Goal: Task Accomplishment & Management: Manage account settings

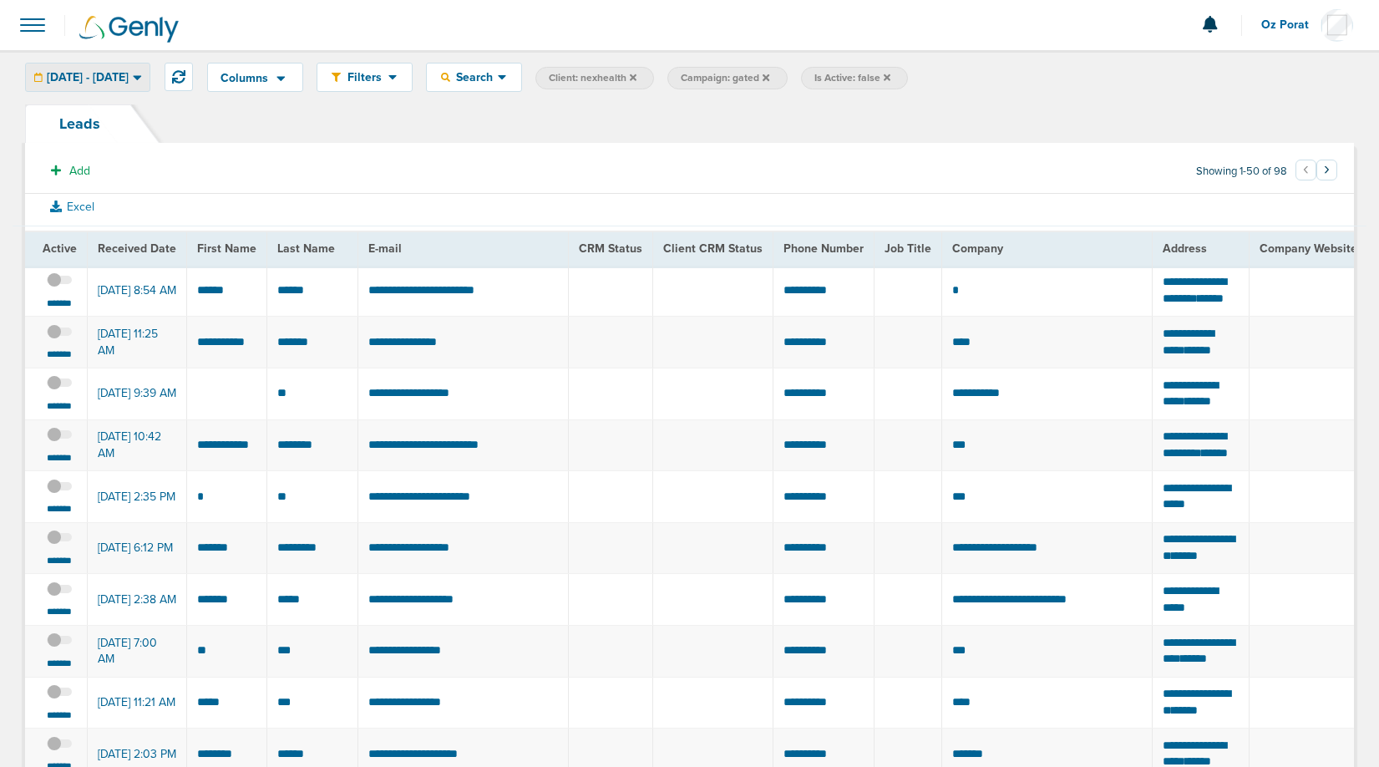
click at [129, 77] on span "[DATE] - [DATE]" at bounding box center [88, 78] width 82 height 12
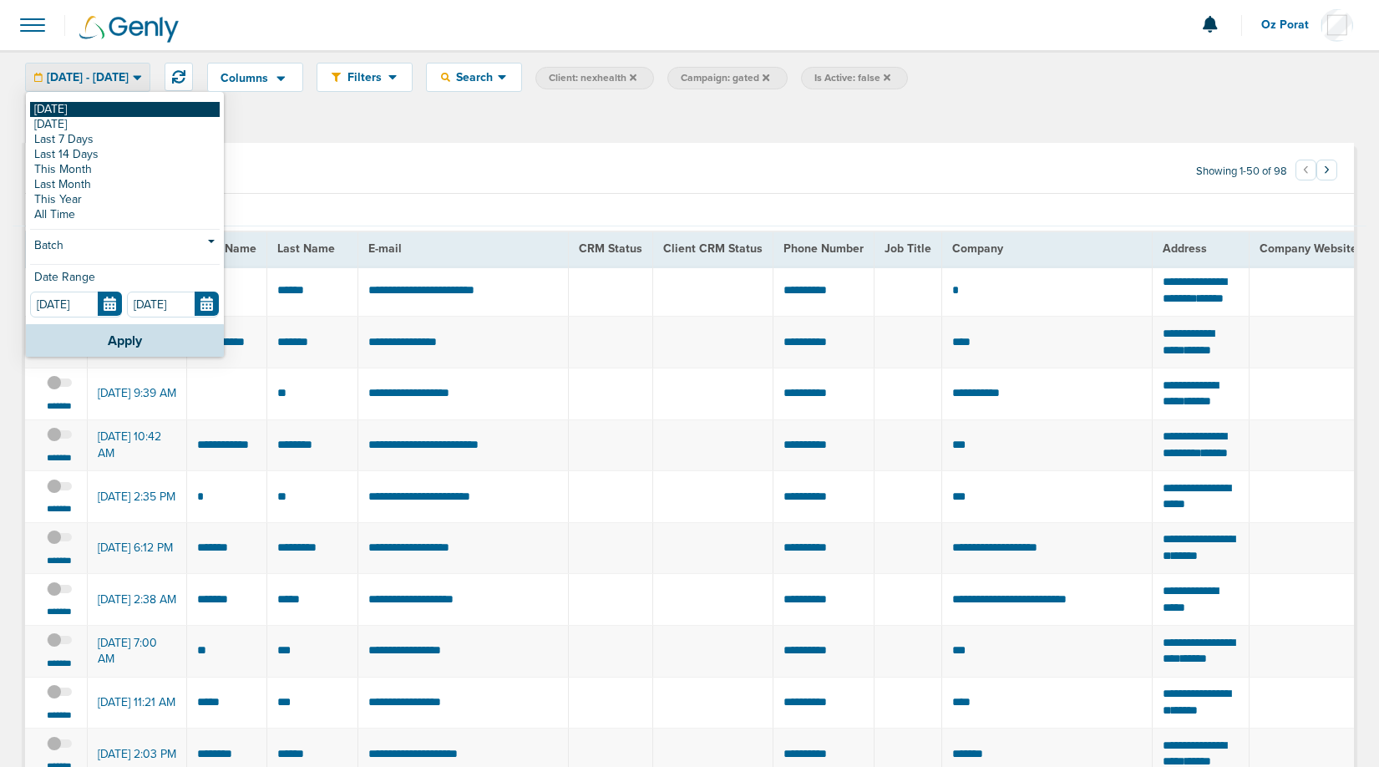
click at [89, 109] on link "[DATE]" at bounding box center [125, 109] width 190 height 15
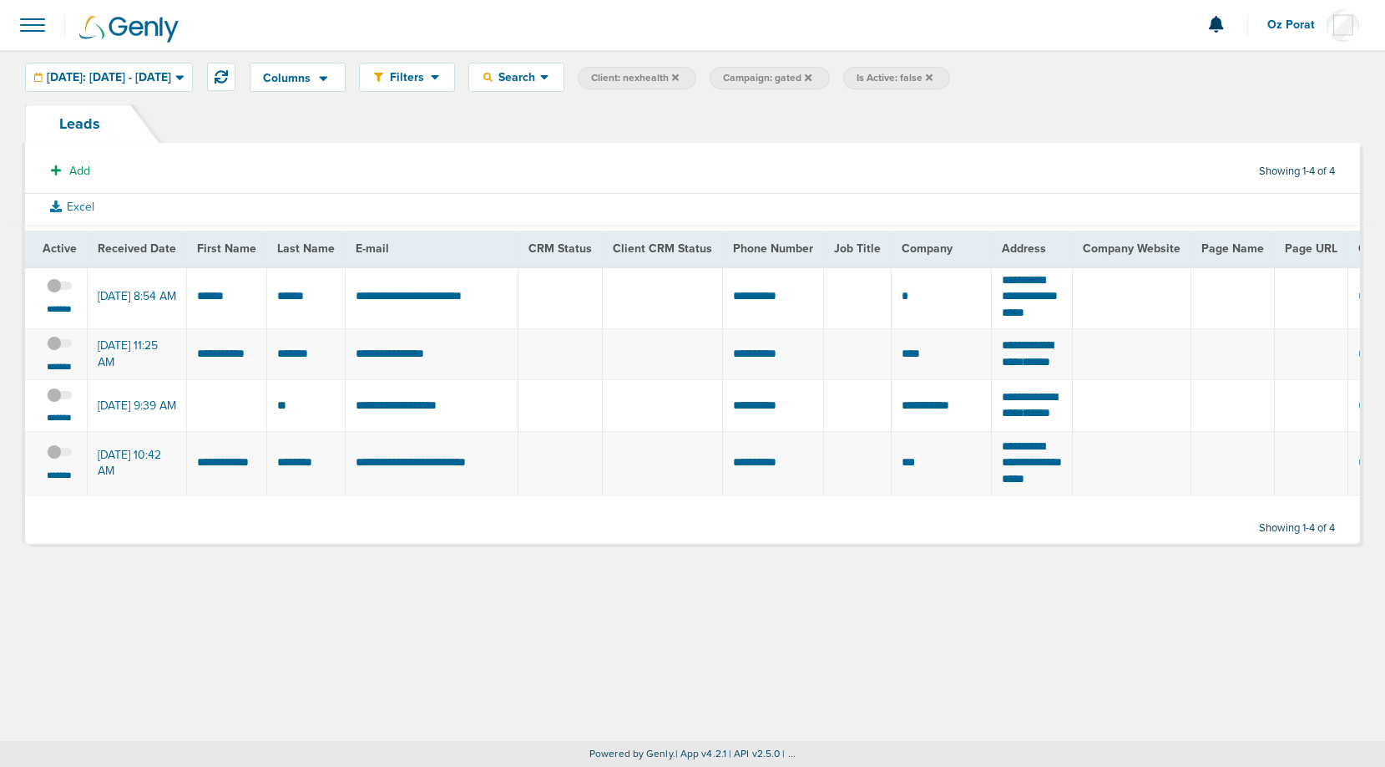
click at [34, 23] on span at bounding box center [32, 25] width 37 height 37
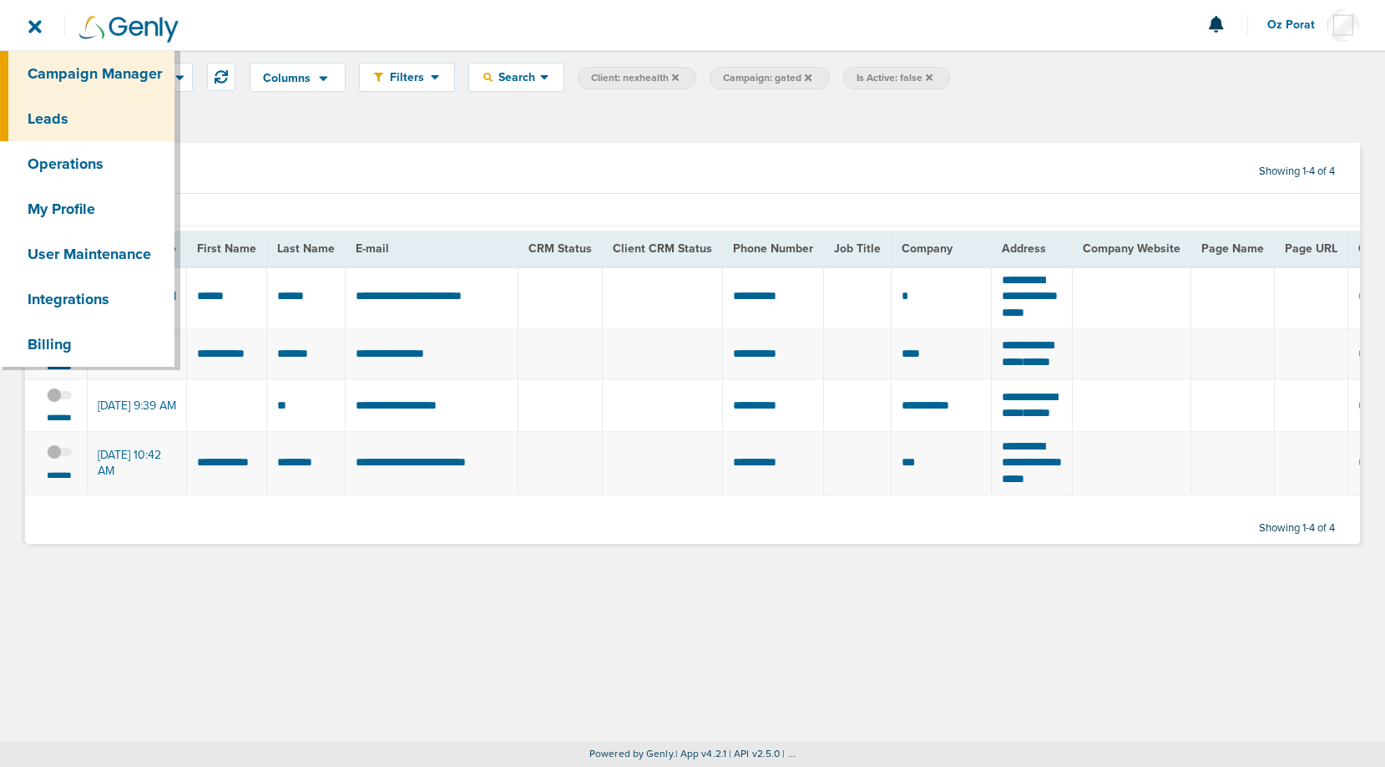
click at [48, 57] on link "Campaign Manager" at bounding box center [87, 73] width 175 height 45
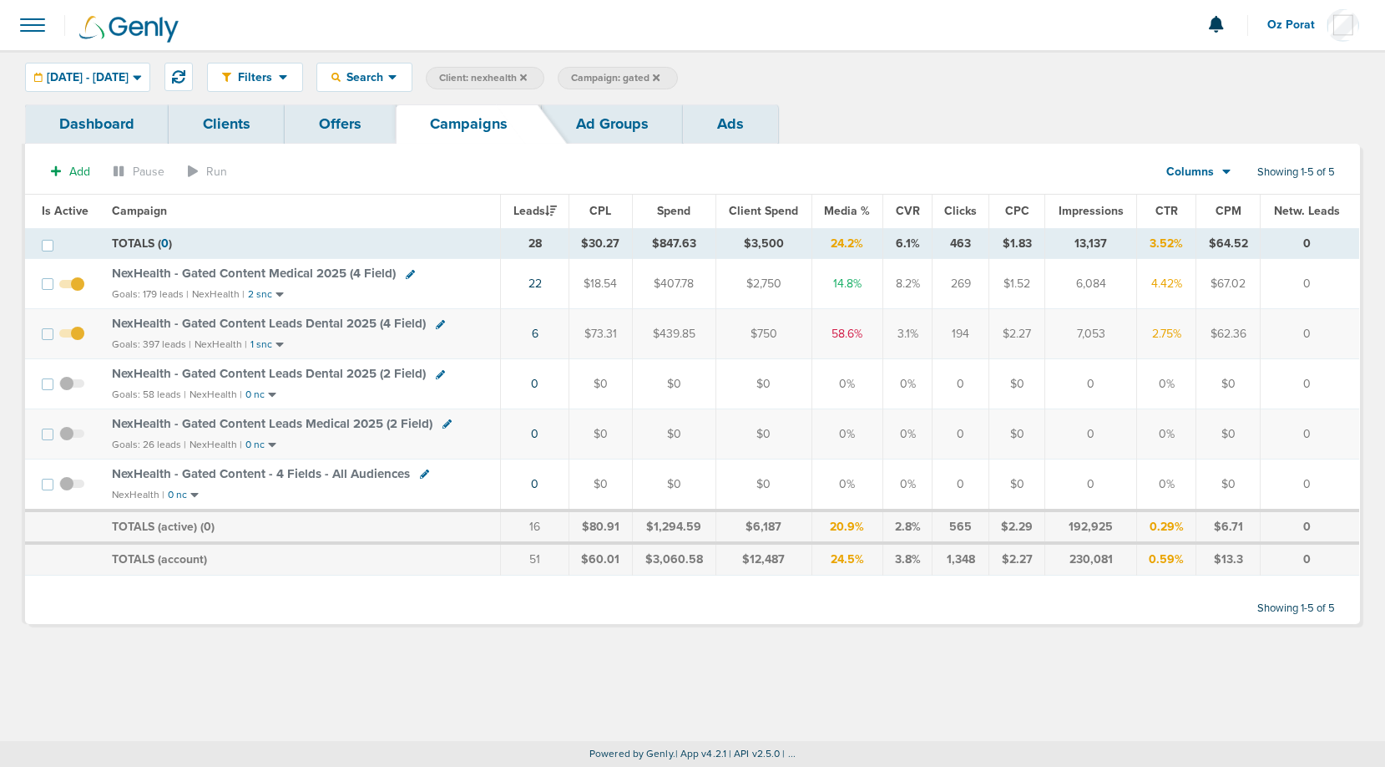
click at [660, 73] on icon at bounding box center [656, 78] width 7 height 10
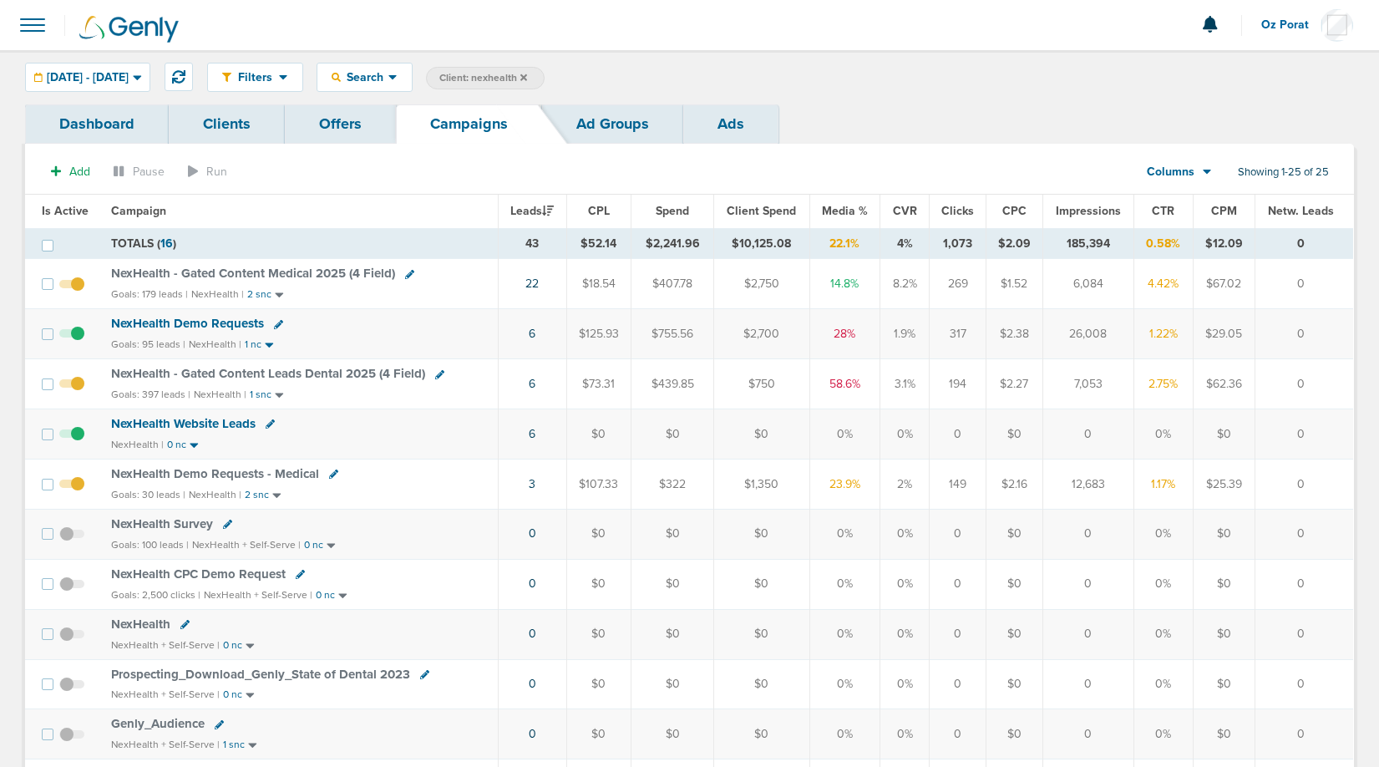
click at [190, 325] on span "NexHealth Demo Requests" at bounding box center [187, 323] width 153 height 15
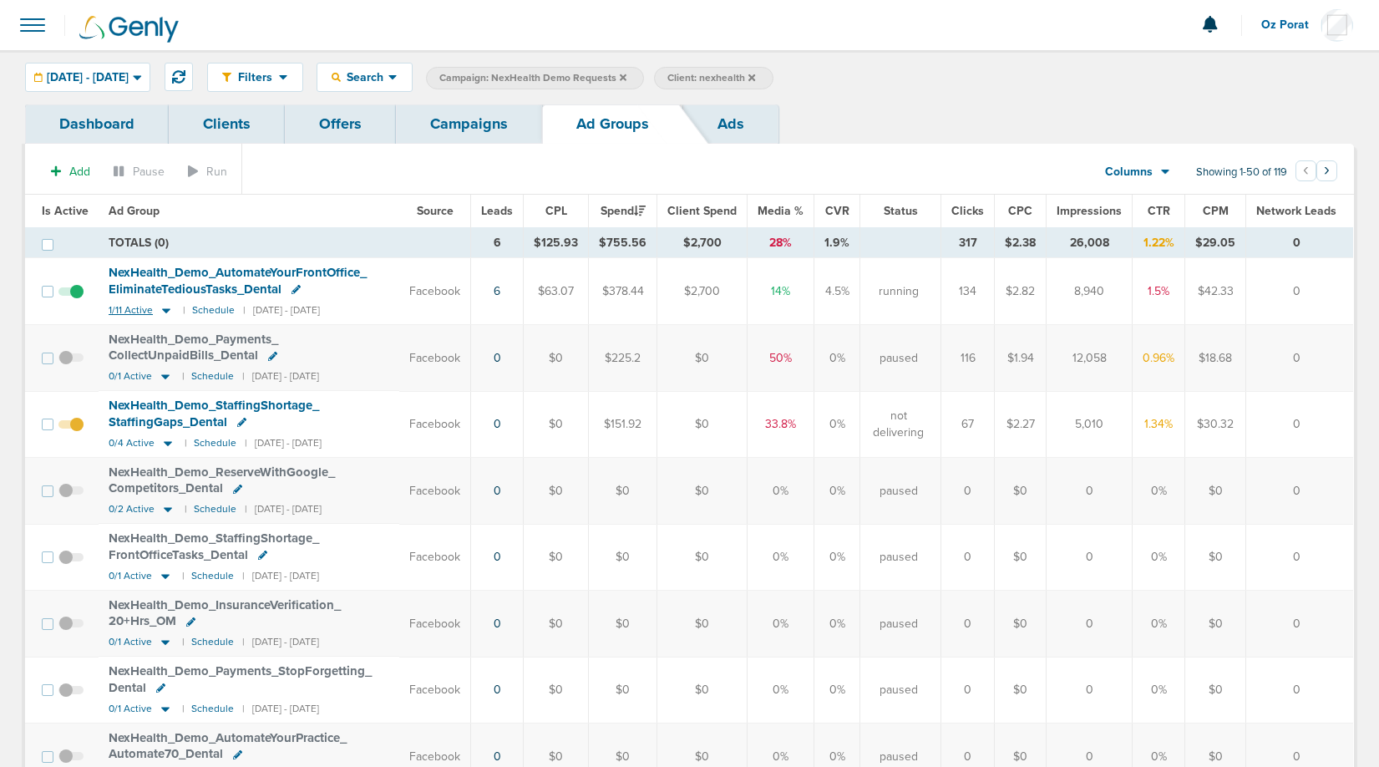
click at [129, 308] on span "1/11 Active" at bounding box center [131, 310] width 44 height 13
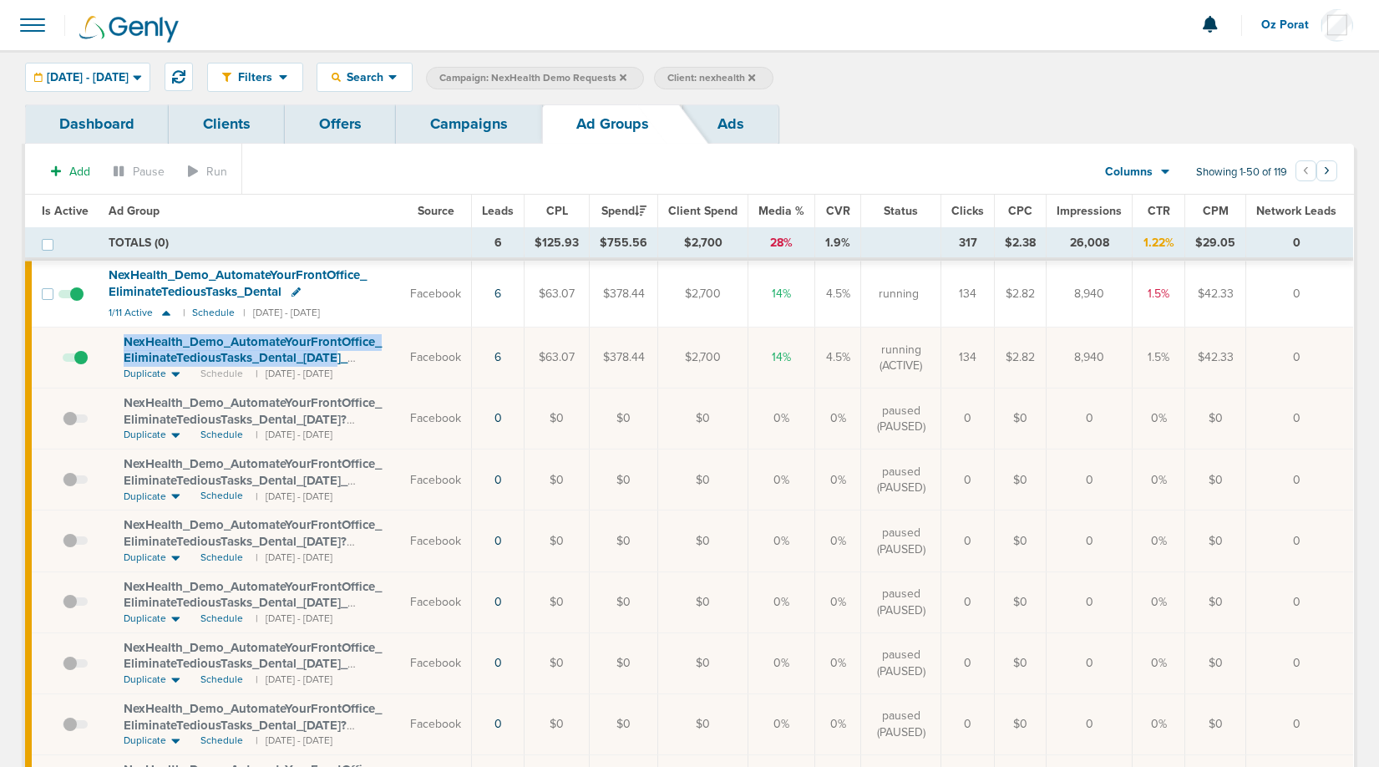
drag, startPoint x: 114, startPoint y: 345, endPoint x: 330, endPoint y: 352, distance: 215.6
click at [330, 352] on td "NexHealth_ Demo_ AutomateYourFrontOffice_ EliminateTediousTasks_ Dental_ [DATE]…" at bounding box center [249, 357] width 301 height 61
copy span "NexHealth_ Demo_ AutomateYourFrontOffice_ EliminateTediousTasks_ Dental_ 07.28"
click at [113, 312] on span "1/11 Active" at bounding box center [131, 312] width 44 height 13
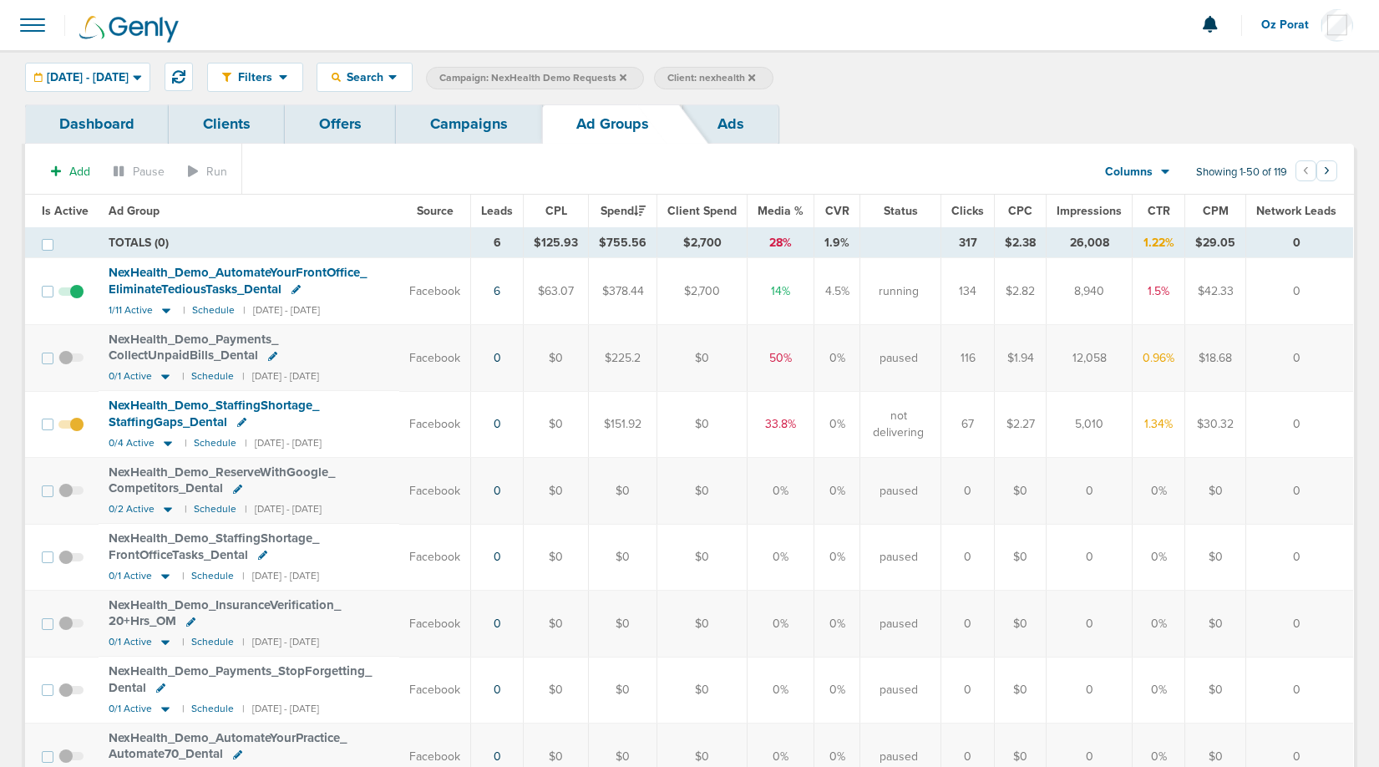
click at [472, 118] on link "Campaigns" at bounding box center [469, 123] width 146 height 39
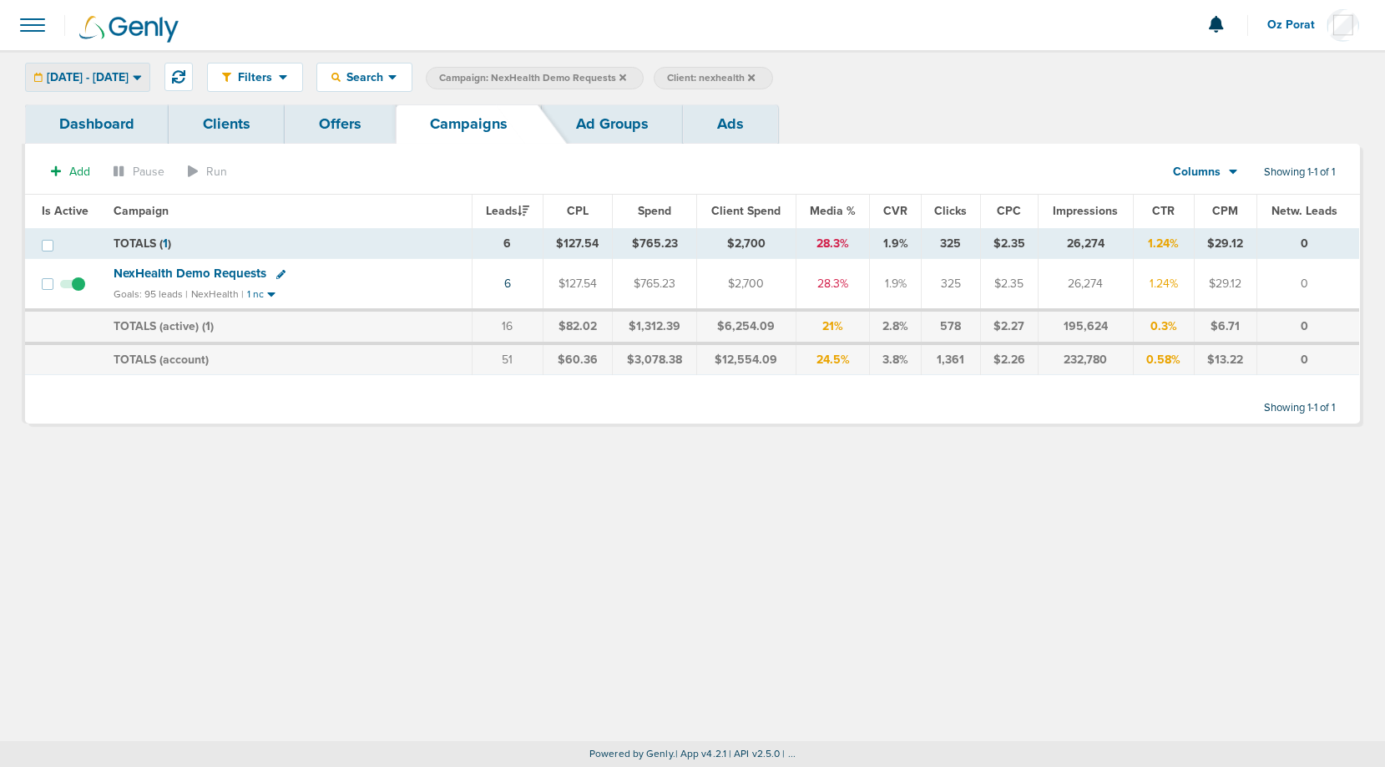
click at [128, 74] on span "[DATE] - [DATE]" at bounding box center [88, 78] width 82 height 12
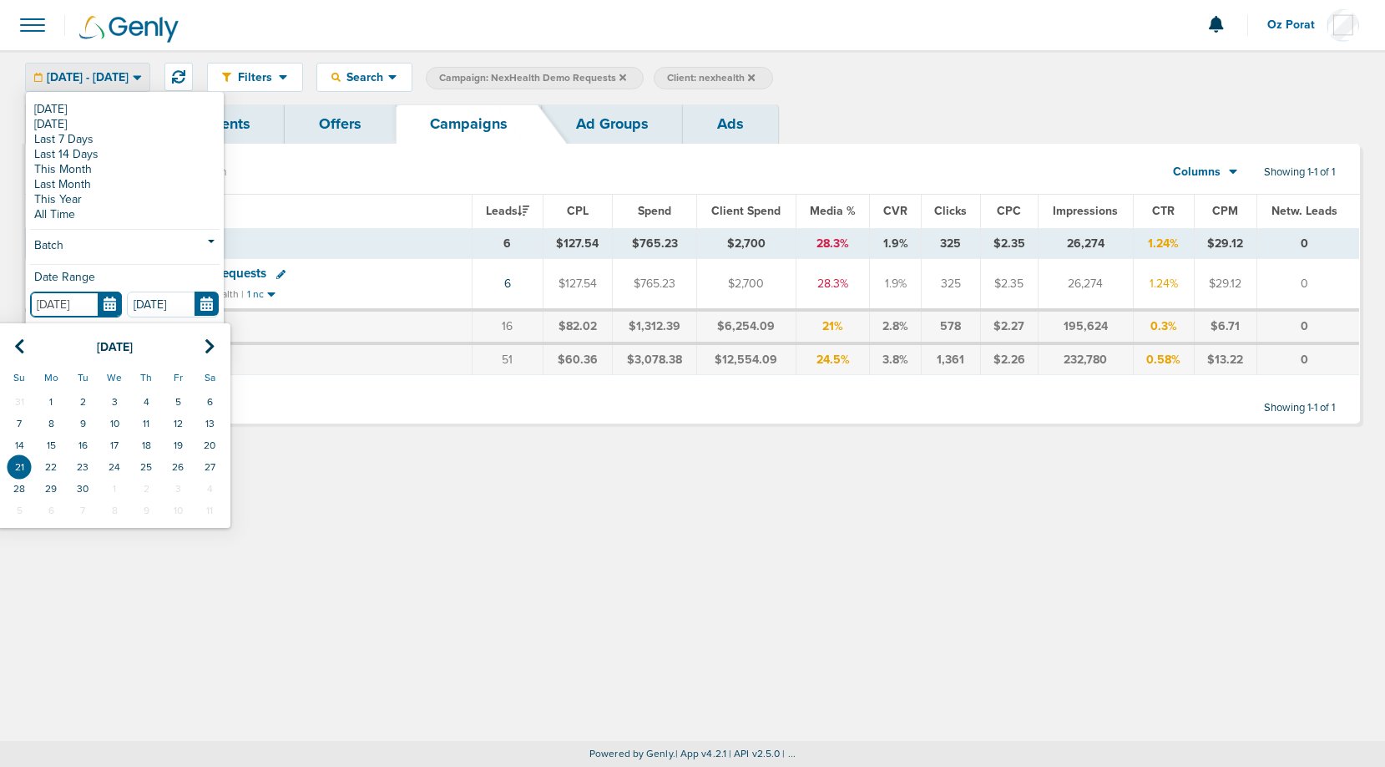
click at [114, 311] on input "[DATE]" at bounding box center [76, 304] width 92 height 26
click at [19, 346] on icon at bounding box center [19, 346] width 11 height 17
click at [23, 394] on td "1" at bounding box center [19, 402] width 32 height 22
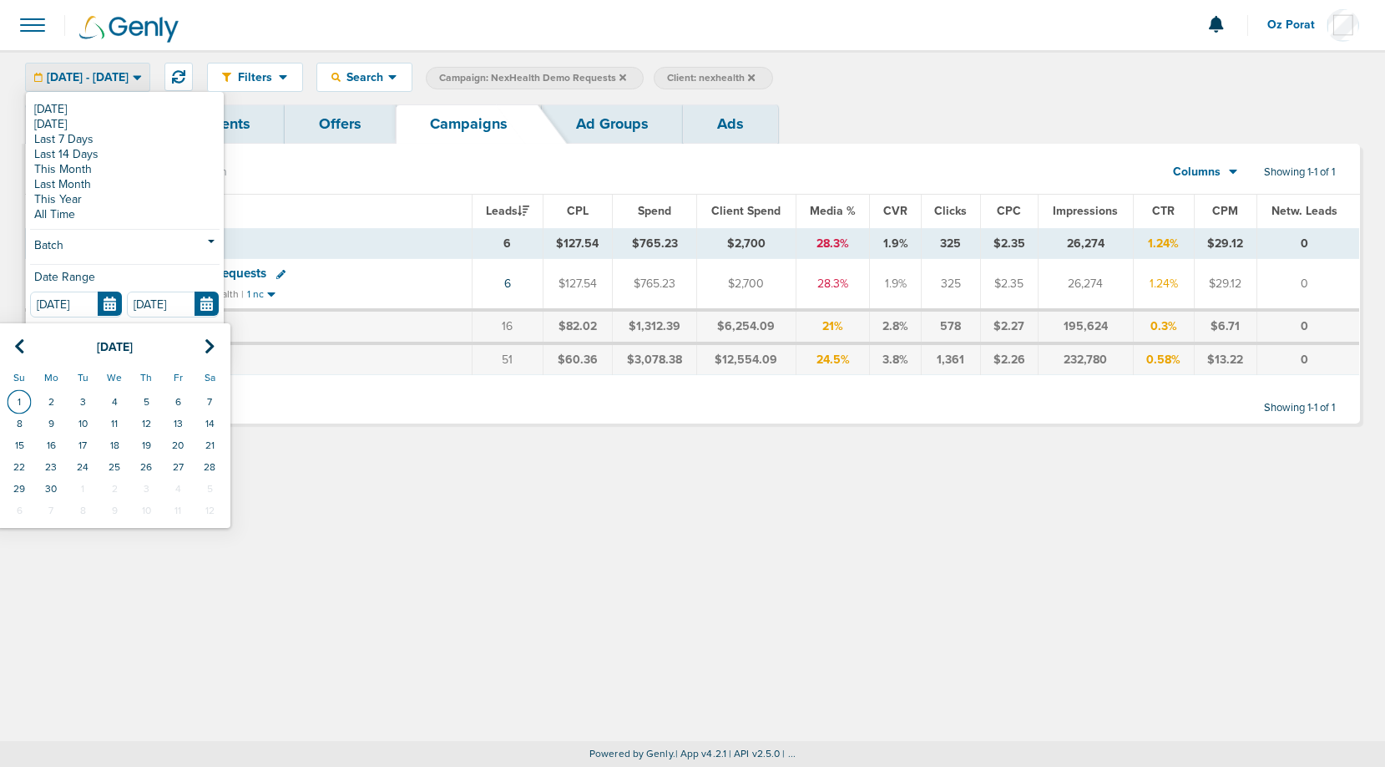
type input "[DATE]"
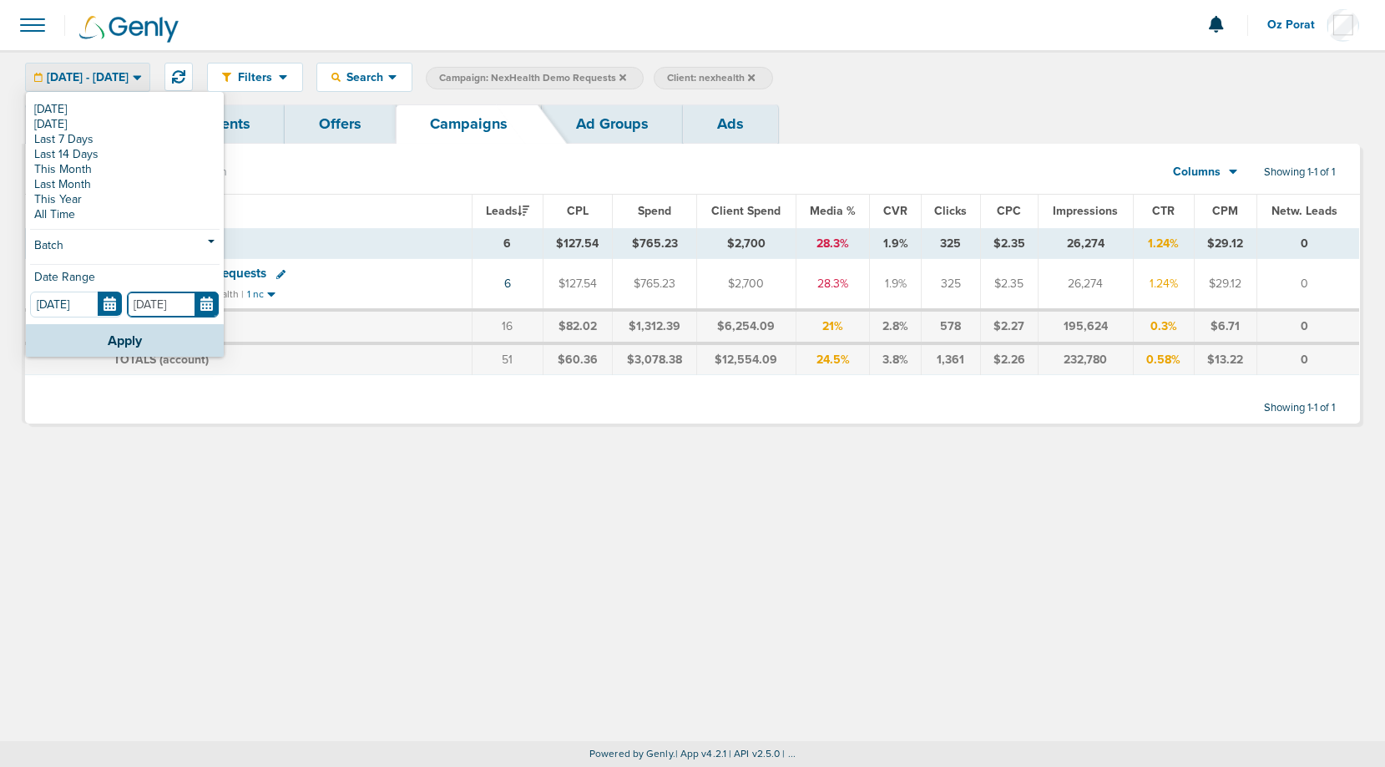
click at [207, 293] on input "[DATE]" at bounding box center [173, 304] width 92 height 26
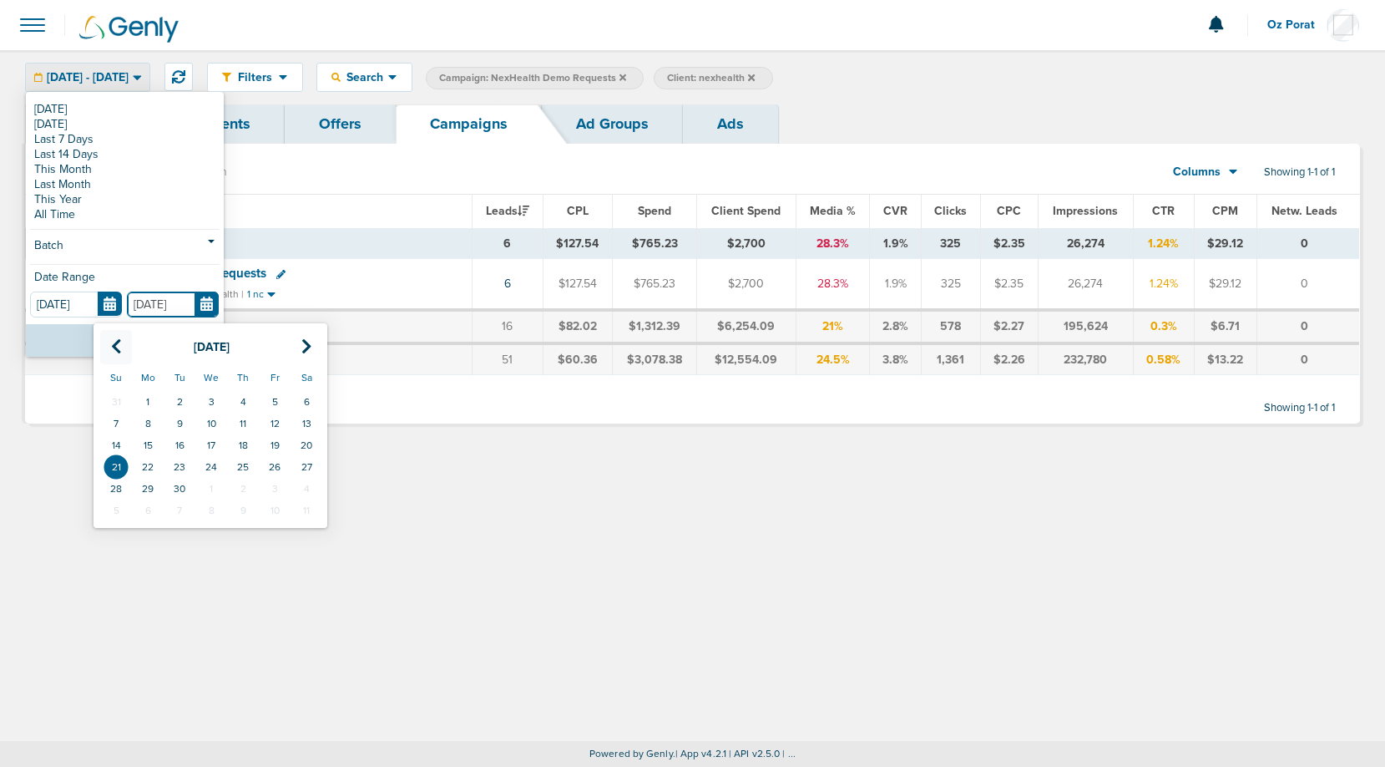
click at [119, 342] on icon at bounding box center [116, 346] width 11 height 17
click at [299, 349] on th at bounding box center [307, 347] width 32 height 34
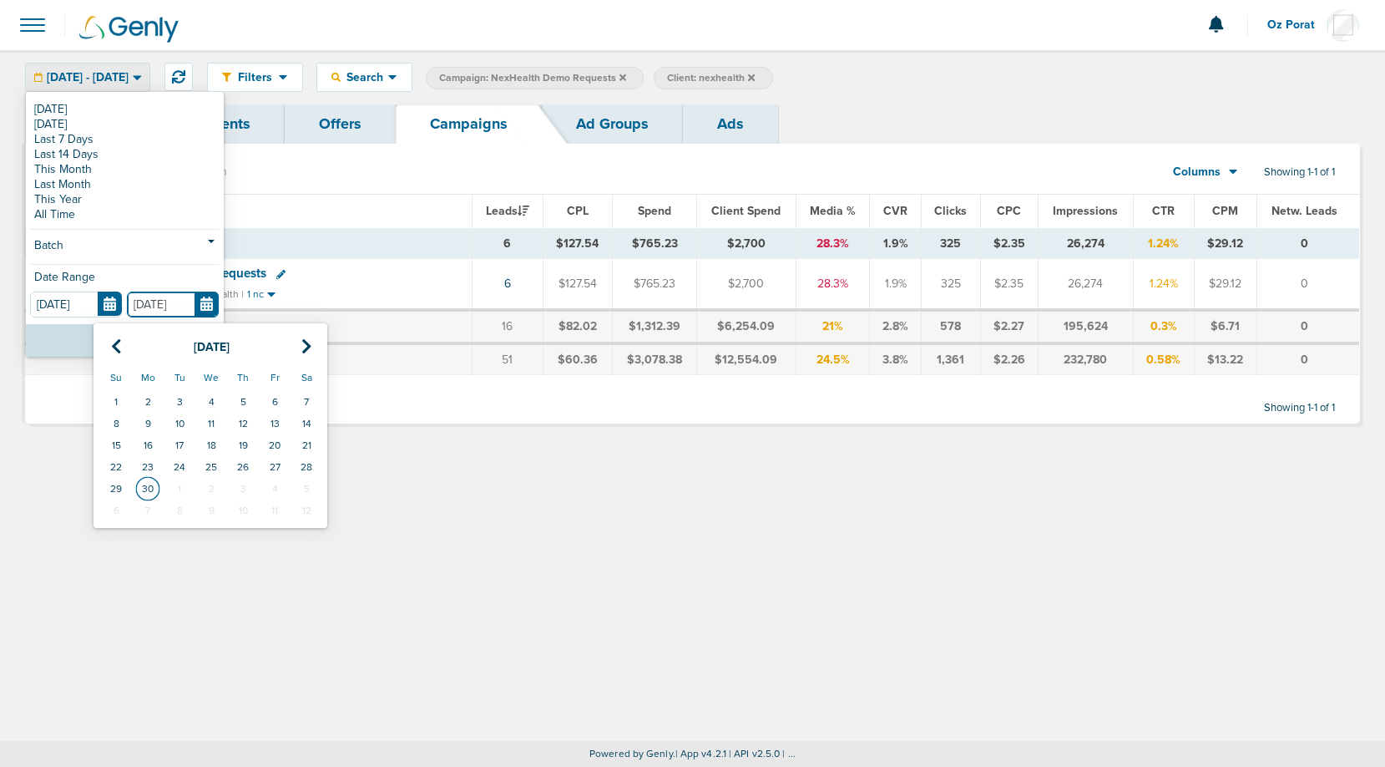
click at [150, 494] on td "30" at bounding box center [148, 489] width 32 height 22
type input "[DATE]"
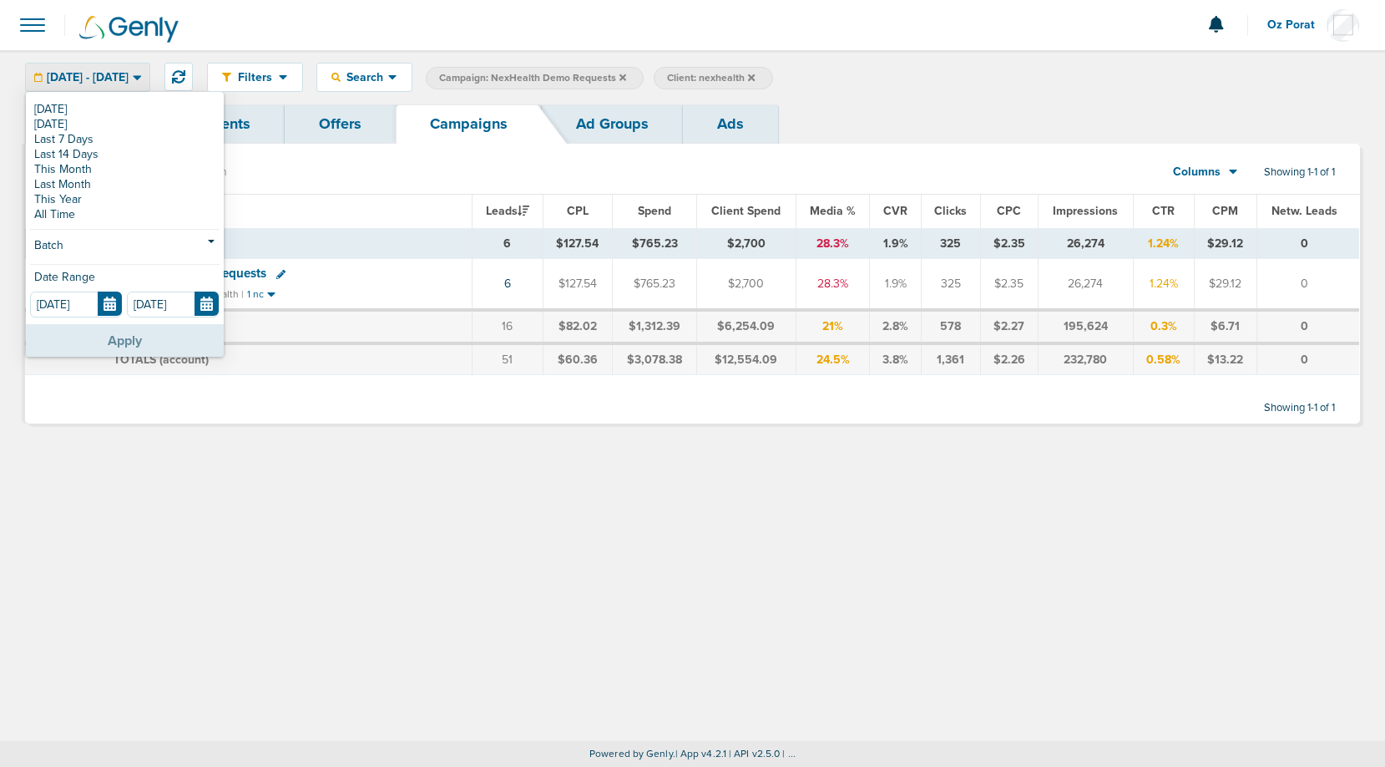
click at [147, 338] on button "Apply" at bounding box center [125, 340] width 198 height 33
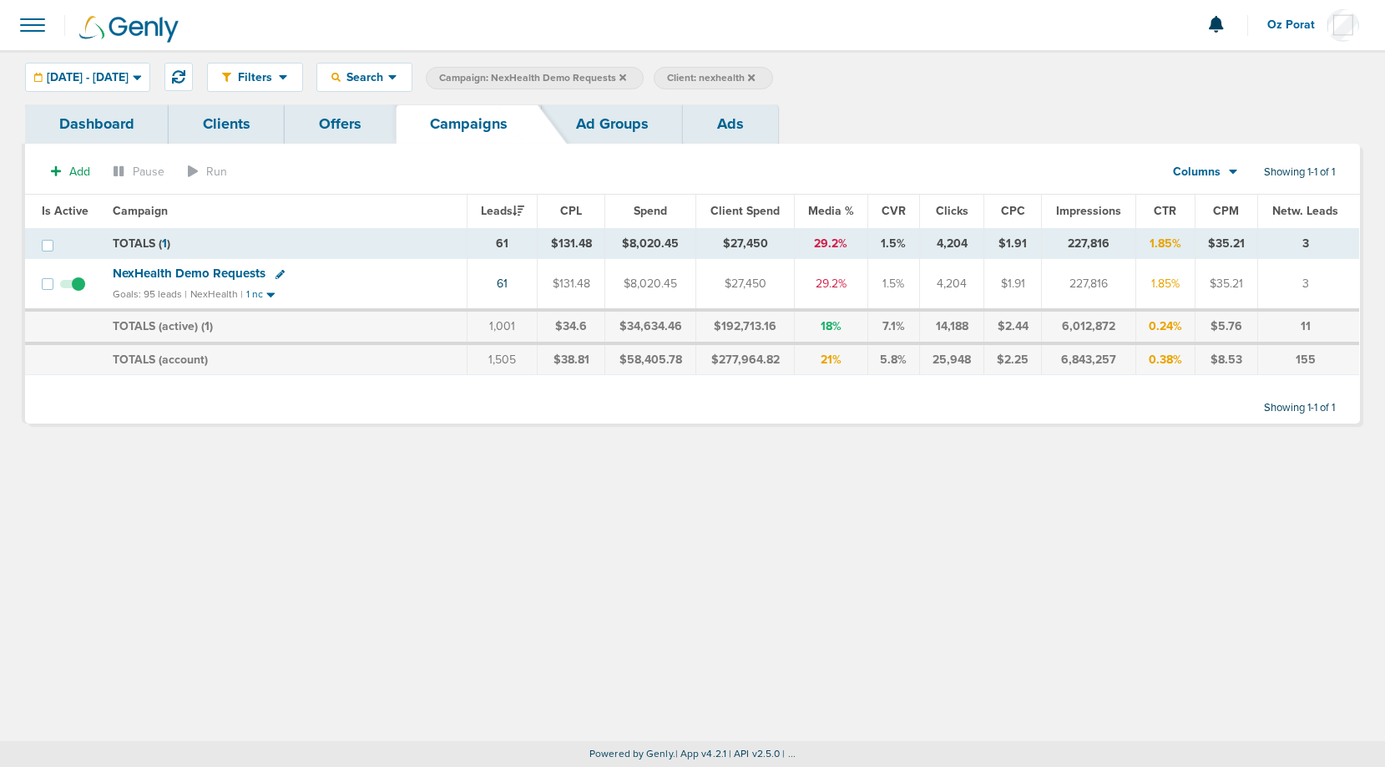
click at [626, 79] on span "Campaign: NexHealth Demo Requests" at bounding box center [532, 78] width 187 height 14
click at [388, 70] on span "Search" at bounding box center [365, 77] width 48 height 14
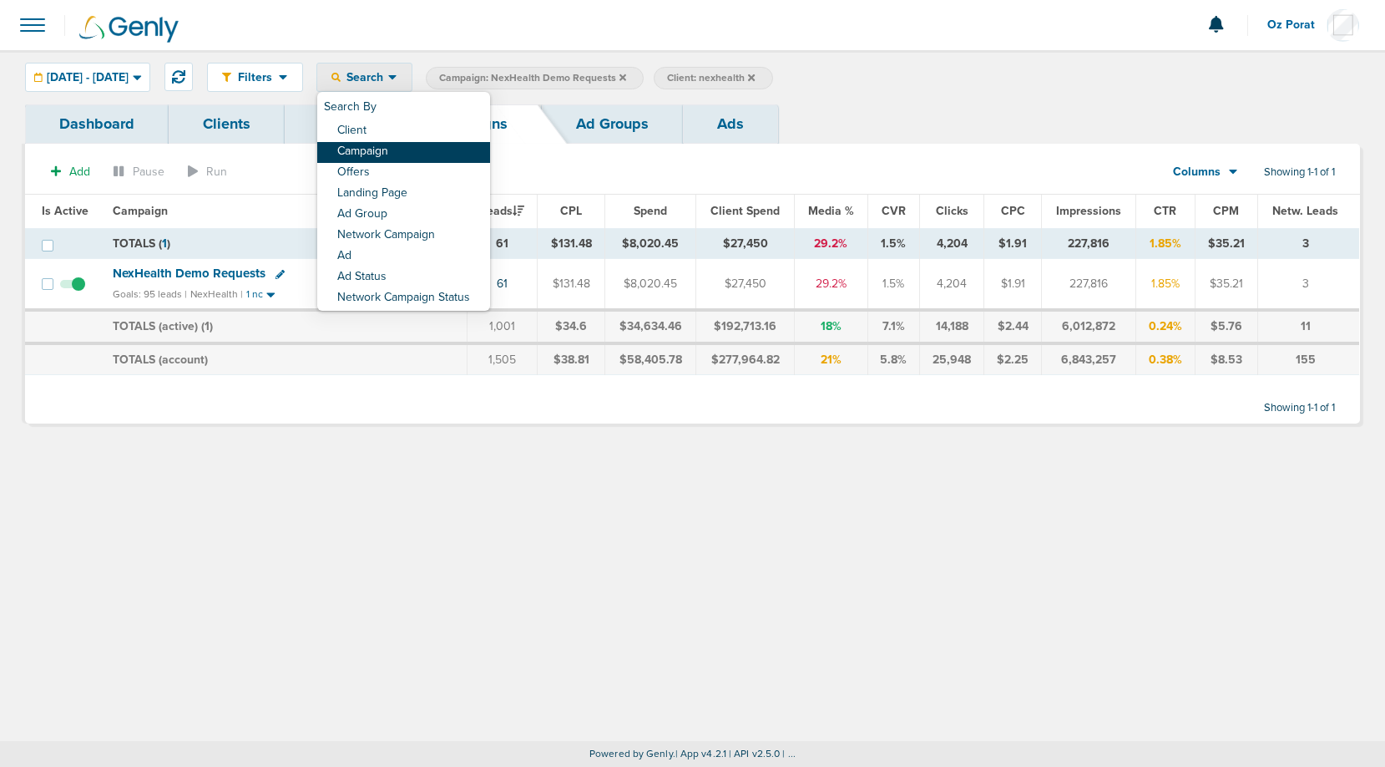
click at [423, 148] on link "Campaign" at bounding box center [403, 152] width 173 height 21
select select "cmpName"
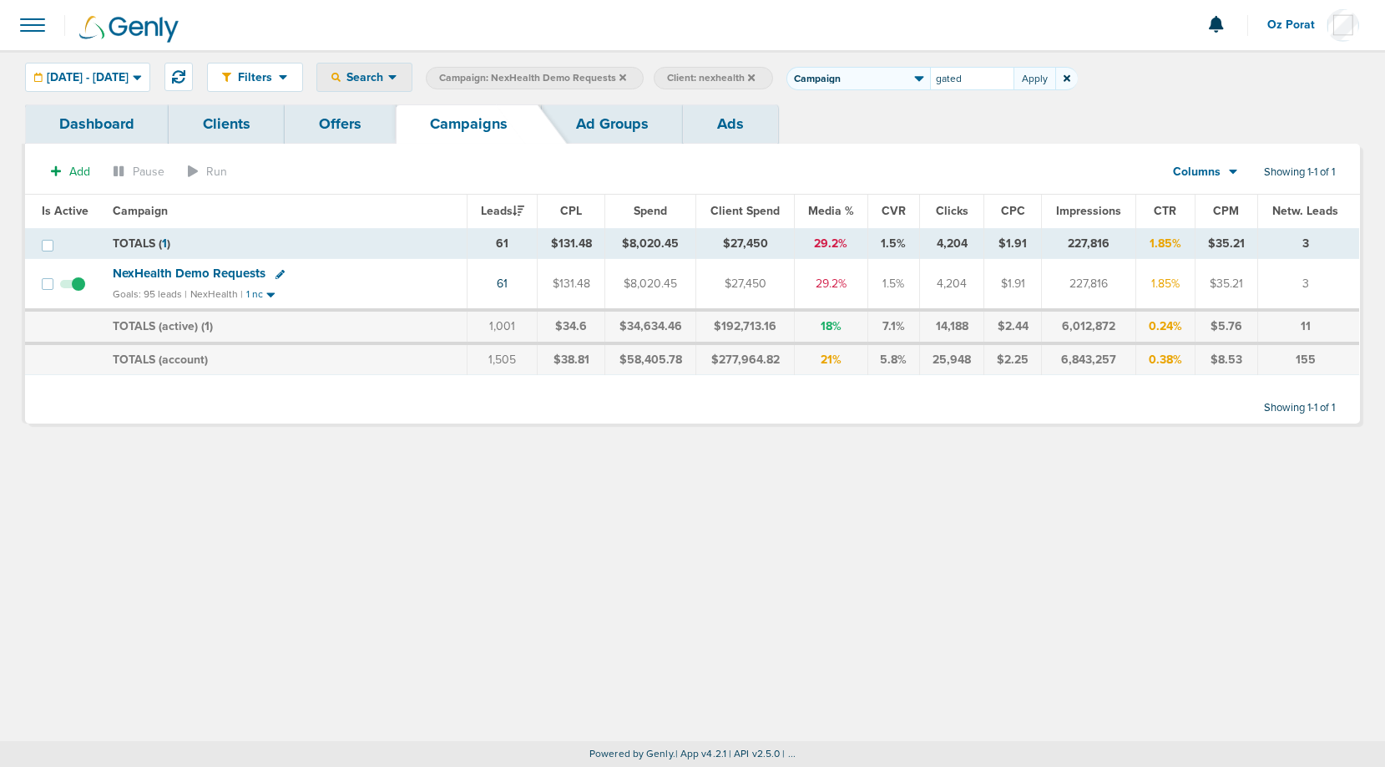
type input "gated"
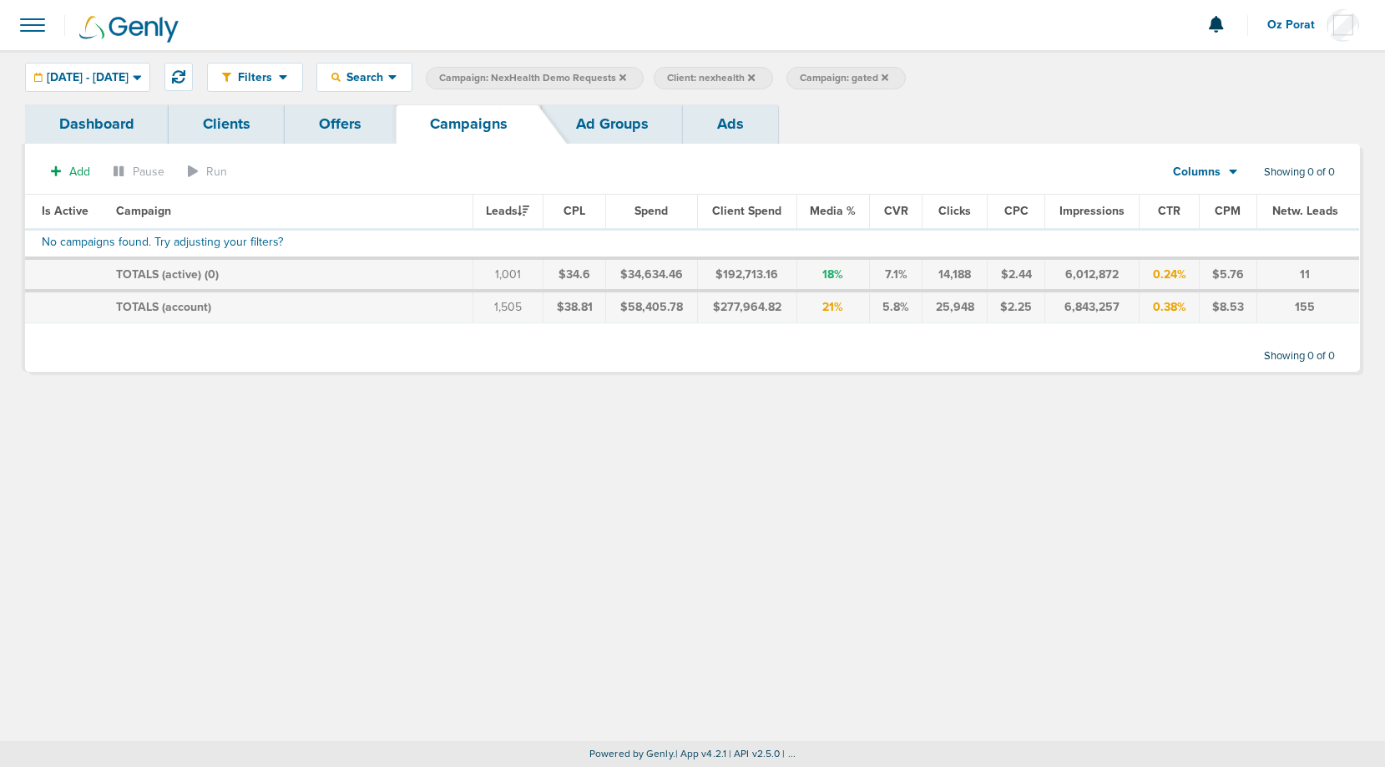
click at [626, 77] on icon at bounding box center [623, 76] width 7 height 7
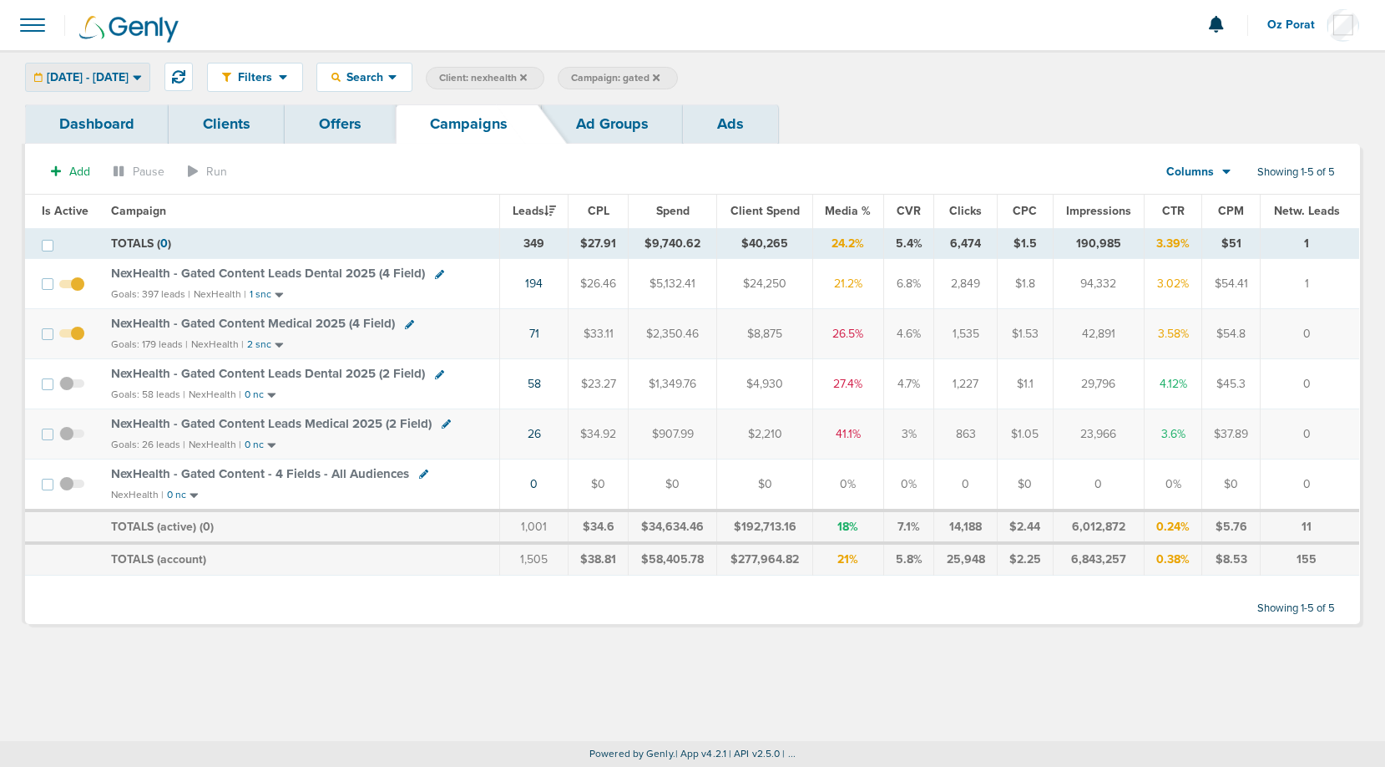
click at [129, 76] on span "[DATE] - [DATE]" at bounding box center [88, 78] width 82 height 12
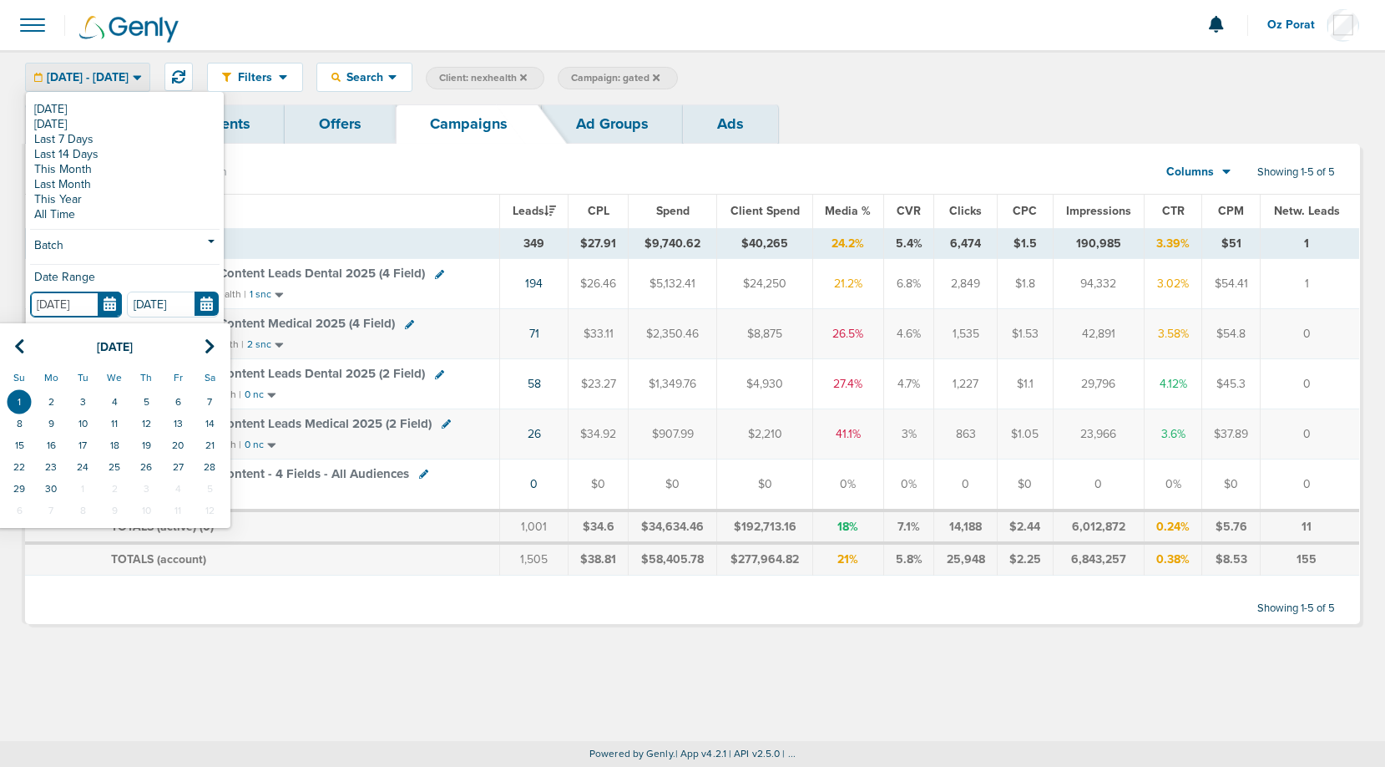
click at [112, 310] on input "[DATE]" at bounding box center [76, 304] width 92 height 26
click at [18, 353] on icon at bounding box center [19, 346] width 11 height 17
click at [144, 398] on td "1" at bounding box center [146, 402] width 32 height 22
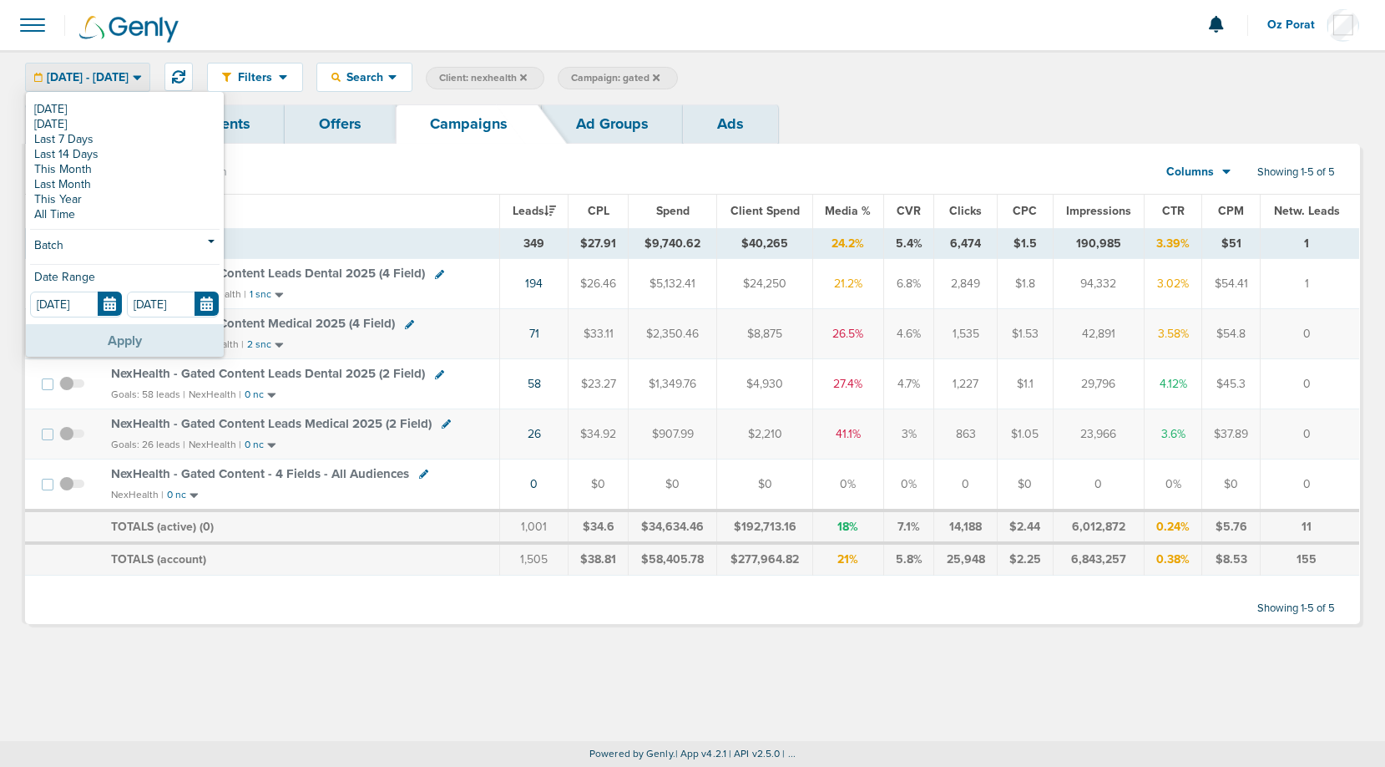
click at [120, 329] on button "Apply" at bounding box center [125, 340] width 198 height 33
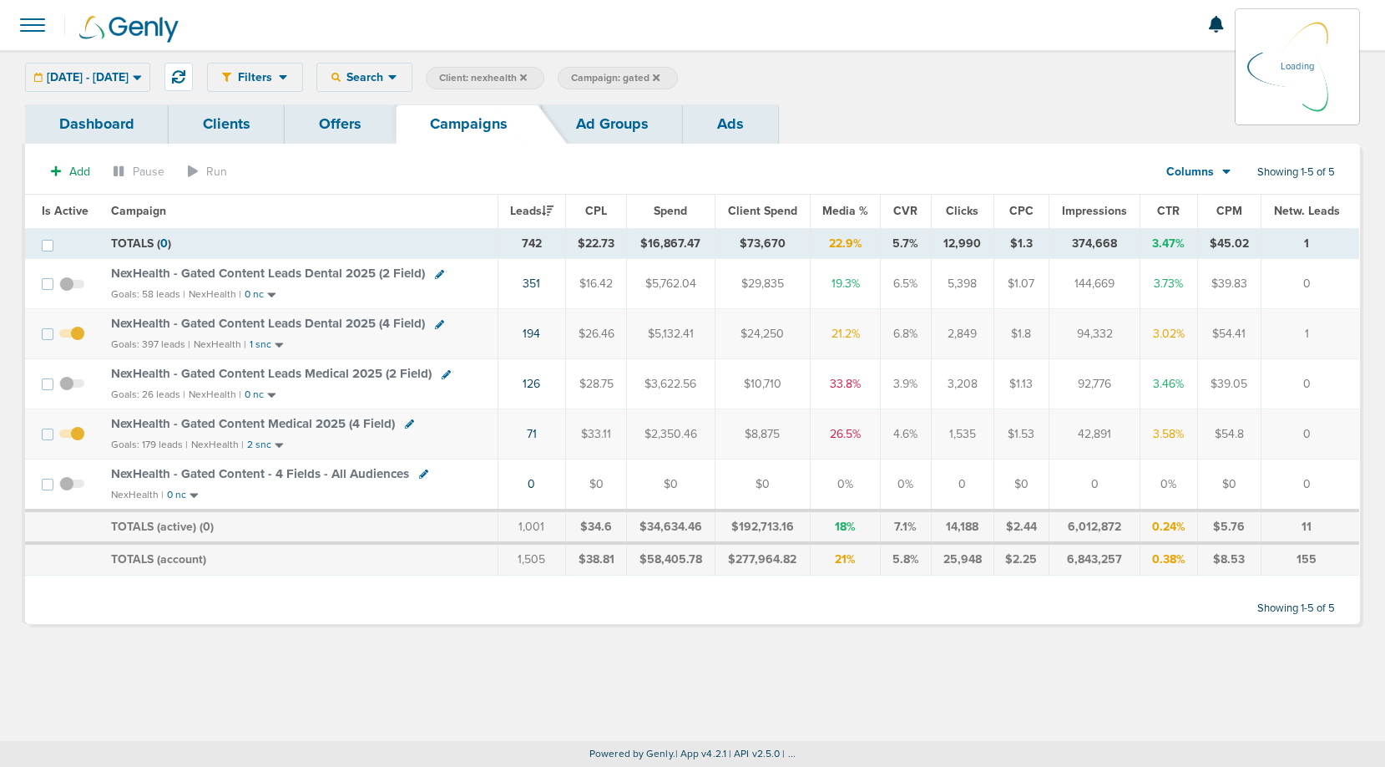
click at [324, 276] on span "NexHealth - Gated Content Leads Dental 2025 (2 Field)" at bounding box center [268, 273] width 314 height 15
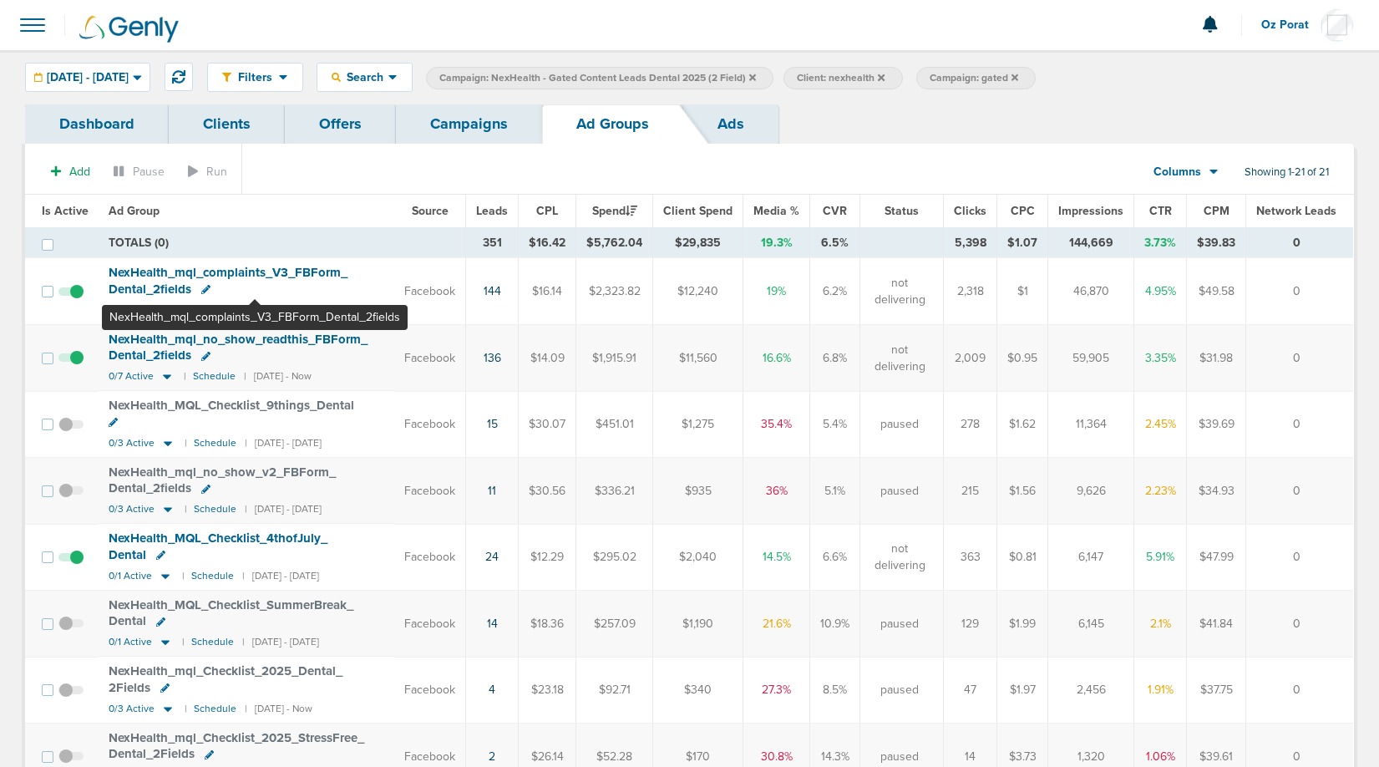
click at [255, 274] on span "NexHealth_ mql_ complaints_ V3_ FBForm_ Dental_ 2fields" at bounding box center [228, 281] width 239 height 32
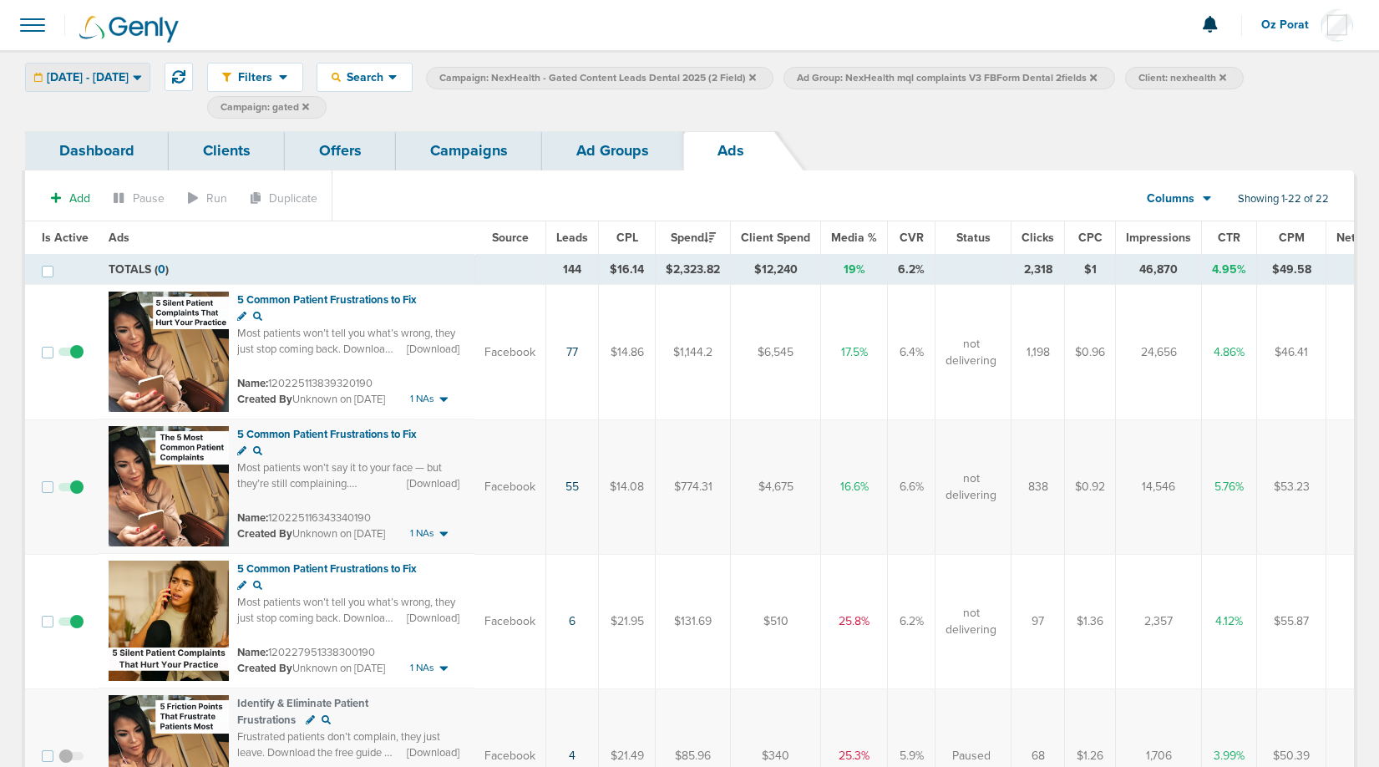
click at [126, 82] on span "[DATE] - [DATE]" at bounding box center [88, 78] width 82 height 12
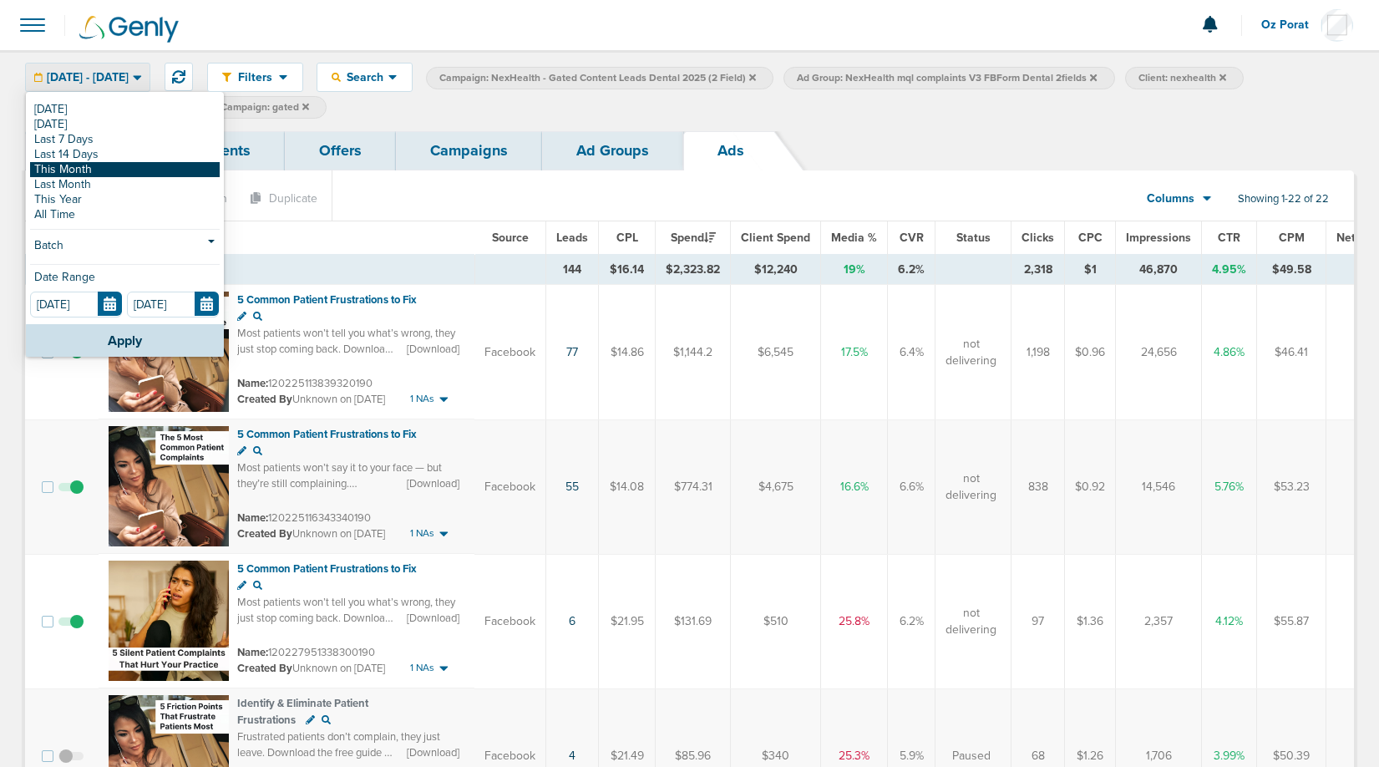
click at [97, 171] on link "This Month" at bounding box center [125, 169] width 190 height 15
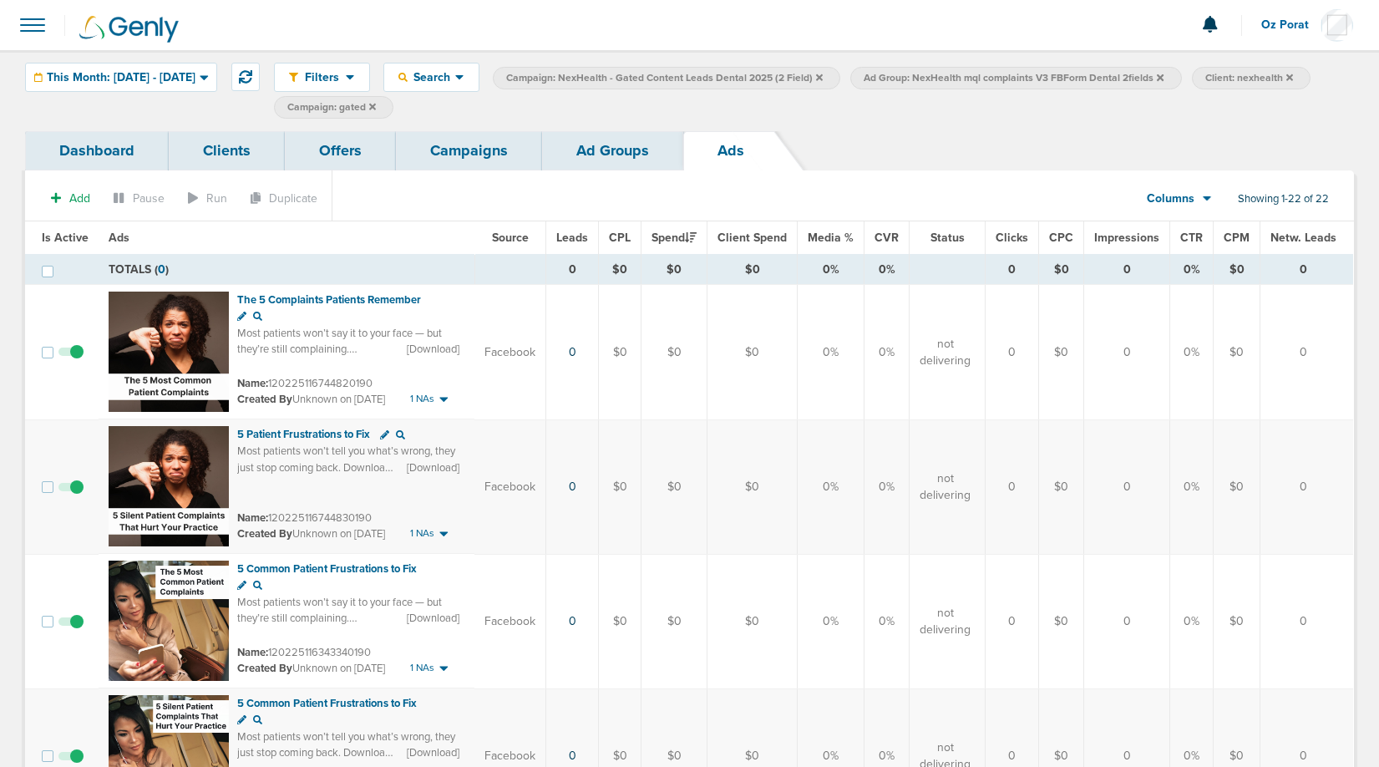
click at [195, 76] on span "This Month: [DATE] - [DATE]" at bounding box center [121, 78] width 149 height 12
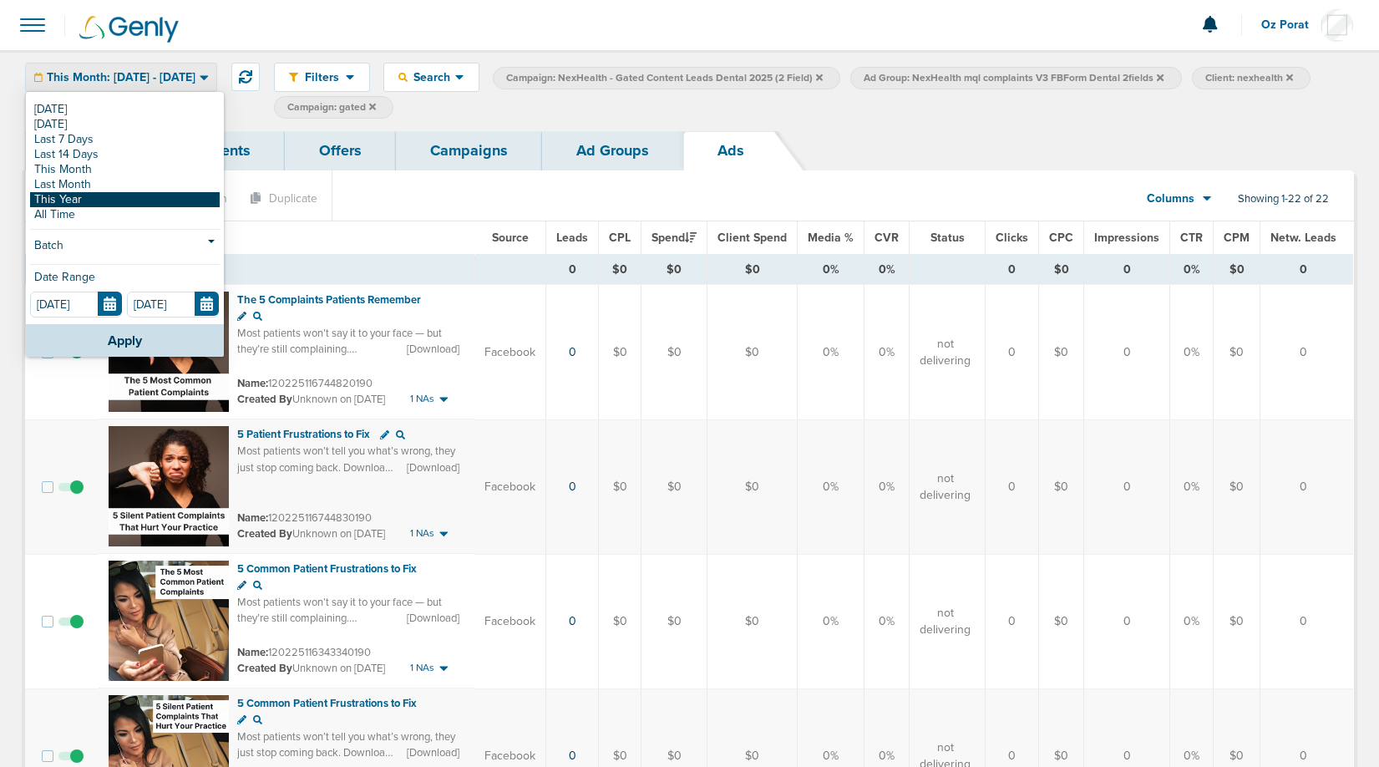
click at [102, 196] on link "This Year" at bounding box center [125, 199] width 190 height 15
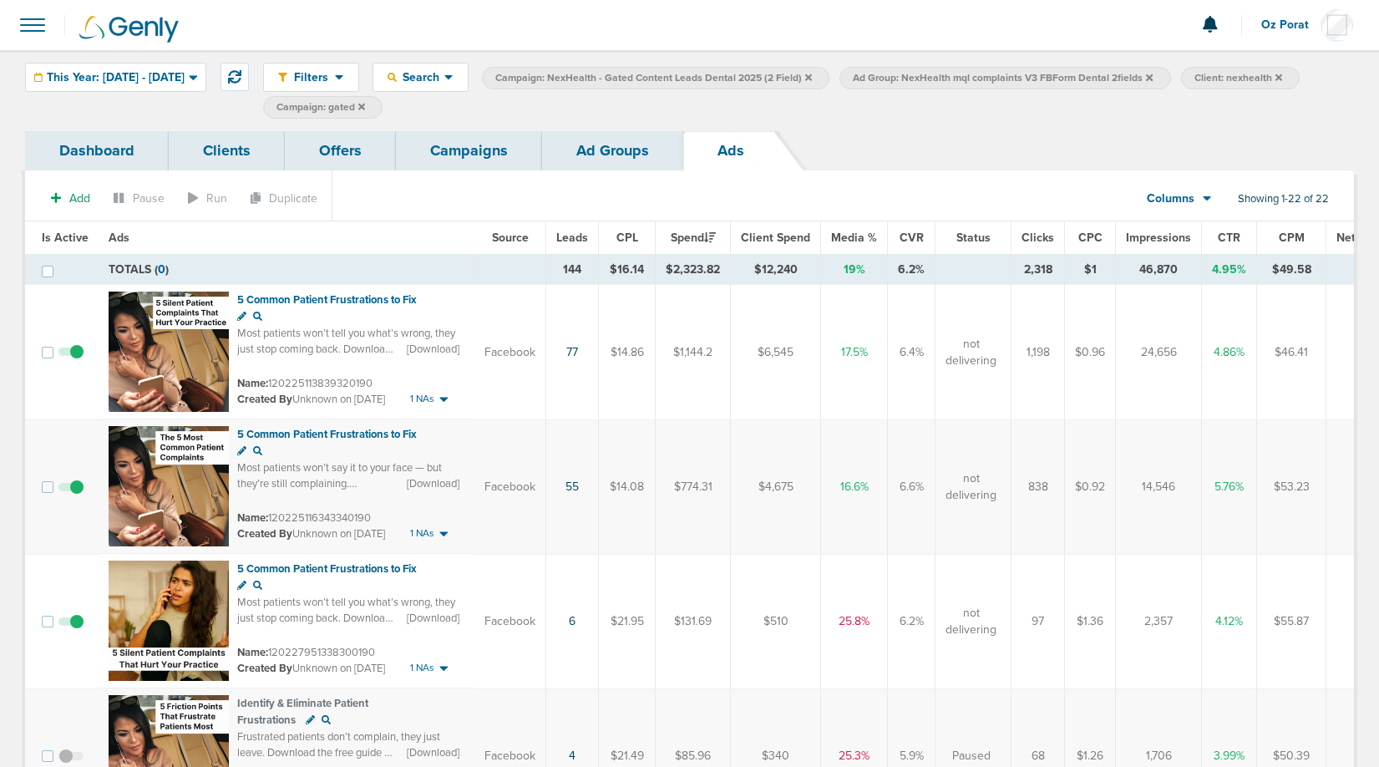
click at [615, 157] on link "Ad Groups" at bounding box center [612, 150] width 141 height 39
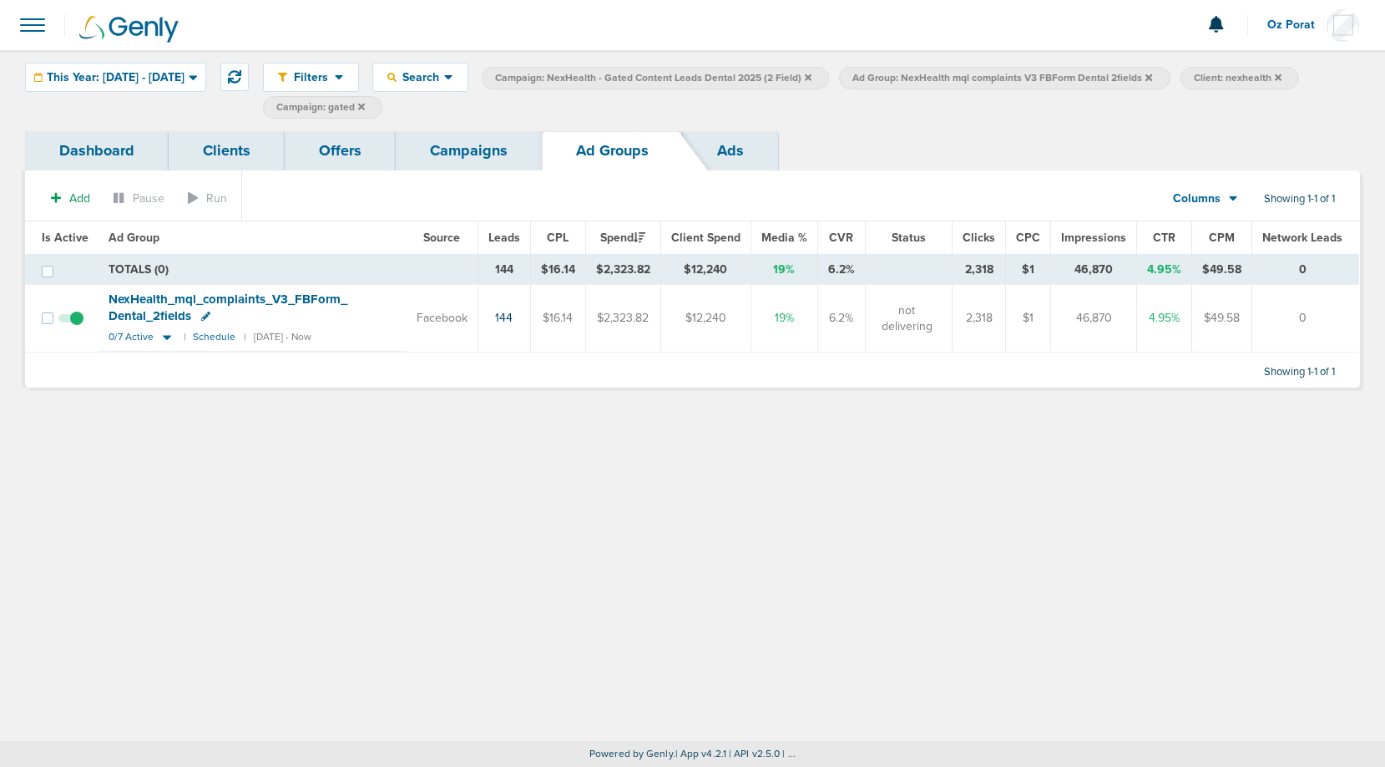
click at [128, 343] on td "NexHealth_ mql_ complaints_ V3_ FBForm_ Dental_ 2fields 0/7 Active | Schedule |…" at bounding box center [253, 318] width 308 height 66
click at [479, 149] on link "Campaigns" at bounding box center [469, 150] width 146 height 39
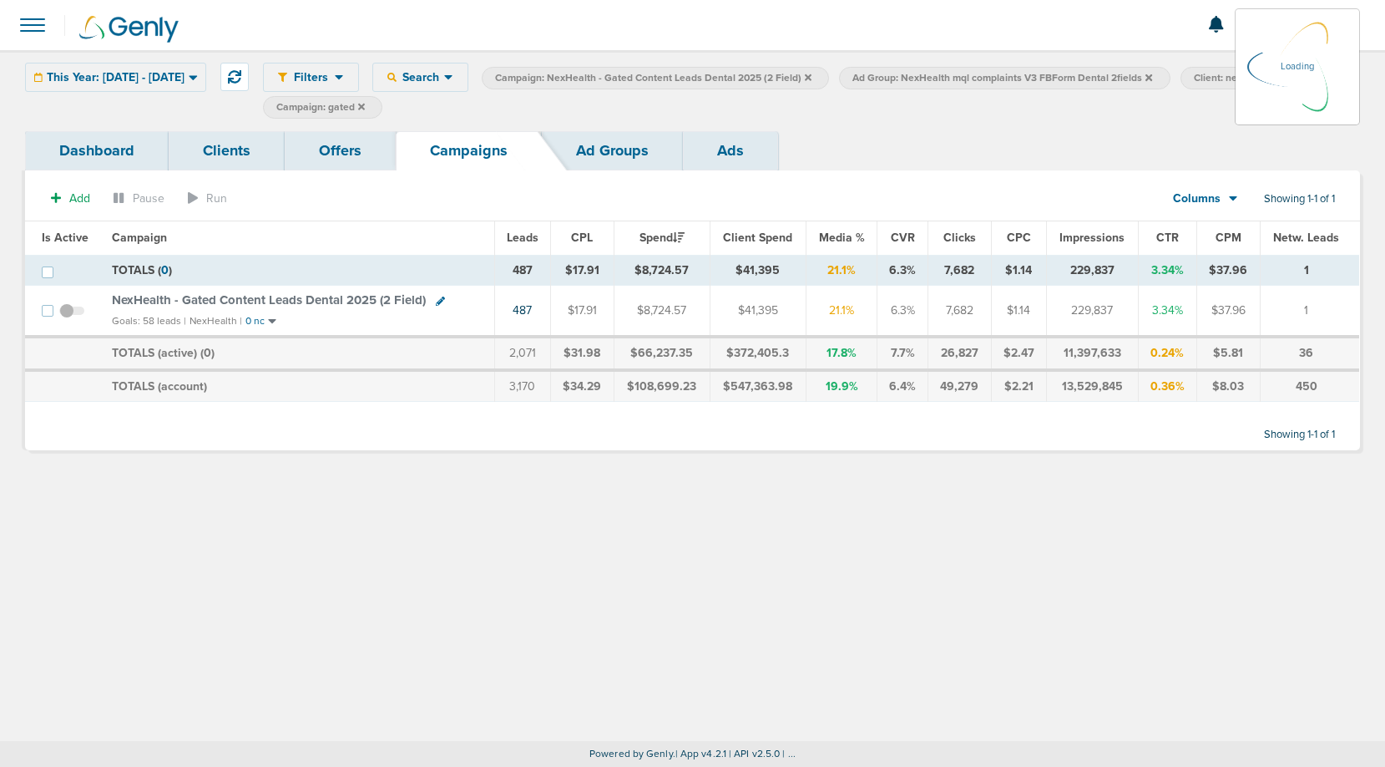
click at [1152, 78] on icon at bounding box center [1149, 76] width 7 height 7
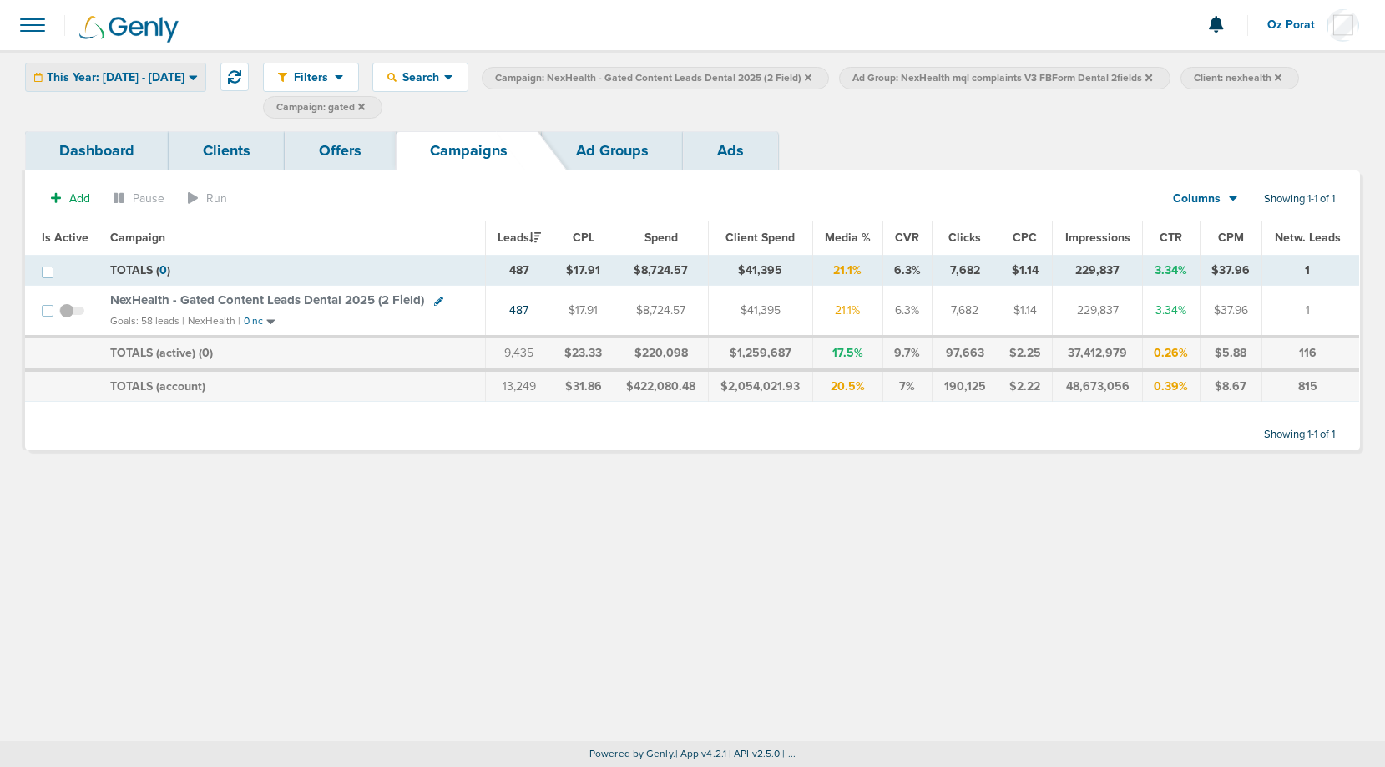
click at [176, 84] on div "This Year: [DATE] - [DATE]" at bounding box center [116, 77] width 180 height 28
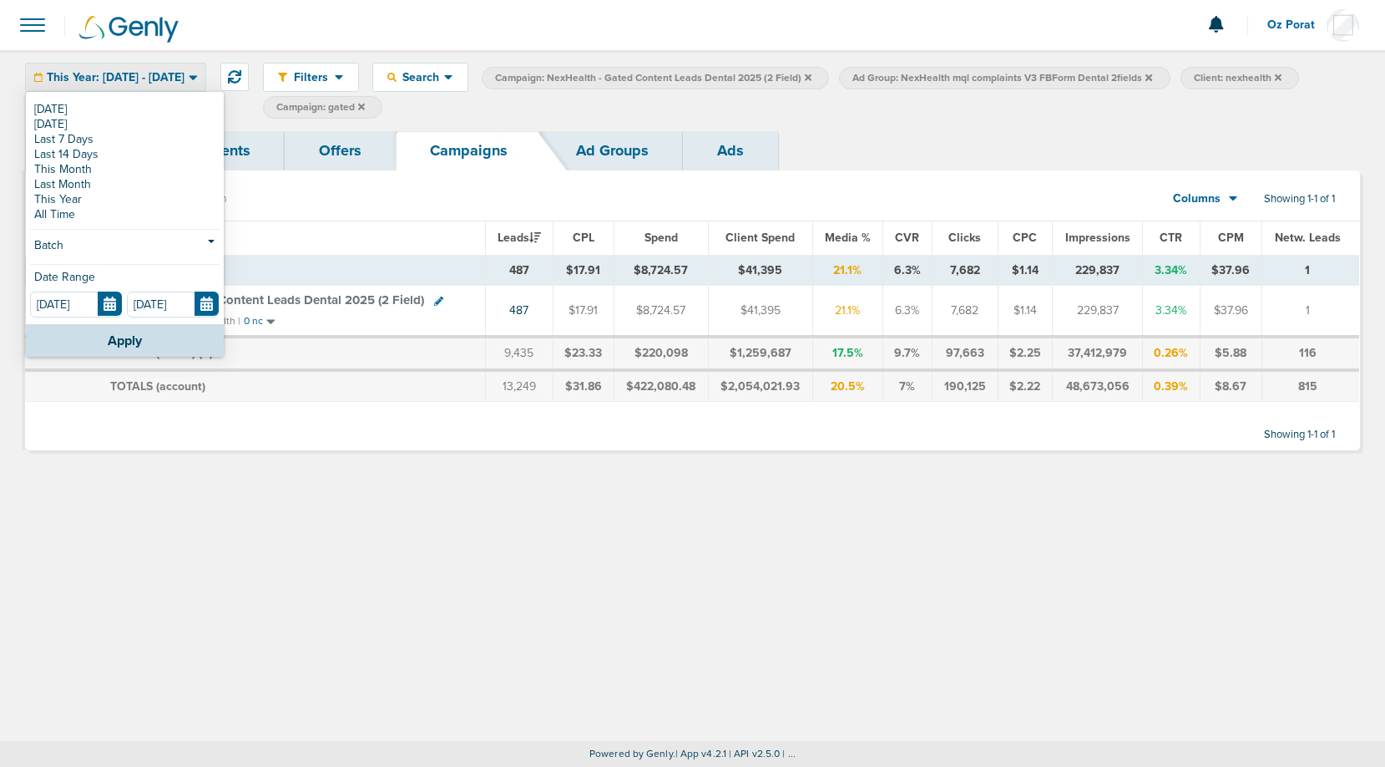
click at [1170, 81] on label "Ad Group: NexHealth mql complaints V3 FBForm Dental 2fields" at bounding box center [1004, 78] width 331 height 23
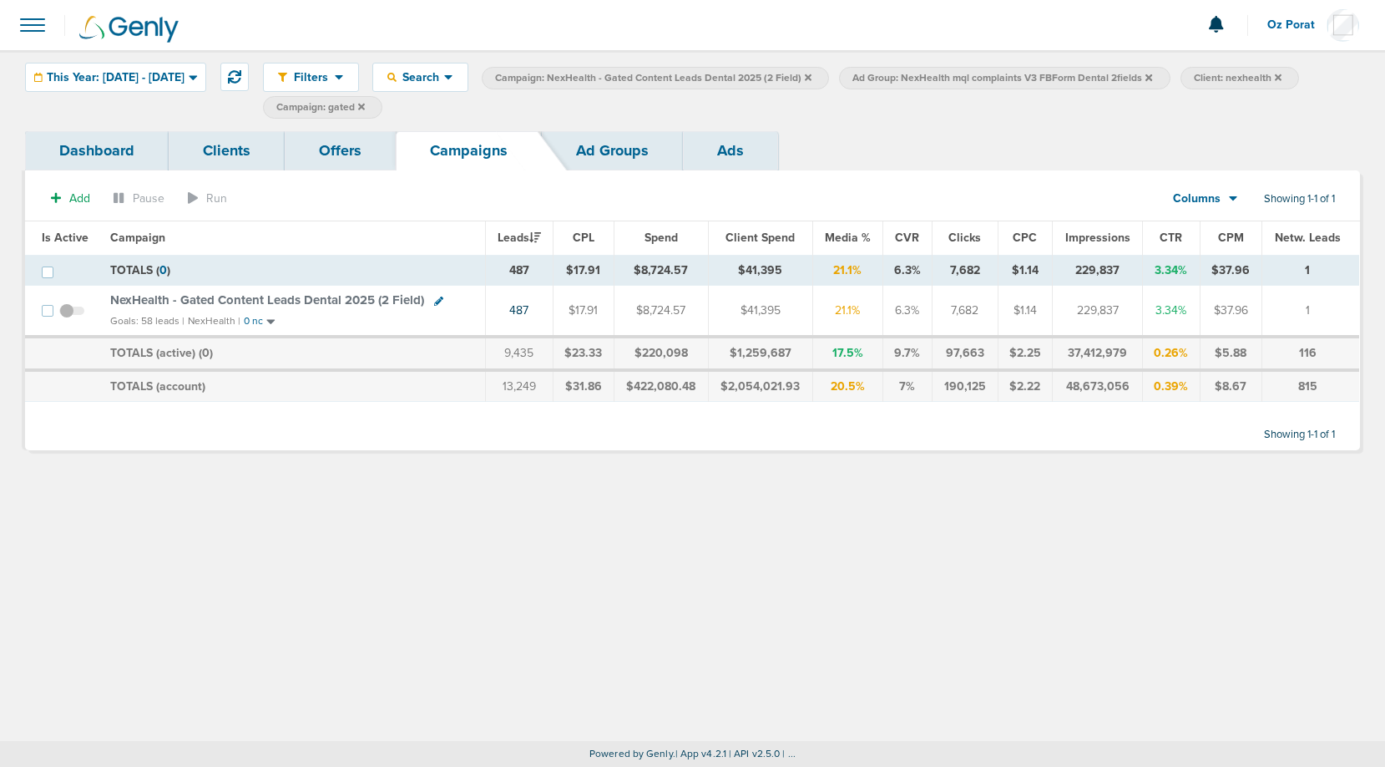
click at [1152, 79] on icon at bounding box center [1149, 76] width 7 height 7
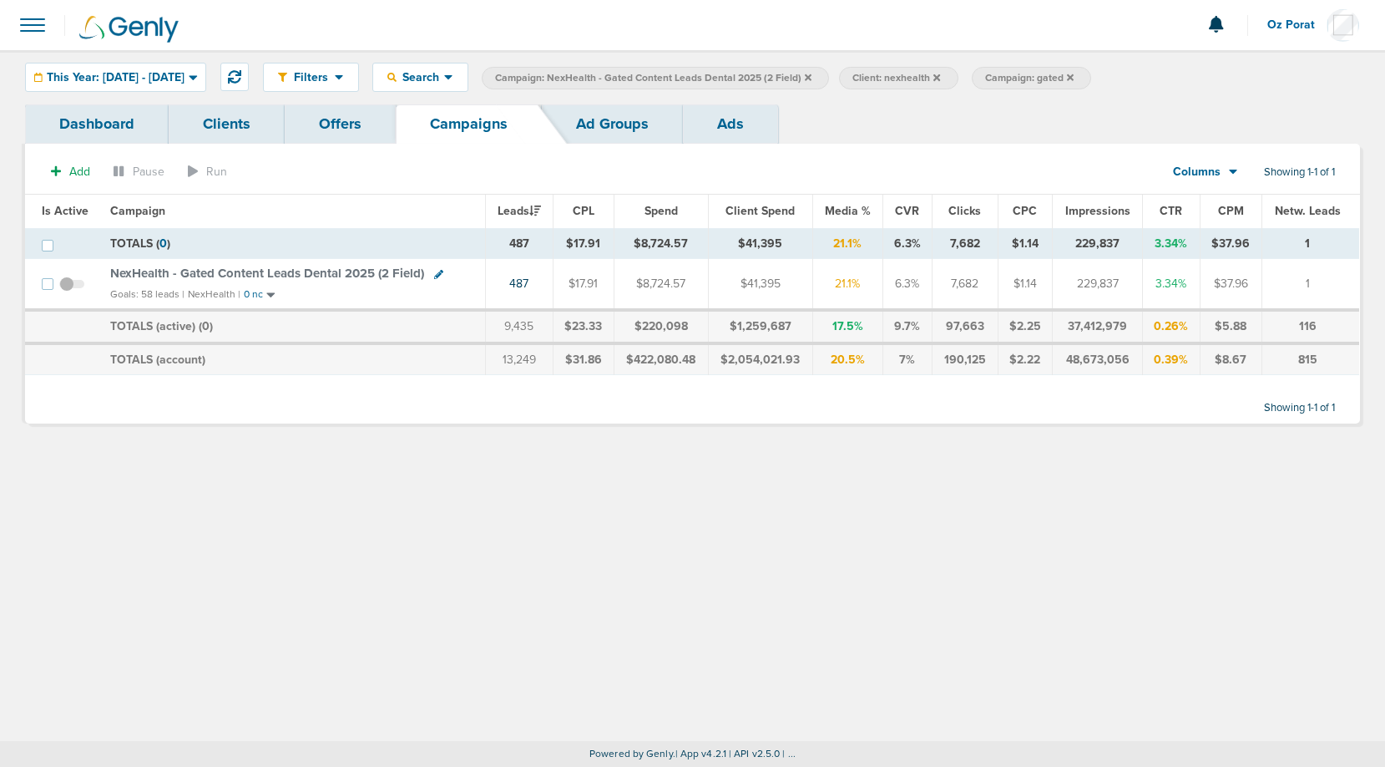
click at [812, 74] on icon at bounding box center [808, 76] width 7 height 7
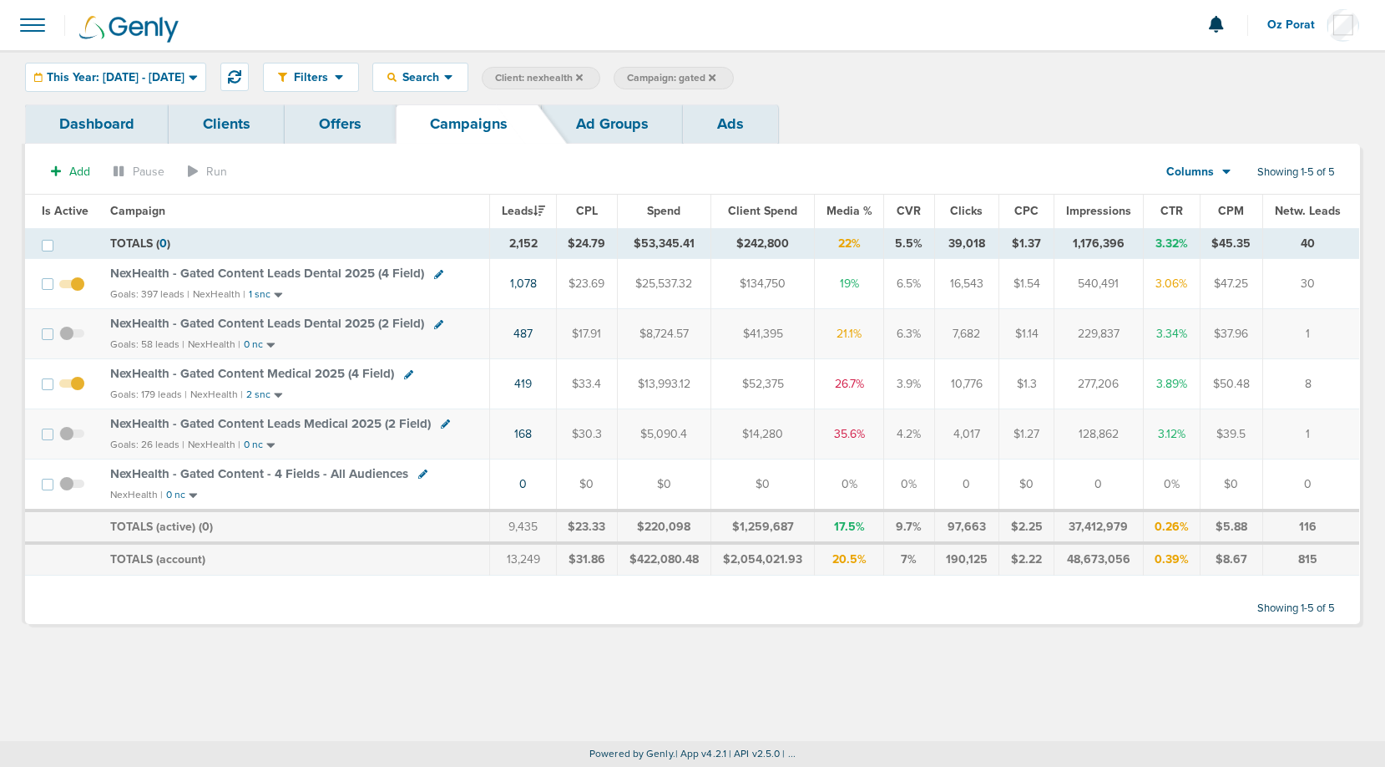
click at [350, 272] on span "NexHealth - Gated Content Leads Dental 2025 (4 Field)" at bounding box center [267, 273] width 314 height 15
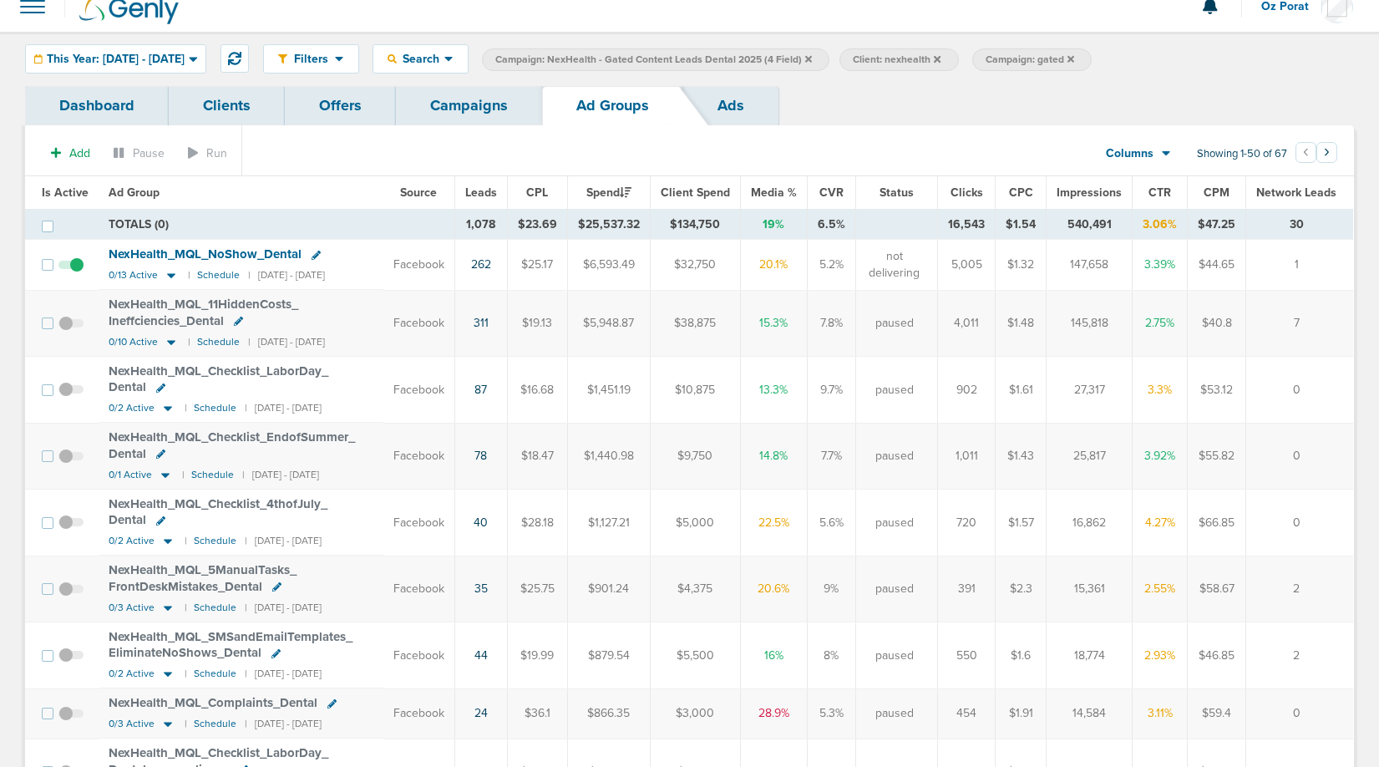
scroll to position [21, 0]
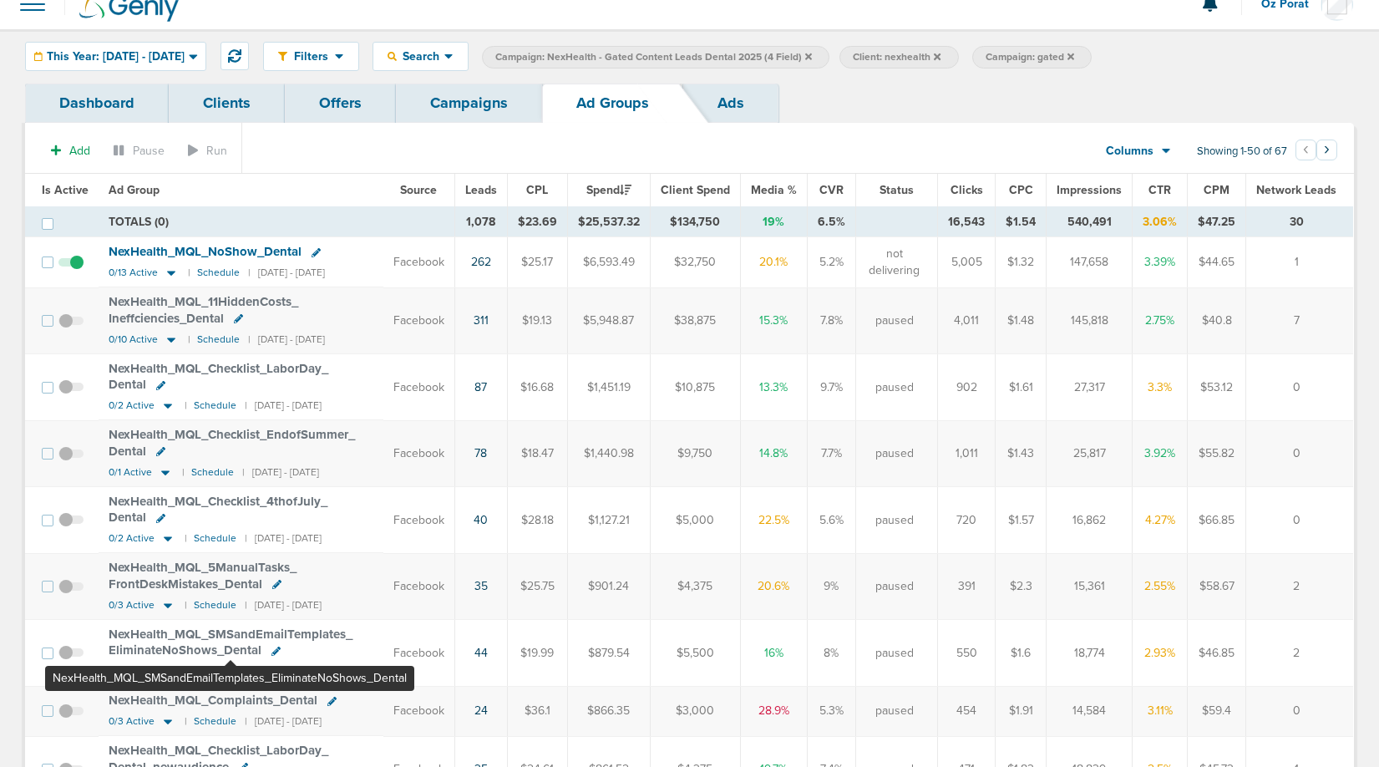
click at [230, 635] on span "NexHealth_ MQL_ SMSandEmailTemplates_ EliminateNoShows_ Dental" at bounding box center [231, 642] width 244 height 32
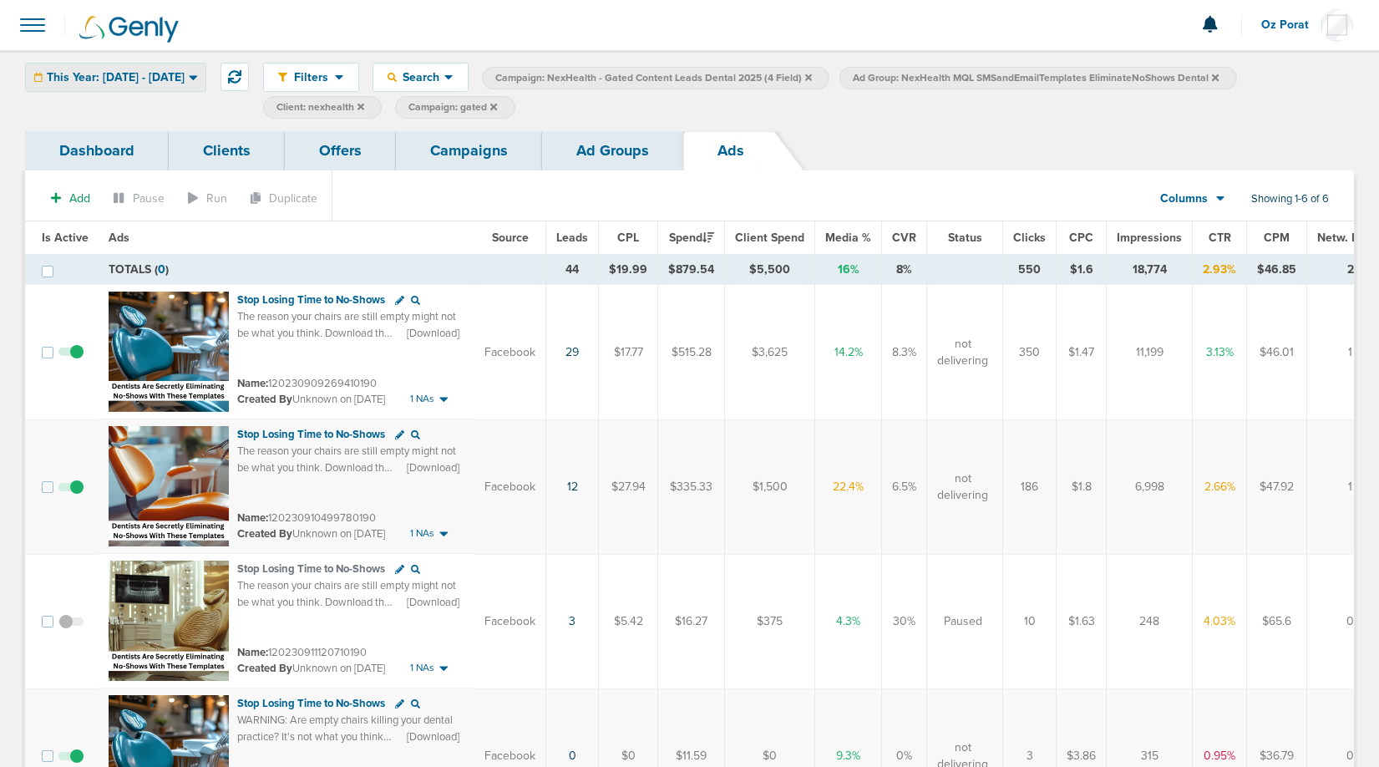
click at [177, 80] on span "This Year: [DATE] - [DATE]" at bounding box center [116, 78] width 138 height 12
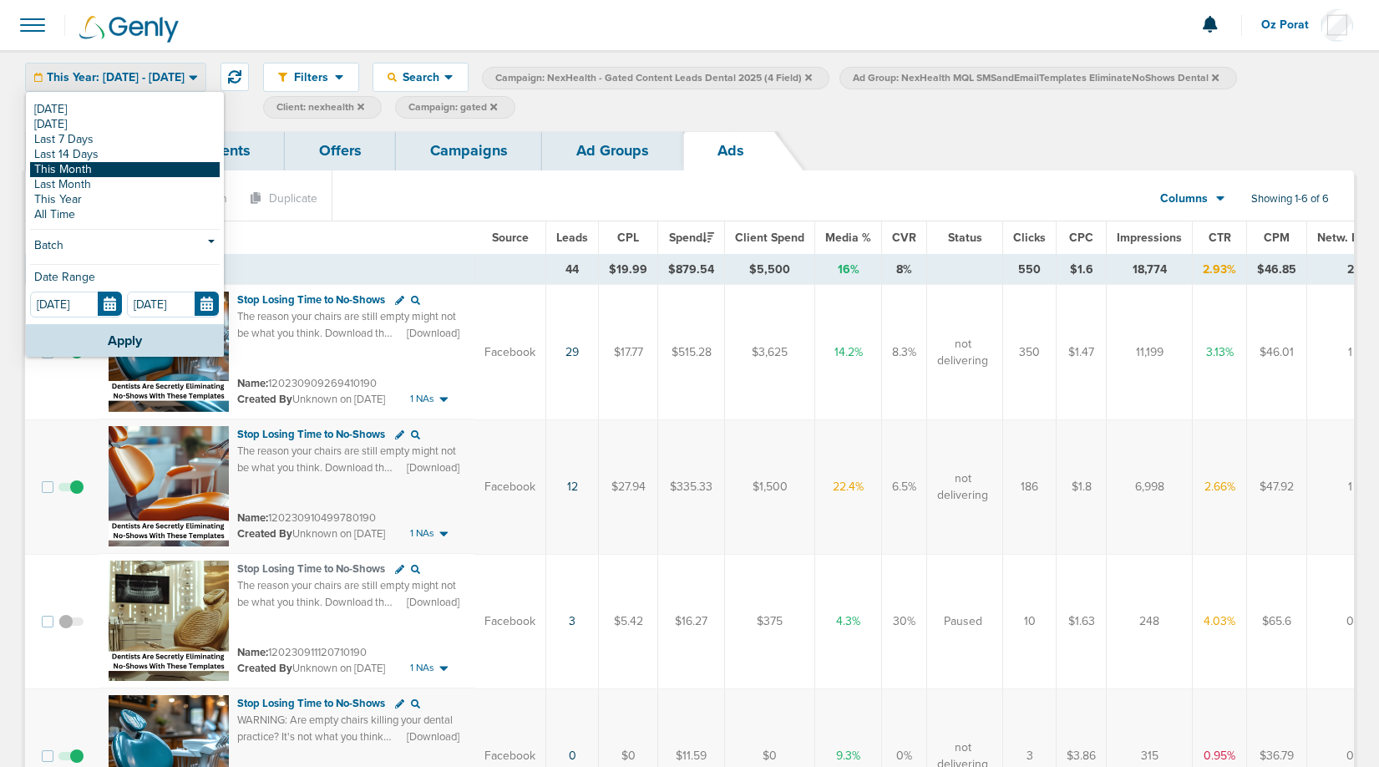
click at [99, 165] on link "This Month" at bounding box center [125, 169] width 190 height 15
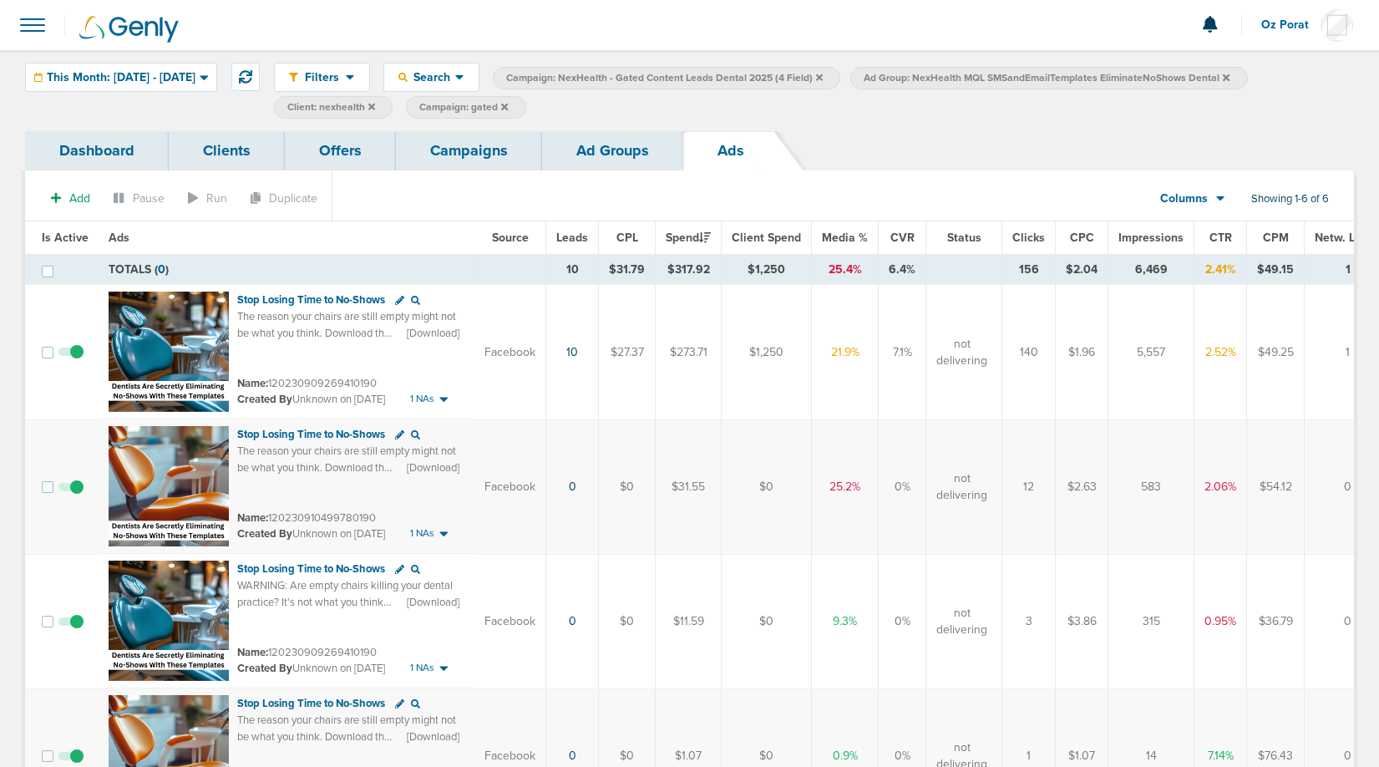
click at [628, 143] on link "Ad Groups" at bounding box center [612, 150] width 141 height 39
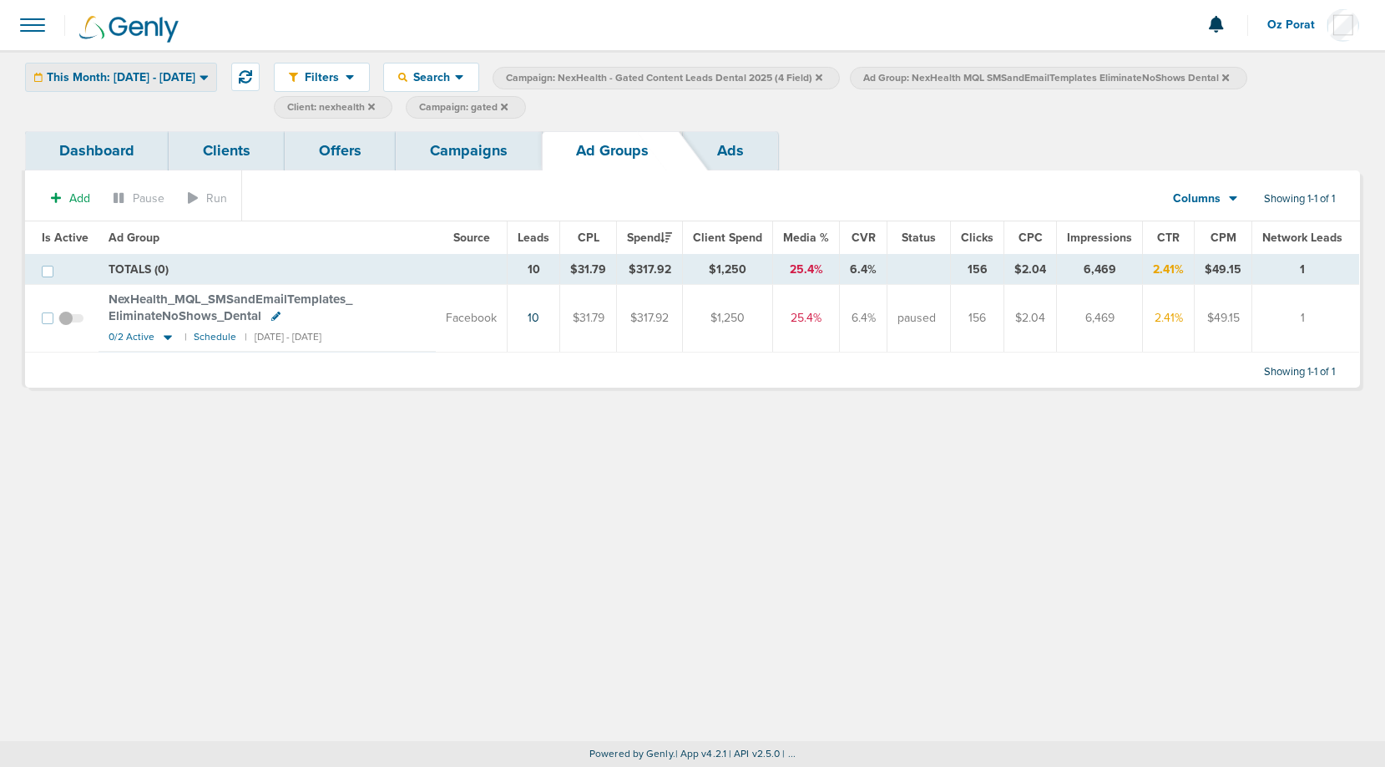
click at [144, 76] on span "This Month: [DATE] - [DATE]" at bounding box center [121, 78] width 149 height 12
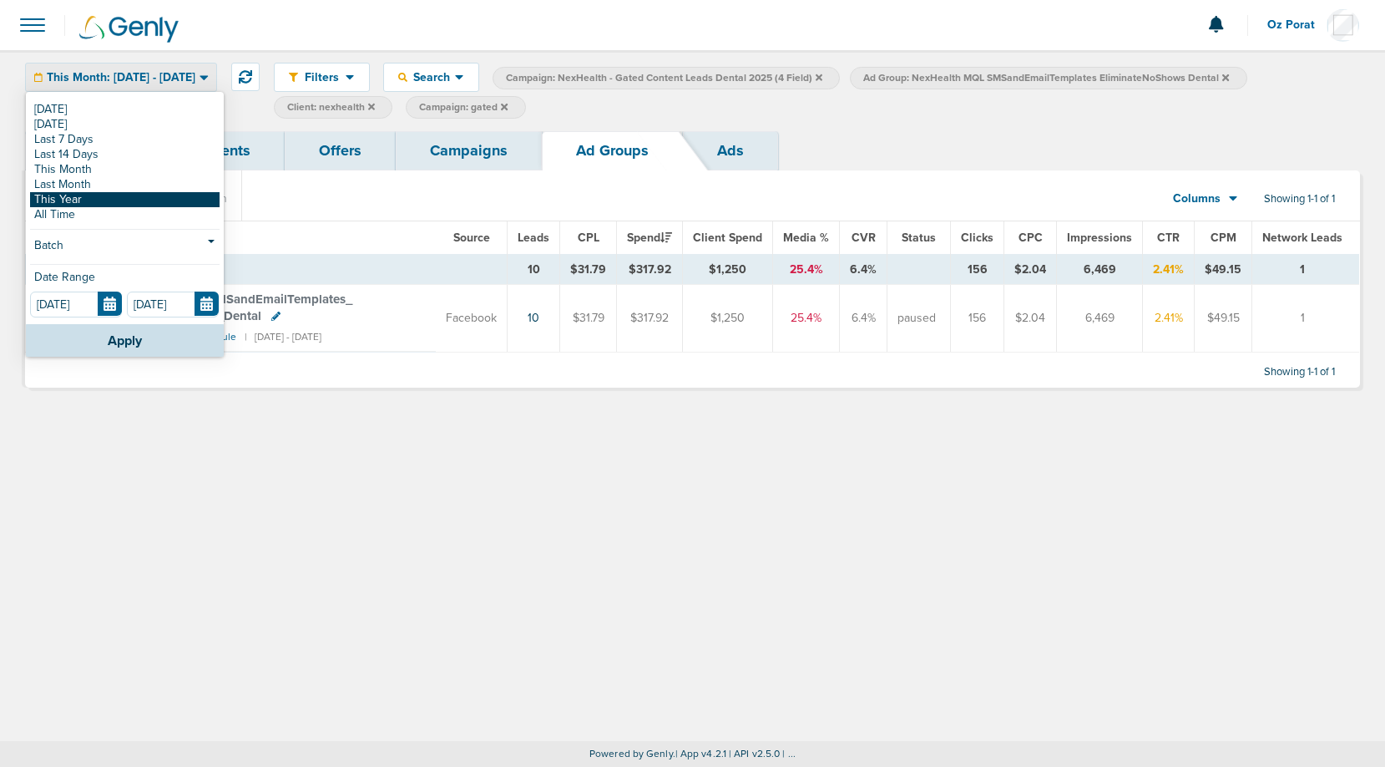
click at [105, 200] on link "This Year" at bounding box center [125, 199] width 190 height 15
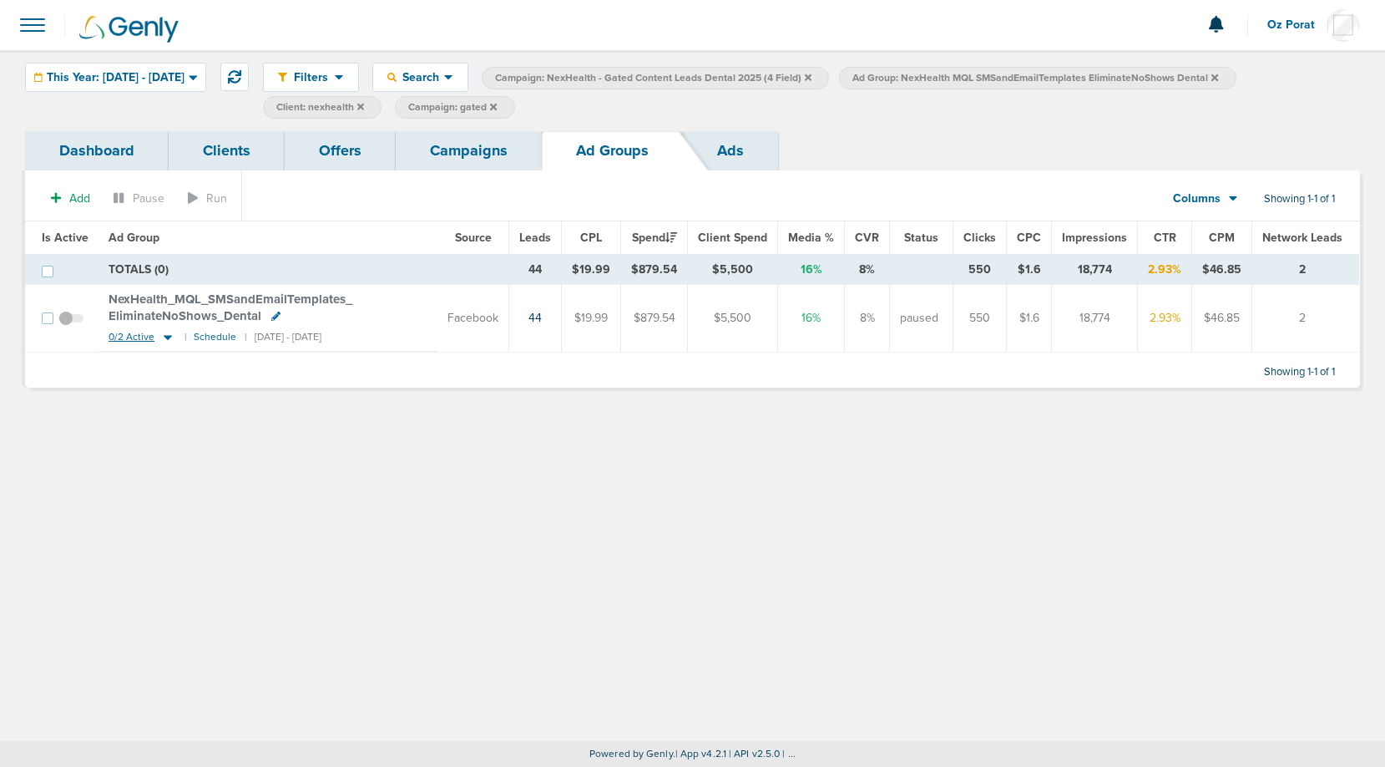
click at [130, 335] on span "0/2 Active" at bounding box center [132, 337] width 46 height 13
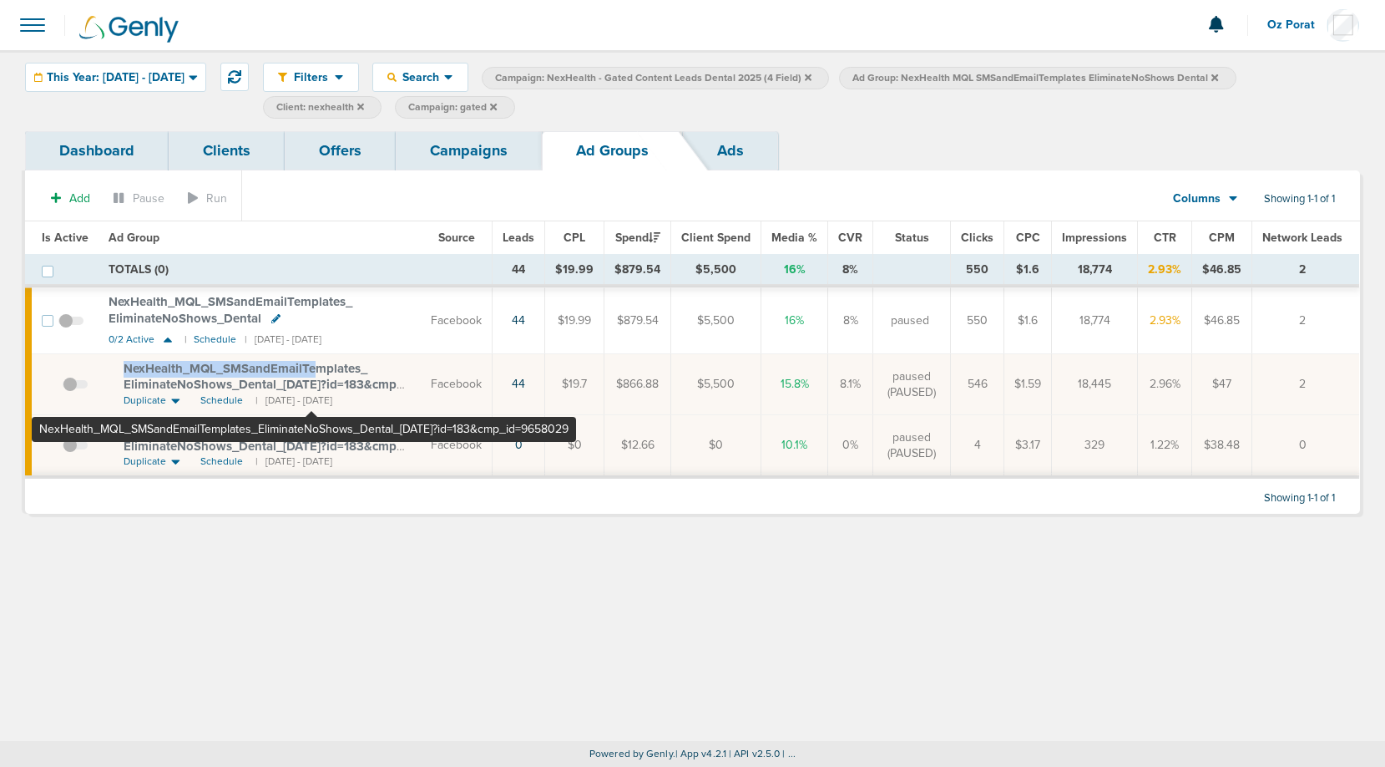
drag, startPoint x: 121, startPoint y: 369, endPoint x: 311, endPoint y: 365, distance: 190.4
click at [311, 365] on td "NexHealth_ MQL_ SMSandEmailTemplates_ EliminateNoShows_ Dental_ [DATE]?id=183&c…" at bounding box center [260, 384] width 322 height 61
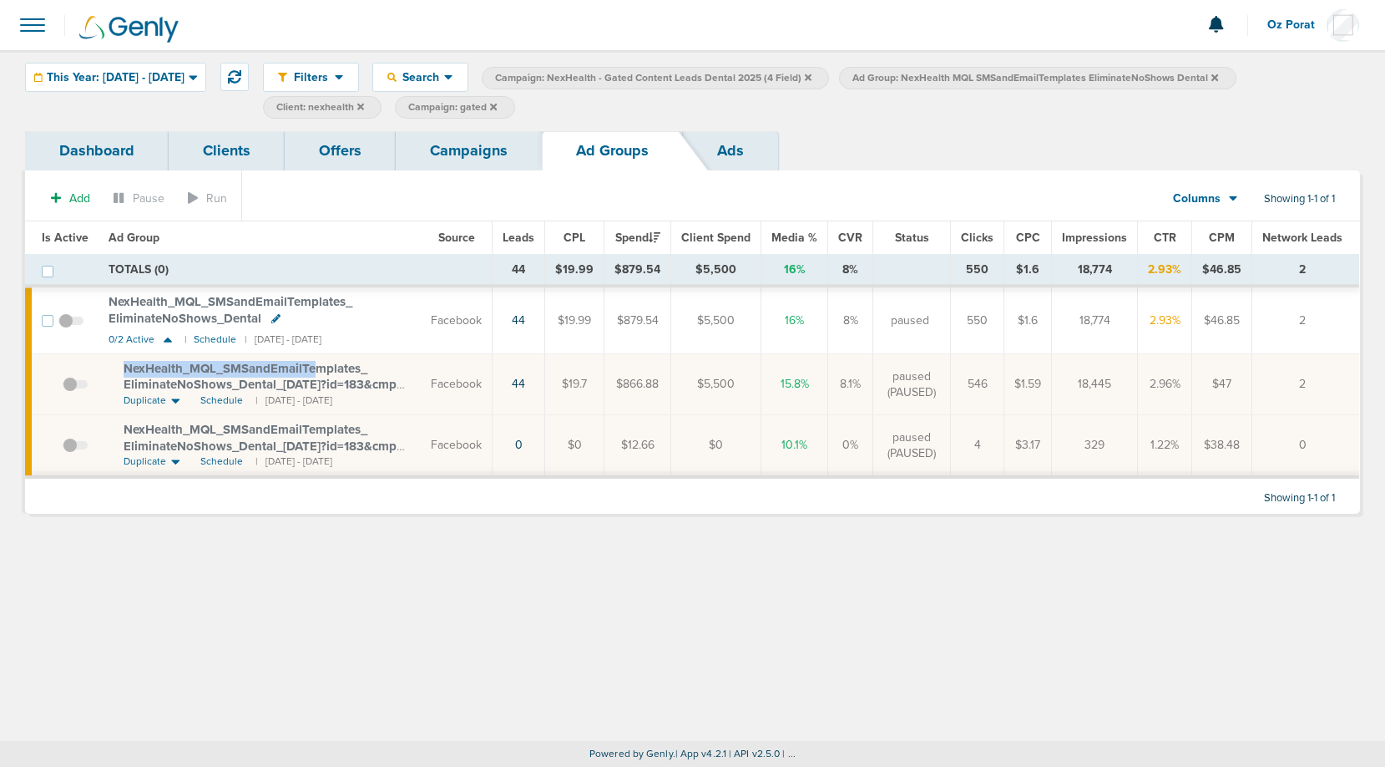
copy span "NexHealth_ MQL_ SMSandEmailTe"
click at [171, 79] on span "This Year: [DATE] - [DATE]" at bounding box center [116, 78] width 138 height 12
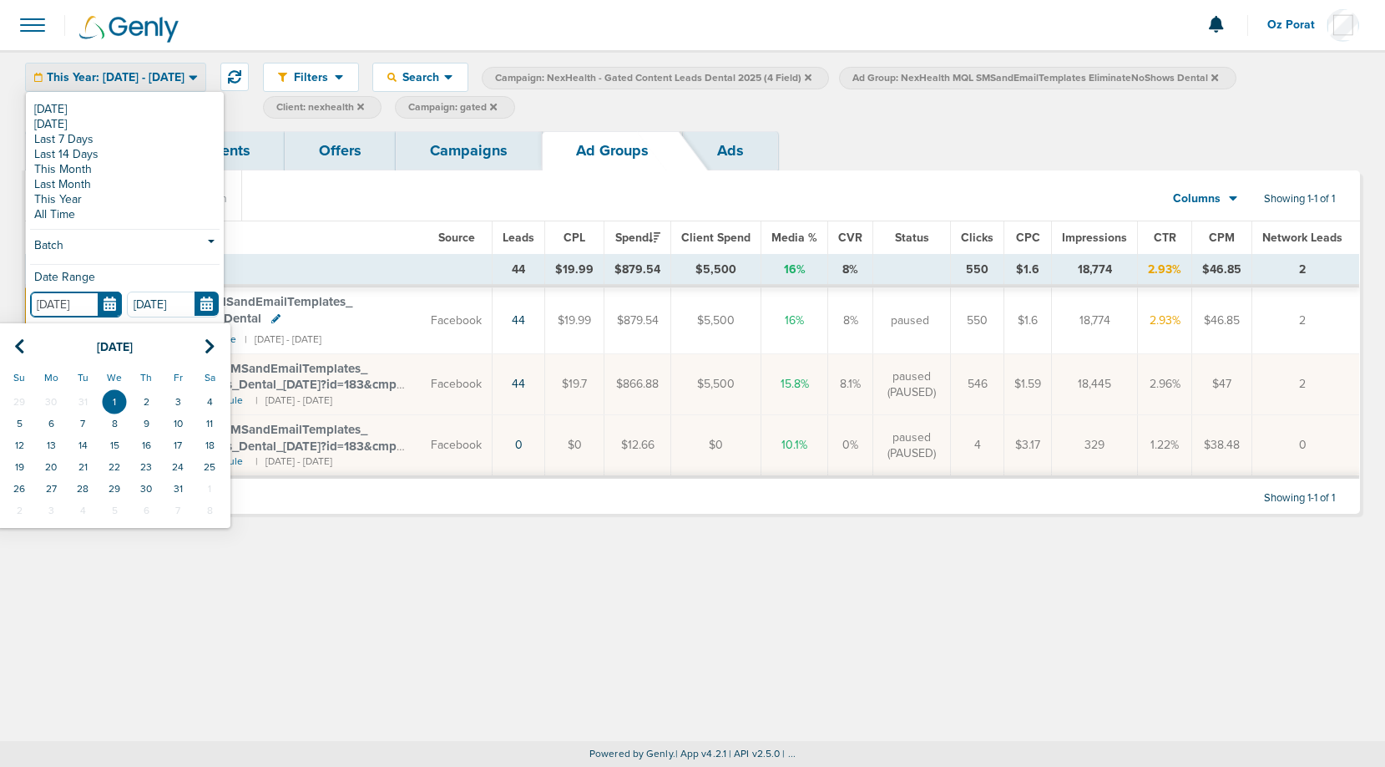
click at [116, 309] on input "[DATE]" at bounding box center [76, 304] width 92 height 26
click at [211, 337] on th at bounding box center [210, 347] width 32 height 34
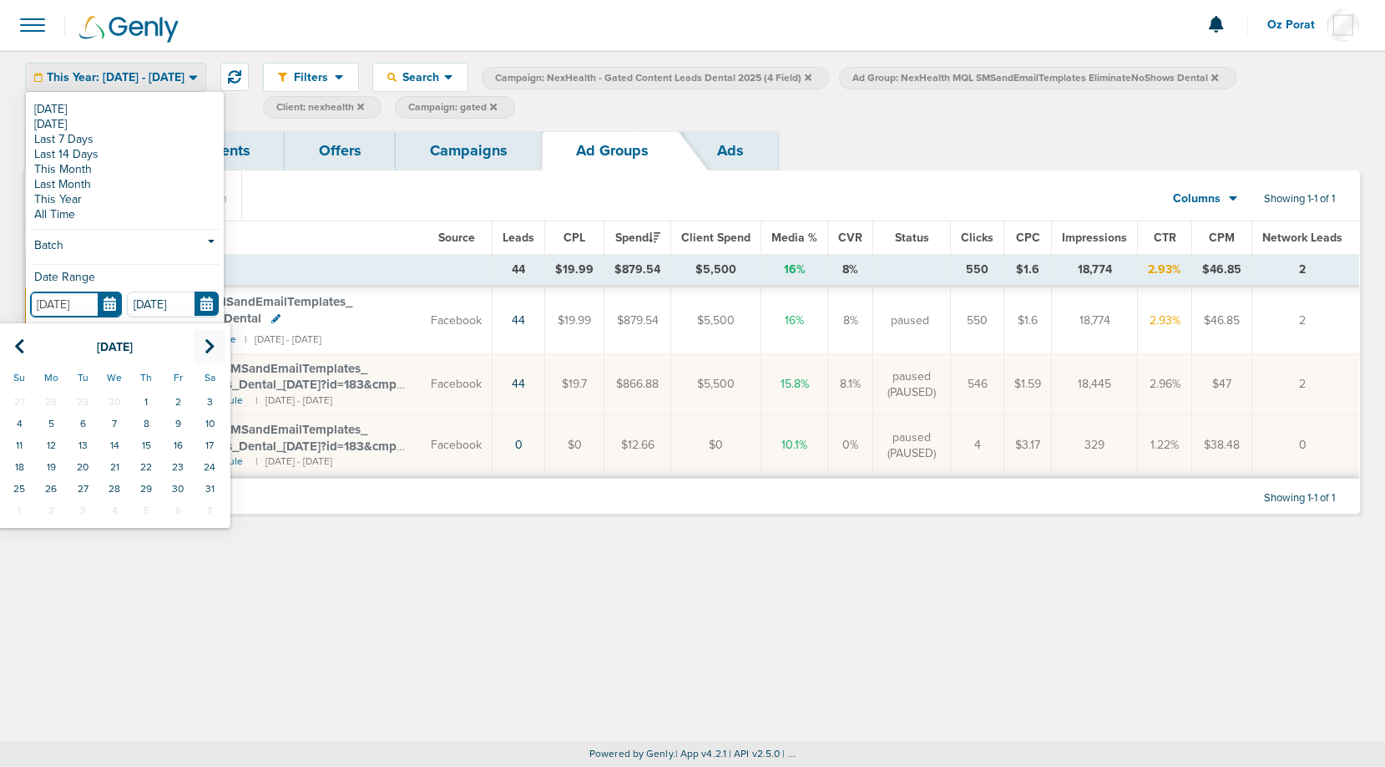
click at [211, 337] on th at bounding box center [210, 347] width 32 height 34
click at [20, 395] on td "1" at bounding box center [19, 402] width 32 height 22
type input "[DATE]"
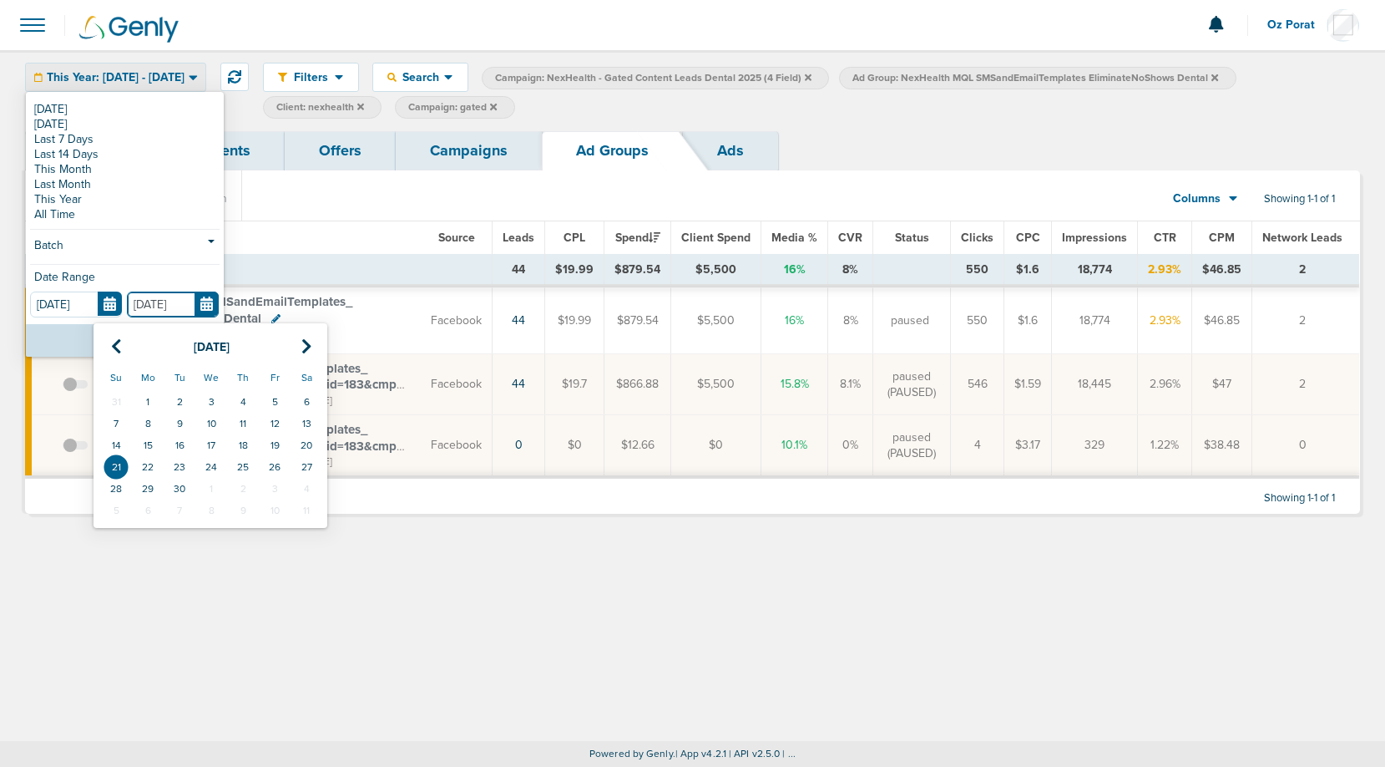
click at [198, 308] on input "[DATE]" at bounding box center [173, 304] width 92 height 26
click at [112, 346] on icon at bounding box center [116, 346] width 11 height 17
click at [243, 484] on td "31" at bounding box center [243, 489] width 32 height 22
type input "[DATE]"
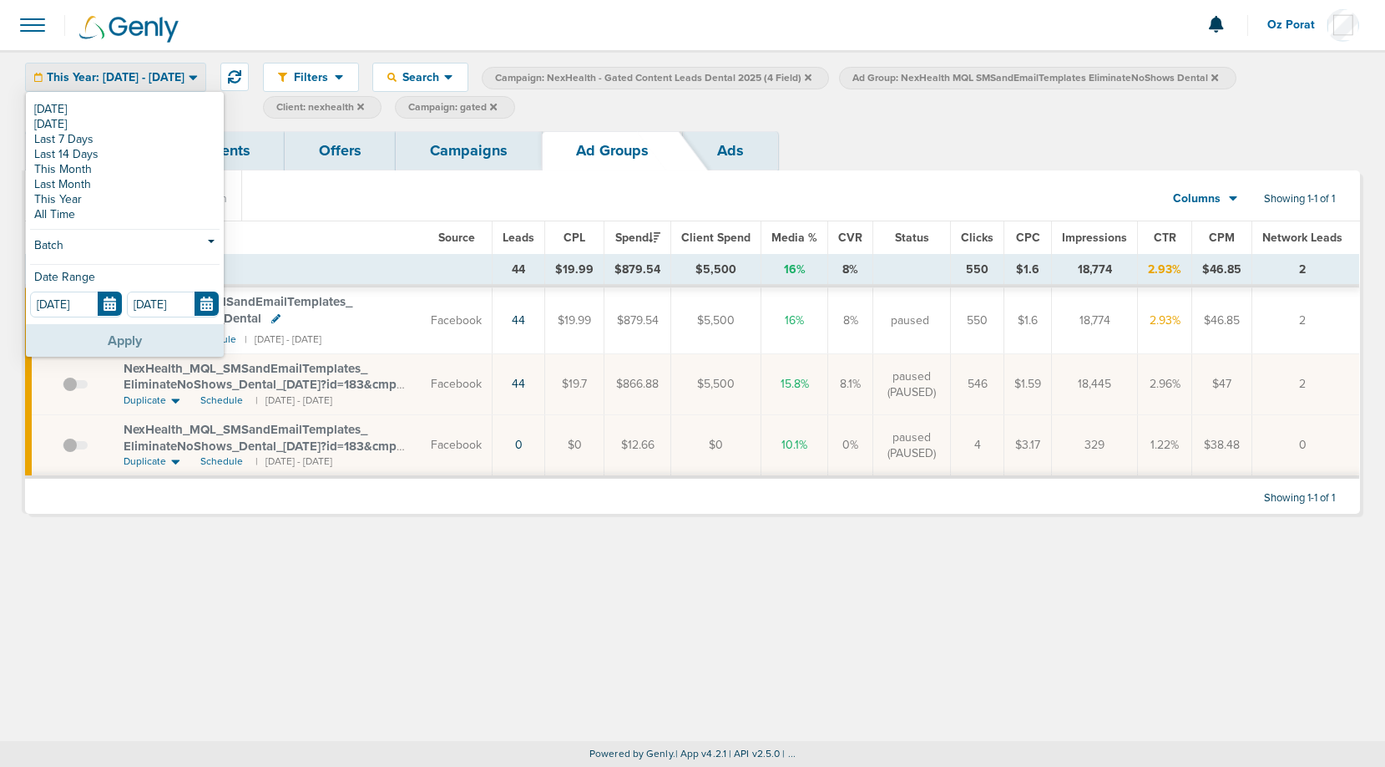
click at [124, 337] on button "Apply" at bounding box center [125, 340] width 198 height 33
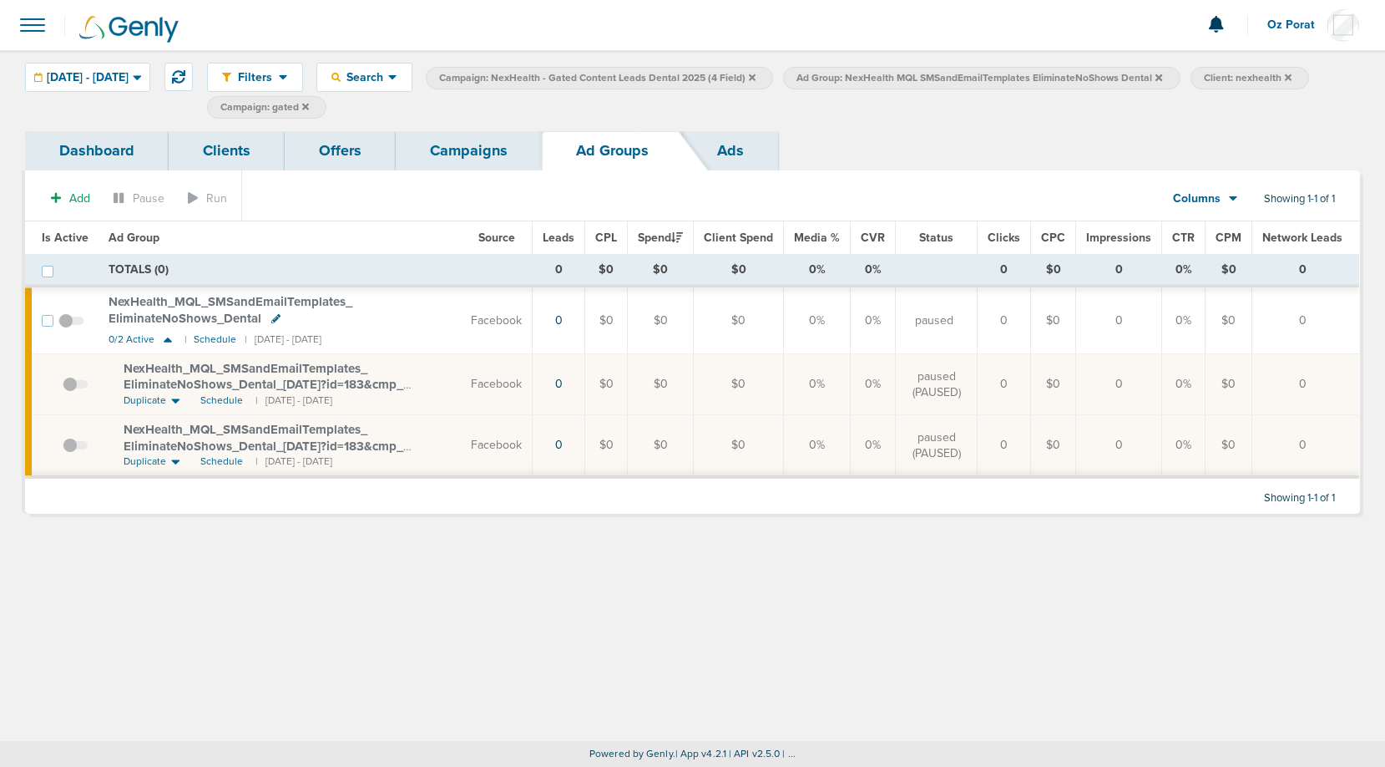
click at [1162, 76] on icon at bounding box center [1159, 78] width 7 height 10
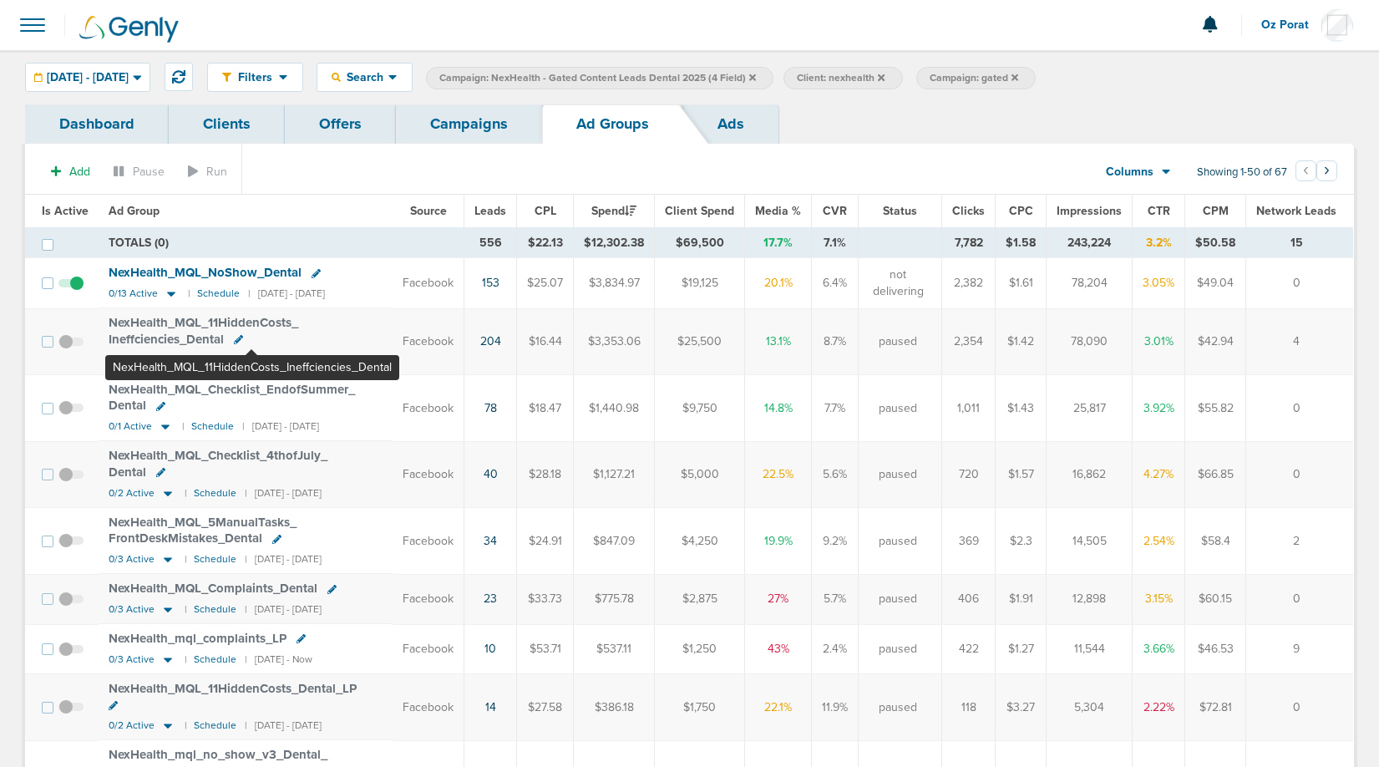
click at [251, 322] on span "NexHealth_ MQL_ 11HiddenCosts_ Ineffciencies_ Dental" at bounding box center [204, 331] width 190 height 32
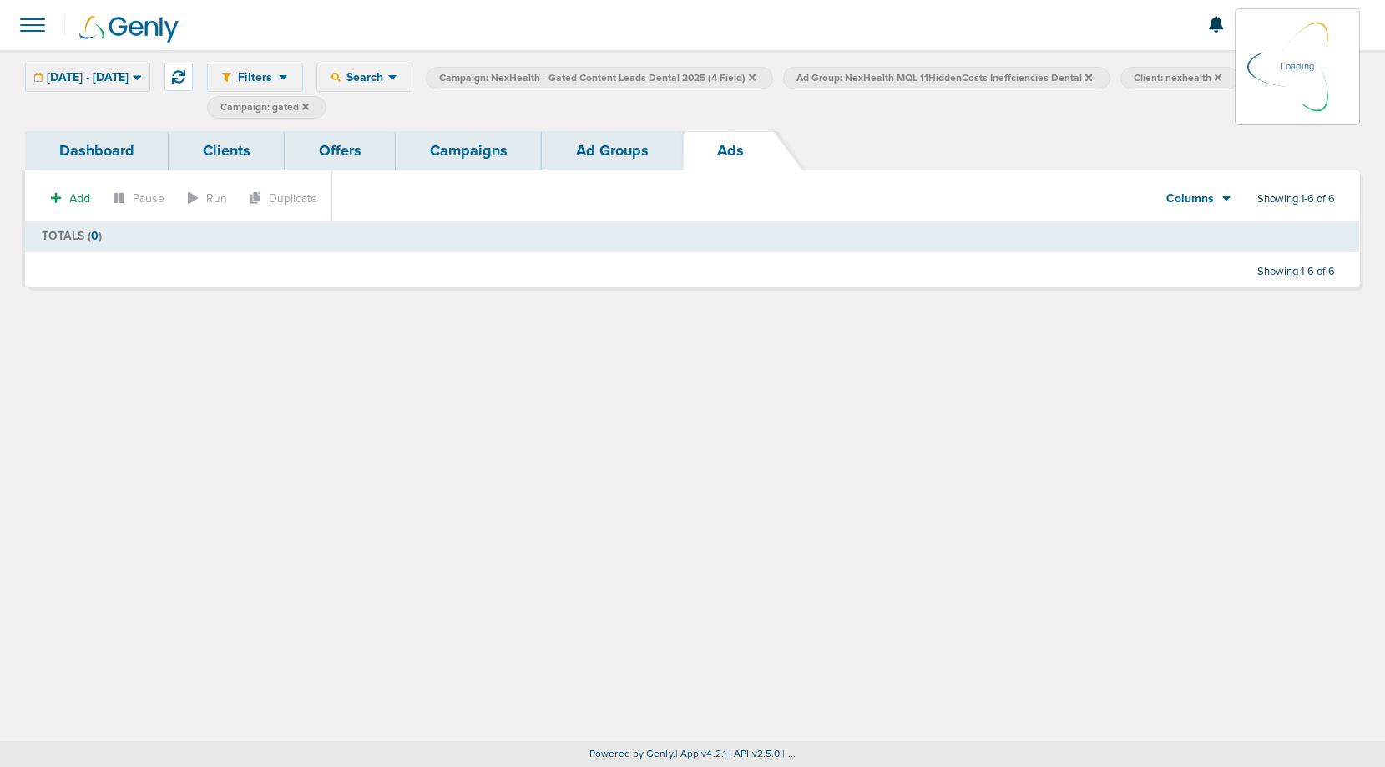
click at [621, 147] on link "Ad Groups" at bounding box center [612, 150] width 141 height 39
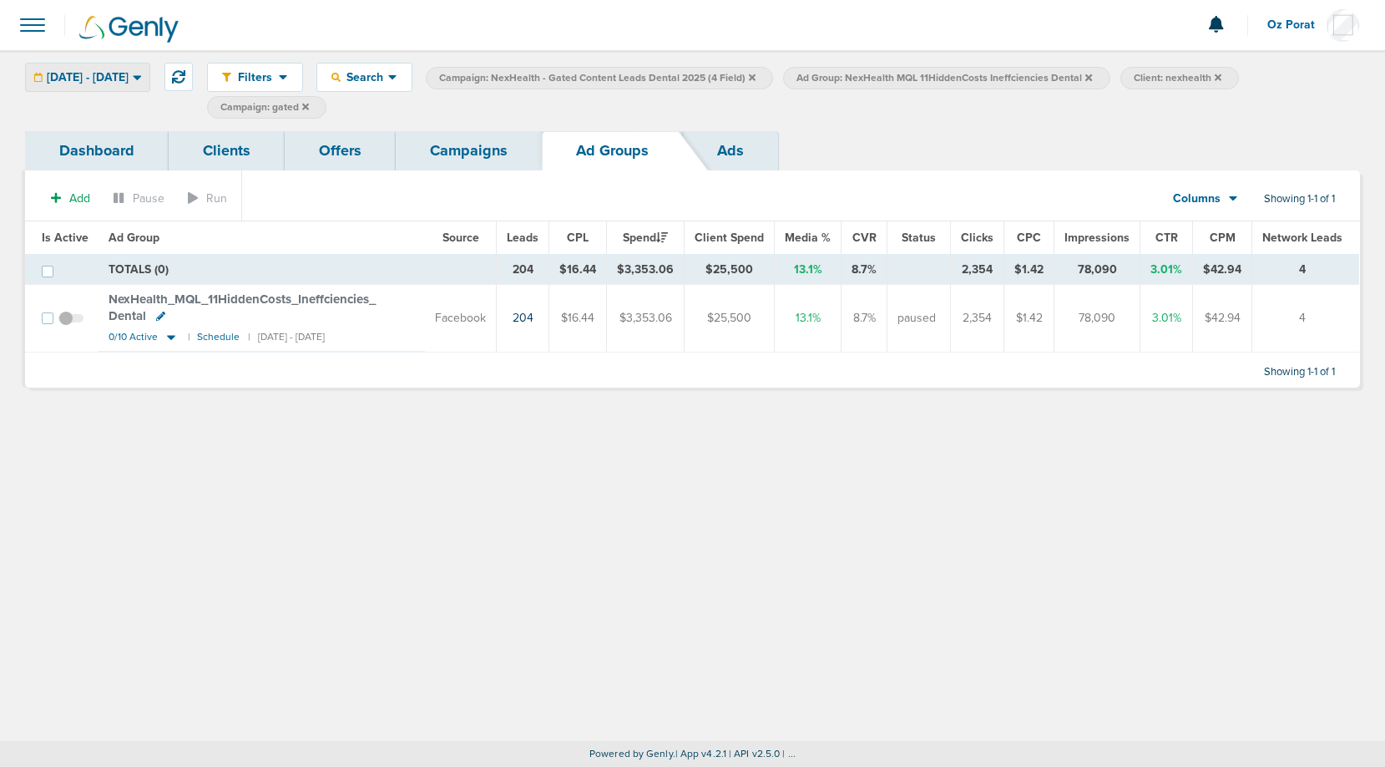
click at [114, 76] on span "[DATE] - [DATE]" at bounding box center [88, 78] width 82 height 12
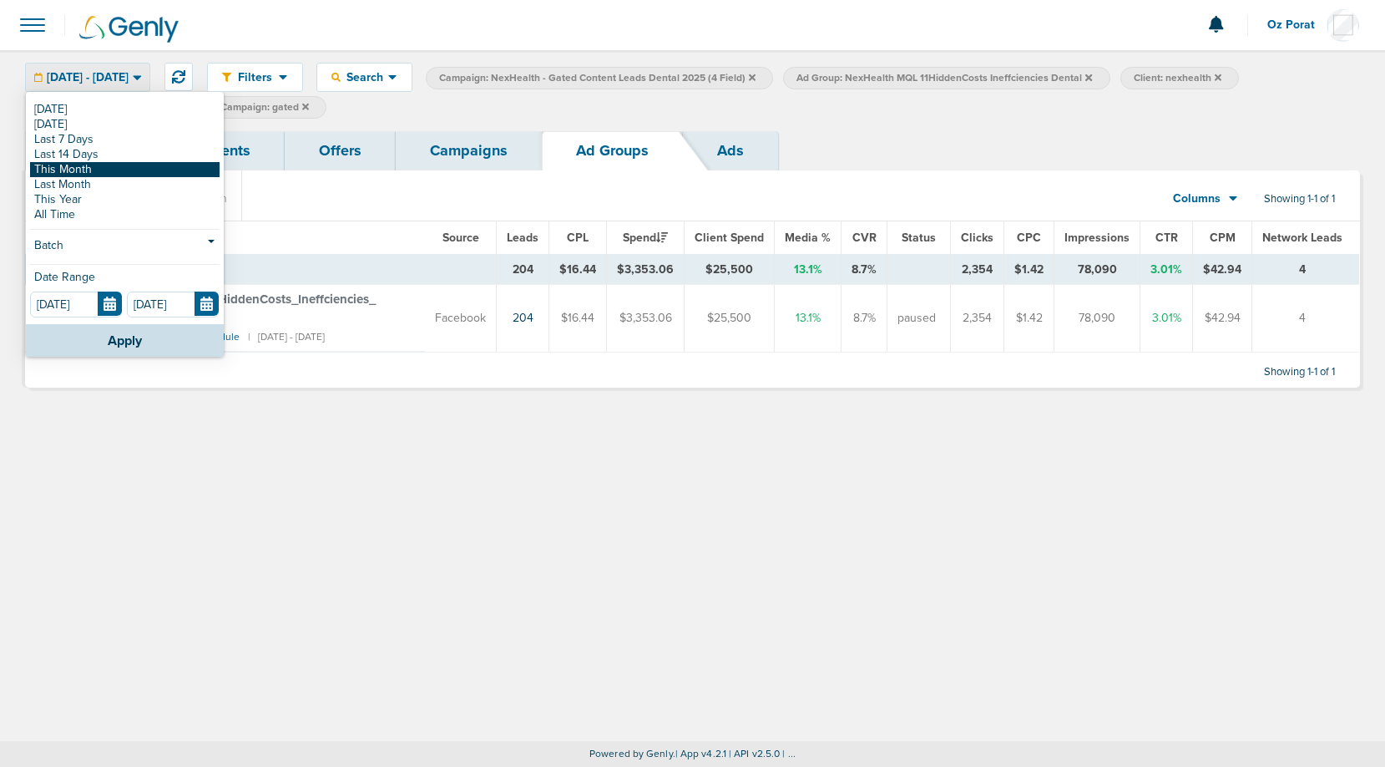
click at [68, 168] on link "This Month" at bounding box center [125, 169] width 190 height 15
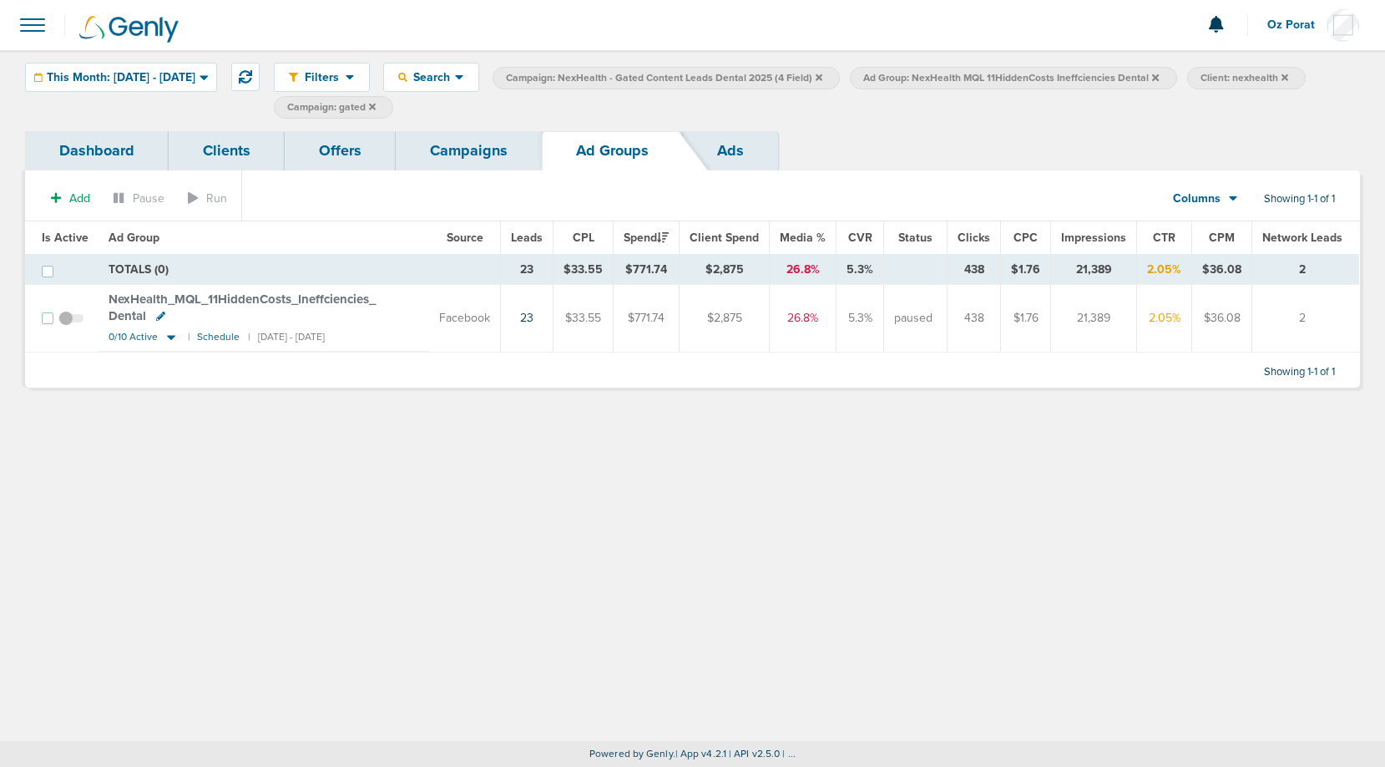
click at [68, 327] on span at bounding box center [70, 327] width 25 height 0
click at [71, 322] on input "checkbox" at bounding box center [71, 322] width 0 height 0
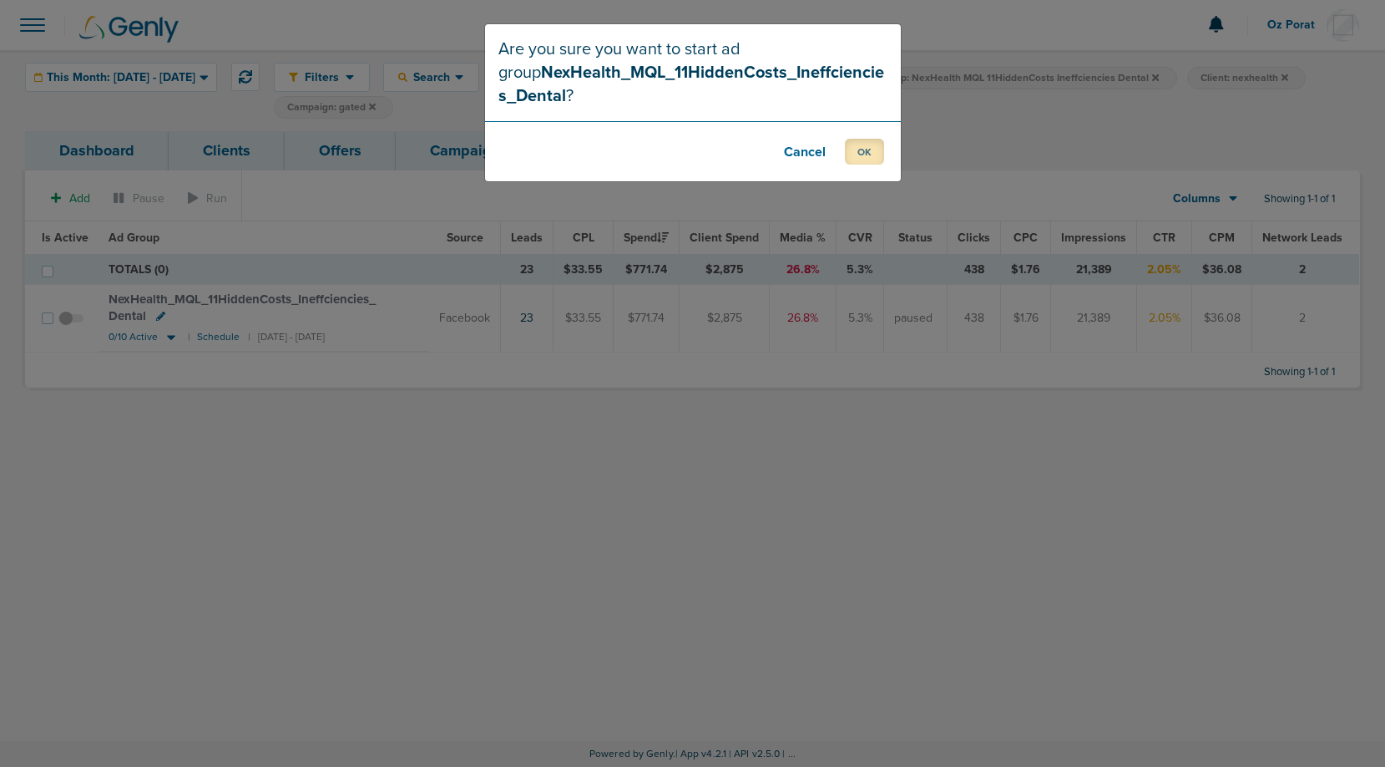
click at [858, 153] on button "OK" at bounding box center [864, 152] width 39 height 26
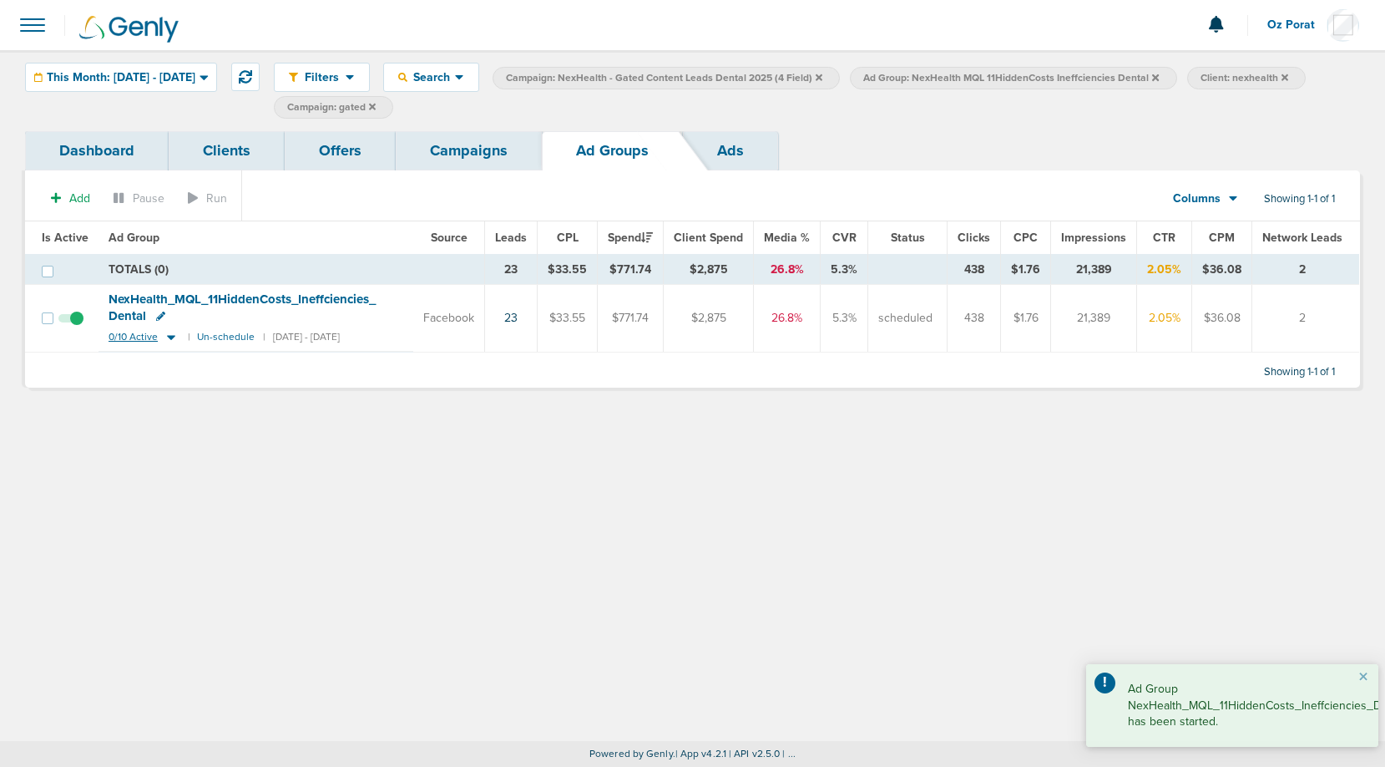
click at [125, 335] on span "0/10 Active" at bounding box center [133, 337] width 49 height 13
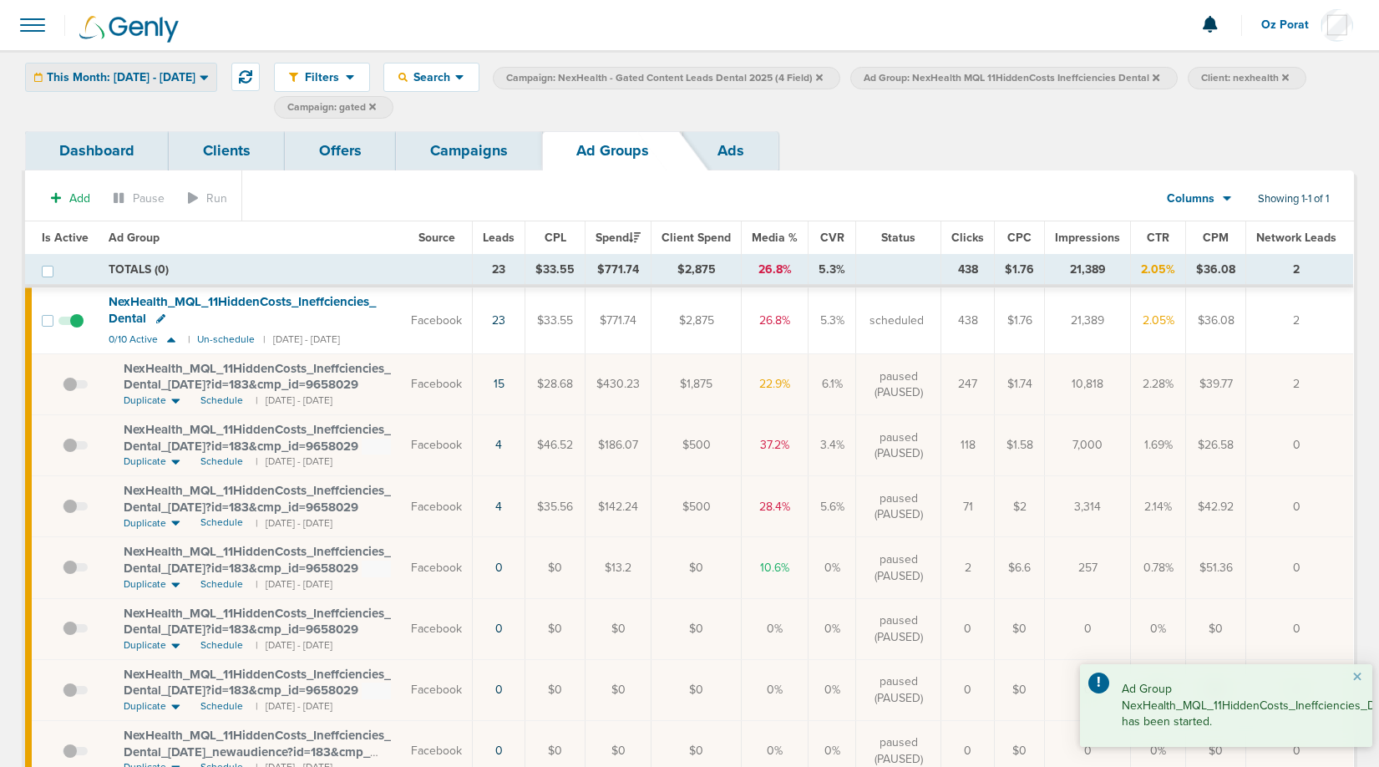
click at [200, 85] on div "This Month: [DATE] - [DATE]" at bounding box center [121, 77] width 190 height 28
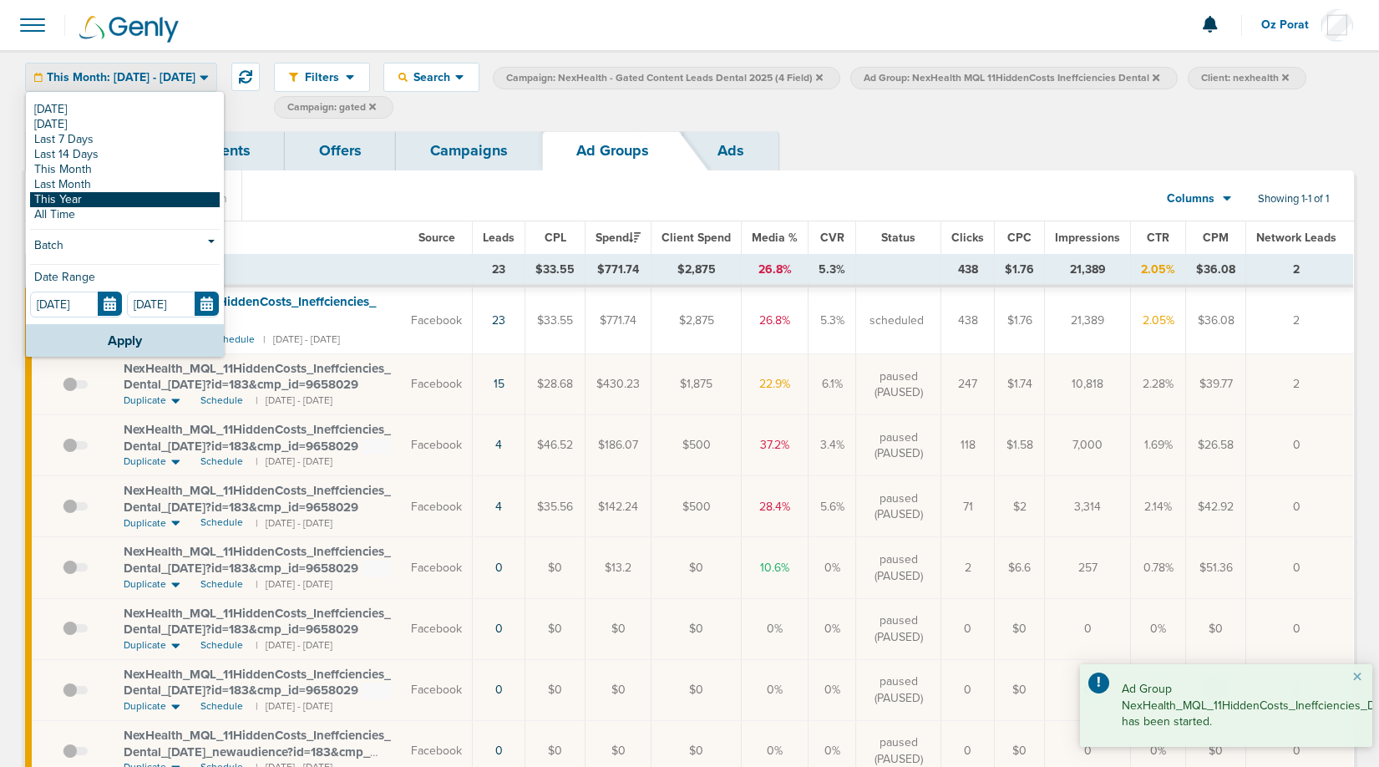
click at [110, 199] on link "This Year" at bounding box center [125, 199] width 190 height 15
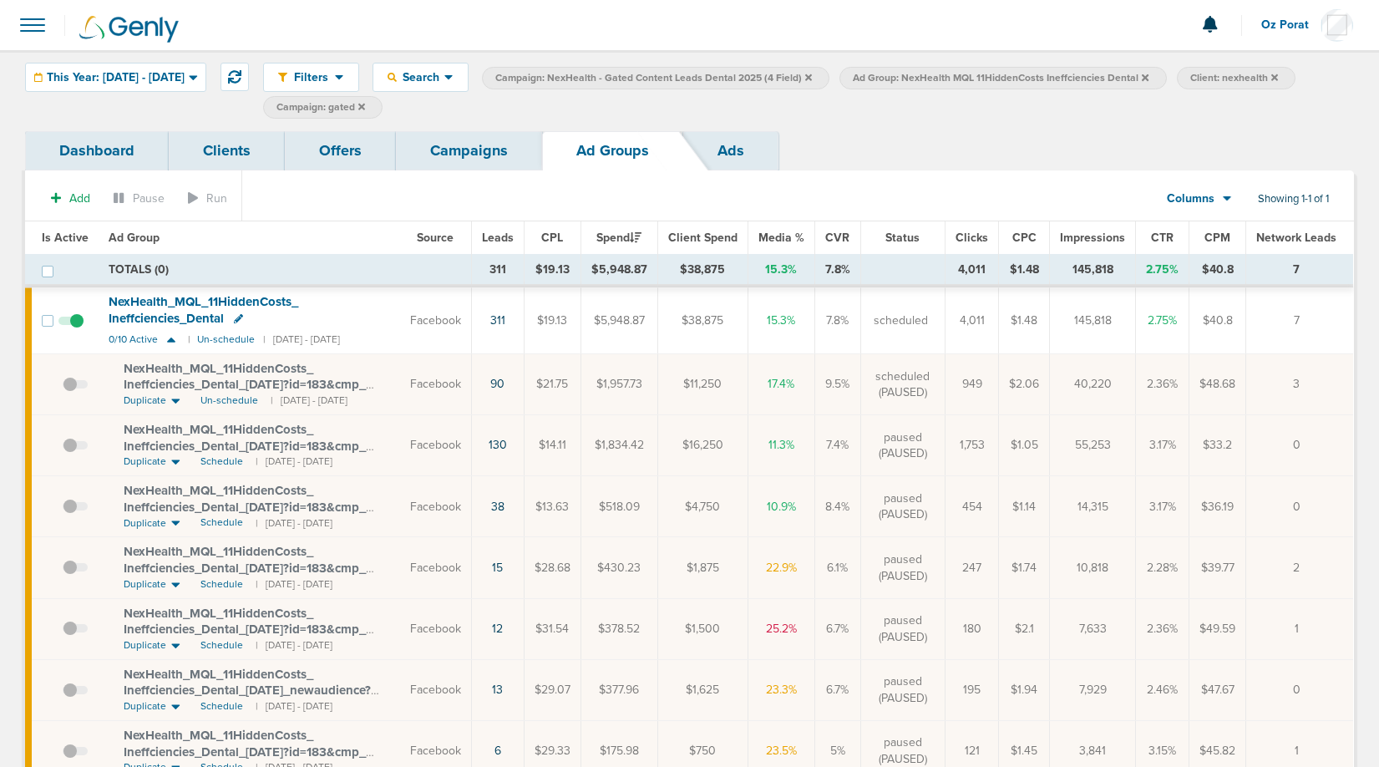
click at [72, 514] on span at bounding box center [75, 514] width 25 height 0
click at [63, 510] on input "checkbox" at bounding box center [63, 510] width 0 height 0
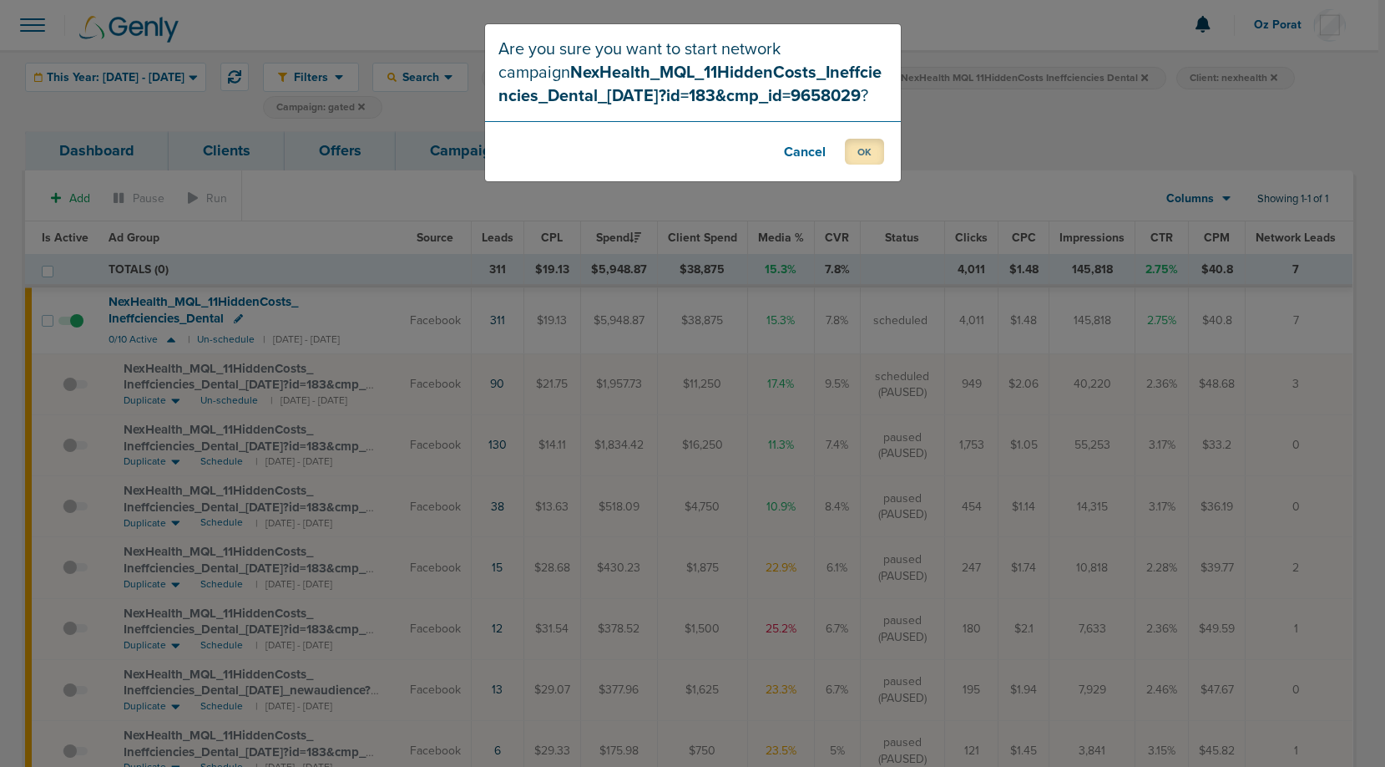
click at [871, 147] on button "OK" at bounding box center [864, 152] width 39 height 26
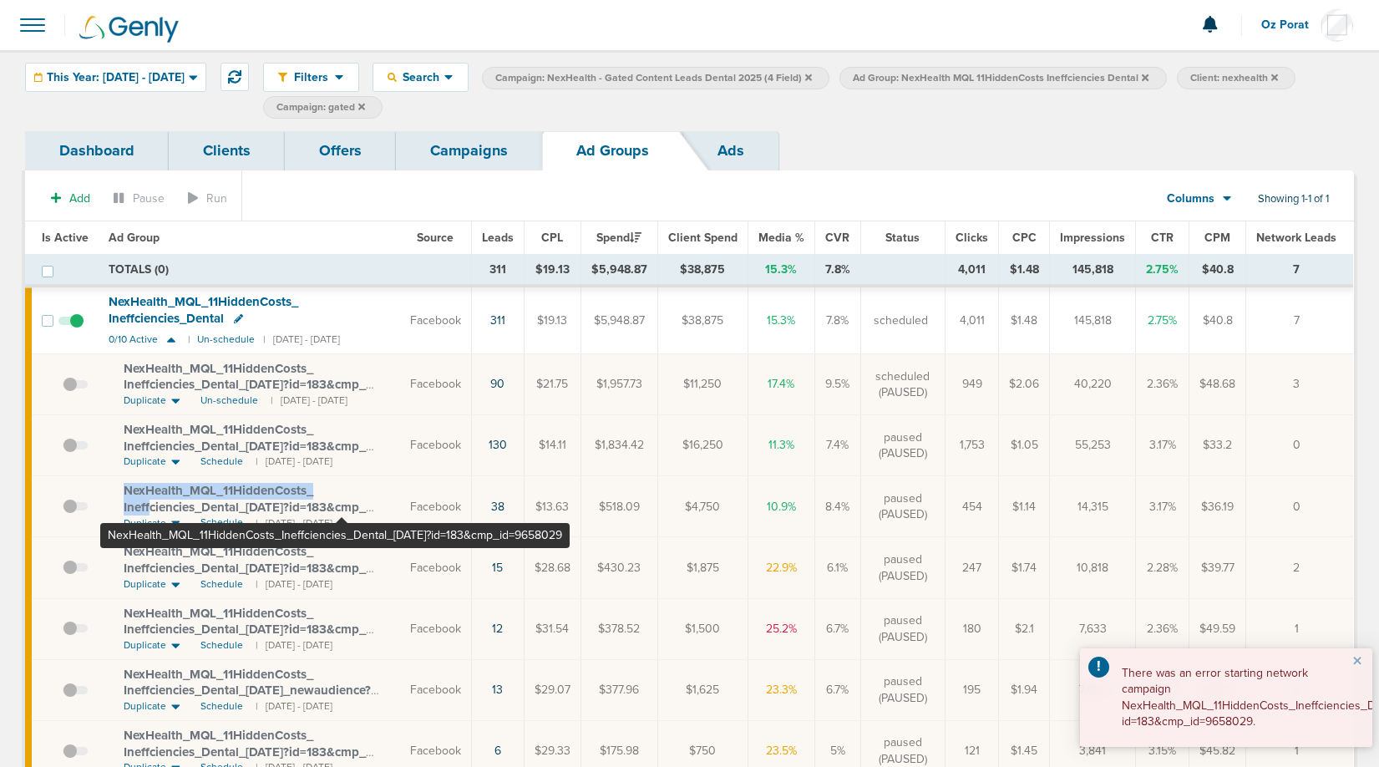
drag, startPoint x: 117, startPoint y: 484, endPoint x: 342, endPoint y: 494, distance: 224.8
click at [342, 494] on td "NexHealth_ MQL_ 11HiddenCosts_ Ineffciencies_ Dental_ [DATE]?id=183&cmp_ id=965…" at bounding box center [249, 506] width 301 height 61
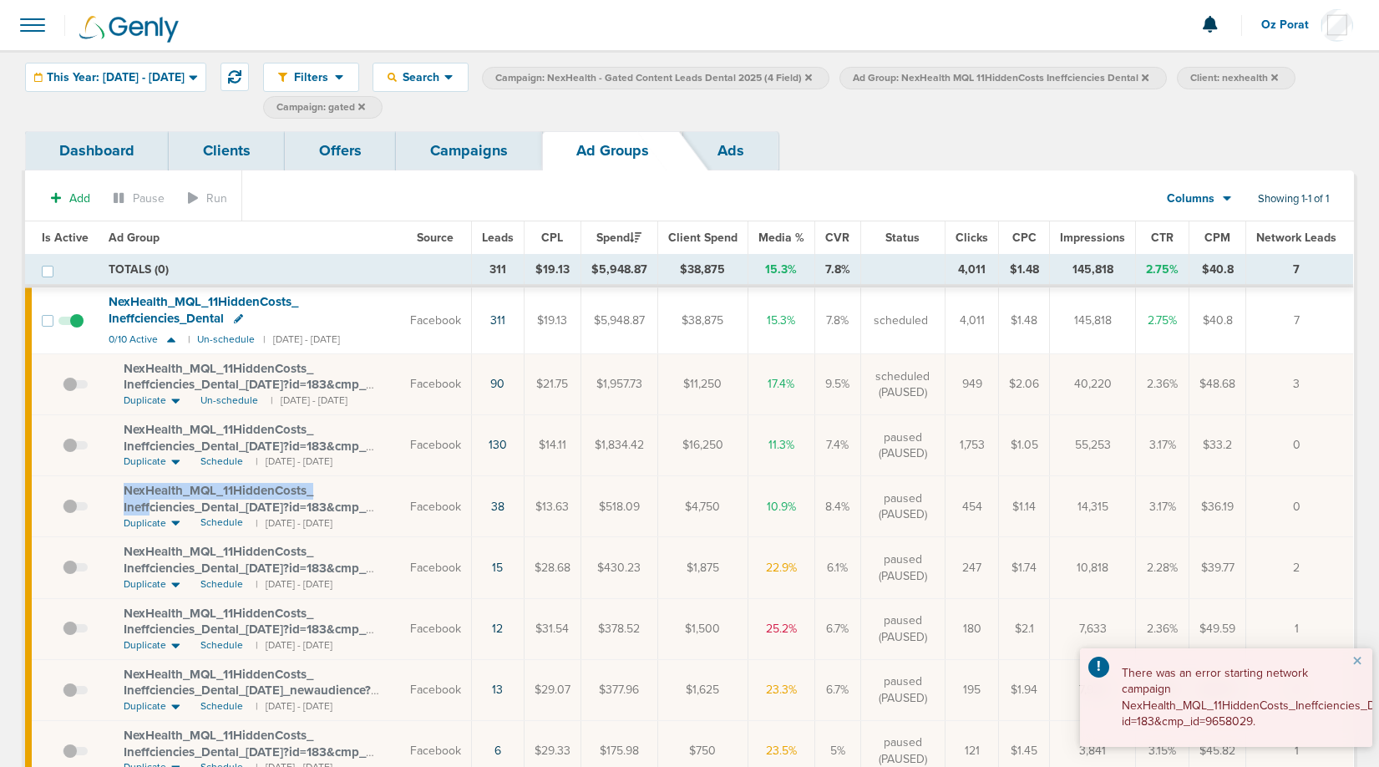
copy span "NexHealth_ MQL_ 11HiddenCosts_ Ineff"
click at [468, 144] on link "Campaigns" at bounding box center [469, 150] width 146 height 39
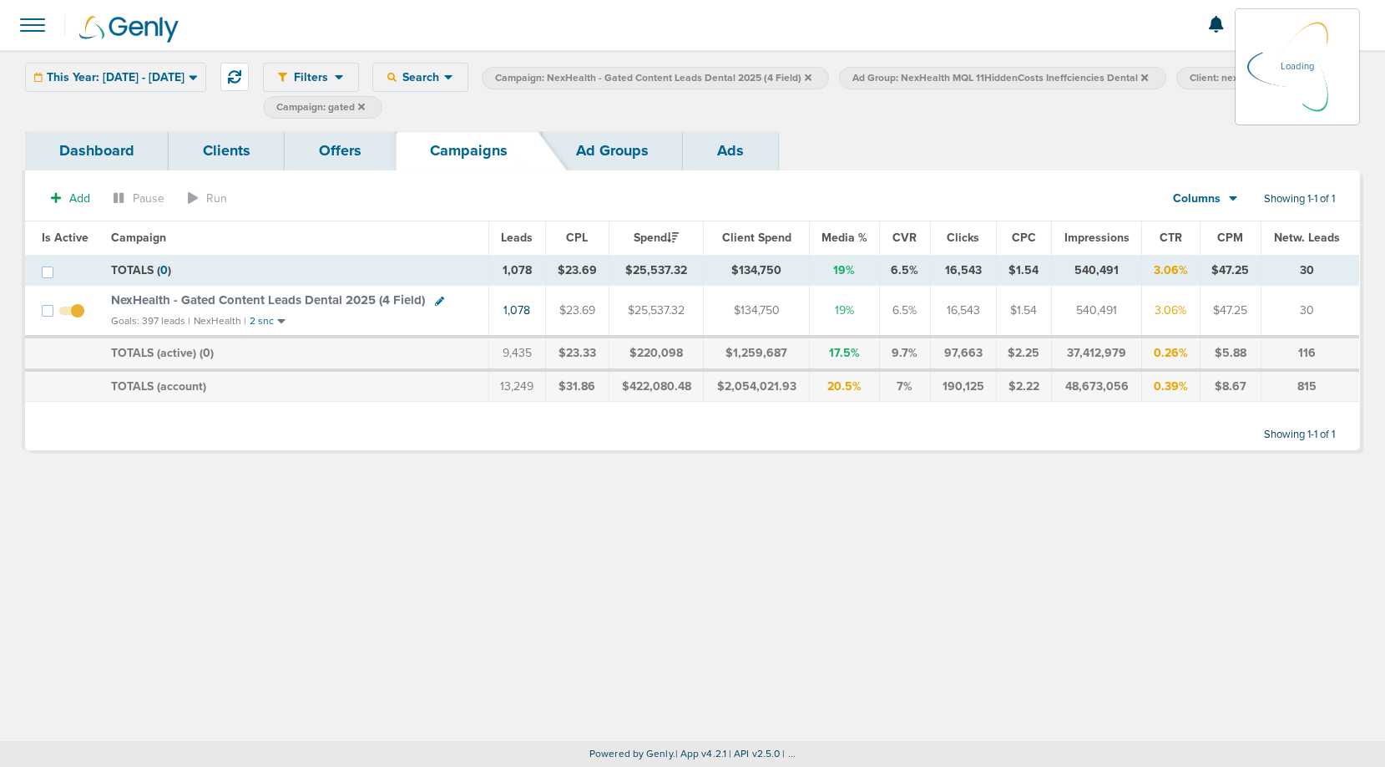
click at [436, 296] on icon at bounding box center [439, 300] width 9 height 9
select select
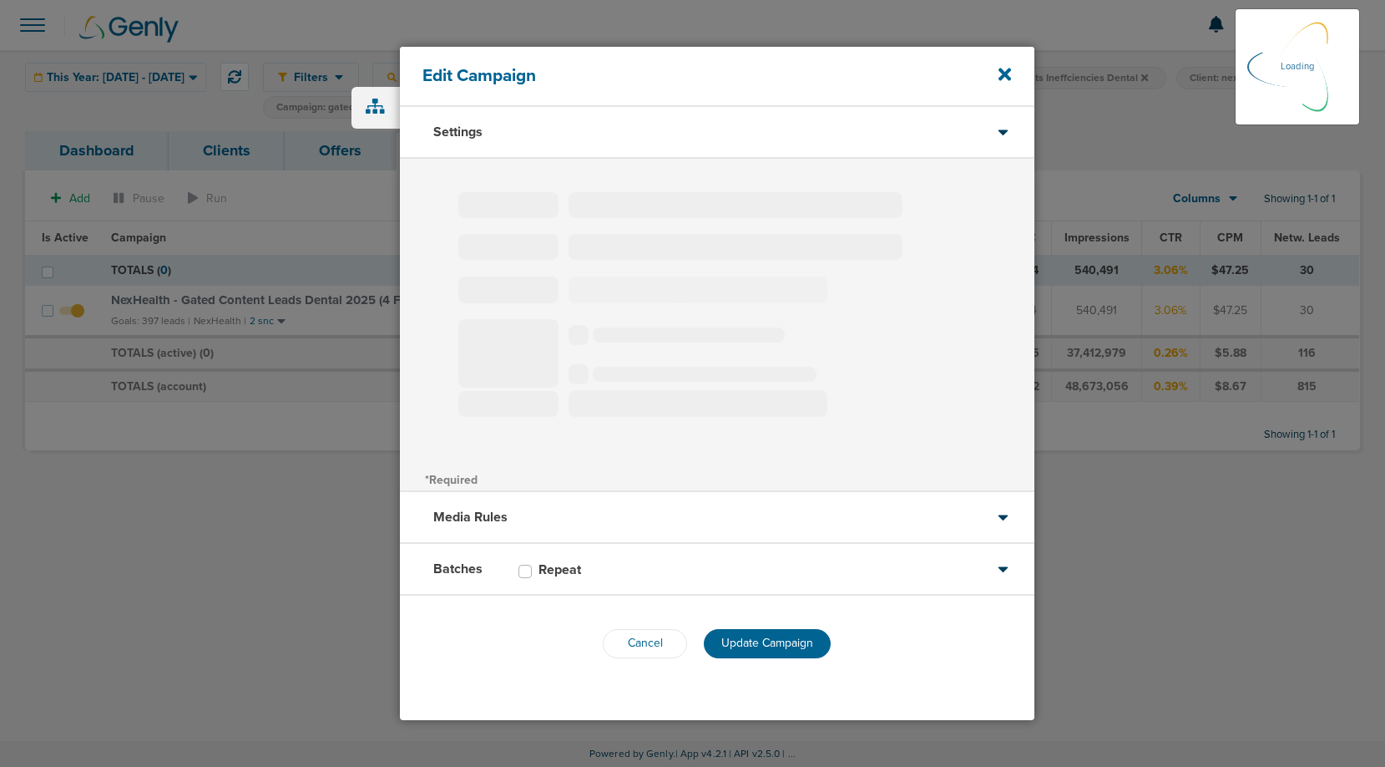
type input "NexHealth - Gated Content Leads Dental 2025 (4 Field)"
select select "Leads"
radio input "true"
select select "readWrite"
select select "1"
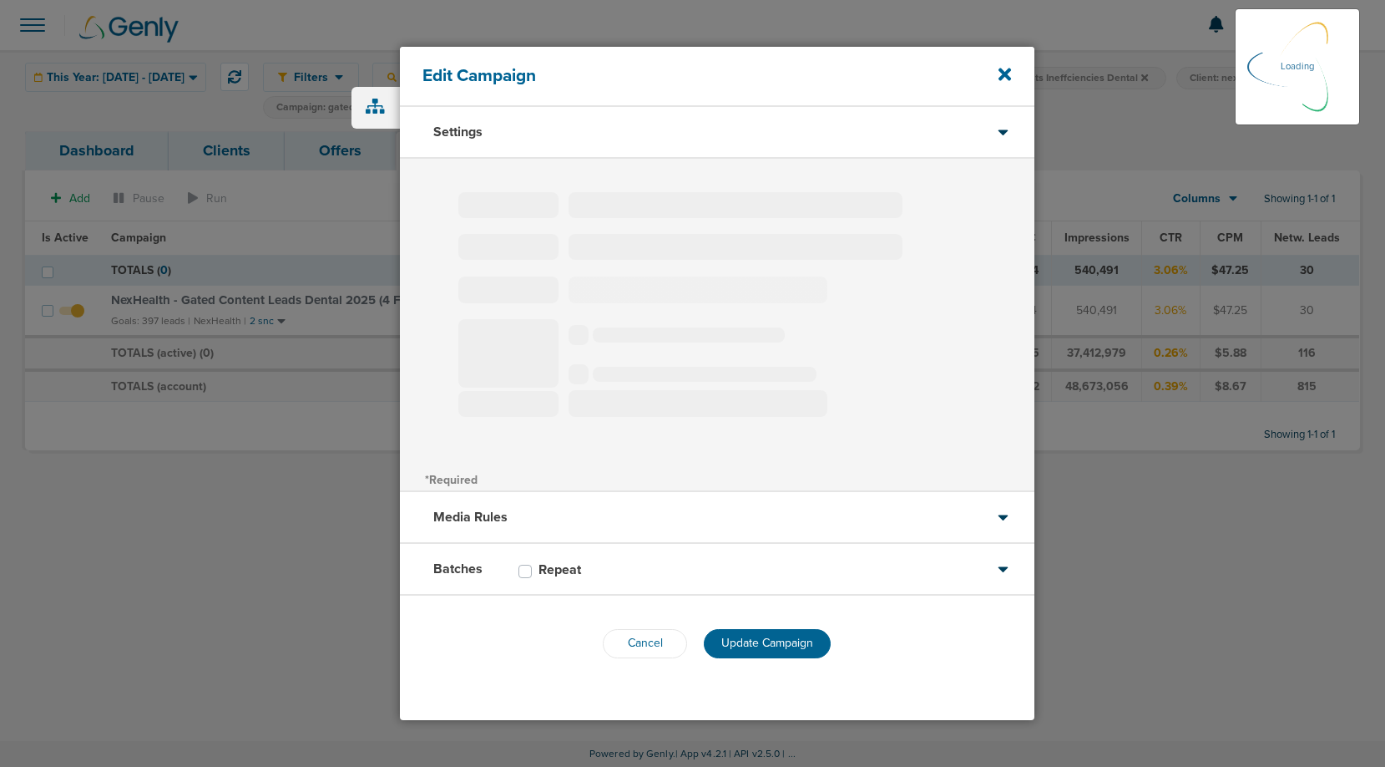
select select "1"
select select "2"
select select "3"
select select "4"
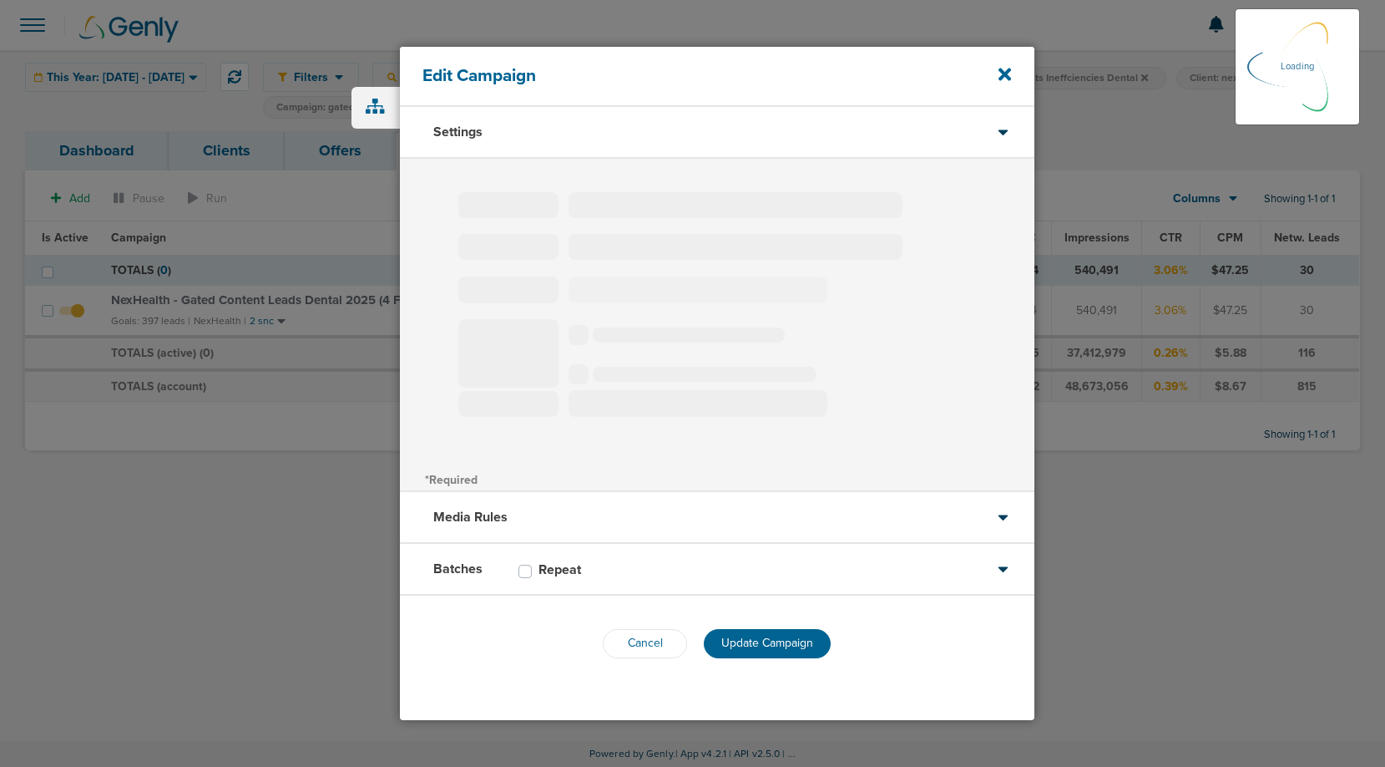
select select "6"
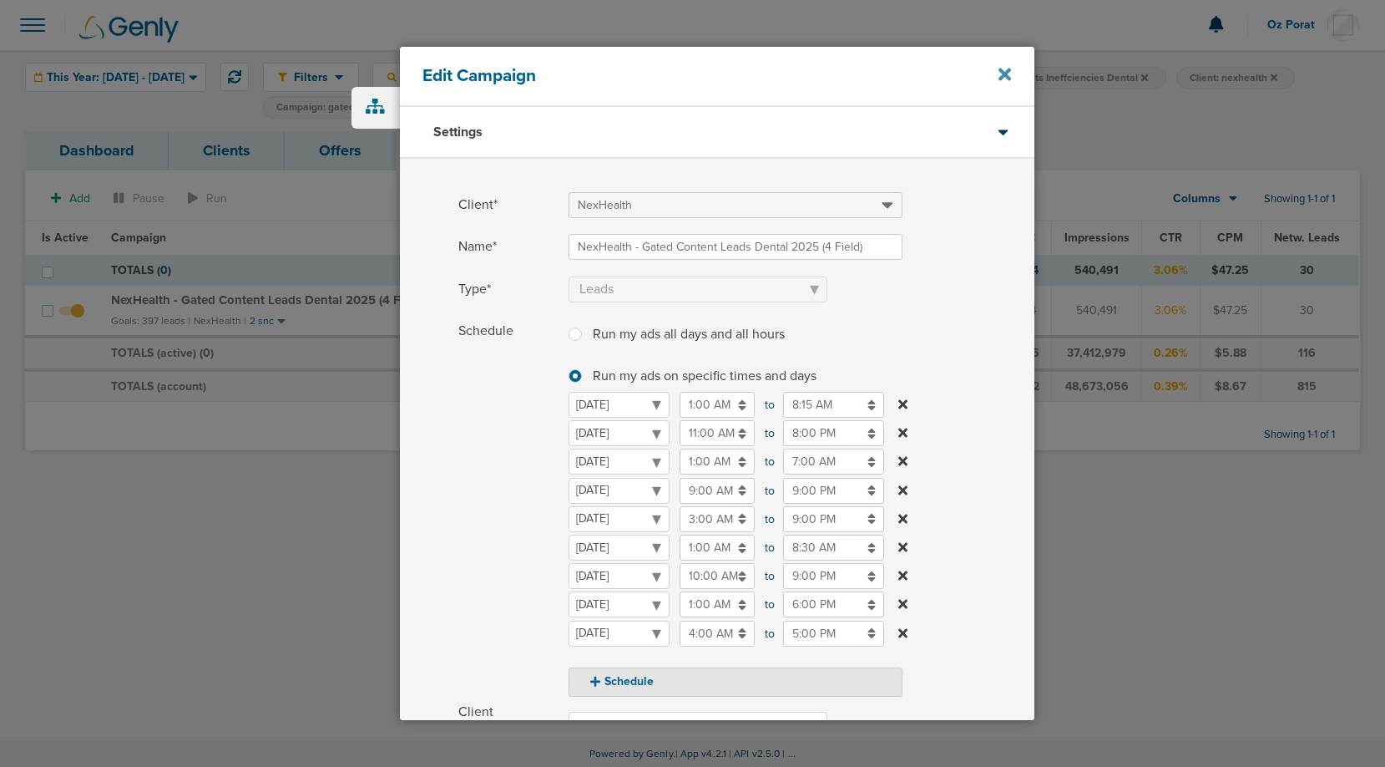
click at [1005, 73] on icon at bounding box center [1005, 74] width 13 height 13
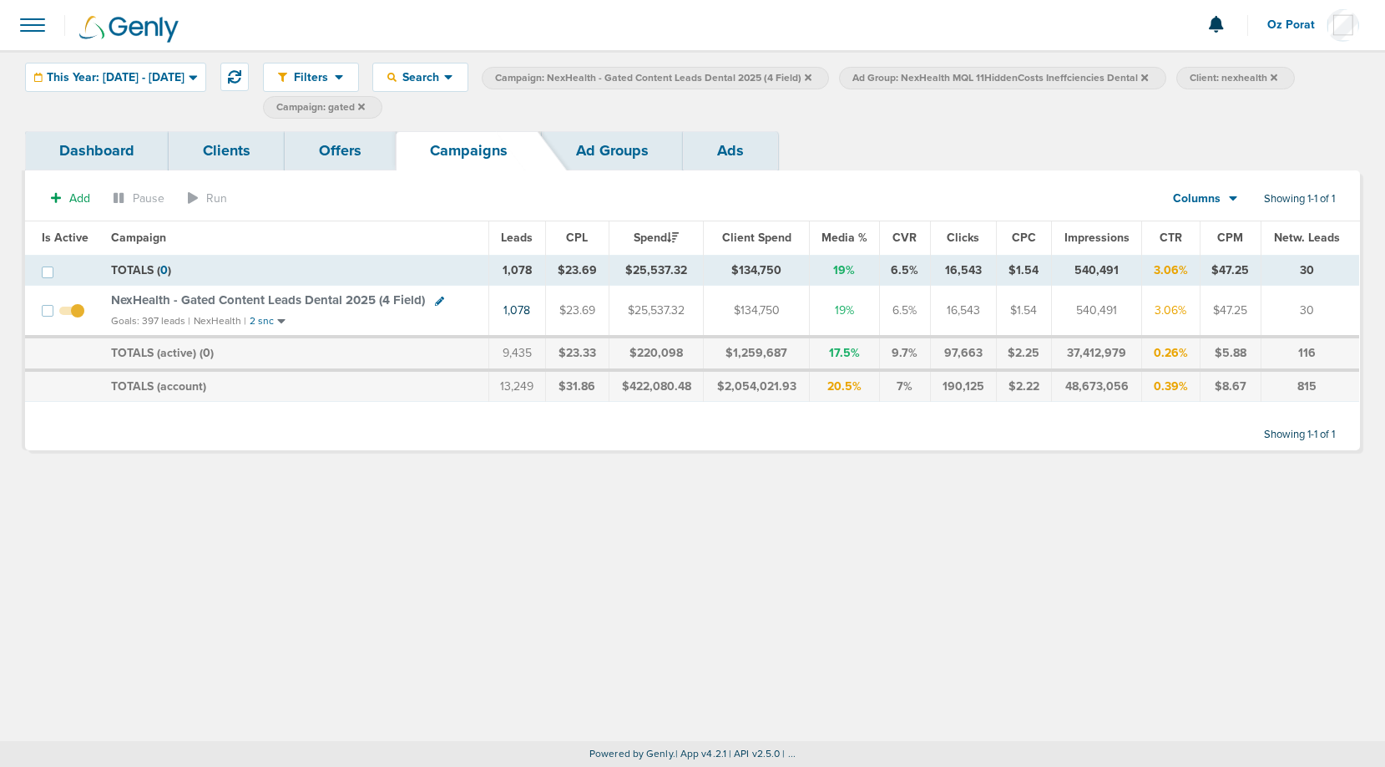
click at [435, 300] on icon at bounding box center [439, 300] width 9 height 9
select select
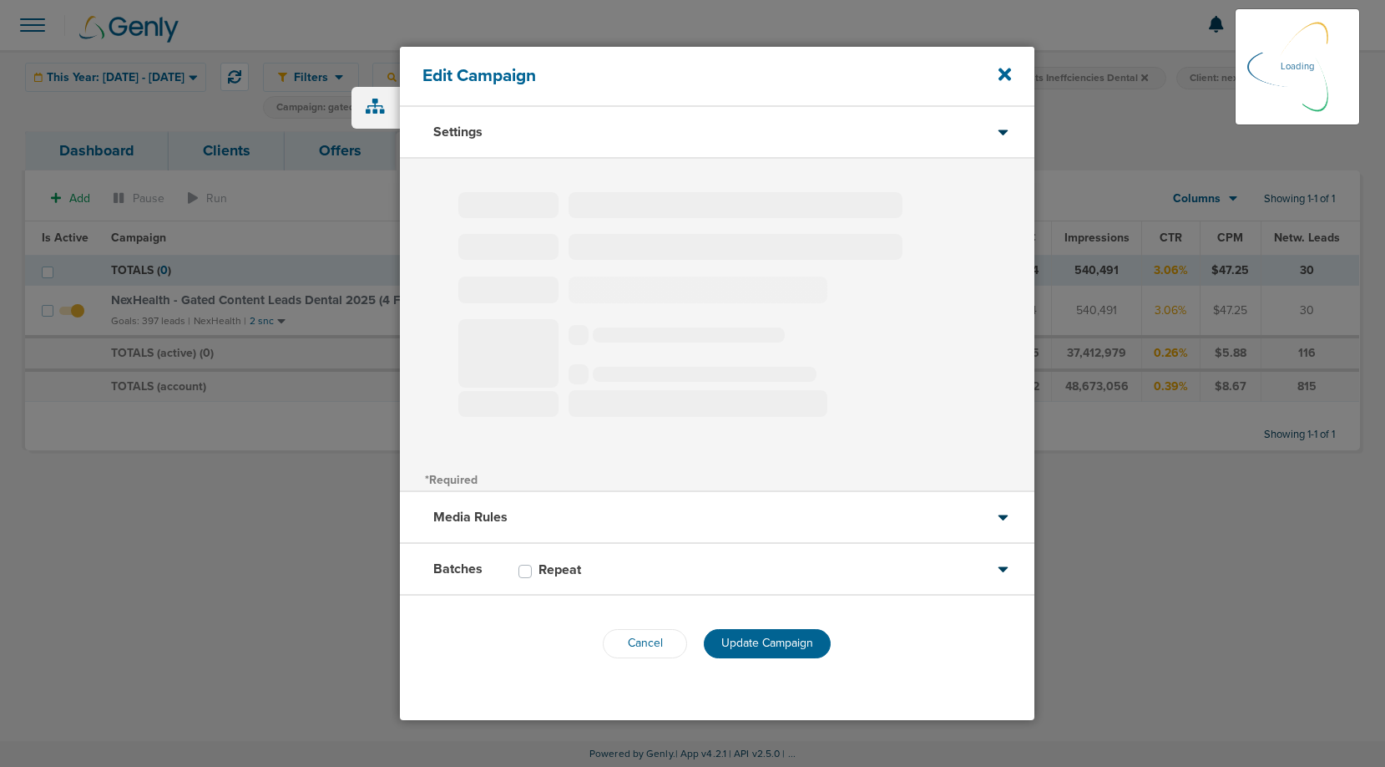
type input "NexHealth - Gated Content Leads Dental 2025 (4 Field)"
select select "Leads"
radio input "true"
select select "readWrite"
select select "1"
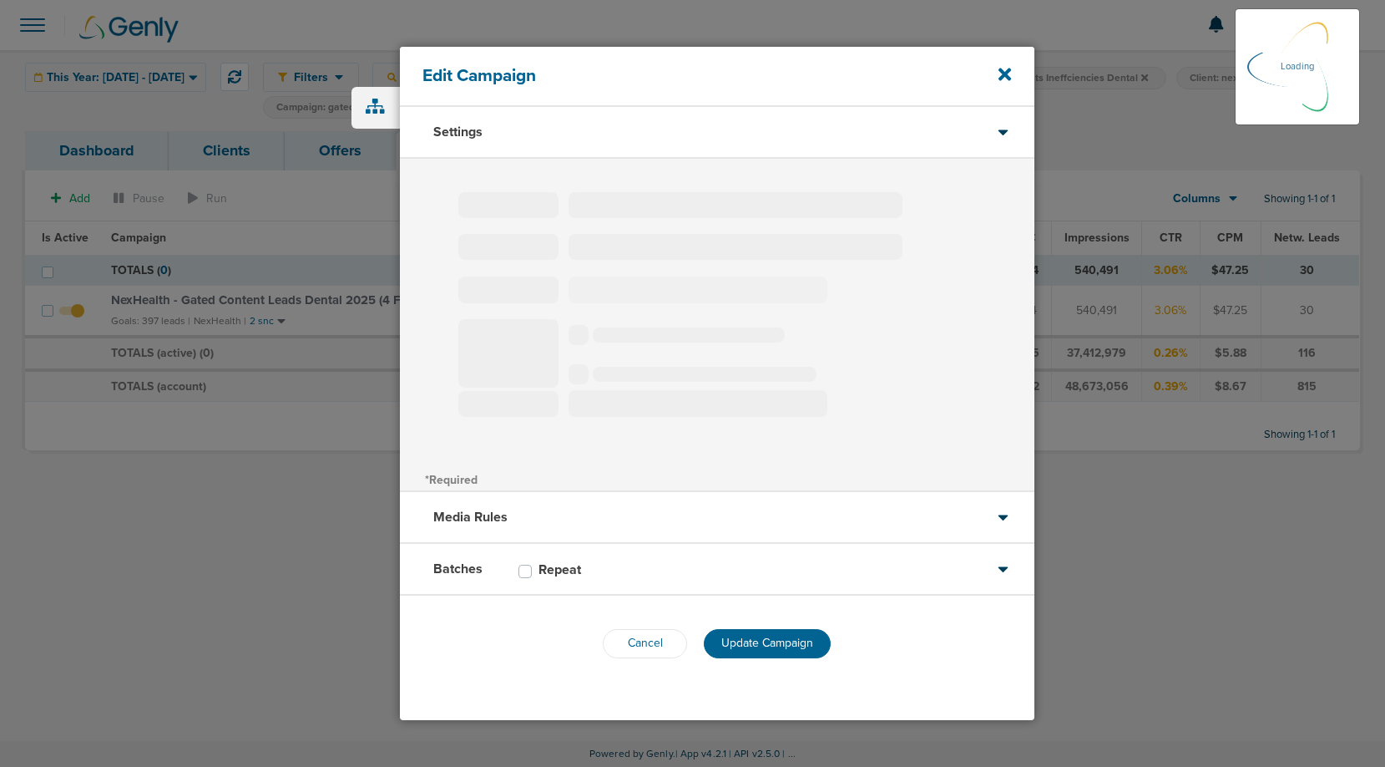
select select "1"
select select "2"
select select "3"
select select "4"
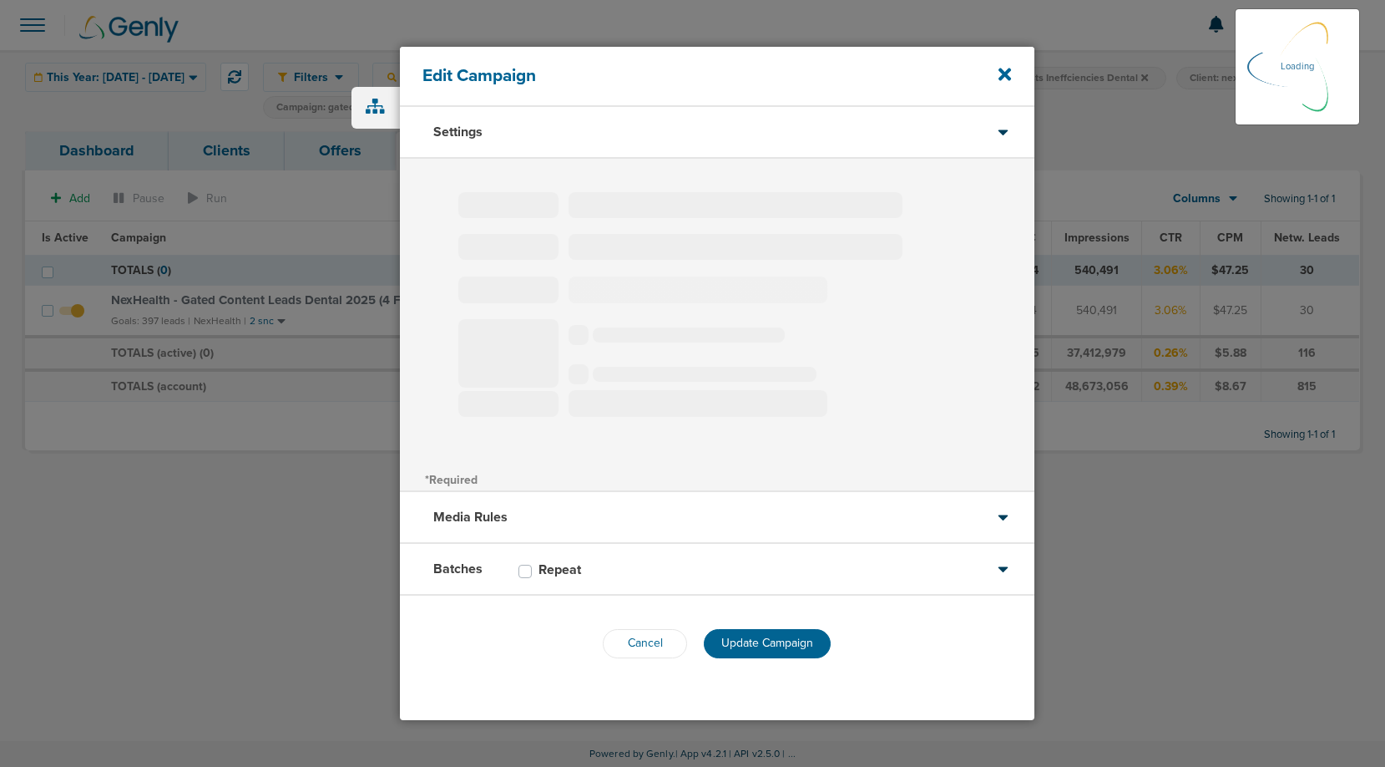
select select "6"
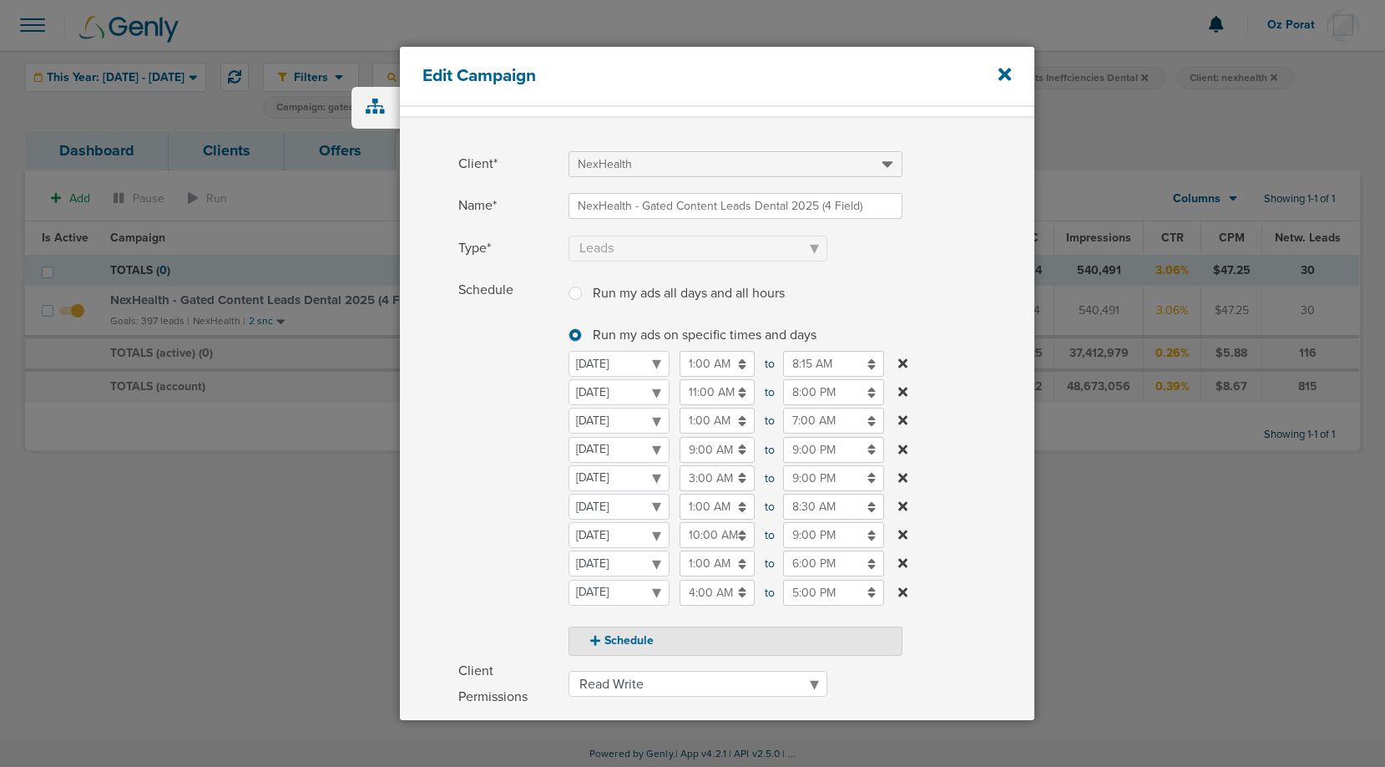
scroll to position [39, 0]
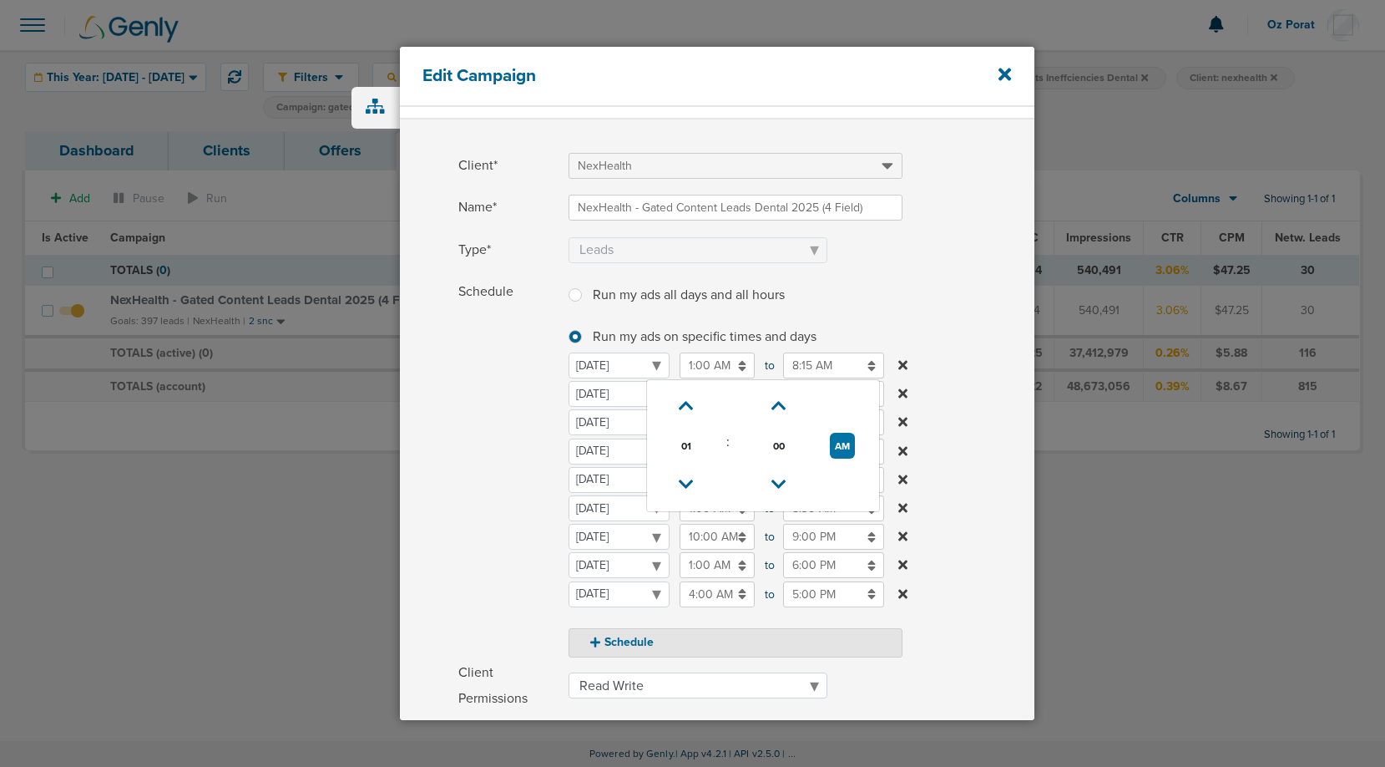
click at [716, 369] on input "1:00 AM" at bounding box center [717, 365] width 75 height 26
click at [688, 392] on td at bounding box center [687, 406] width 67 height 39
click at [670, 378] on select "[DATE] [DATE] [DATE] [DATE] [DATE] [DATE] [DATE]" at bounding box center [619, 365] width 101 height 26
click at [688, 398] on input "11:00 AM" at bounding box center [717, 394] width 75 height 26
click at [709, 368] on input "1:00 AM" at bounding box center [717, 365] width 75 height 26
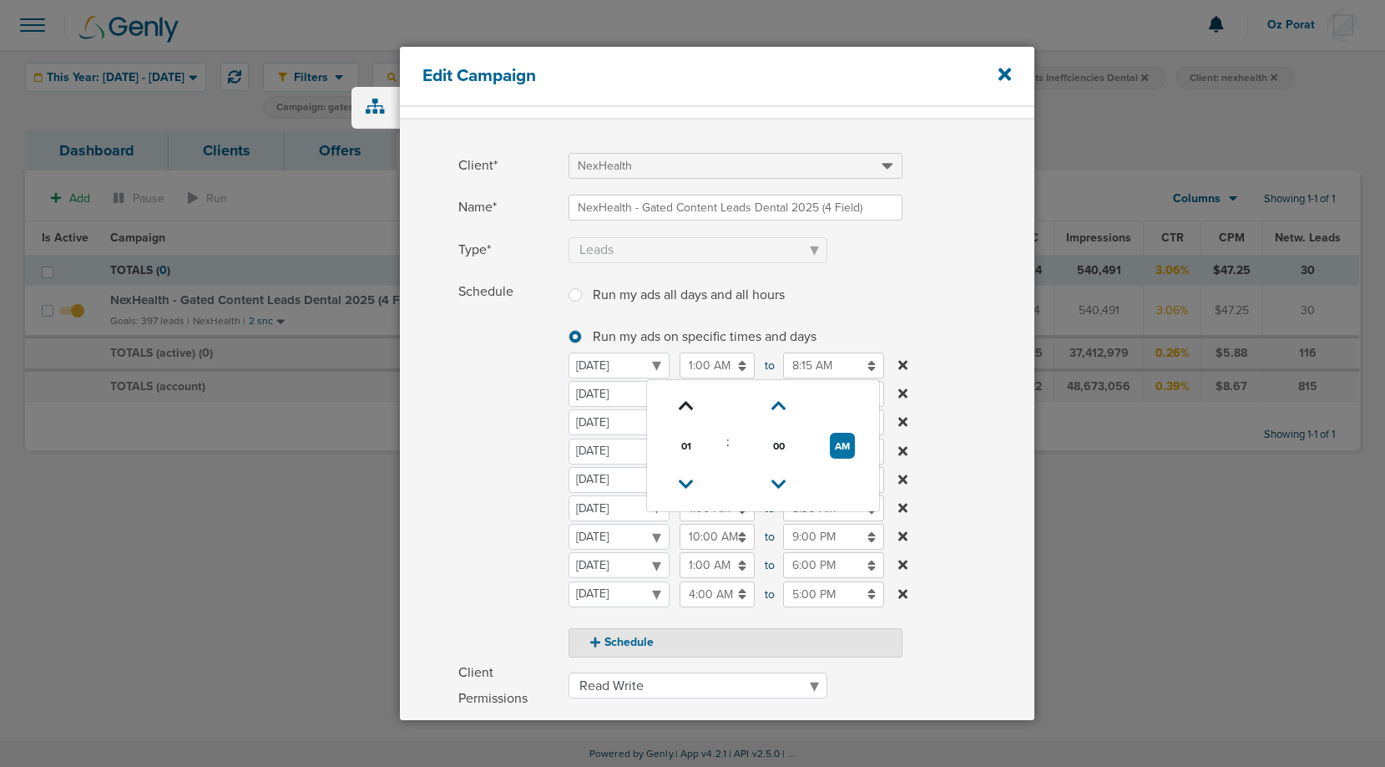
click at [693, 399] on link at bounding box center [686, 406] width 29 height 26
click at [693, 401] on icon at bounding box center [686, 406] width 15 height 10
type input "3:00 AM"
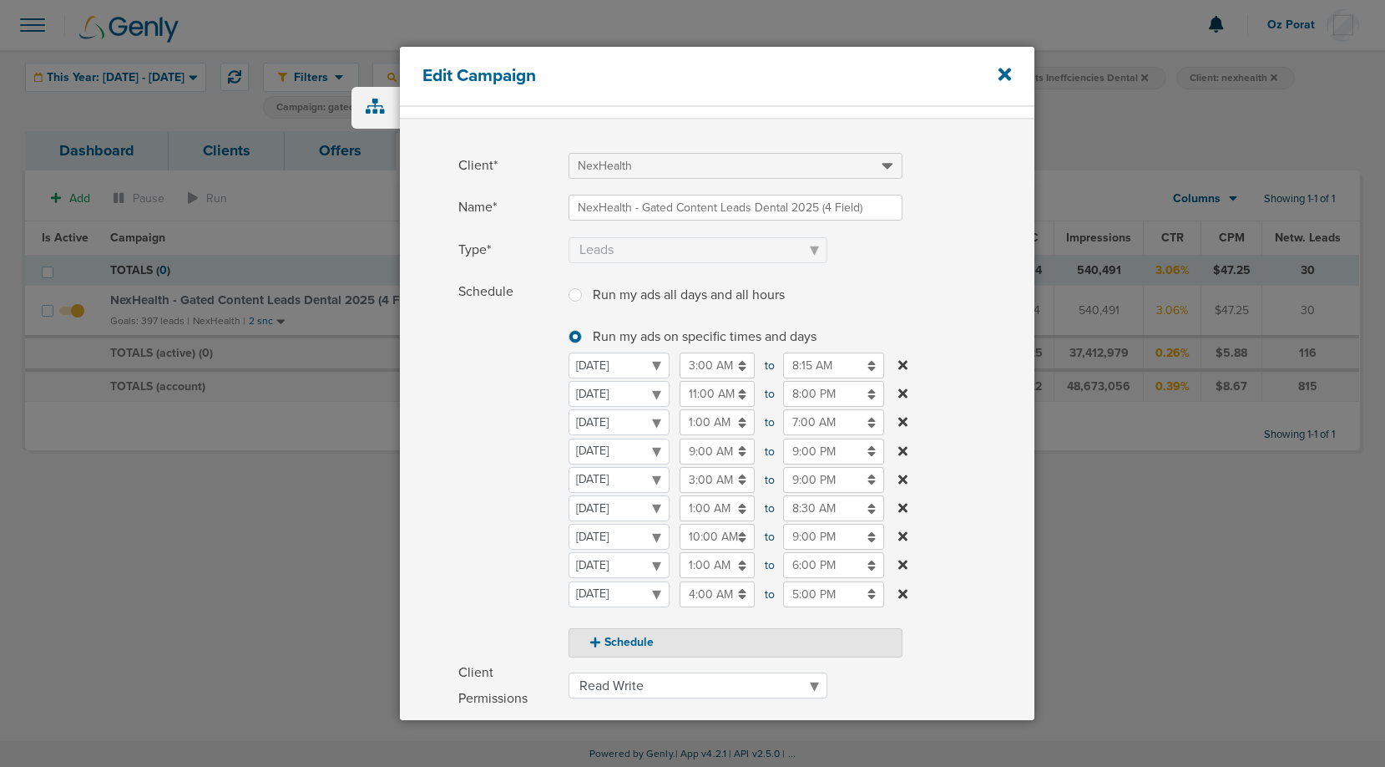
click at [1011, 426] on label "Schedule Run my ads all days and all hours Run my ads all days and all hours Ru…" at bounding box center [746, 468] width 576 height 378
click at [962, 358] on label "Schedule Run my ads all days and all hours Run my ads all days and all hours Ru…" at bounding box center [746, 468] width 576 height 378
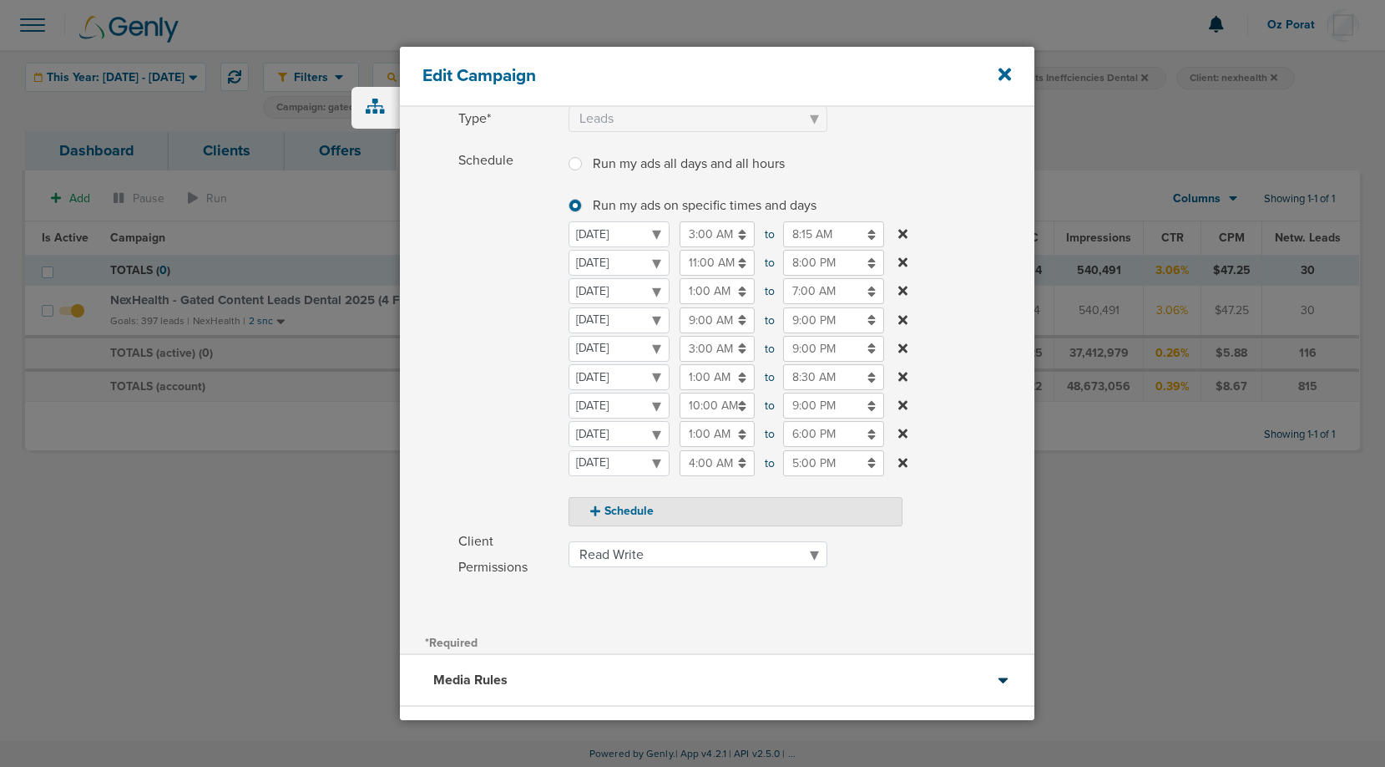
scroll to position [165, 0]
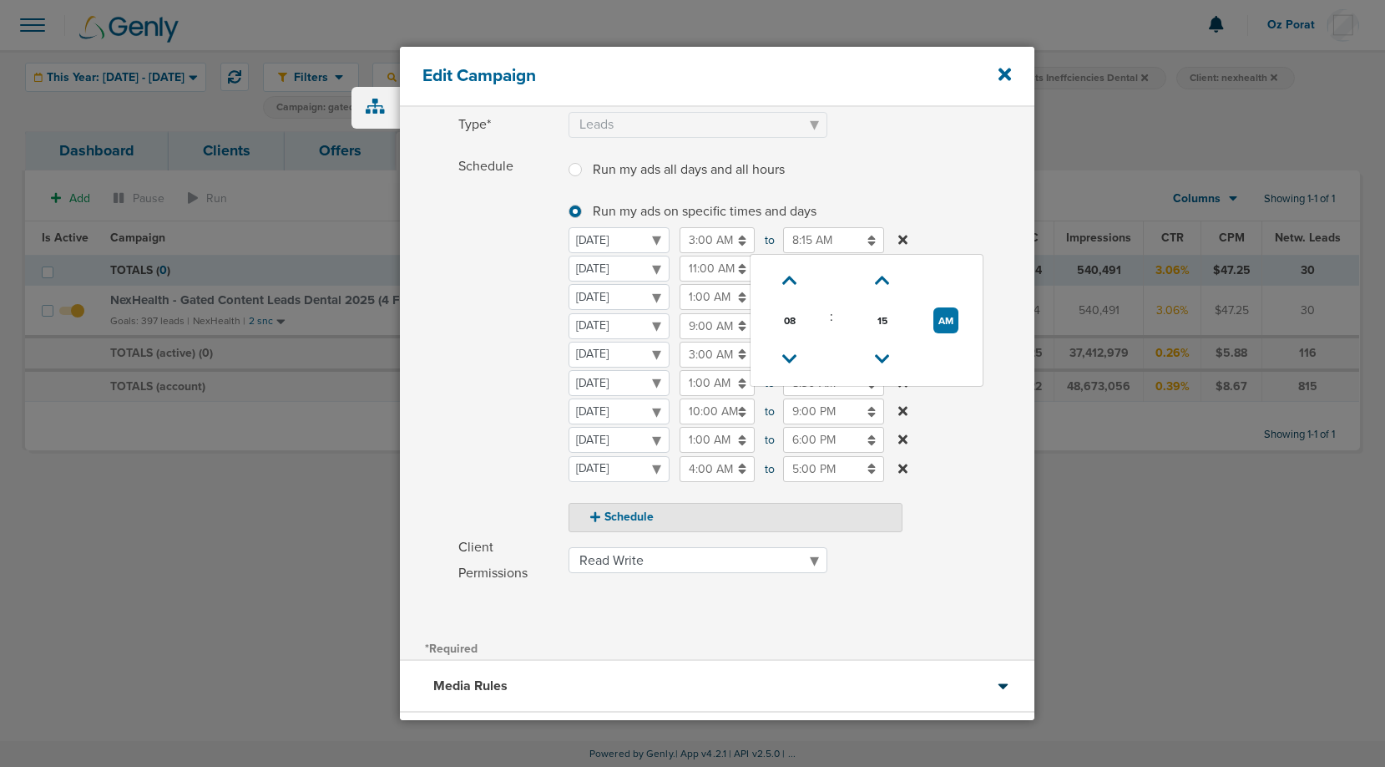
click at [841, 245] on input "8:15 AM" at bounding box center [833, 240] width 101 height 26
click at [793, 277] on icon at bounding box center [789, 281] width 15 height 10
type input "9:15 AM"
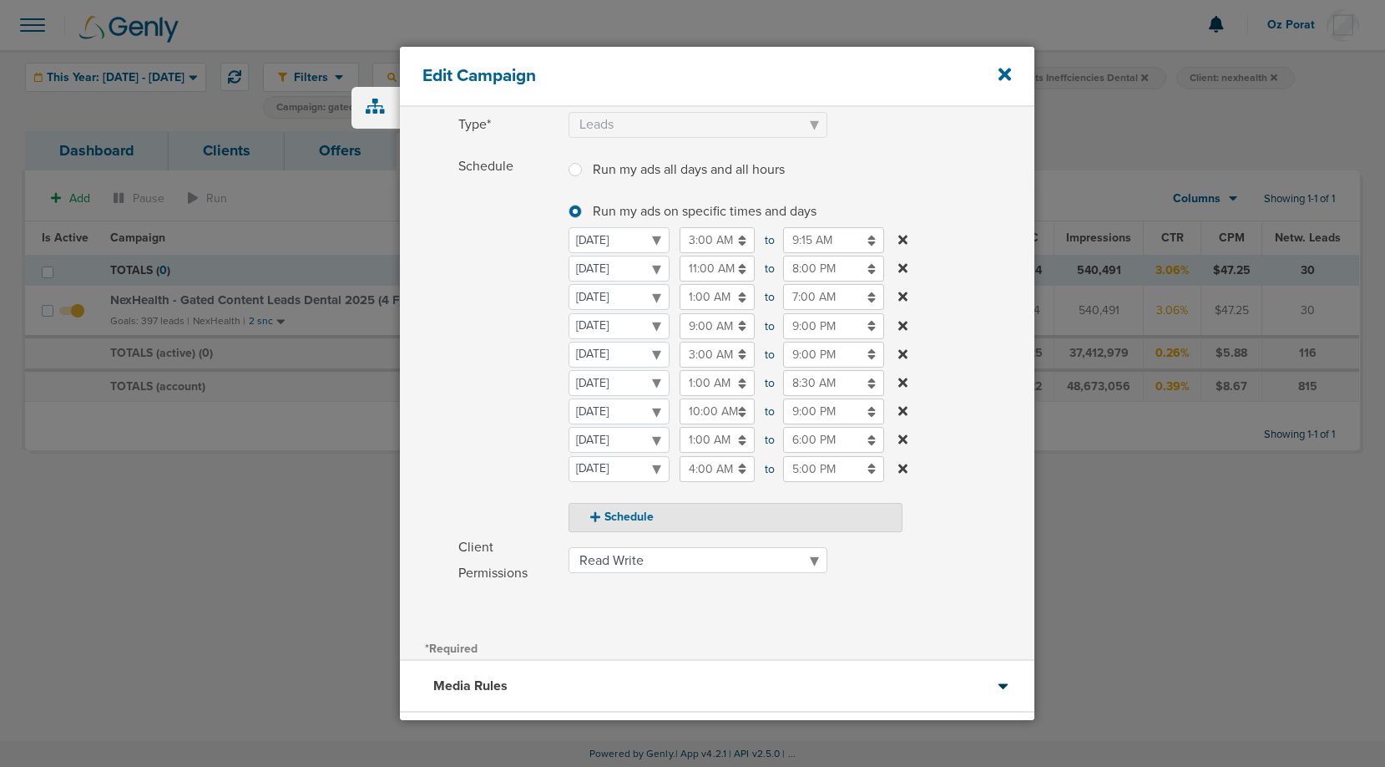
click at [988, 237] on label "Schedule Run my ads all days and all hours Run my ads all days and all hours Ru…" at bounding box center [746, 343] width 576 height 378
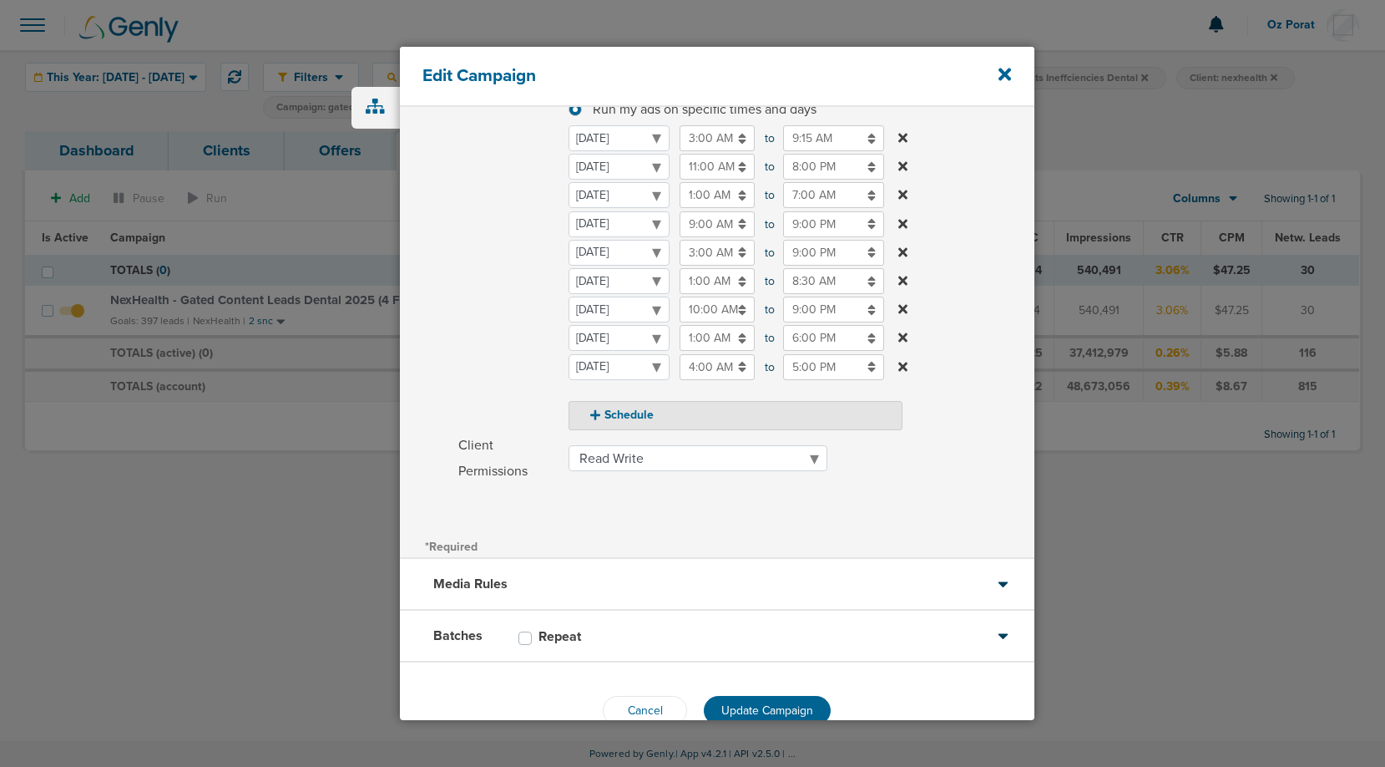
scroll to position [305, 0]
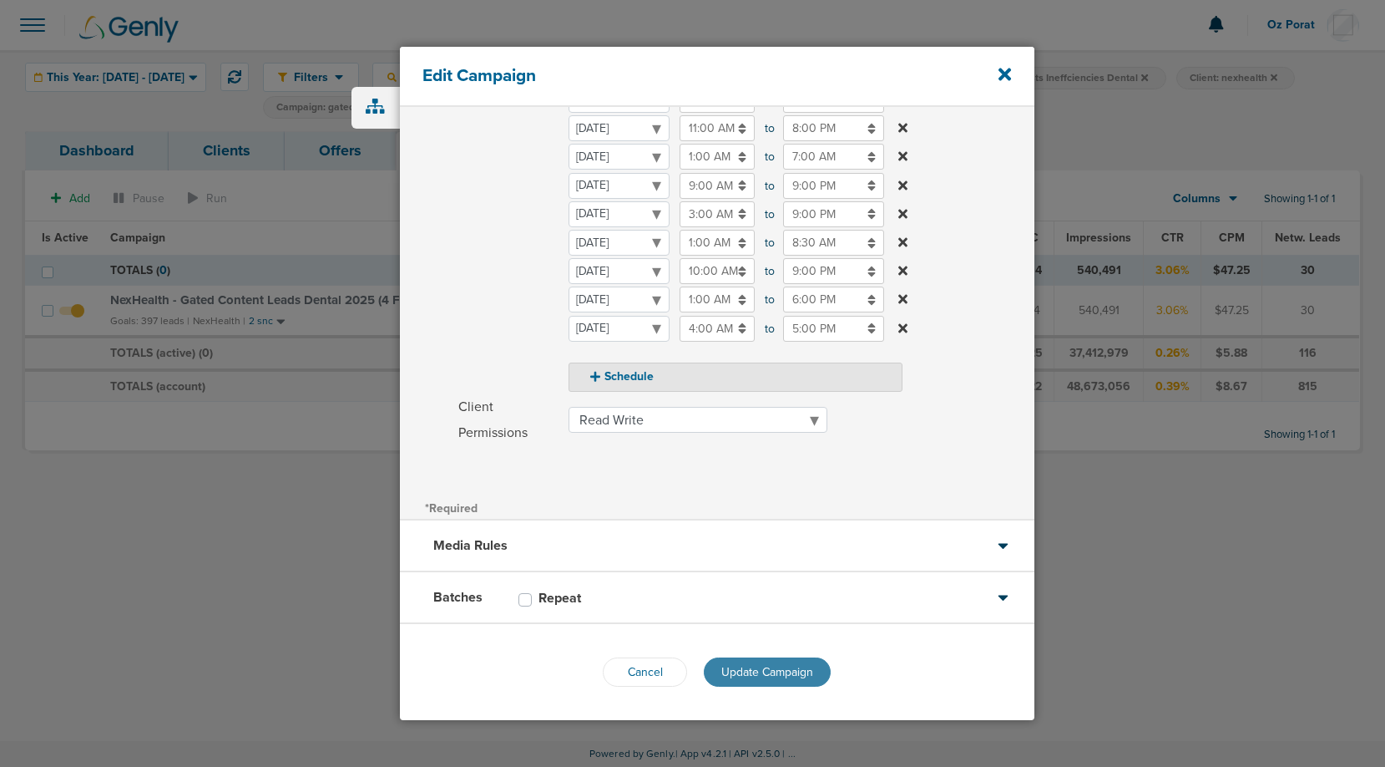
click at [776, 669] on span "Update Campaign" at bounding box center [768, 672] width 92 height 14
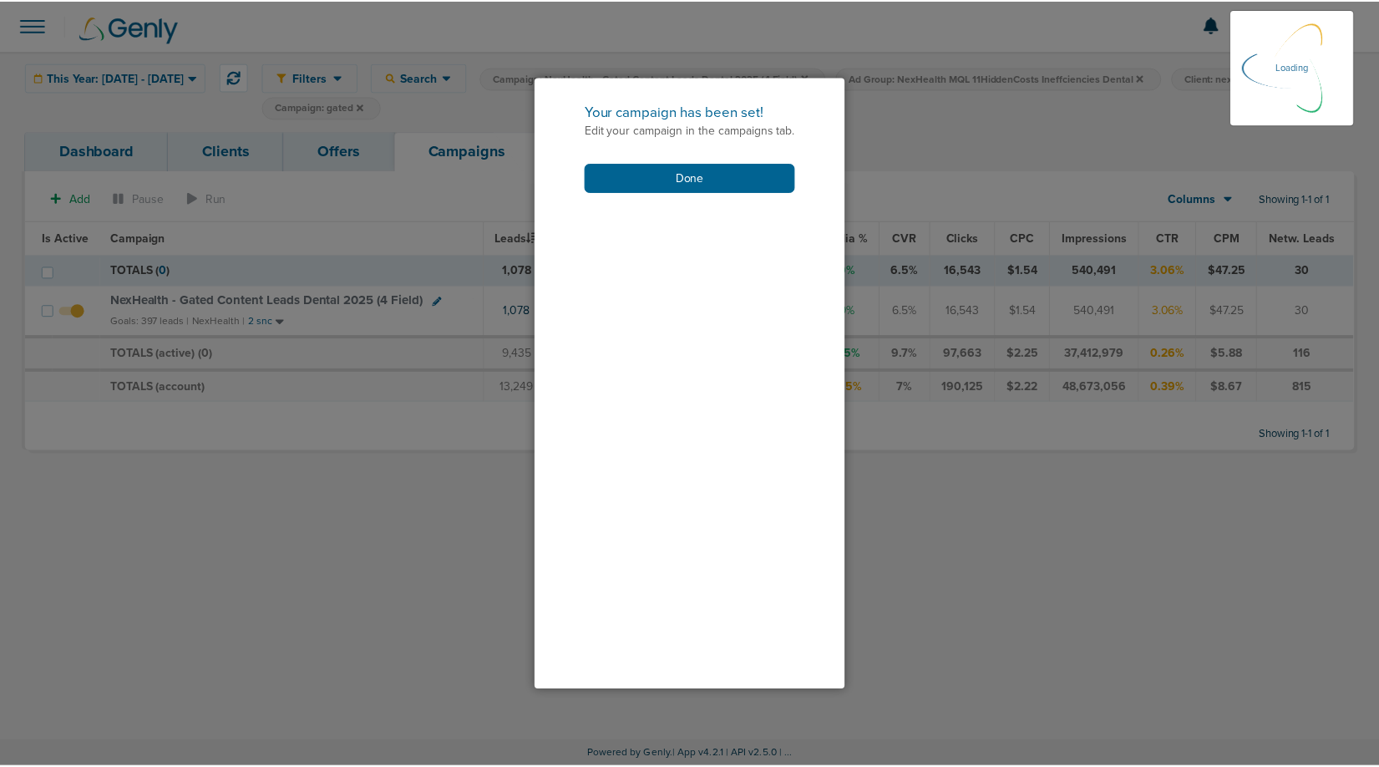
scroll to position [251, 0]
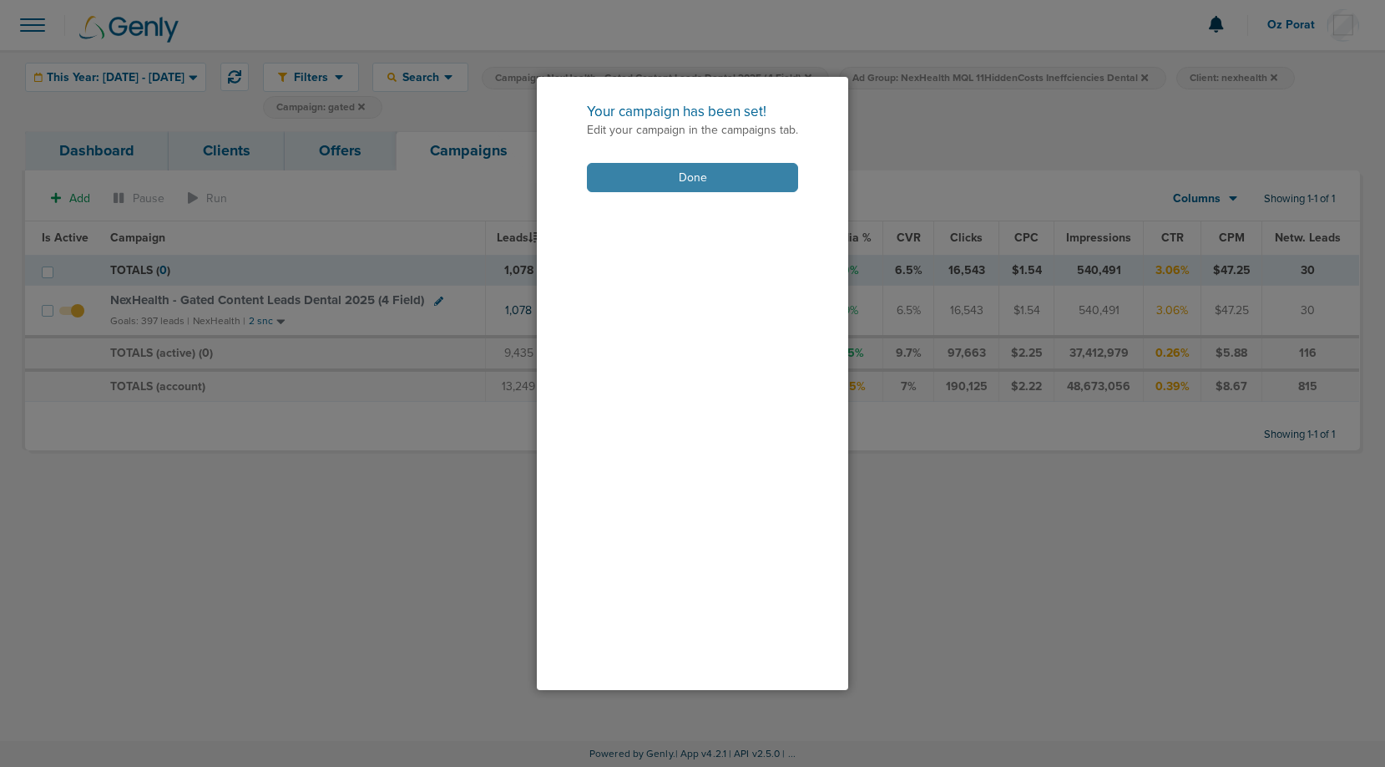
click at [701, 180] on button "Done" at bounding box center [692, 177] width 211 height 29
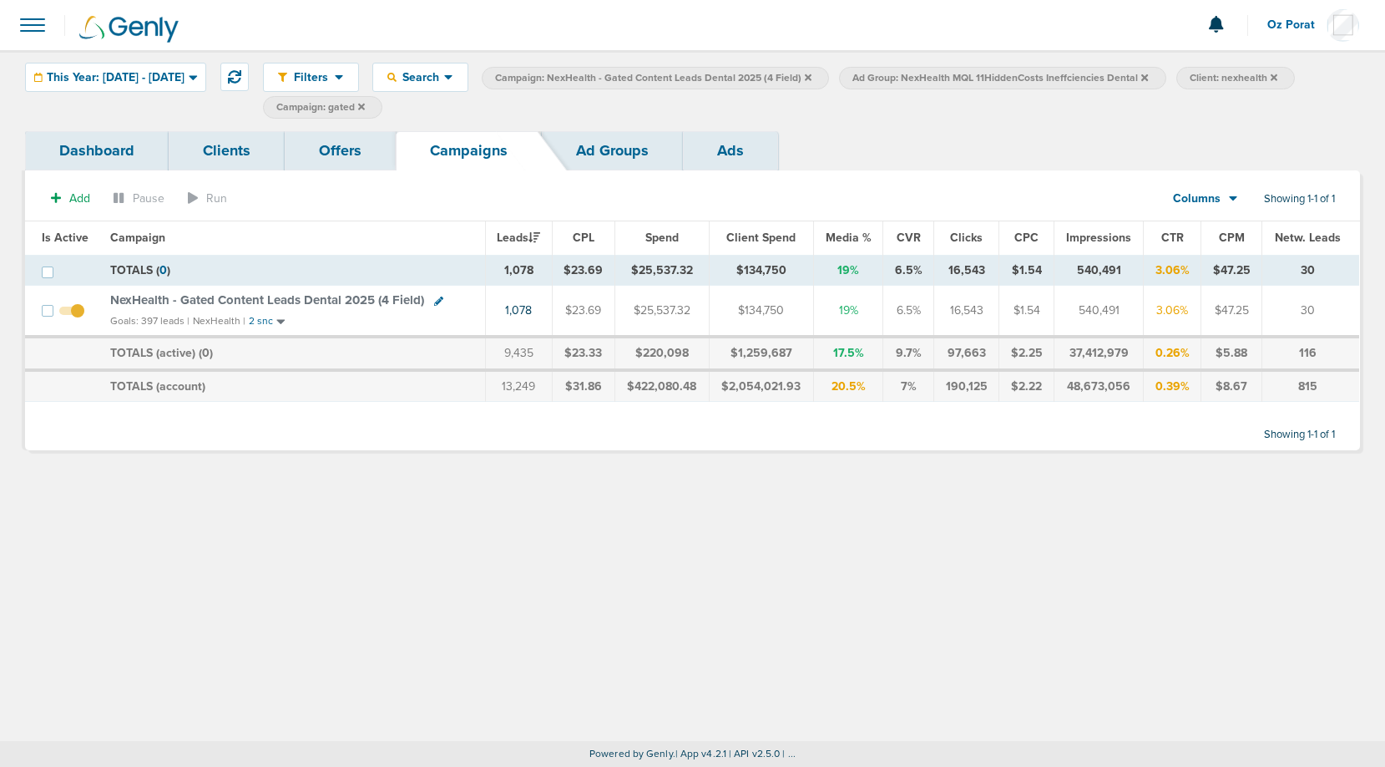
click at [294, 298] on span "NexHealth - Gated Content Leads Dental 2025 (4 Field)" at bounding box center [267, 299] width 314 height 15
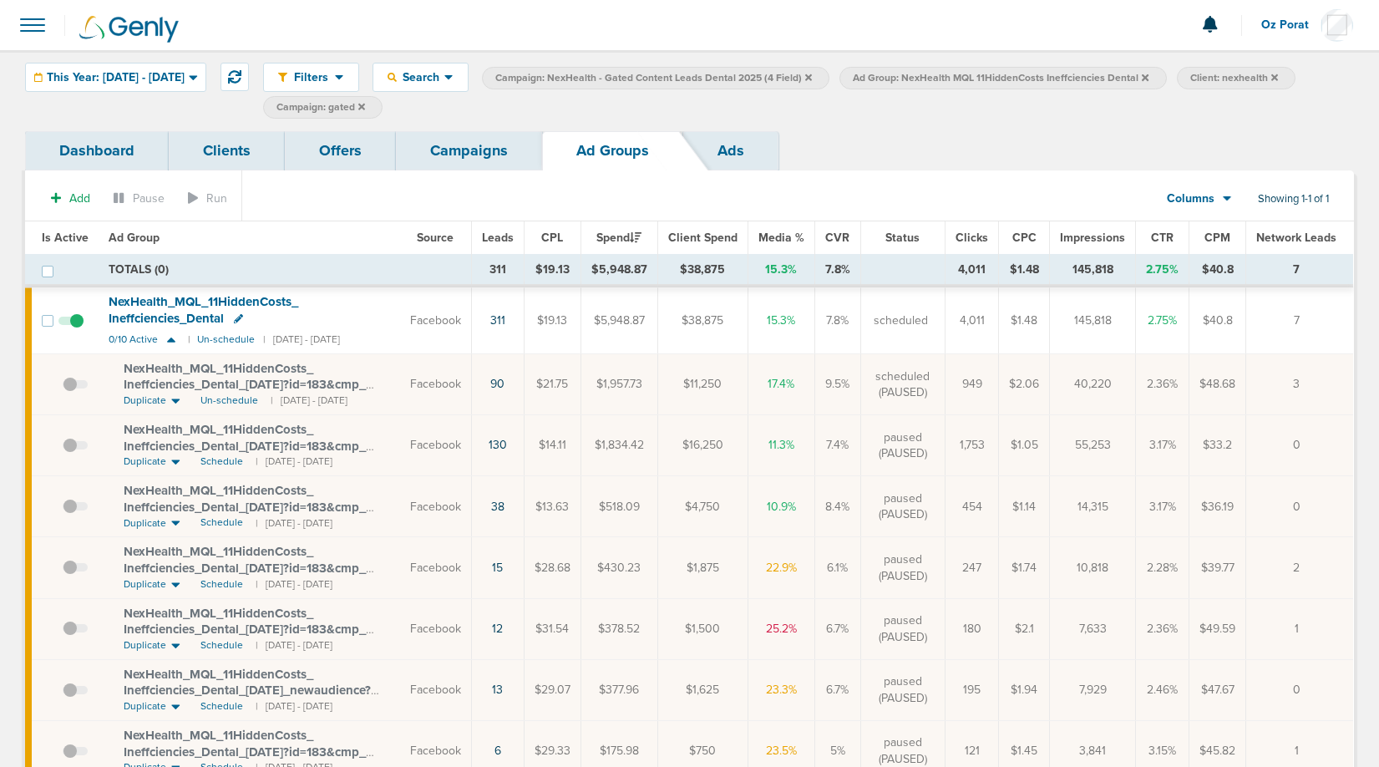
click at [1148, 75] on icon at bounding box center [1145, 76] width 7 height 7
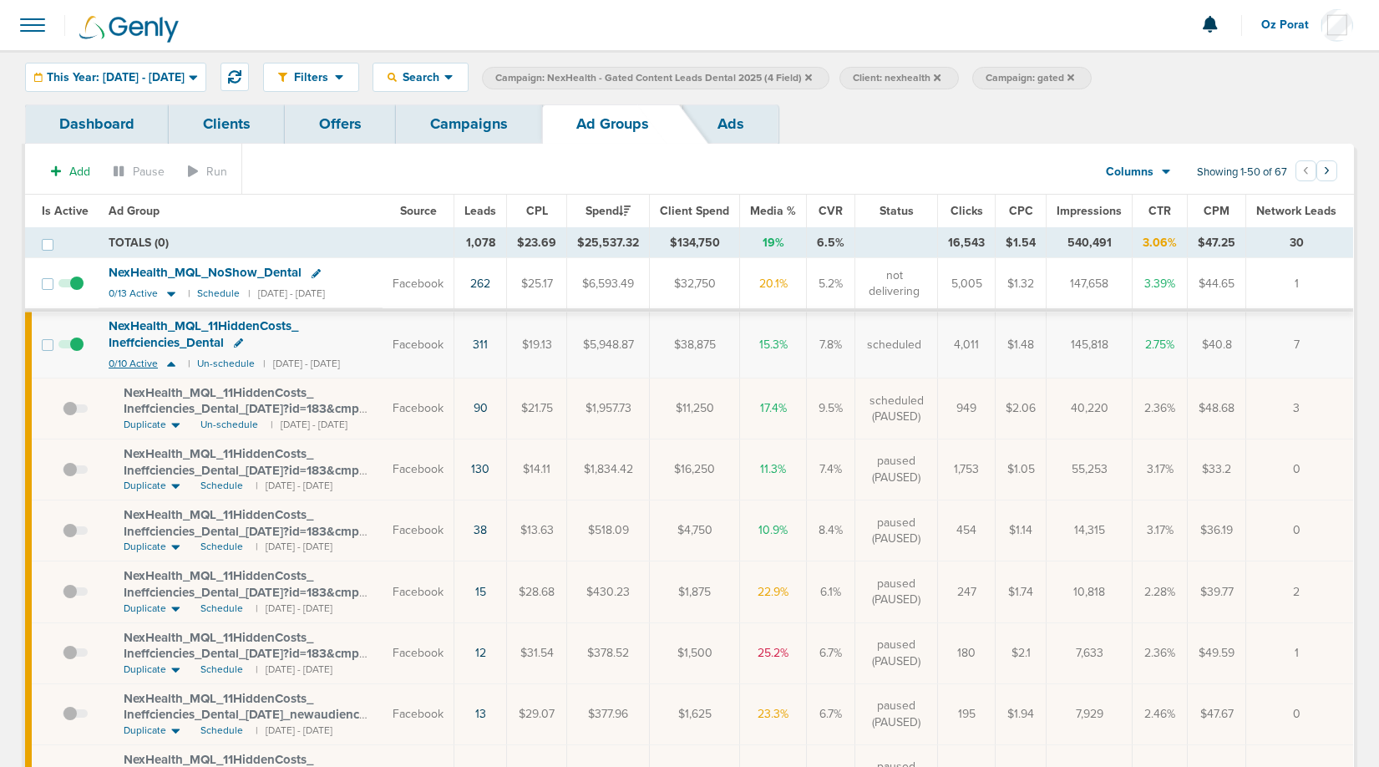
click at [128, 360] on span "0/10 Active" at bounding box center [133, 363] width 49 height 13
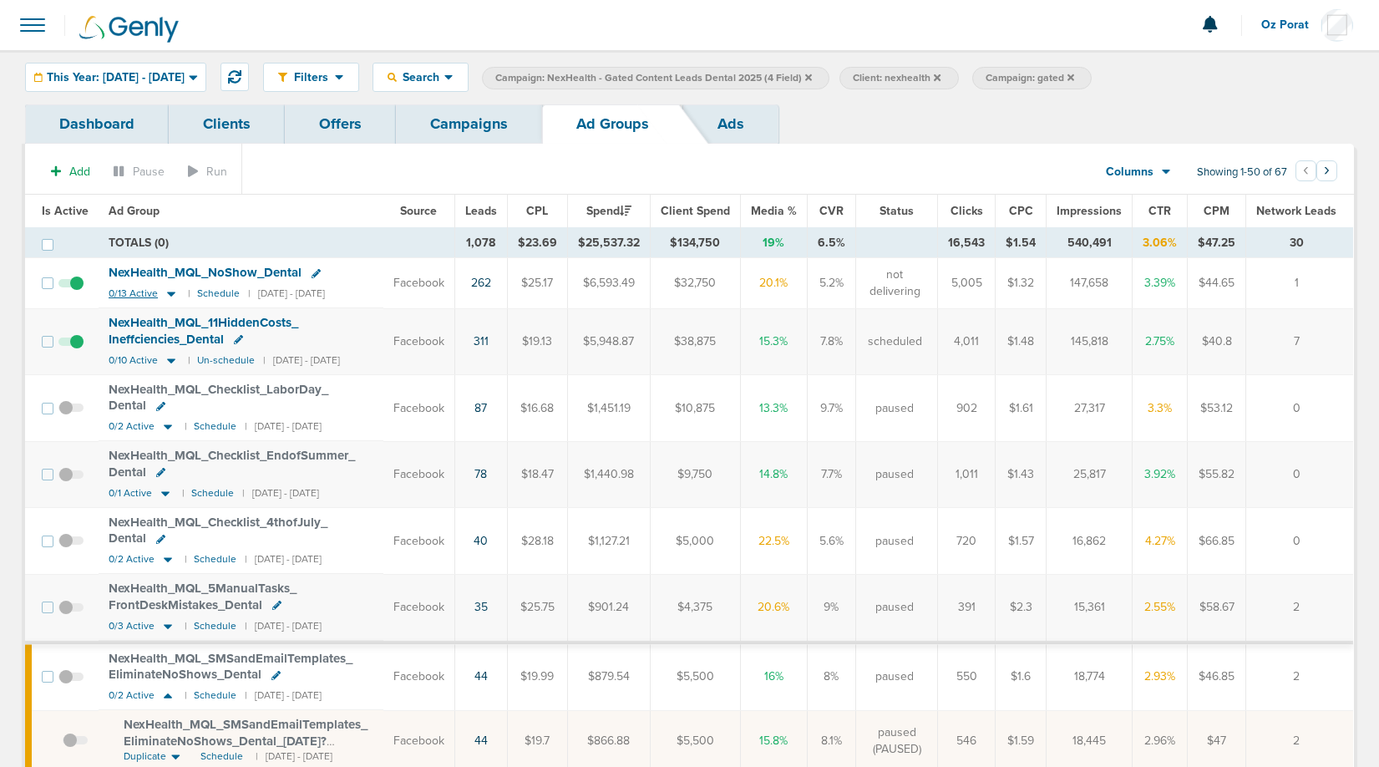
click at [131, 291] on span "0/13 Active" at bounding box center [133, 293] width 49 height 13
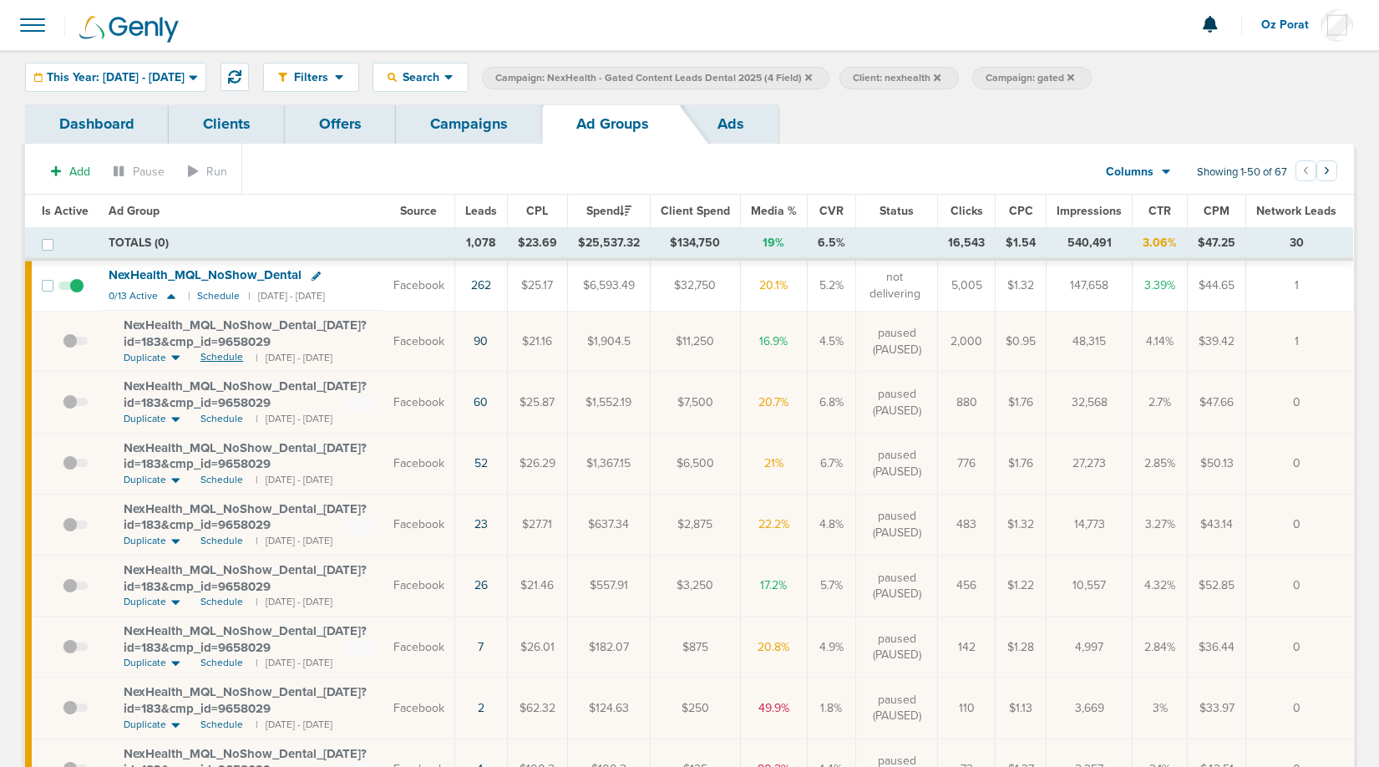
click at [208, 357] on span "Schedule" at bounding box center [221, 357] width 43 height 14
click at [130, 293] on span "0/13 Active" at bounding box center [133, 296] width 49 height 13
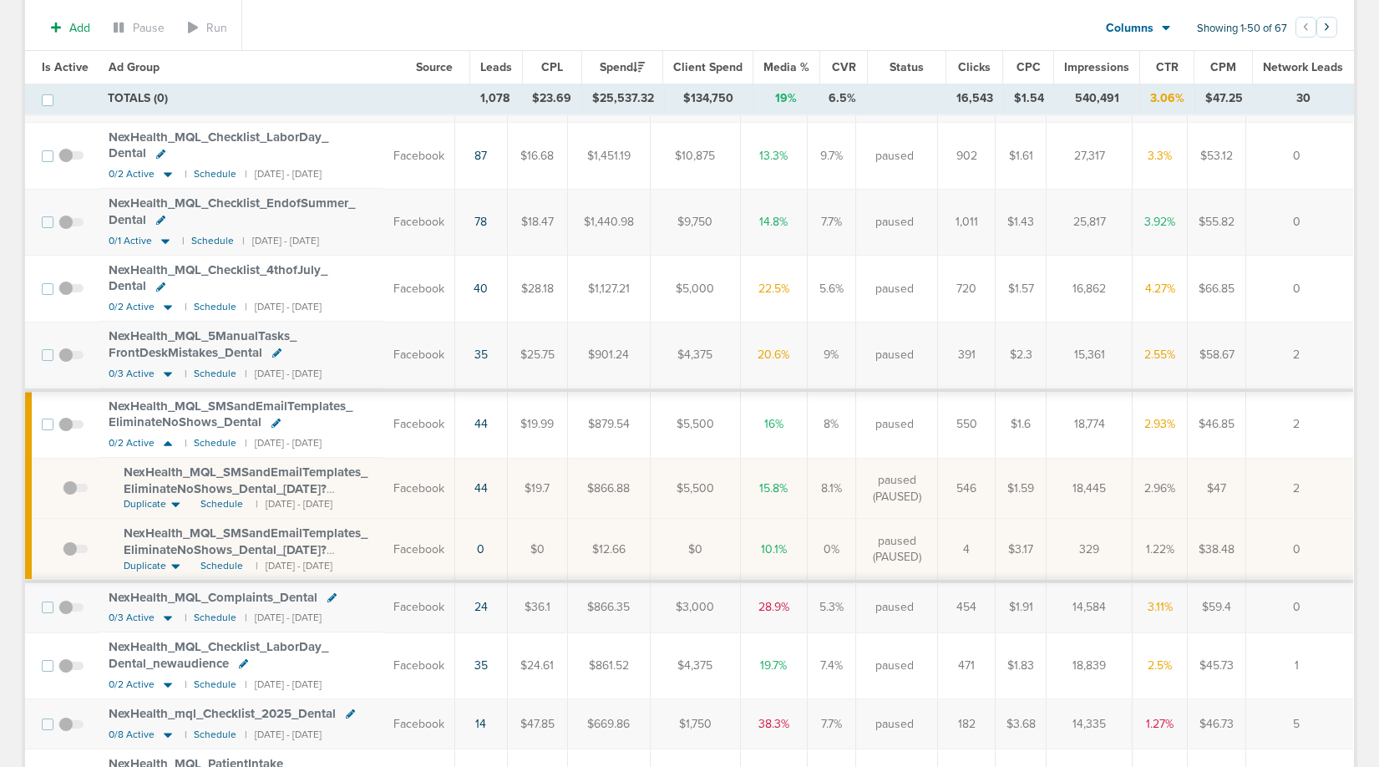
scroll to position [260, 0]
click at [215, 497] on span "Schedule" at bounding box center [221, 501] width 43 height 14
click at [126, 438] on span "0/2 Active" at bounding box center [132, 439] width 46 height 13
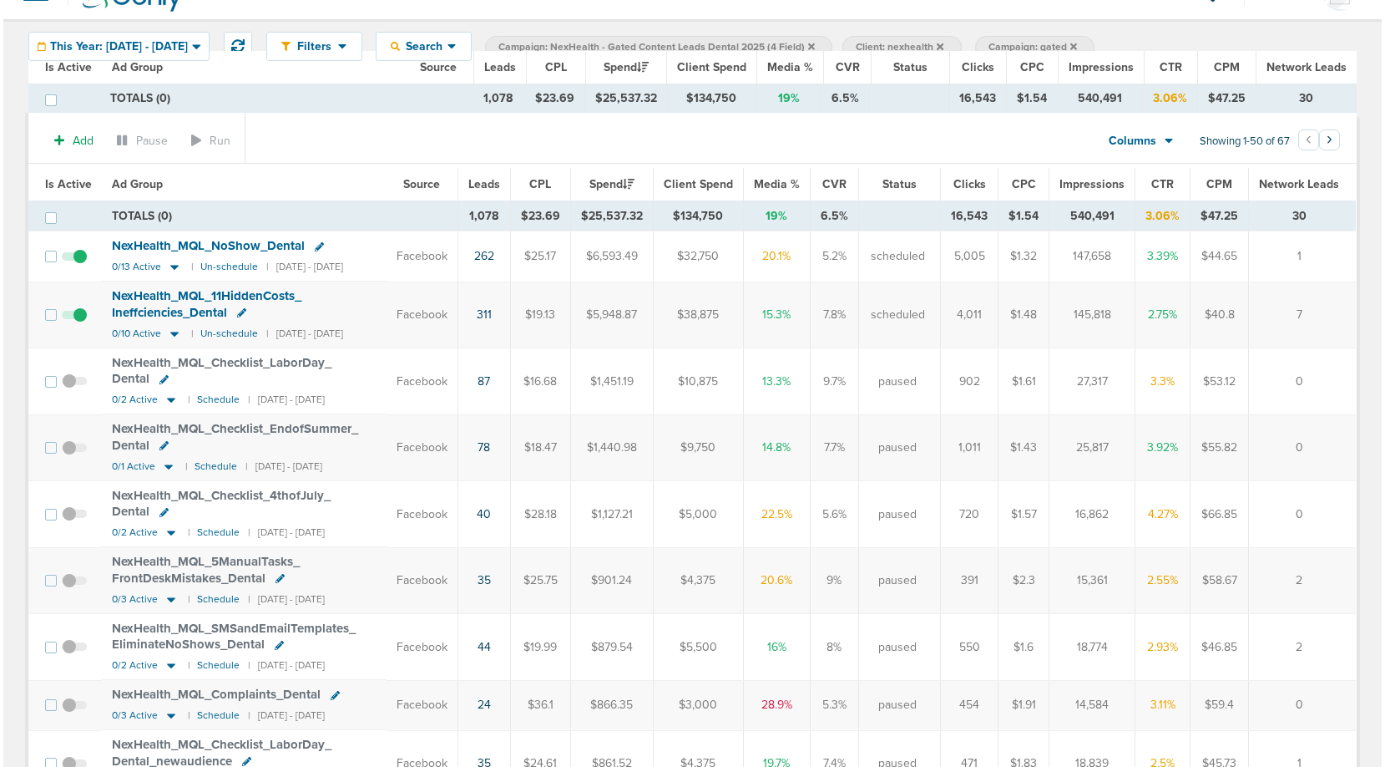
scroll to position [0, 0]
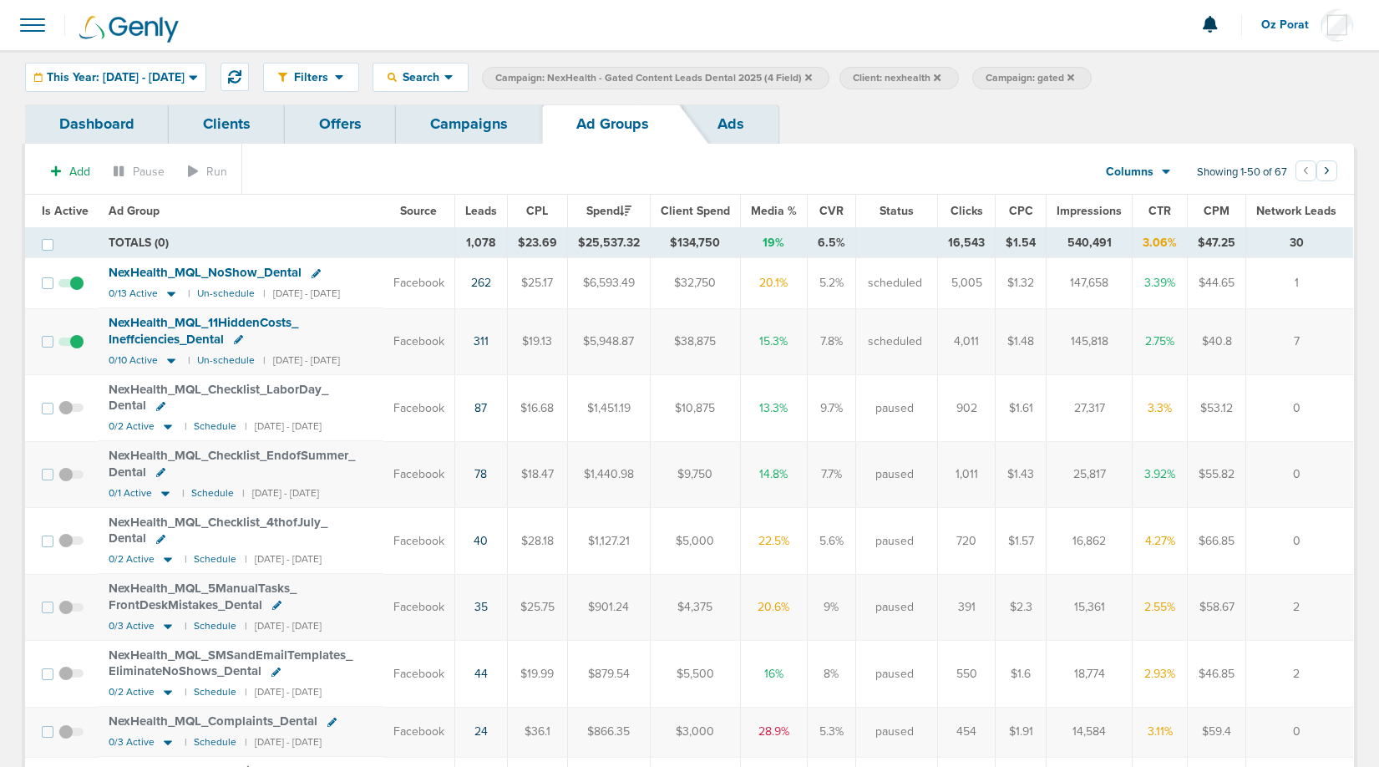
click at [488, 102] on div "Filters Active Only Settings Status Active Inactive Objectives MQL SQL Traffic …" at bounding box center [689, 77] width 1379 height 54
click at [486, 124] on link "Campaigns" at bounding box center [469, 123] width 146 height 39
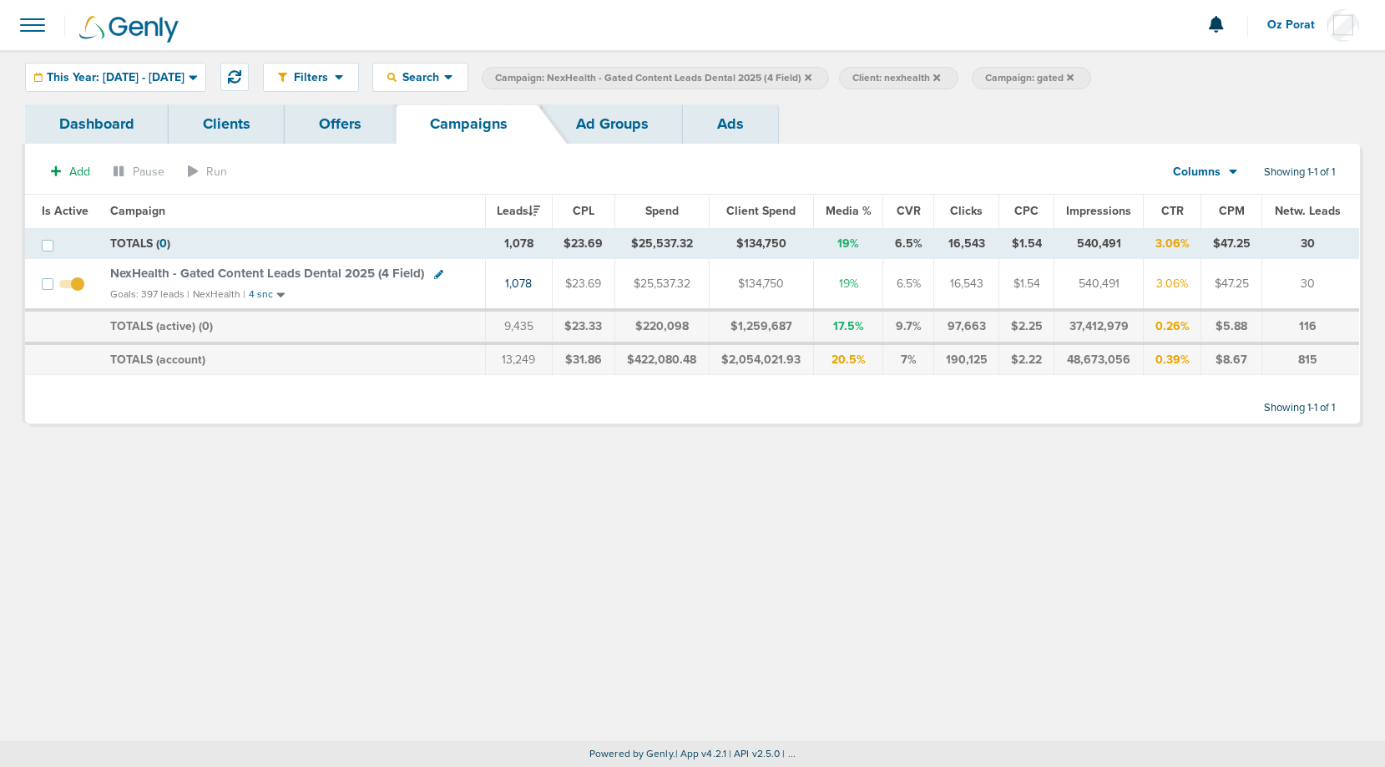
click at [316, 273] on span "NexHealth - Gated Content Leads Dental 2025 (4 Field)" at bounding box center [267, 273] width 314 height 15
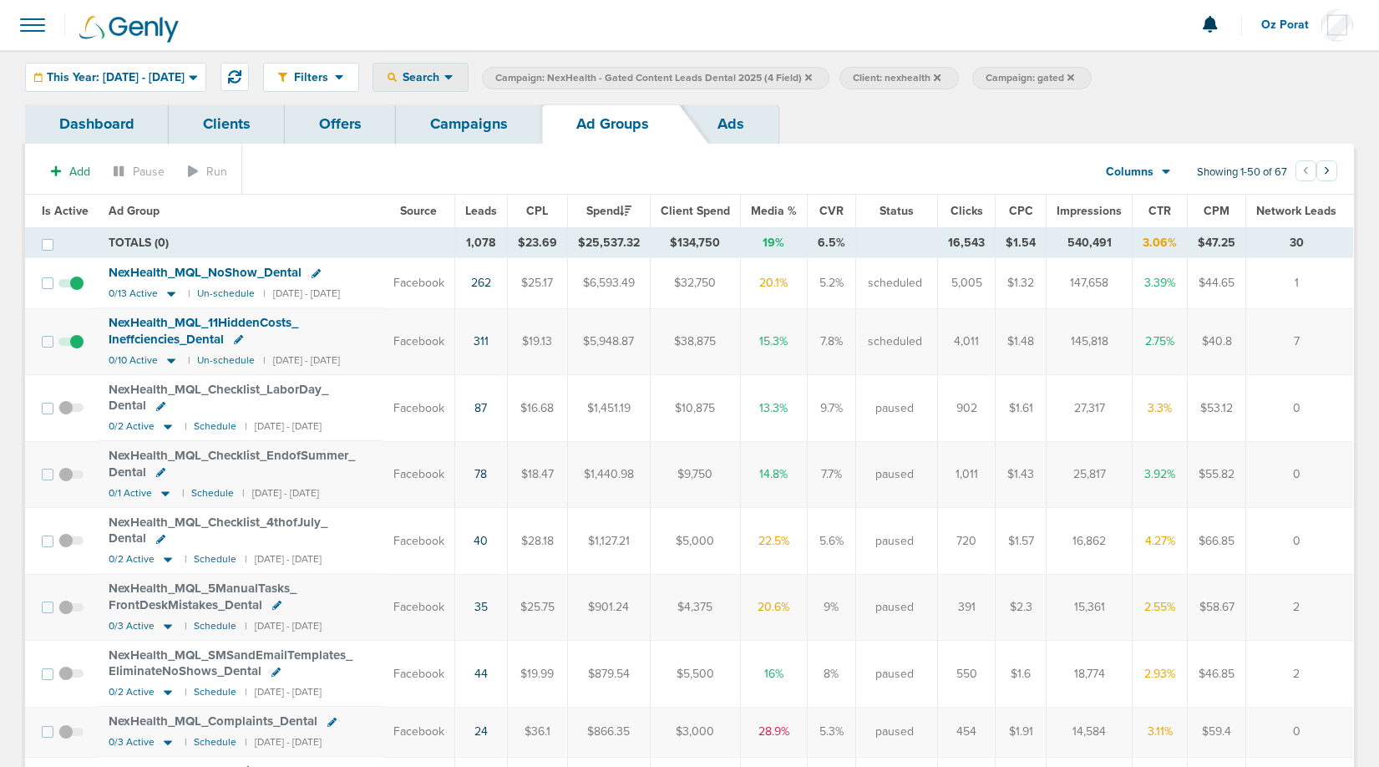
click at [444, 72] on span "Search" at bounding box center [421, 77] width 48 height 14
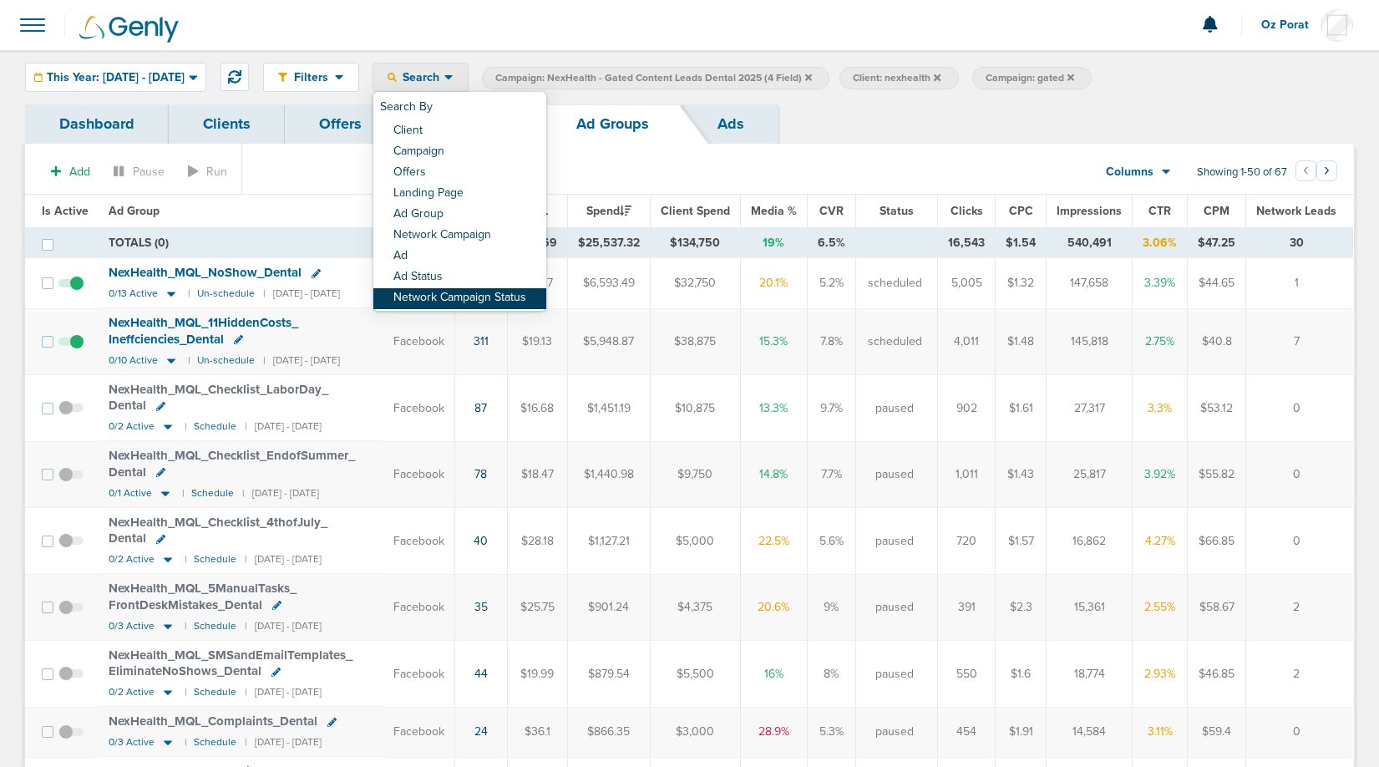
click at [488, 288] on link "Network Campaign Status" at bounding box center [459, 298] width 173 height 21
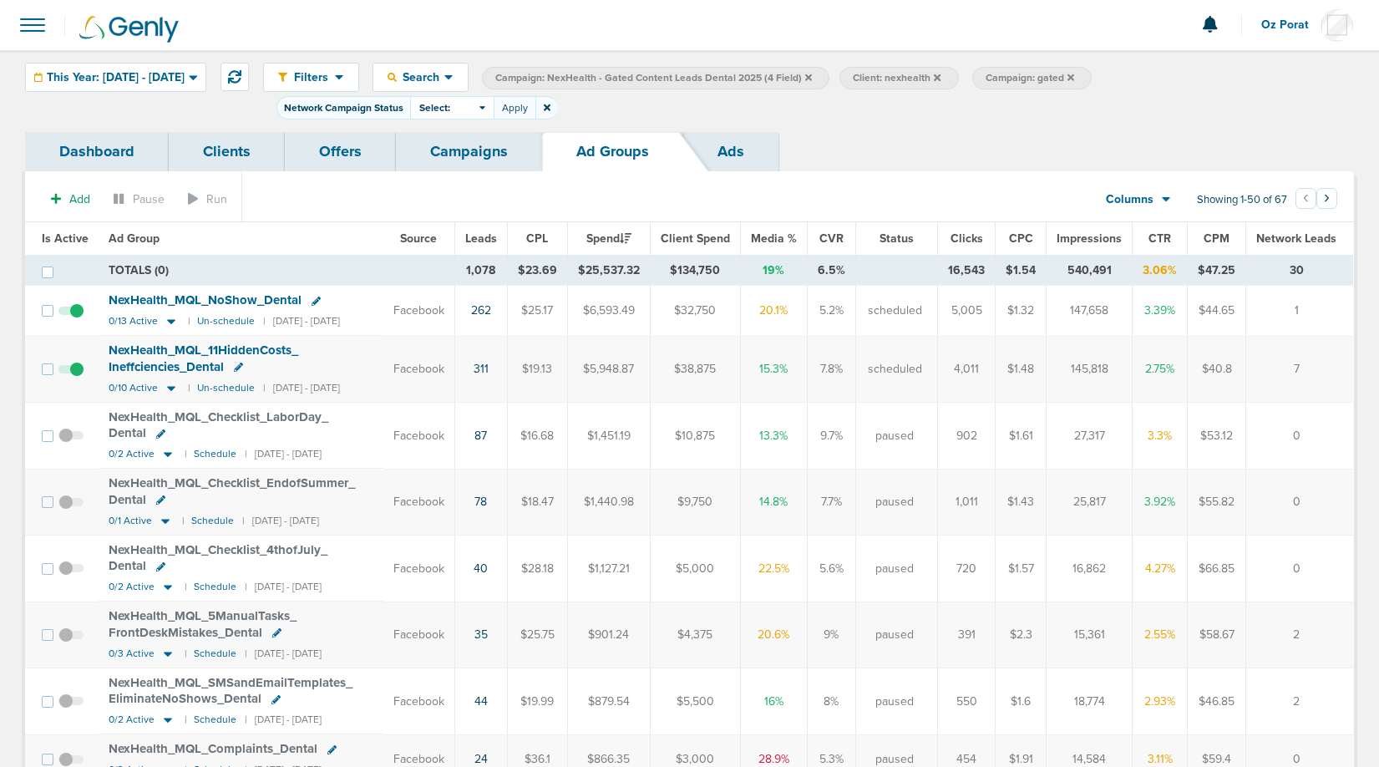
click at [494, 108] on div "Select:" at bounding box center [452, 107] width 84 height 23
click at [430, 173] on span at bounding box center [424, 178] width 12 height 12
click at [438, 172] on input "Scheduled" at bounding box center [438, 172] width 0 height 0
click at [535, 105] on button "Apply" at bounding box center [515, 107] width 42 height 23
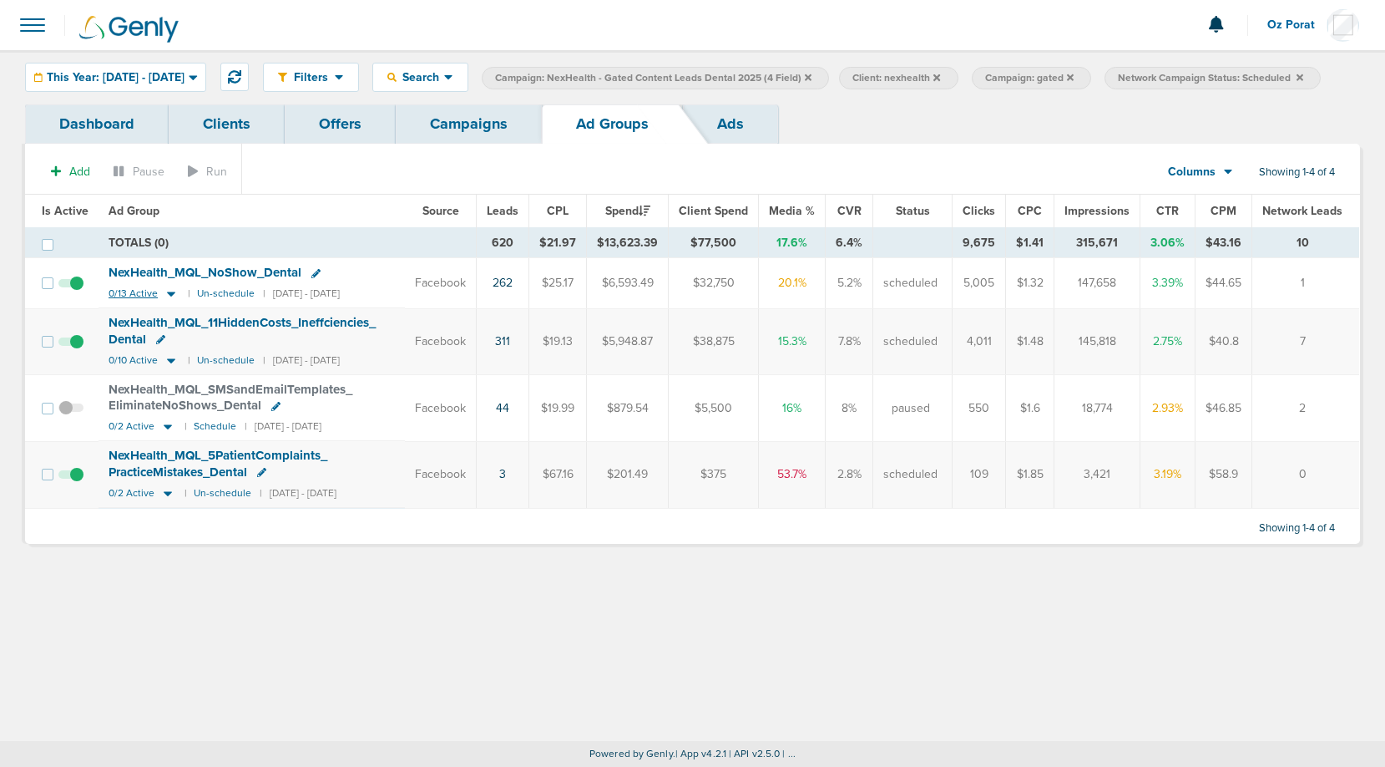
click at [118, 300] on span "0/13 Active" at bounding box center [133, 293] width 49 height 13
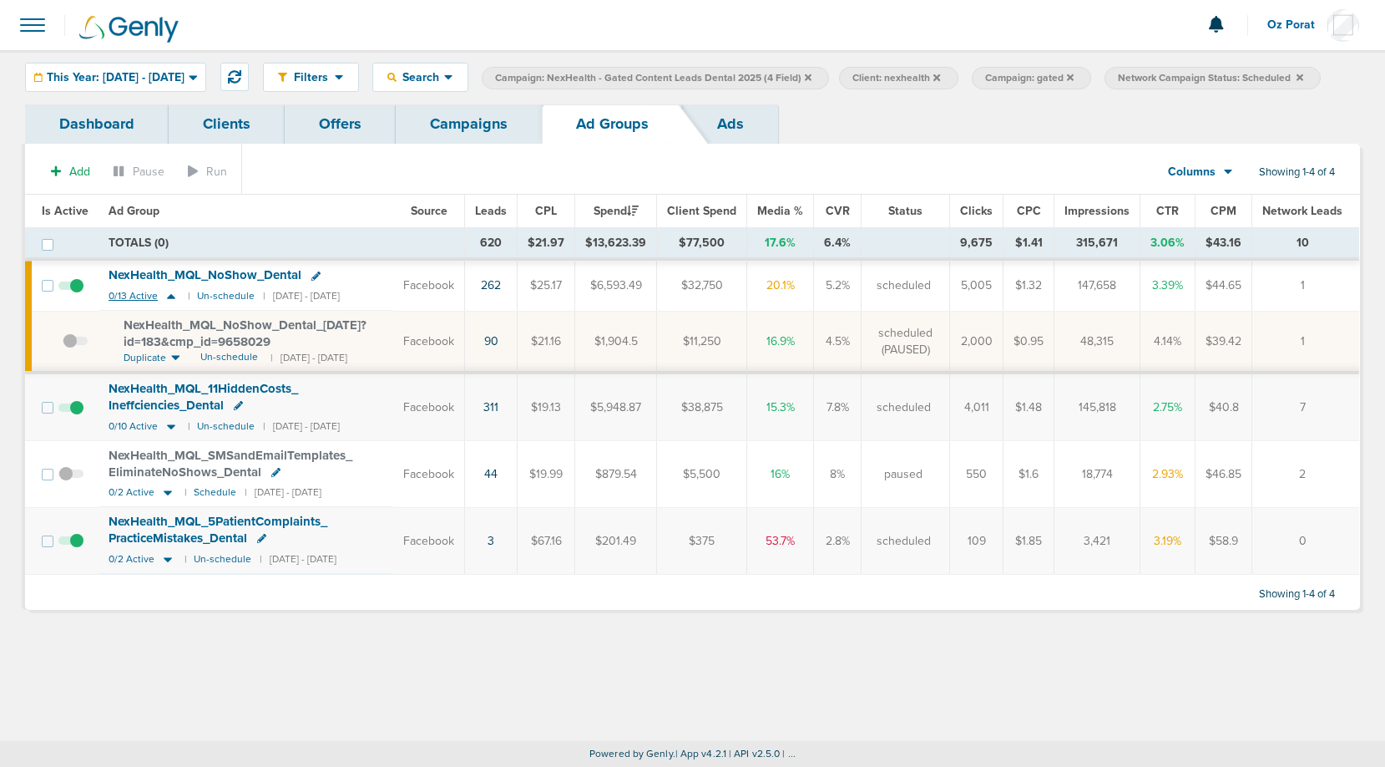
click at [118, 302] on span "0/13 Active" at bounding box center [133, 296] width 49 height 13
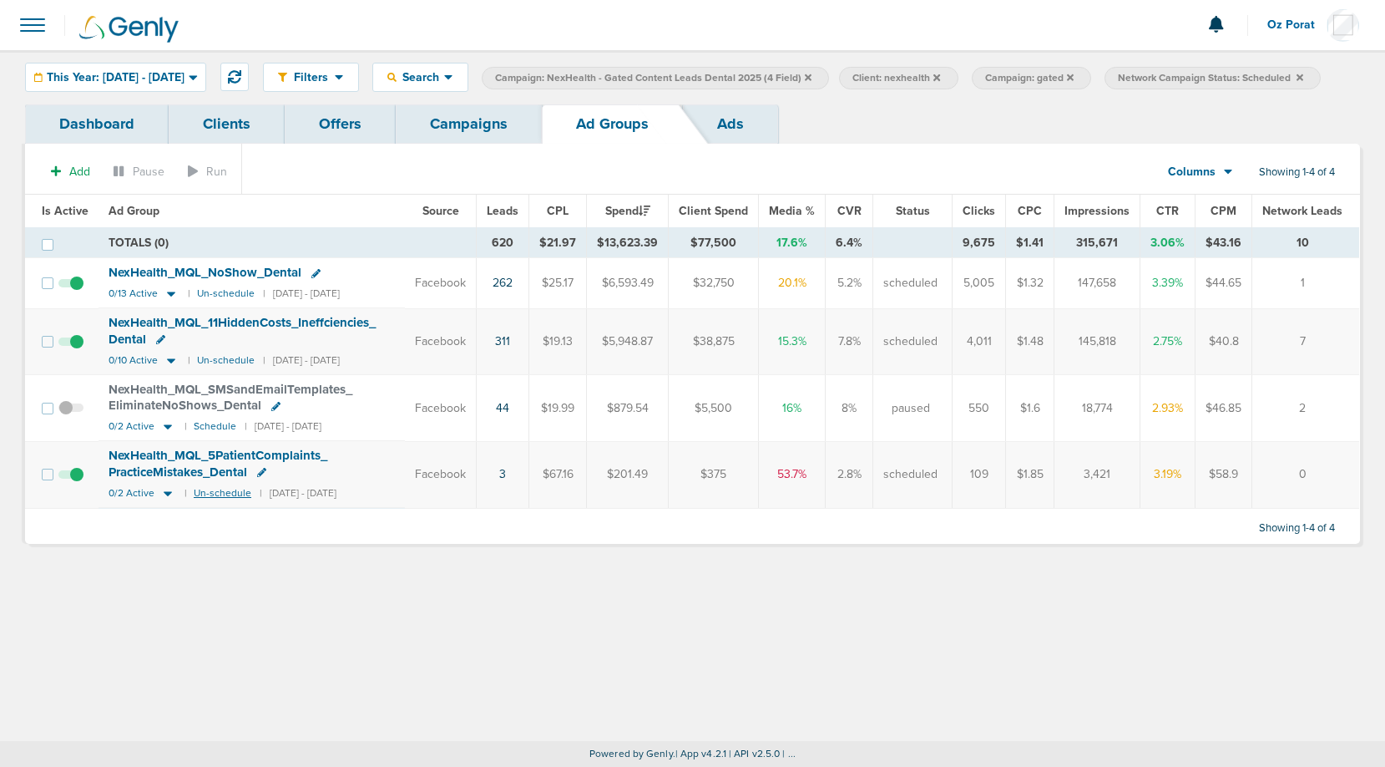
click at [212, 499] on small "Un-schedule" at bounding box center [223, 493] width 58 height 13
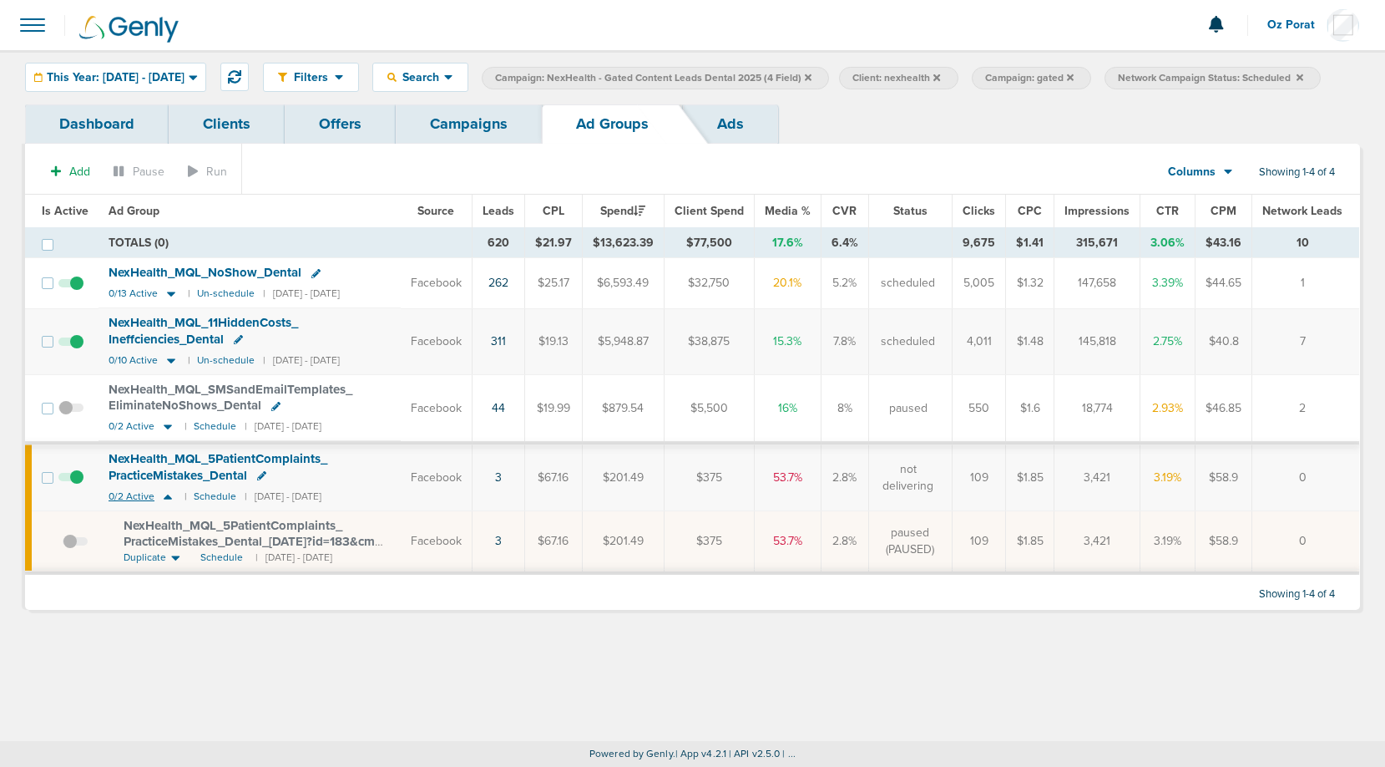
click at [128, 503] on span "0/2 Active" at bounding box center [132, 496] width 46 height 13
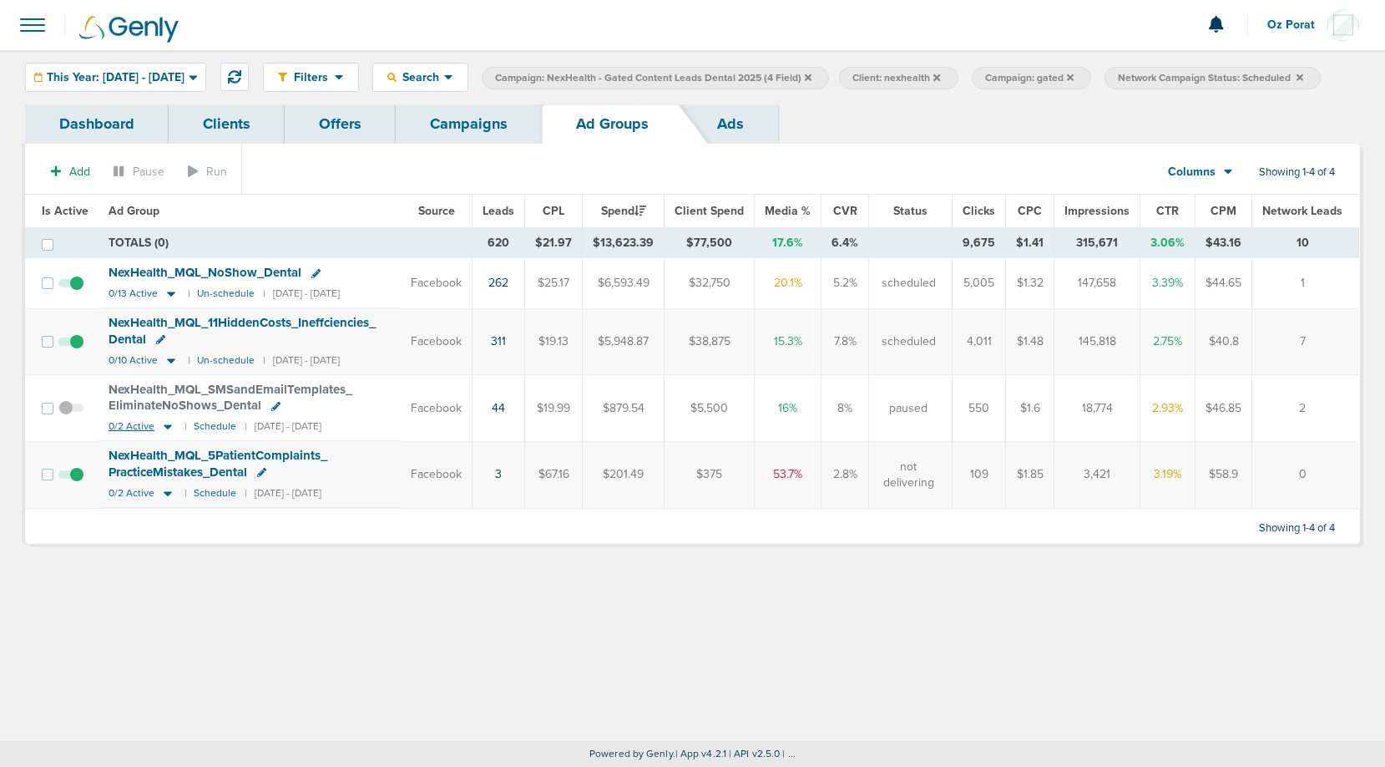
click at [130, 433] on span "0/2 Active" at bounding box center [132, 426] width 46 height 13
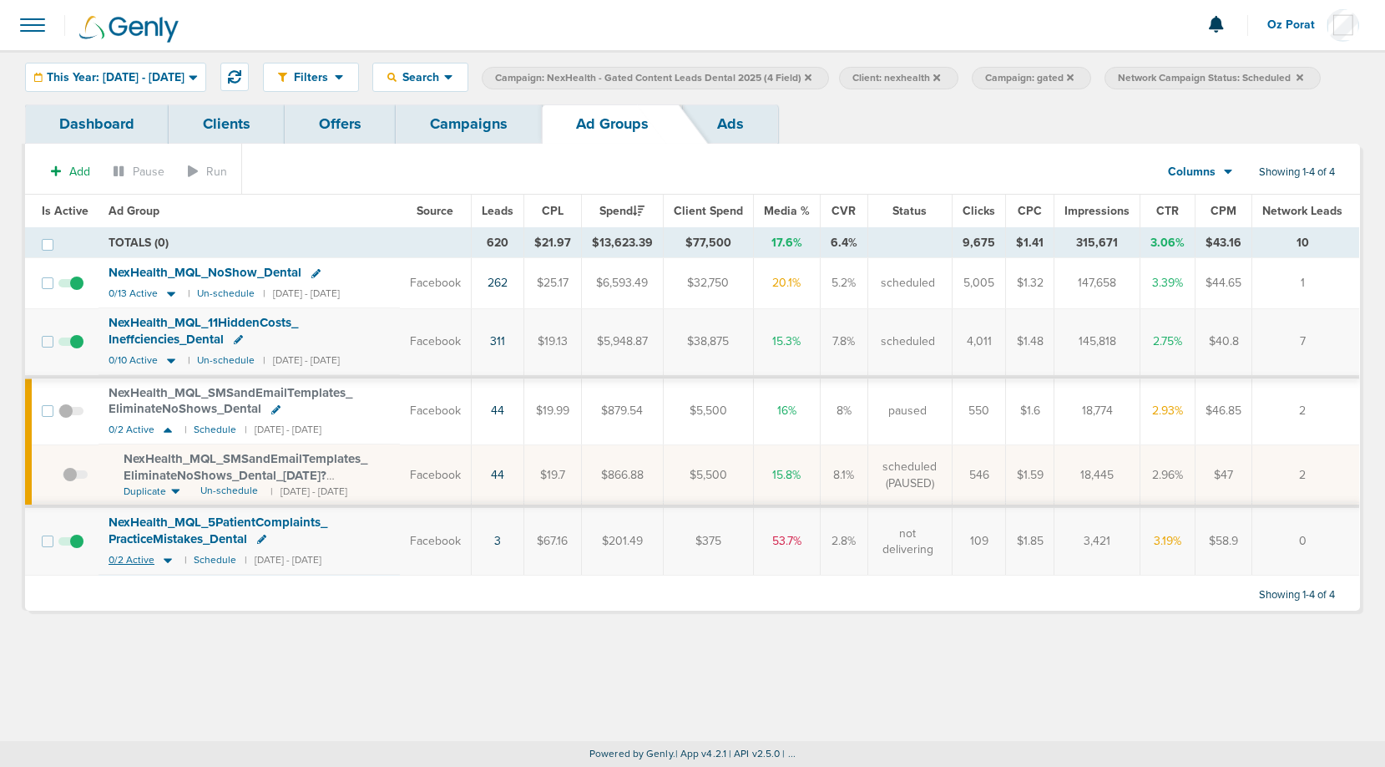
click at [116, 566] on span "0/2 Active" at bounding box center [132, 560] width 46 height 13
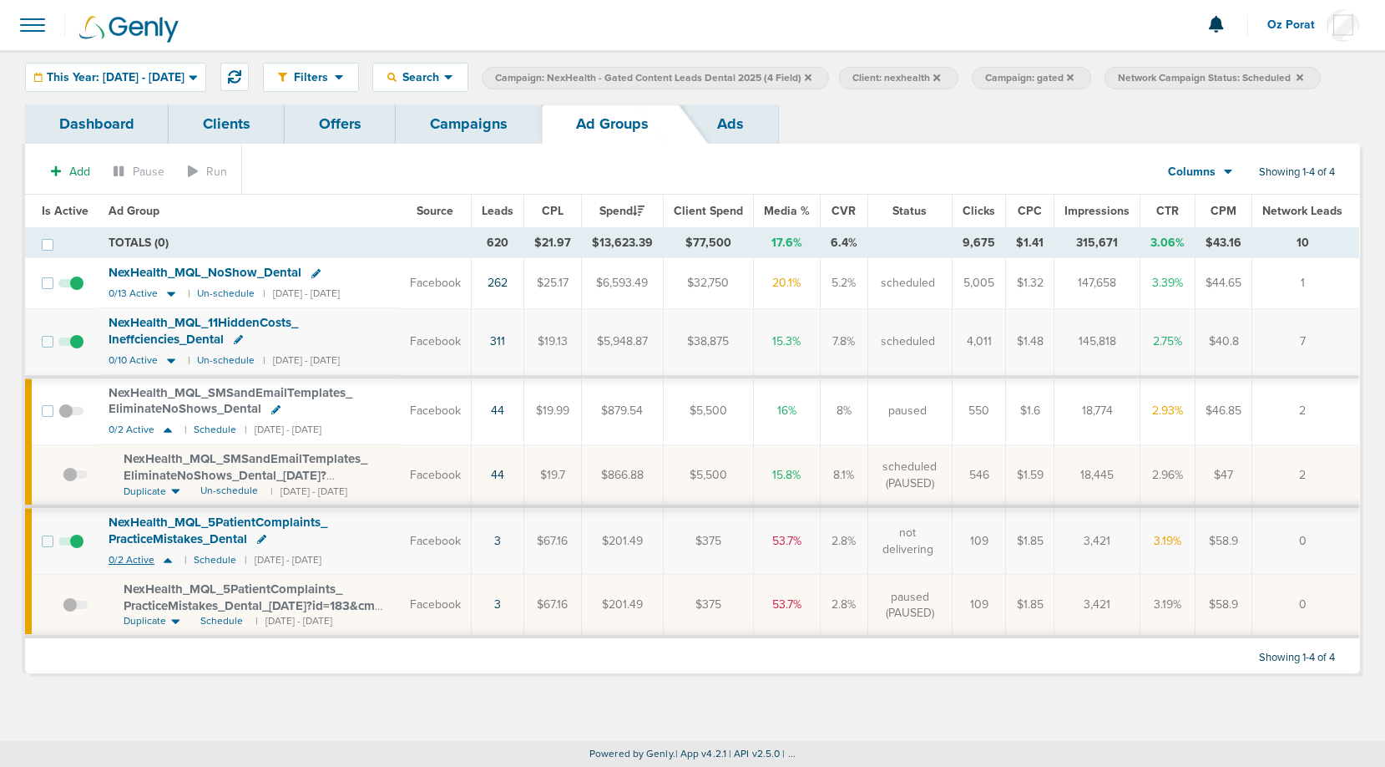
click at [116, 566] on span "0/2 Active" at bounding box center [132, 560] width 46 height 13
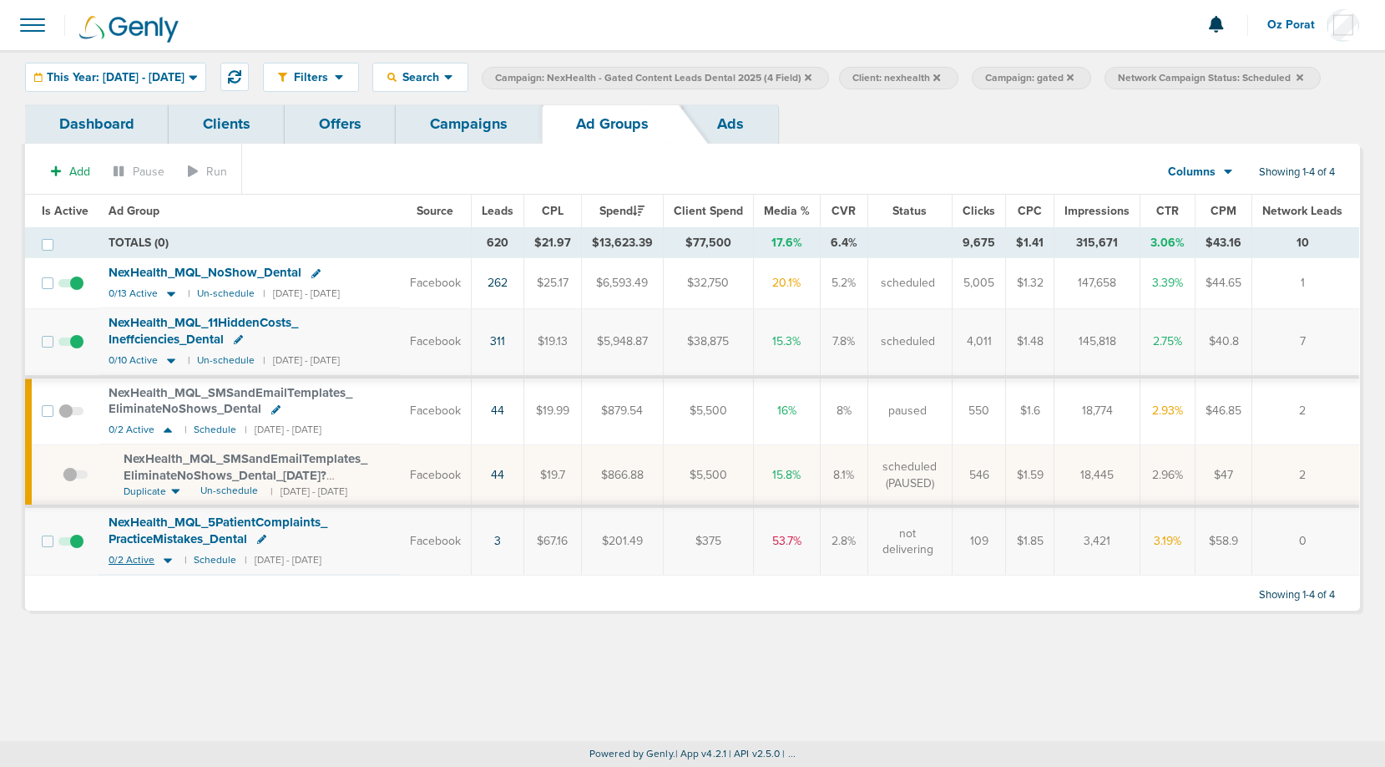
click at [116, 566] on span "0/2 Active" at bounding box center [132, 560] width 46 height 13
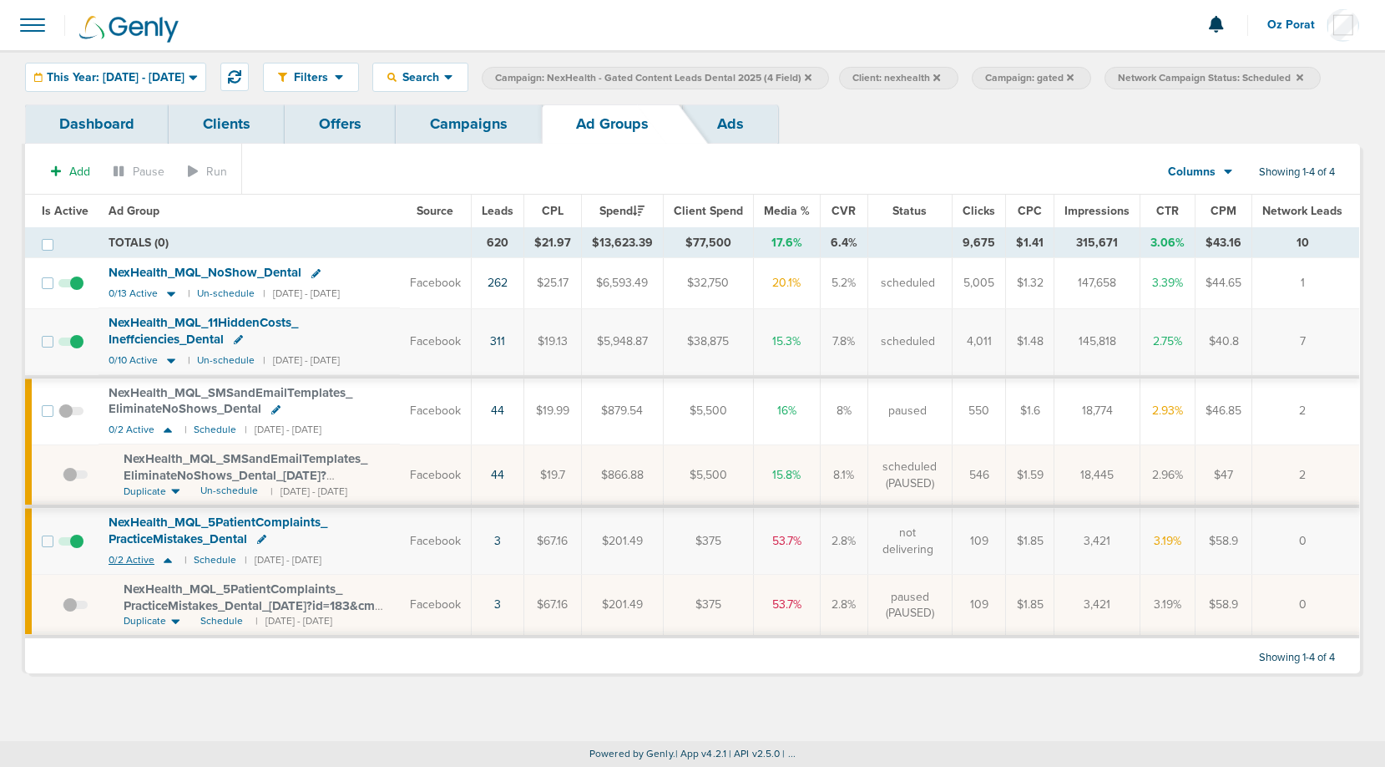
click at [116, 566] on span "0/2 Active" at bounding box center [132, 560] width 46 height 13
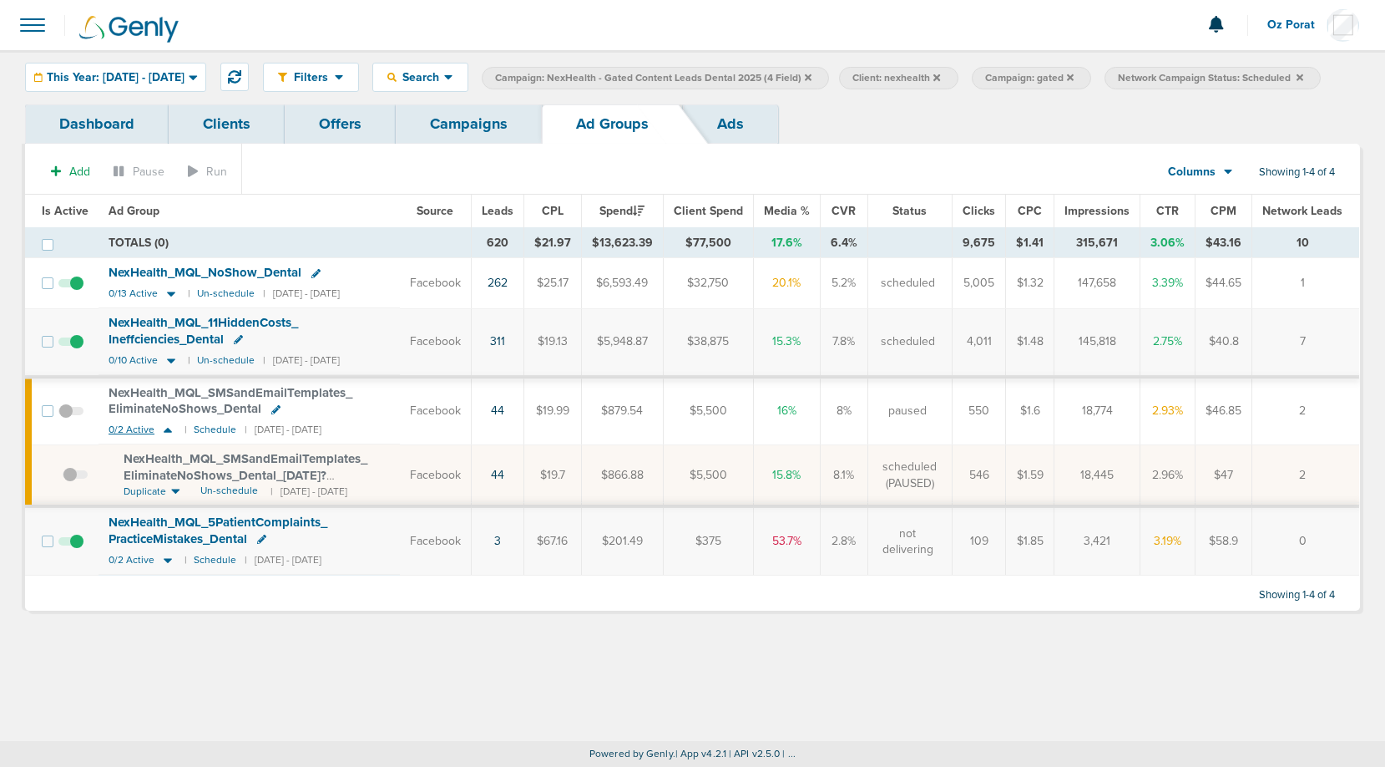
click at [130, 436] on span "0/2 Active" at bounding box center [132, 429] width 46 height 13
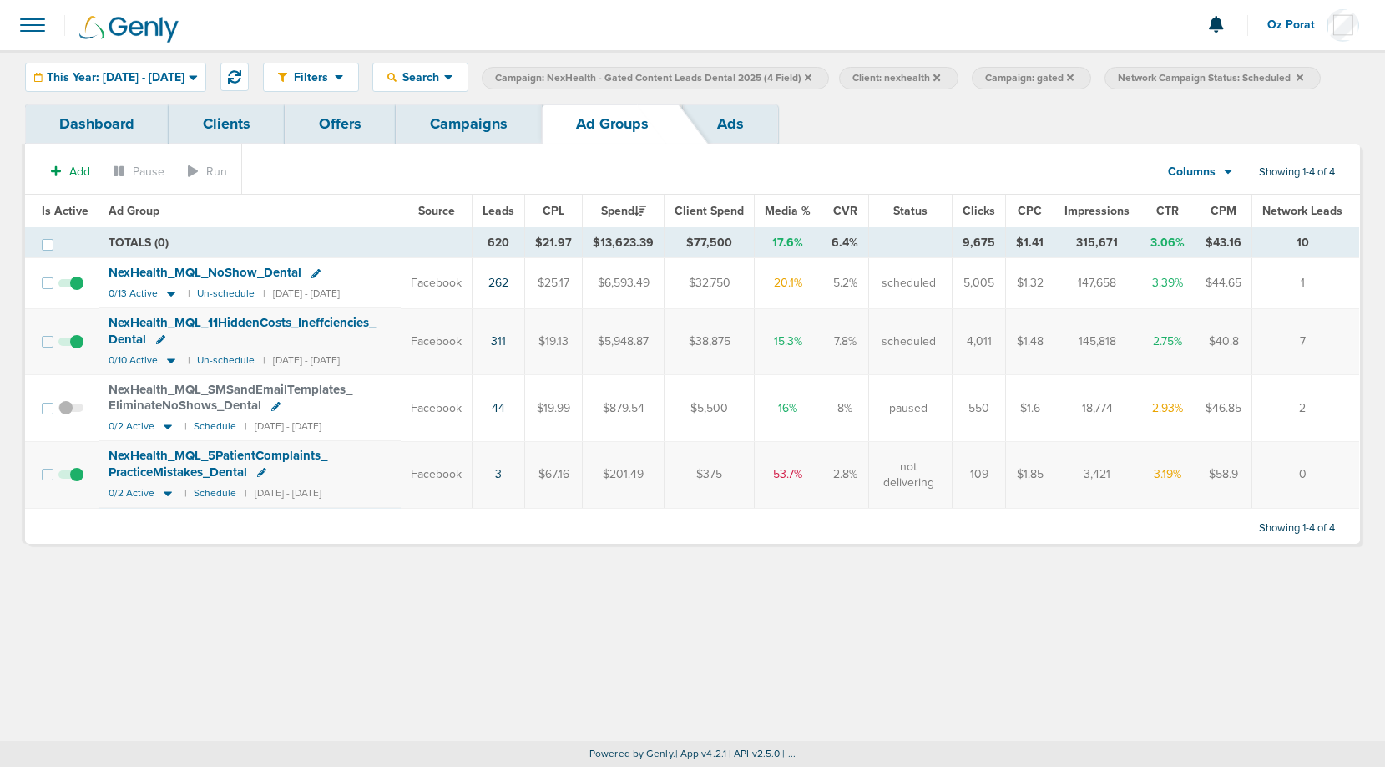
click at [455, 144] on link "Campaigns" at bounding box center [469, 123] width 146 height 39
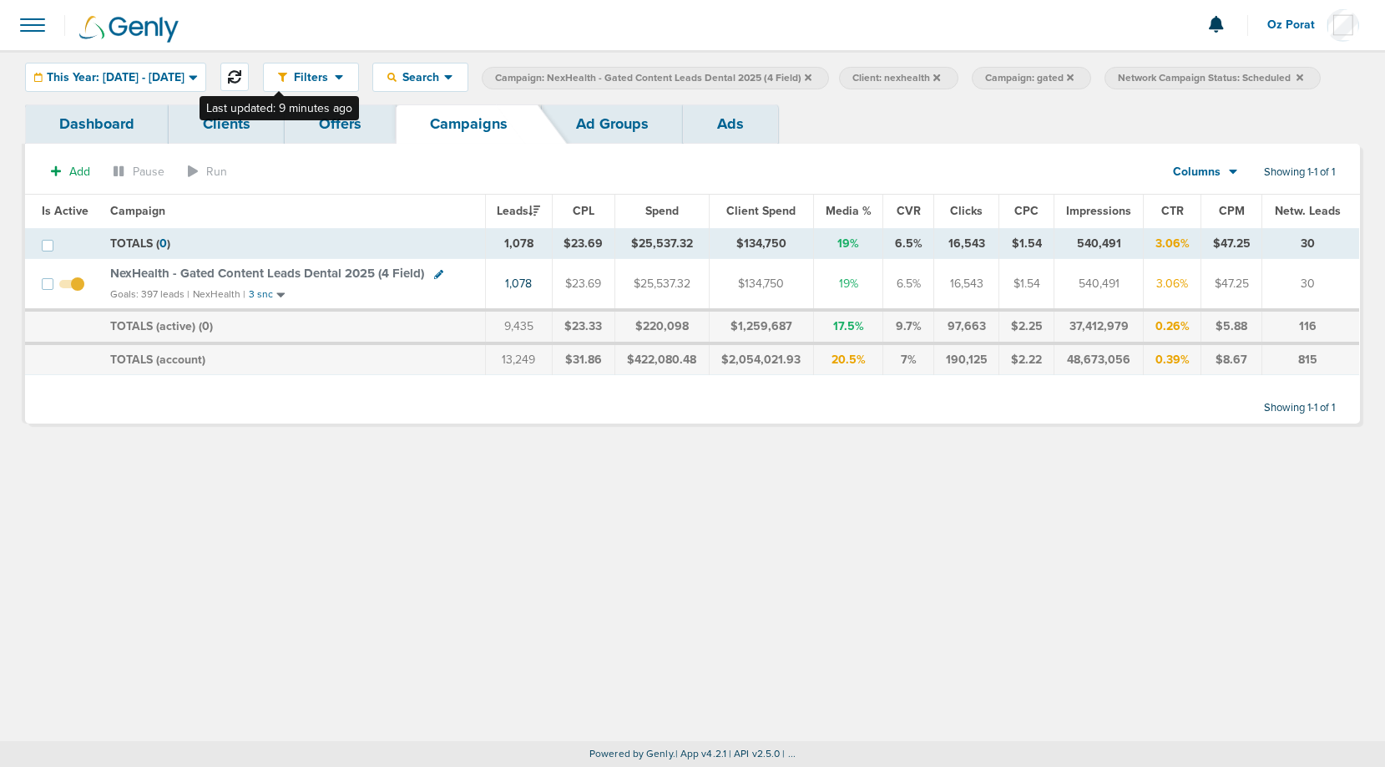
click at [241, 79] on icon at bounding box center [234, 76] width 13 height 13
click at [185, 72] on span "This Year: [DATE] - [DATE]" at bounding box center [116, 78] width 138 height 12
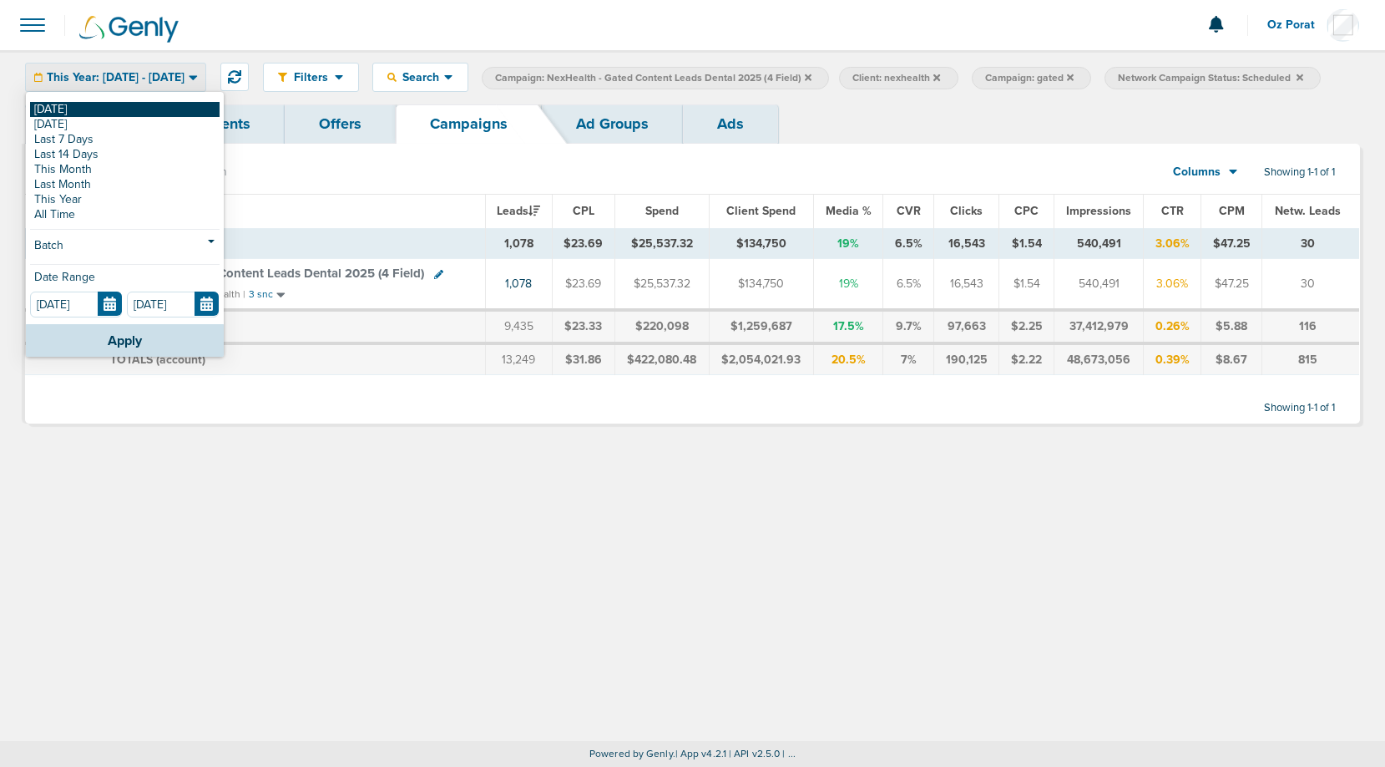
click at [124, 107] on link "[DATE]" at bounding box center [125, 109] width 190 height 15
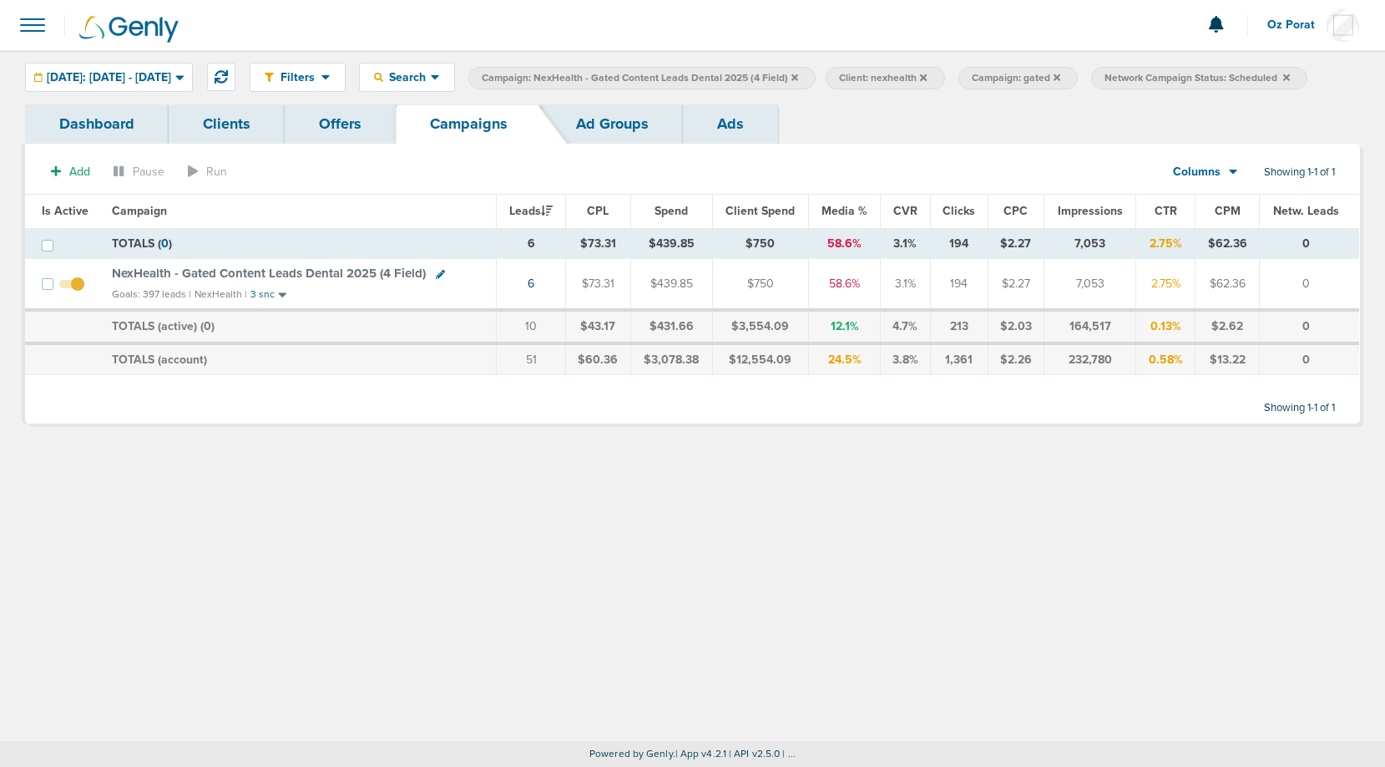
click at [798, 82] on icon at bounding box center [795, 78] width 7 height 10
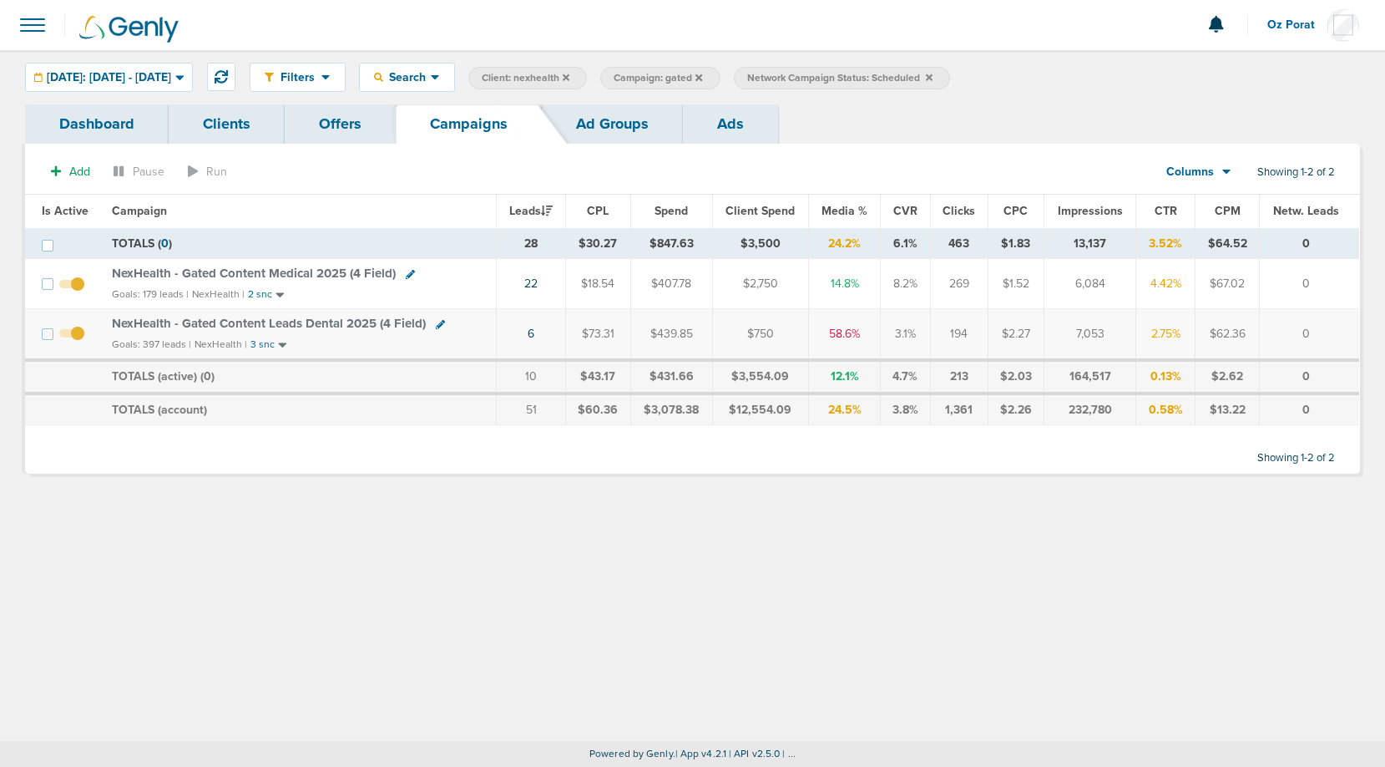
click at [702, 75] on icon at bounding box center [699, 76] width 7 height 7
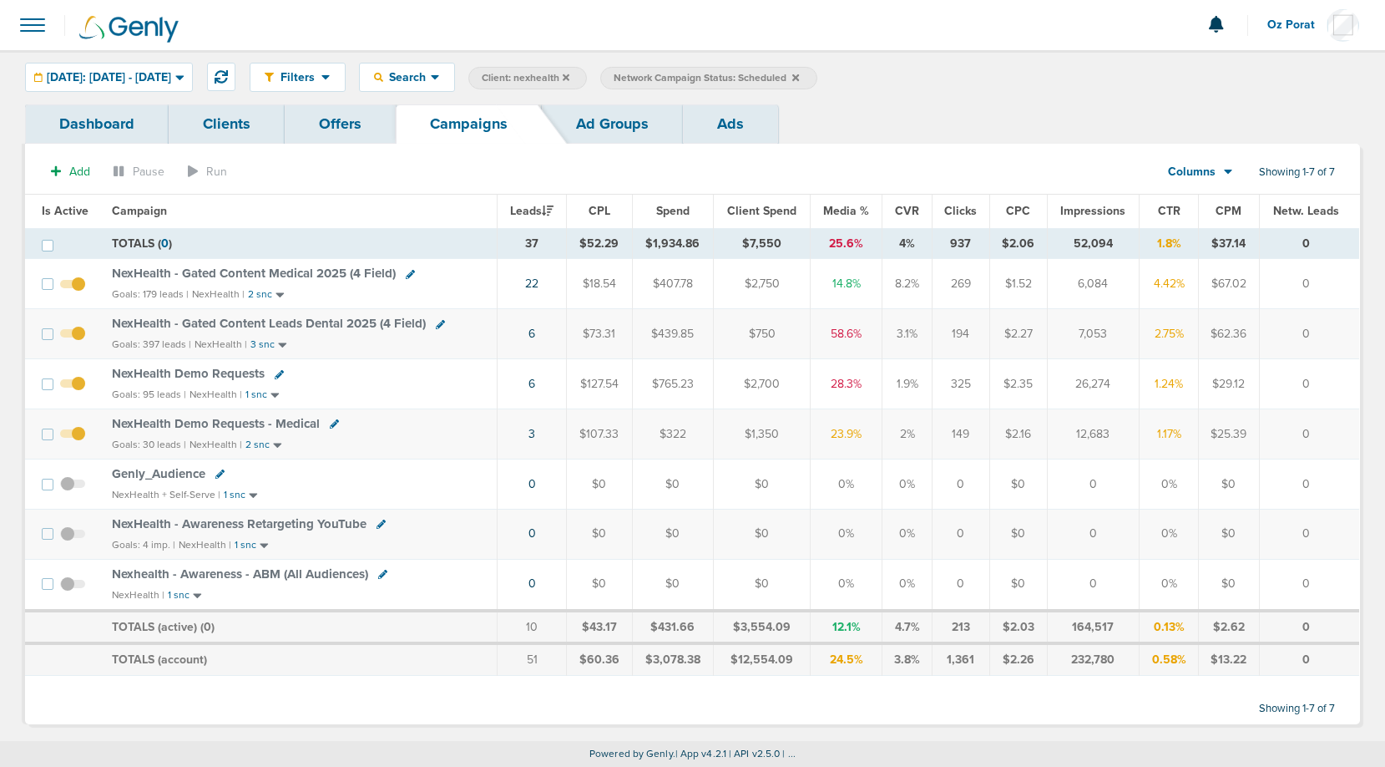
click at [799, 75] on icon at bounding box center [796, 76] width 7 height 7
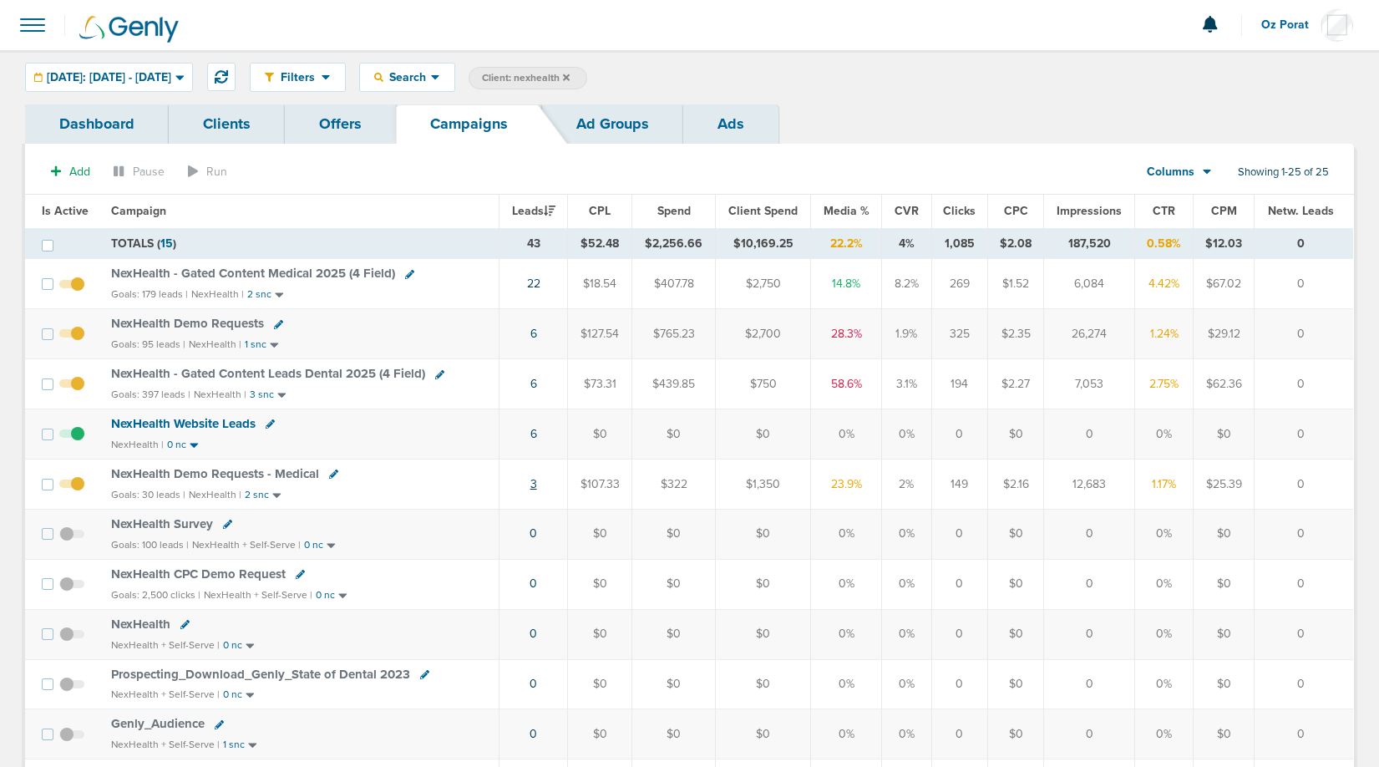
click at [537, 486] on link "3" at bounding box center [533, 484] width 7 height 14
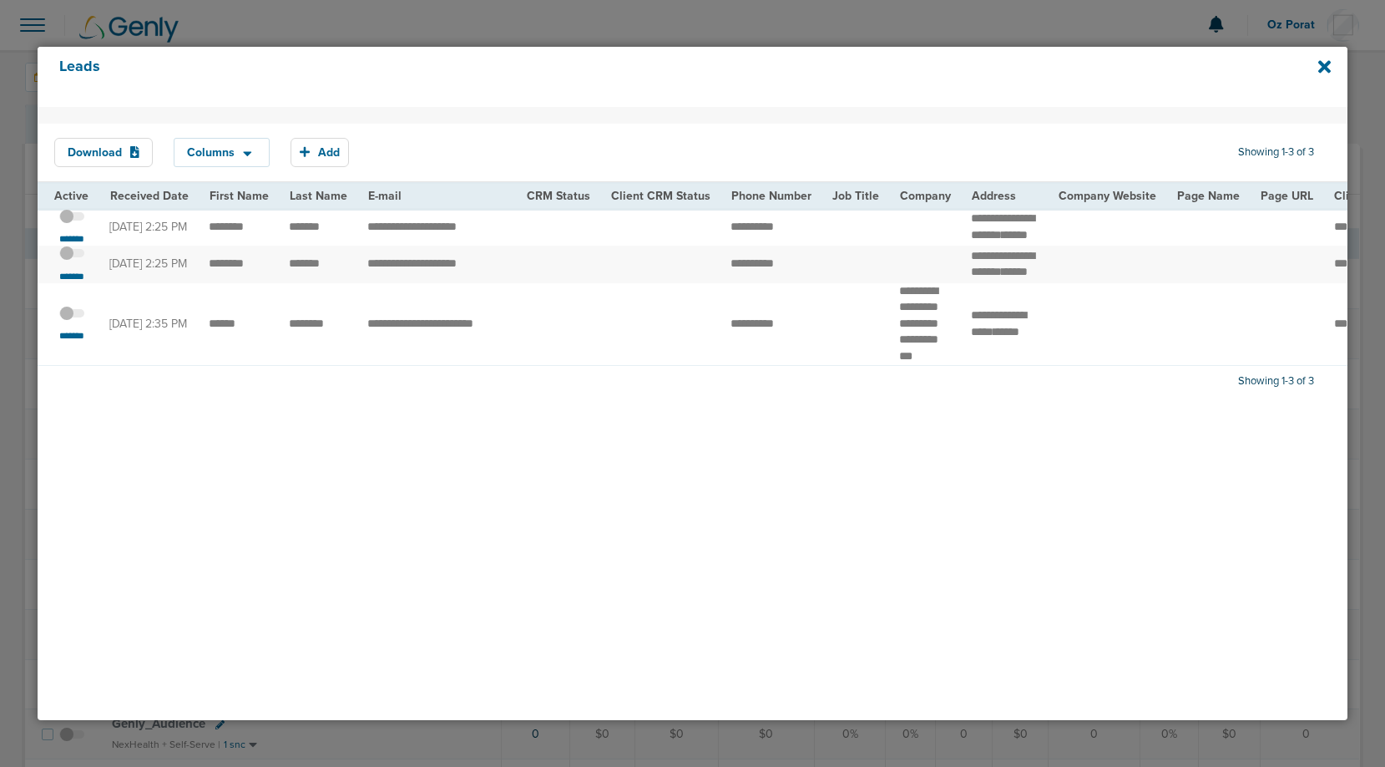
click at [71, 225] on span at bounding box center [71, 225] width 25 height 0
click at [72, 219] on input "checkbox" at bounding box center [72, 219] width 0 height 0
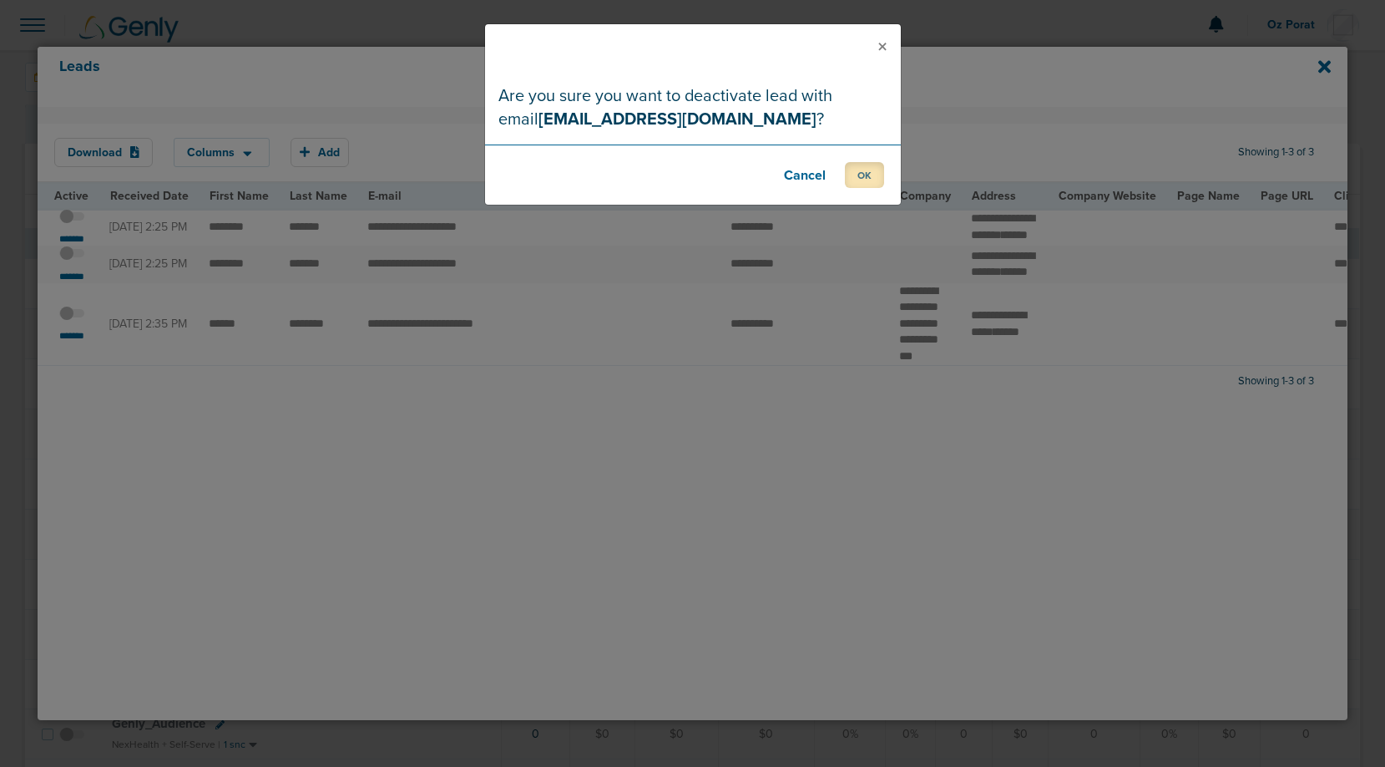
click at [856, 166] on button "OK" at bounding box center [864, 175] width 39 height 26
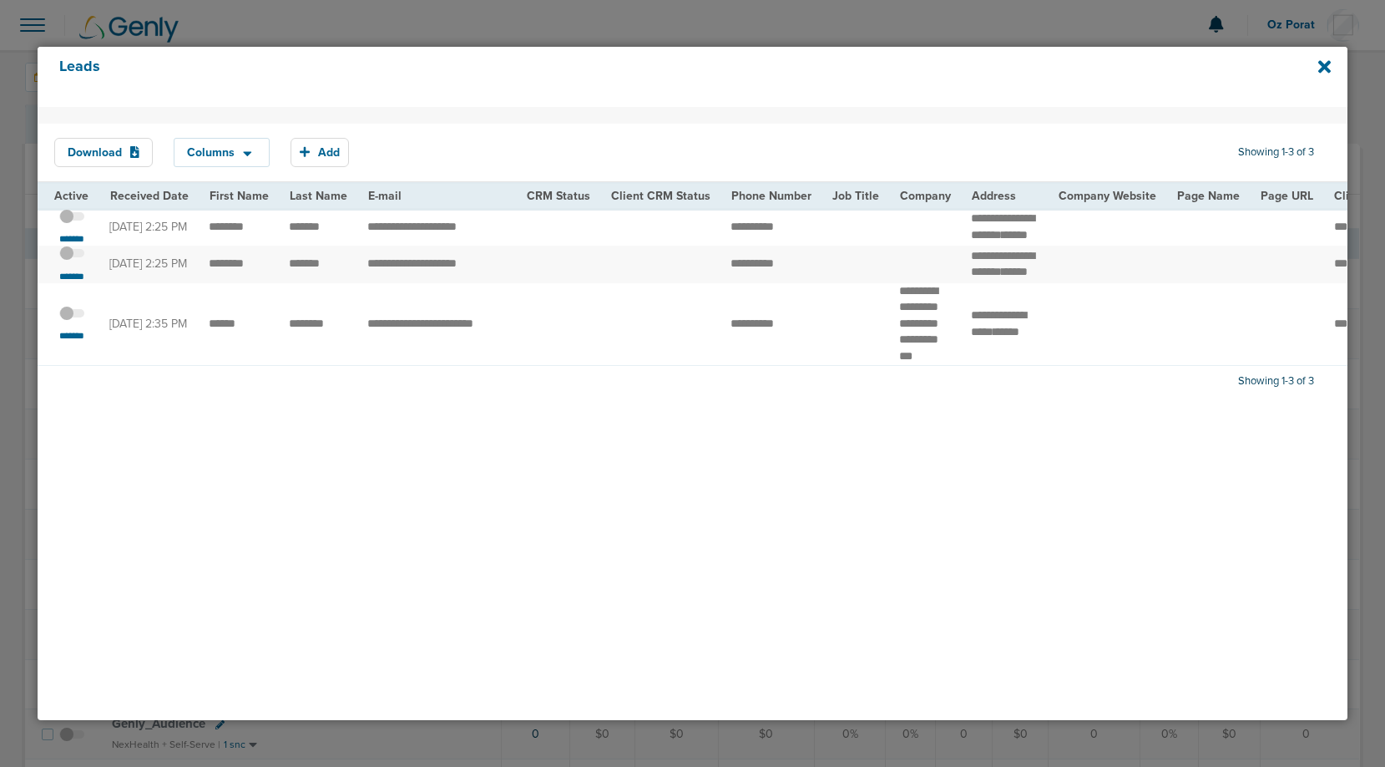
click at [64, 322] on span at bounding box center [71, 322] width 25 height 0
click at [72, 316] on input "checkbox" at bounding box center [72, 316] width 0 height 0
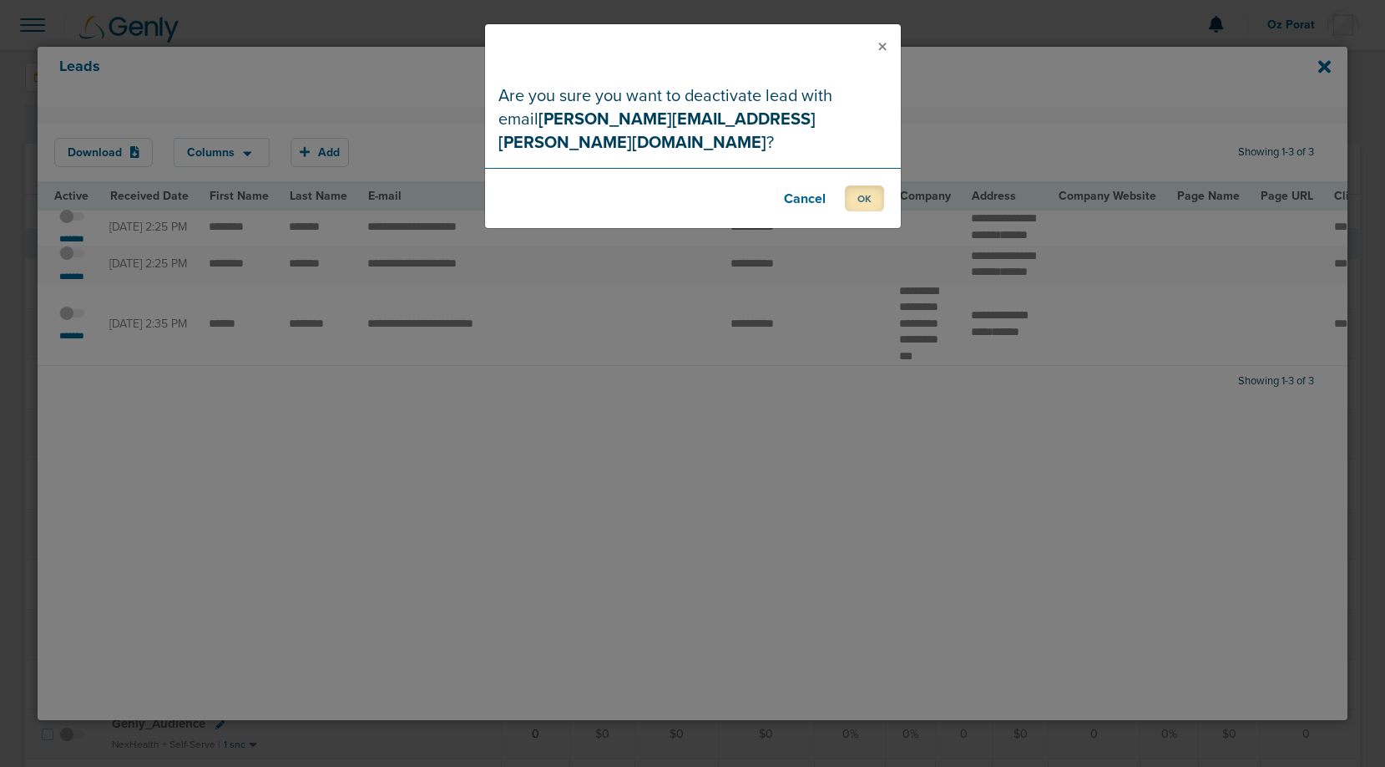
click at [865, 185] on button "OK" at bounding box center [864, 198] width 39 height 26
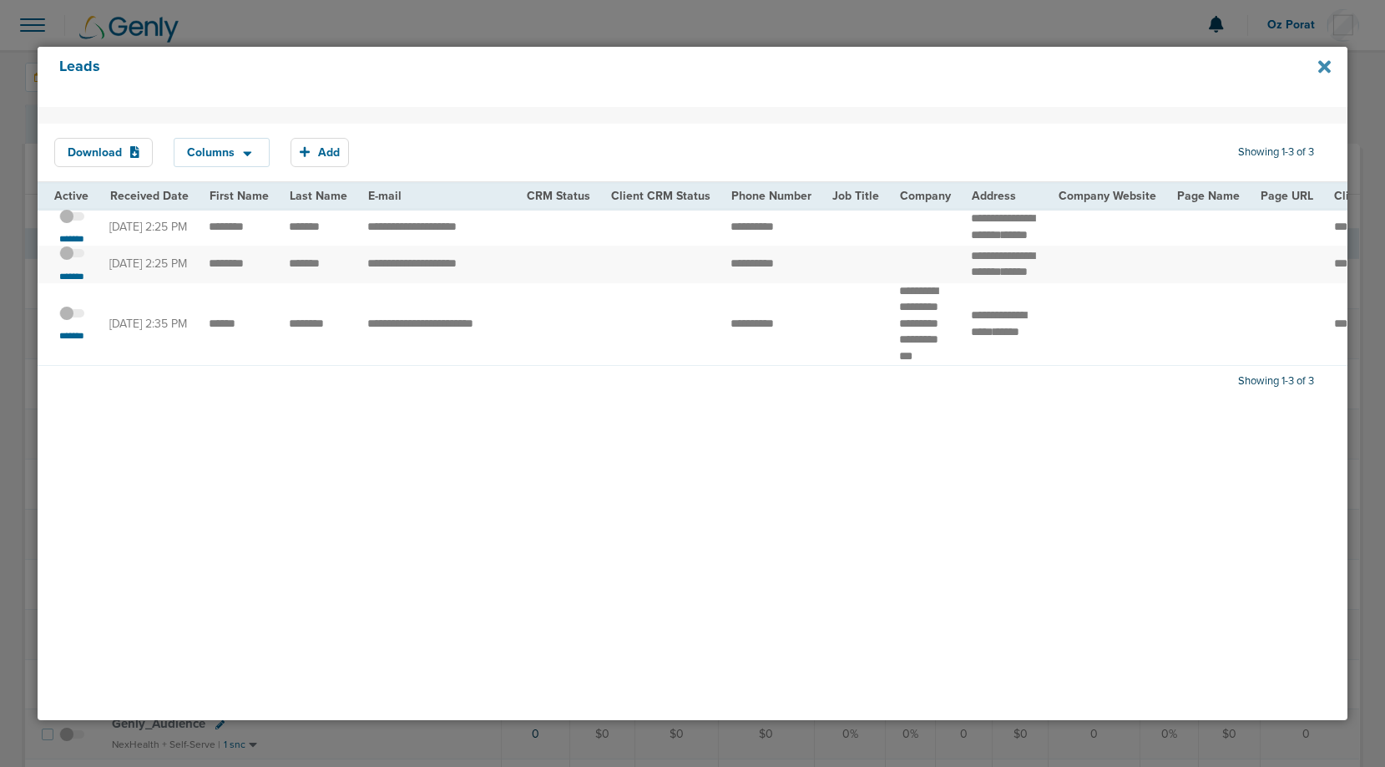
click at [1327, 65] on icon at bounding box center [1325, 66] width 13 height 13
click at [843, 27] on div at bounding box center [692, 383] width 1385 height 767
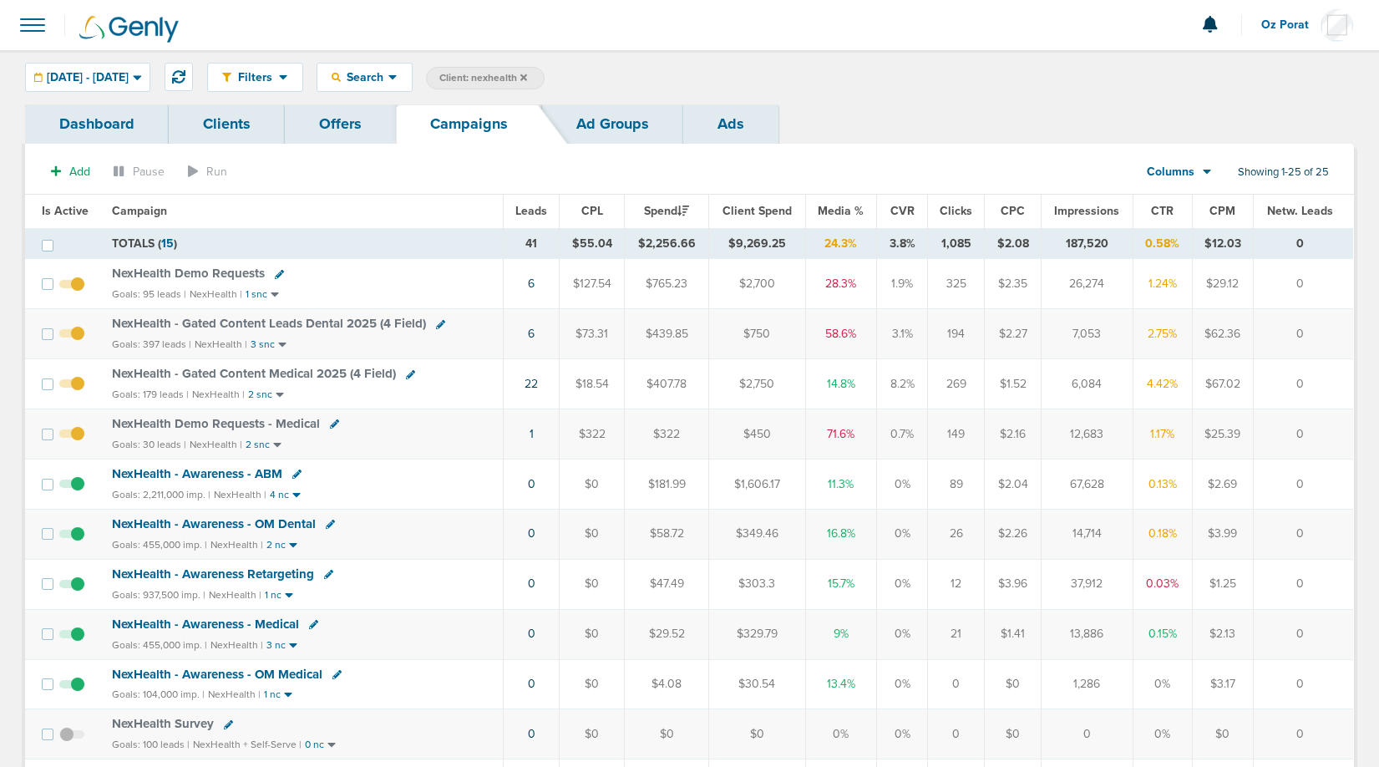
click at [537, 205] on span "Leads" at bounding box center [531, 211] width 32 height 14
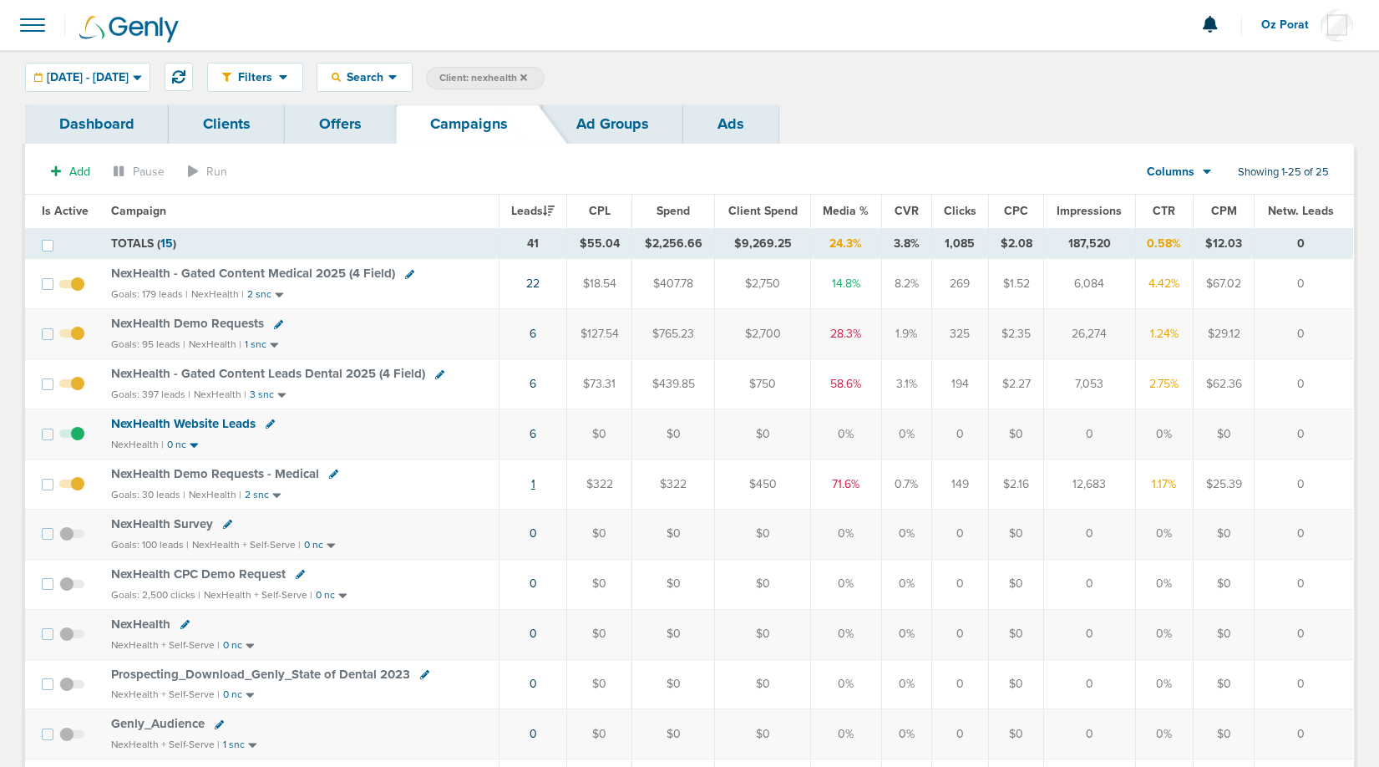
click at [535, 484] on link "1" at bounding box center [533, 484] width 4 height 14
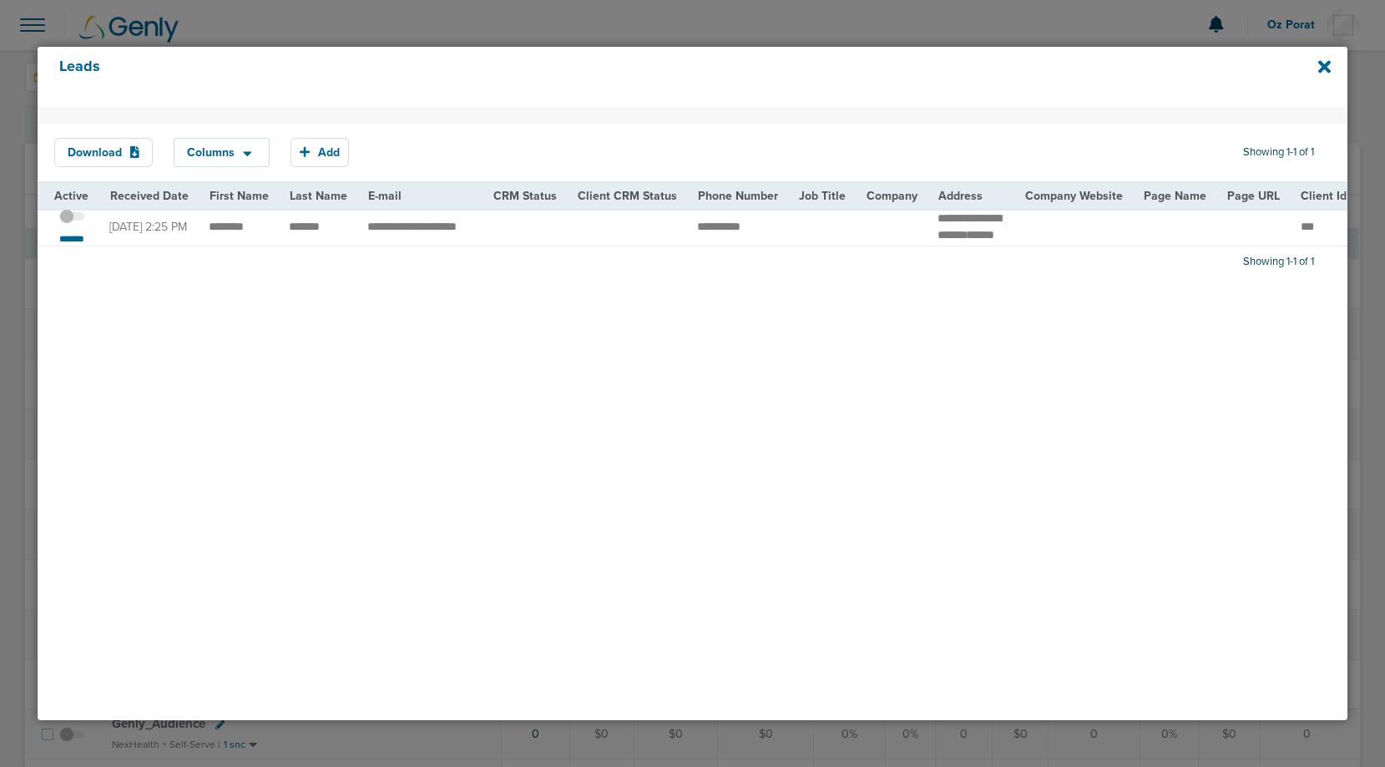
click at [63, 225] on span at bounding box center [71, 225] width 25 height 0
click at [72, 219] on input "checkbox" at bounding box center [72, 219] width 0 height 0
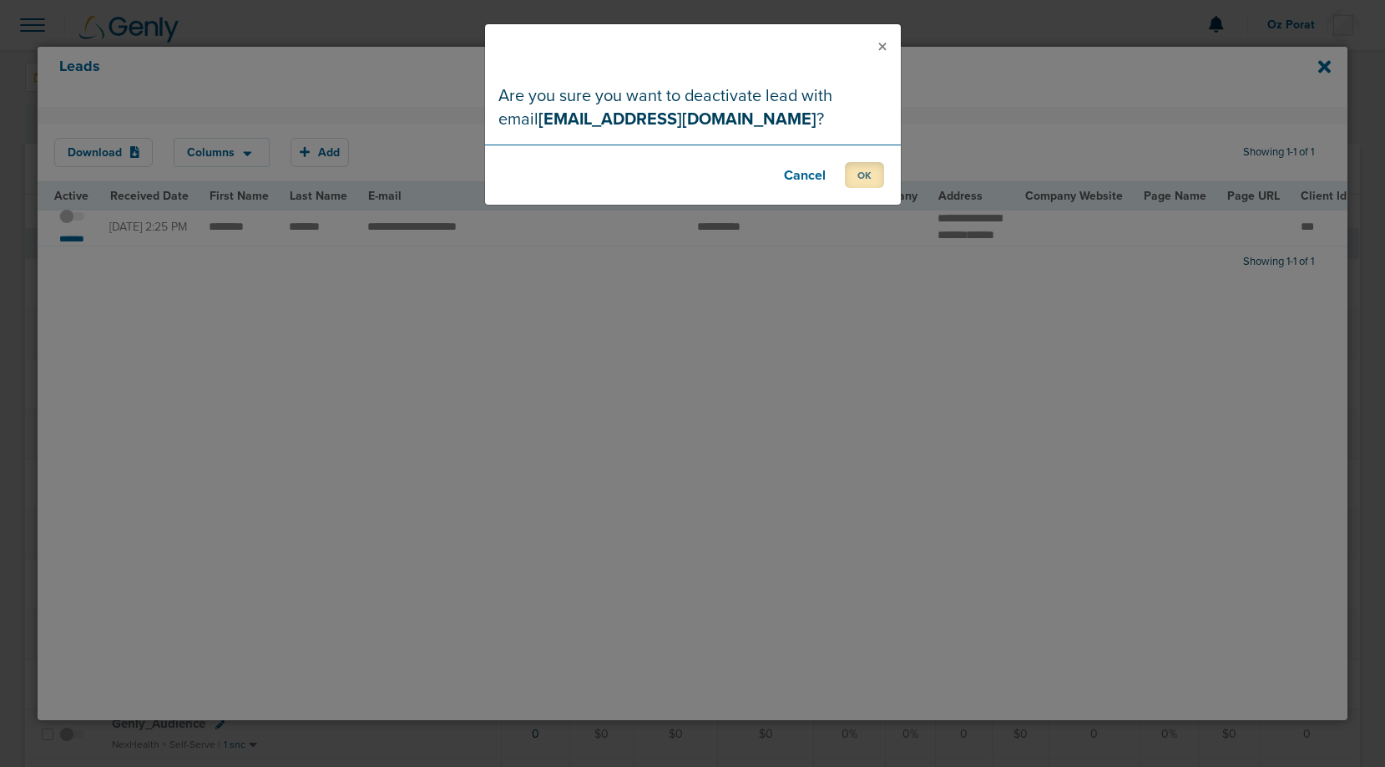
click at [871, 170] on button "OK" at bounding box center [864, 175] width 39 height 26
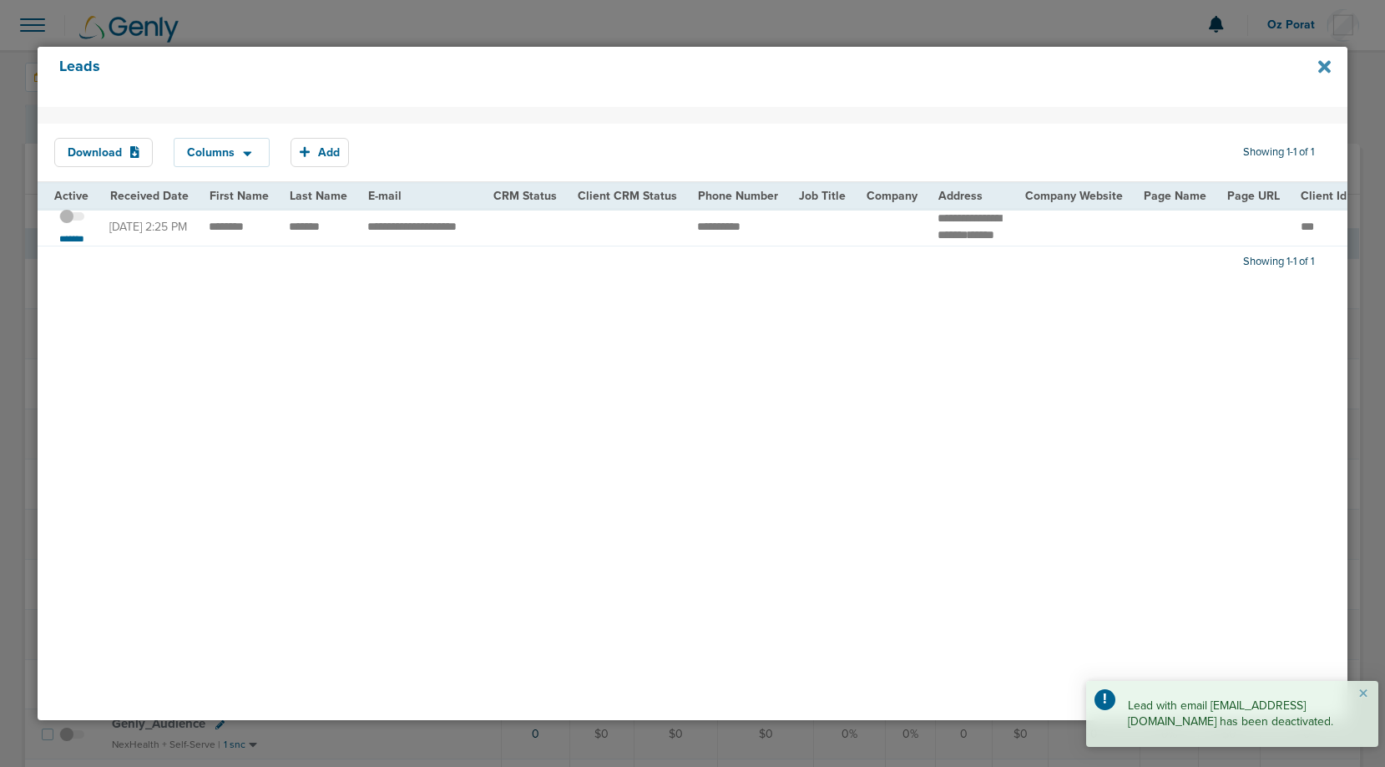
click at [1328, 61] on icon at bounding box center [1325, 66] width 13 height 13
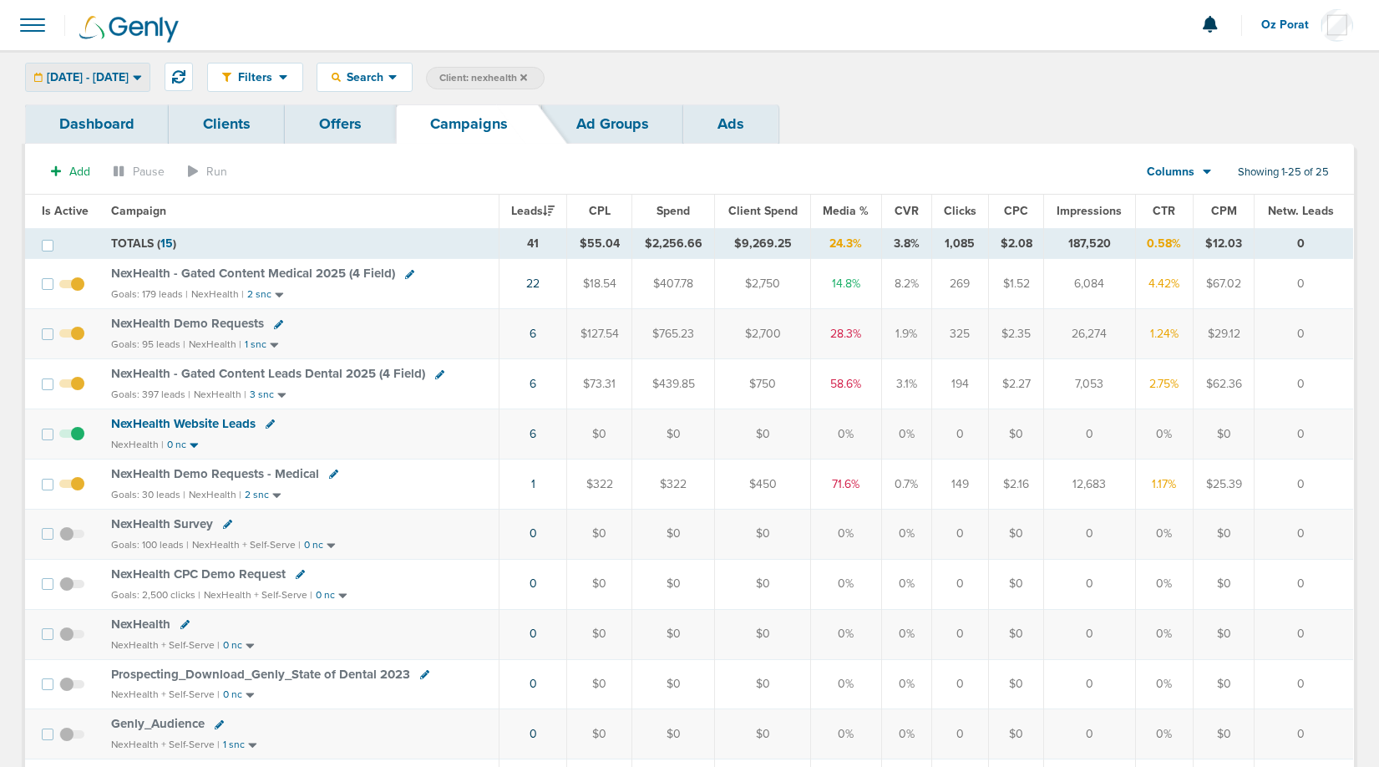
click at [129, 82] on span "[DATE] - [DATE]" at bounding box center [88, 78] width 82 height 12
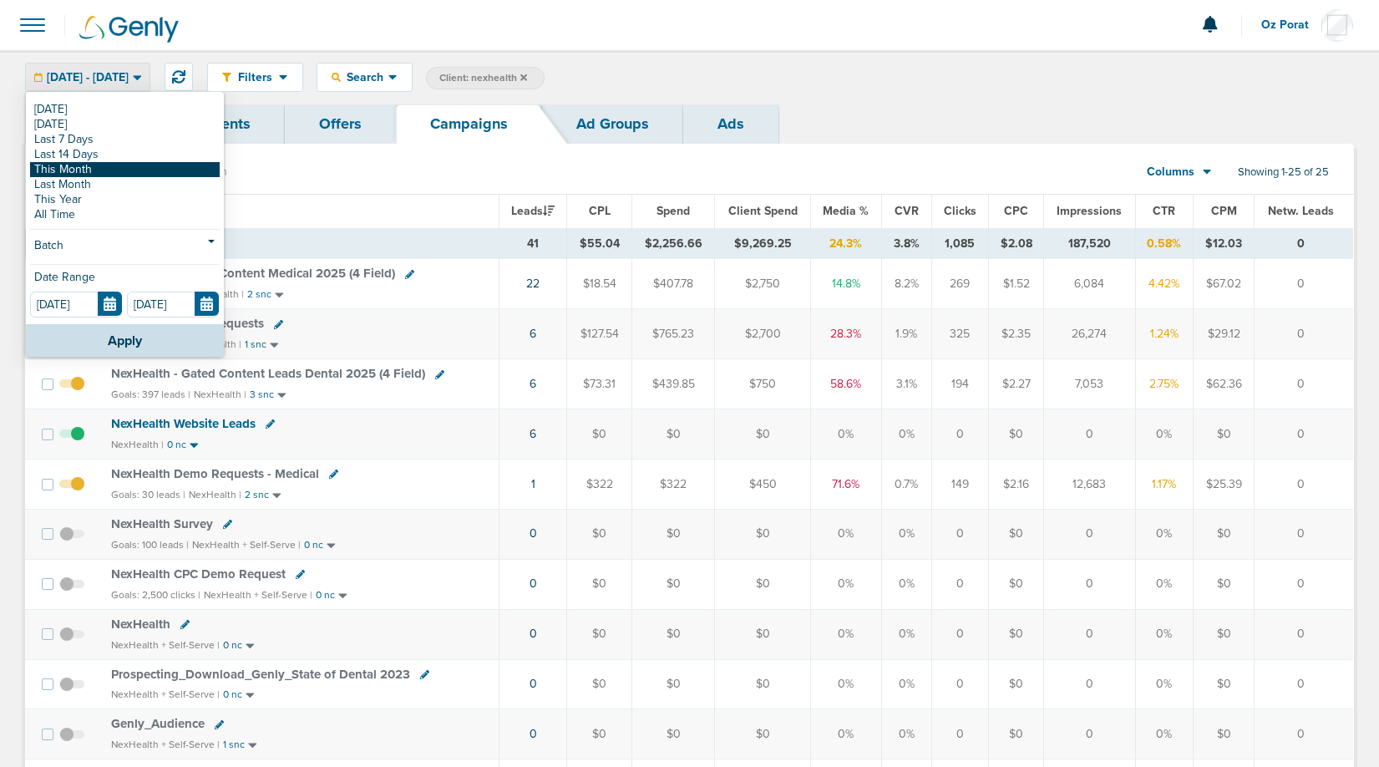
click at [104, 170] on link "This Month" at bounding box center [125, 169] width 190 height 15
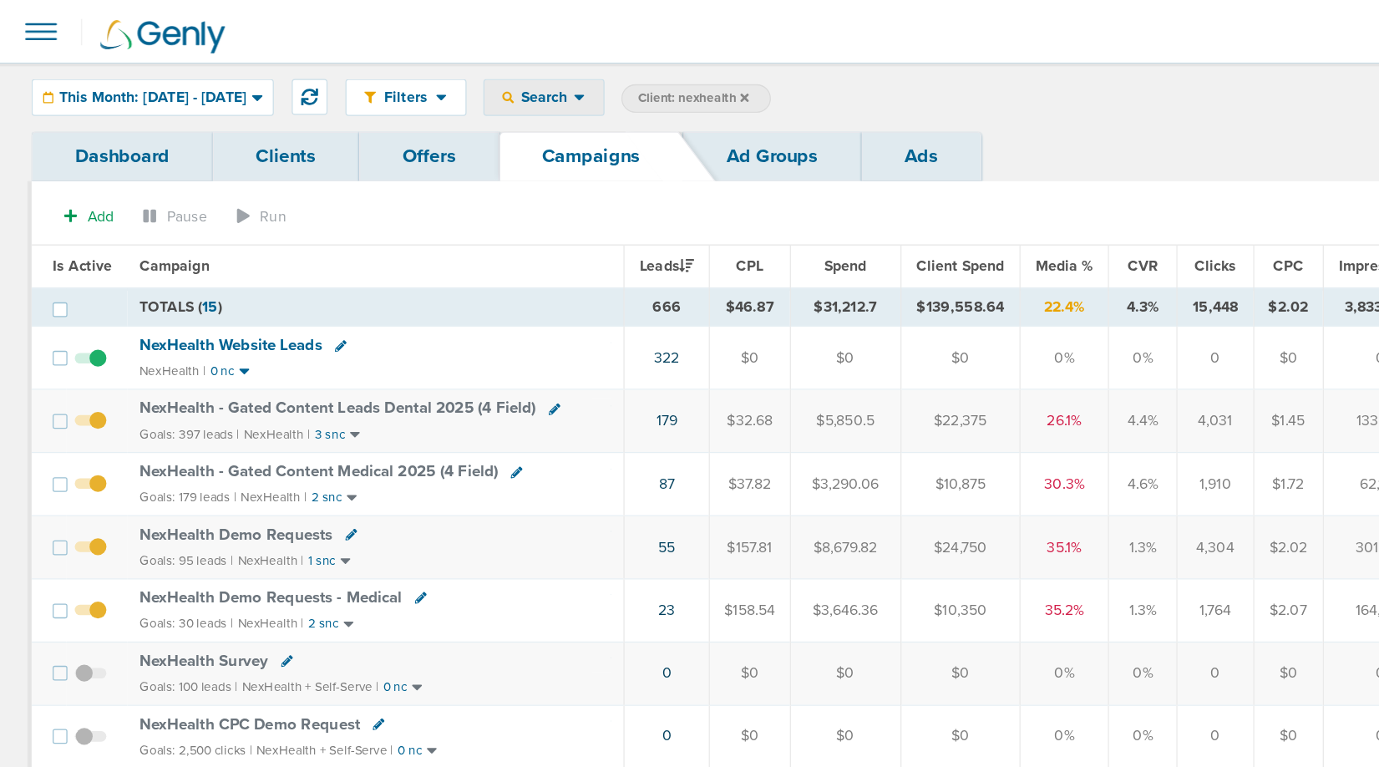
click at [455, 74] on span "Search" at bounding box center [432, 77] width 48 height 14
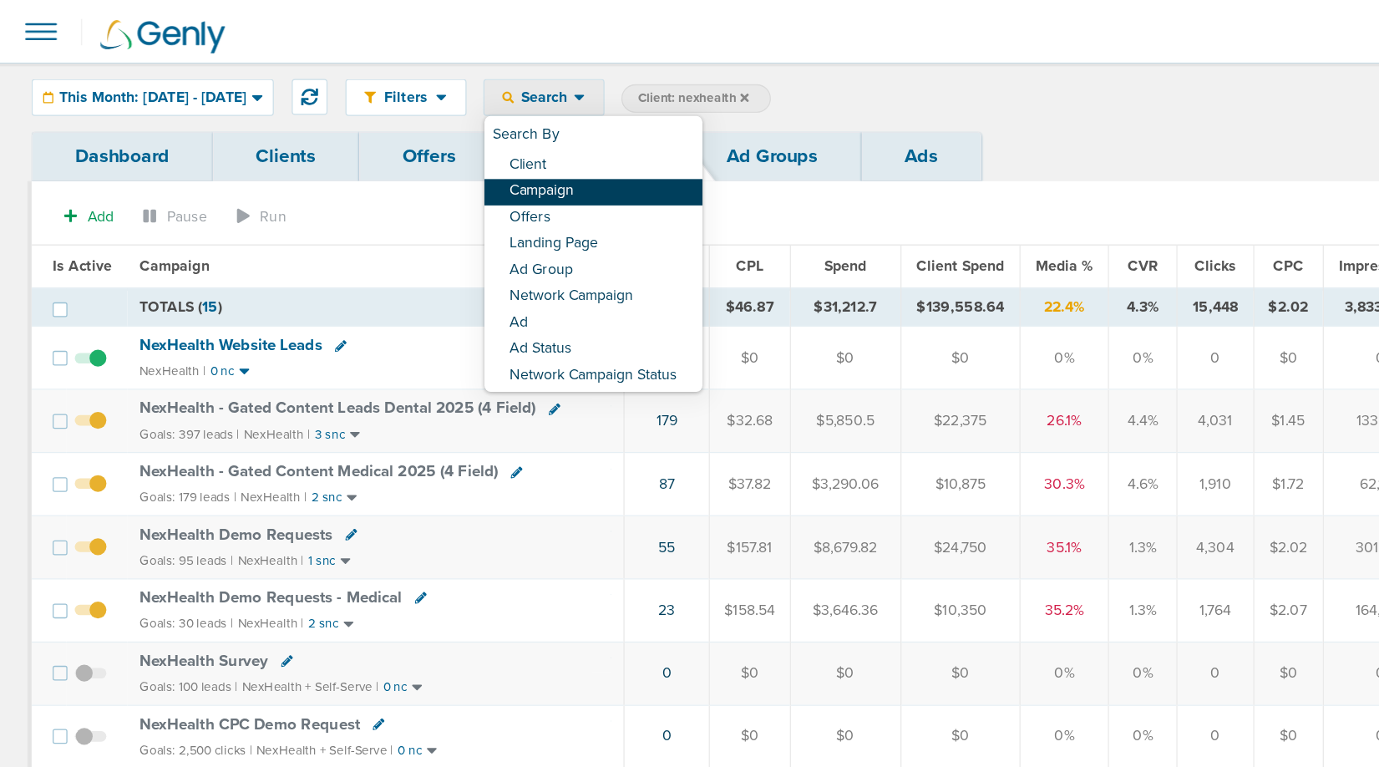
click at [491, 147] on link "Campaign" at bounding box center [470, 152] width 173 height 21
select select "cmpName"
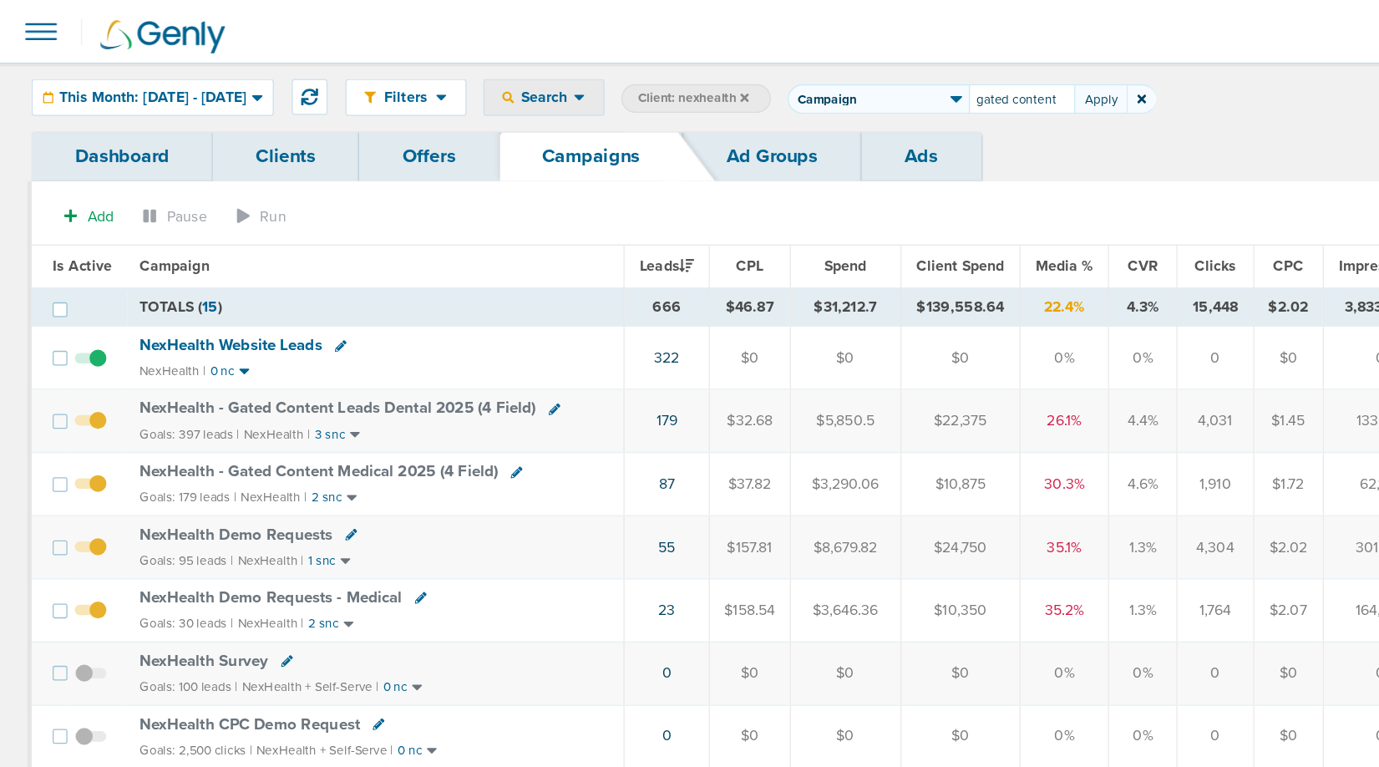
type input "gated content"
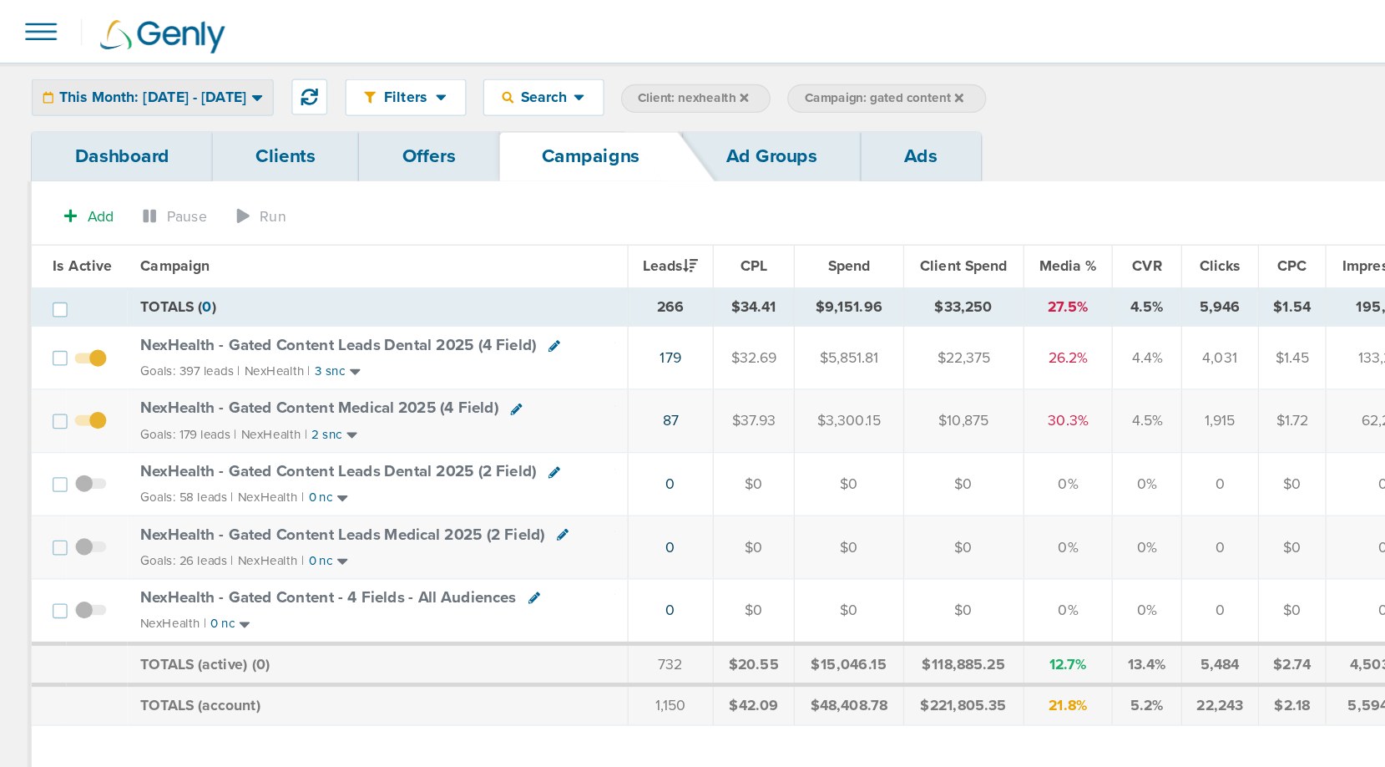
click at [207, 67] on div "This Month: [DATE] - [DATE]" at bounding box center [121, 77] width 190 height 28
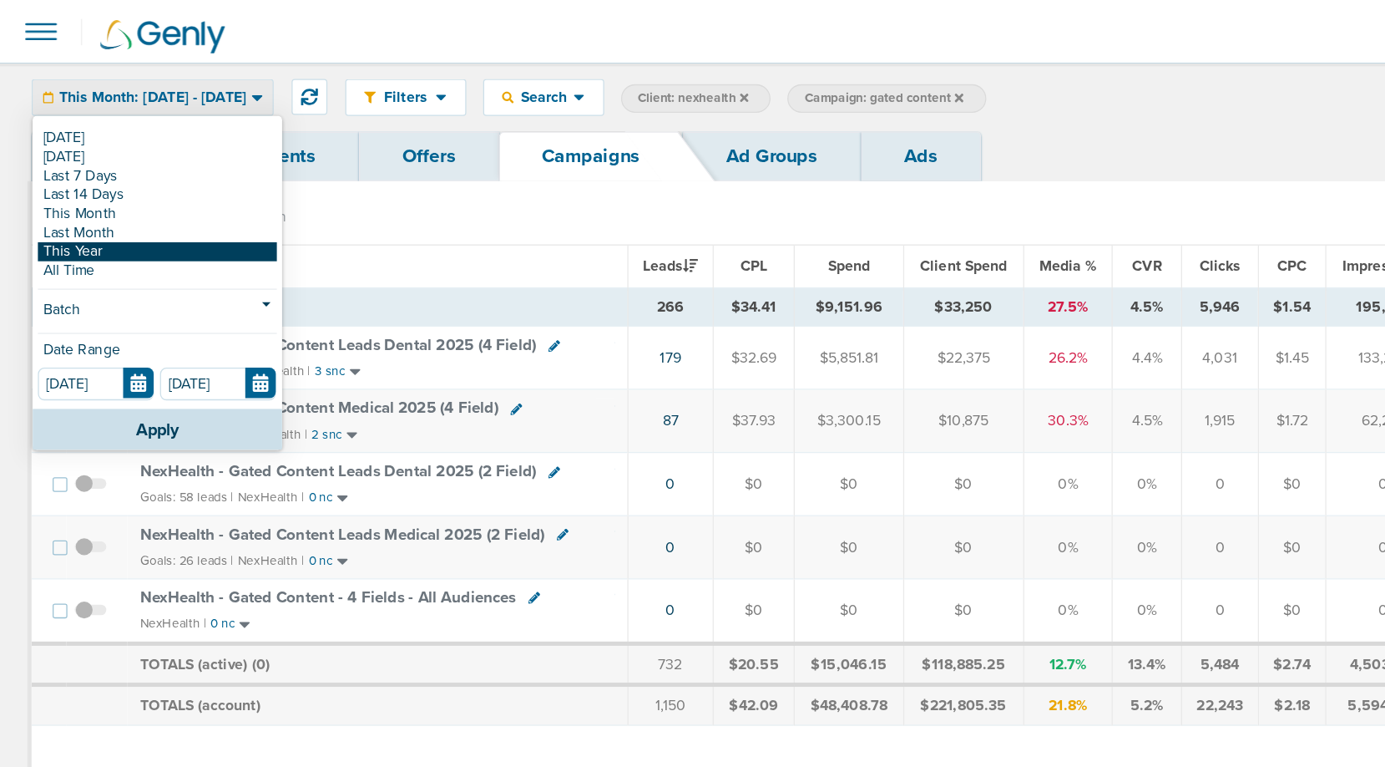
click at [106, 199] on link "This Year" at bounding box center [125, 199] width 190 height 15
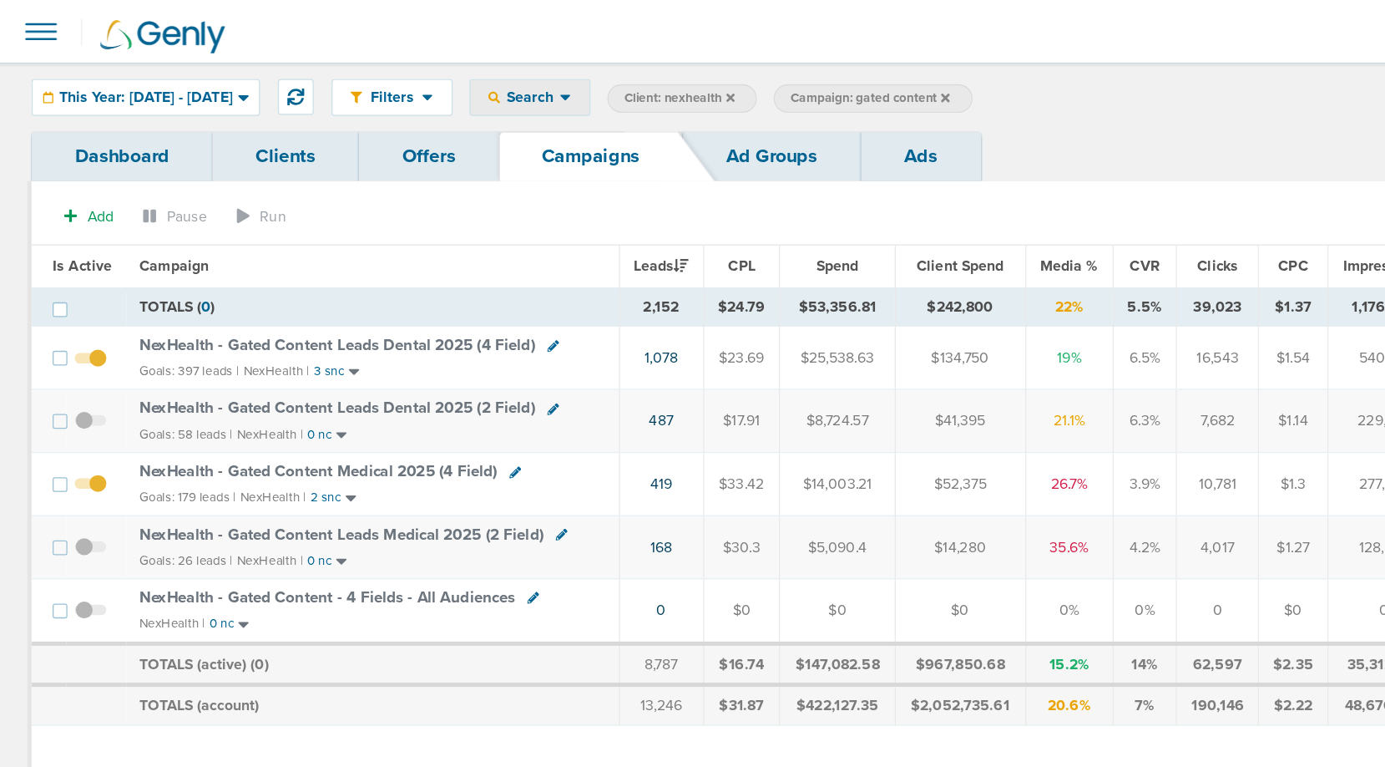
click at [453, 77] on icon at bounding box center [448, 77] width 8 height 5
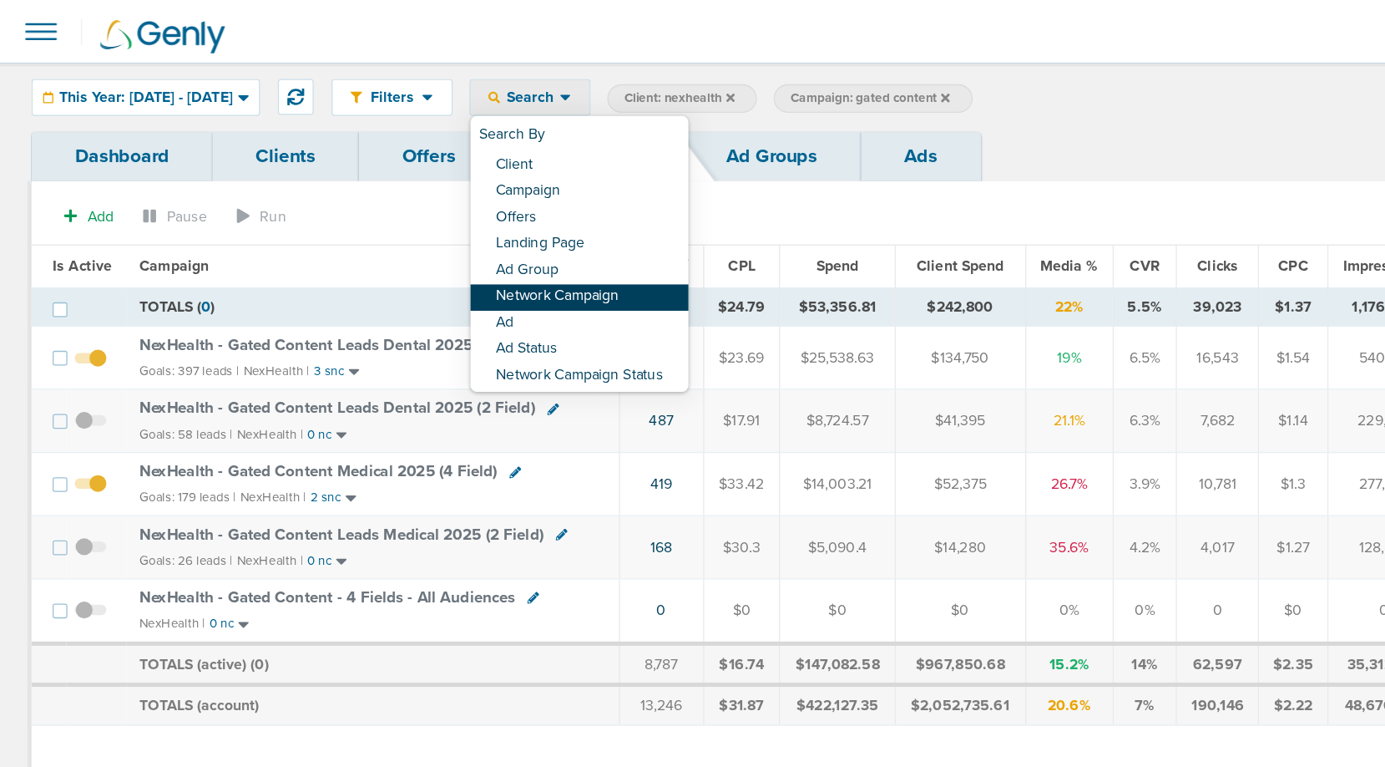
click at [488, 230] on link "Network Campaign" at bounding box center [459, 235] width 173 height 21
select select "netCmpName"
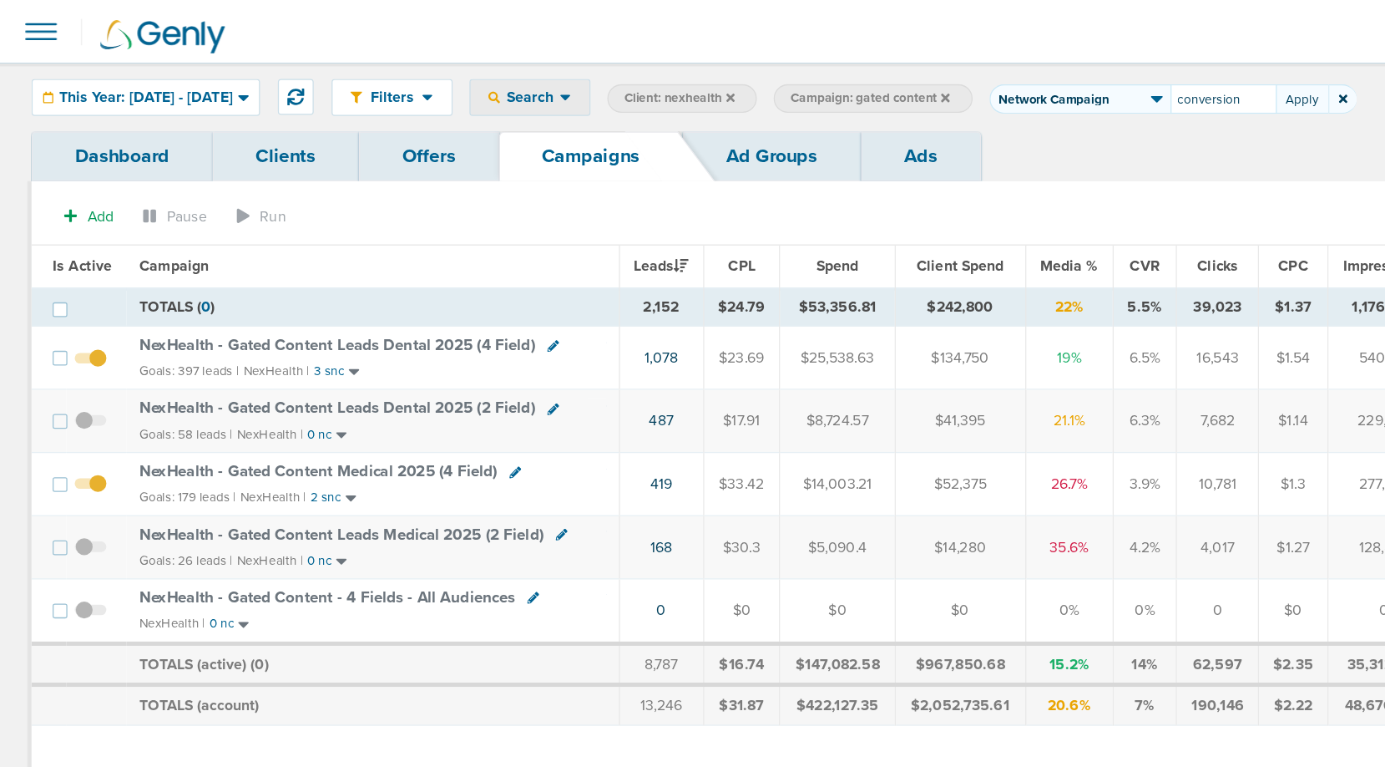
type input "conversion"
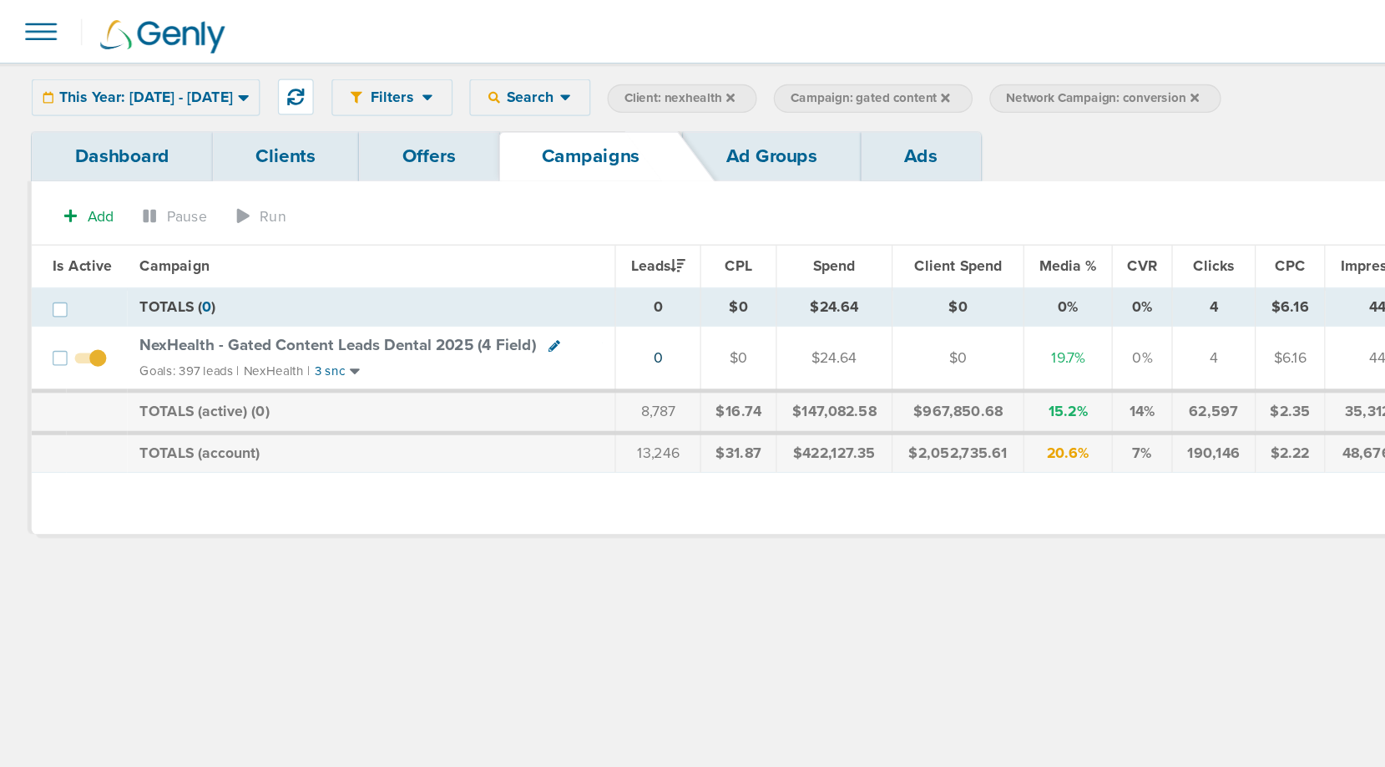
click at [753, 79] on icon at bounding box center [750, 76] width 7 height 7
click at [753, 73] on icon at bounding box center [750, 78] width 7 height 10
click at [753, 74] on icon at bounding box center [750, 78] width 7 height 10
click at [753, 76] on icon at bounding box center [750, 76] width 7 height 7
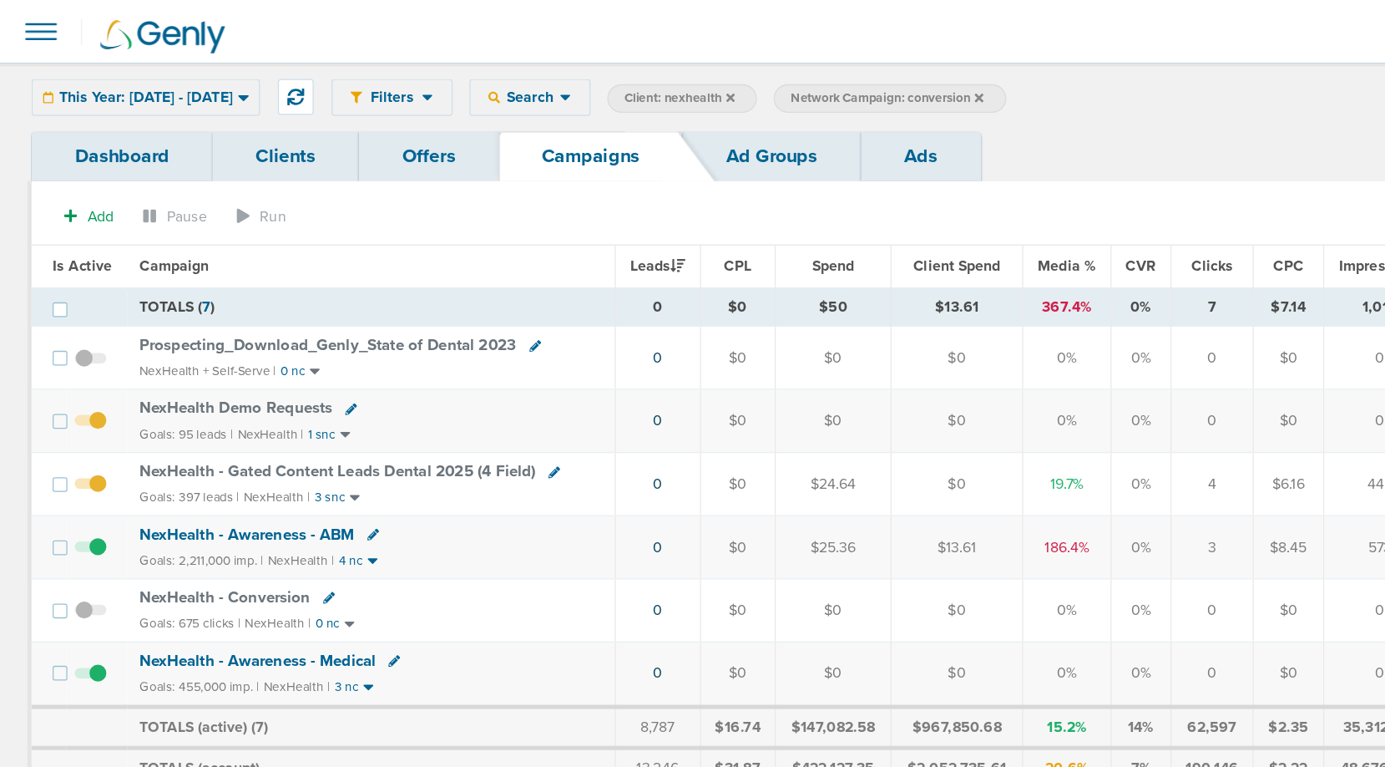
click at [613, 129] on link "Ad Groups" at bounding box center [612, 123] width 141 height 39
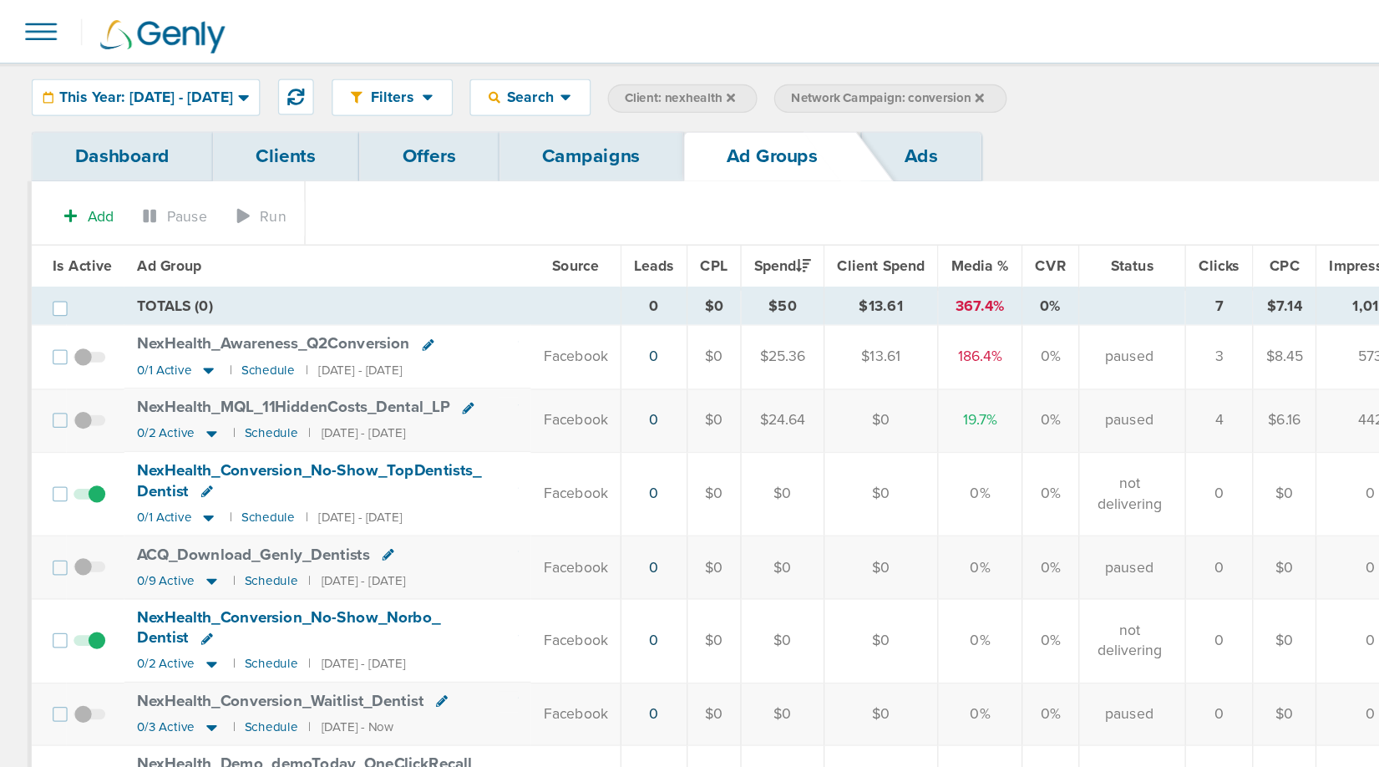
click at [625, 209] on span "Spend" at bounding box center [620, 211] width 45 height 14
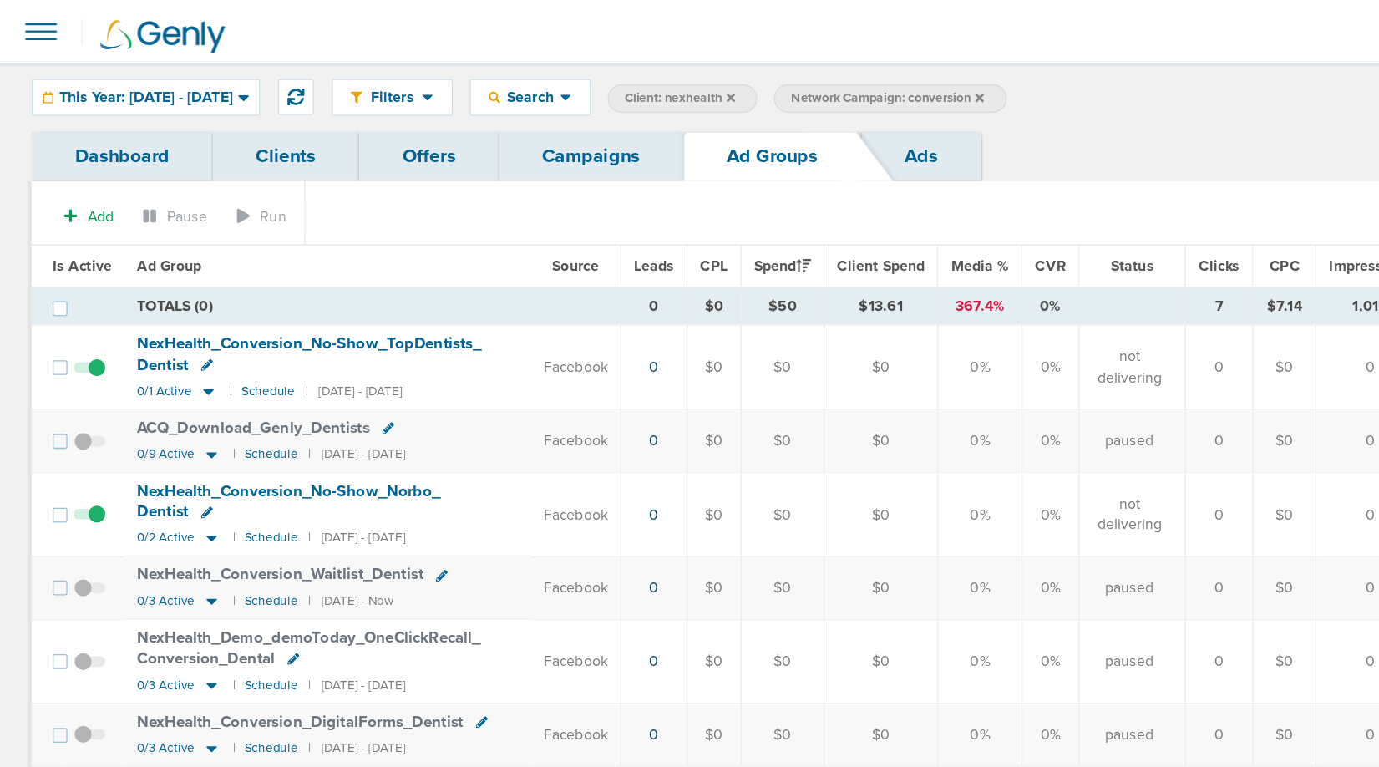
click at [626, 213] on span "Spend" at bounding box center [620, 211] width 45 height 14
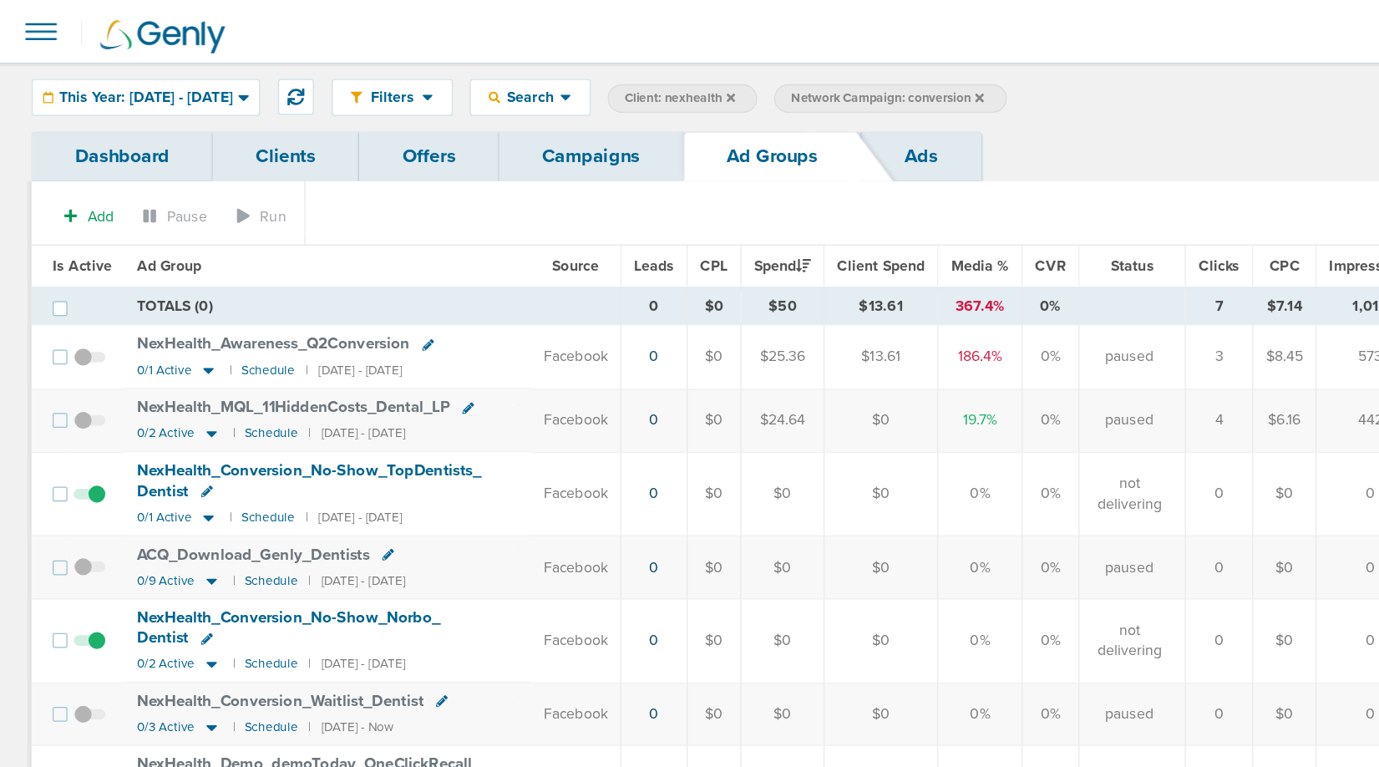
click at [469, 131] on link "Campaigns" at bounding box center [469, 123] width 146 height 39
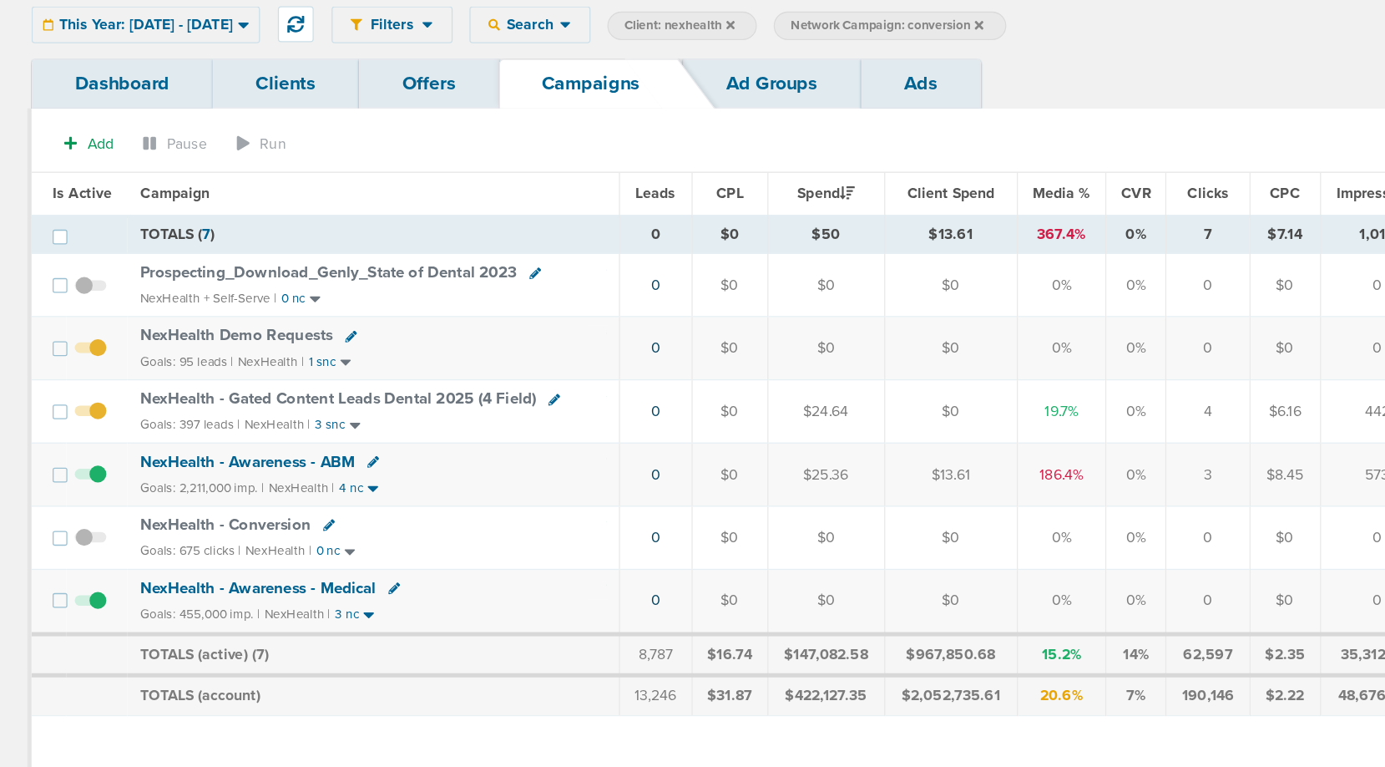
click at [188, 471] on span "NexHealth - Conversion" at bounding box center [178, 473] width 135 height 15
click at [191, 475] on span "NexHealth - Conversion" at bounding box center [178, 473] width 135 height 15
click at [184, 473] on span "NexHealth - Conversion" at bounding box center [178, 473] width 135 height 15
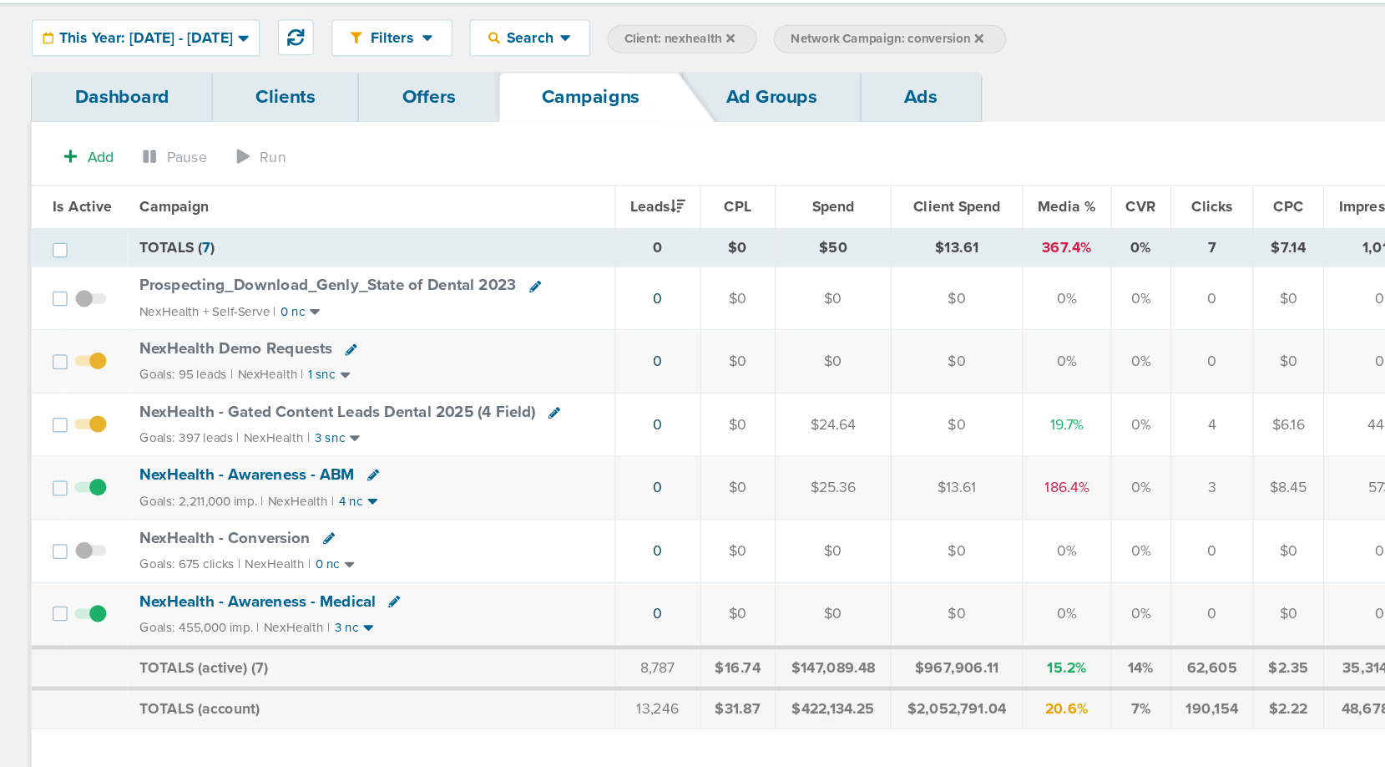
click at [192, 473] on span "NexHealth - Conversion" at bounding box center [178, 473] width 135 height 15
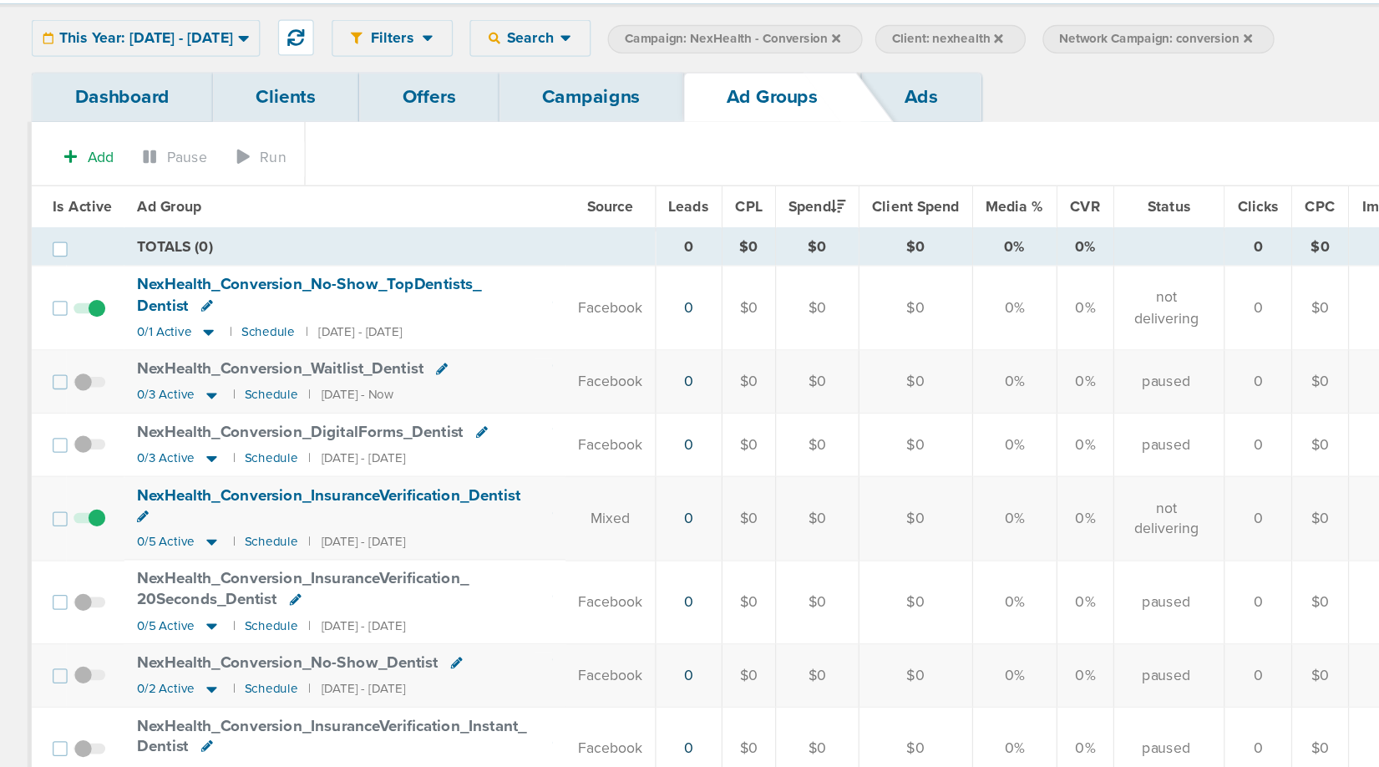
click at [493, 125] on link "Campaigns" at bounding box center [469, 123] width 146 height 39
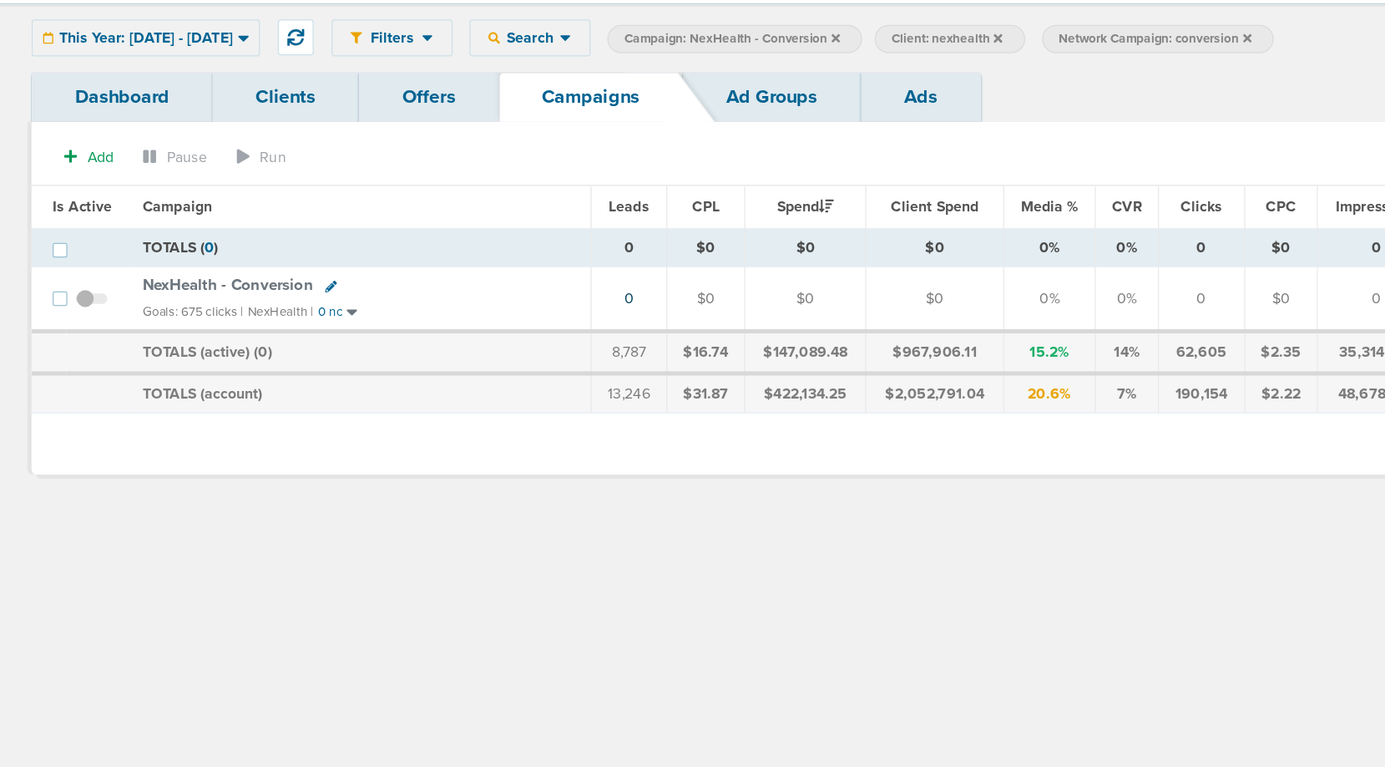
click at [261, 273] on icon at bounding box center [262, 274] width 9 height 9
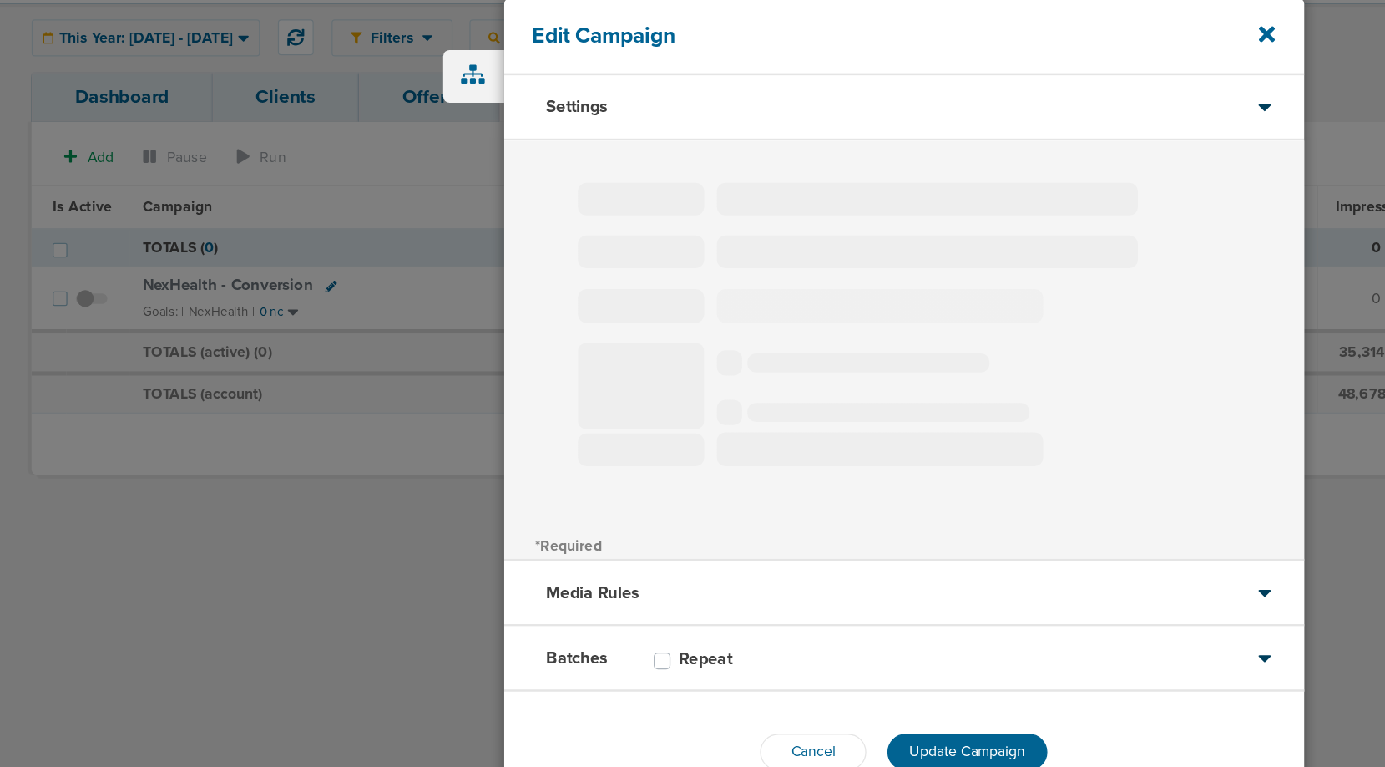
type input "NexHealth - Conversion"
select select "Traffic"
radio input "true"
select select "readOnly"
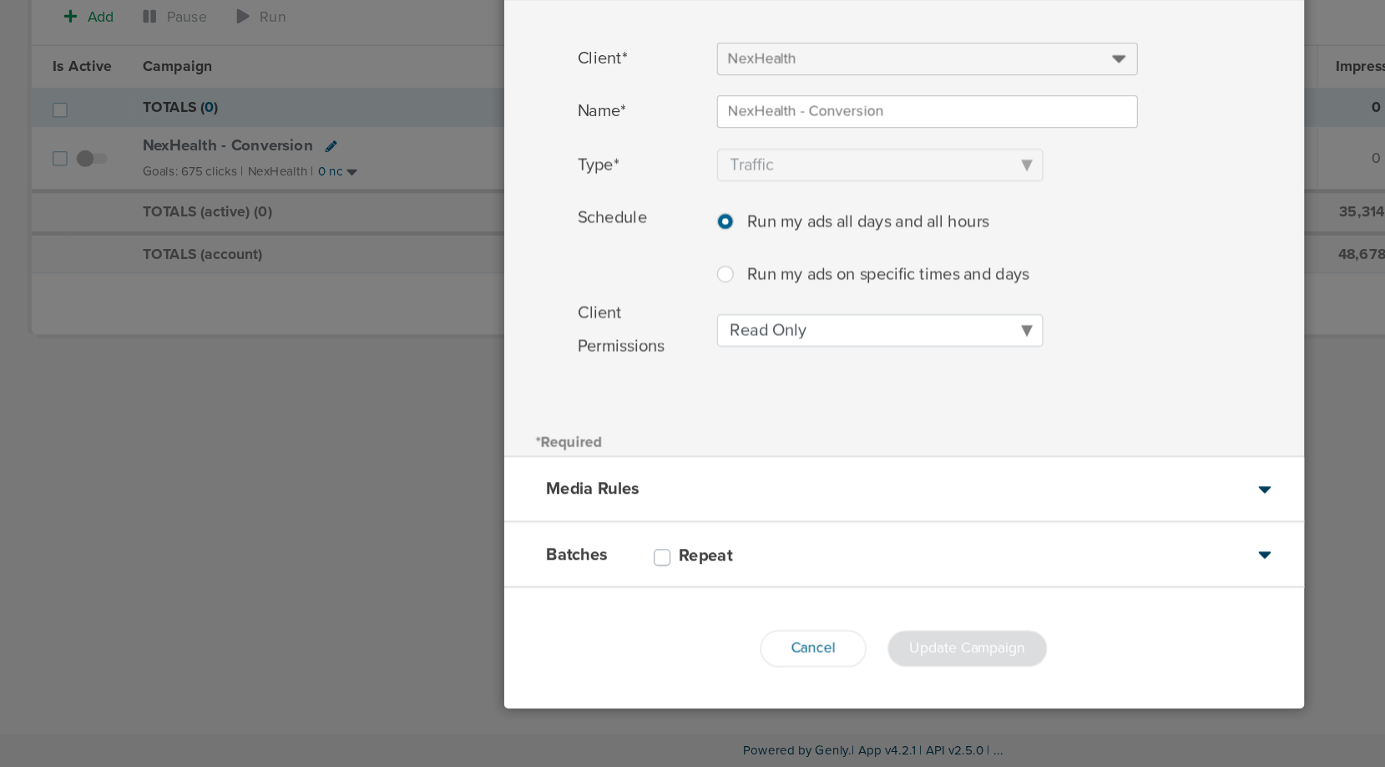
click at [639, 585] on div "Batches Repeat" at bounding box center [717, 599] width 635 height 52
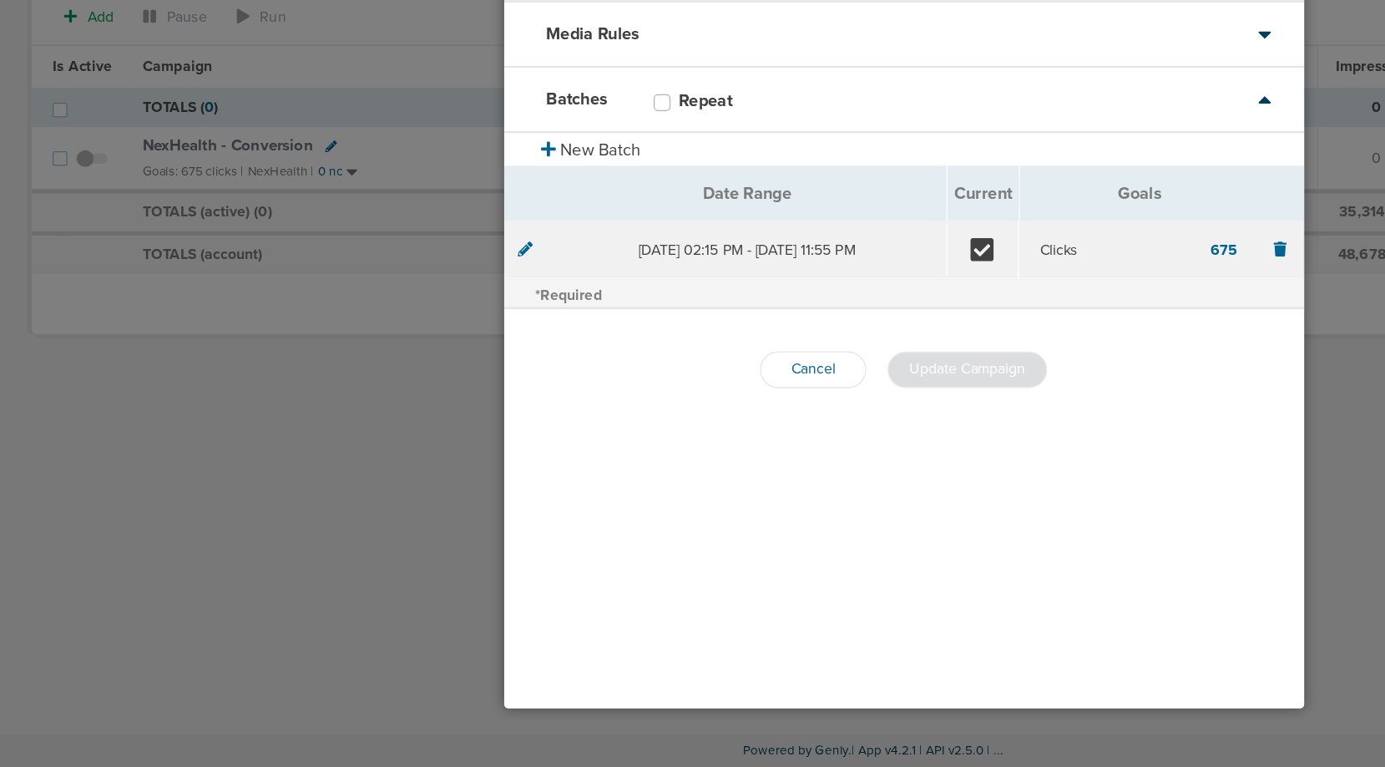
click at [642, 544] on div "Settings Client* NexHealth Name* NexHealth - Conversion Type* Awareness Traffic…" at bounding box center [717, 413] width 635 height 613
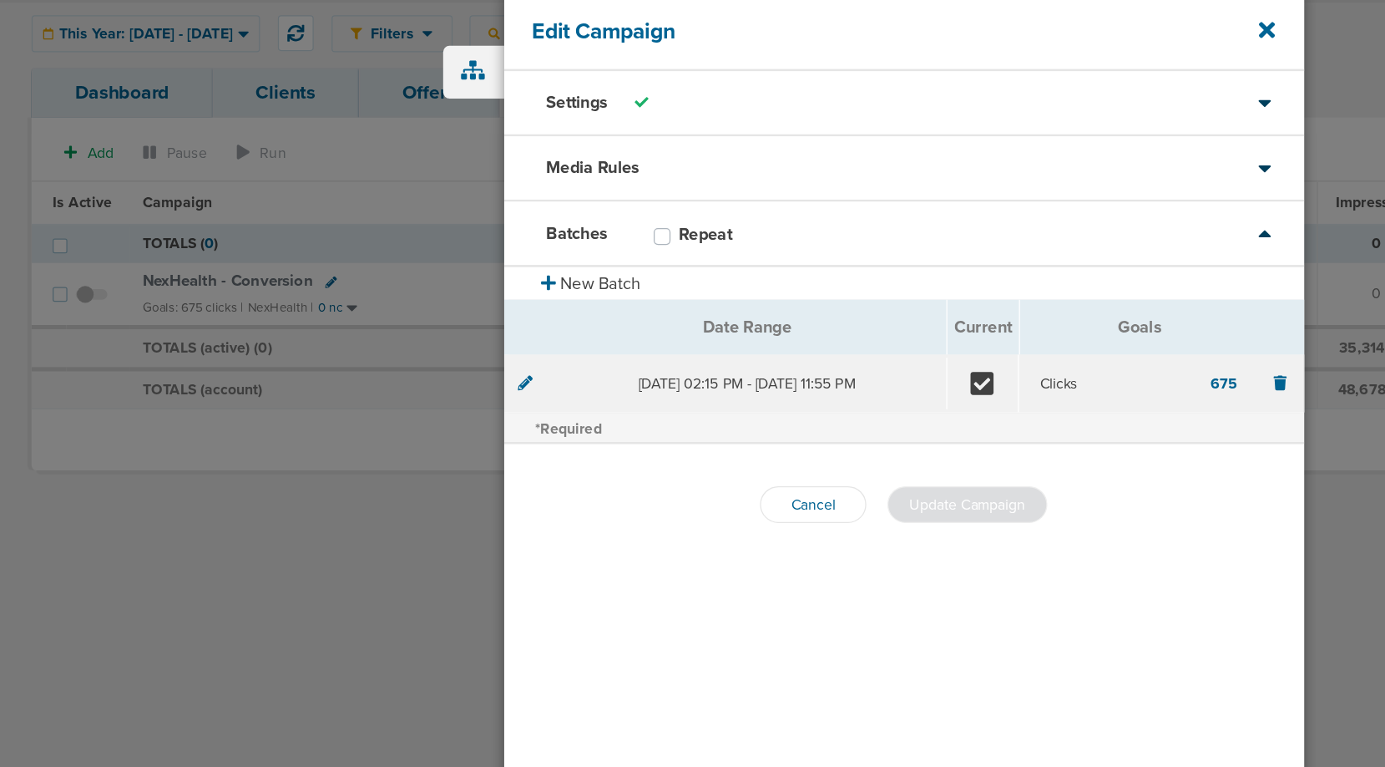
click at [641, 190] on div "Media Rules" at bounding box center [717, 185] width 635 height 52
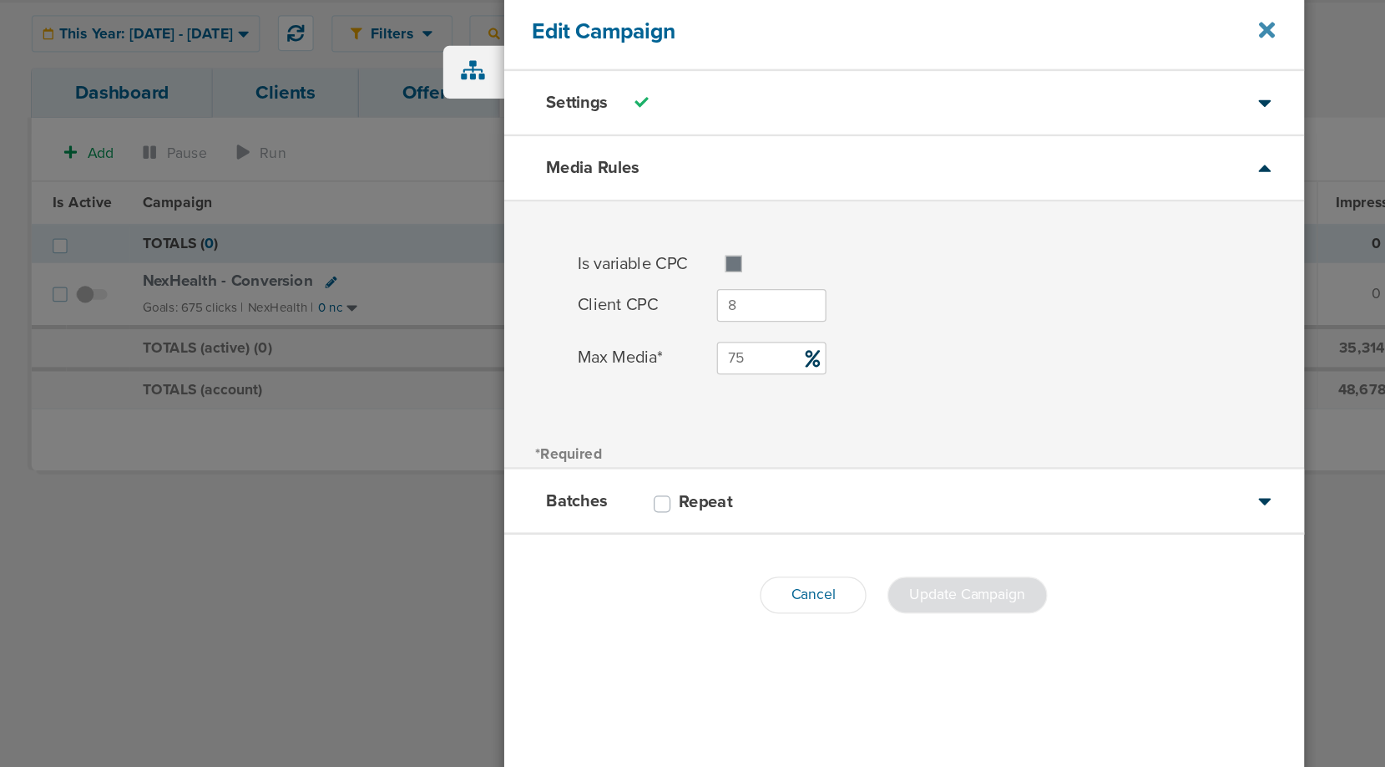
click at [1005, 68] on icon at bounding box center [1005, 74] width 13 height 18
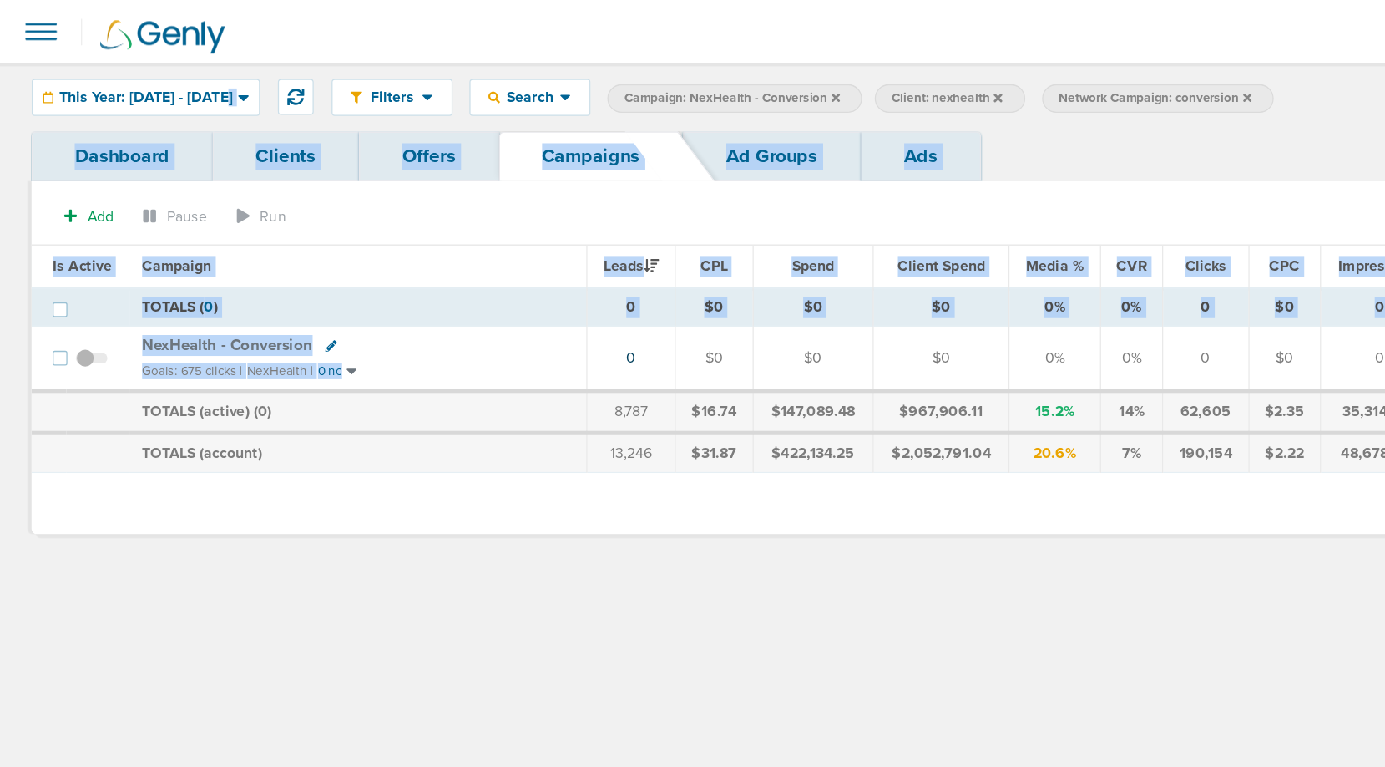
drag, startPoint x: 174, startPoint y: 83, endPoint x: 288, endPoint y: 283, distance: 230.8
click at [288, 283] on div "Filters Active Only Settings Status Active Inactive Objectives MQL SQL Traffic …" at bounding box center [692, 245] width 1385 height 390
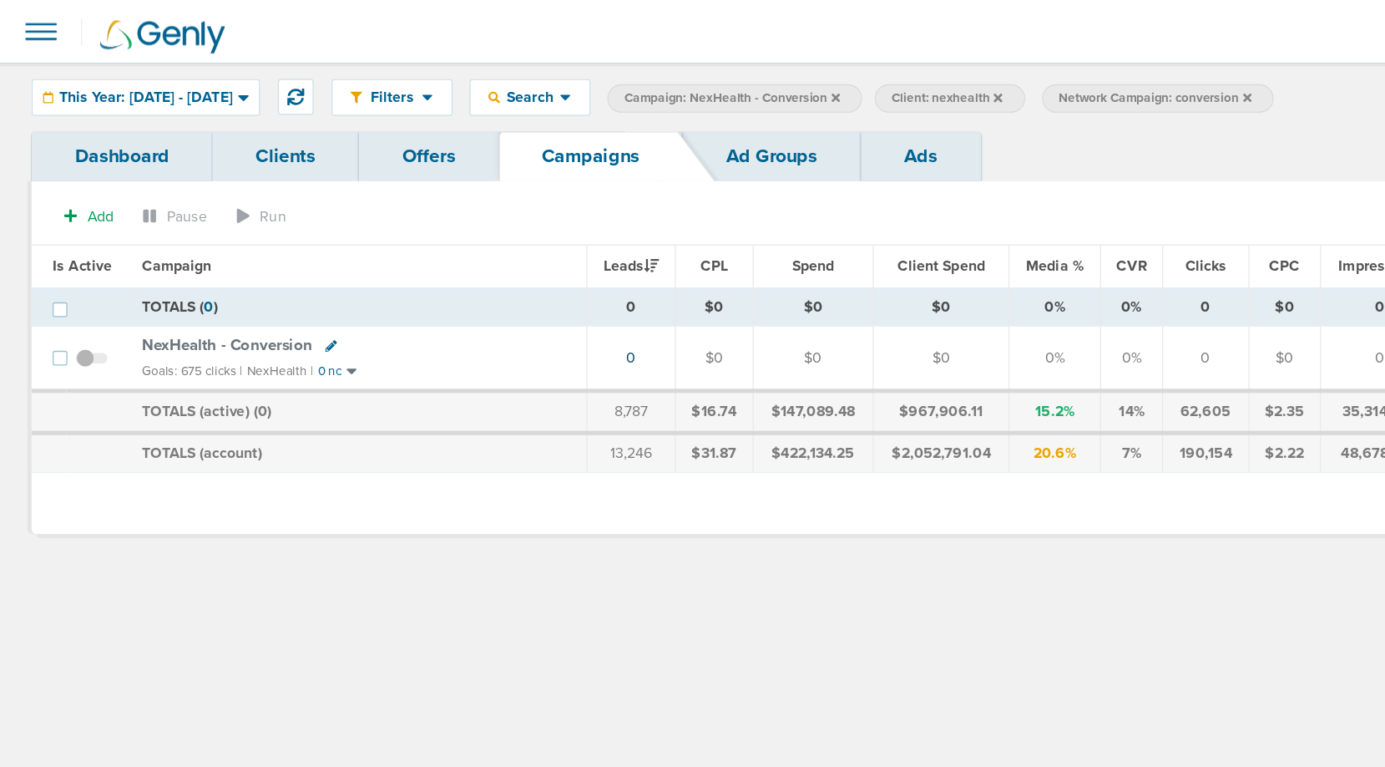
click at [363, 298] on div "Goals: 675 clicks | NexHealth | 0 nc" at bounding box center [284, 294] width 342 height 14
click at [113, 81] on span "This Year: [DATE] - [DATE]" at bounding box center [116, 78] width 138 height 12
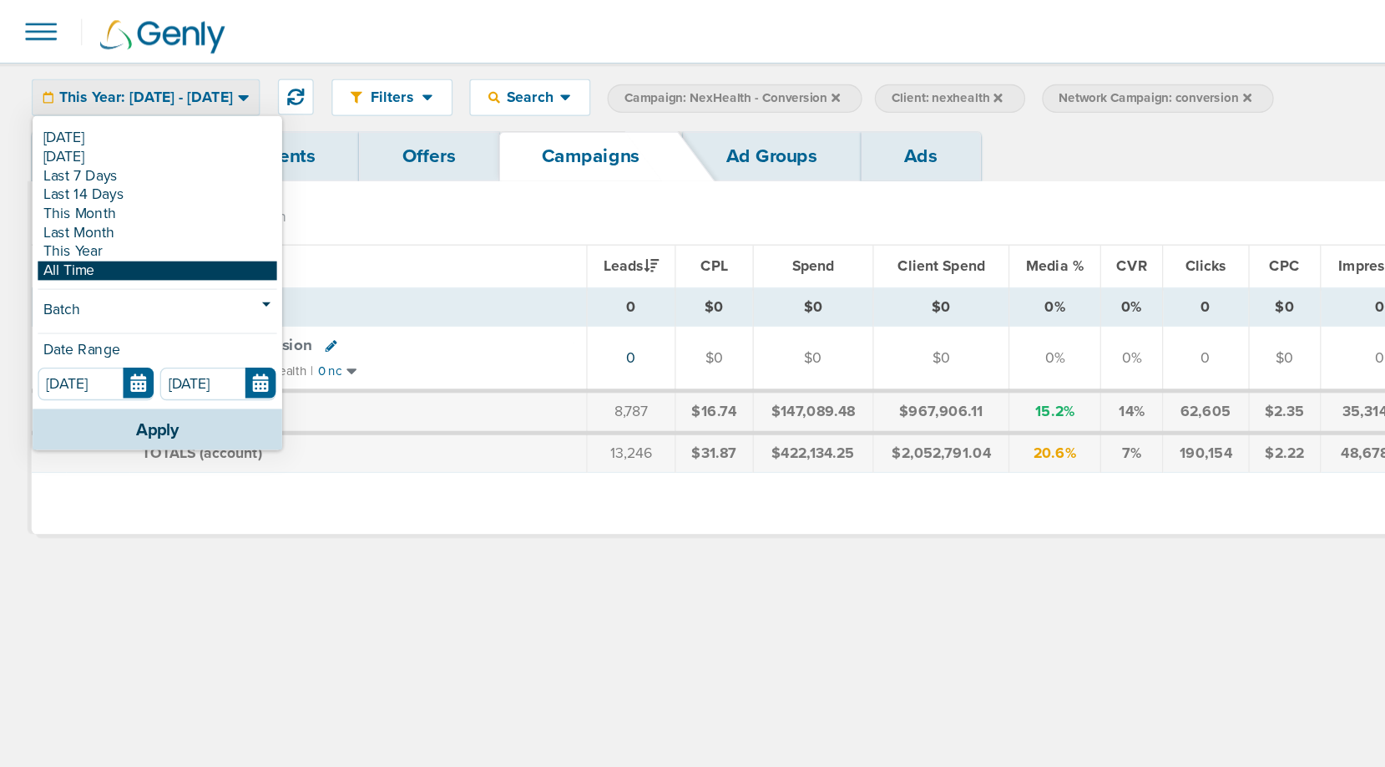
click at [78, 209] on link "All Time" at bounding box center [125, 214] width 190 height 15
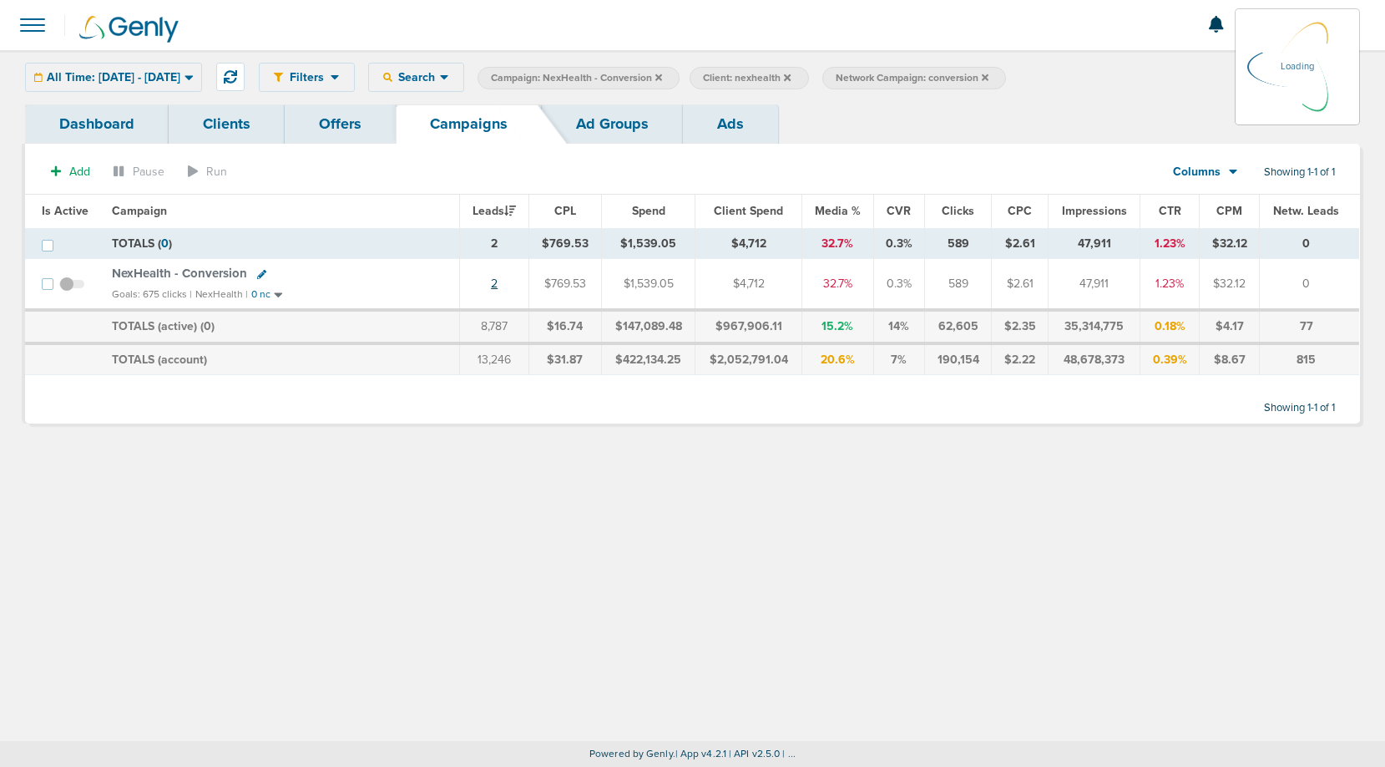
click at [498, 281] on link "2" at bounding box center [494, 283] width 7 height 14
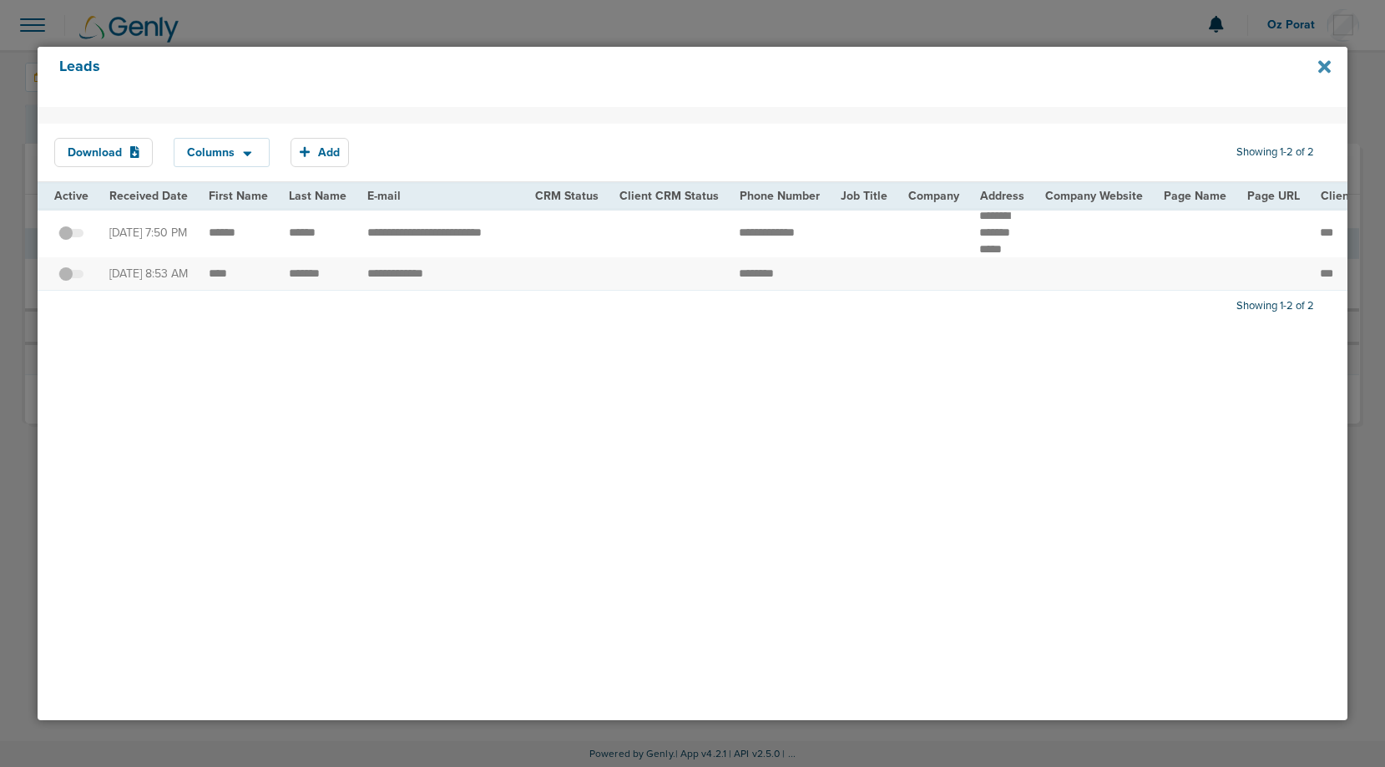
click at [1320, 71] on icon at bounding box center [1325, 66] width 13 height 13
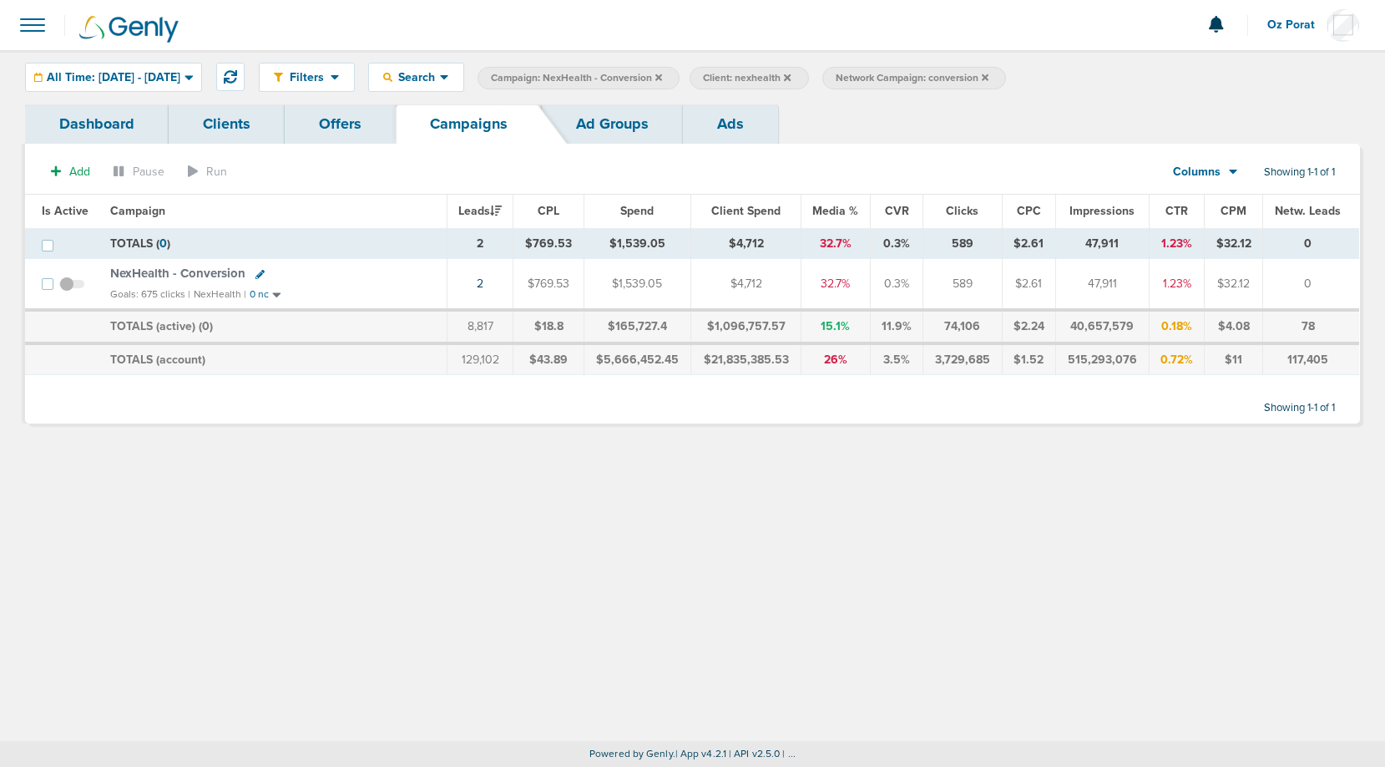
click at [173, 273] on span "NexHealth - Conversion" at bounding box center [177, 273] width 135 height 15
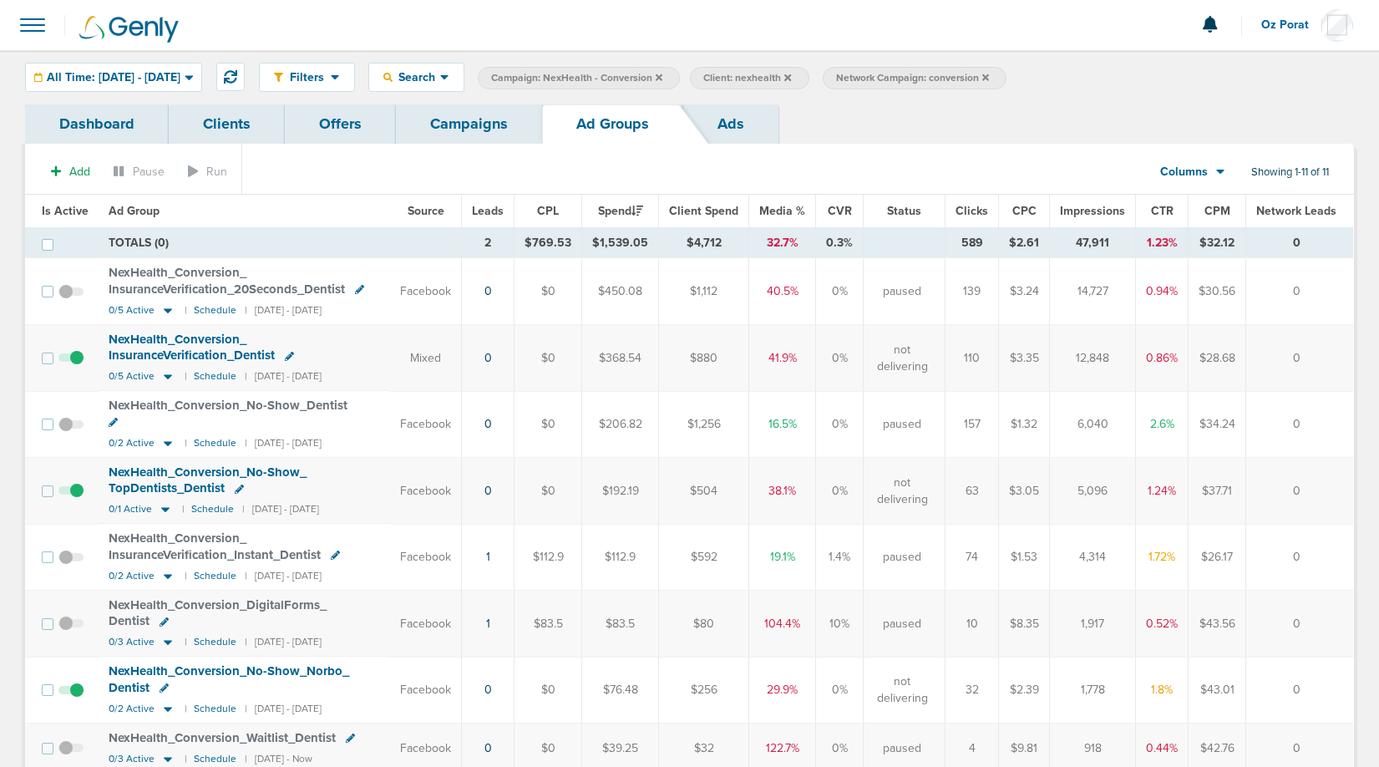
click at [105, 119] on link "Dashboard" at bounding box center [97, 123] width 144 height 39
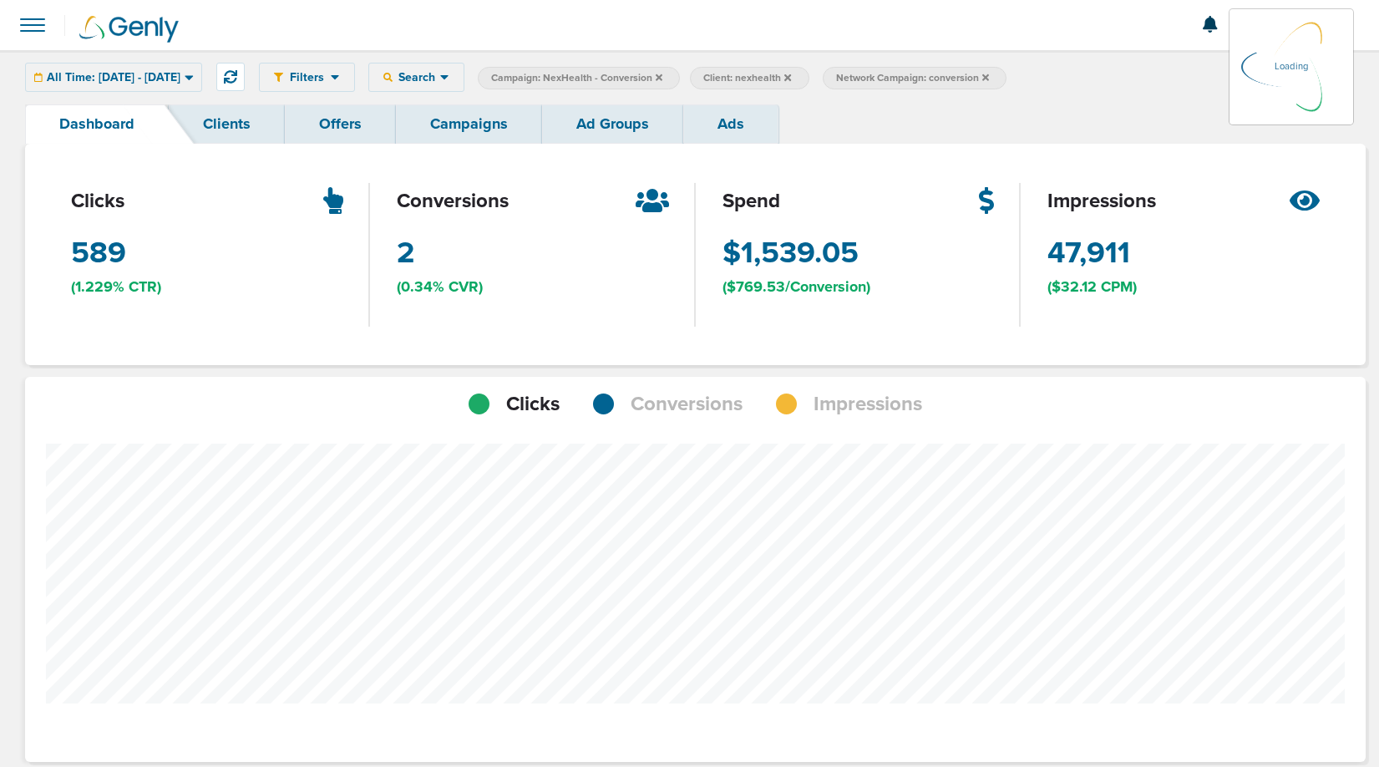
scroll to position [1211, 1329]
click at [902, 385] on div "Clicks Conversions Impressions" at bounding box center [695, 398] width 1340 height 42
click at [879, 413] on span "Impressions" at bounding box center [867, 404] width 109 height 28
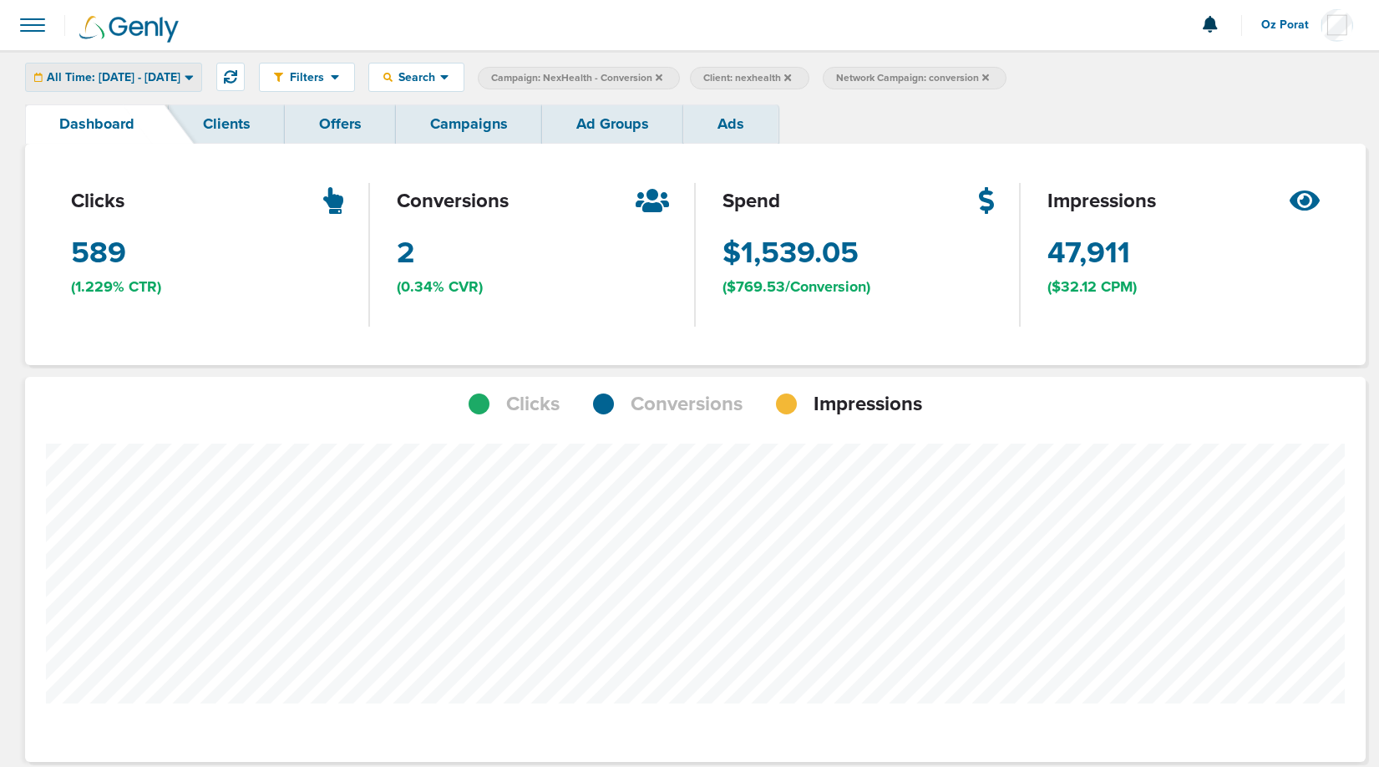
click at [179, 77] on span "All Time: 01.01.2015 - 09.21.2025" at bounding box center [114, 78] width 134 height 12
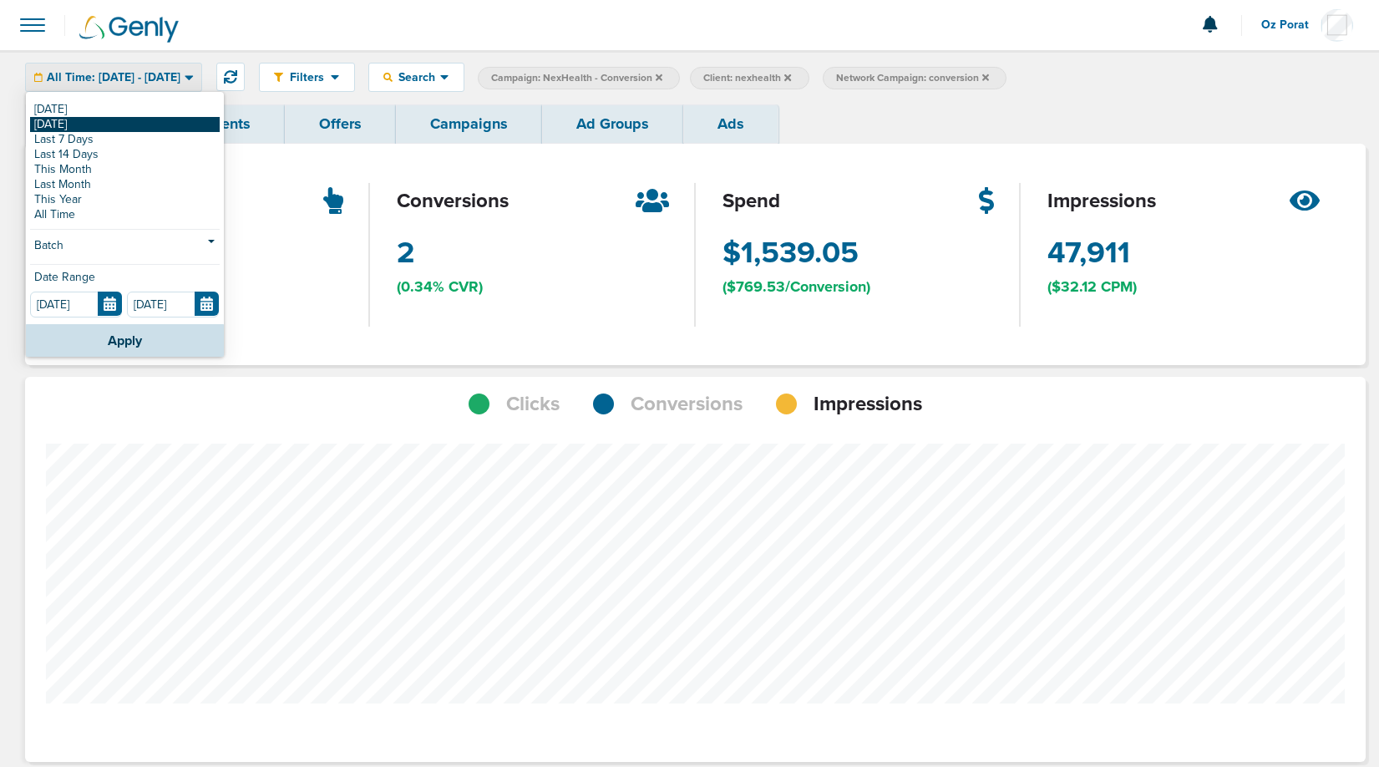
click at [130, 120] on link "[DATE]" at bounding box center [125, 124] width 190 height 15
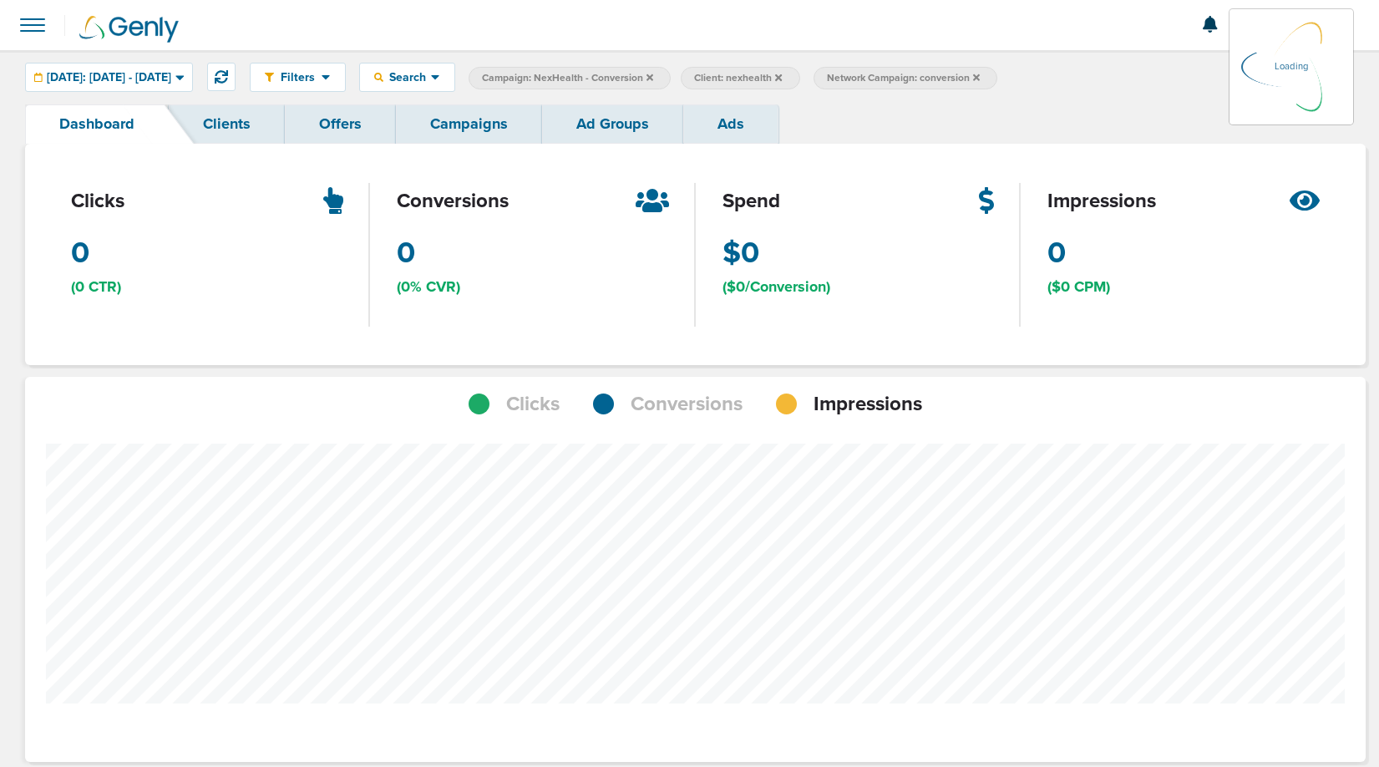
scroll to position [833912, 833762]
click at [164, 73] on span "Yesterday: 09.20.2025 - 09.20.2025" at bounding box center [109, 78] width 124 height 12
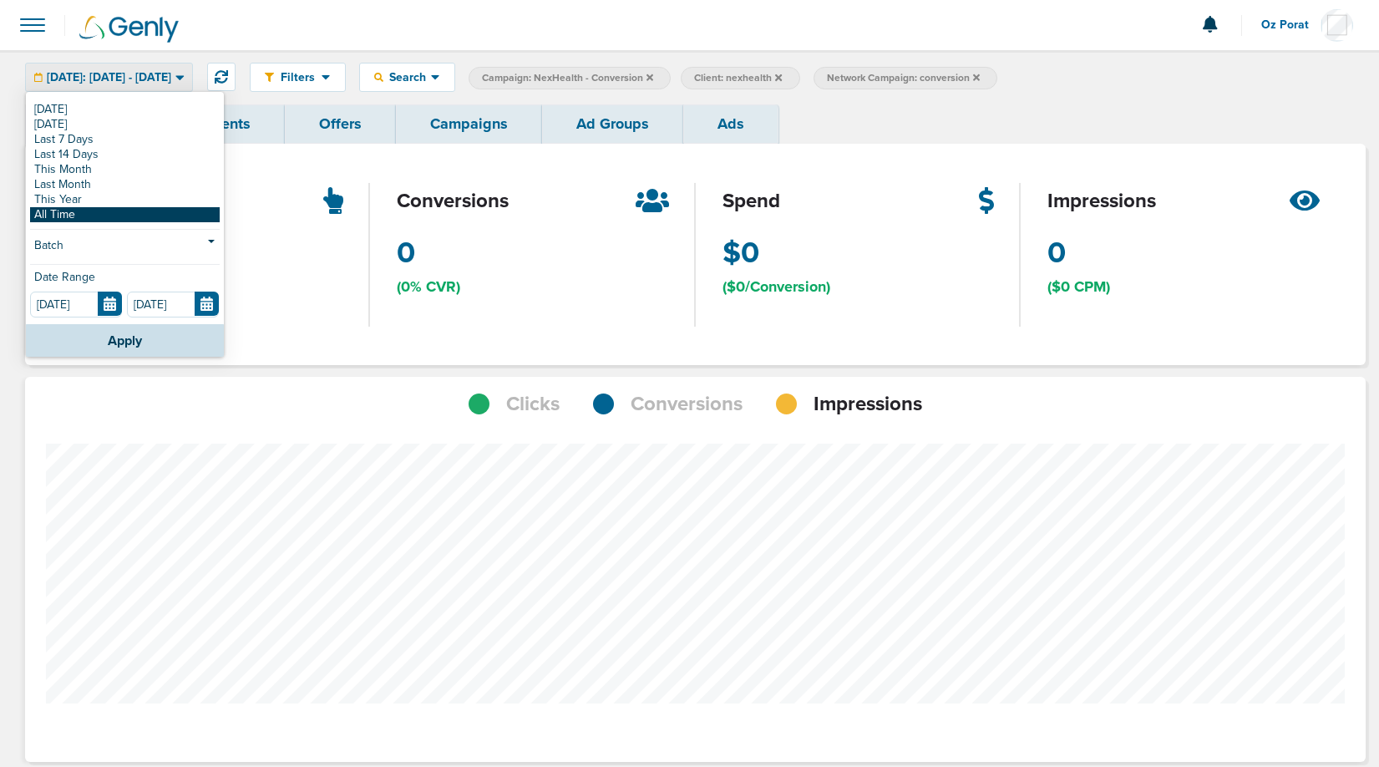
click at [103, 209] on link "All Time" at bounding box center [125, 214] width 190 height 15
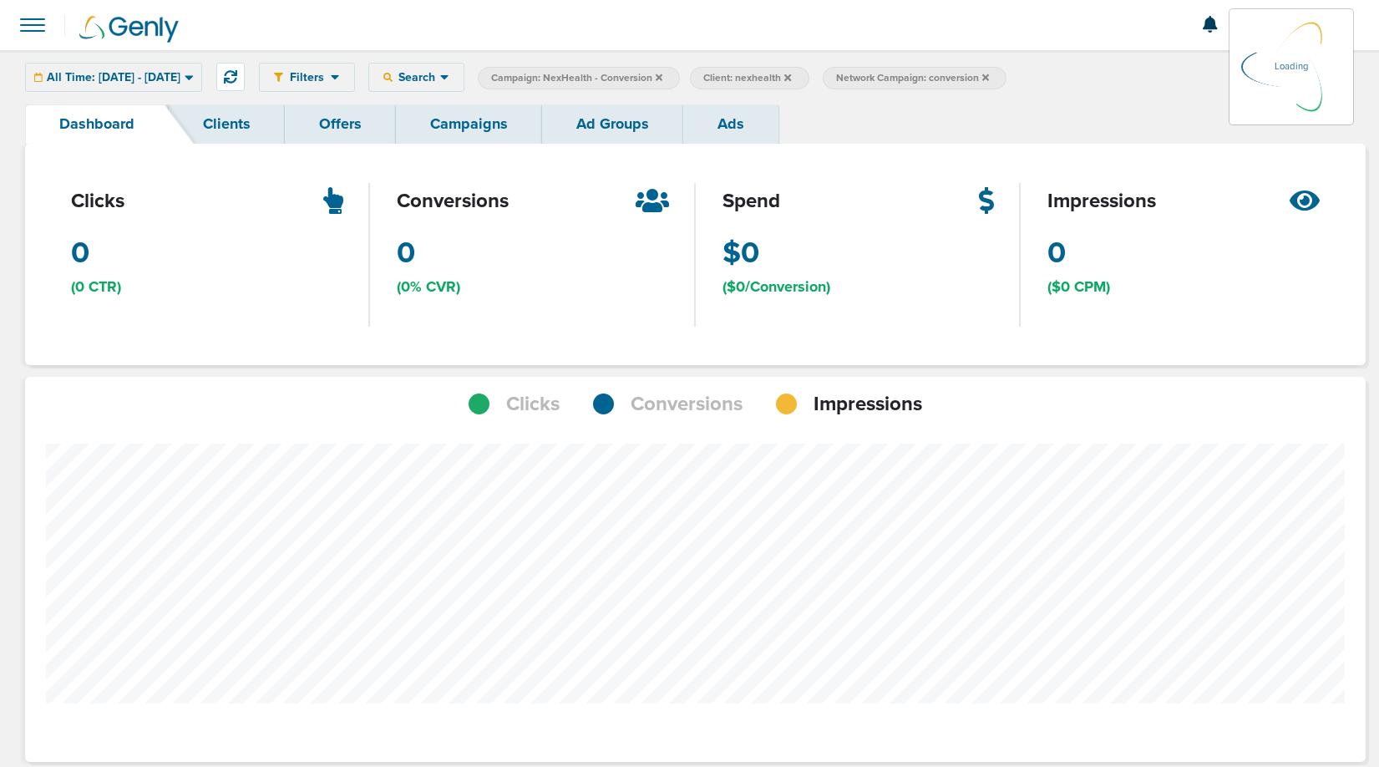
scroll to position [1211, 1329]
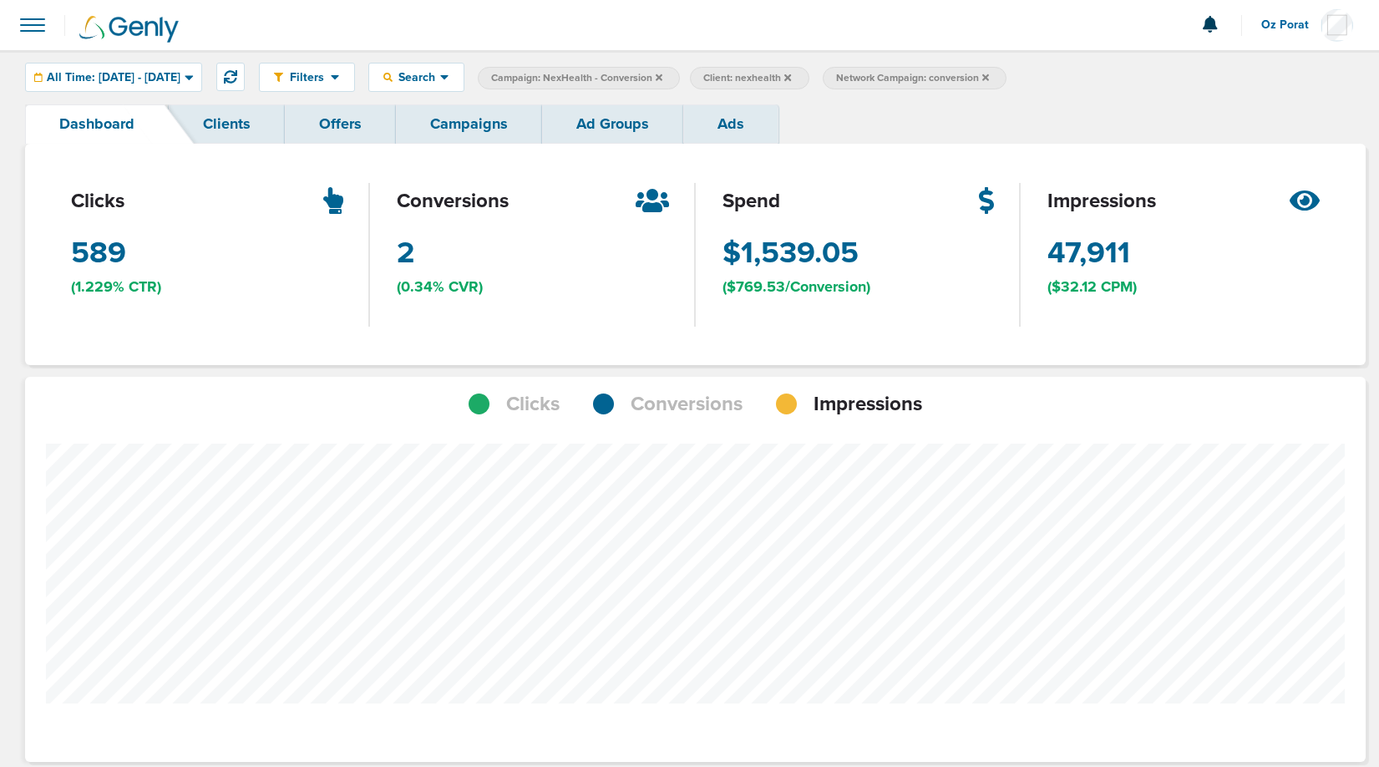
click at [535, 395] on span "Clicks" at bounding box center [532, 404] width 53 height 28
click at [19, 20] on span at bounding box center [32, 25] width 37 height 37
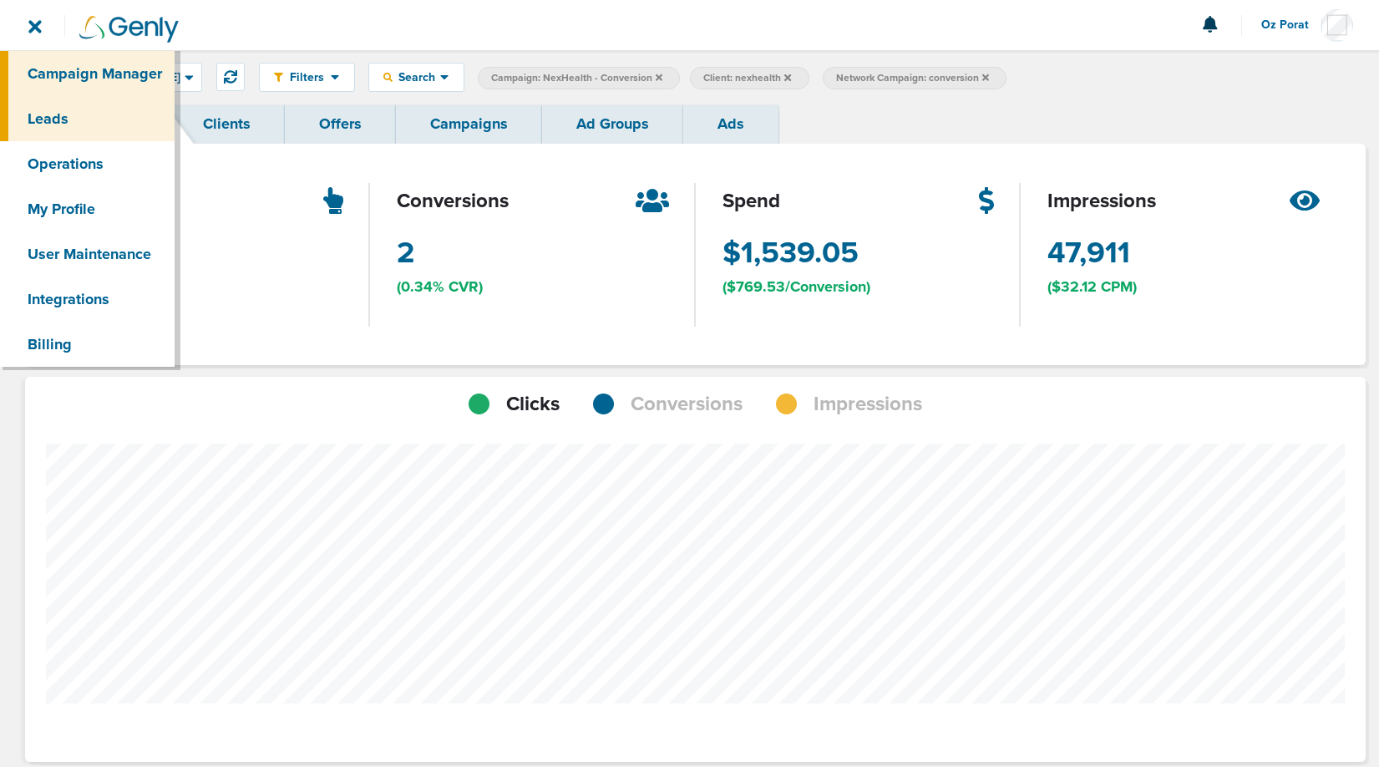
click at [83, 118] on link "Leads" at bounding box center [87, 118] width 175 height 45
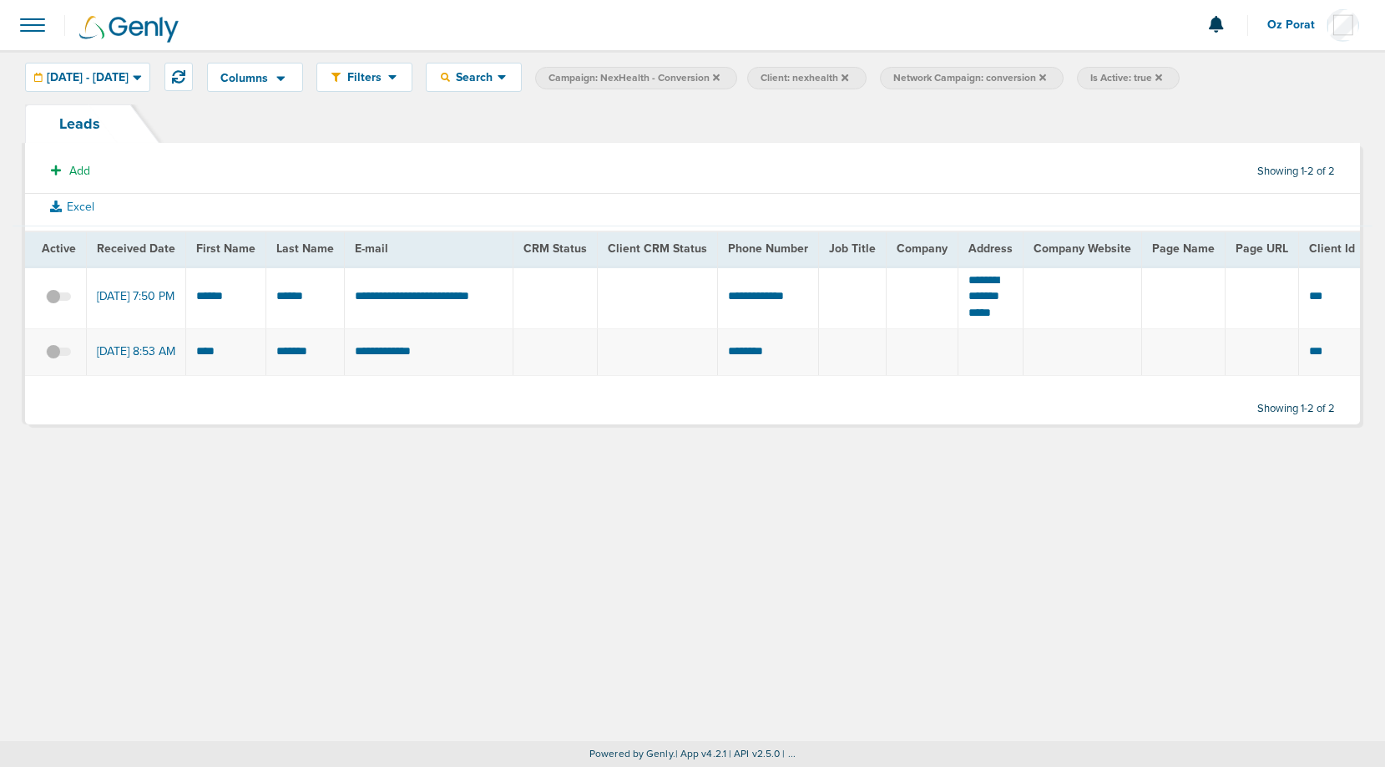
click at [1162, 81] on icon at bounding box center [1159, 78] width 7 height 10
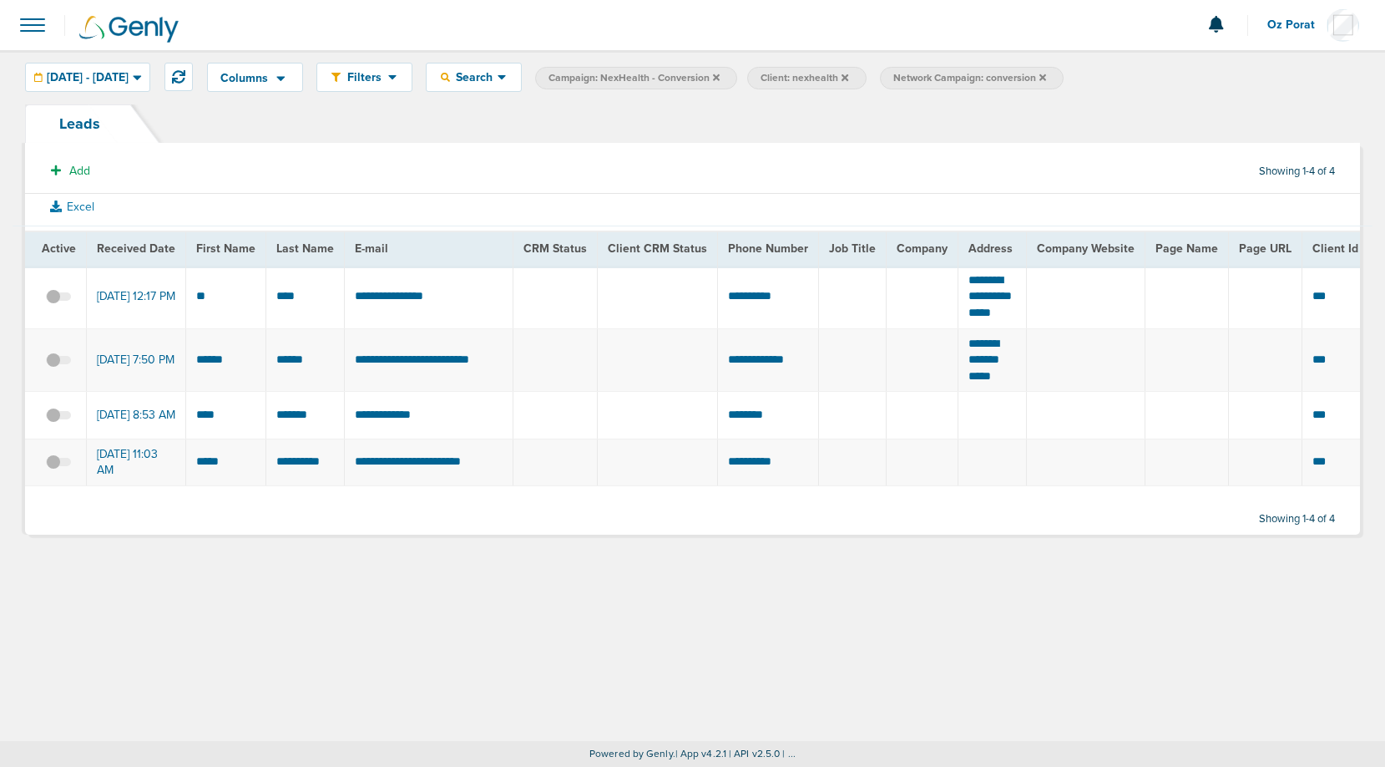
click at [41, 23] on span at bounding box center [32, 25] width 37 height 37
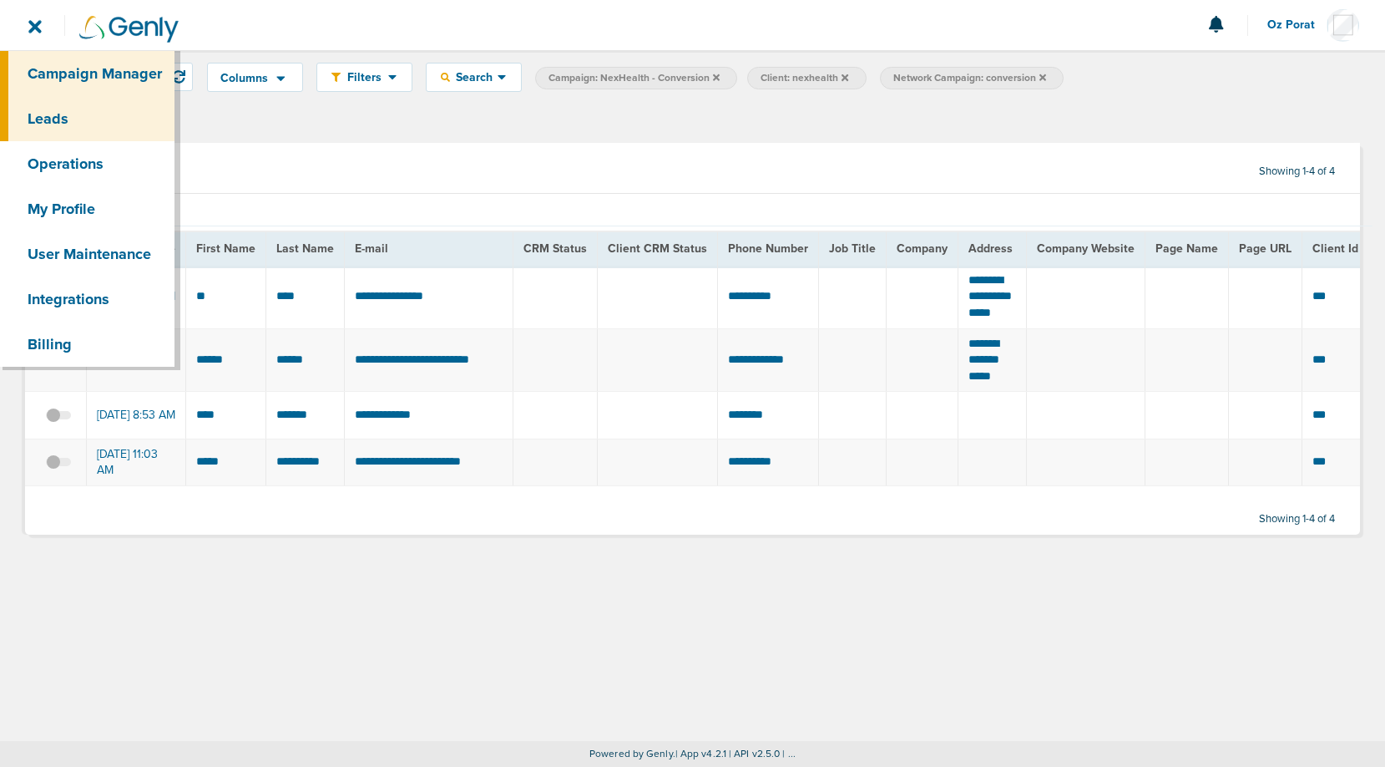
click at [58, 61] on link "Campaign Manager" at bounding box center [87, 73] width 175 height 45
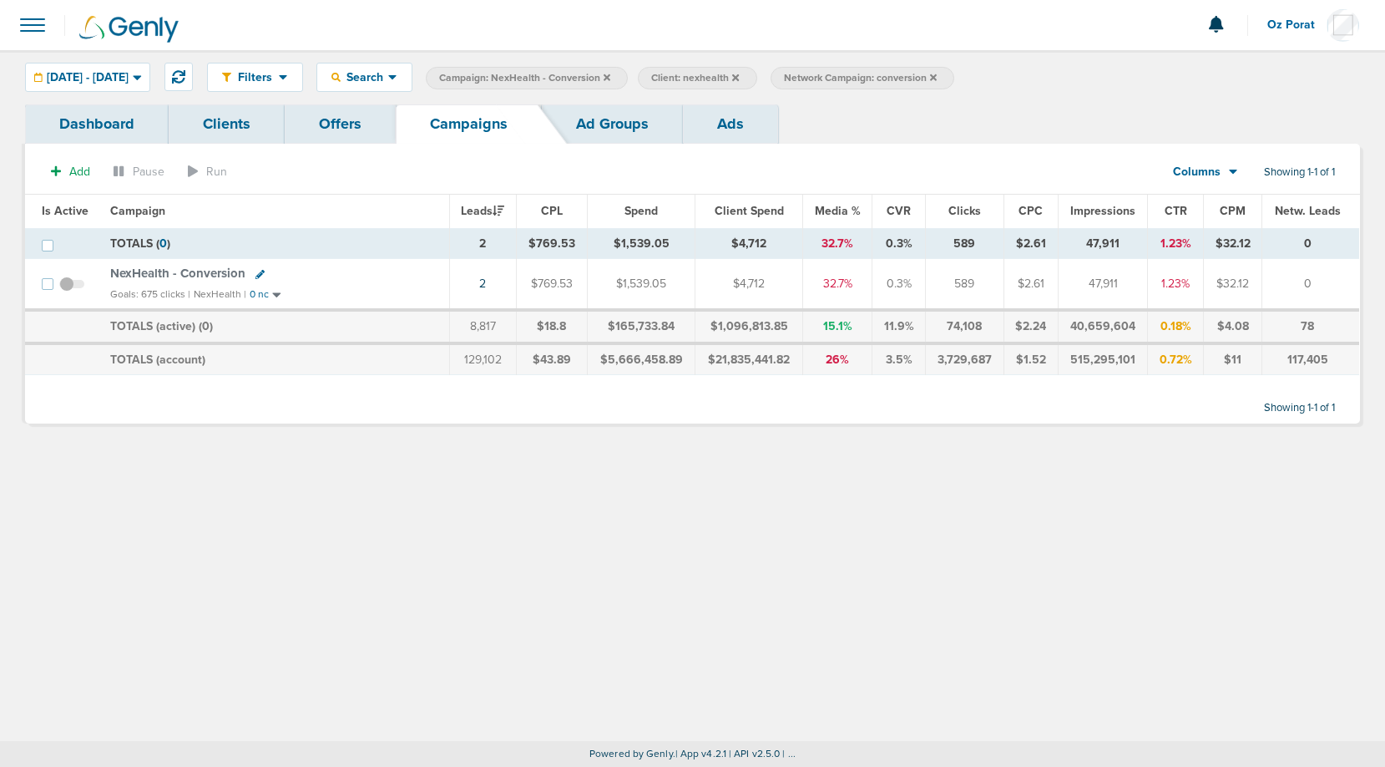
click at [161, 272] on span "NexHealth - Conversion" at bounding box center [177, 273] width 135 height 15
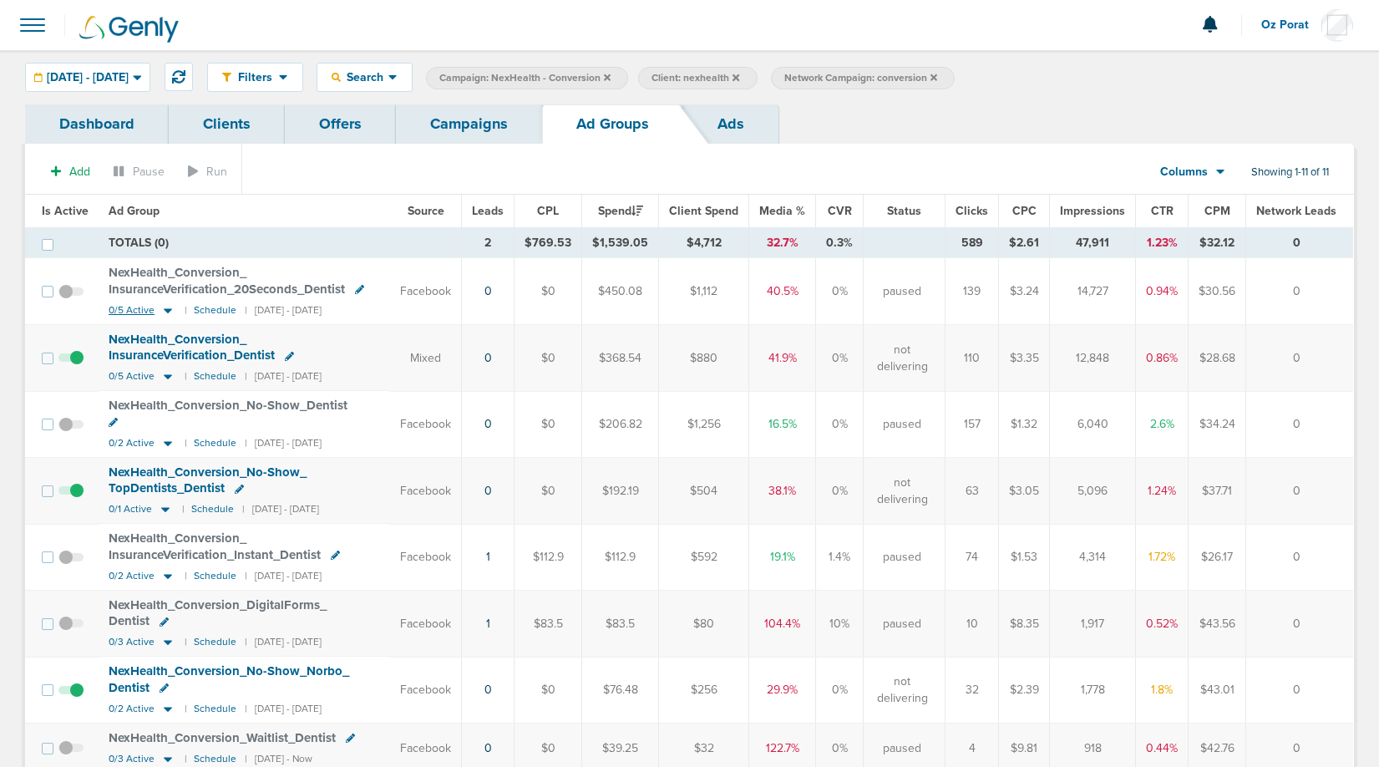
click at [120, 306] on span "0/5 Active" at bounding box center [132, 310] width 46 height 13
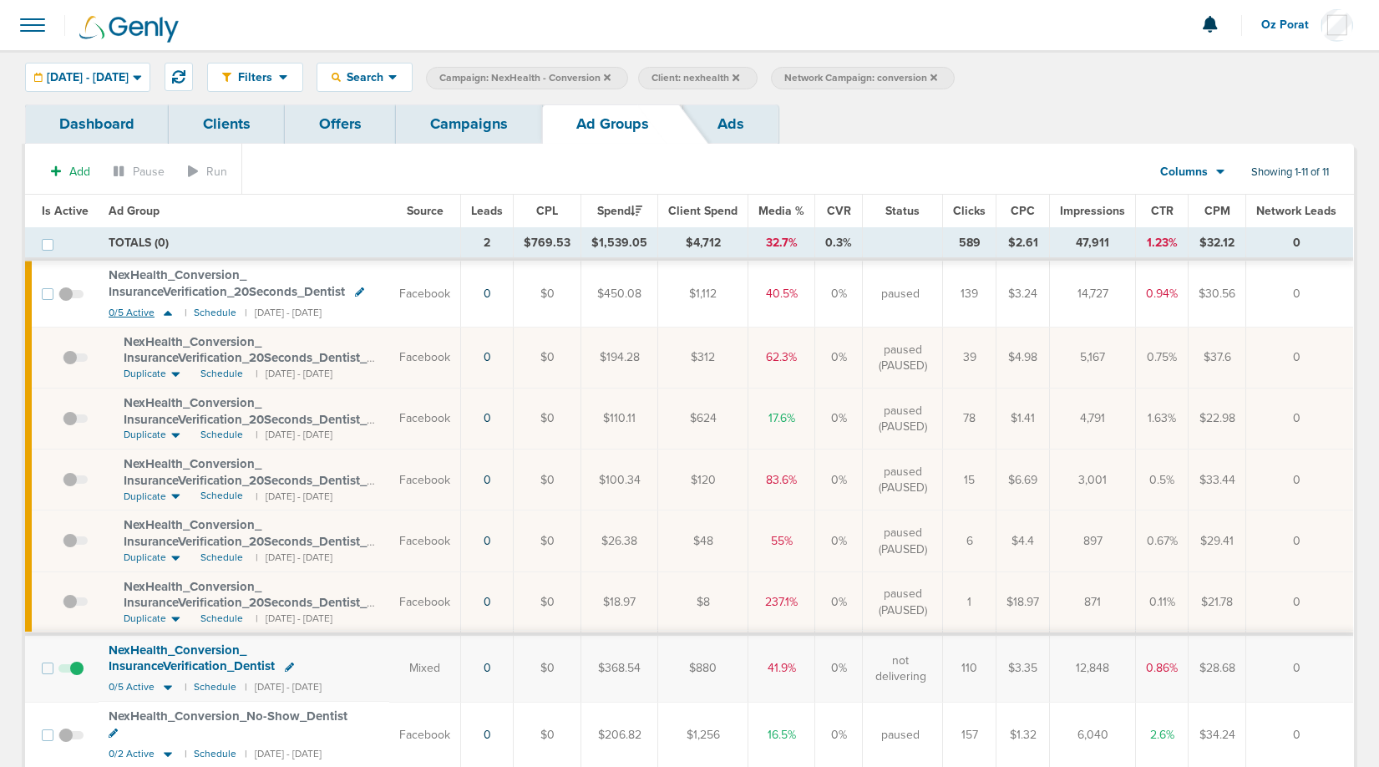
click at [127, 316] on span "0/5 Active" at bounding box center [132, 312] width 46 height 13
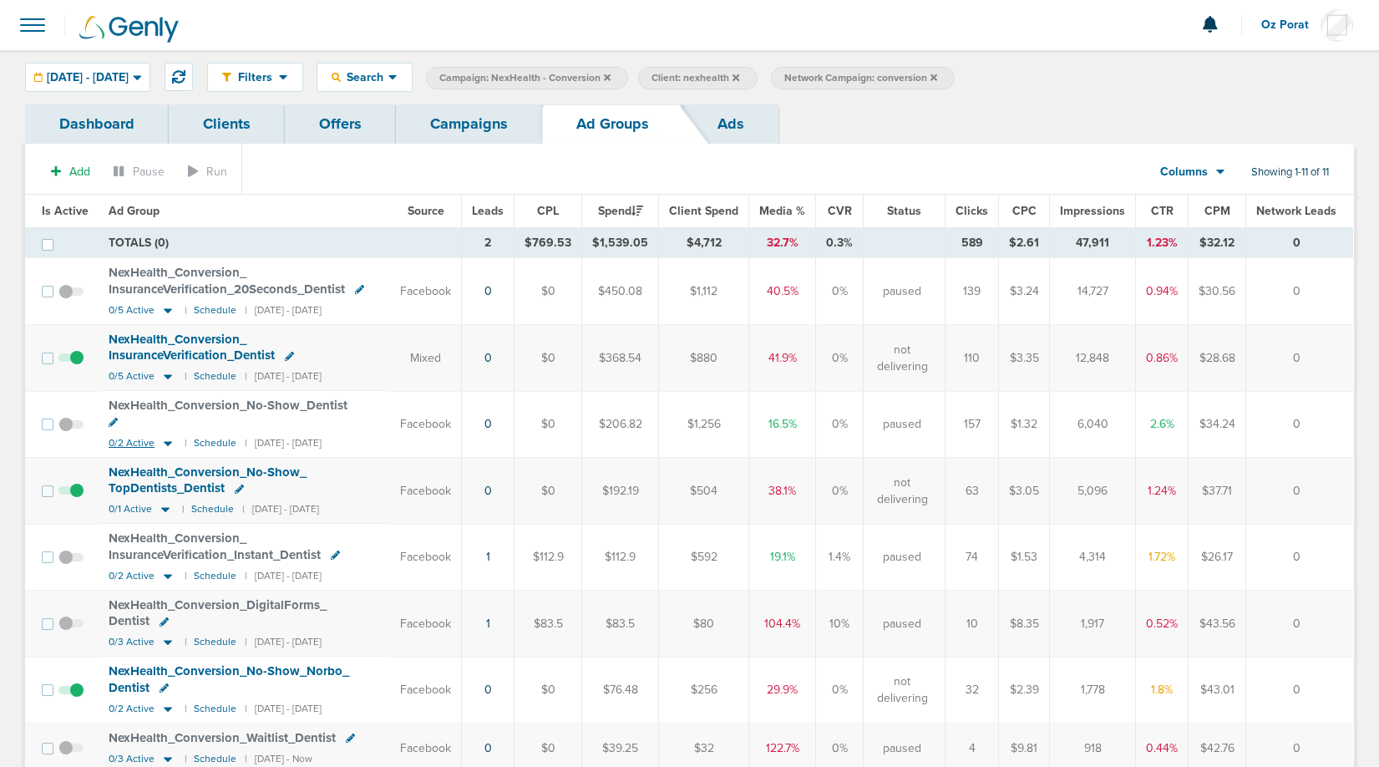
click at [128, 437] on span "0/2 Active" at bounding box center [132, 443] width 46 height 13
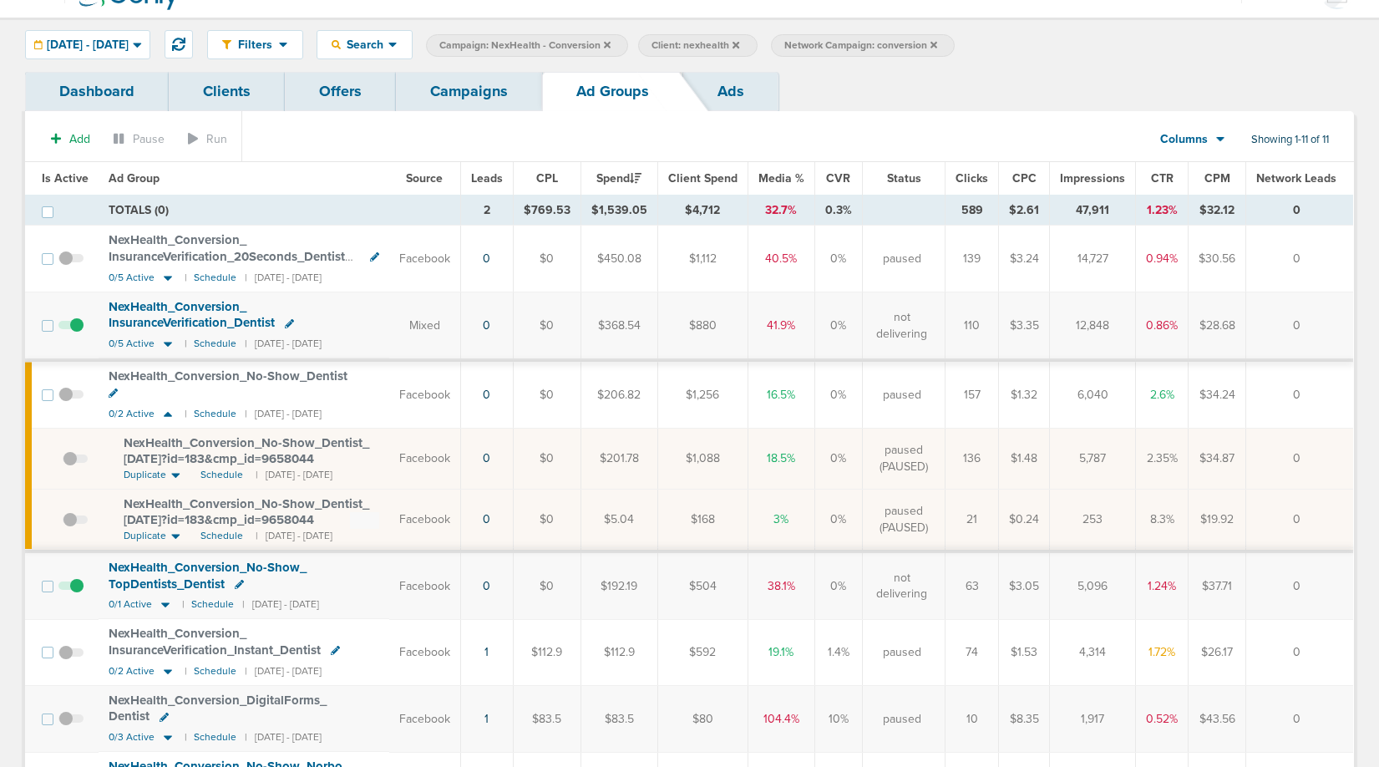
scroll to position [34, 0]
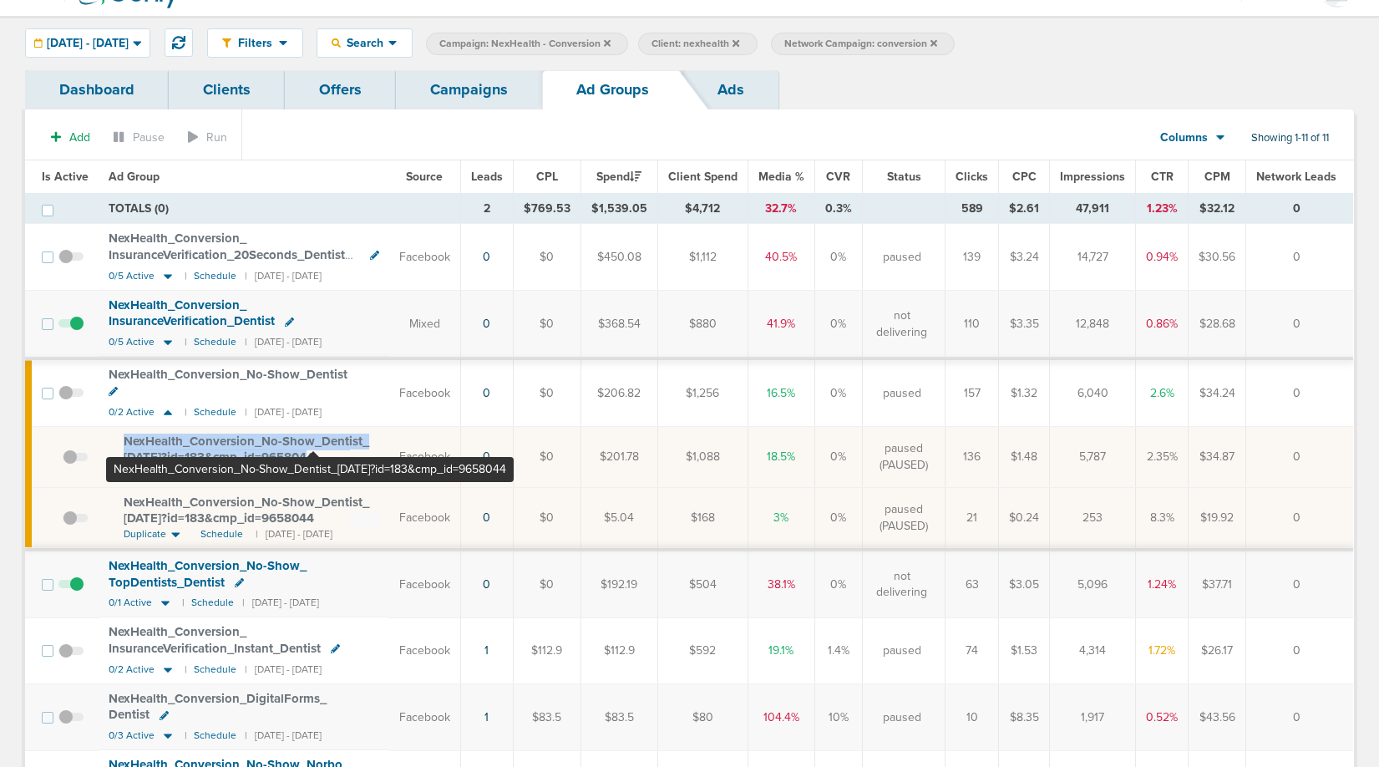
drag, startPoint x: 118, startPoint y: 423, endPoint x: 313, endPoint y: 441, distance: 196.2
click at [313, 441] on td "NexHealth_ Conversion_ No-Show_ Dentist_ 10.21.24?id=183&cmp_ id=9658044 Duplic…" at bounding box center [244, 457] width 291 height 61
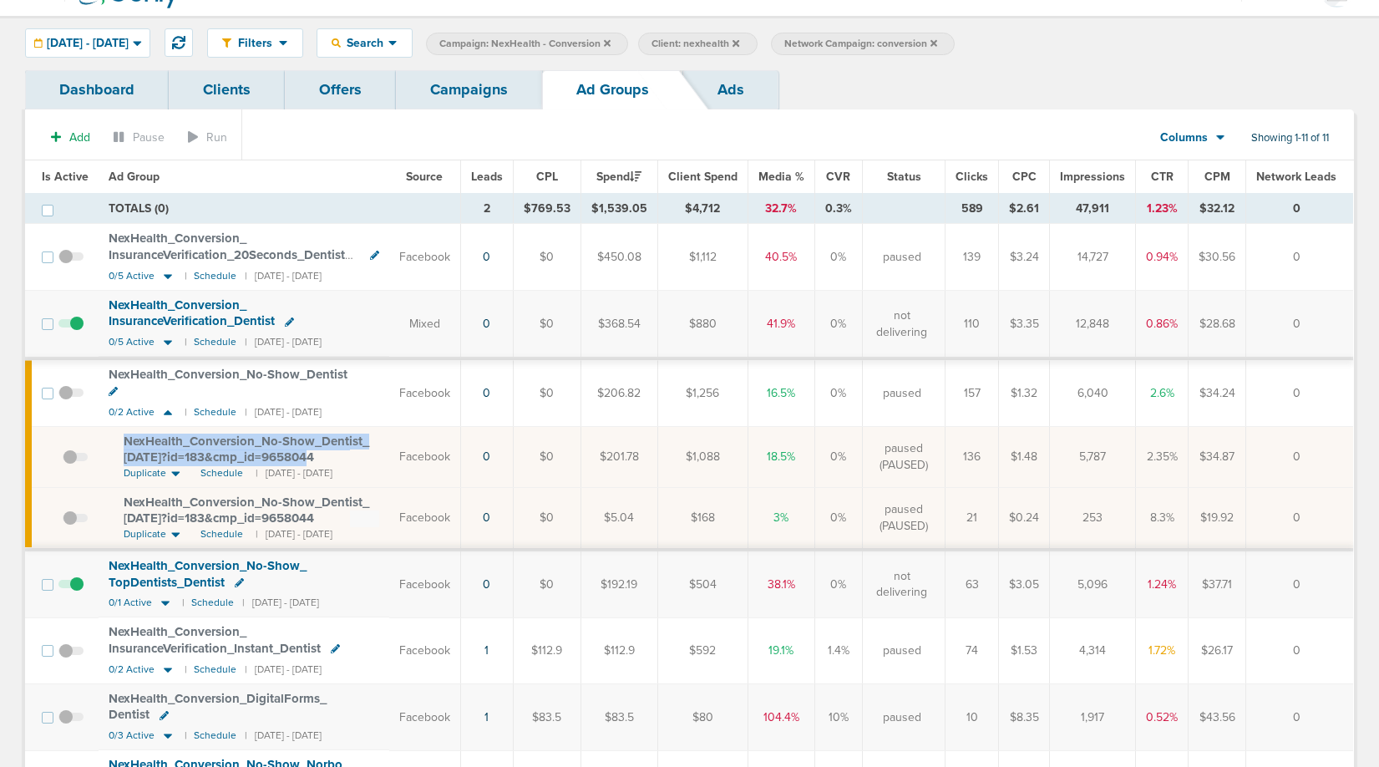
copy span "NexHealth_ Conversion_ No-Show_ Dentist_ 10.21.24?id=183&cmp_ id=965804"
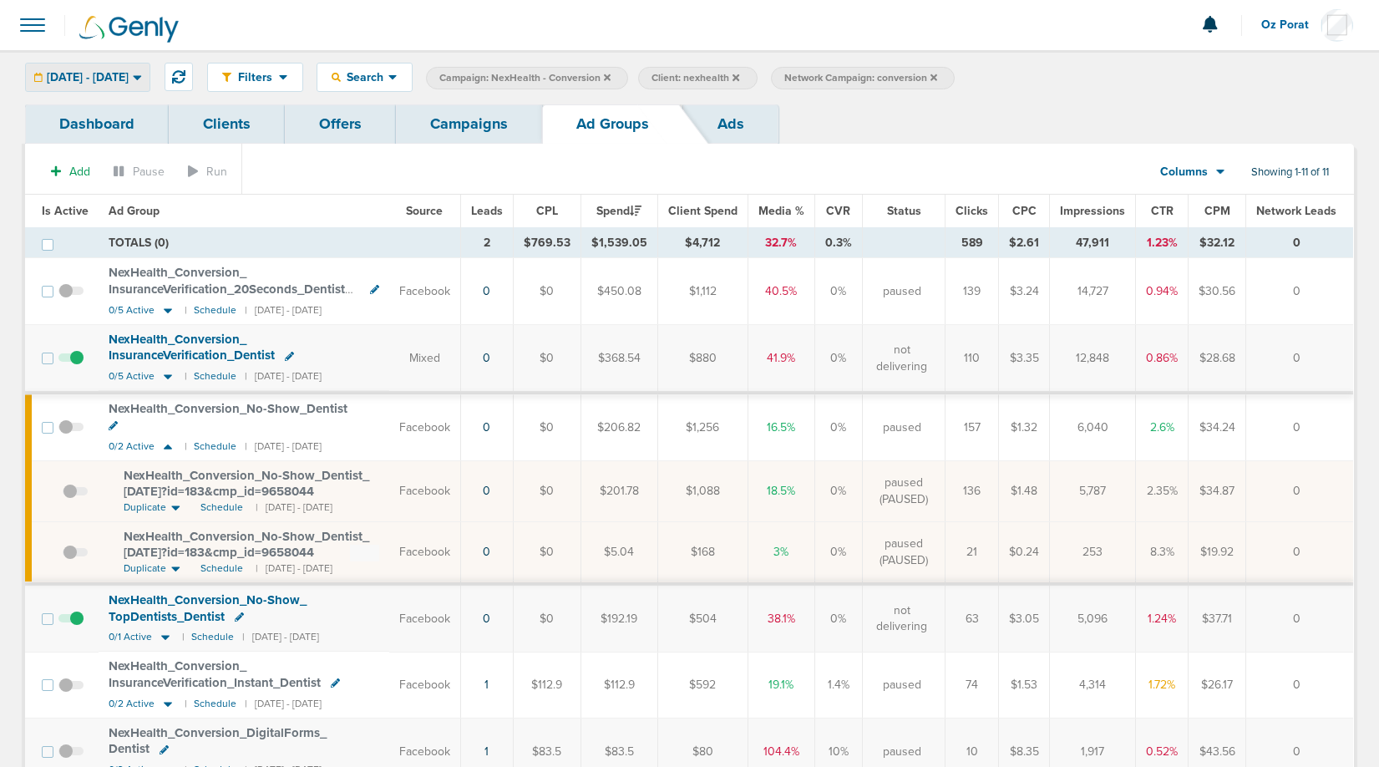
click at [129, 82] on span "01.01.2015 - 09.21.2025" at bounding box center [88, 78] width 82 height 12
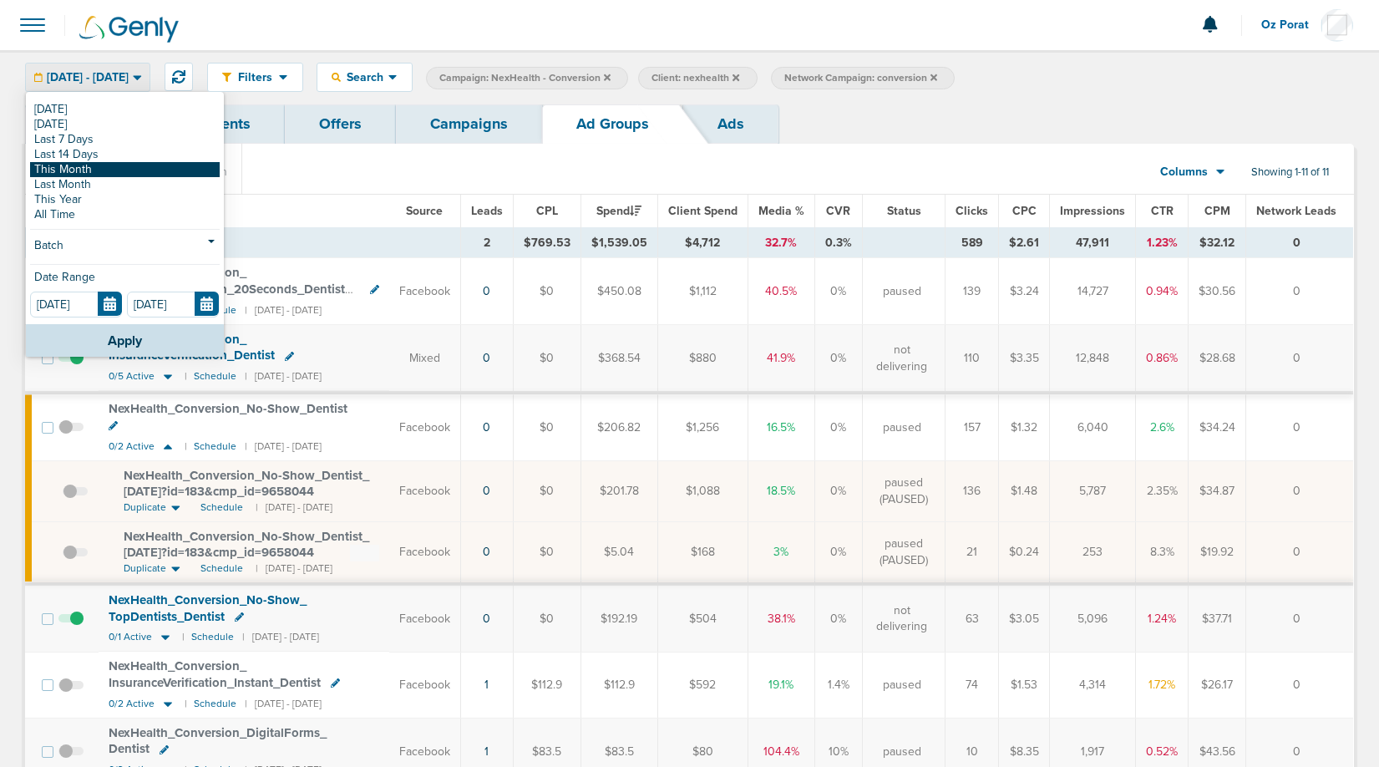
click at [104, 170] on link "This Month" at bounding box center [125, 169] width 190 height 15
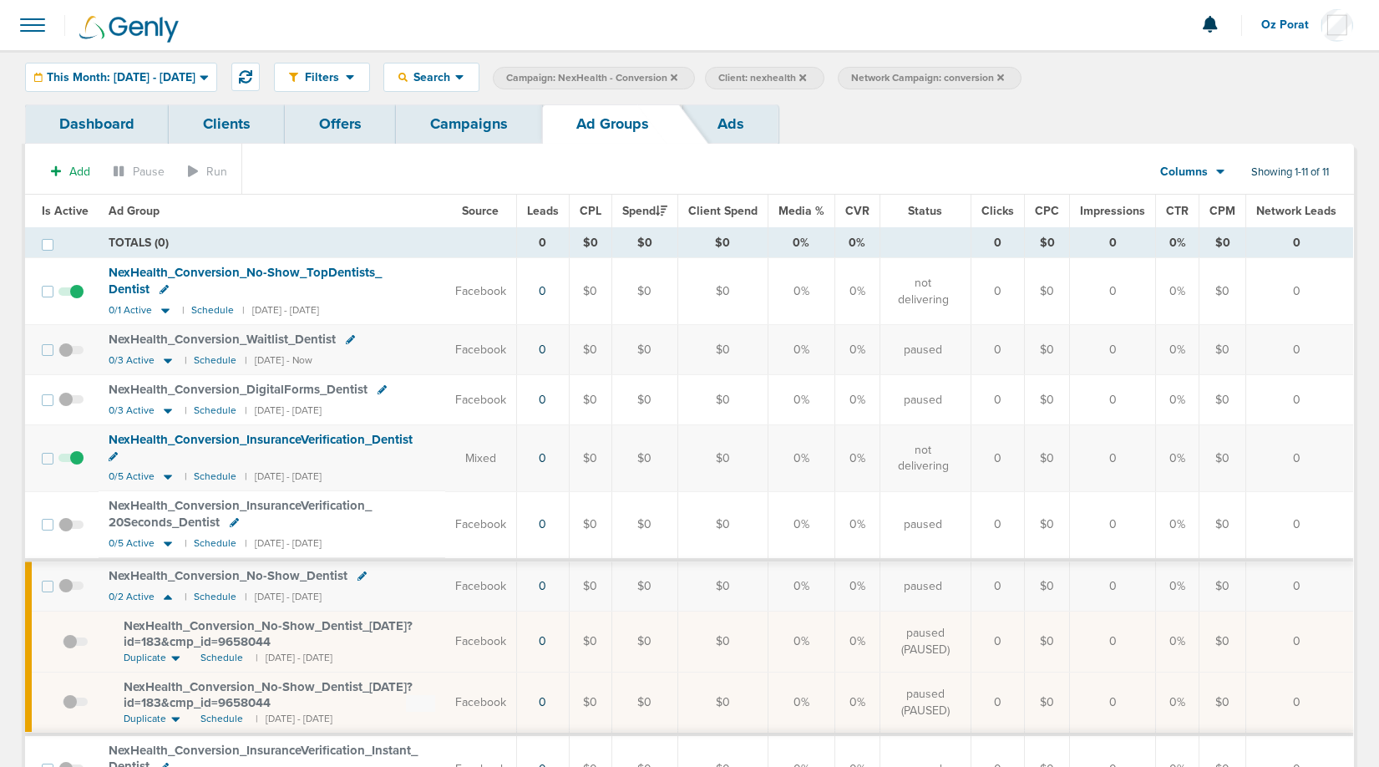
click at [1004, 76] on icon at bounding box center [1000, 76] width 7 height 7
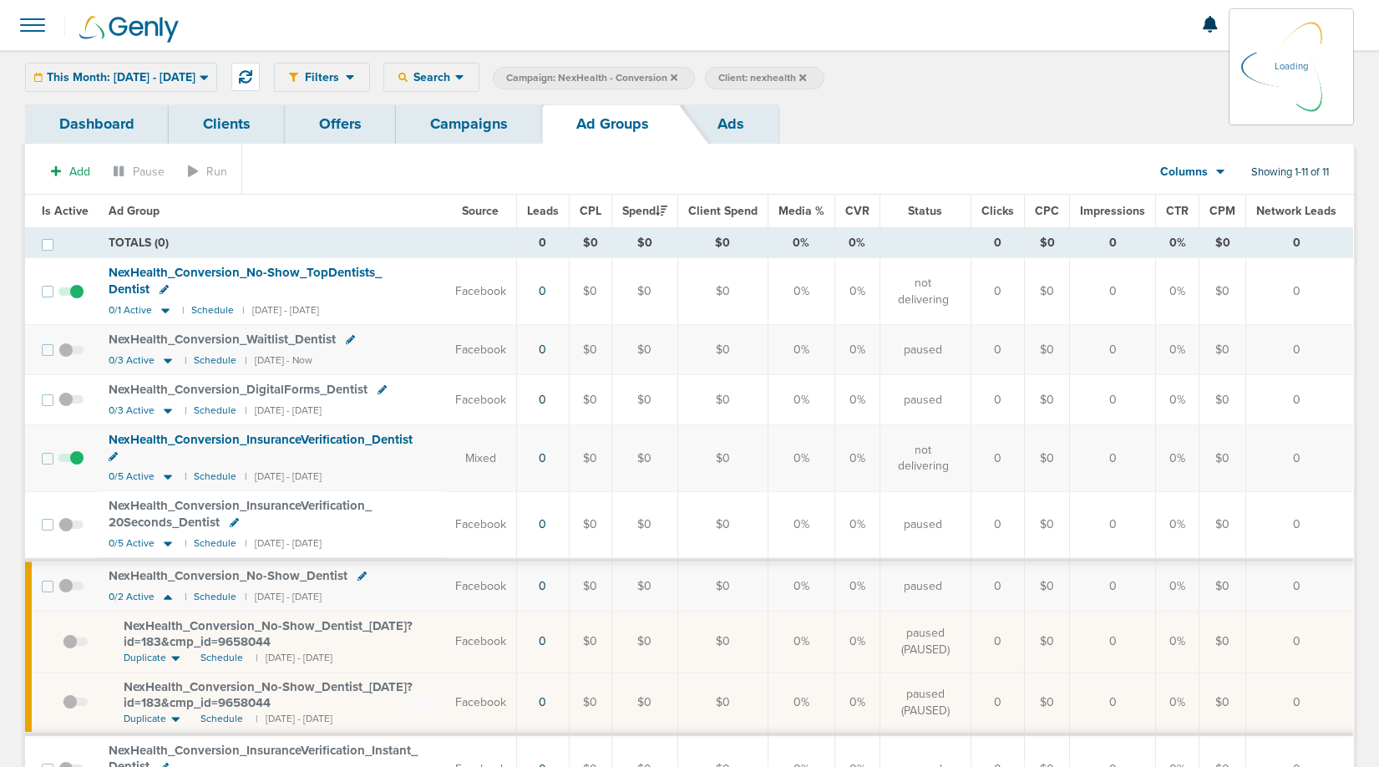
click at [677, 78] on icon at bounding box center [674, 76] width 7 height 7
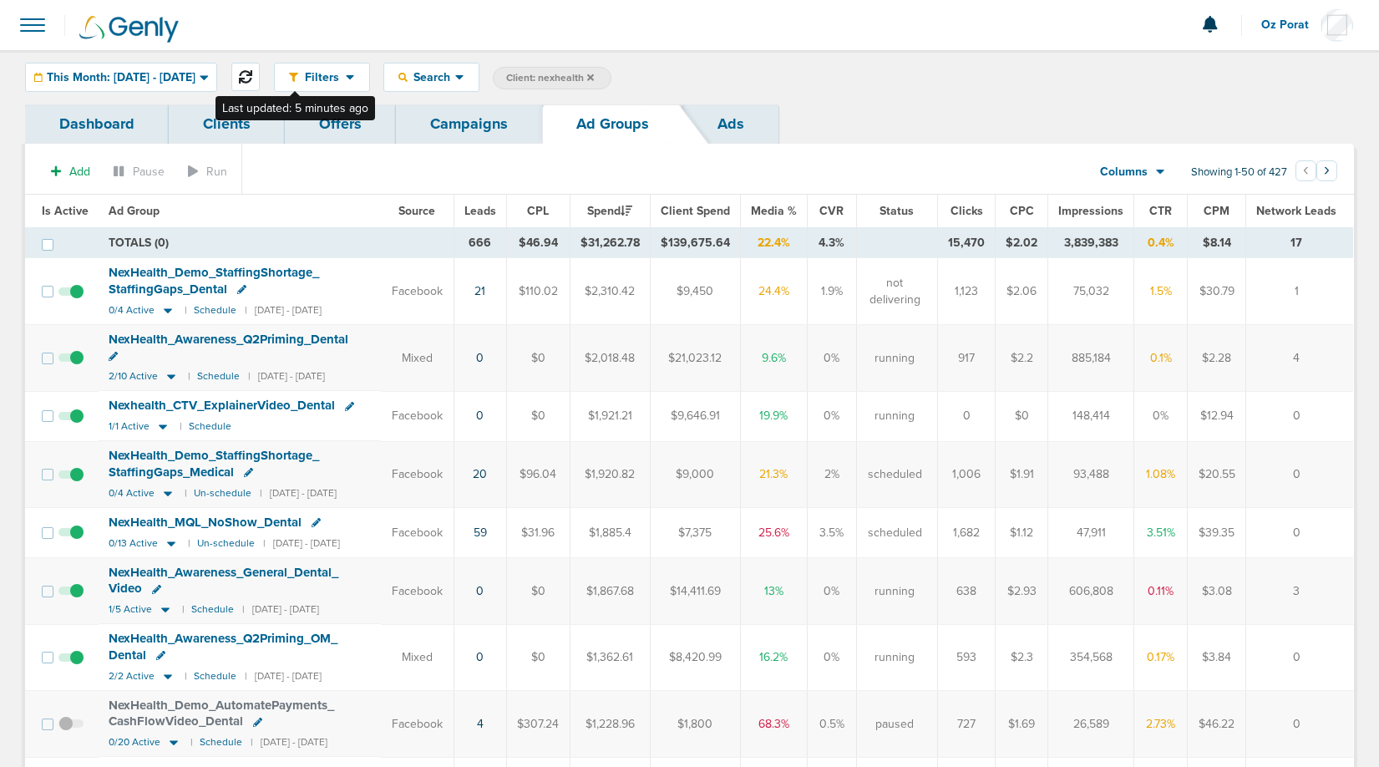
click at [252, 73] on icon at bounding box center [245, 76] width 13 height 13
click at [499, 127] on link "Campaigns" at bounding box center [469, 123] width 146 height 39
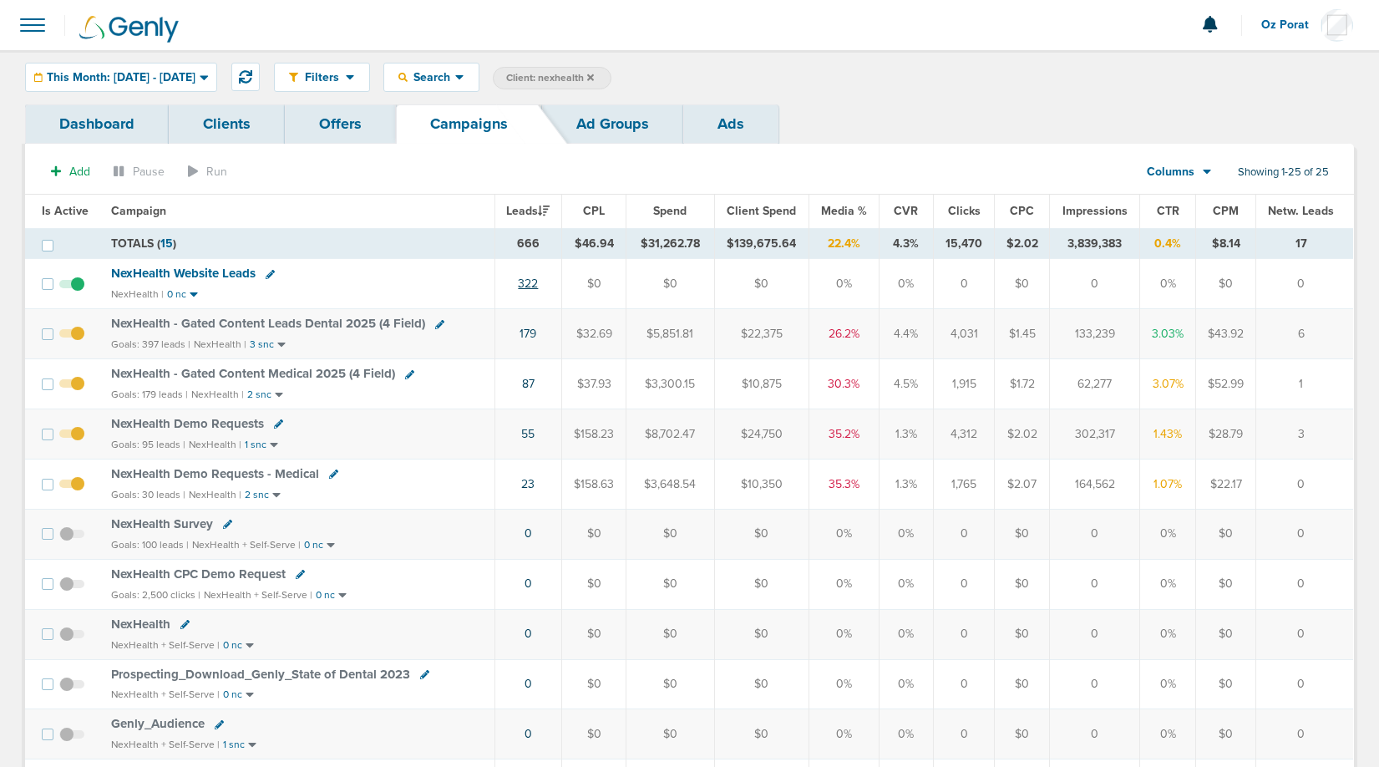
click at [535, 284] on link "322" at bounding box center [528, 283] width 20 height 14
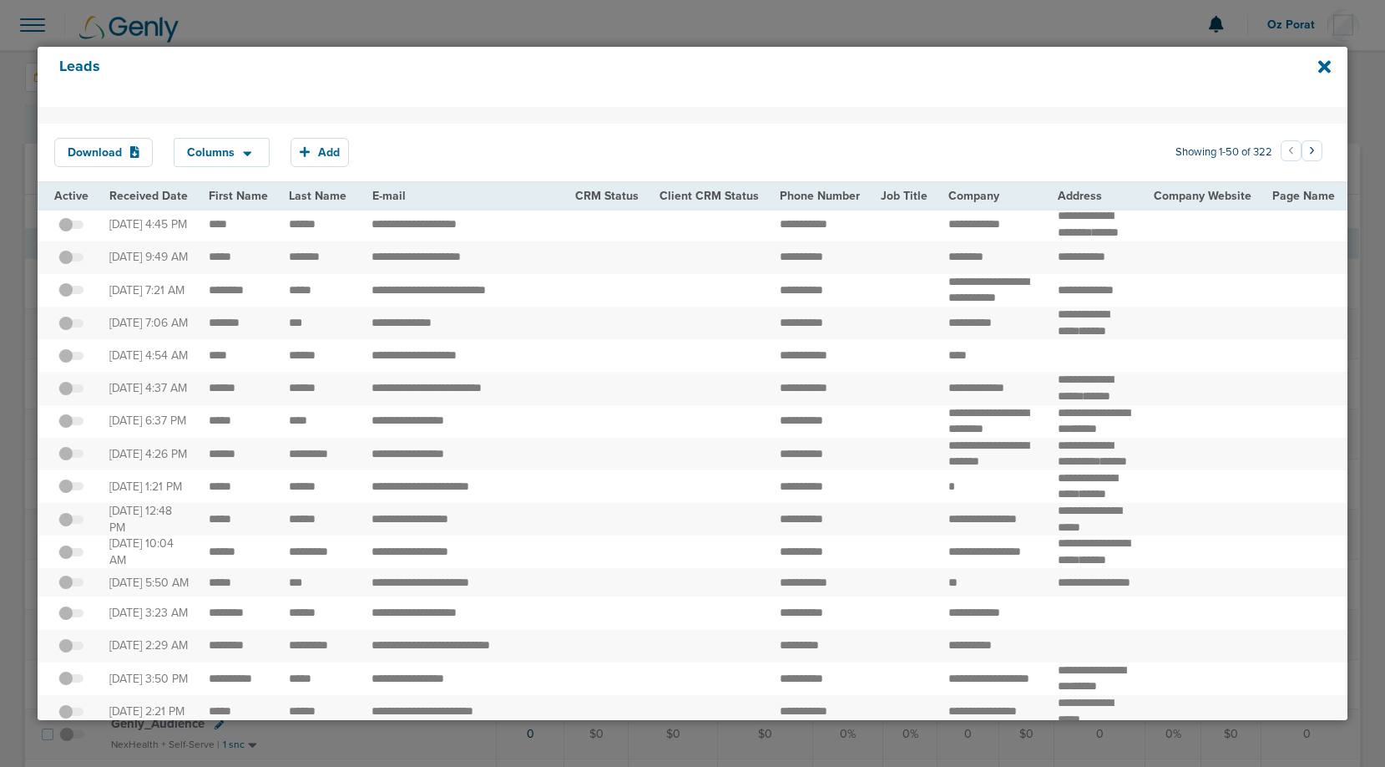
click at [1331, 64] on div "Leads" at bounding box center [693, 77] width 1310 height 60
click at [1321, 64] on icon at bounding box center [1325, 66] width 13 height 13
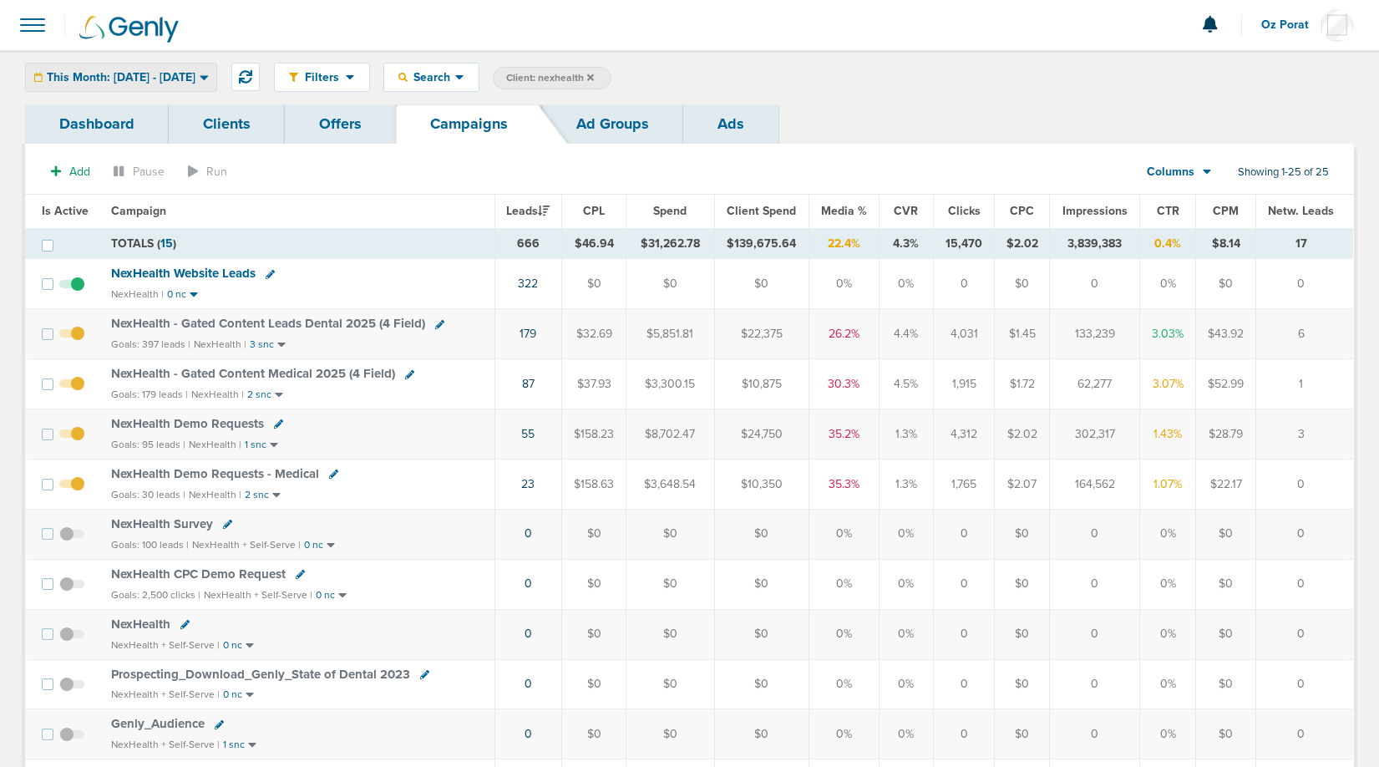
click at [181, 89] on div "This Month: [DATE] - [DATE]" at bounding box center [121, 77] width 190 height 28
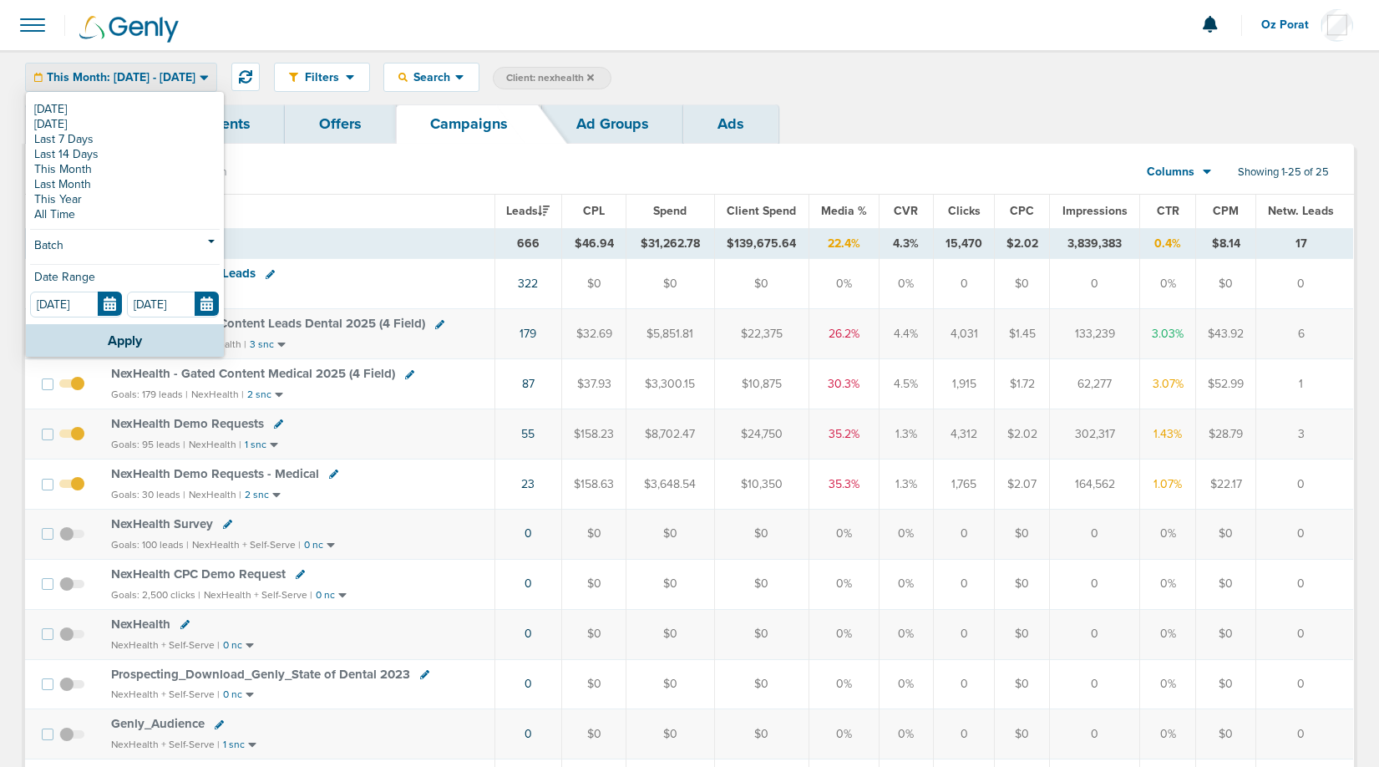
click at [389, 190] on section "Add Pause Run Columns Media Stats Sales Performance Custom Showing 1-25 of 25" at bounding box center [689, 175] width 1329 height 38
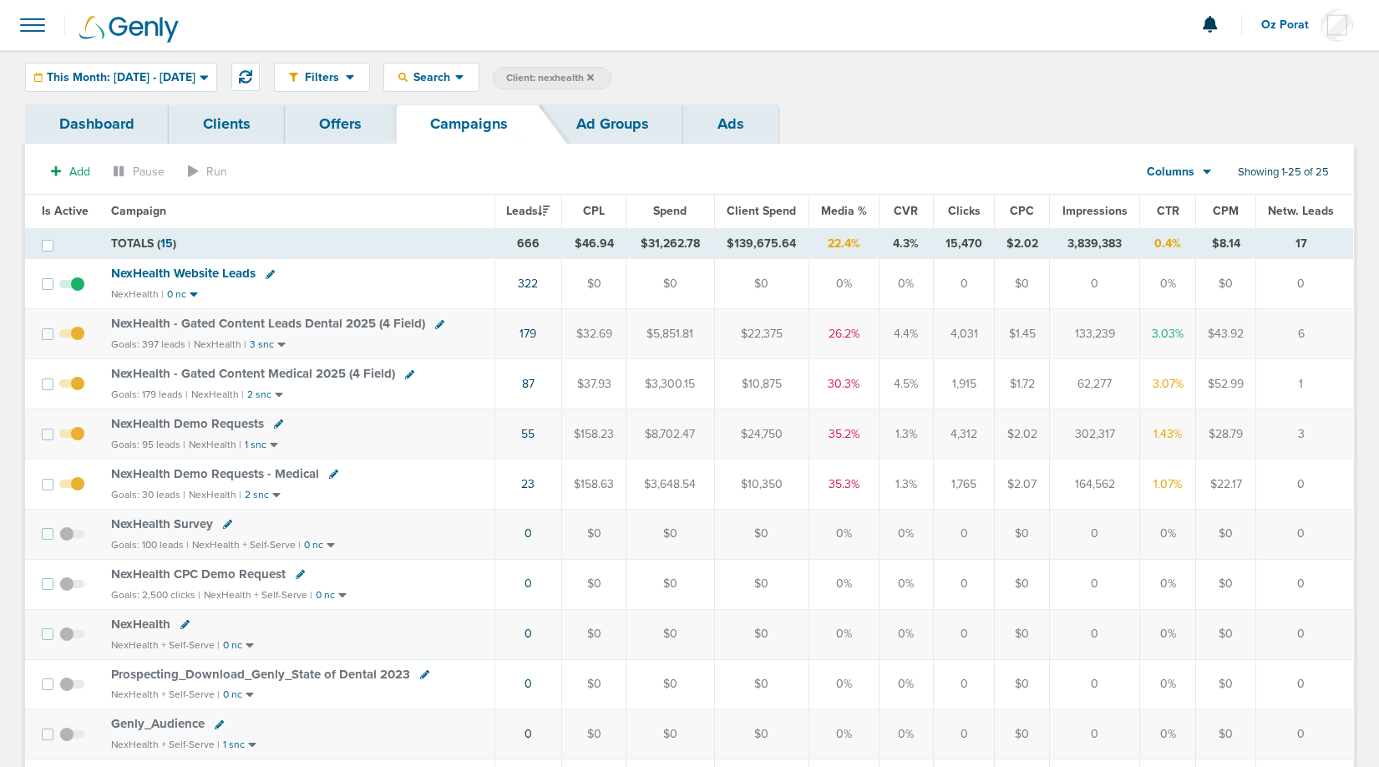
click at [197, 279] on span "NexHealth Website Leads" at bounding box center [183, 273] width 144 height 15
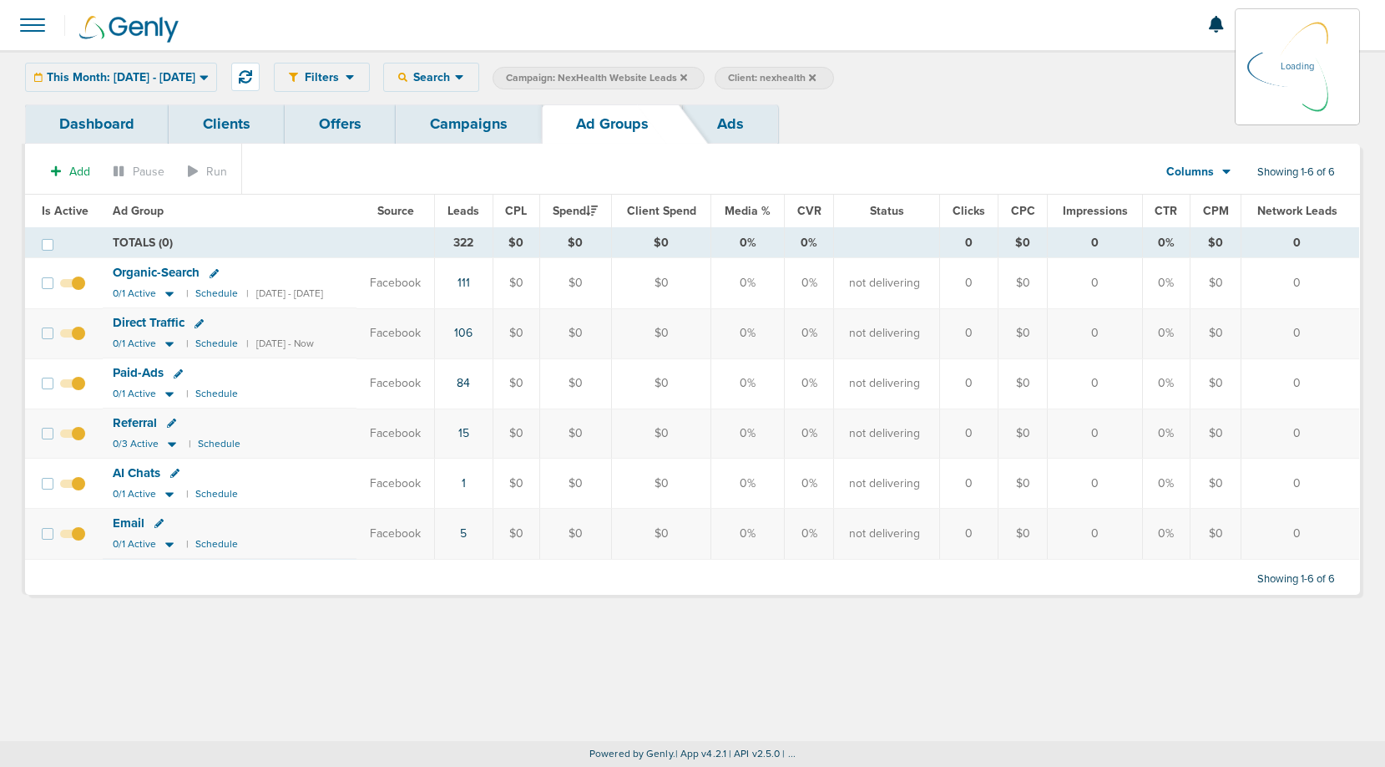
click at [68, 123] on link "Dashboard" at bounding box center [97, 123] width 144 height 39
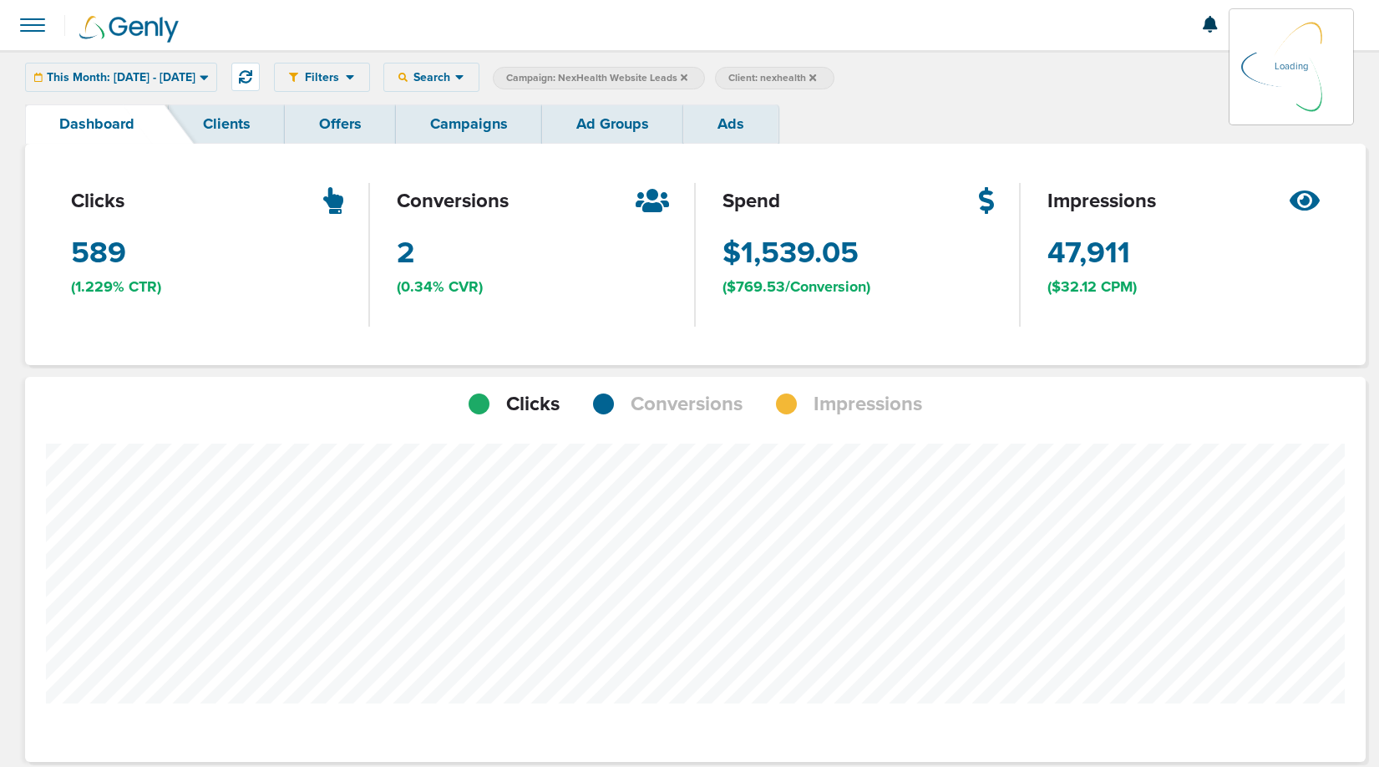
scroll to position [1300, 1329]
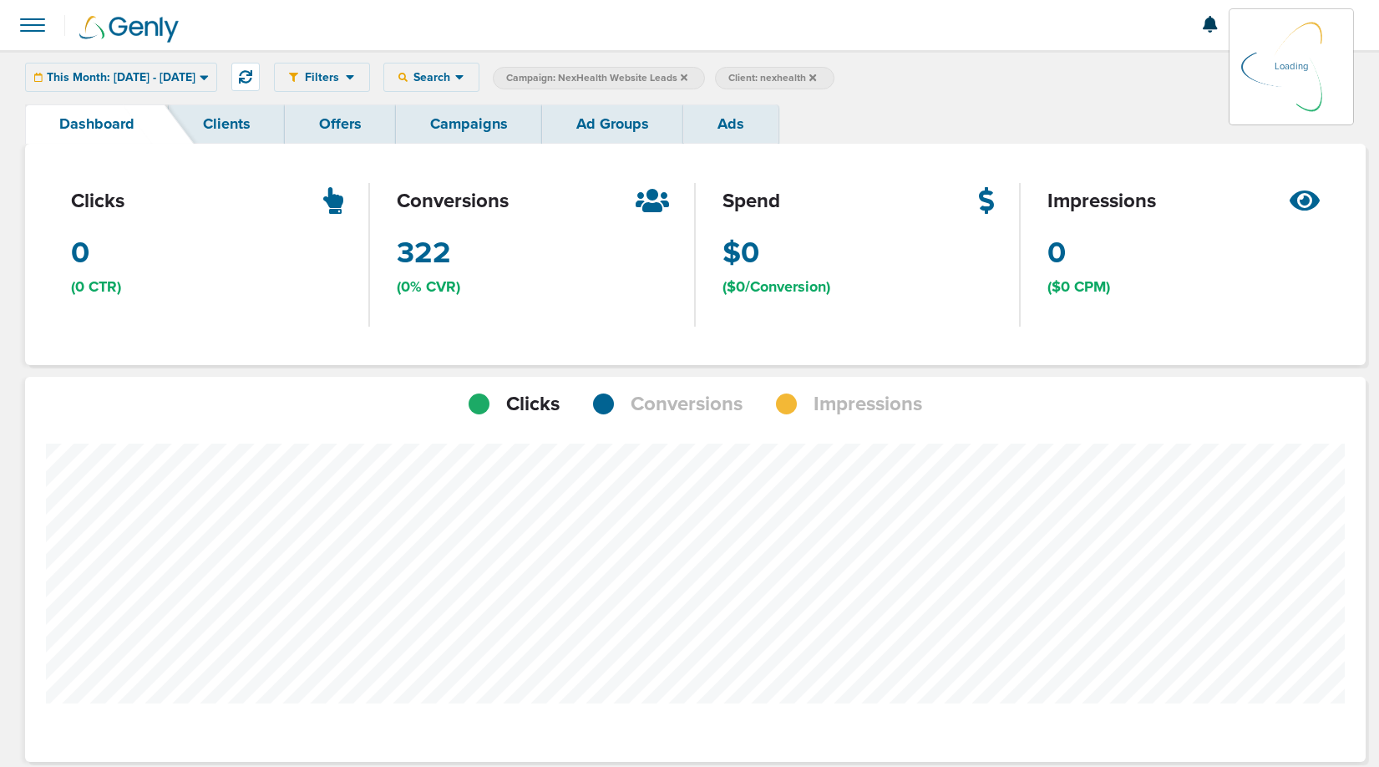
click at [693, 401] on span "Conversions" at bounding box center [686, 404] width 112 height 28
click at [148, 68] on div "This Month: 09.01.2025 - 09.30.2025 Today Yesterday Last 7 Days Last 14 Days Th…" at bounding box center [121, 77] width 192 height 29
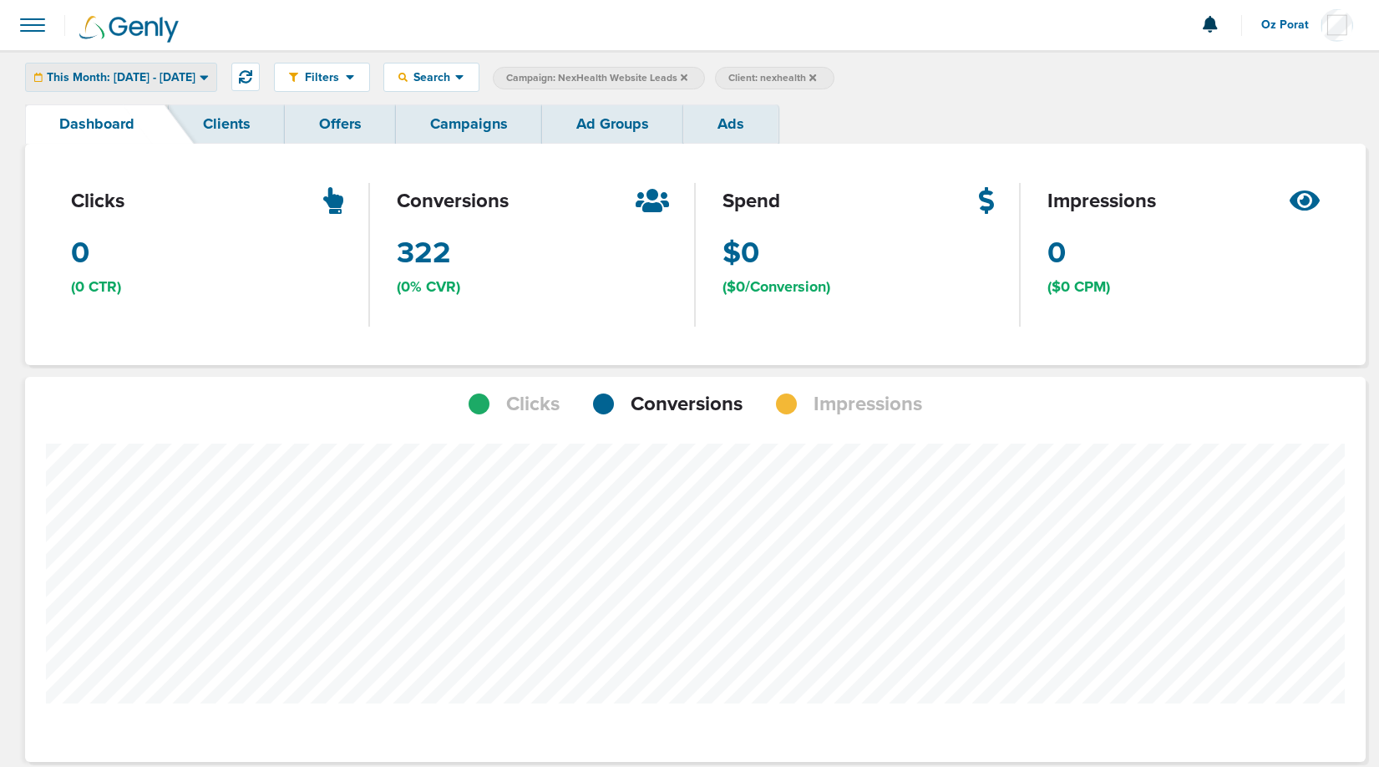
click at [160, 74] on span "This Month: [DATE] - [DATE]" at bounding box center [121, 78] width 149 height 12
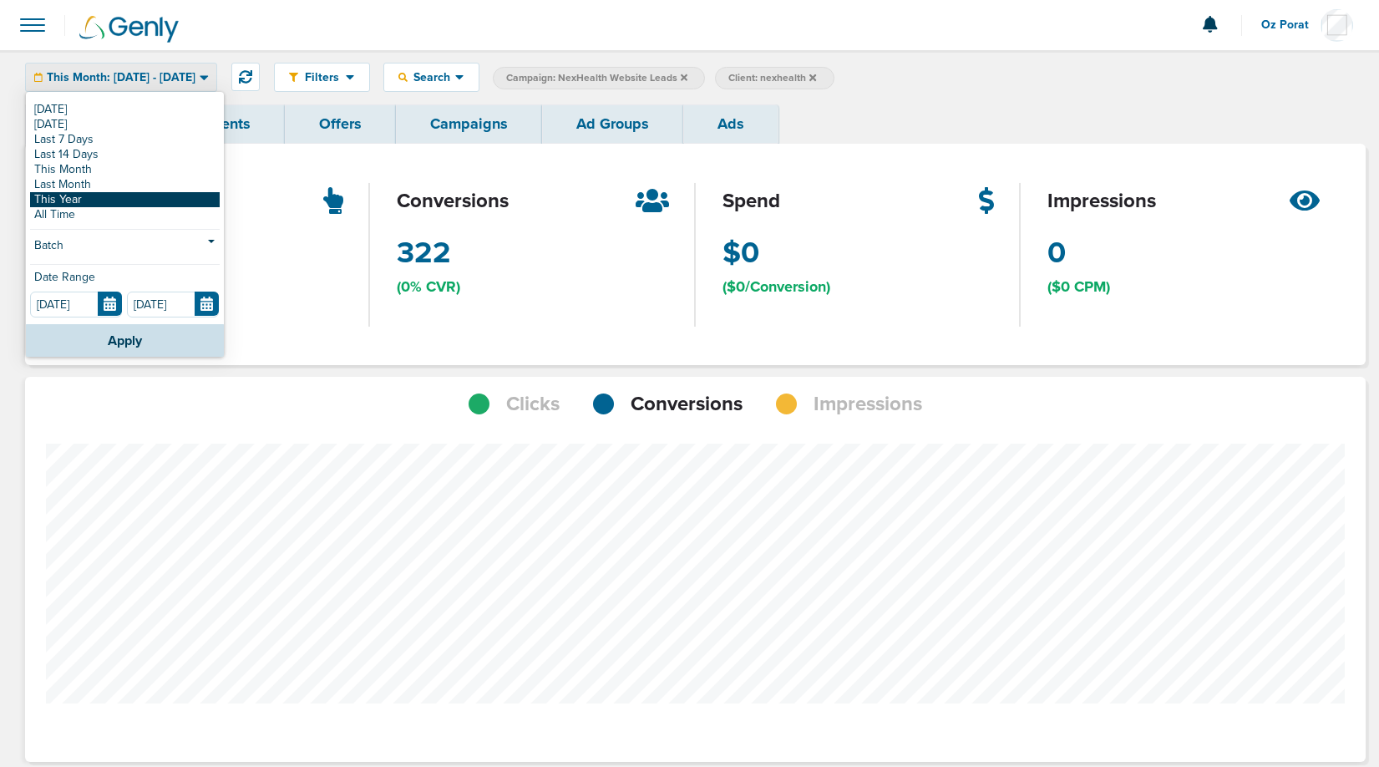
click at [117, 195] on link "This Year" at bounding box center [125, 199] width 190 height 15
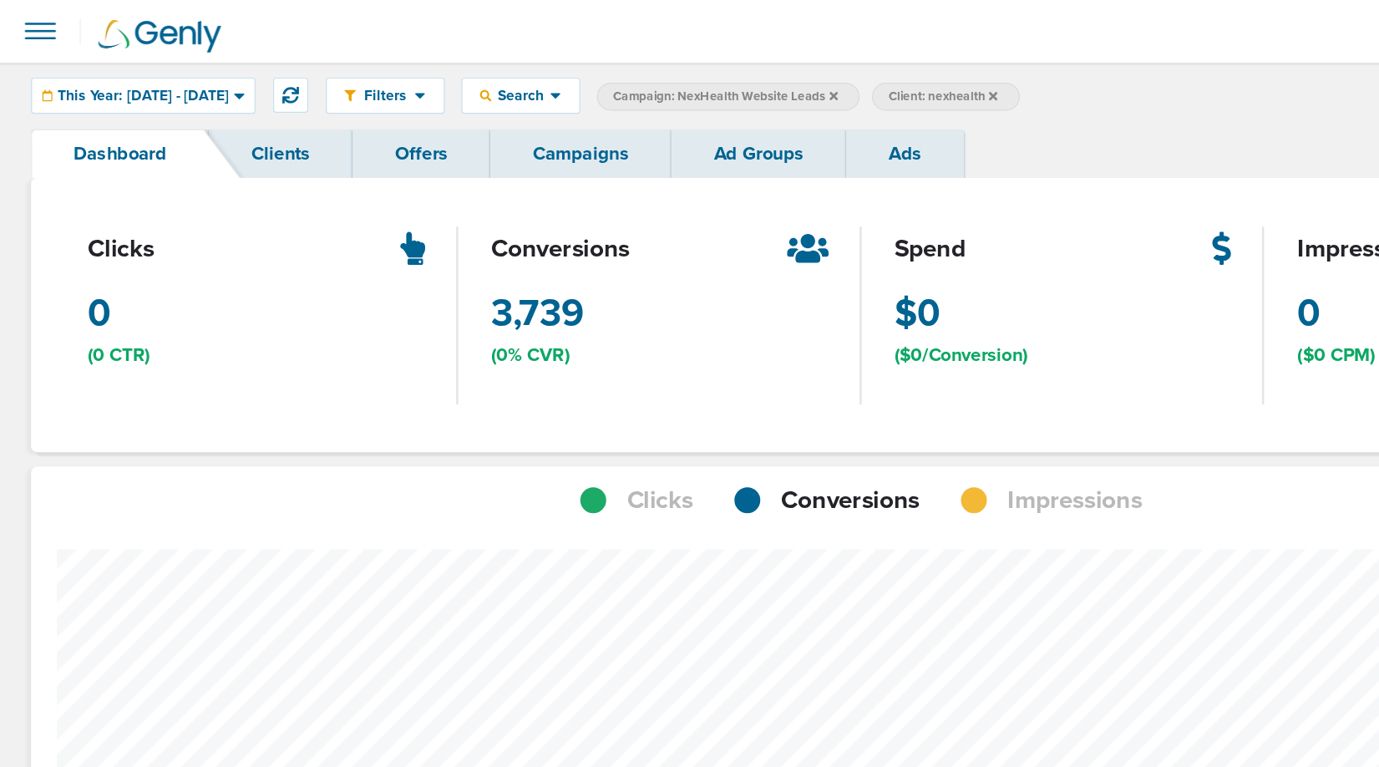
click at [30, 23] on span at bounding box center [32, 25] width 37 height 37
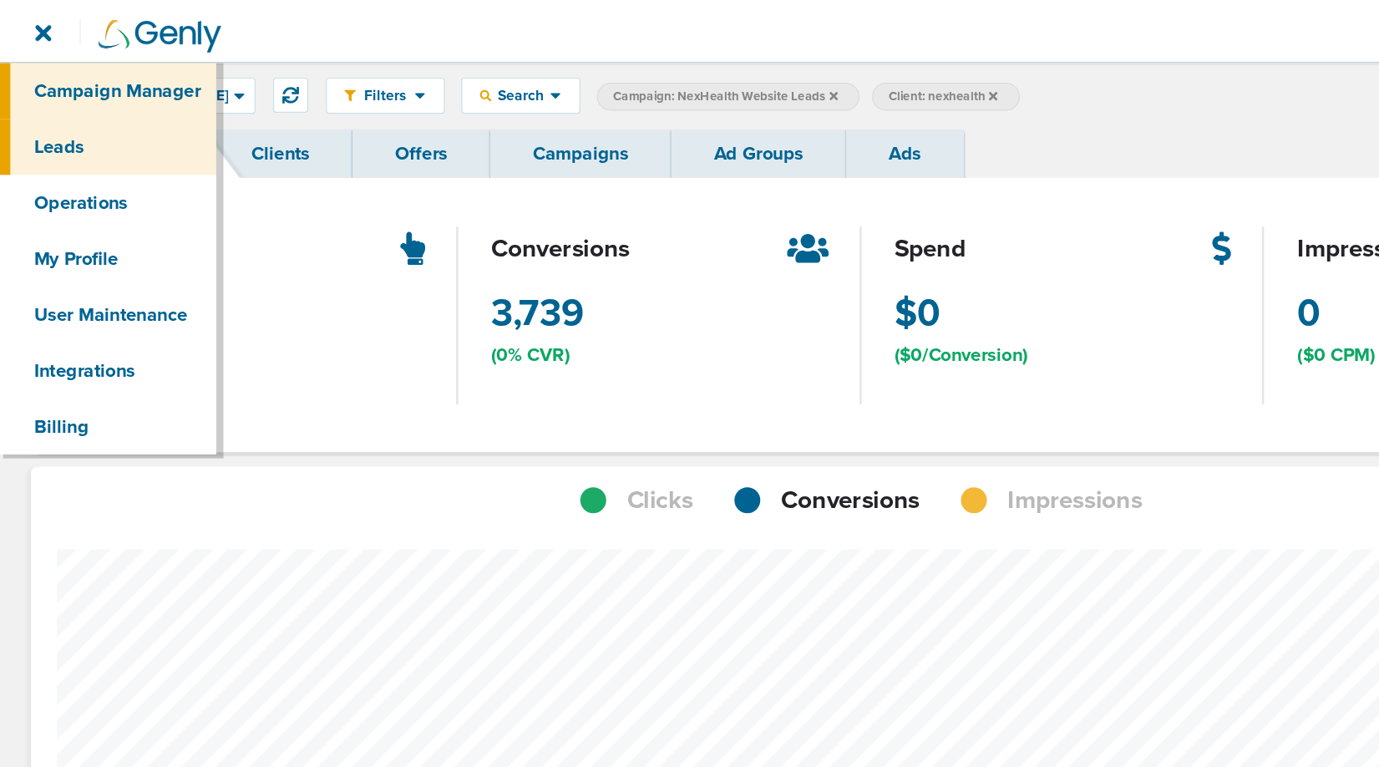
click at [48, 112] on link "Leads" at bounding box center [87, 118] width 175 height 45
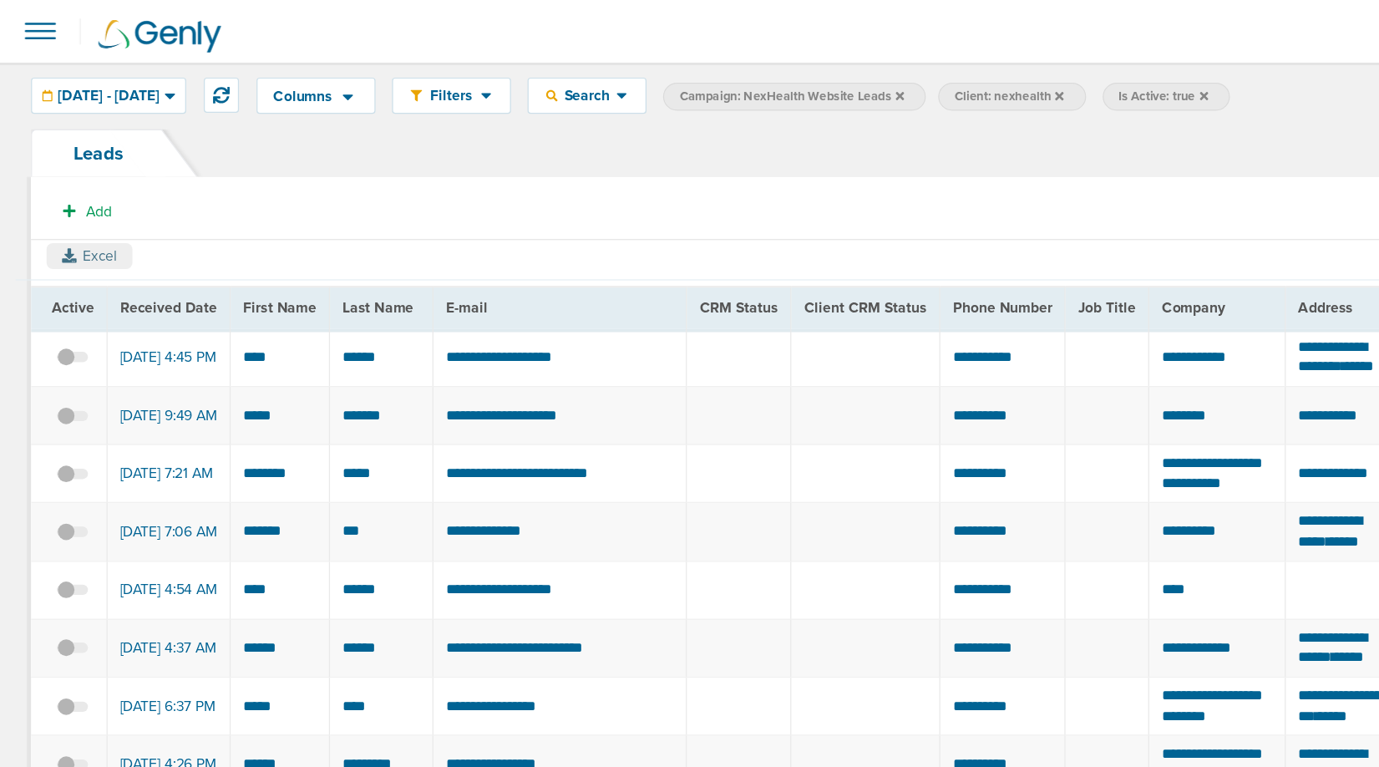
click at [79, 205] on button "Excel" at bounding box center [72, 206] width 69 height 21
click at [33, 25] on span at bounding box center [32, 25] width 37 height 37
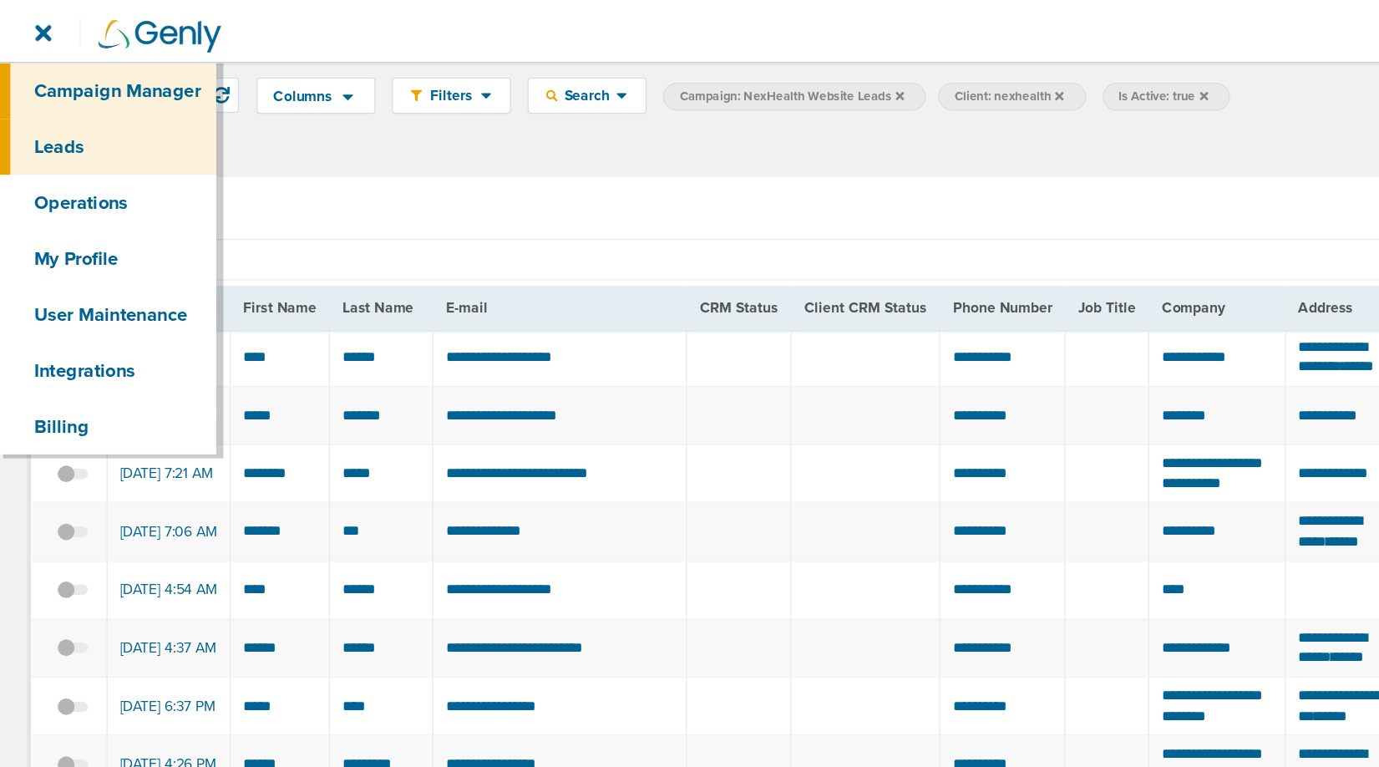
click at [58, 58] on link "Campaign Manager" at bounding box center [87, 73] width 175 height 45
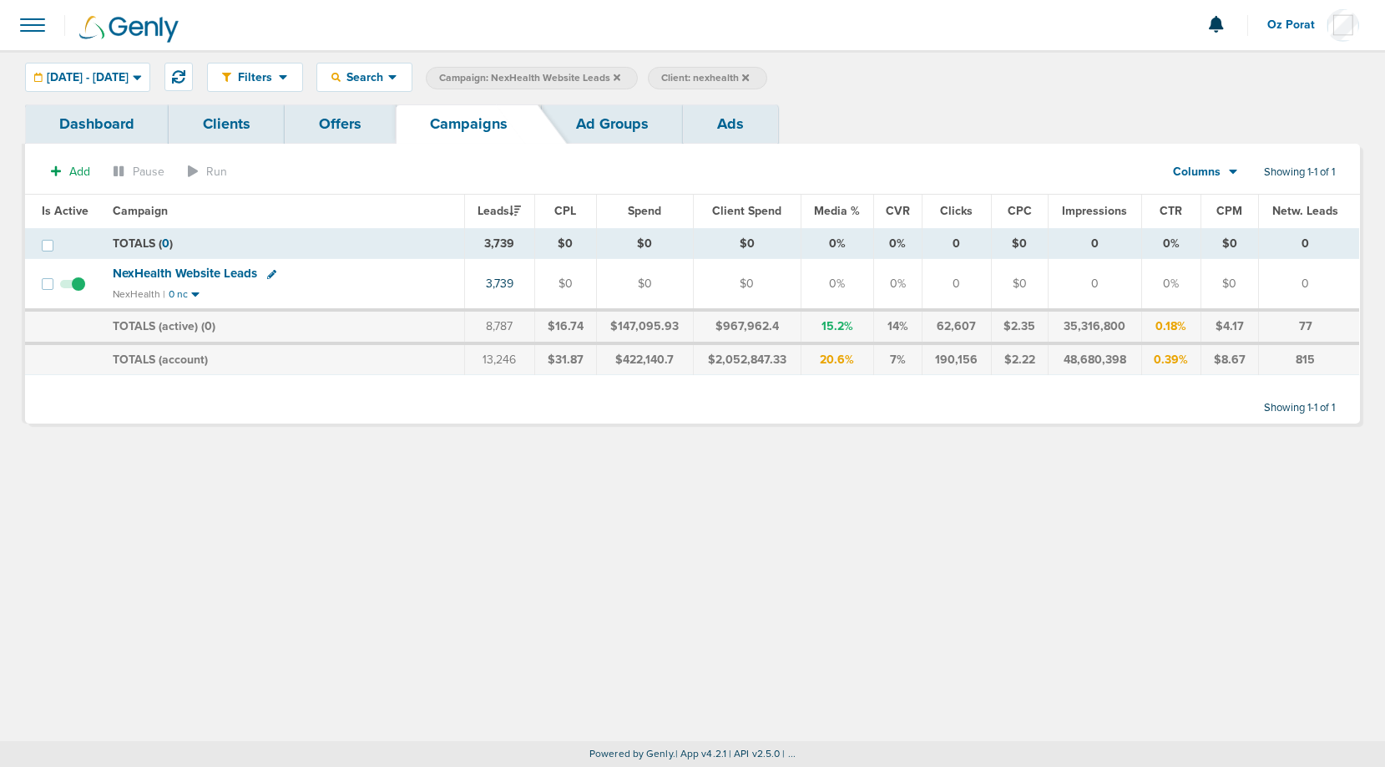
click at [129, 78] on span "01.01.2025 - 09.21.2025" at bounding box center [88, 78] width 82 height 12
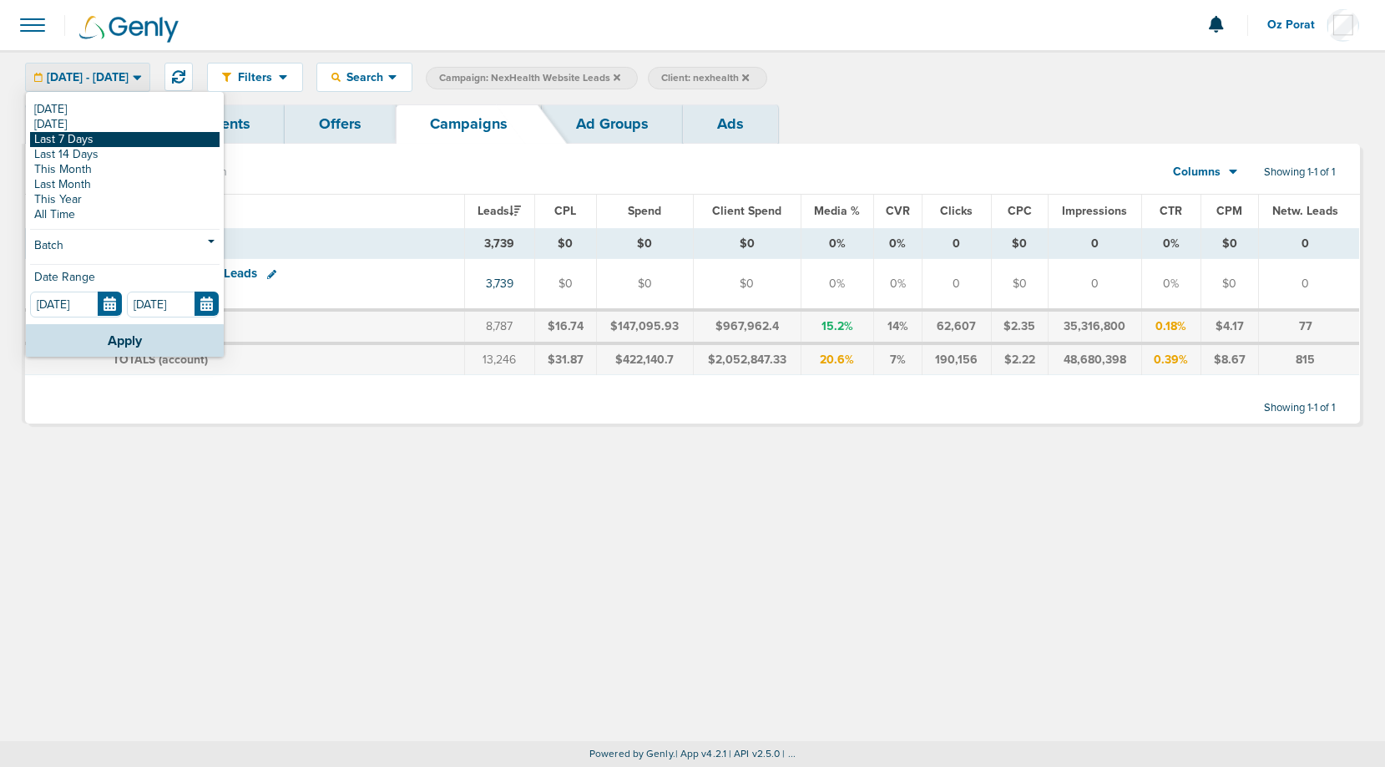
click at [111, 135] on link "Last 7 Days" at bounding box center [125, 139] width 190 height 15
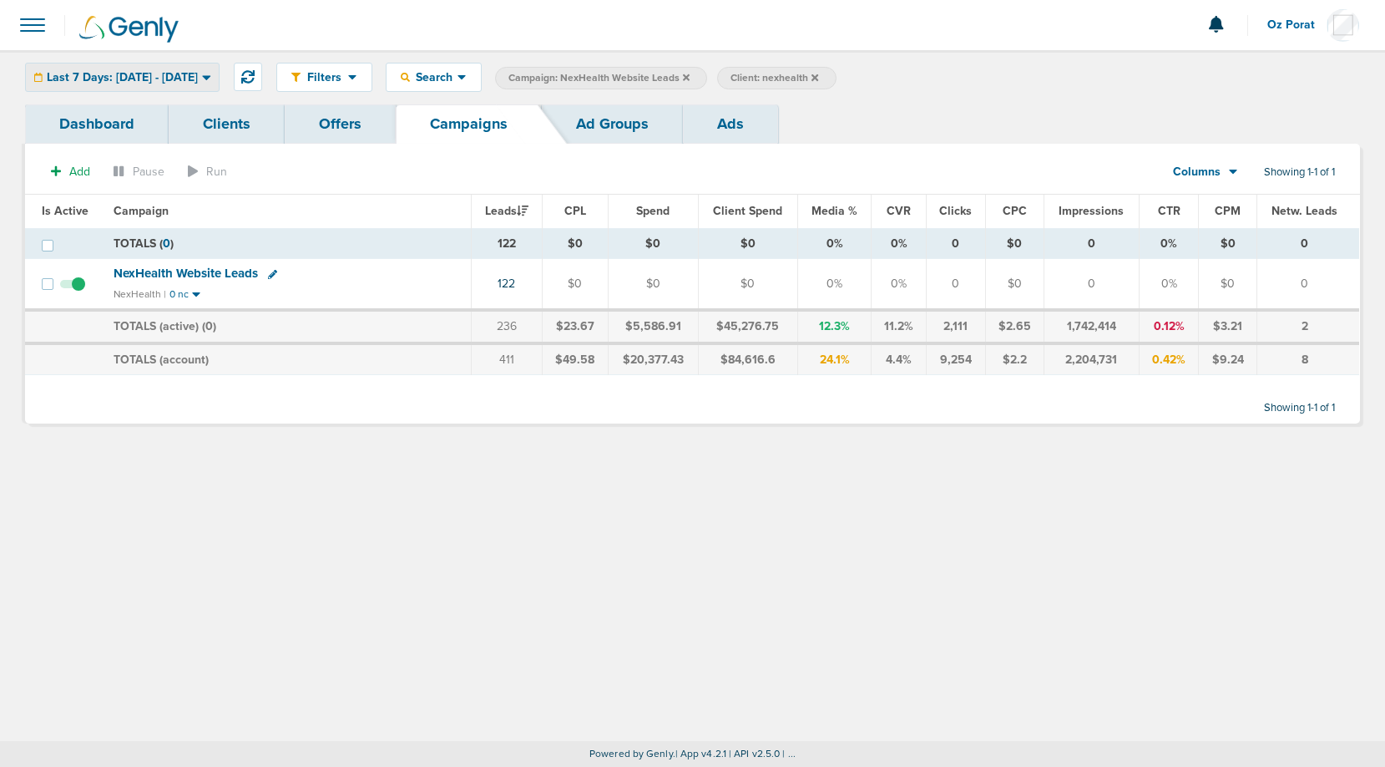
click at [198, 79] on span "Last 7 Days: 09.14.2025 - 09.21.2025" at bounding box center [122, 78] width 151 height 12
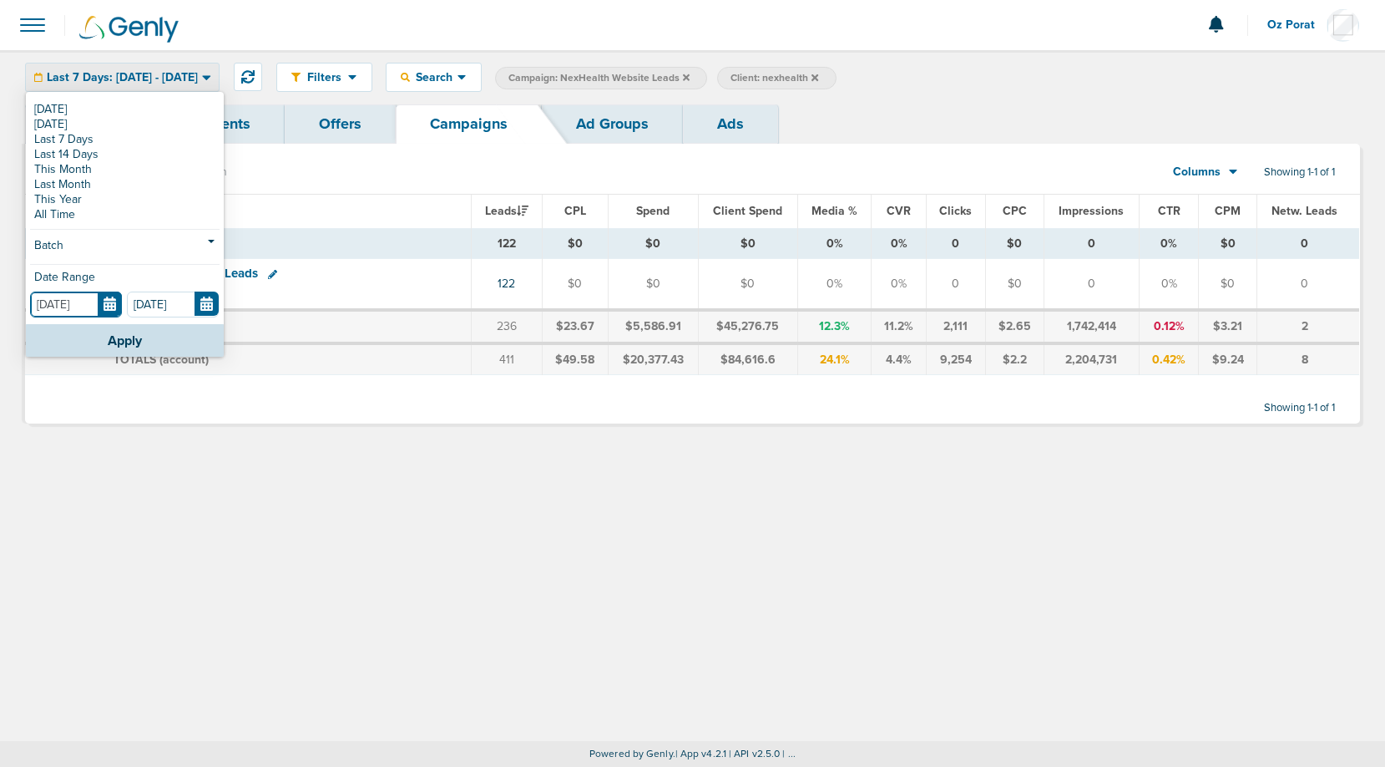
click at [111, 301] on input "09.14.2025" at bounding box center [76, 304] width 92 height 26
click at [217, 68] on div "Last 7 Days: 09.14.2025 - 09.21.2025" at bounding box center [122, 77] width 193 height 28
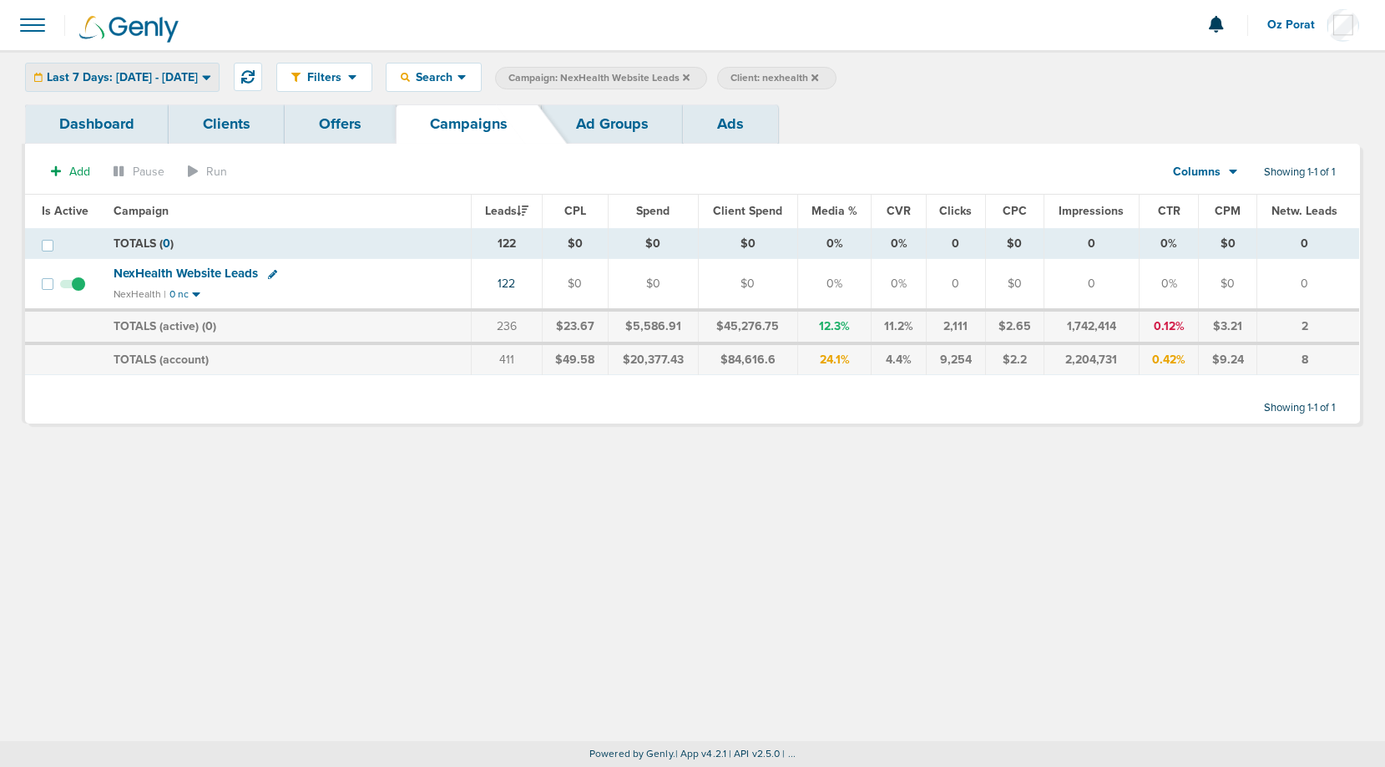
click at [198, 72] on span "Last 7 Days: 09.14.2025 - 09.21.2025" at bounding box center [122, 78] width 151 height 12
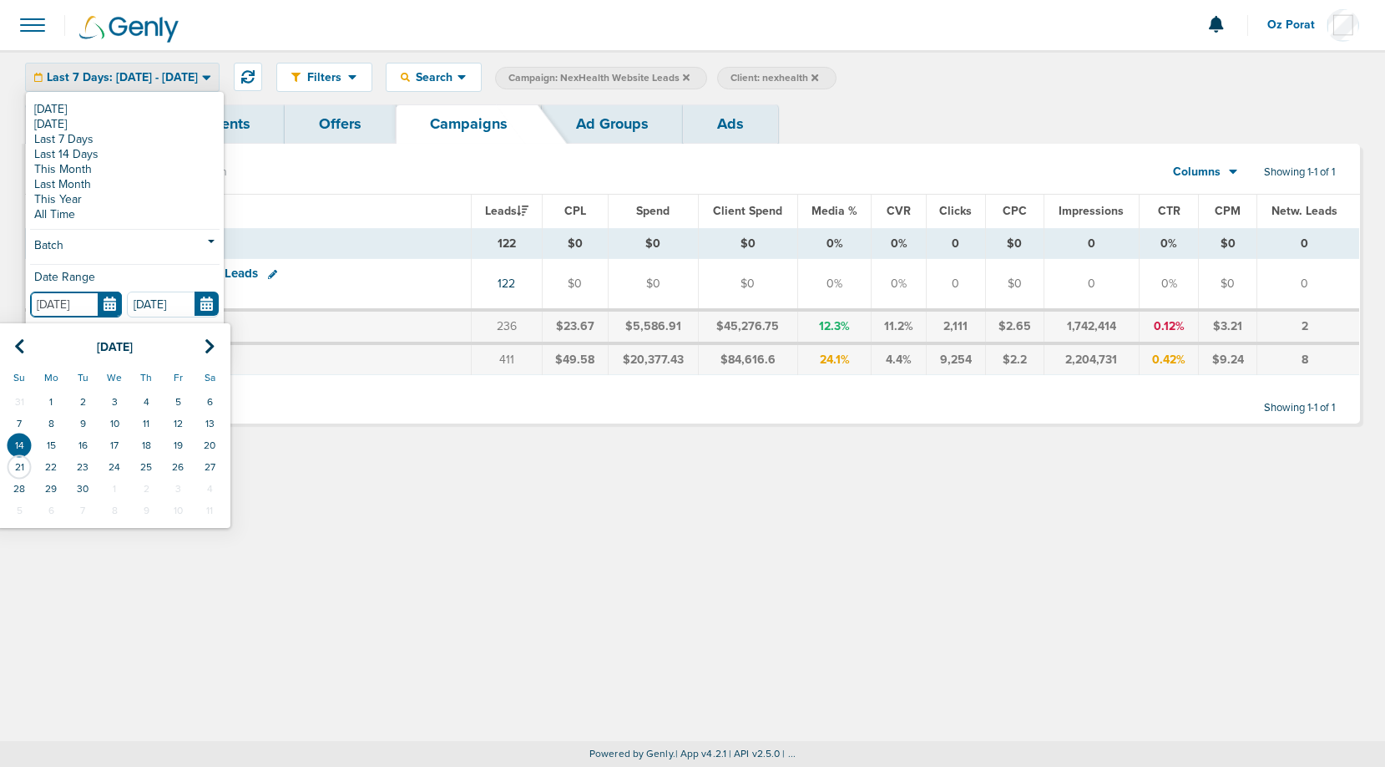
click at [118, 294] on input "09.14.2025" at bounding box center [76, 304] width 92 height 26
click at [14, 346] on icon at bounding box center [19, 346] width 11 height 17
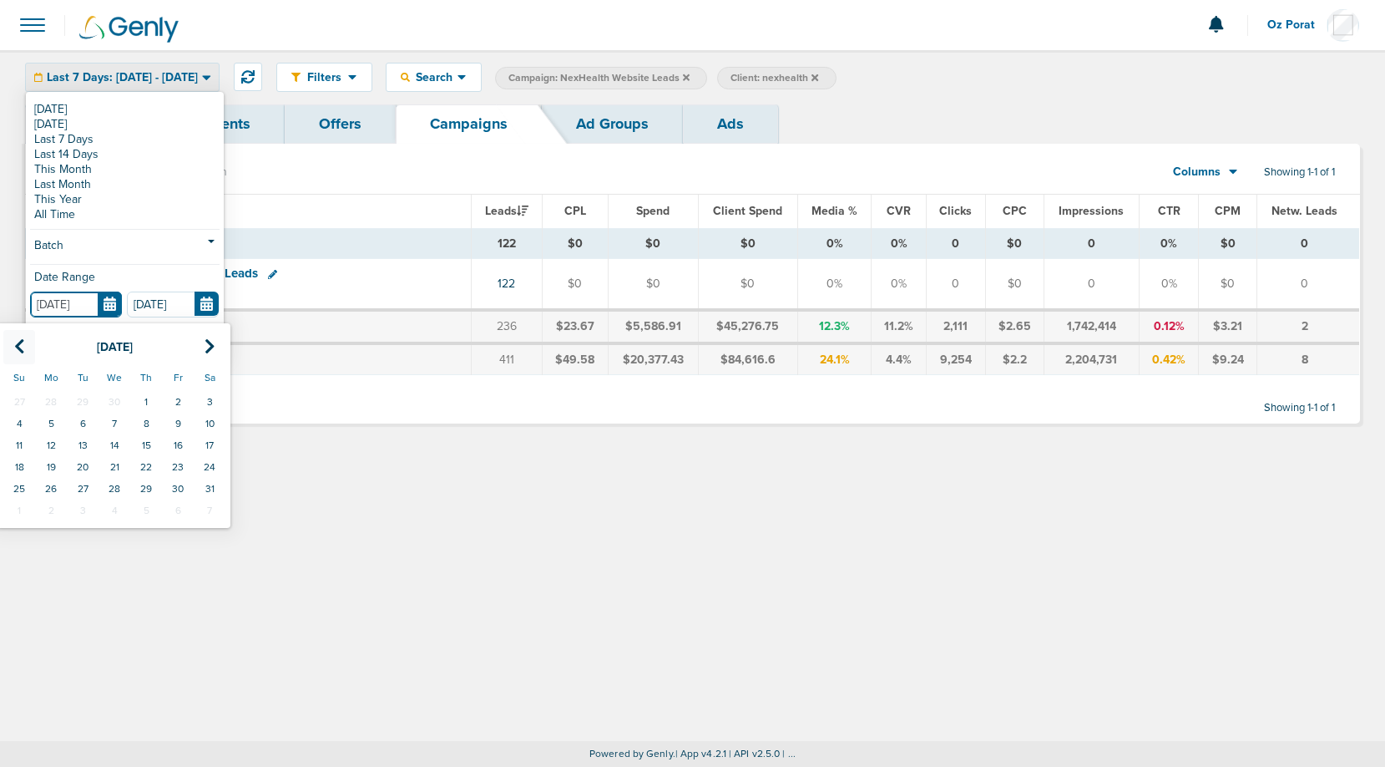
click at [14, 346] on icon at bounding box center [19, 346] width 11 height 17
click at [121, 397] on td "1" at bounding box center [115, 402] width 32 height 22
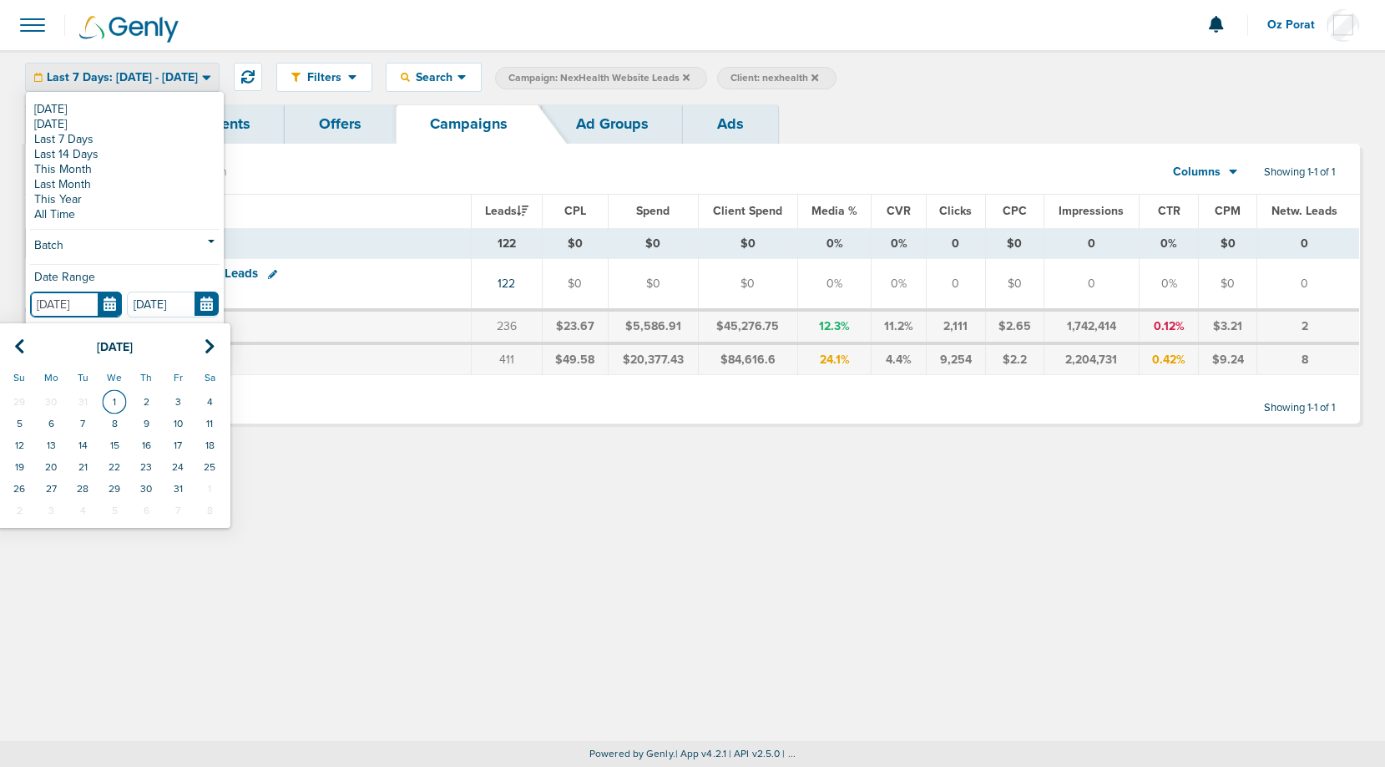
type input "[DATE]"
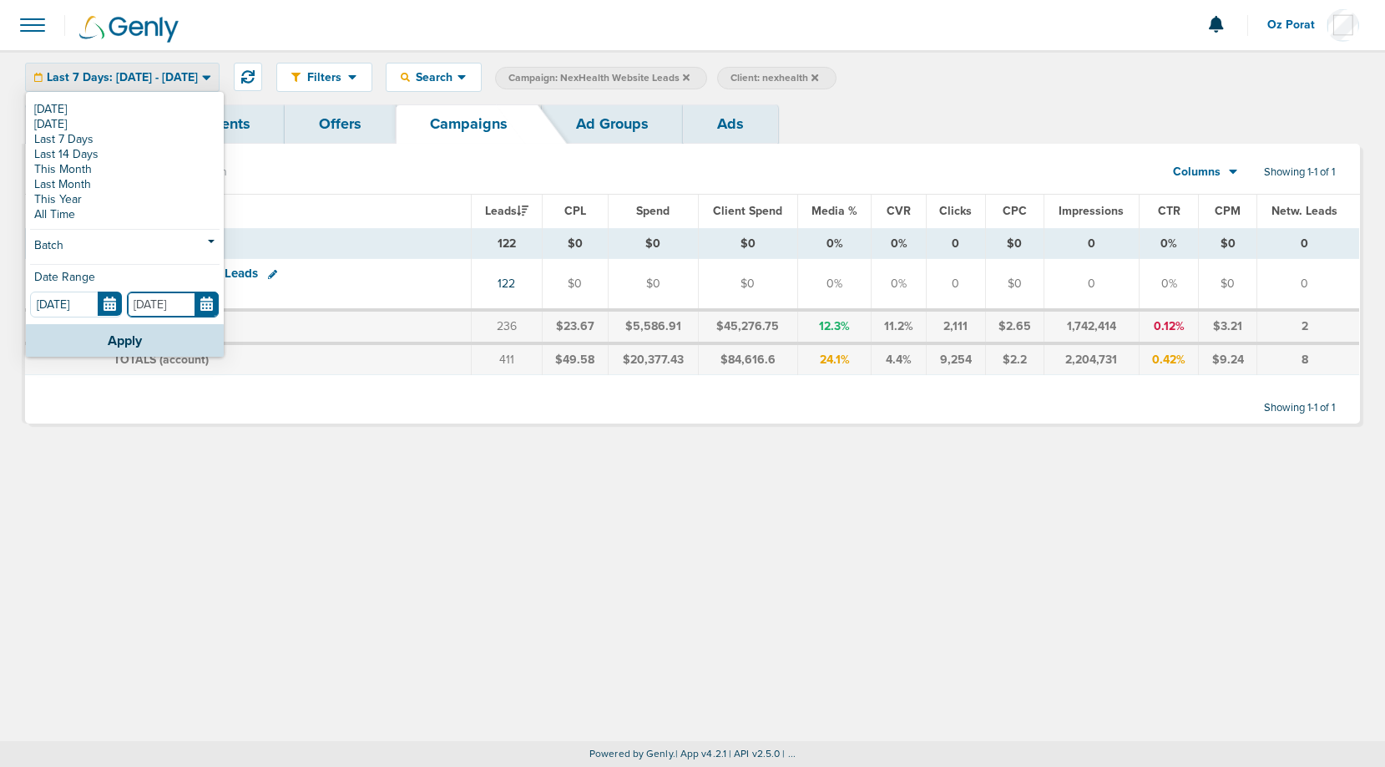
click at [206, 300] on input "[DATE]" at bounding box center [173, 304] width 92 height 26
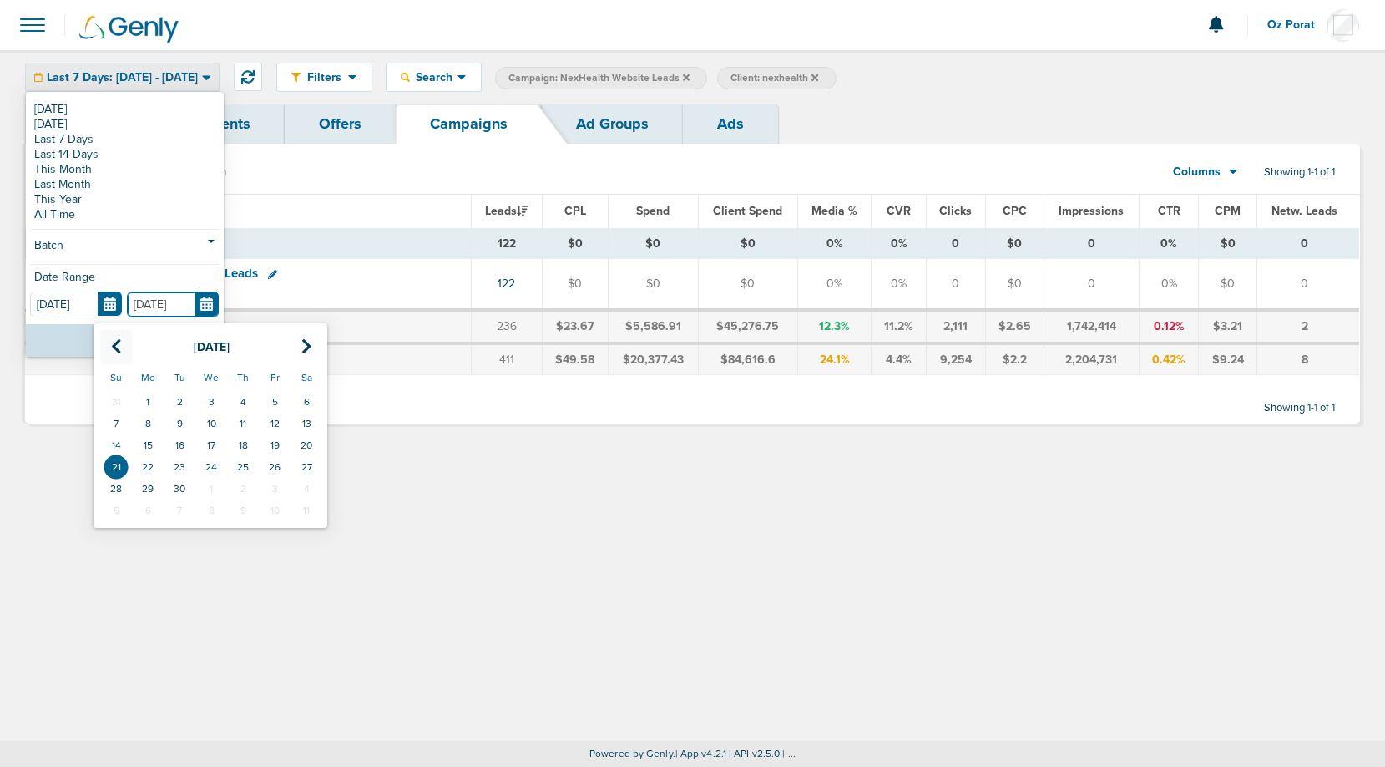
click at [114, 340] on icon at bounding box center [116, 346] width 11 height 17
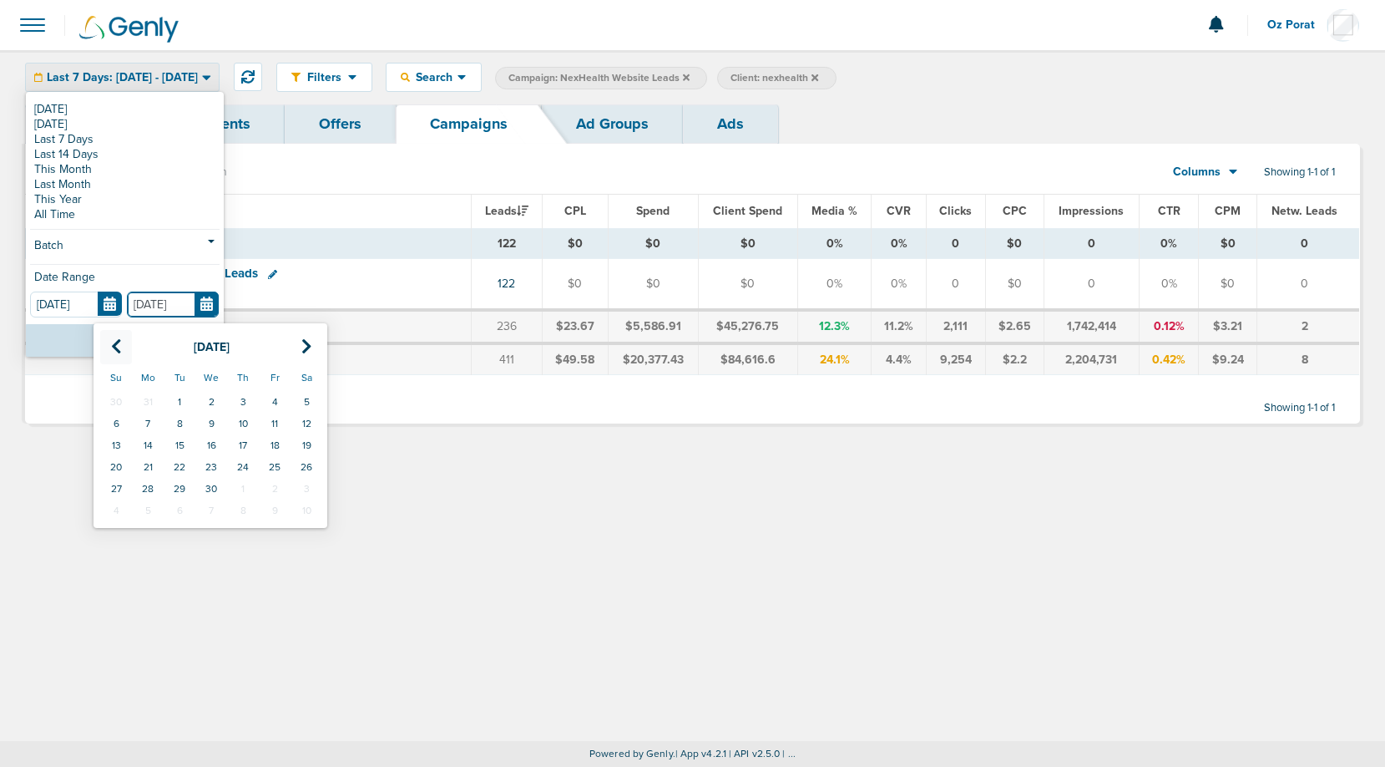
click at [114, 340] on icon at bounding box center [116, 346] width 11 height 17
click at [278, 488] on td "31" at bounding box center [275, 489] width 32 height 22
type input "01.31.2025"
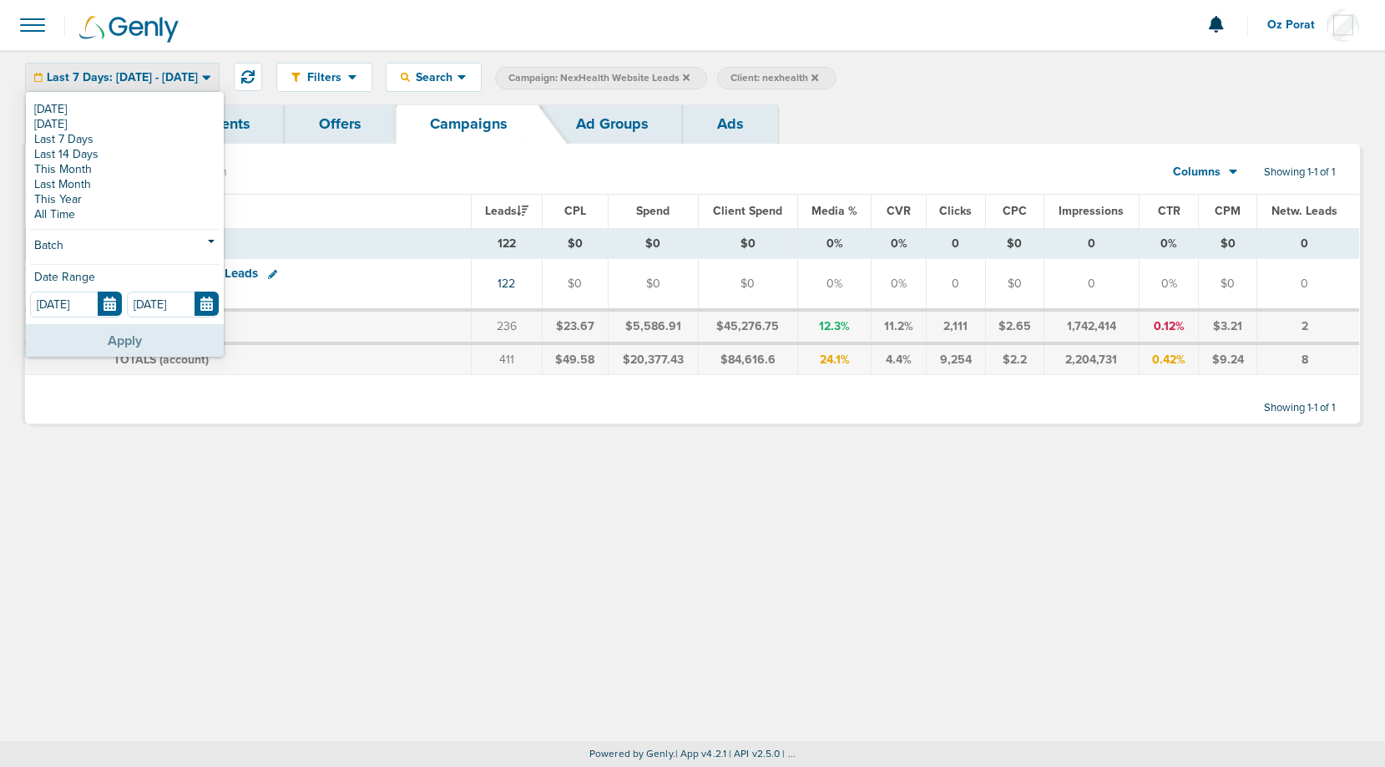
click at [125, 333] on button "Apply" at bounding box center [125, 340] width 198 height 33
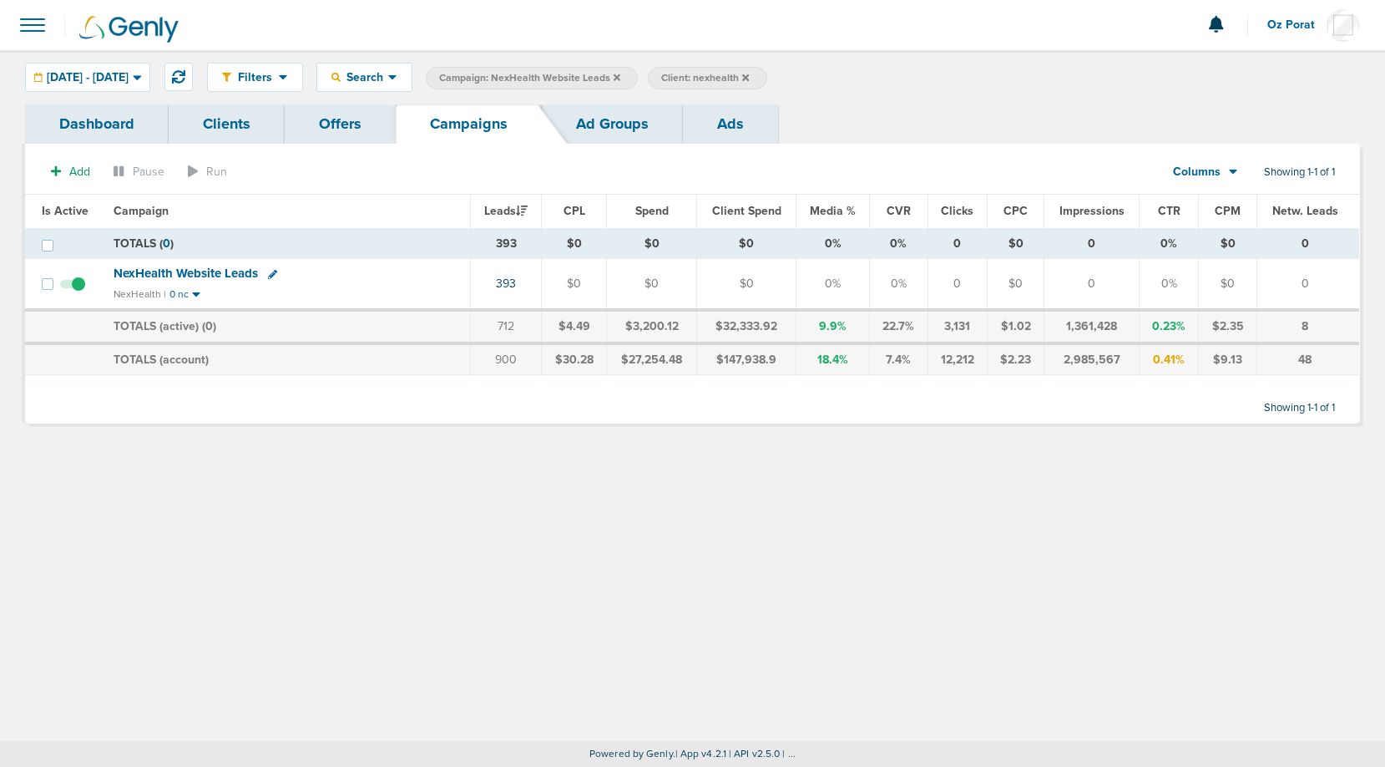
click at [620, 78] on icon at bounding box center [617, 76] width 7 height 7
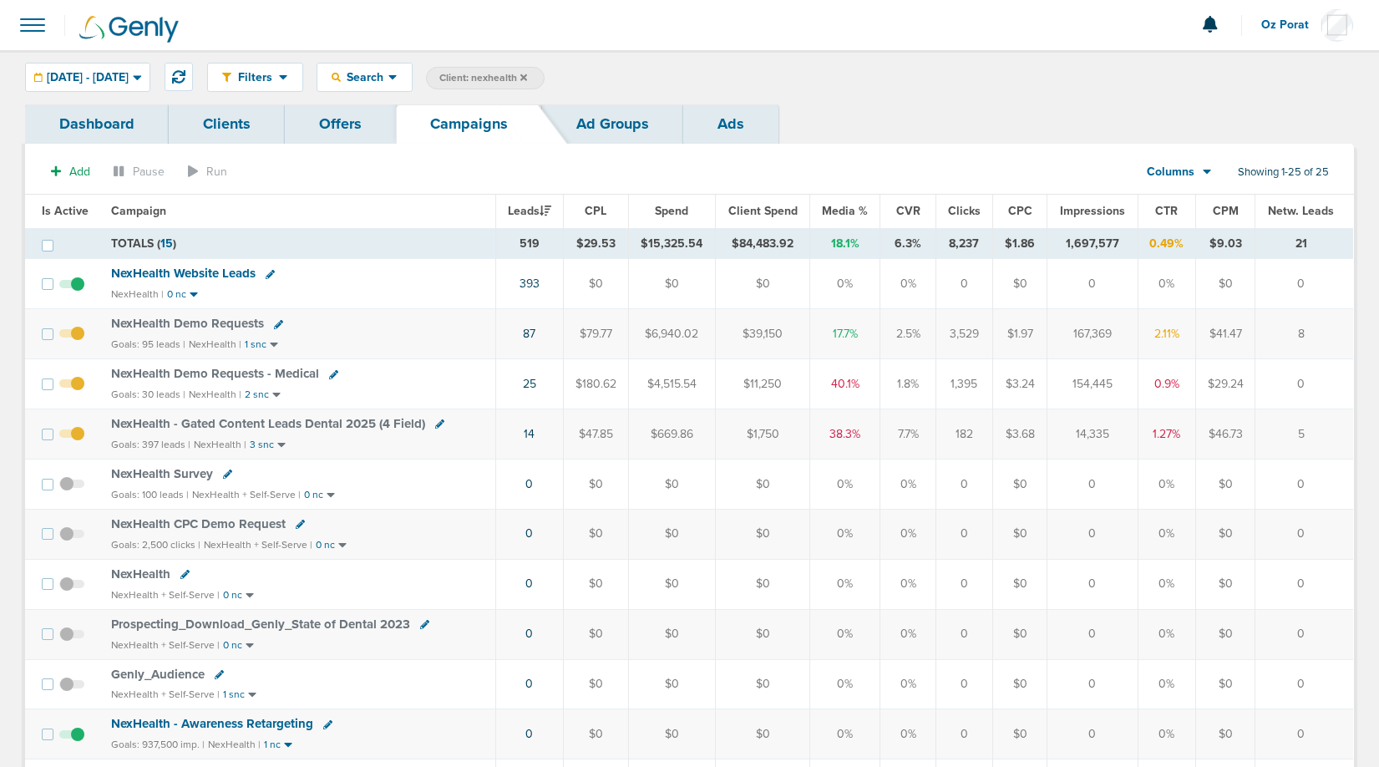
drag, startPoint x: 736, startPoint y: 241, endPoint x: 798, endPoint y: 241, distance: 62.6
click at [798, 241] on td "$84,483.92" at bounding box center [762, 243] width 95 height 31
copy td "$84,483.92"
click at [129, 78] on span "01.01.2025 - 01.31.2025" at bounding box center [88, 78] width 82 height 12
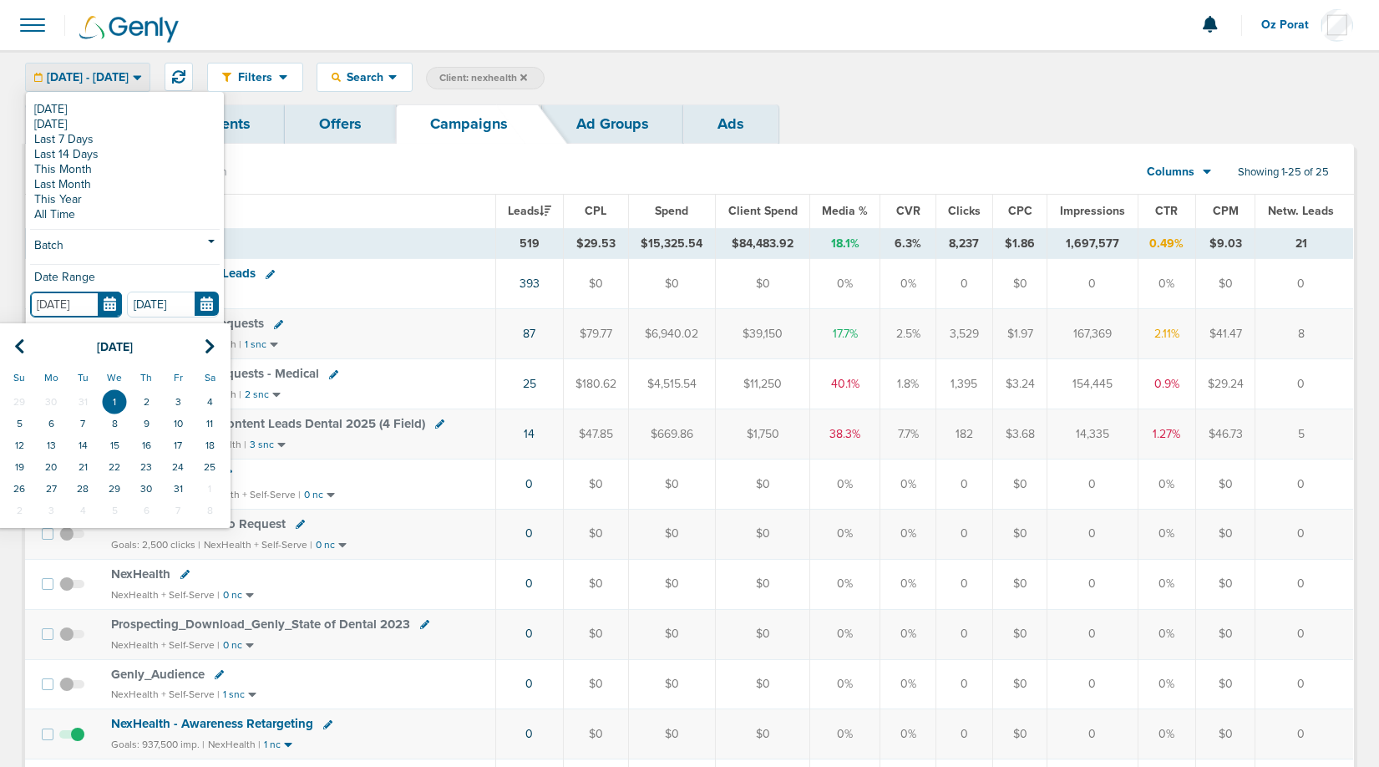
click at [106, 302] on input "[DATE]" at bounding box center [76, 304] width 92 height 26
click at [209, 347] on icon at bounding box center [210, 346] width 11 height 17
click at [215, 398] on td "1" at bounding box center [210, 402] width 32 height 22
type input "02.01.2025"
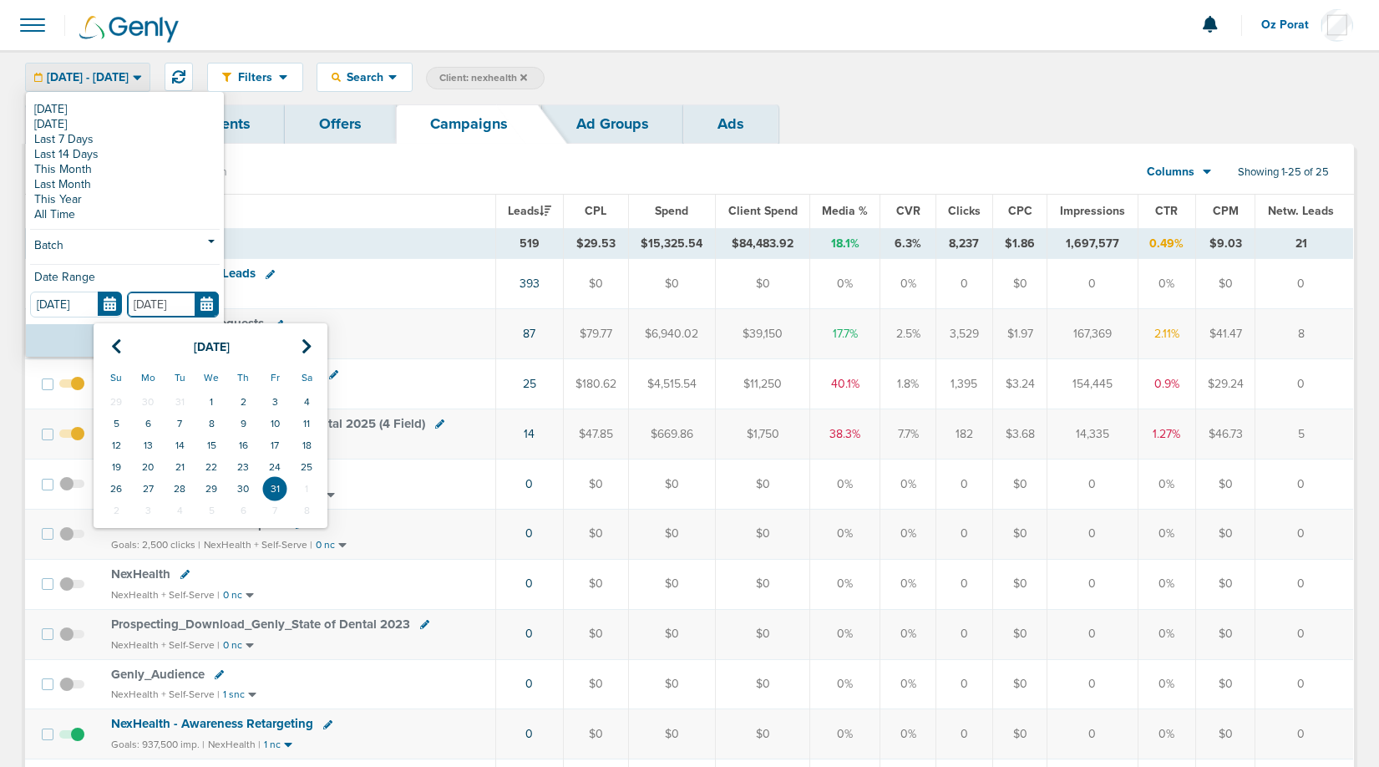
click at [205, 302] on input "01.31.2025" at bounding box center [173, 304] width 92 height 26
click at [306, 342] on icon at bounding box center [306, 346] width 11 height 17
click at [275, 493] on td "28" at bounding box center [275, 489] width 32 height 22
type input "02.28.2025"
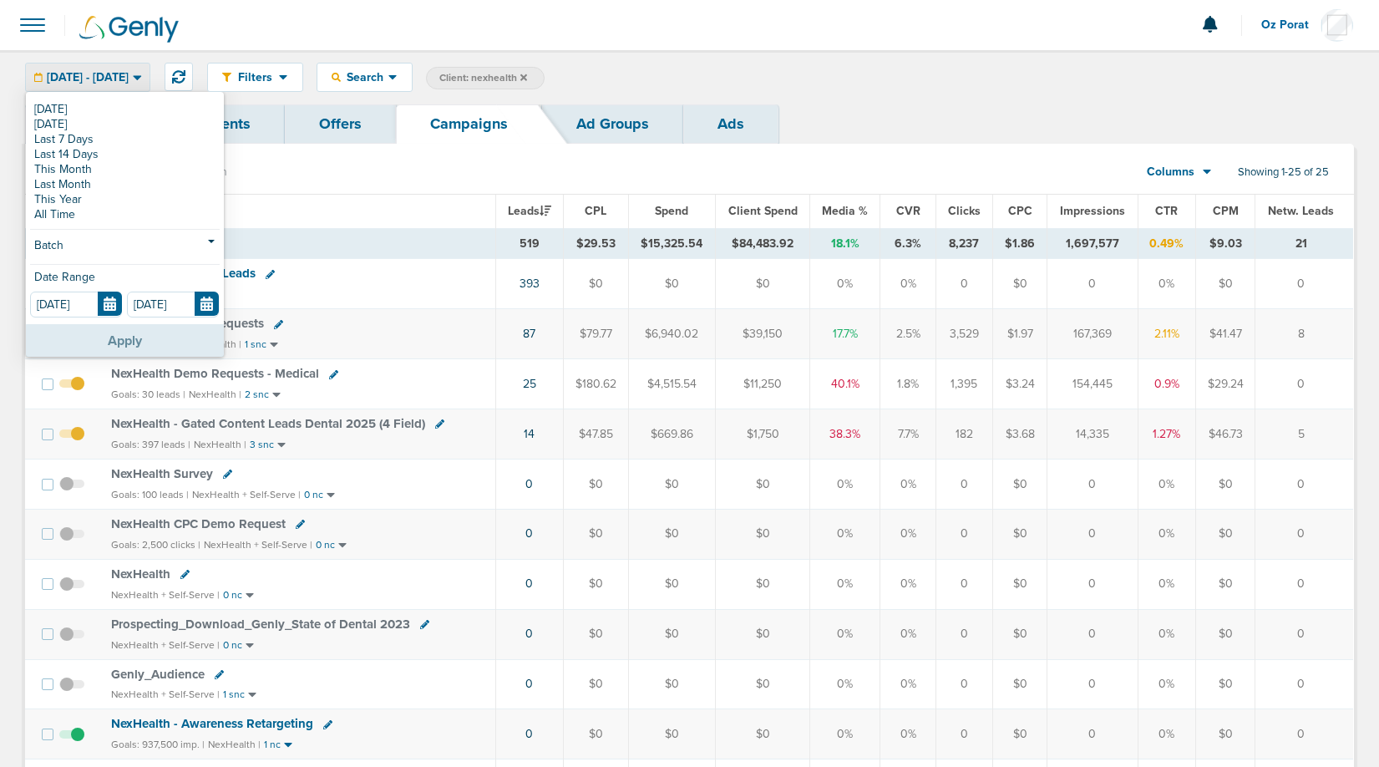
click at [115, 337] on button "Apply" at bounding box center [125, 340] width 198 height 33
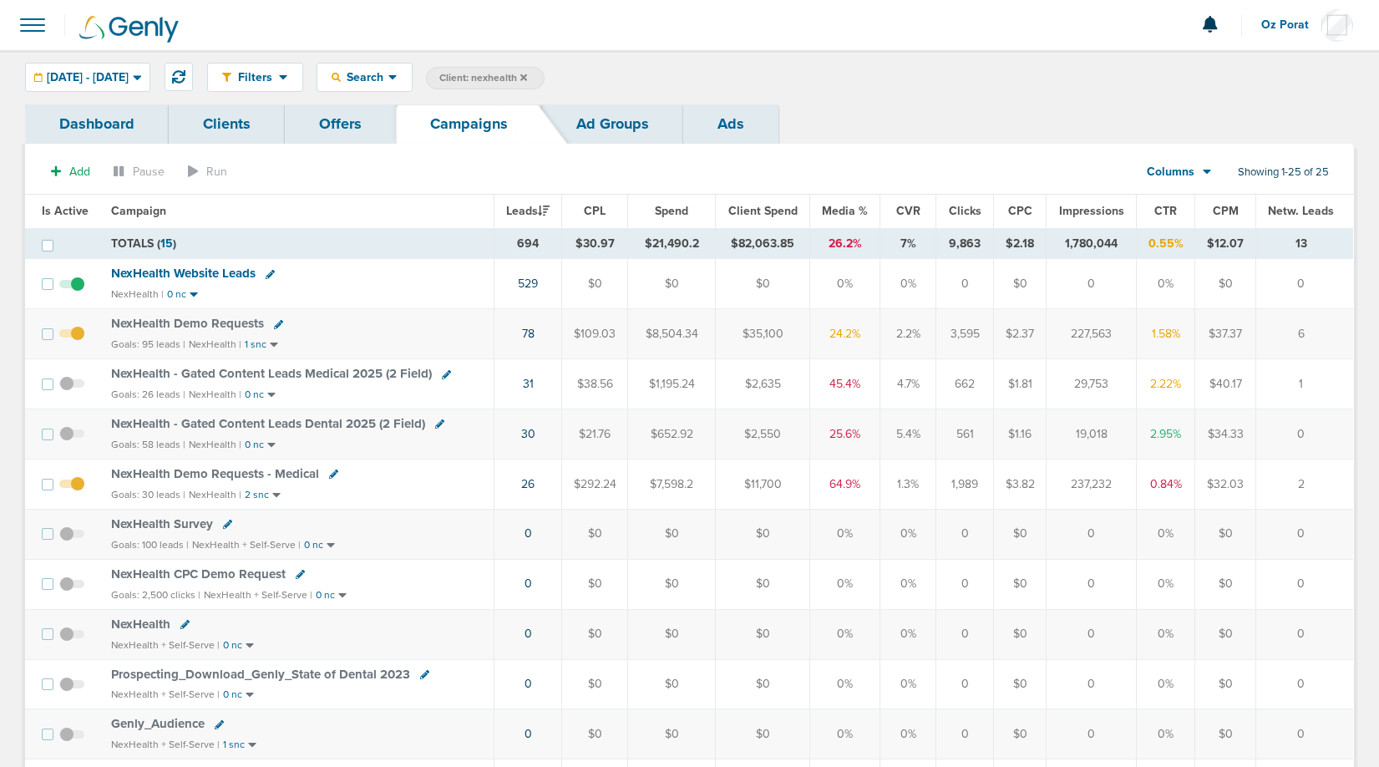
drag, startPoint x: 737, startPoint y: 242, endPoint x: 795, endPoint y: 242, distance: 57.6
click at [795, 242] on td "$82,063.85" at bounding box center [763, 243] width 94 height 31
click at [129, 83] on span "02.01.2025 - 02.28.2025" at bounding box center [88, 78] width 82 height 12
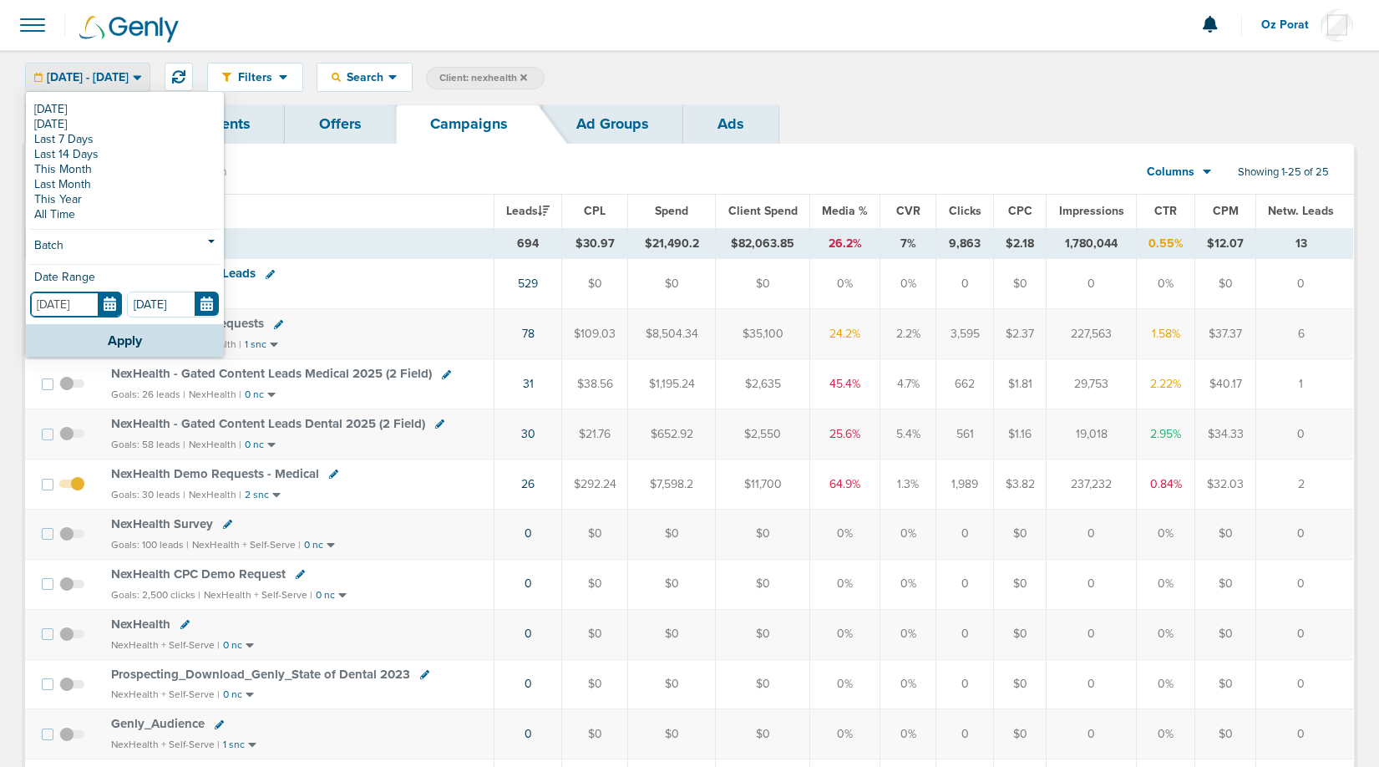
click at [109, 303] on input "02.01.2025" at bounding box center [76, 304] width 92 height 26
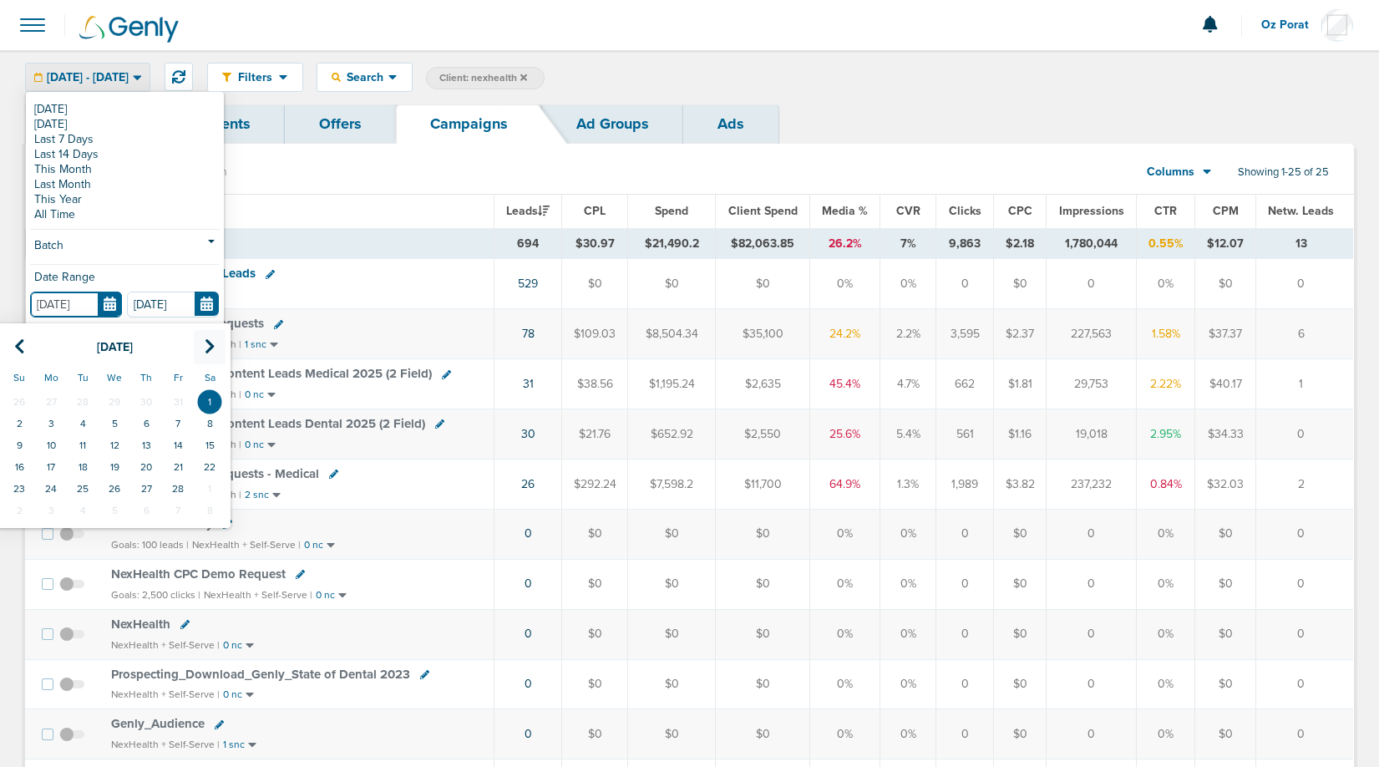
click at [211, 345] on icon at bounding box center [210, 346] width 11 height 17
click at [211, 396] on td "1" at bounding box center [210, 402] width 32 height 22
type input "03.01.2025"
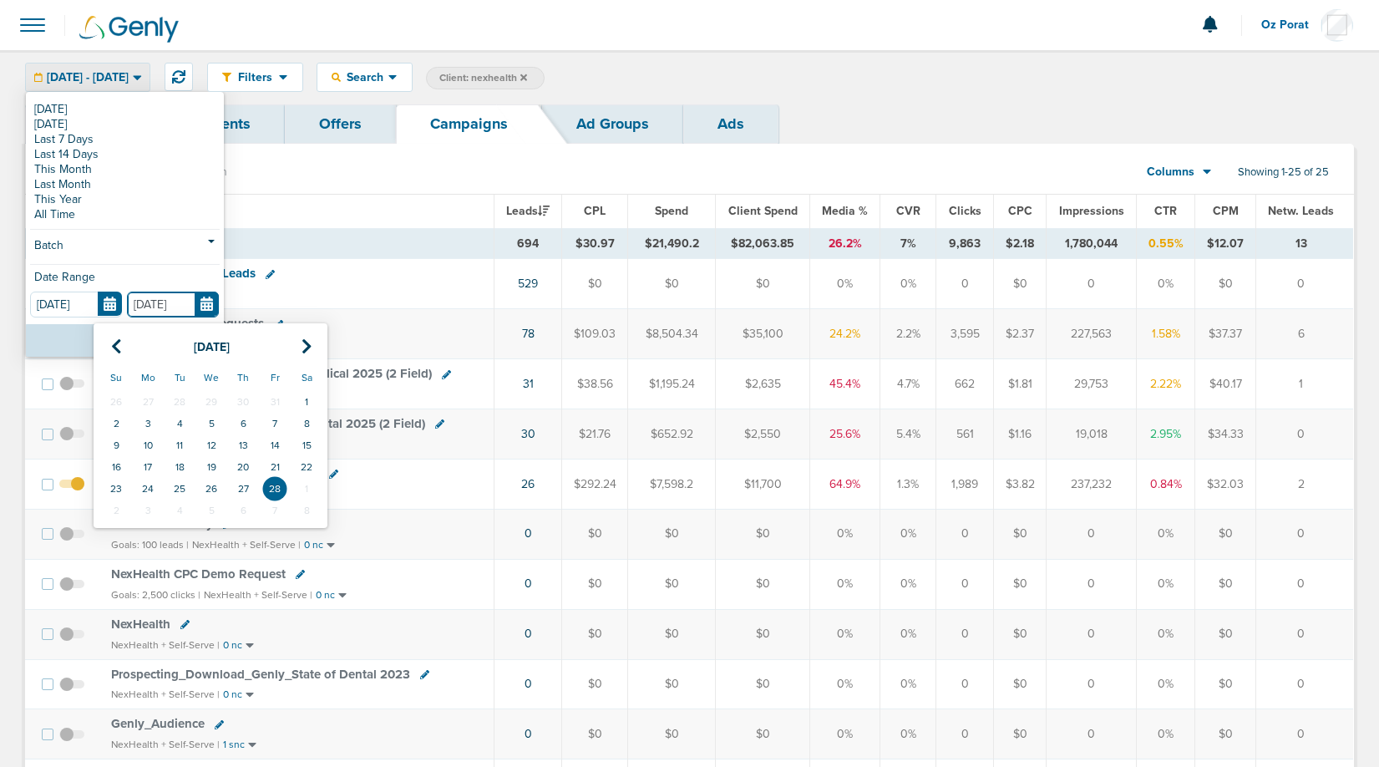
click at [208, 303] on input "02.28.2025" at bounding box center [173, 304] width 92 height 26
click at [306, 343] on icon at bounding box center [306, 346] width 11 height 17
click at [140, 506] on td "31" at bounding box center [148, 510] width 32 height 22
type input "03.31.2025"
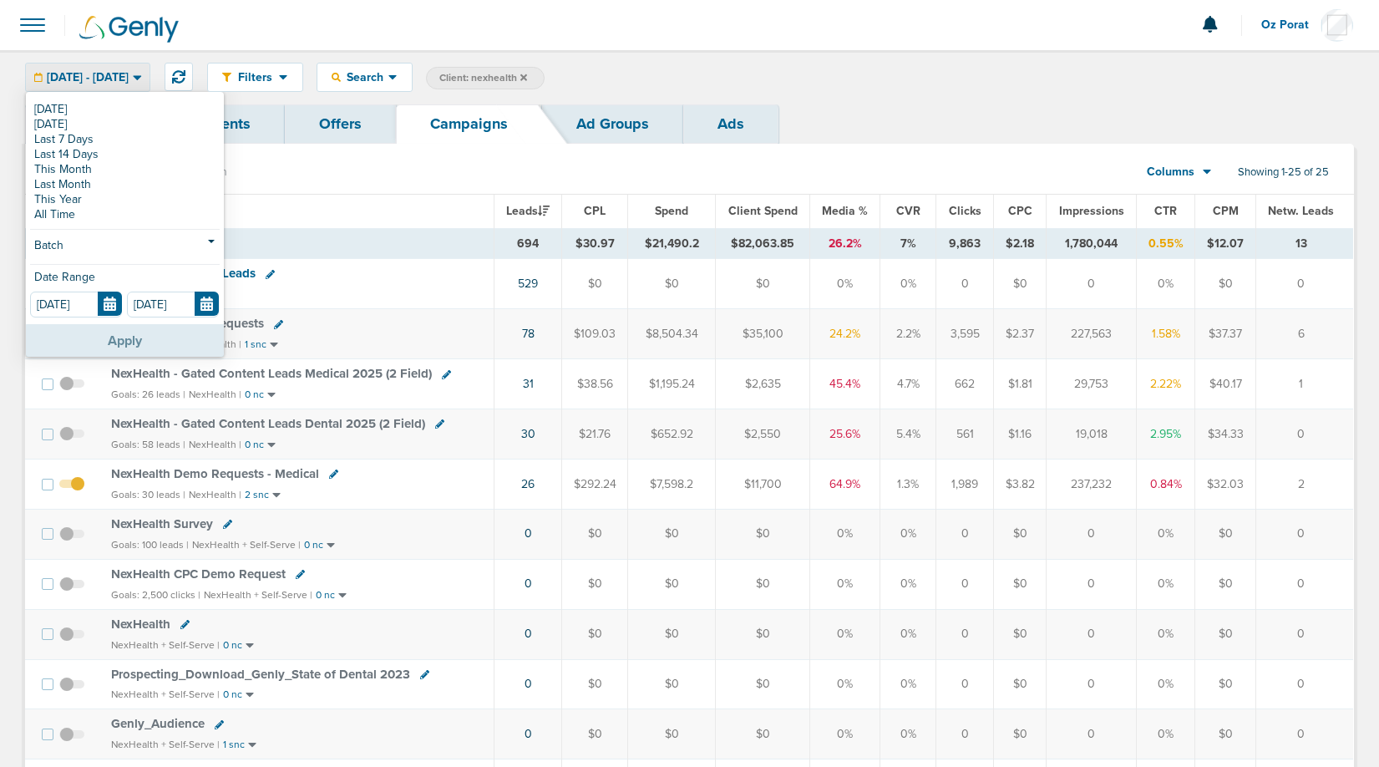
click at [126, 336] on button "Apply" at bounding box center [125, 340] width 198 height 33
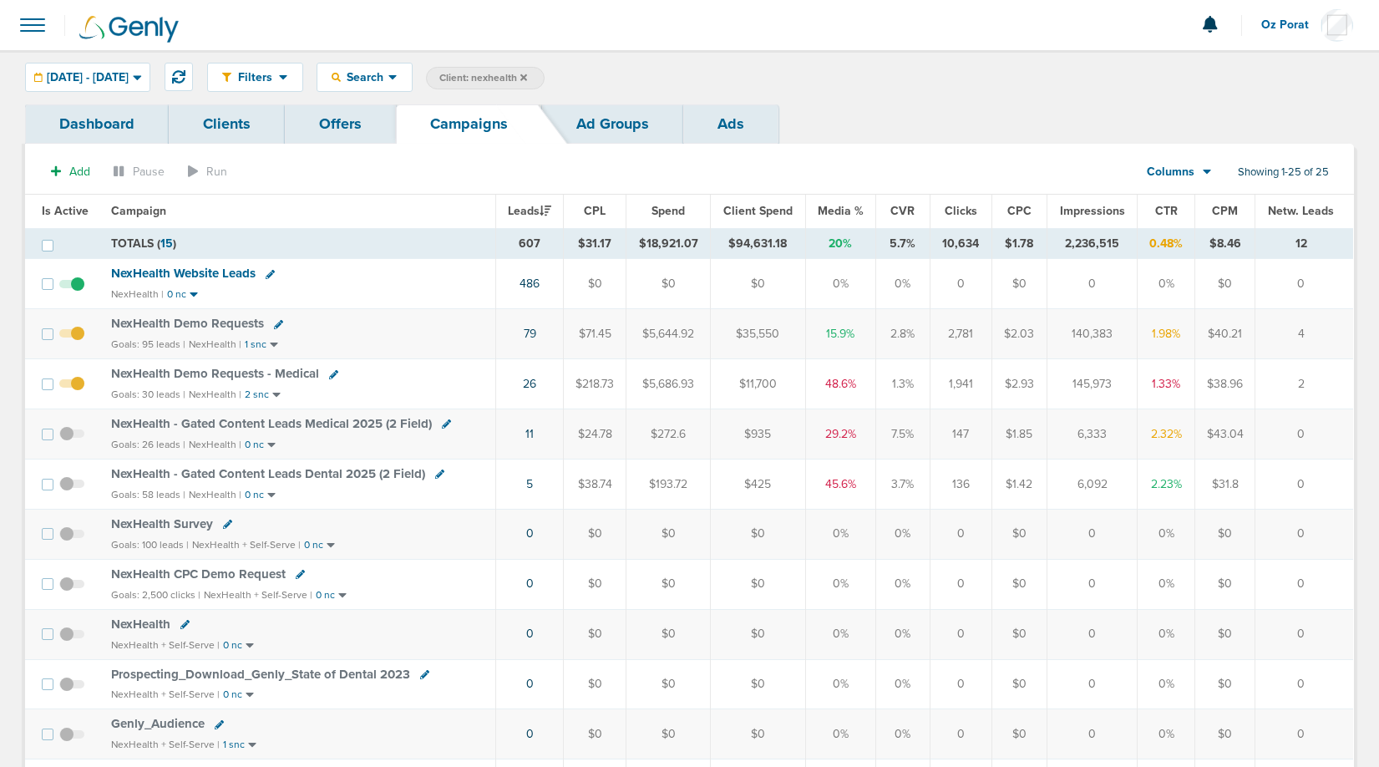
drag, startPoint x: 733, startPoint y: 242, endPoint x: 801, endPoint y: 242, distance: 67.6
click at [801, 242] on td "$94,631.18" at bounding box center [758, 243] width 95 height 31
copy td "$94,631.18"
click at [129, 84] on span "03.01.2025 - 03.31.2025" at bounding box center [88, 78] width 82 height 12
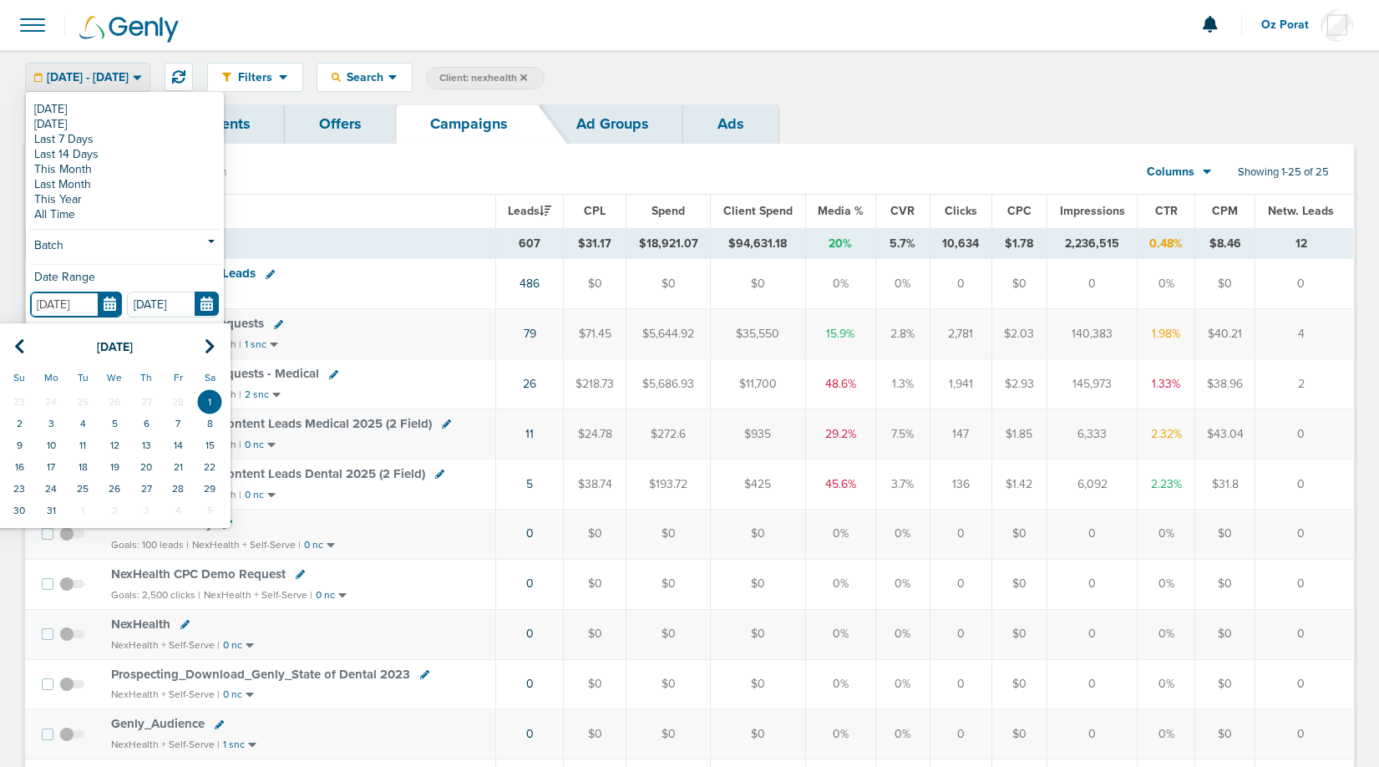
click at [113, 312] on input "03.01.2025" at bounding box center [76, 304] width 92 height 26
click at [205, 344] on icon at bounding box center [210, 346] width 11 height 17
click at [79, 401] on td "1" at bounding box center [83, 402] width 32 height 22
type input "04.01.2025"
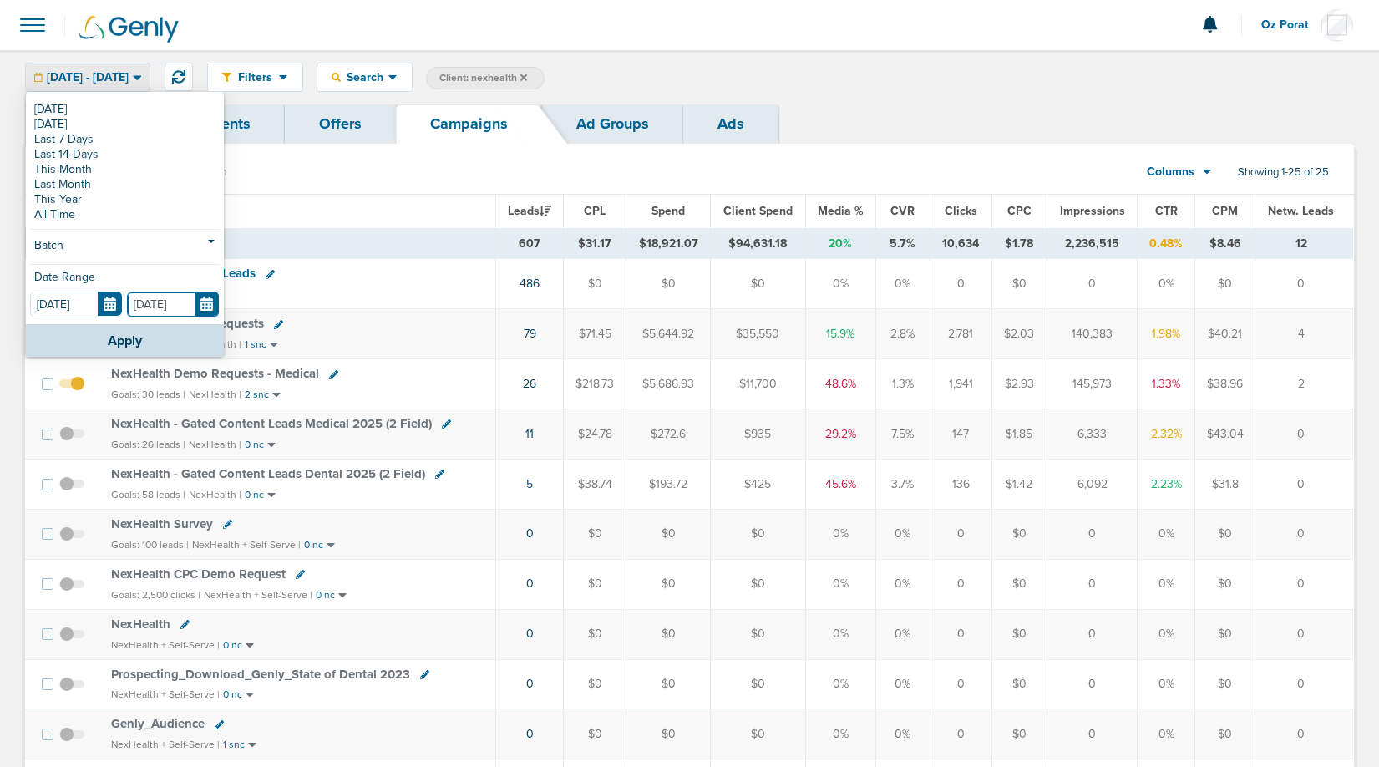
click at [205, 306] on input "03.31.2025" at bounding box center [173, 304] width 92 height 26
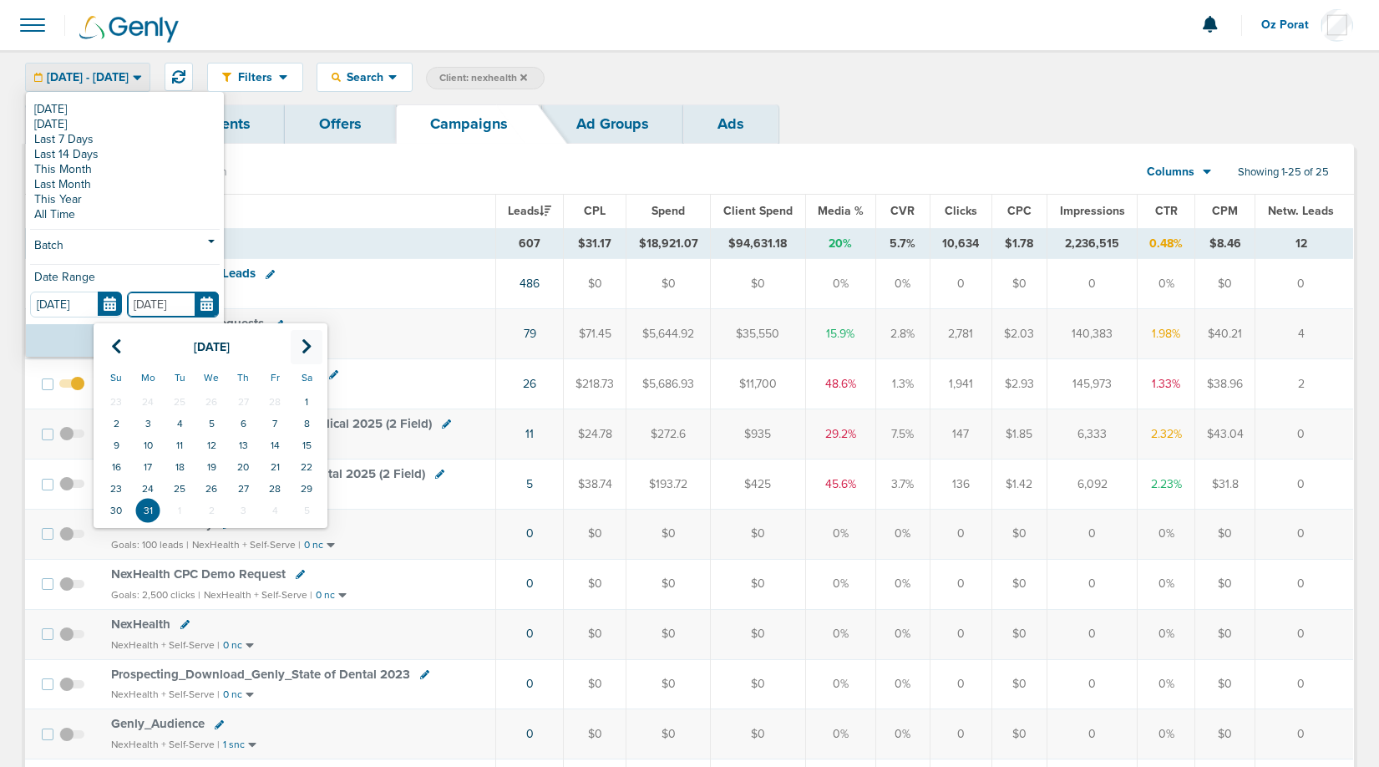
click at [304, 347] on icon at bounding box center [306, 346] width 11 height 17
click at [224, 481] on td "30" at bounding box center [211, 489] width 32 height 22
type input "04.30.2025"
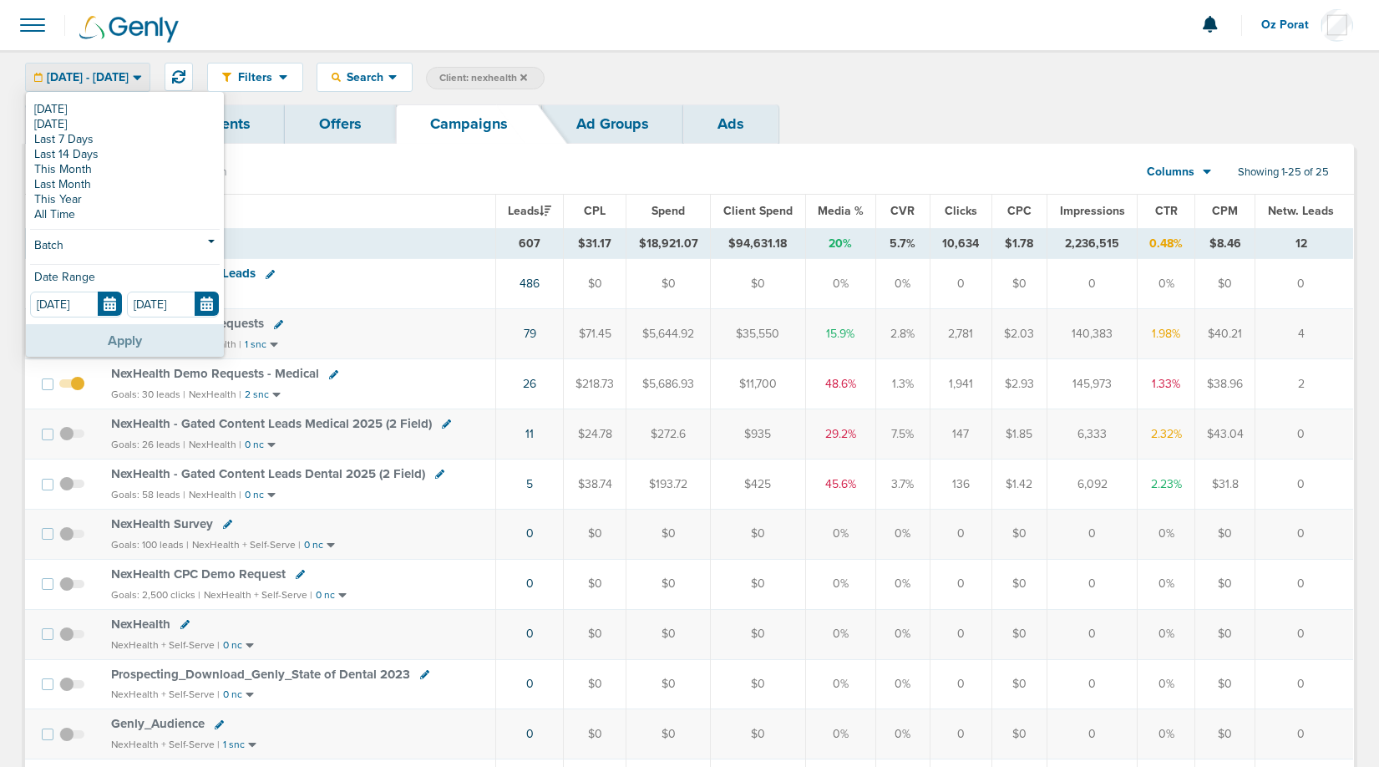
click at [134, 346] on button "Apply" at bounding box center [125, 340] width 198 height 33
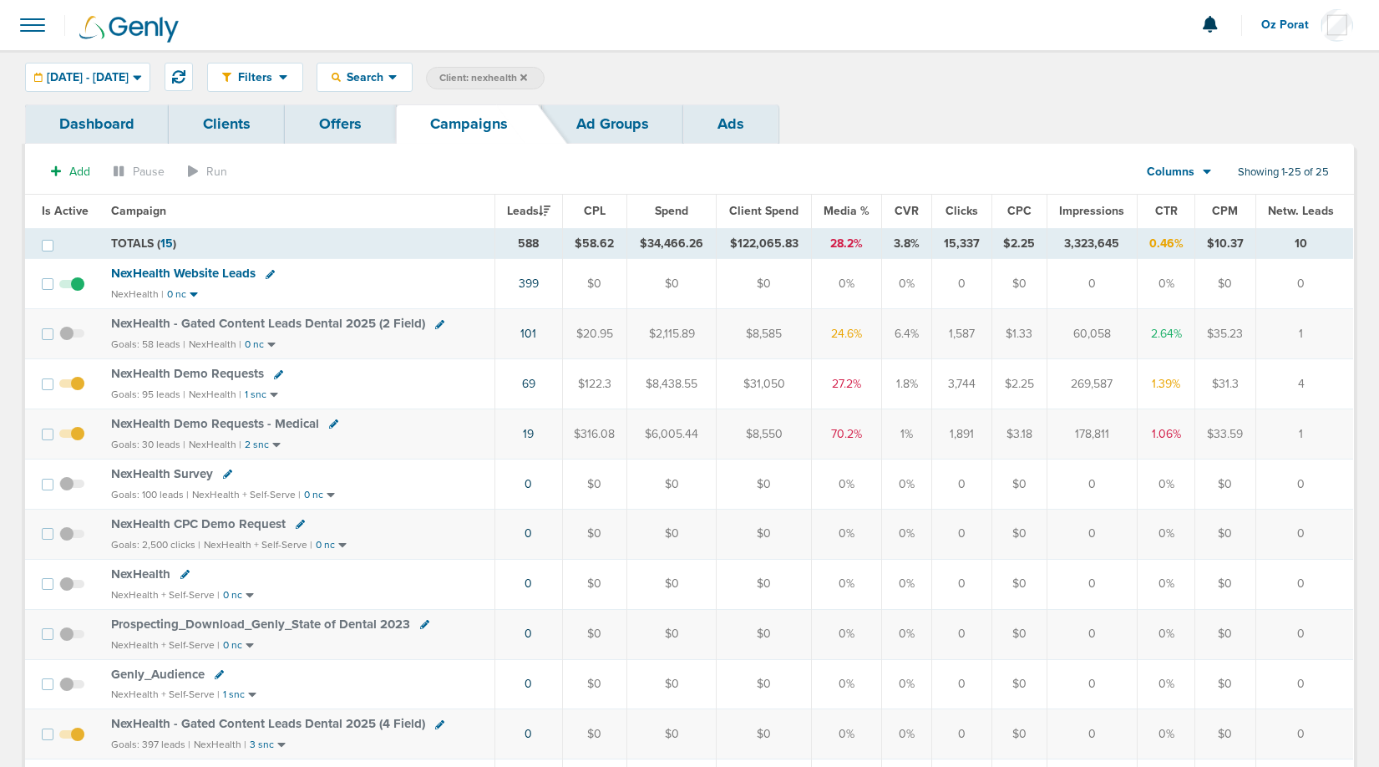
drag, startPoint x: 731, startPoint y: 242, endPoint x: 787, endPoint y: 242, distance: 56.0
click at [787, 242] on td "$122,065.83" at bounding box center [764, 243] width 94 height 31
copy td "$122,065.83"
click at [145, 89] on div "04.01.2025 - 04.30.2025" at bounding box center [88, 77] width 124 height 28
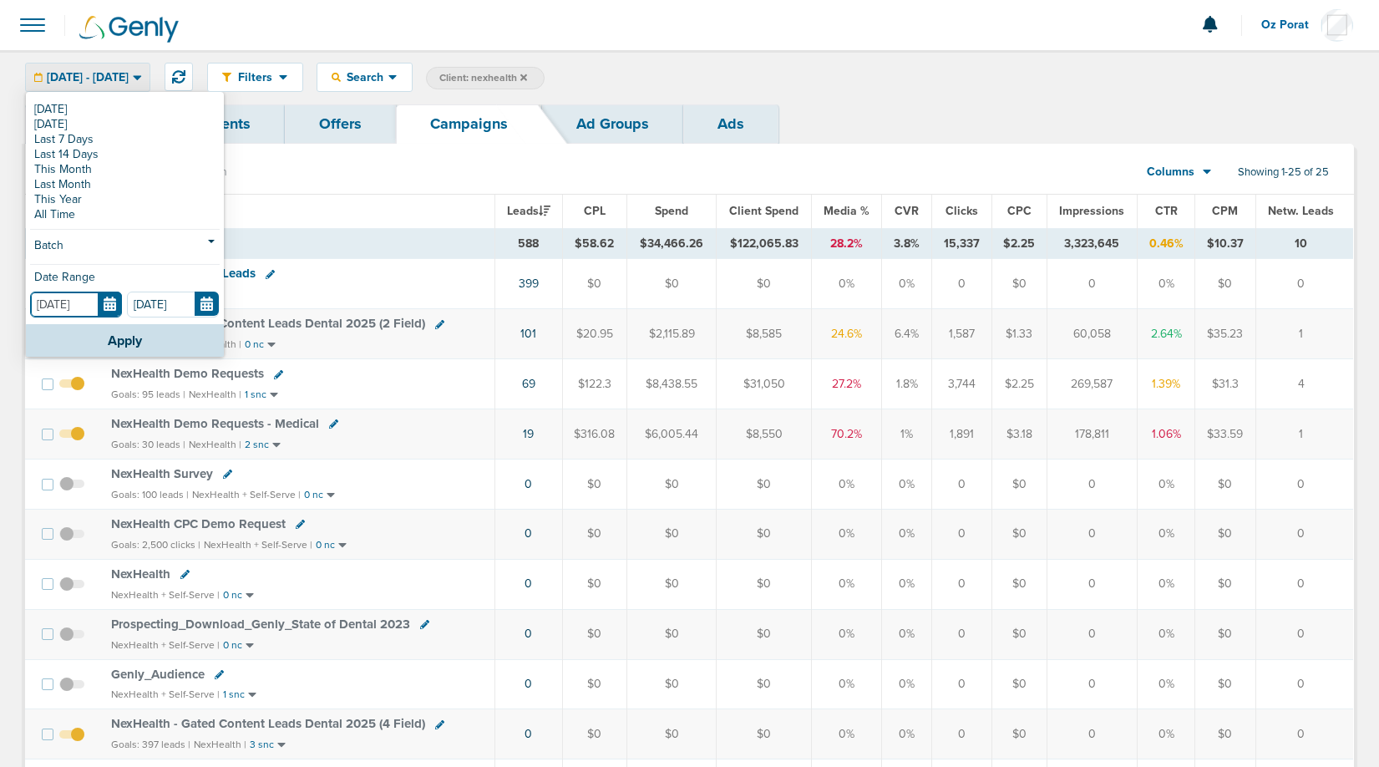
click at [112, 301] on input "04.01.2025" at bounding box center [76, 304] width 92 height 26
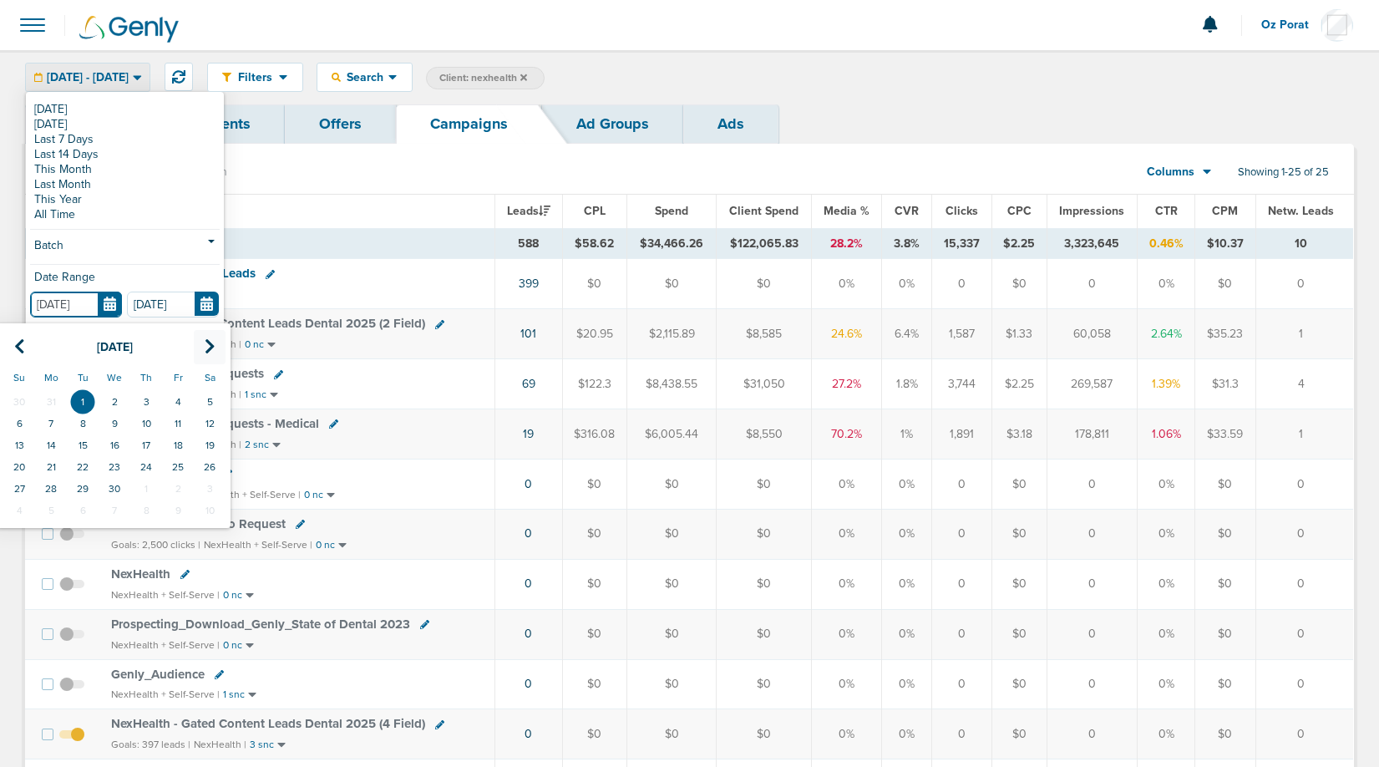
click at [209, 336] on th at bounding box center [210, 347] width 32 height 34
click at [152, 403] on td "1" at bounding box center [146, 402] width 32 height 22
type input "[DATE]"
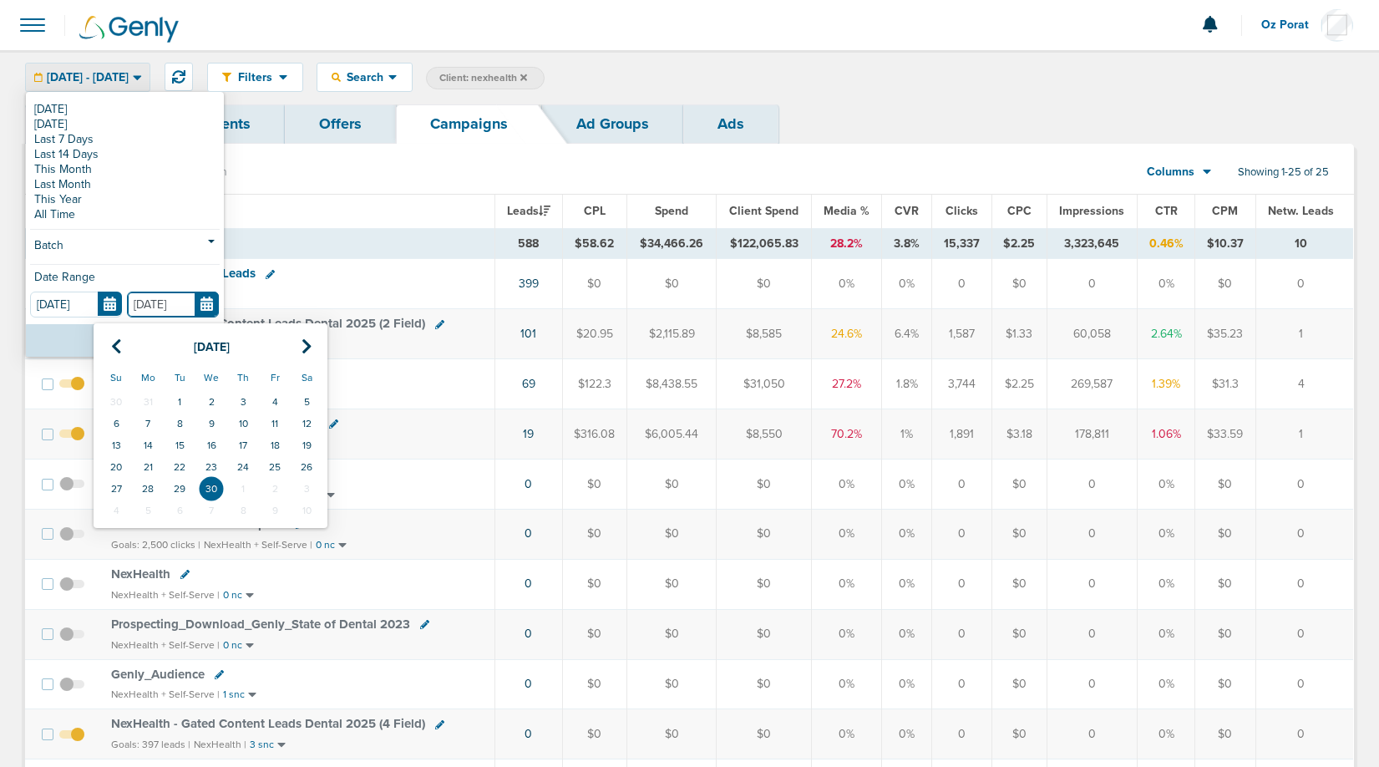
click at [202, 303] on input "04.30.2025" at bounding box center [173, 304] width 92 height 26
click at [301, 347] on icon at bounding box center [306, 346] width 11 height 17
click at [315, 485] on td "31" at bounding box center [307, 489] width 32 height 22
type input "05.31.2025"
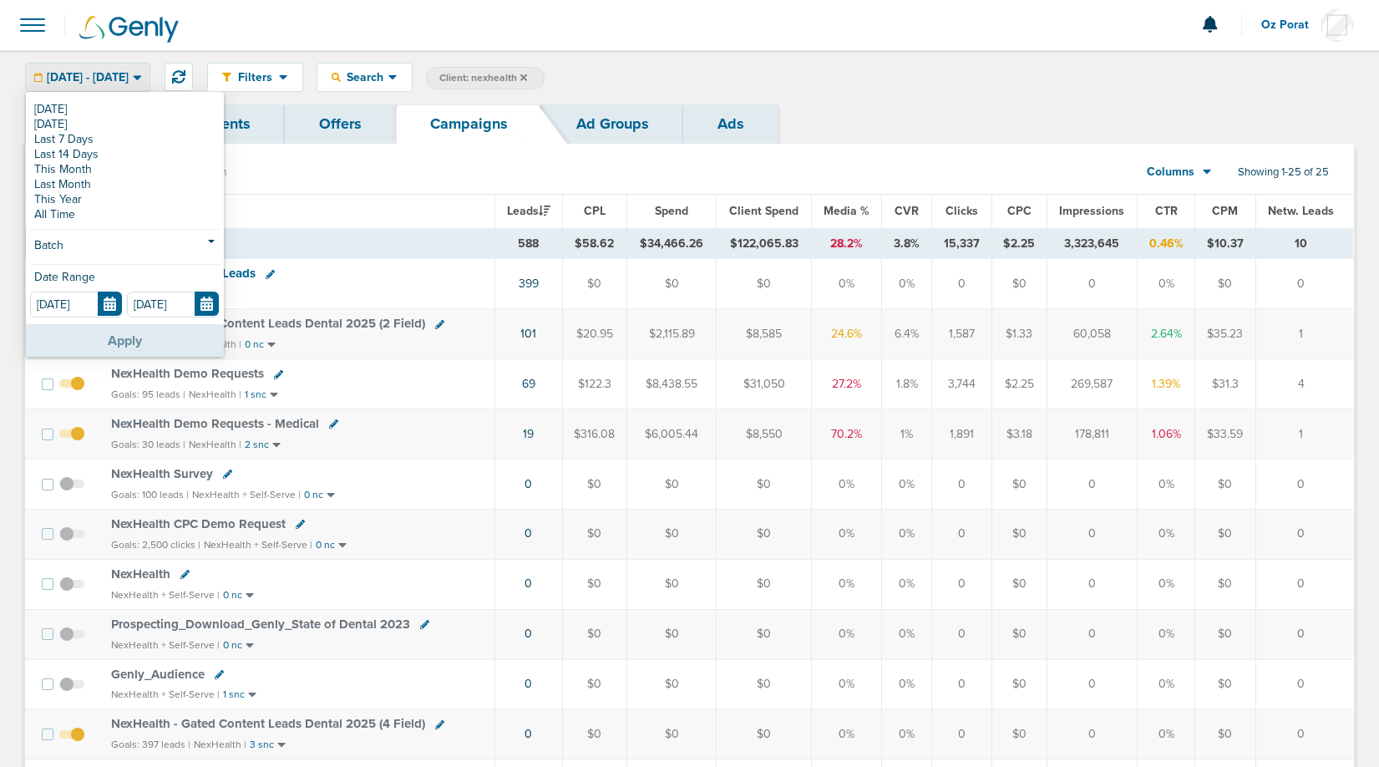
click at [110, 335] on button "Apply" at bounding box center [125, 340] width 198 height 33
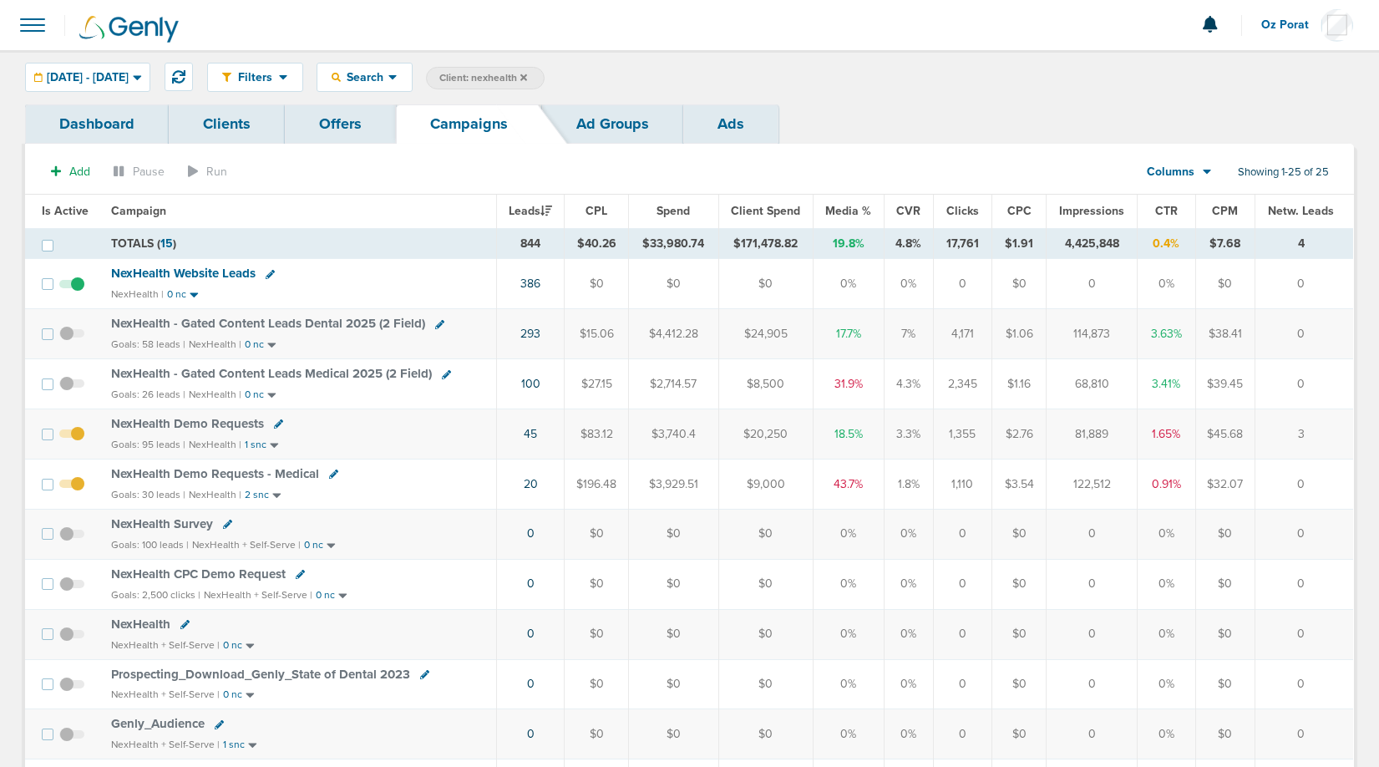
drag, startPoint x: 731, startPoint y: 246, endPoint x: 833, endPoint y: 252, distance: 102.9
click at [833, 252] on tr "TOTALS ( 15 ) 844 $40.26 $33,980.74 $171,478.82 19.8% 4.8% 17,761 $1.91 4,425,8…" at bounding box center [689, 243] width 1328 height 31
click at [772, 240] on td "$171,478.82" at bounding box center [765, 243] width 95 height 31
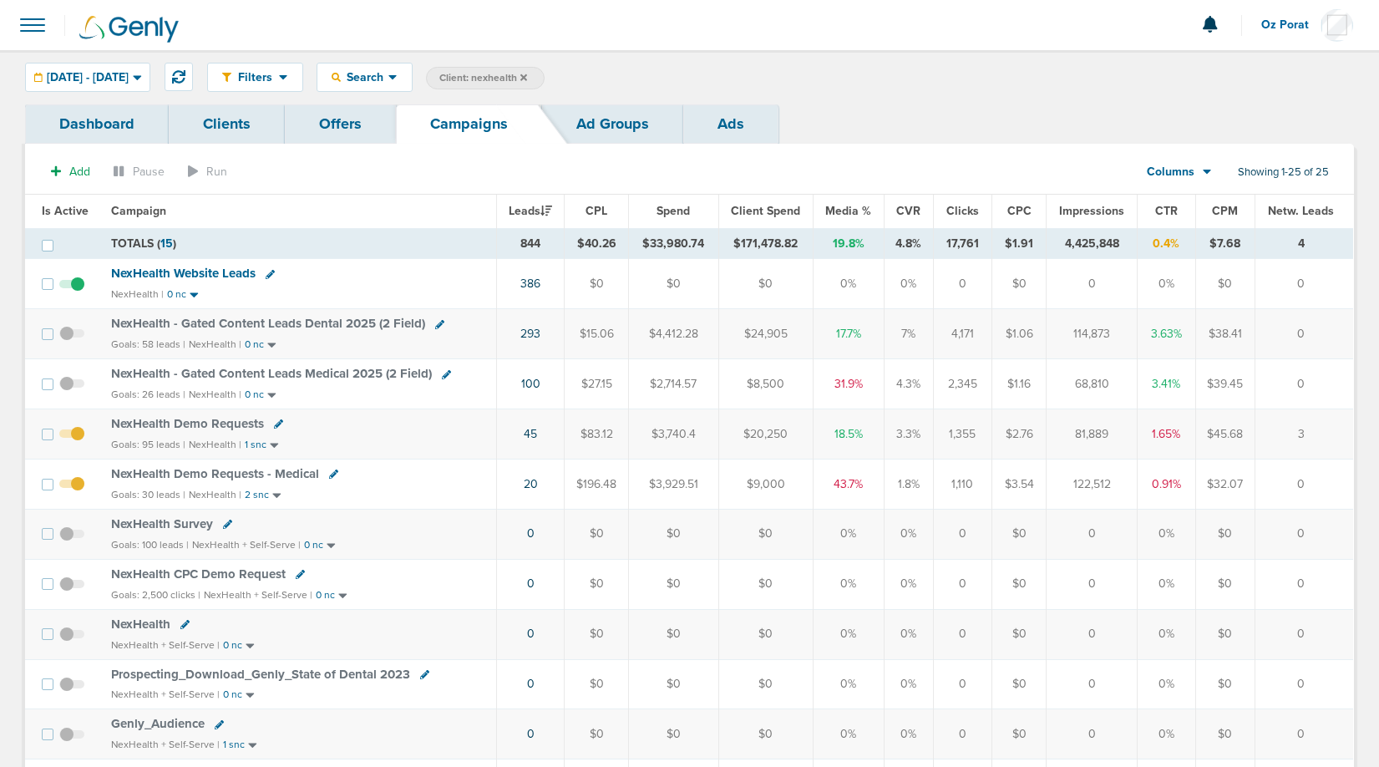
copy tr "$171,478.82"
click at [129, 73] on span "05.01.2025 - 05.31.2025" at bounding box center [88, 78] width 82 height 12
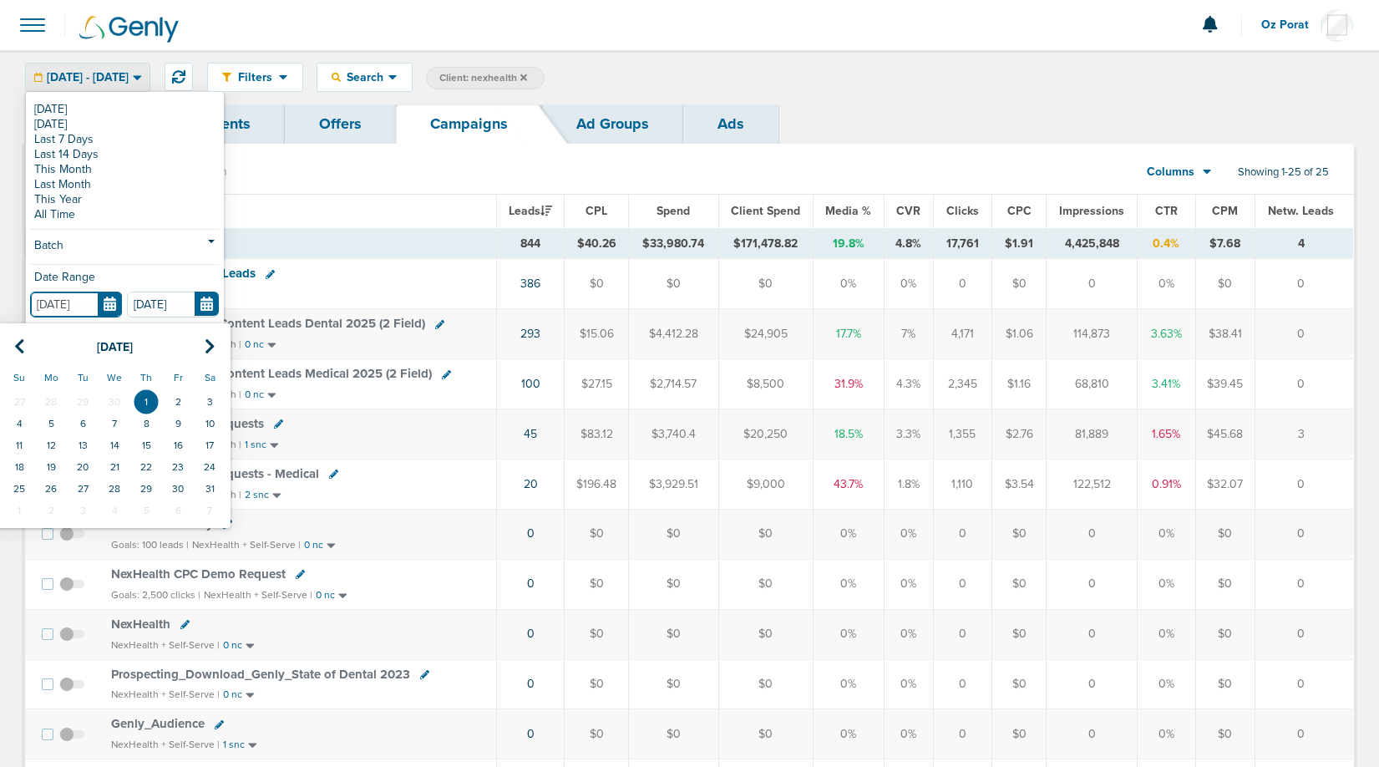
click at [109, 302] on input "[DATE]" at bounding box center [76, 304] width 92 height 26
click at [214, 341] on icon at bounding box center [210, 346] width 11 height 17
click at [25, 401] on td "1" at bounding box center [19, 402] width 32 height 22
type input "[DATE]"
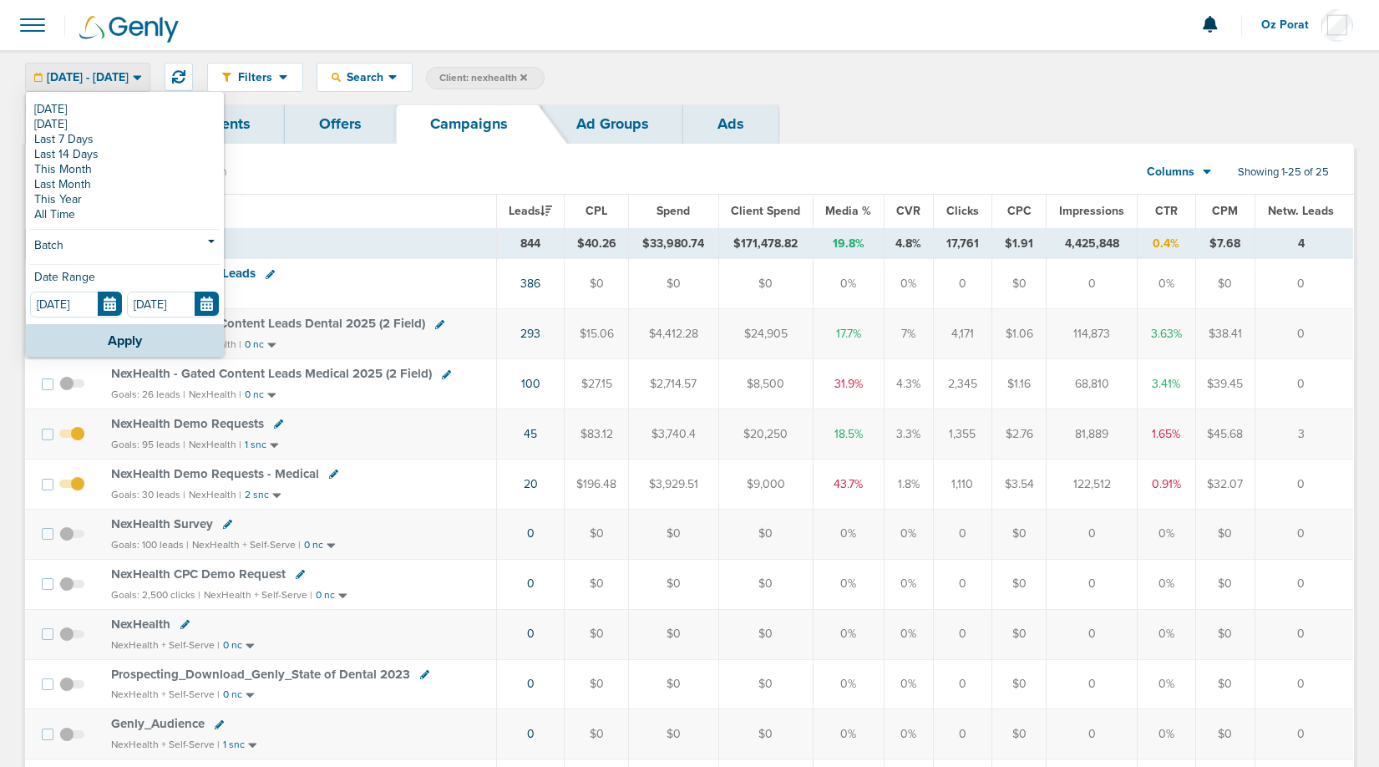
click at [210, 291] on div "Date Range" at bounding box center [125, 281] width 190 height 20
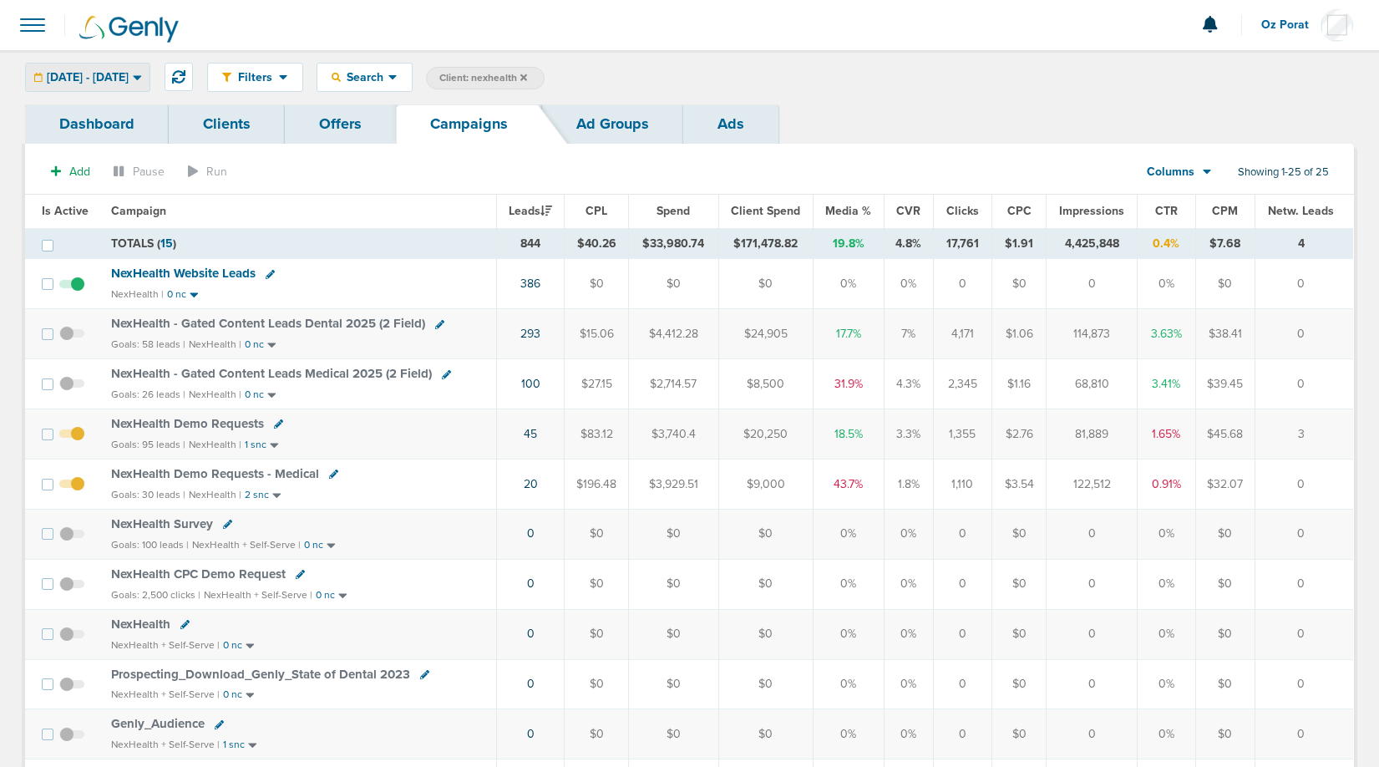
click at [129, 78] on span "06.01.2025 - 05.31.2025" at bounding box center [88, 78] width 82 height 12
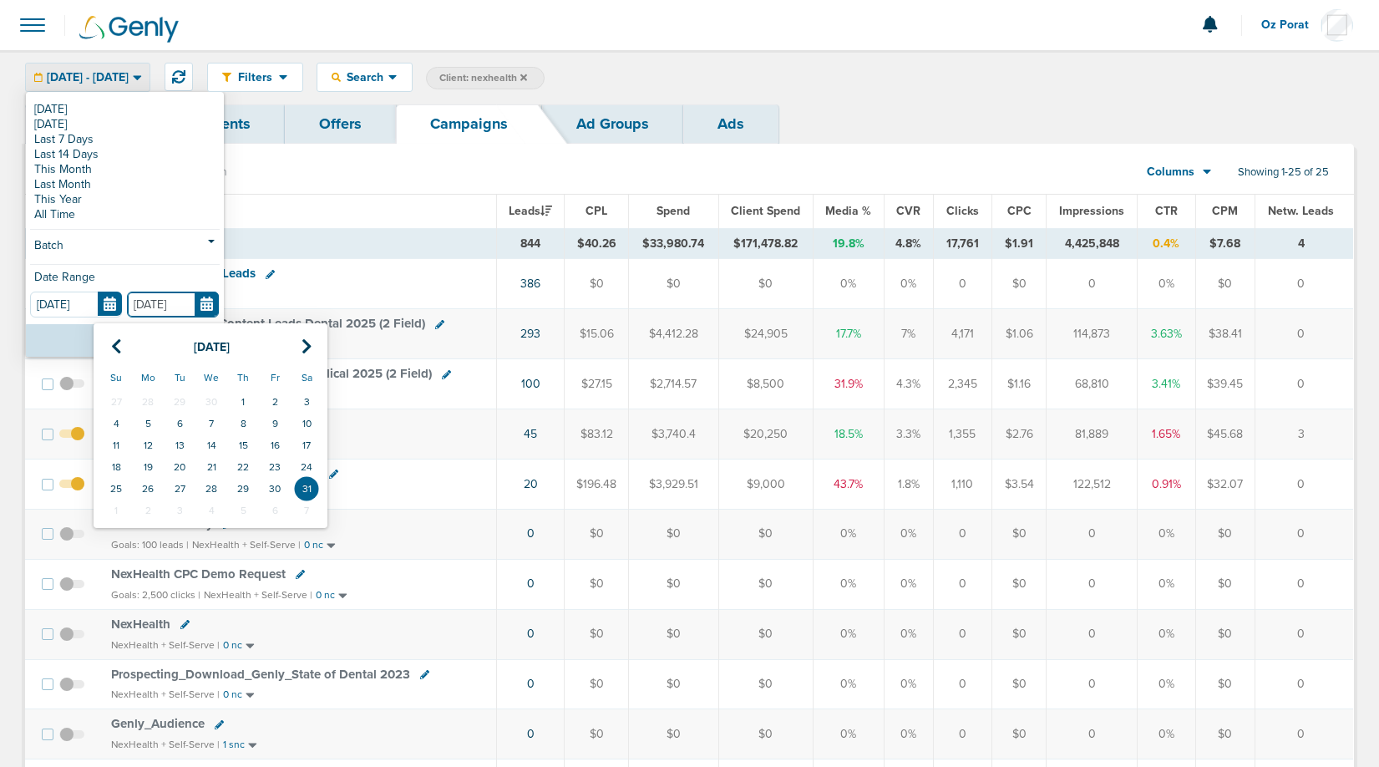
click at [205, 305] on input "05.31.2025" at bounding box center [173, 304] width 92 height 26
click at [304, 343] on icon at bounding box center [306, 346] width 11 height 17
click at [148, 484] on td "30" at bounding box center [148, 489] width 32 height 22
type input "[DATE]"
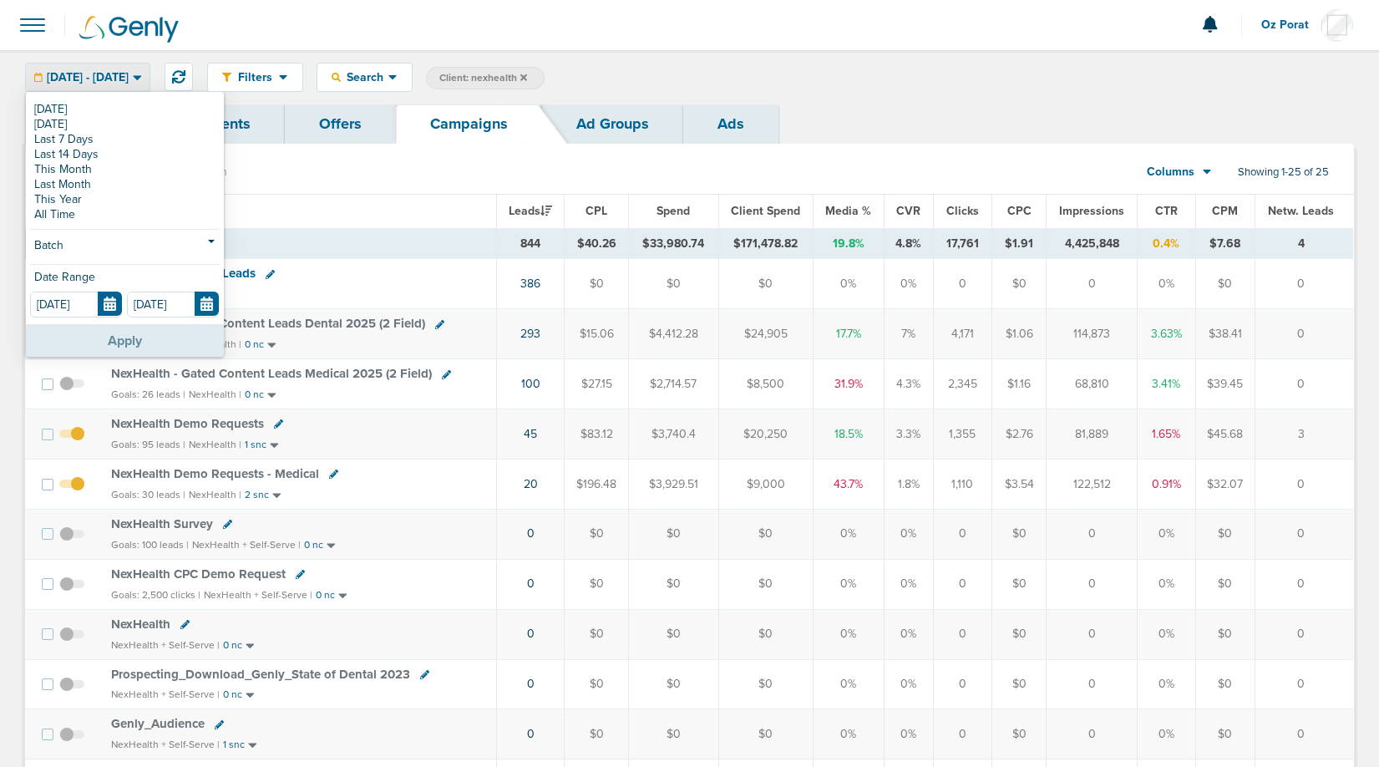
click at [106, 342] on button "Apply" at bounding box center [125, 340] width 198 height 33
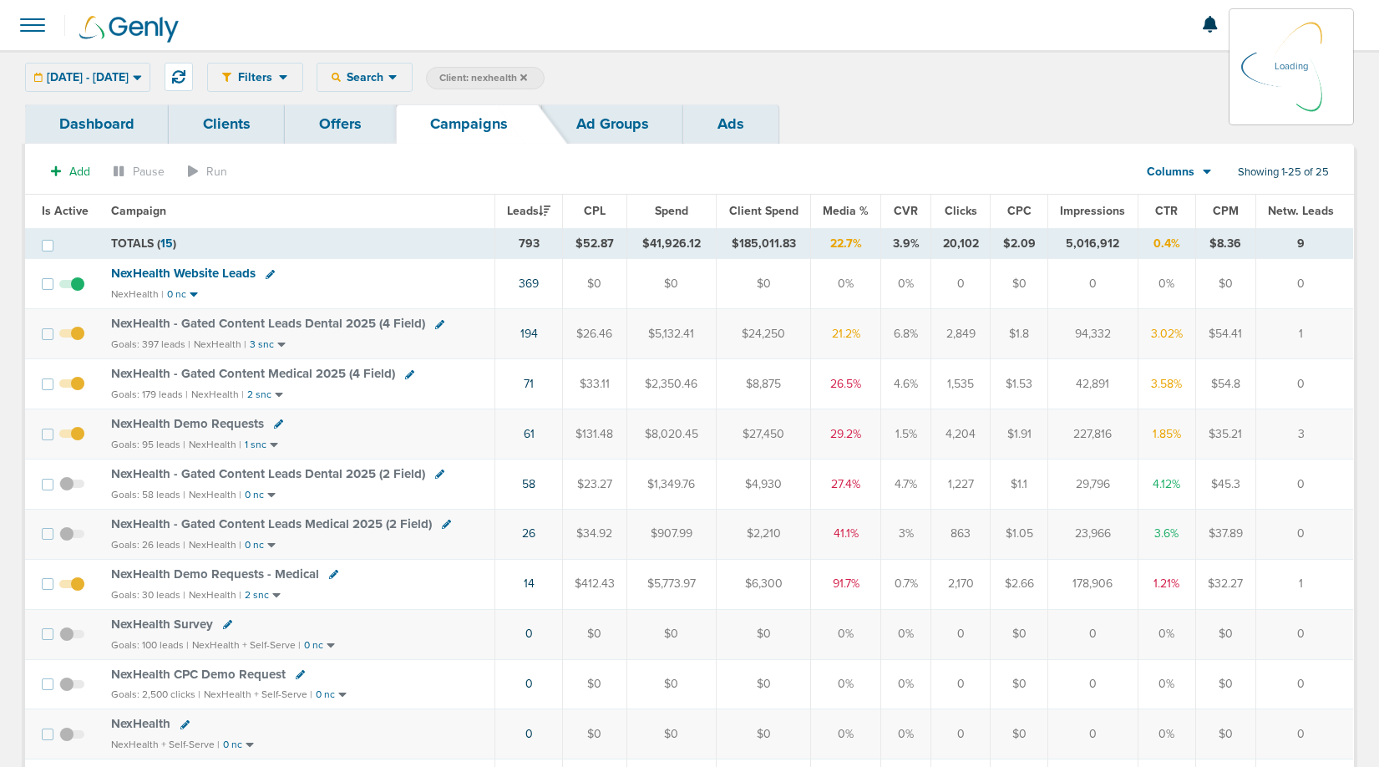
click at [769, 240] on td "$185,011.83" at bounding box center [763, 243] width 94 height 31
copy tr "$185,011.83"
click at [129, 76] on span "[DATE] - [DATE]" at bounding box center [88, 78] width 82 height 12
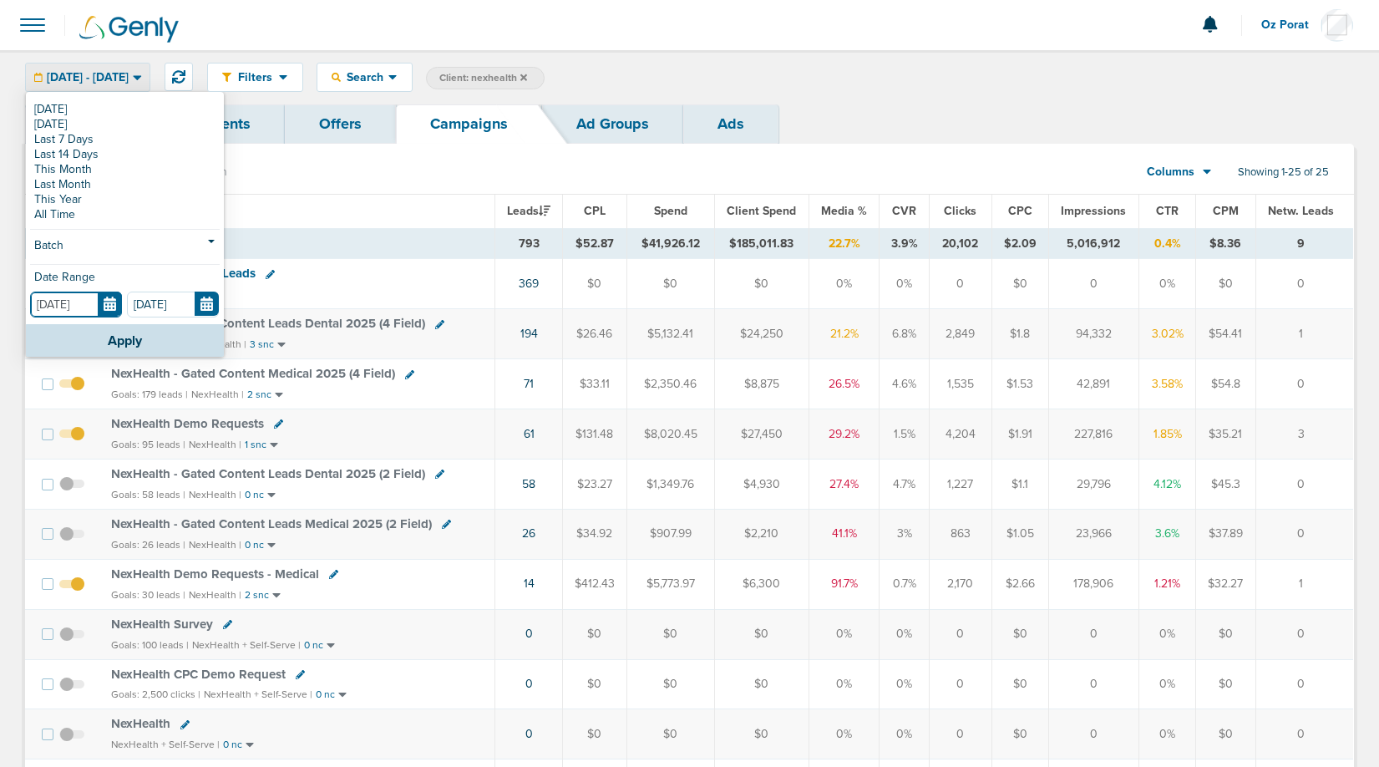
click at [114, 301] on input "[DATE]" at bounding box center [76, 304] width 92 height 26
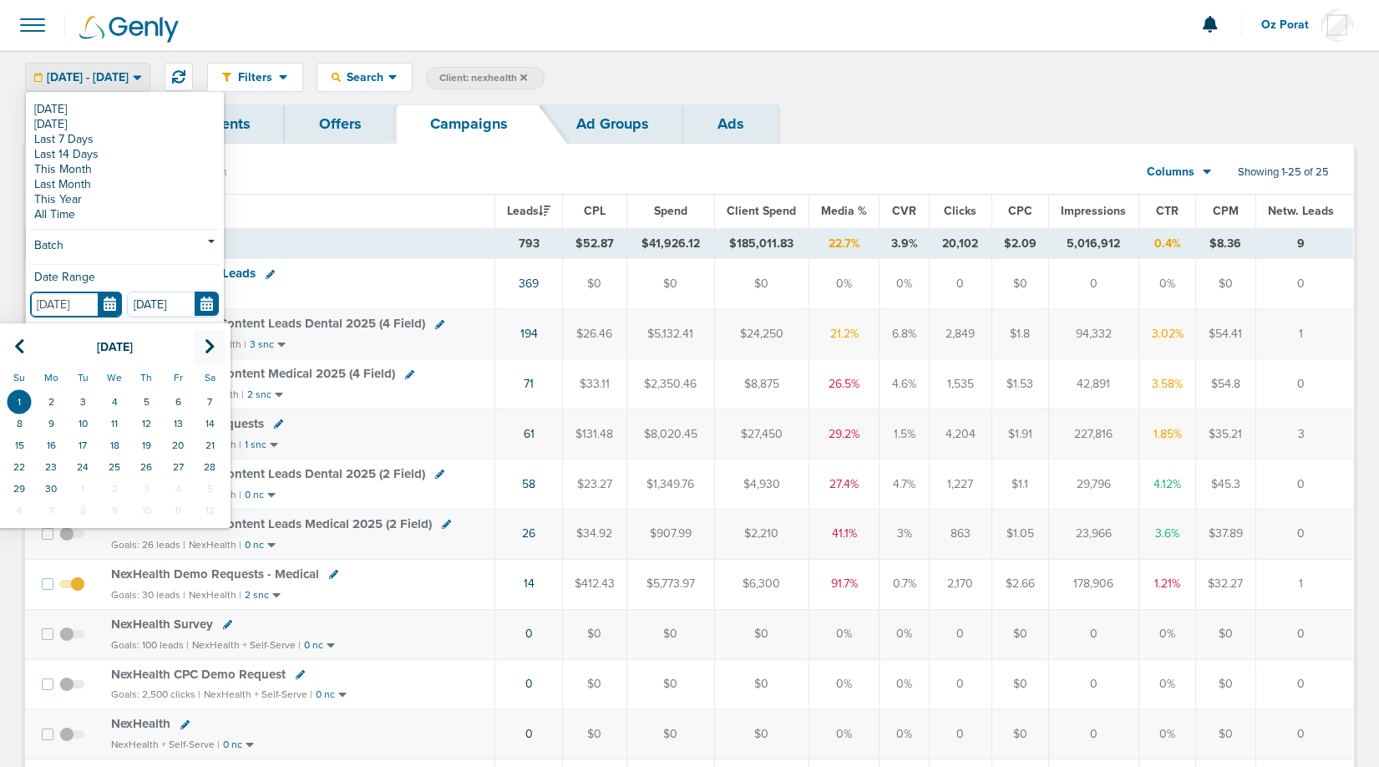
click at [208, 352] on icon at bounding box center [210, 346] width 11 height 17
click at [89, 400] on td "1" at bounding box center [83, 402] width 32 height 22
type input "07.01.2025"
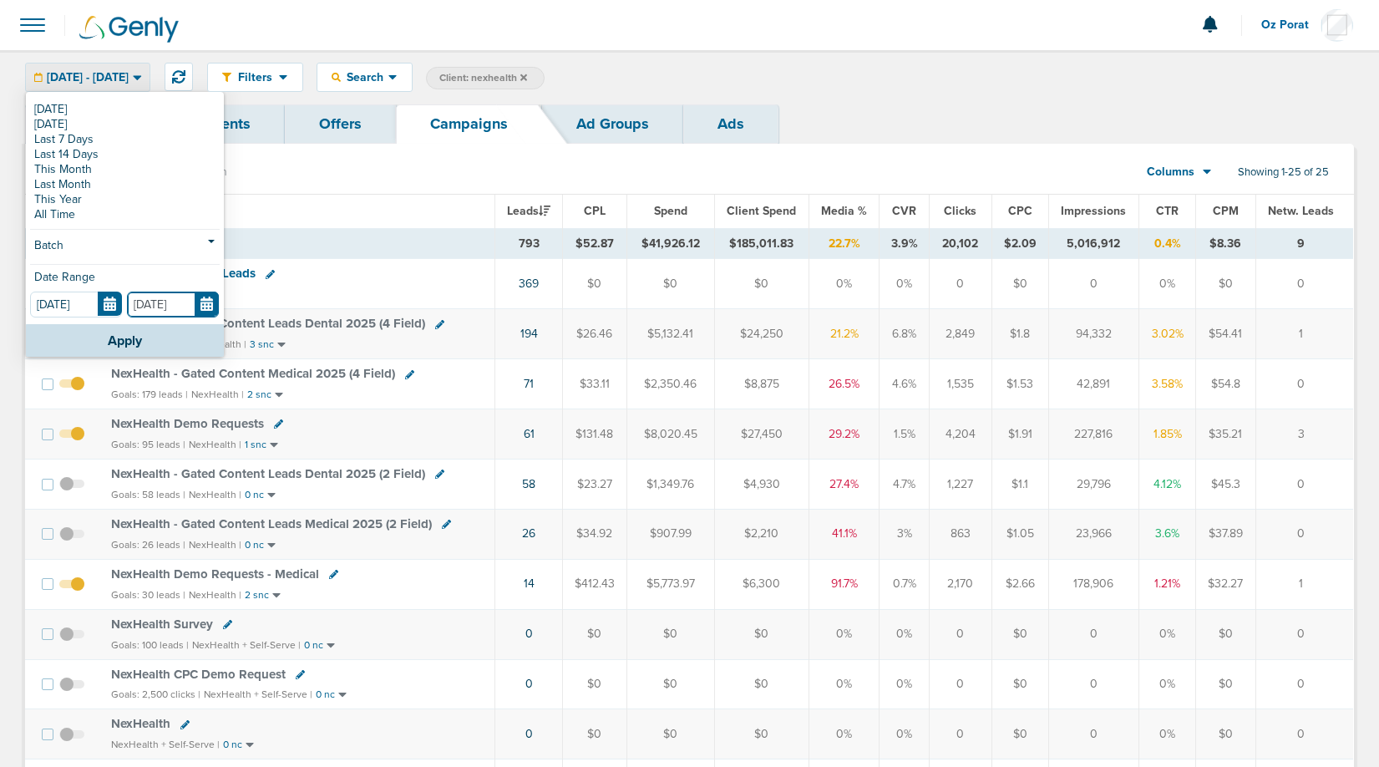
click at [200, 316] on input "[DATE]" at bounding box center [173, 304] width 92 height 26
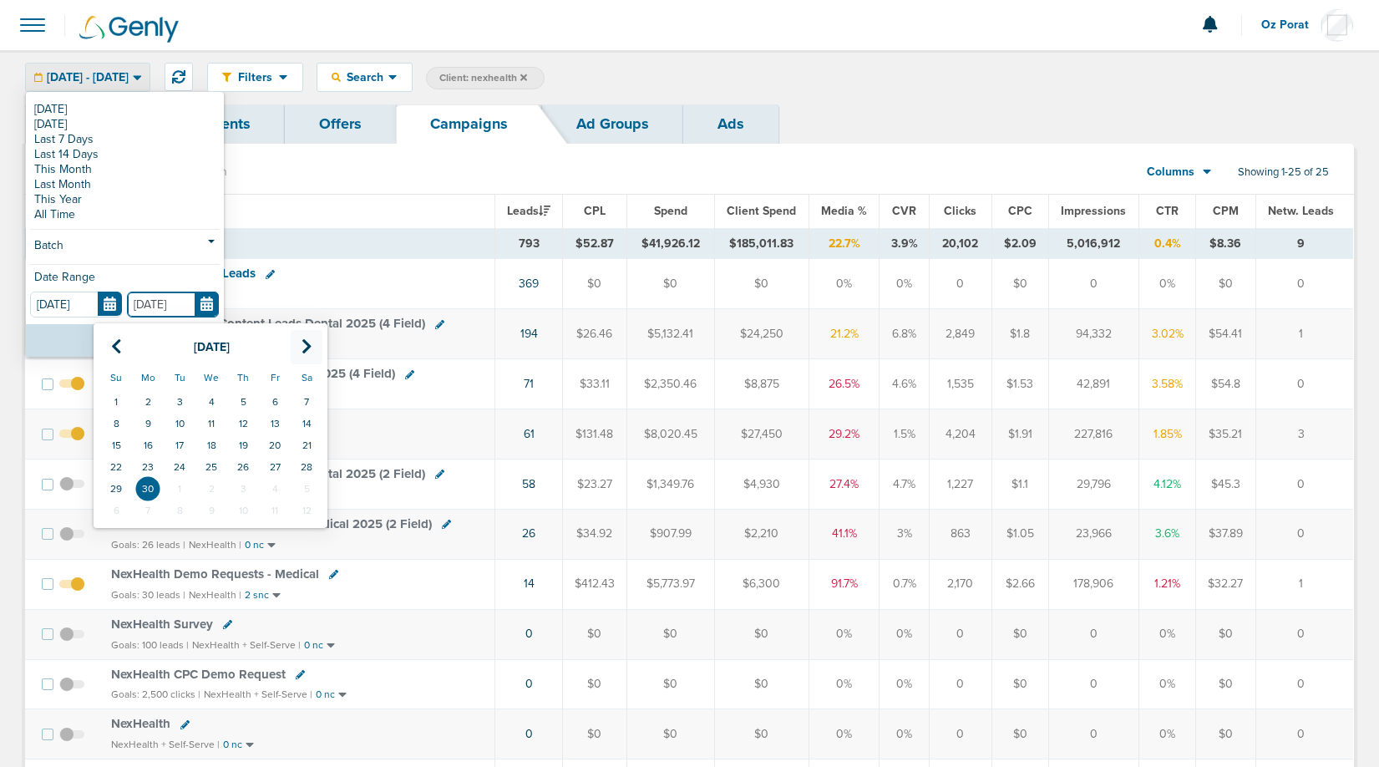
click at [306, 345] on icon at bounding box center [306, 346] width 11 height 17
click at [251, 486] on td "31" at bounding box center [243, 489] width 32 height 22
type input "[DATE]"
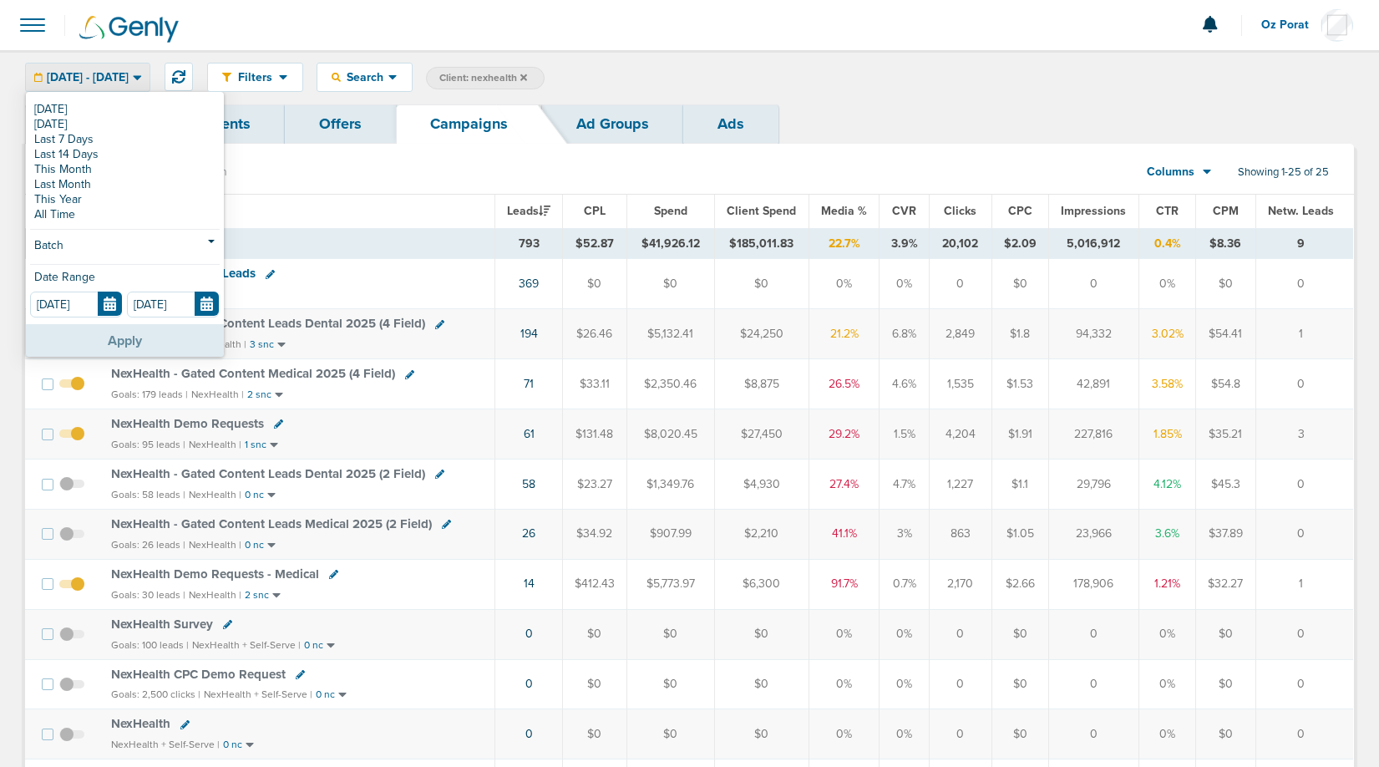
click at [134, 344] on button "Apply" at bounding box center [125, 340] width 198 height 33
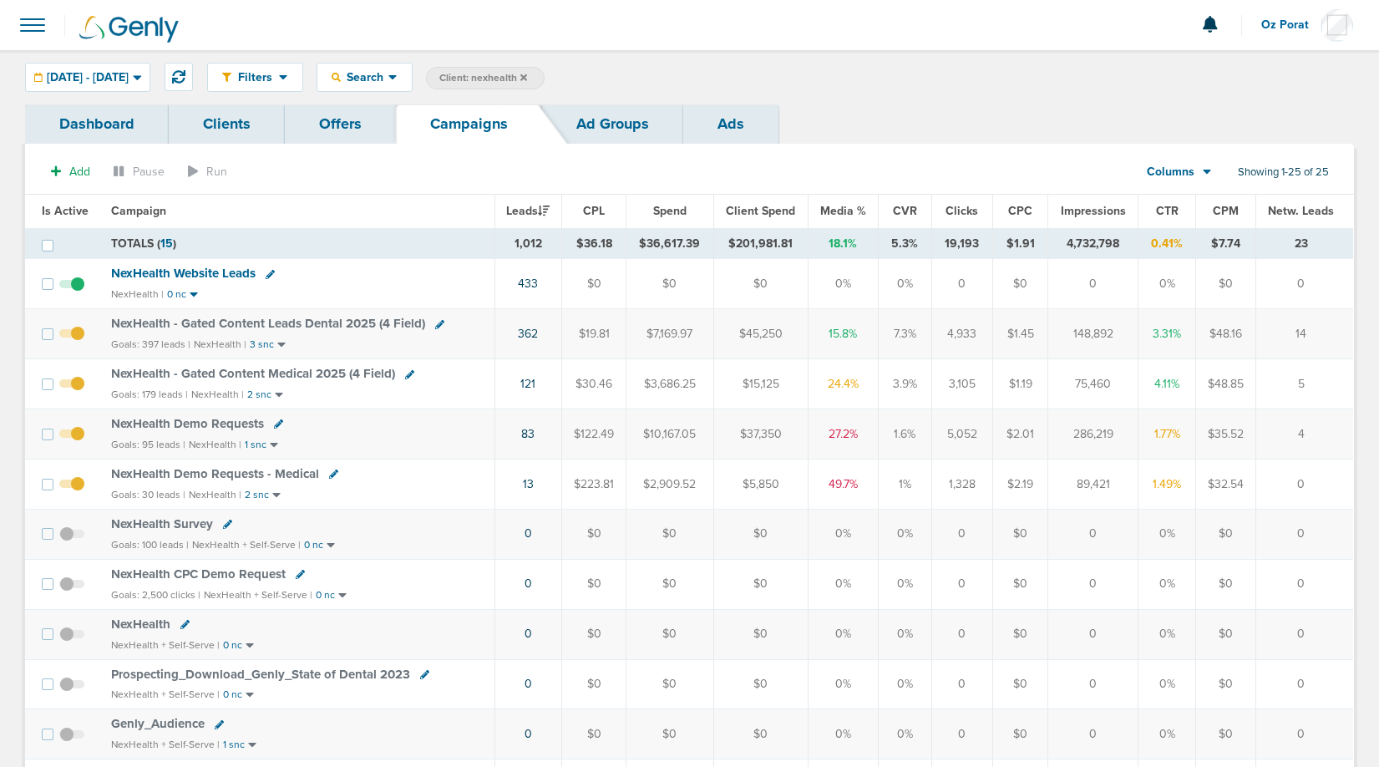
click at [753, 246] on td "$201,981.81" at bounding box center [760, 243] width 94 height 31
copy td "201,981.81"
click at [129, 83] on span "07.01.2025 - 07.31.2025" at bounding box center [88, 78] width 82 height 12
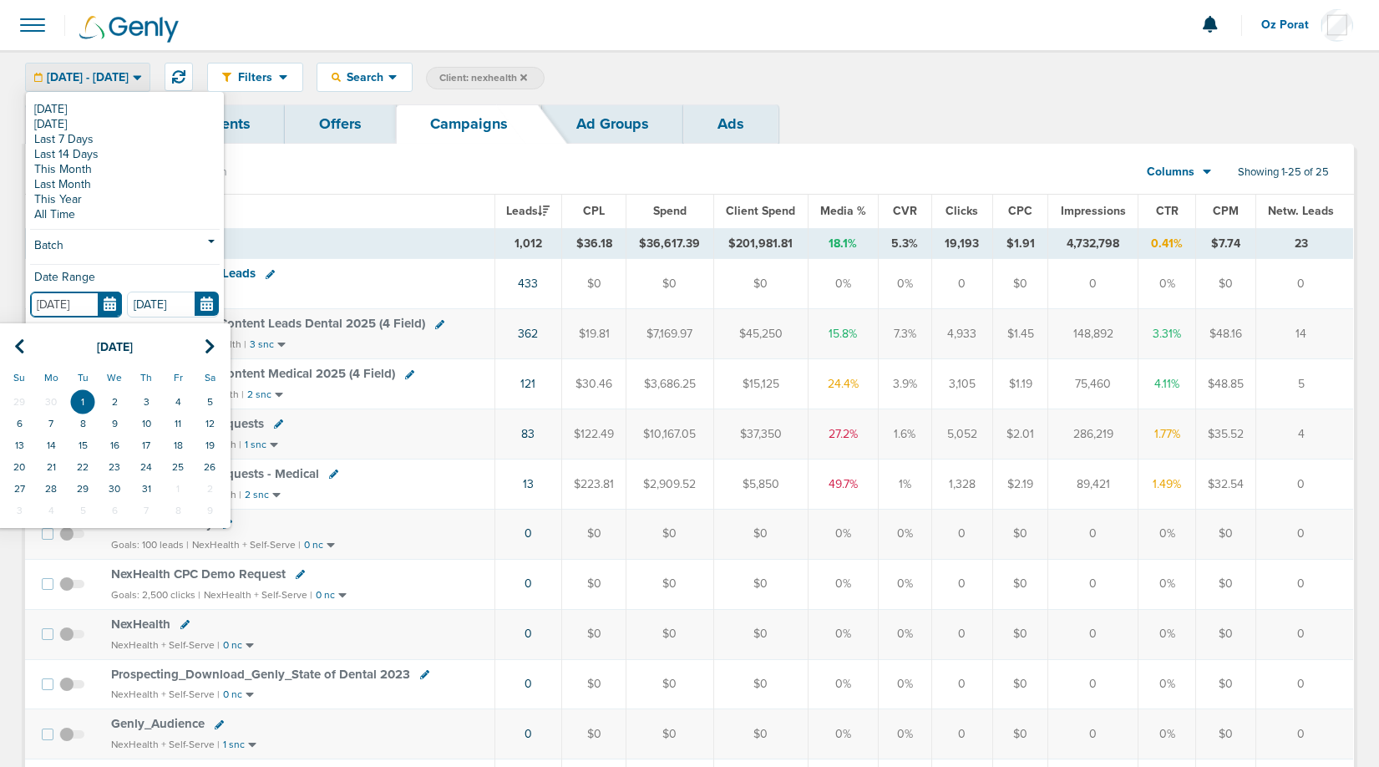
click at [109, 299] on input "07.01.2025" at bounding box center [76, 304] width 92 height 26
click at [211, 338] on icon at bounding box center [210, 346] width 11 height 17
click at [180, 407] on td "1" at bounding box center [178, 402] width 32 height 22
type input "[DATE]"
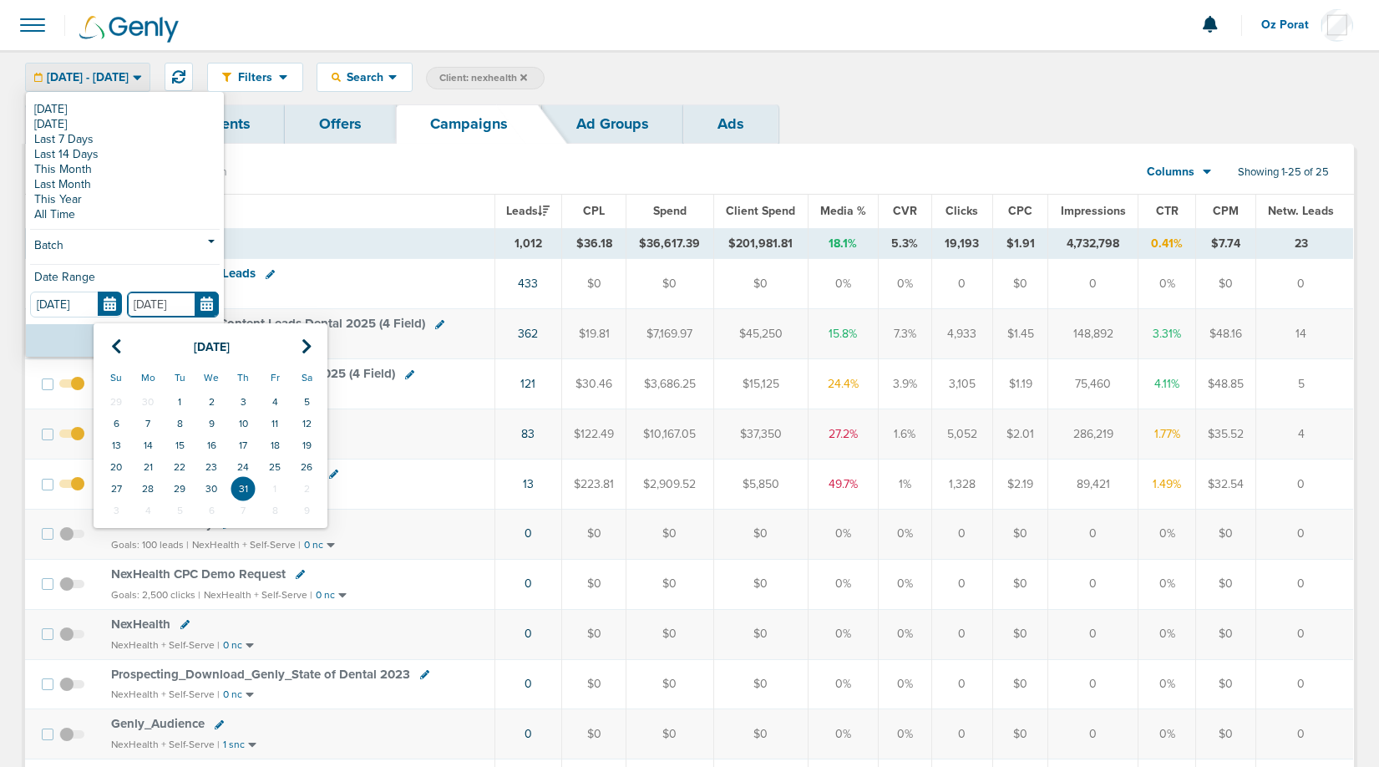
click at [204, 301] on input "[DATE]" at bounding box center [173, 304] width 92 height 26
click at [301, 345] on th at bounding box center [307, 347] width 32 height 34
click at [117, 507] on td "31" at bounding box center [116, 510] width 32 height 22
type input "08.31.2025"
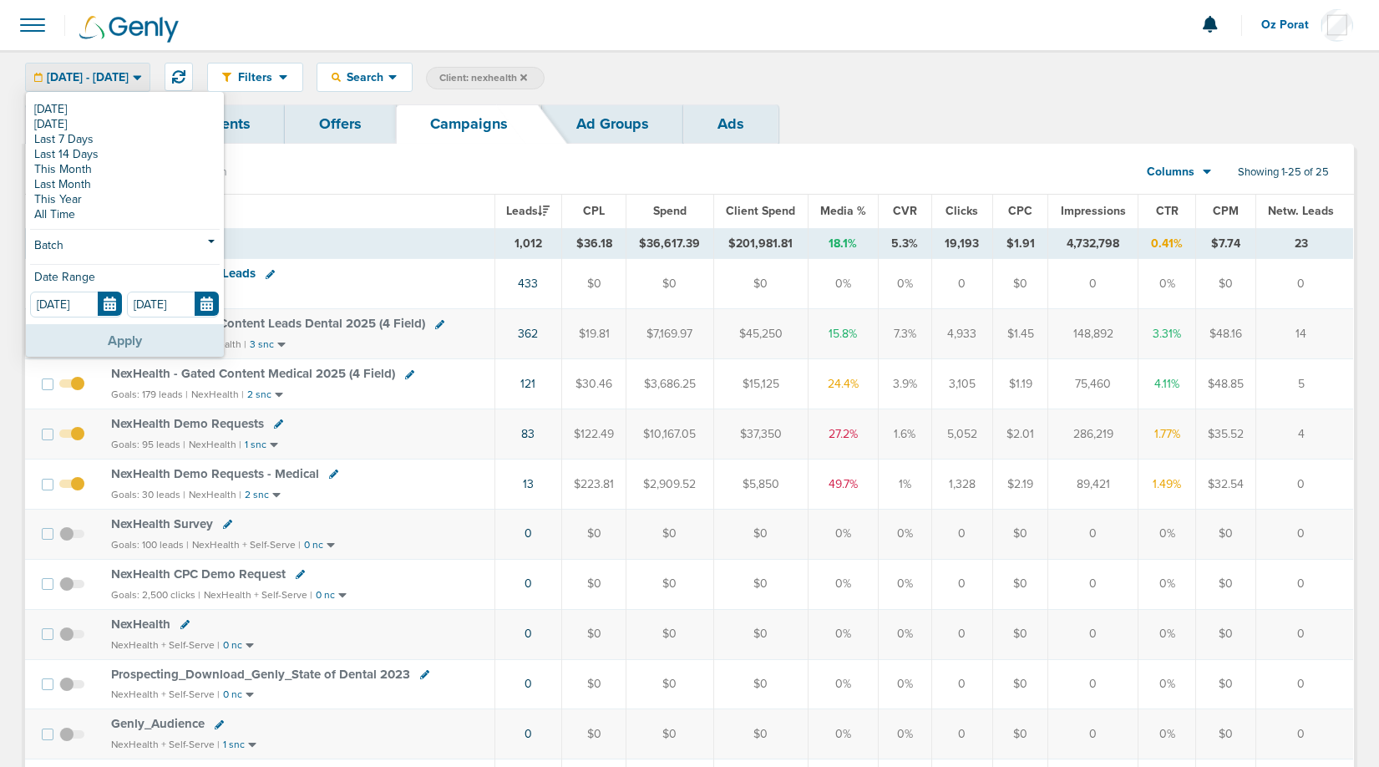
click at [144, 336] on button "Apply" at bounding box center [125, 340] width 198 height 33
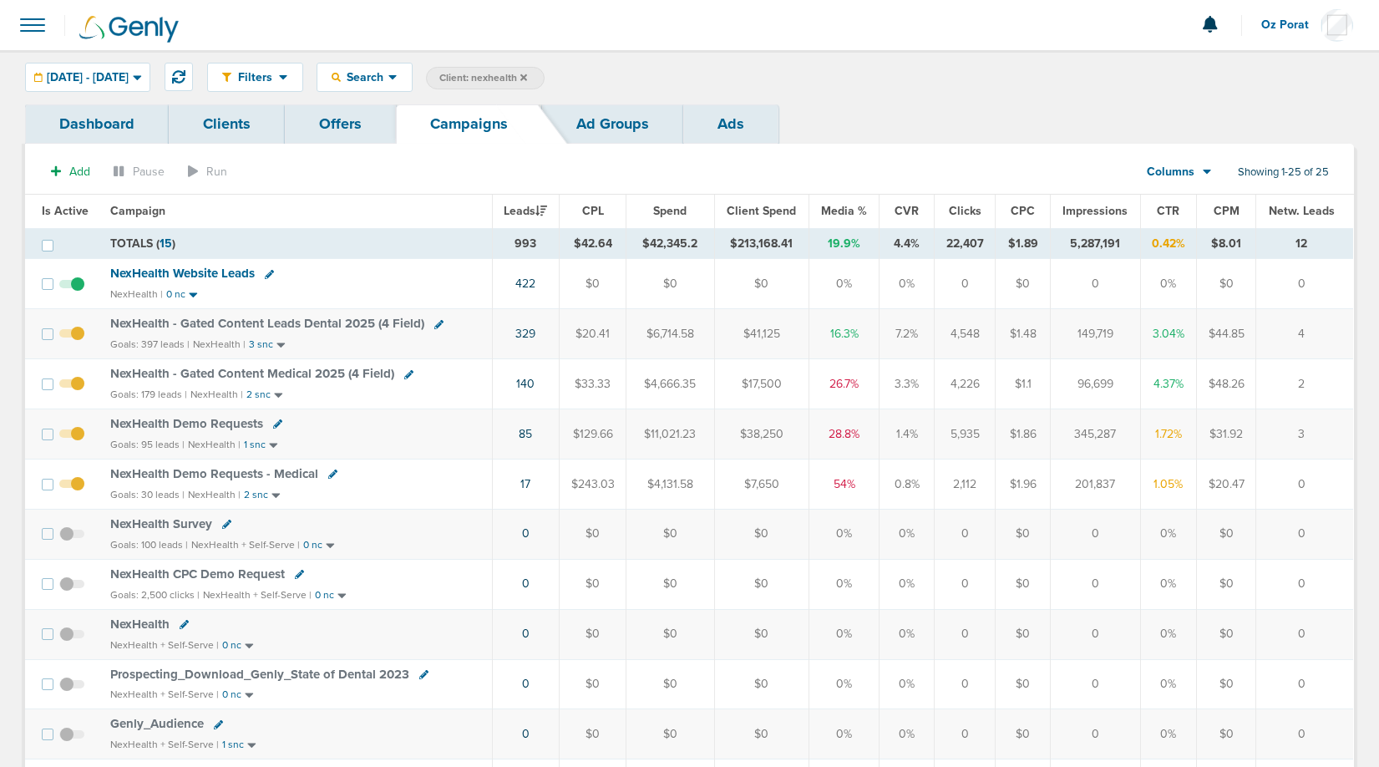
click at [768, 243] on td "$213,168.41" at bounding box center [761, 243] width 95 height 31
copy td "213,168.41"
click at [129, 72] on span "08.01.2025 - 08.31.2025" at bounding box center [88, 78] width 82 height 12
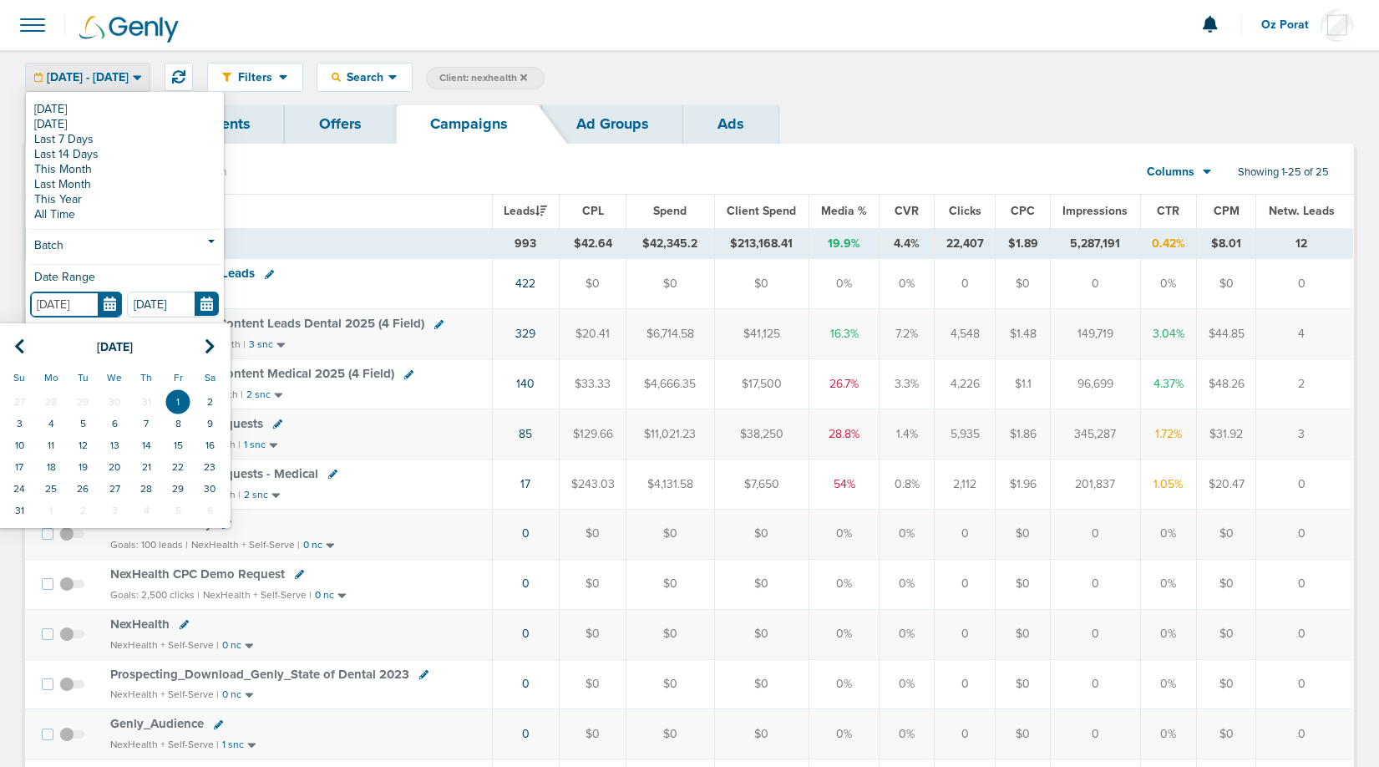
click at [113, 308] on input "[DATE]" at bounding box center [76, 304] width 92 height 26
click at [203, 343] on th at bounding box center [210, 347] width 32 height 34
click at [48, 399] on td "1" at bounding box center [51, 402] width 32 height 22
type input "[DATE]"
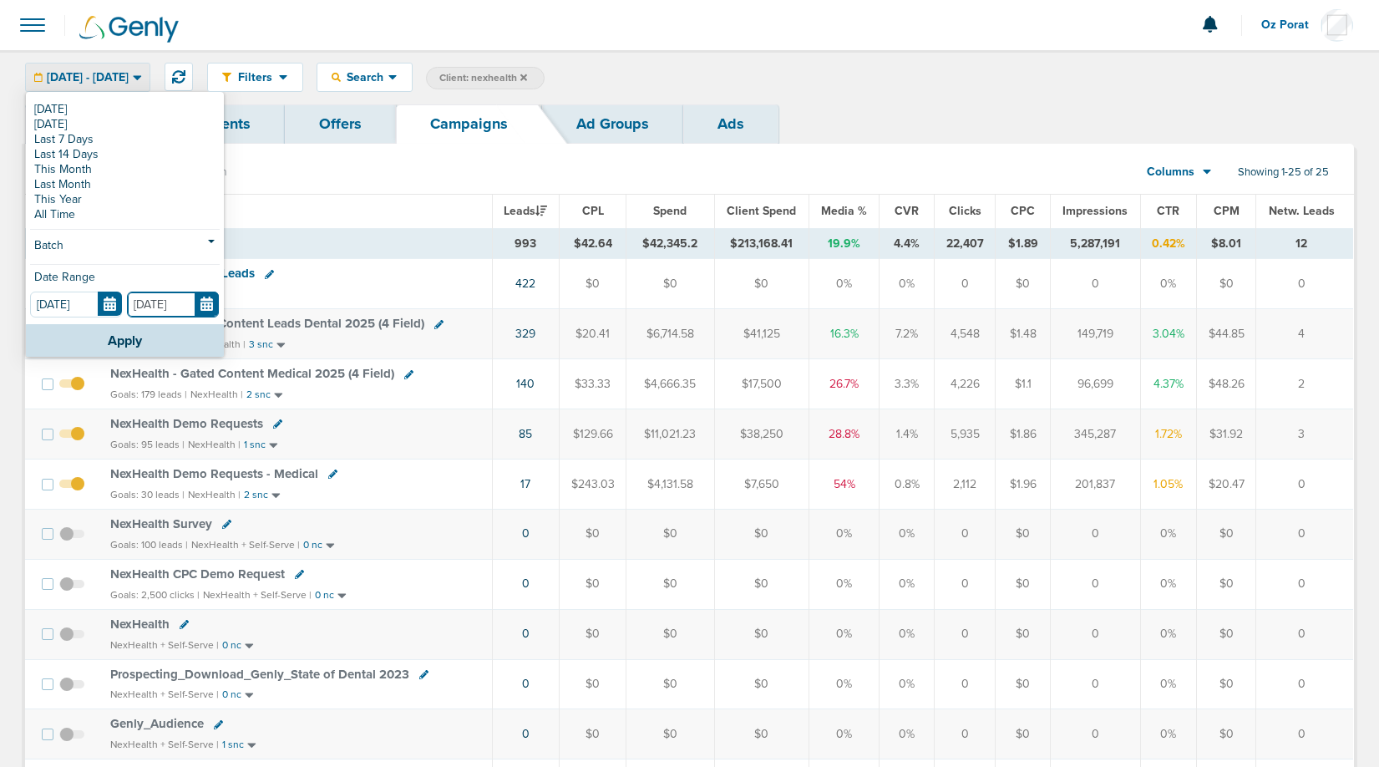
click at [202, 302] on input "08.31.2025" at bounding box center [173, 304] width 92 height 26
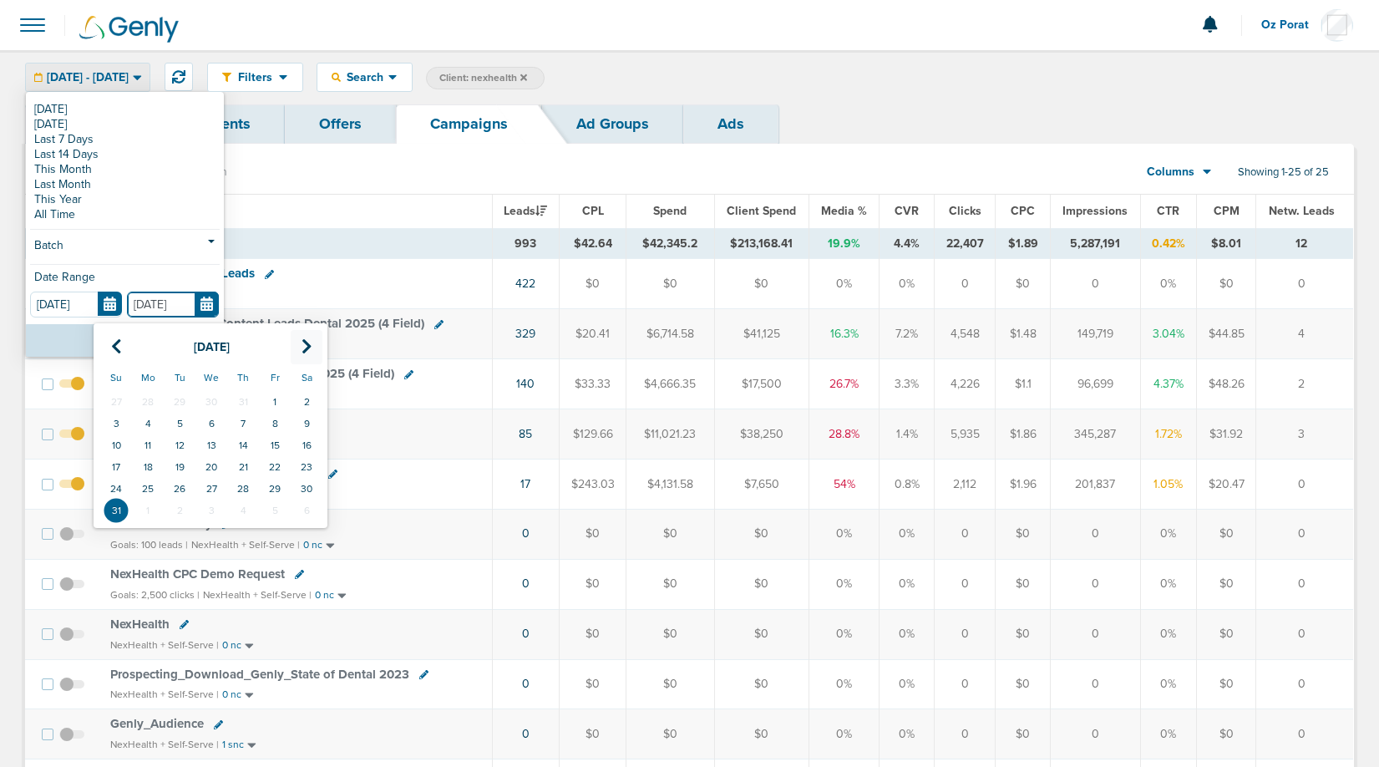
click at [307, 340] on icon at bounding box center [306, 346] width 11 height 17
click at [190, 487] on td "30" at bounding box center [180, 489] width 32 height 22
type input "[DATE]"
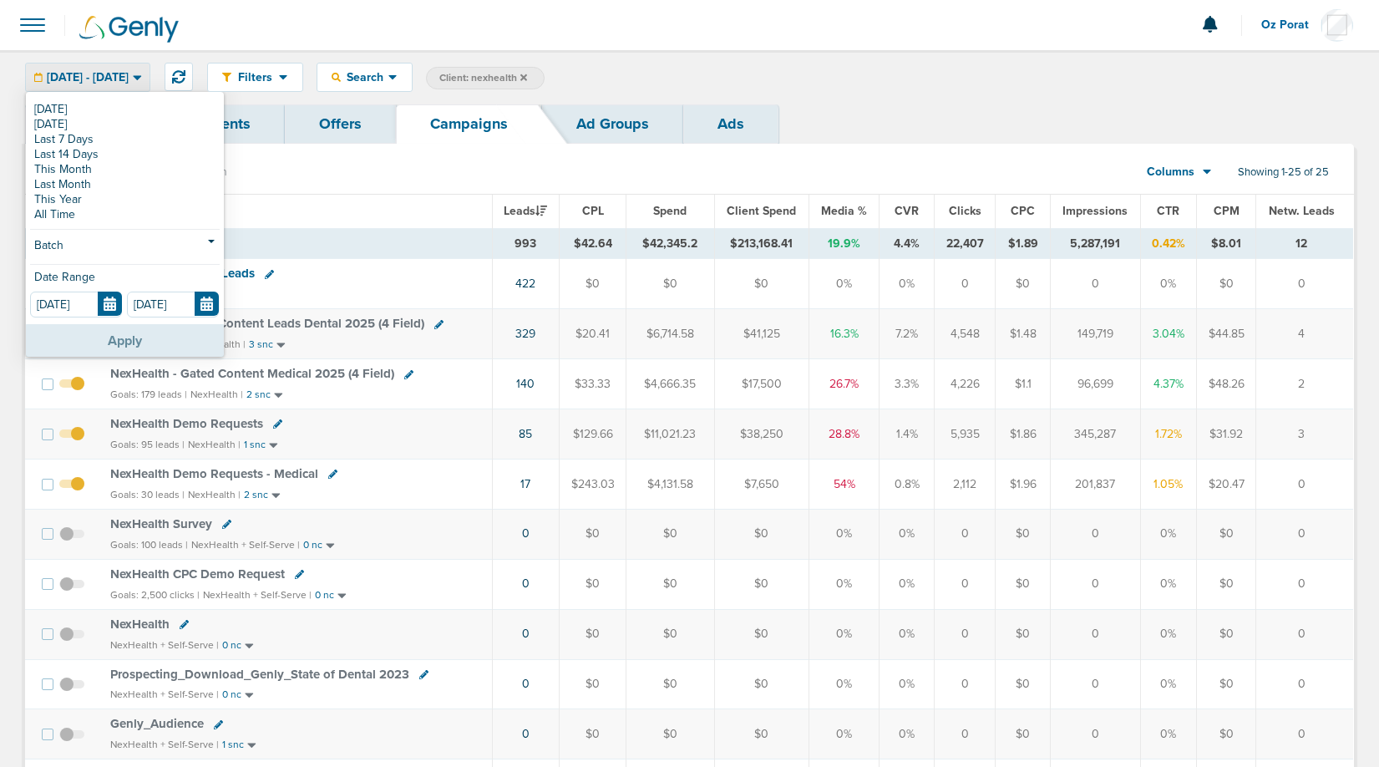
click at [121, 328] on button "Apply" at bounding box center [125, 340] width 198 height 33
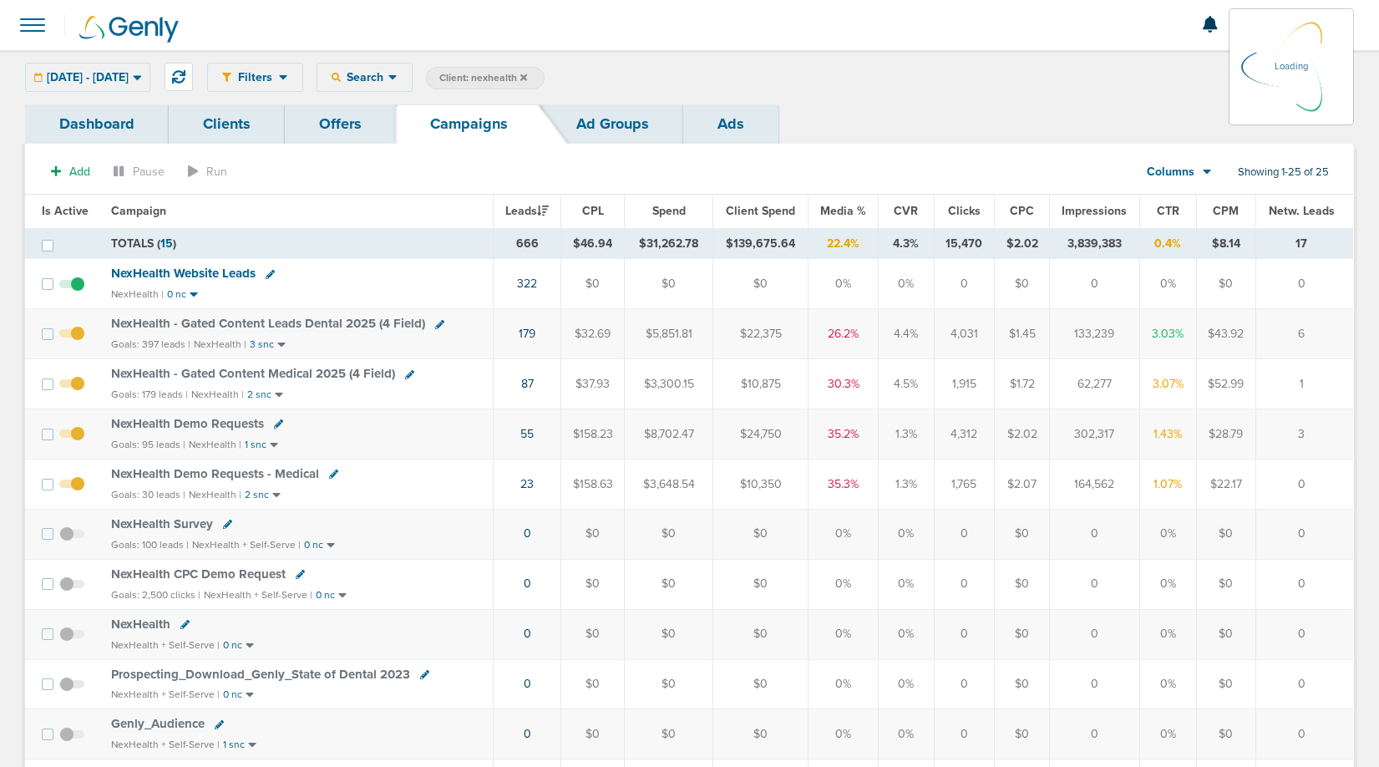
click at [772, 246] on td "$139,675.64" at bounding box center [760, 243] width 95 height 31
click at [772, 246] on td "$139,675.64" at bounding box center [761, 243] width 94 height 31
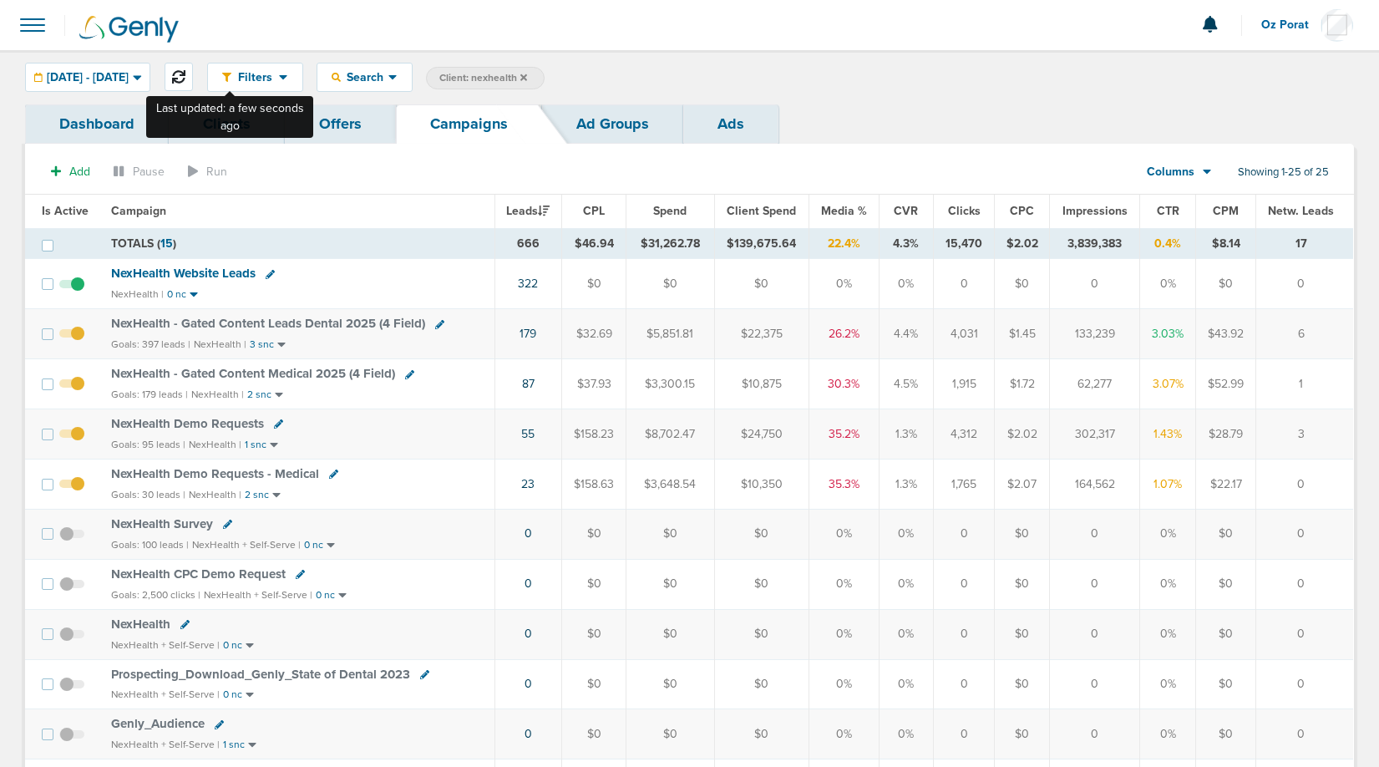
click at [193, 76] on button at bounding box center [179, 77] width 28 height 28
click at [768, 246] on td "$139,675.64" at bounding box center [761, 243] width 94 height 31
click at [193, 79] on button at bounding box center [179, 77] width 28 height 28
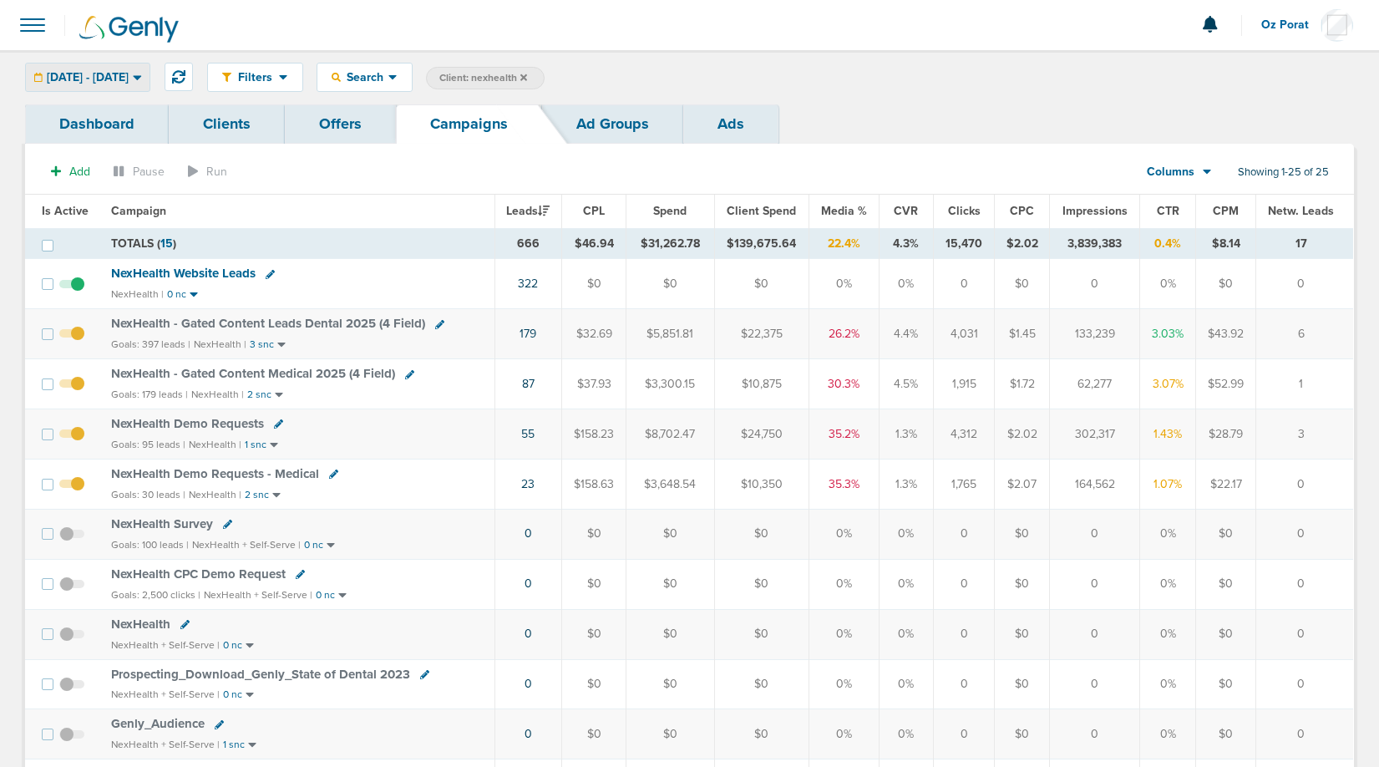
click at [129, 74] on span "09.01.2025 - 09.30.2025" at bounding box center [88, 78] width 82 height 12
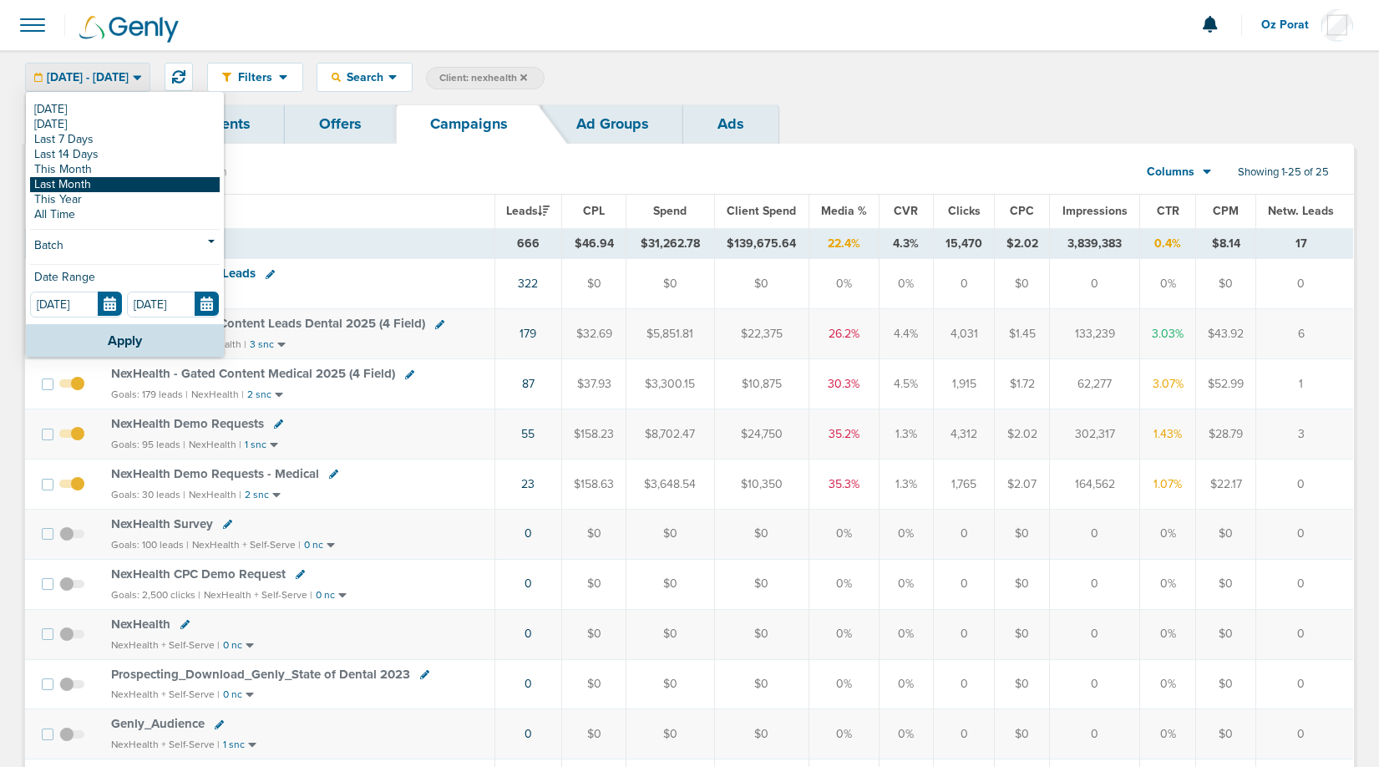
click at [103, 183] on link "Last Month" at bounding box center [125, 184] width 190 height 15
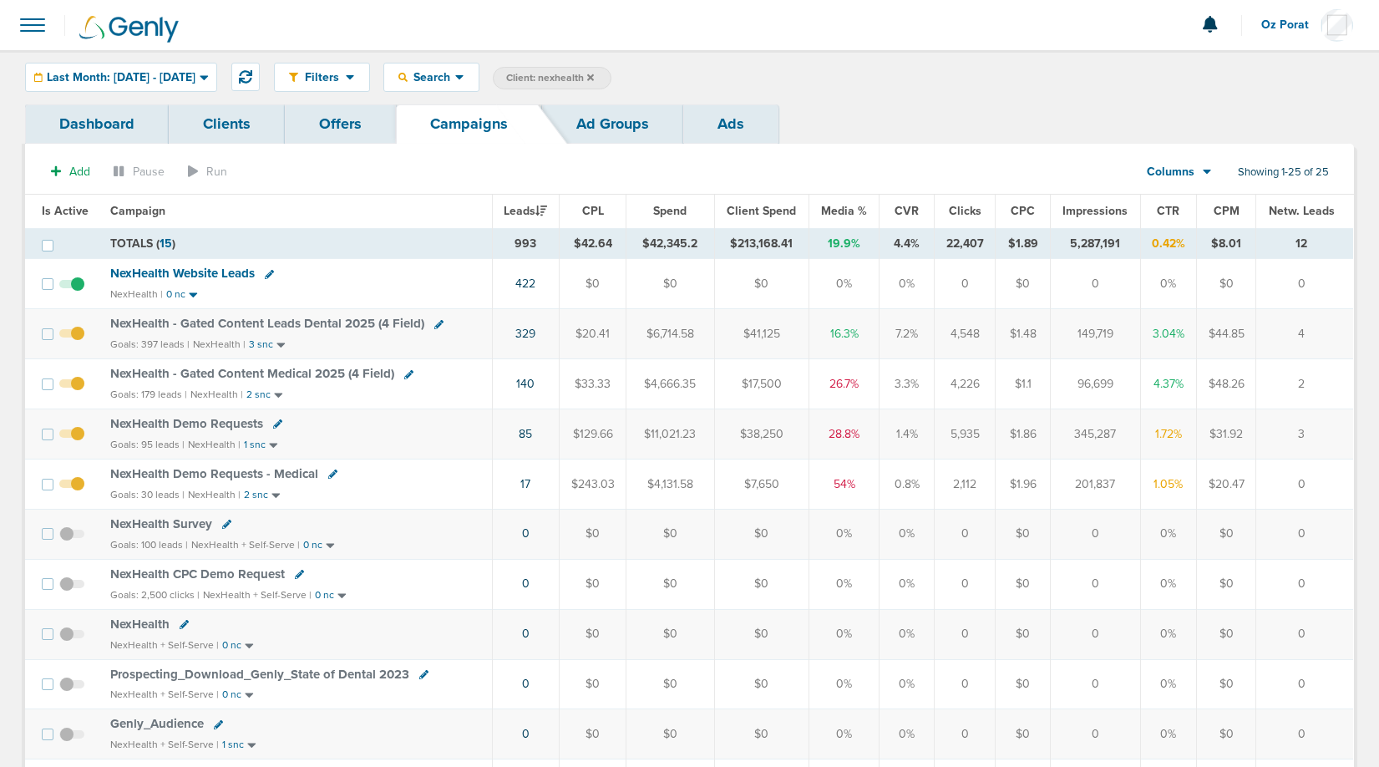
click at [1196, 175] on div "Columns" at bounding box center [1169, 172] width 73 height 17
click at [1196, 218] on link "Sales Performance" at bounding box center [1216, 221] width 167 height 21
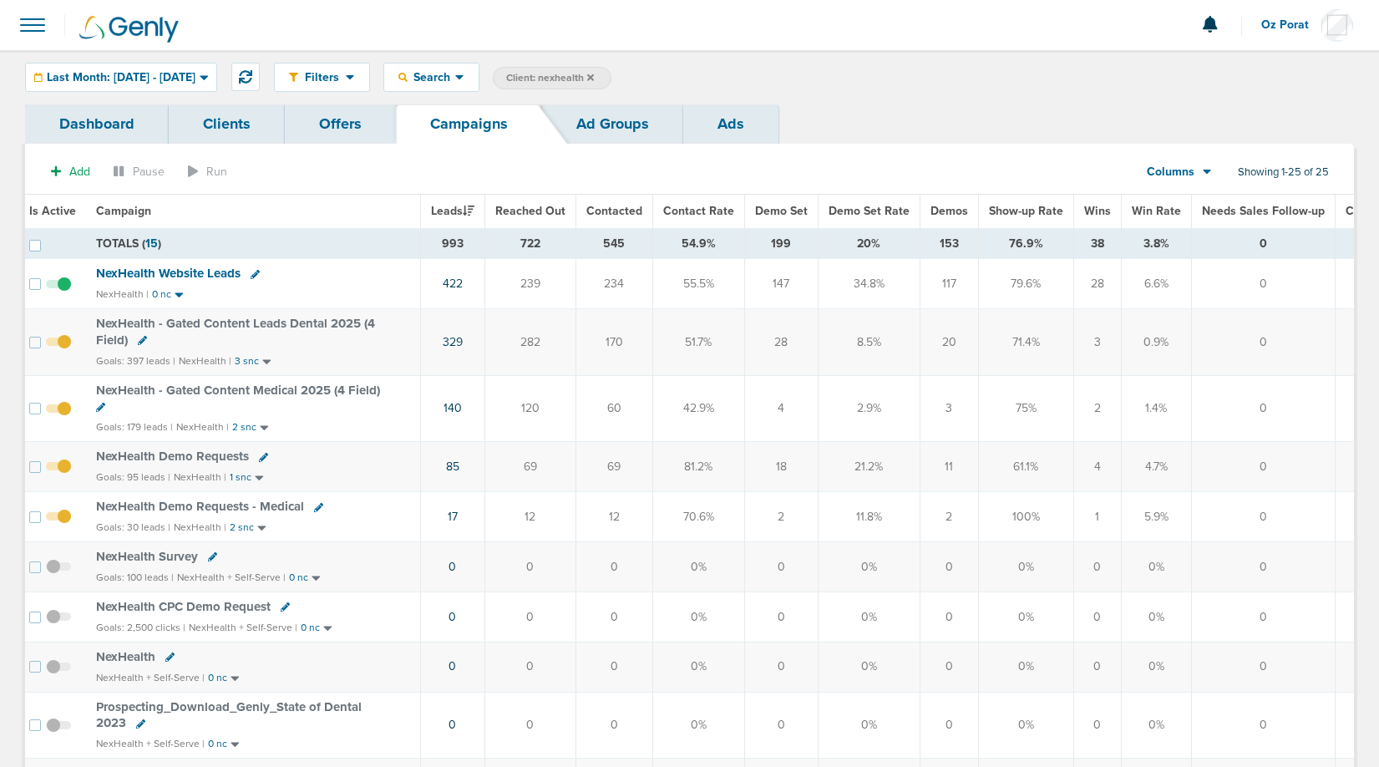
scroll to position [0, 9]
click at [188, 73] on span "Last Month: 08.01.2025 - 08.31.2025" at bounding box center [121, 78] width 149 height 12
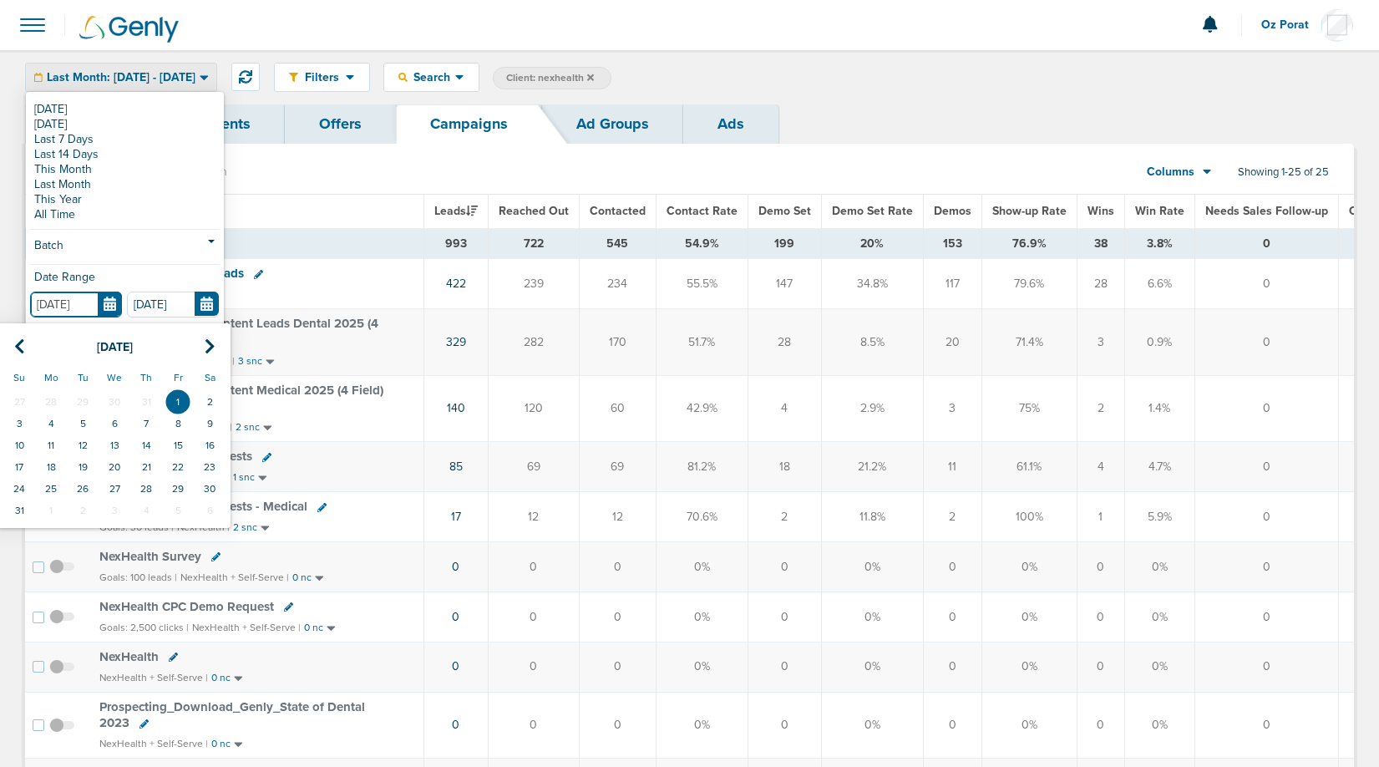
click at [114, 297] on input "[DATE]" at bounding box center [76, 304] width 92 height 26
click at [23, 346] on icon at bounding box center [19, 346] width 11 height 17
click at [83, 392] on td "1" at bounding box center [83, 402] width 32 height 22
type input "07.01.2025"
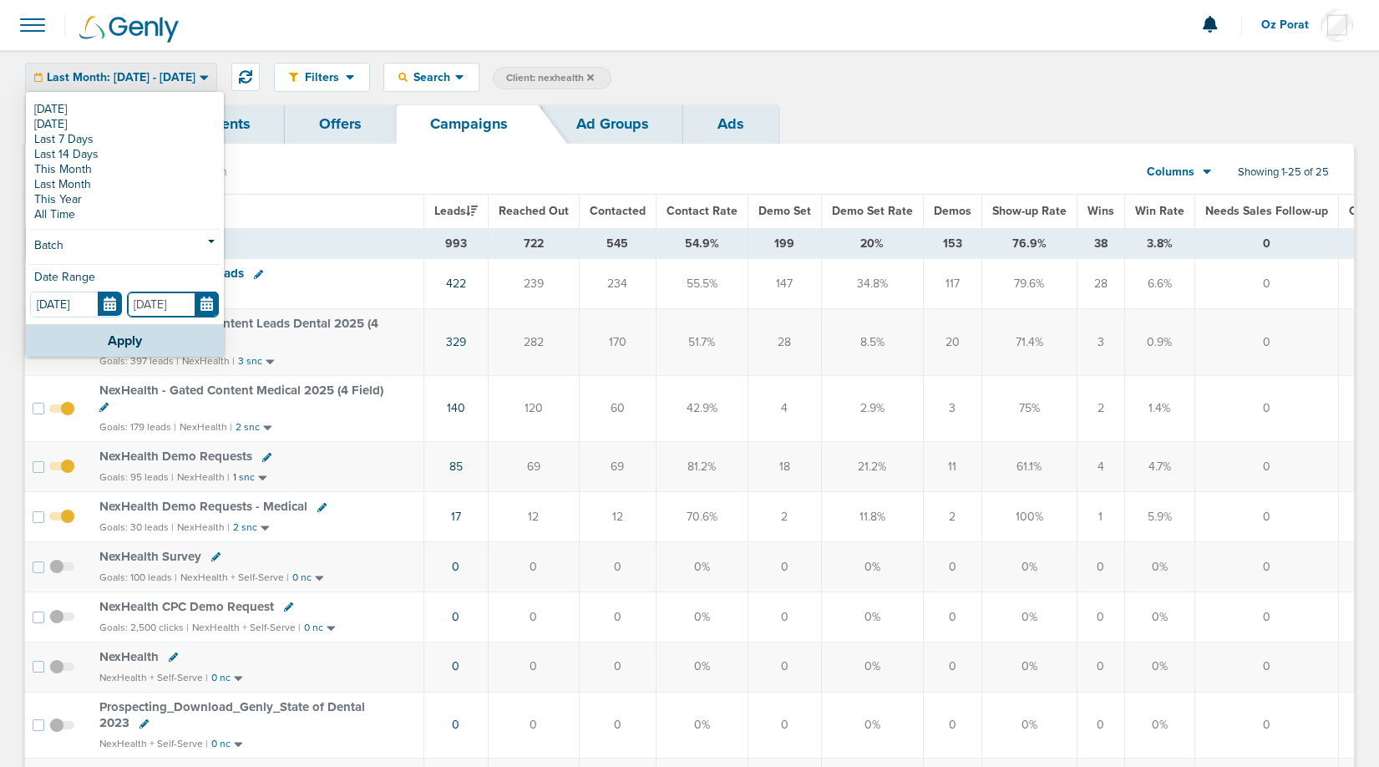
click at [210, 299] on input "08.31.2025" at bounding box center [173, 304] width 92 height 26
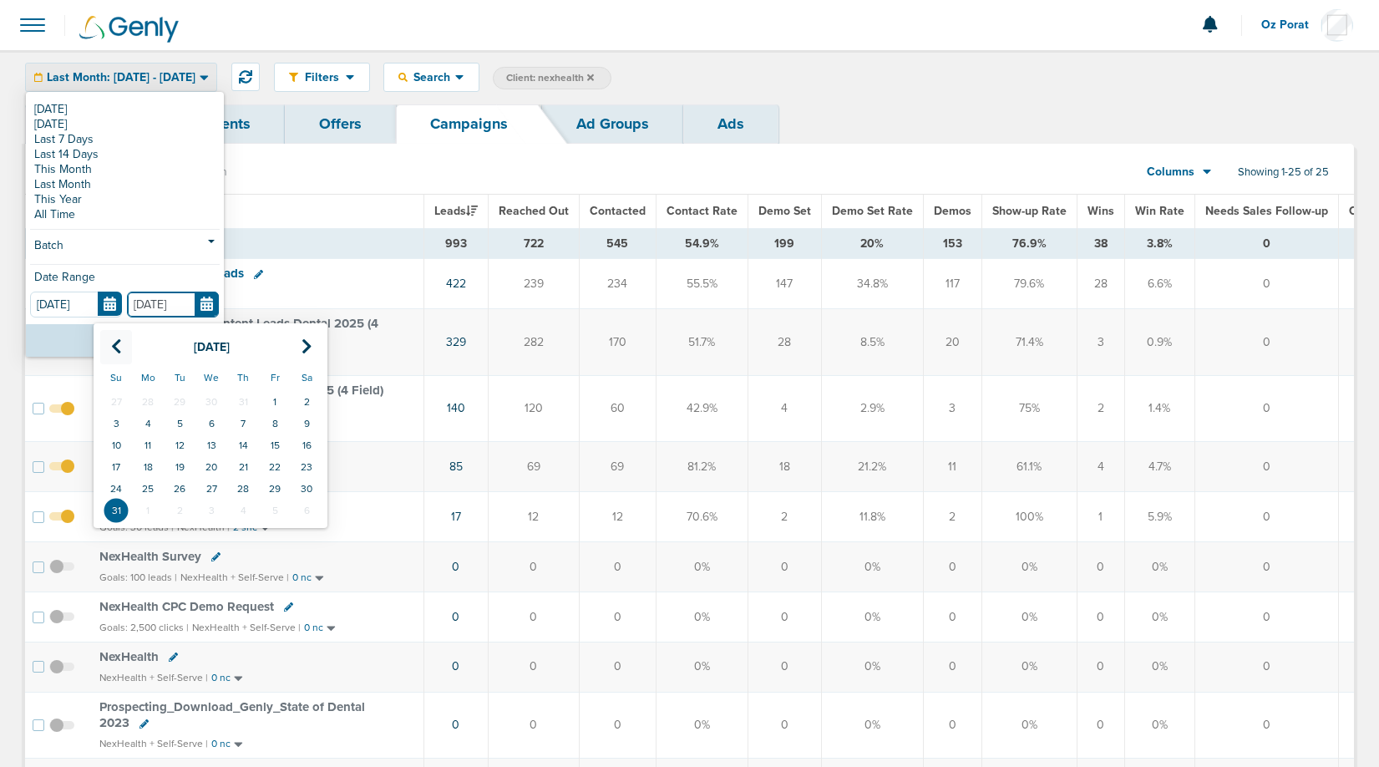
click at [115, 344] on icon at bounding box center [116, 346] width 11 height 17
click at [235, 484] on td "31" at bounding box center [243, 489] width 32 height 22
type input "[DATE]"
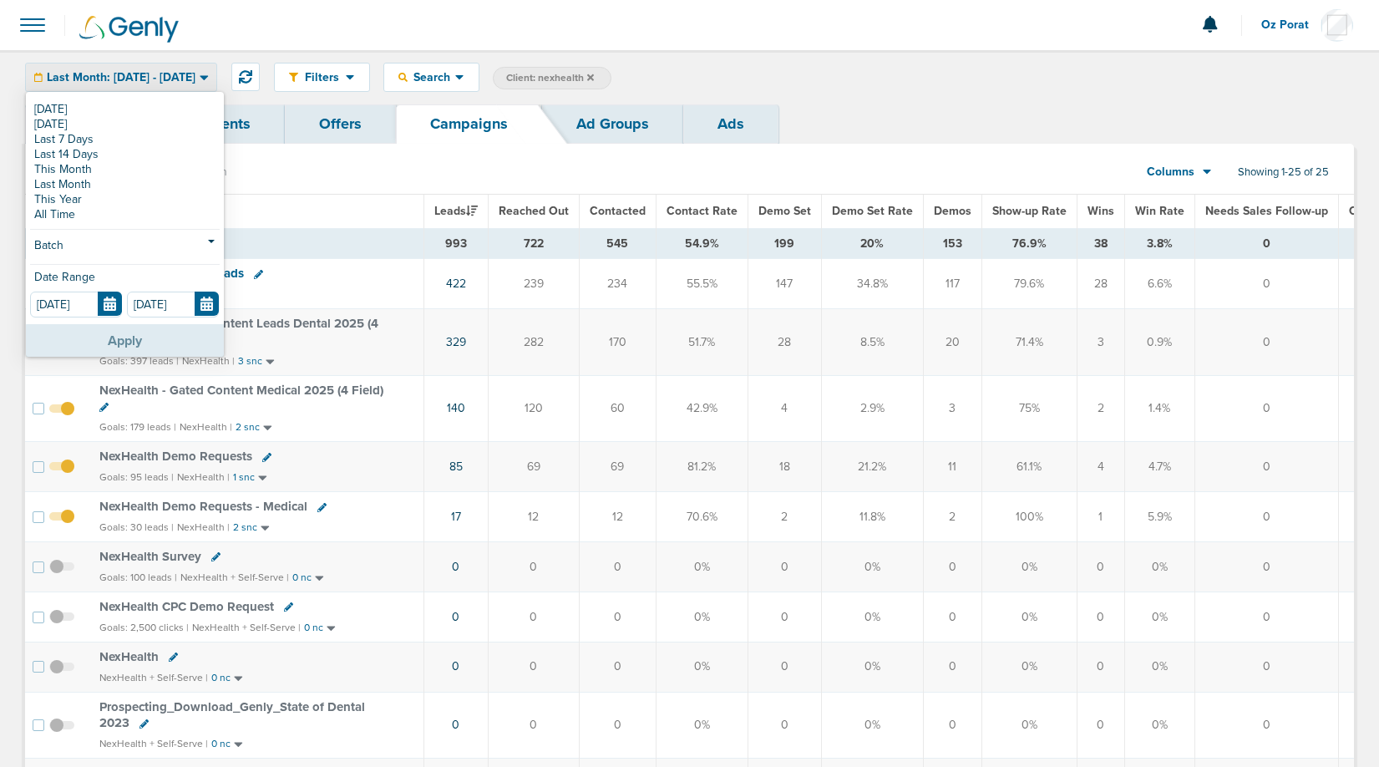
click at [148, 335] on button "Apply" at bounding box center [125, 340] width 198 height 33
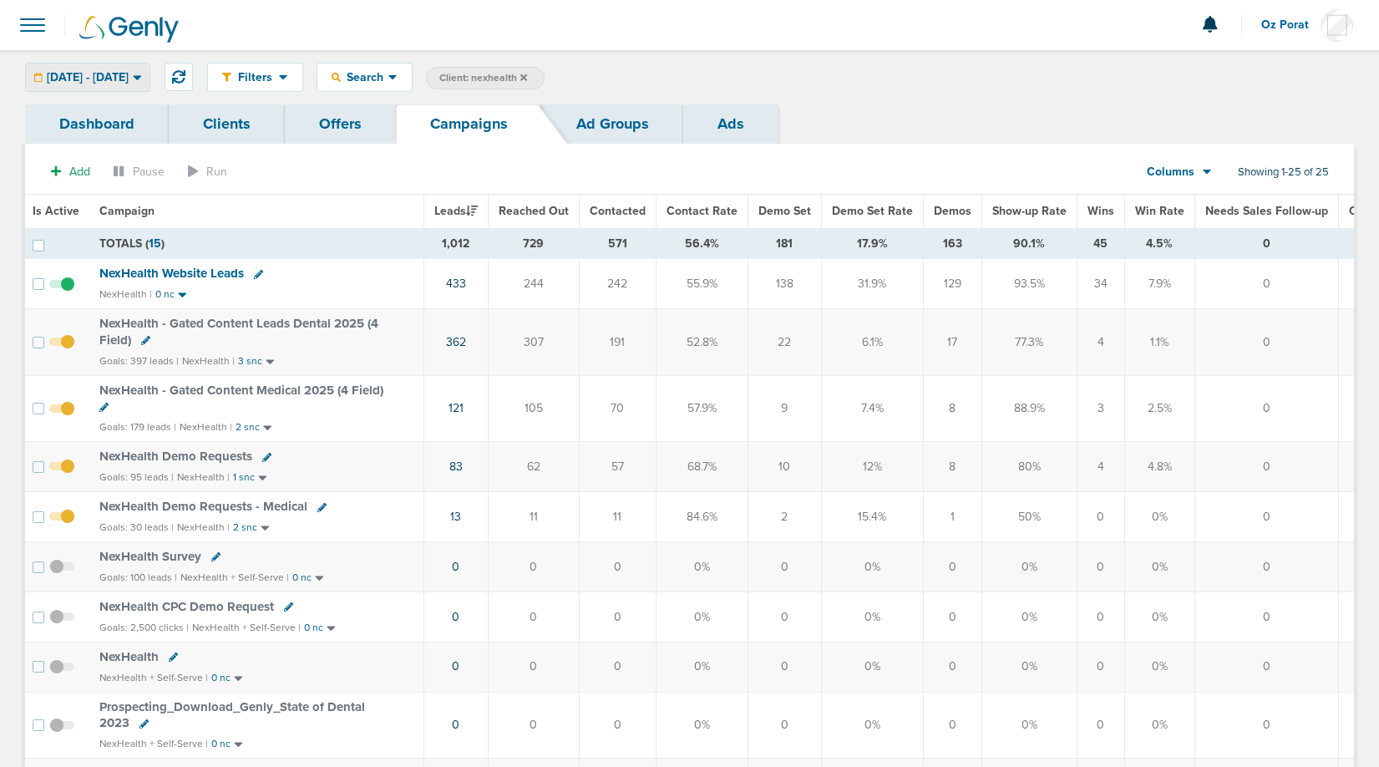
click at [149, 84] on div "07.01.2025 - 07.31.2025" at bounding box center [88, 77] width 124 height 28
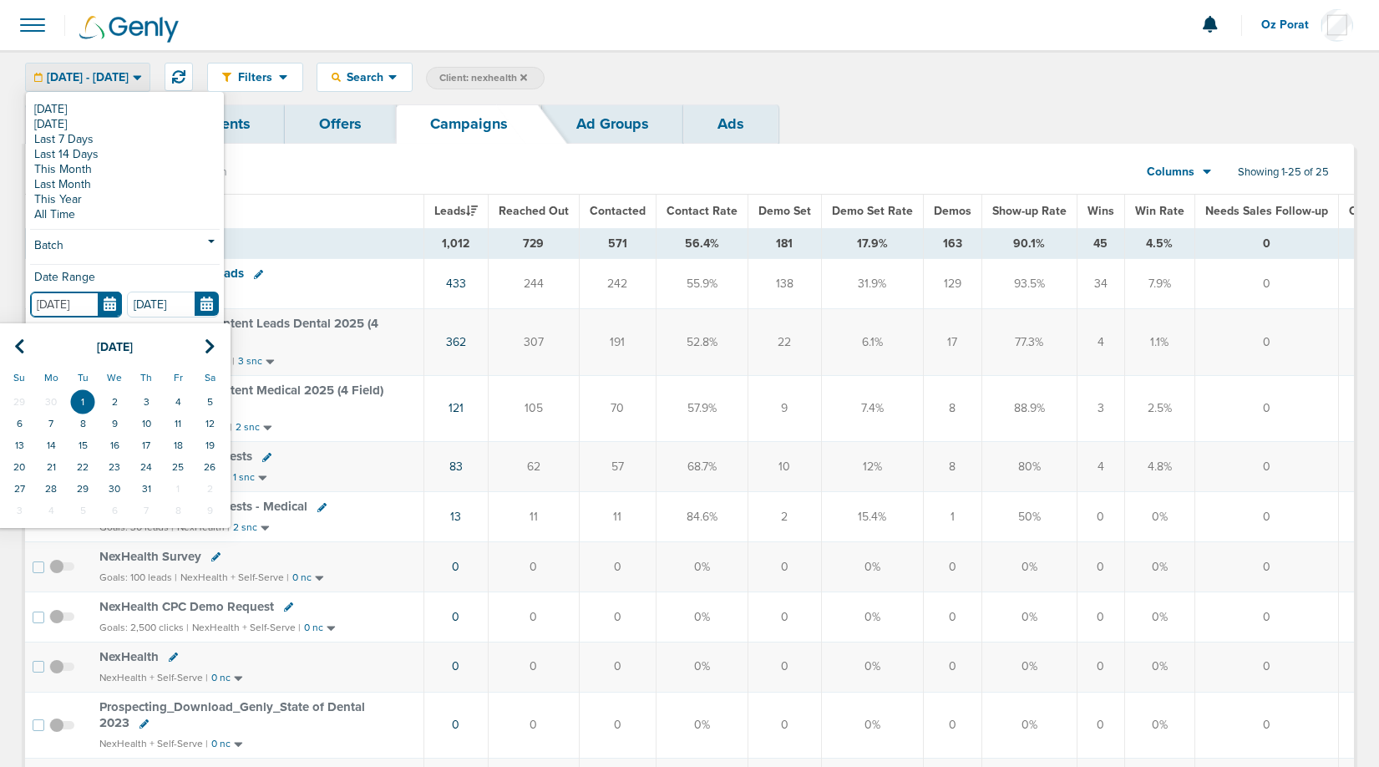
click at [109, 306] on input "07.01.2025" at bounding box center [76, 304] width 92 height 26
click at [28, 347] on th at bounding box center [19, 347] width 32 height 34
click at [26, 395] on td "1" at bounding box center [19, 402] width 32 height 22
type input "[DATE]"
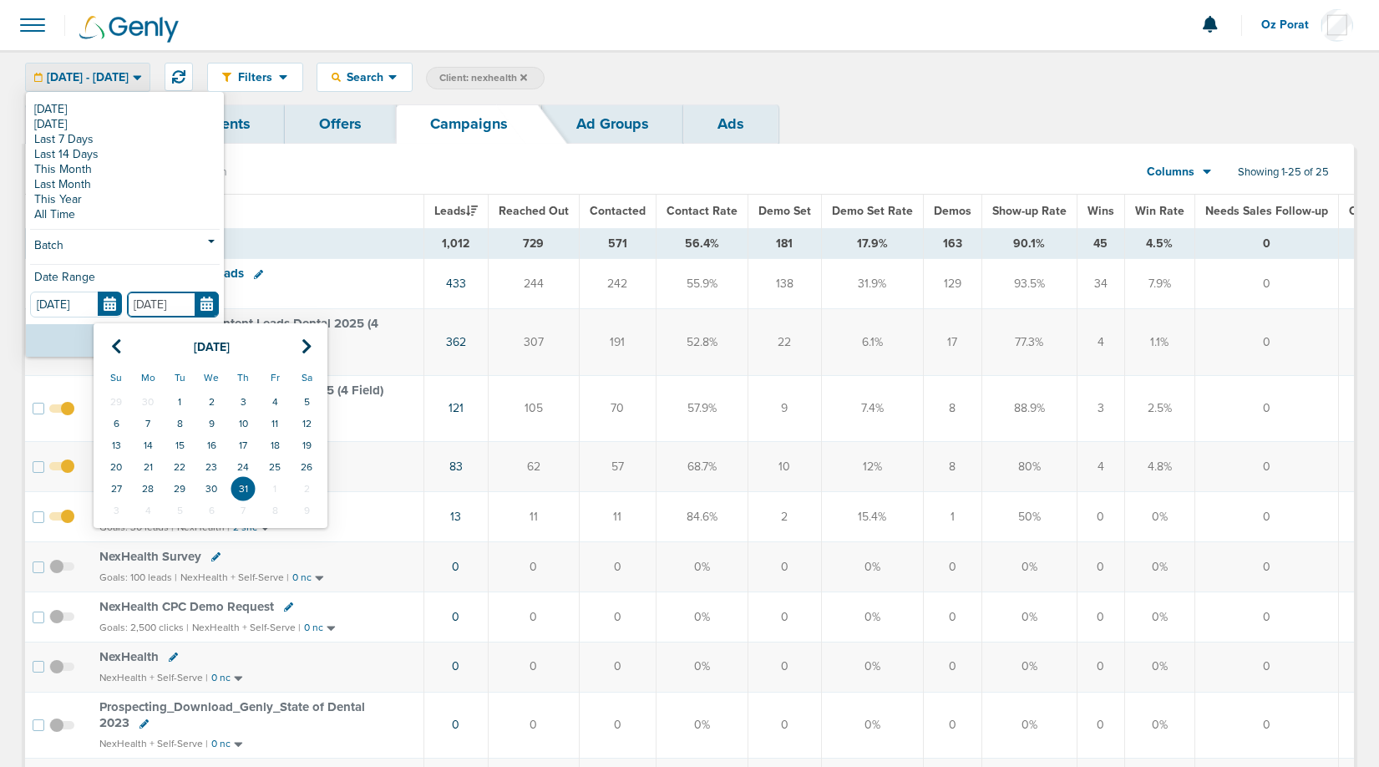
click at [208, 305] on input "[DATE]" at bounding box center [173, 304] width 92 height 26
click at [115, 345] on icon at bounding box center [116, 346] width 11 height 17
click at [147, 481] on td "30" at bounding box center [148, 489] width 32 height 22
type input "[DATE]"
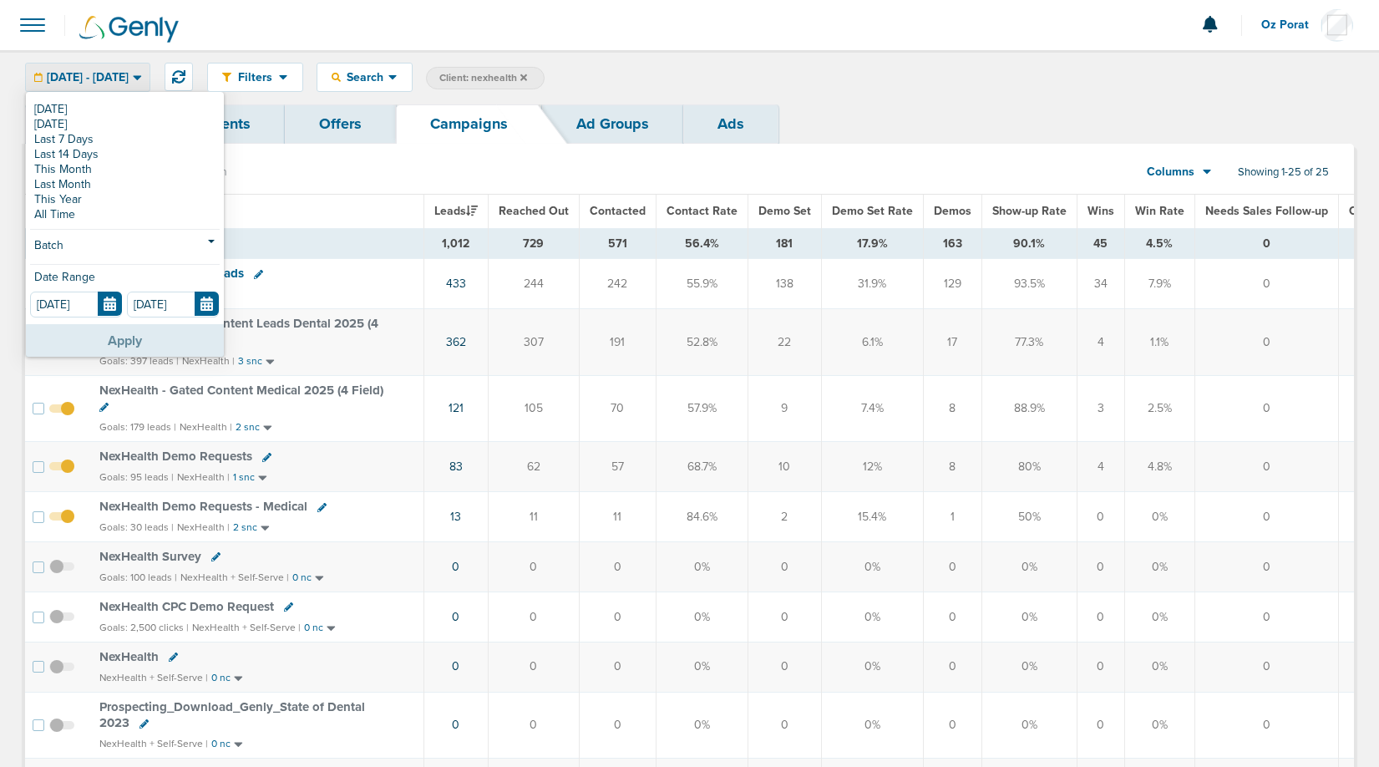
click at [143, 335] on button "Apply" at bounding box center [125, 340] width 198 height 33
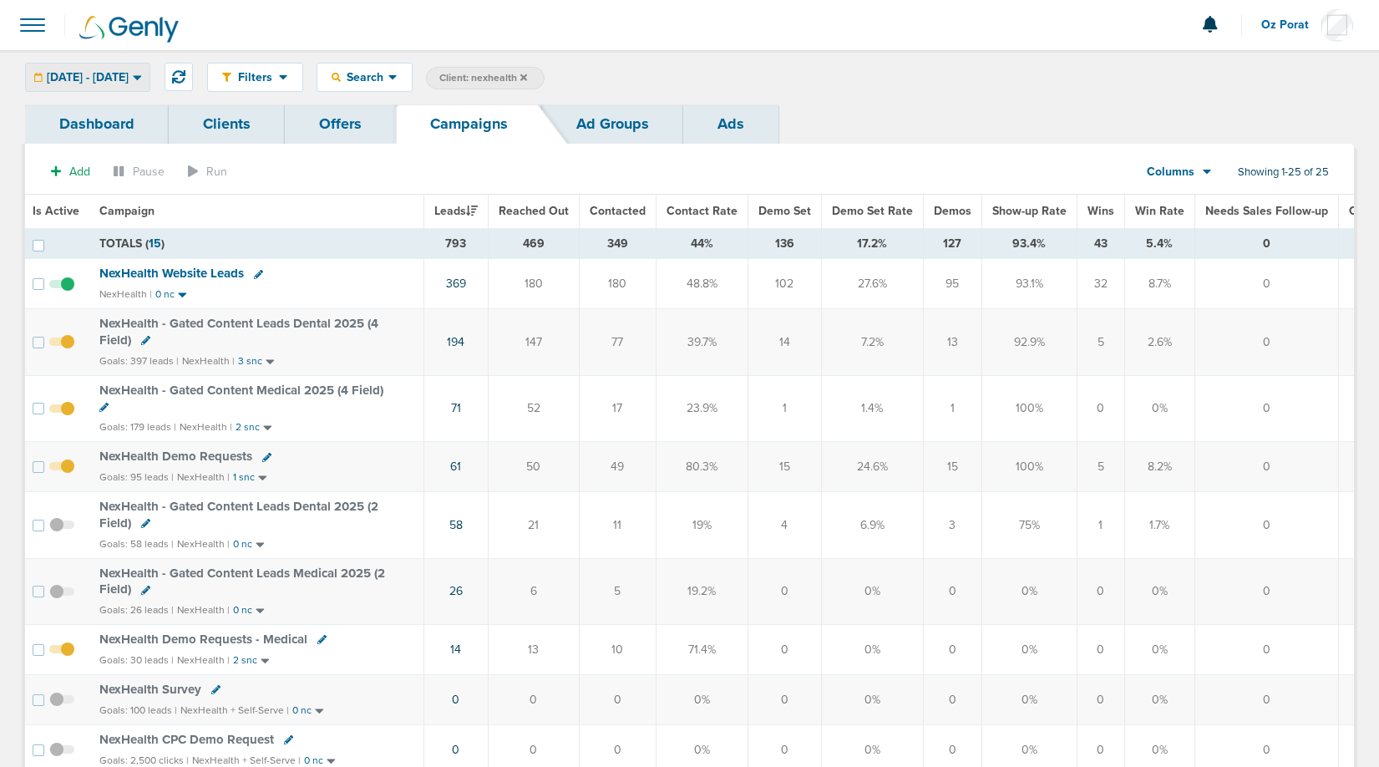
click at [134, 89] on div "[DATE] - [DATE]" at bounding box center [88, 77] width 124 height 28
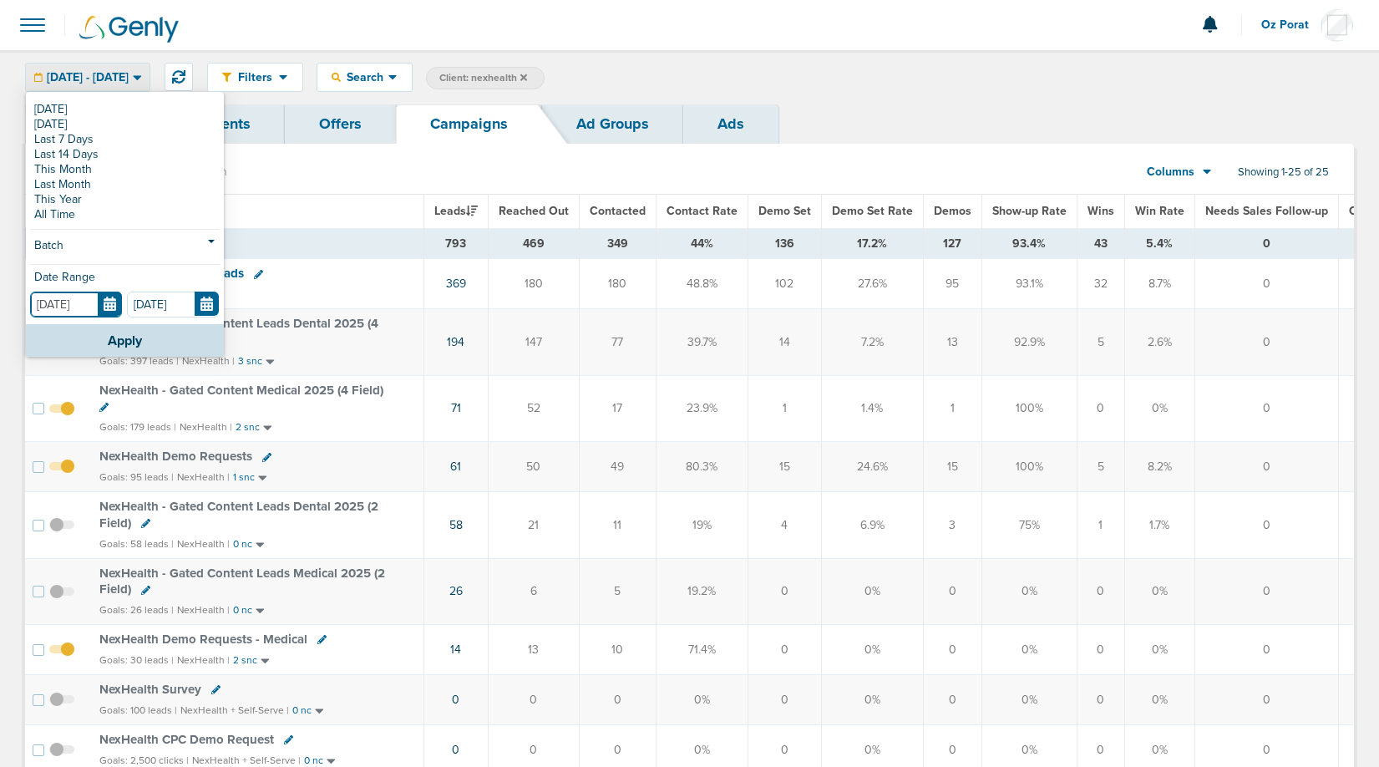
click at [107, 299] on input "[DATE]" at bounding box center [76, 304] width 92 height 26
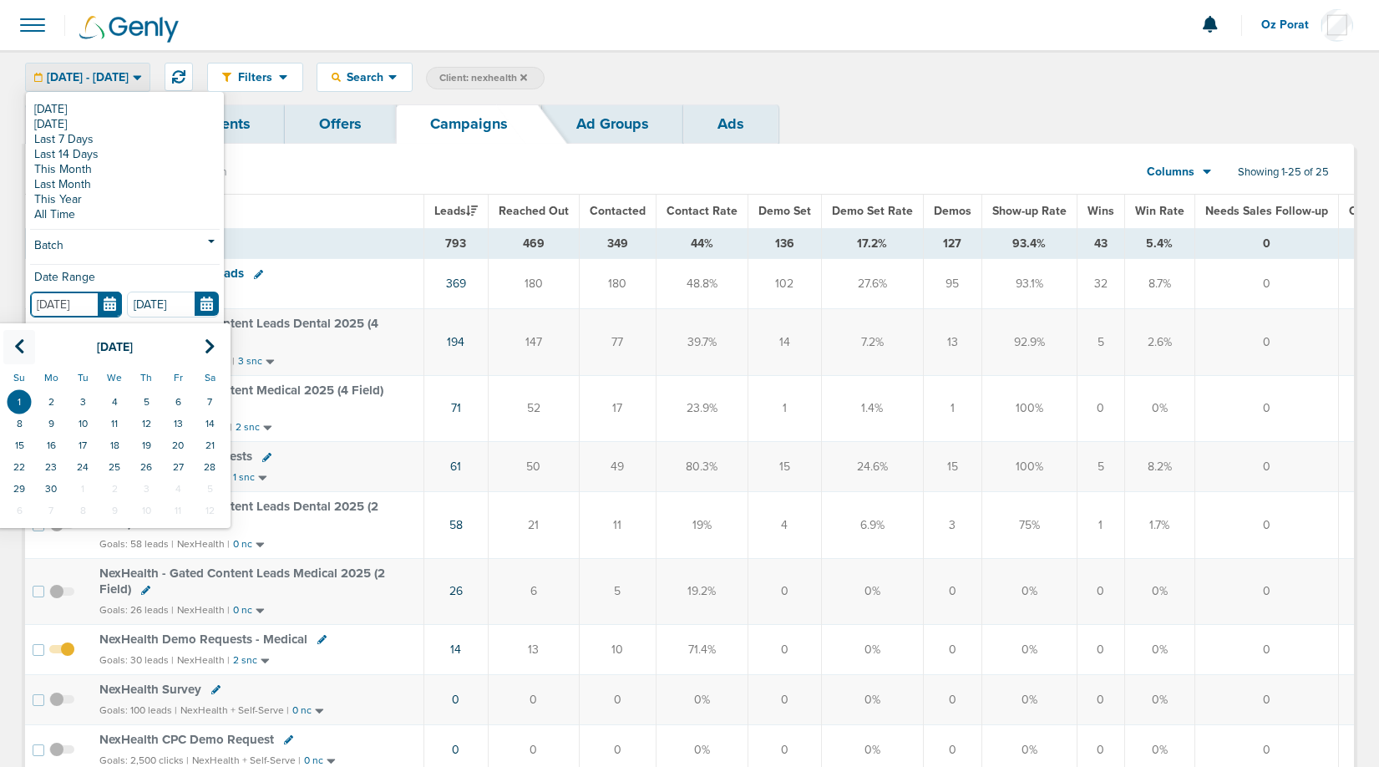
click at [24, 341] on icon at bounding box center [19, 346] width 11 height 17
click at [150, 399] on td "1" at bounding box center [146, 402] width 32 height 22
type input "[DATE]"
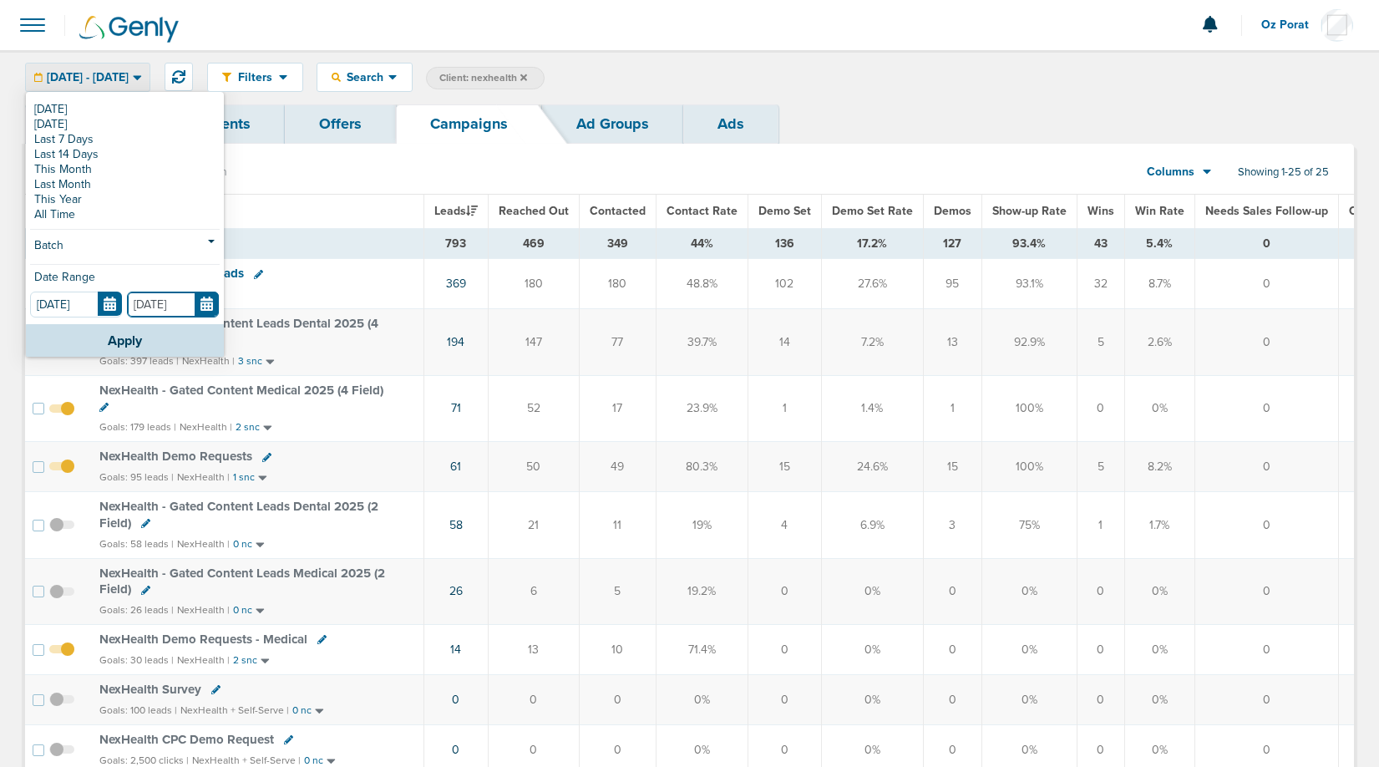
click at [203, 302] on input "[DATE]" at bounding box center [173, 304] width 92 height 26
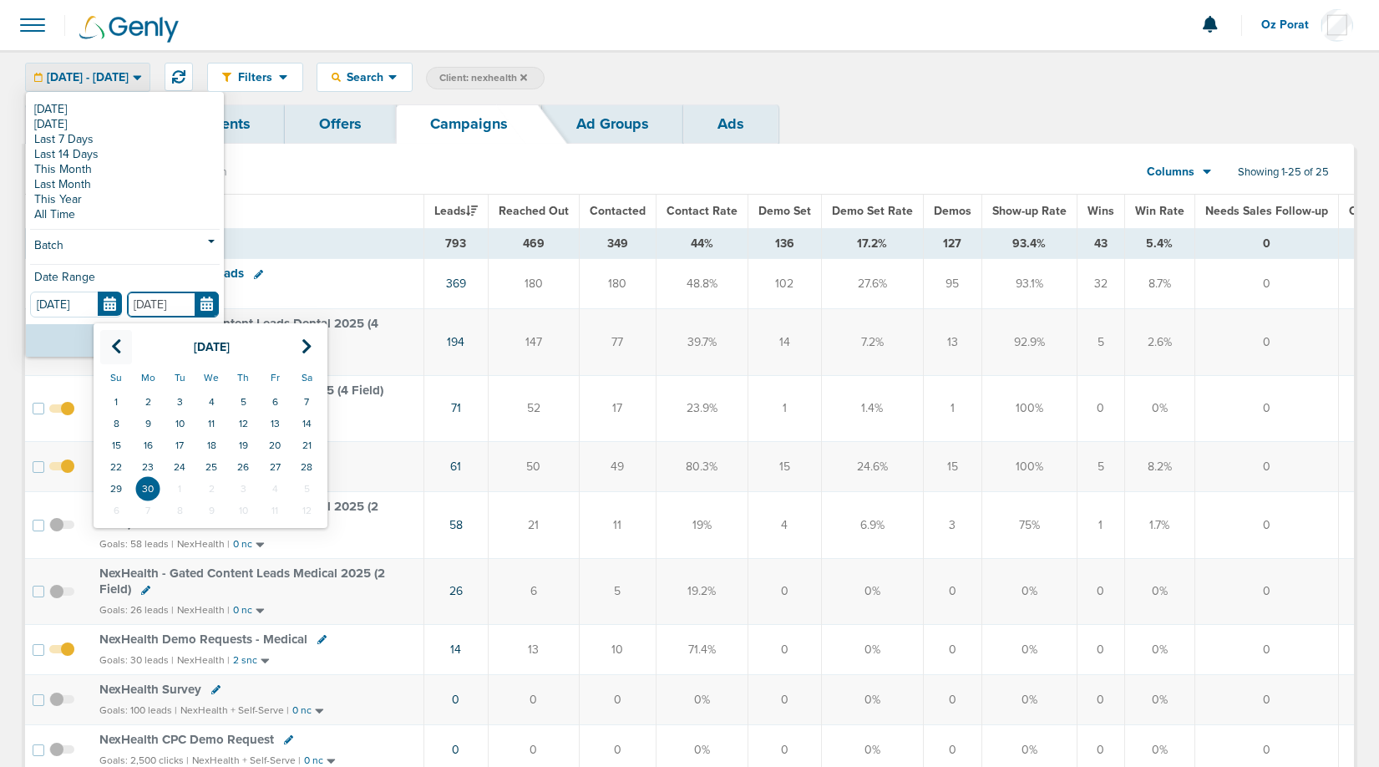
click at [111, 344] on icon at bounding box center [116, 346] width 11 height 17
click at [310, 489] on td "31" at bounding box center [307, 489] width 32 height 22
type input "05.31.2025"
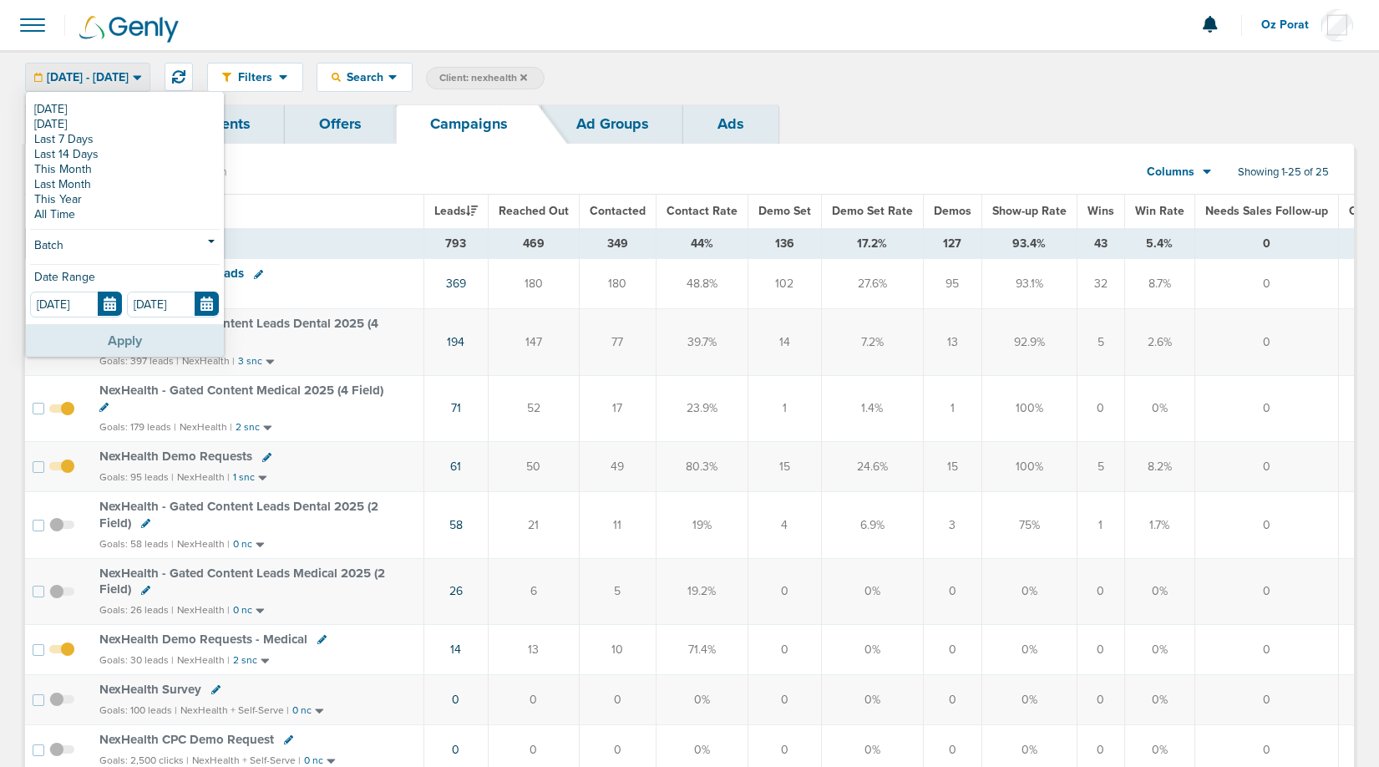
click at [143, 338] on button "Apply" at bounding box center [125, 340] width 198 height 33
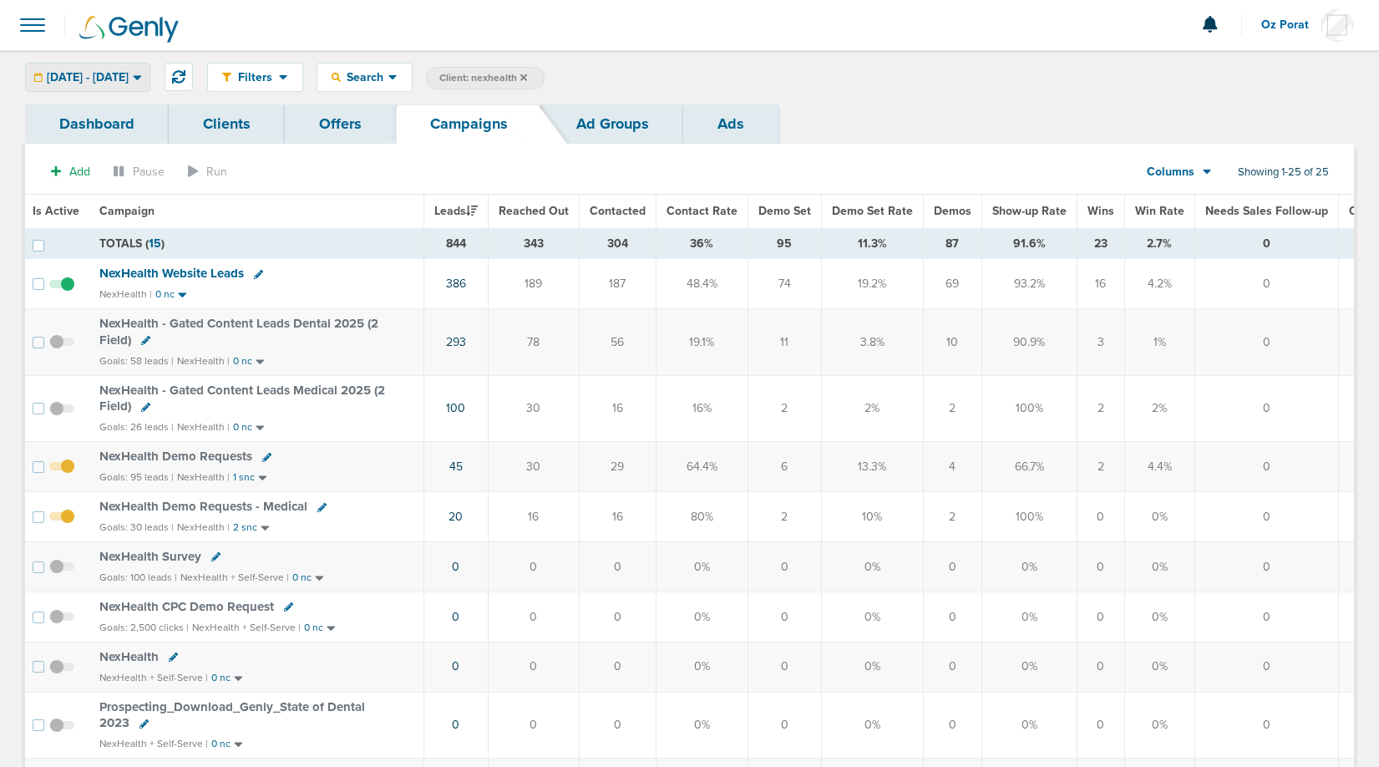
click at [129, 77] on span "05.01.2025 - 05.31.2025" at bounding box center [88, 78] width 82 height 12
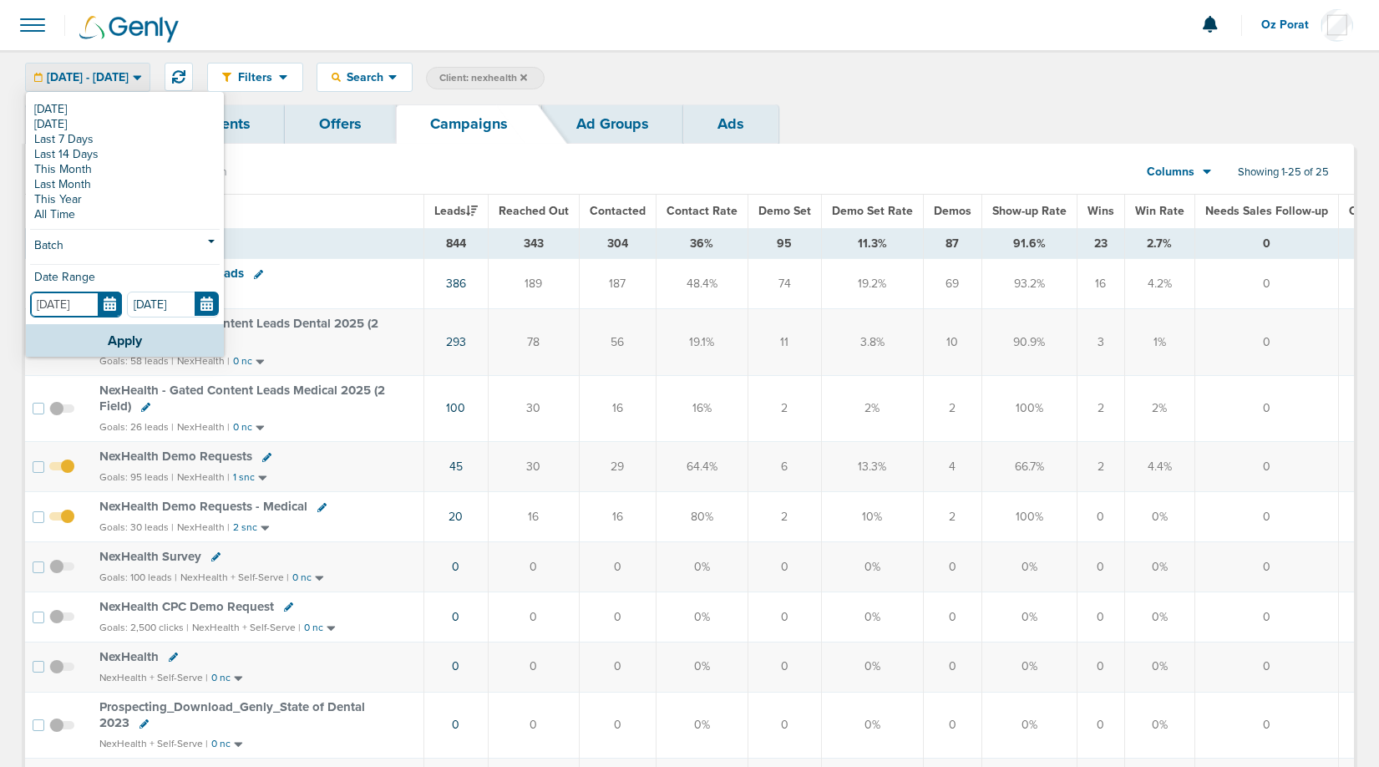
click at [110, 292] on input "[DATE]" at bounding box center [76, 304] width 92 height 26
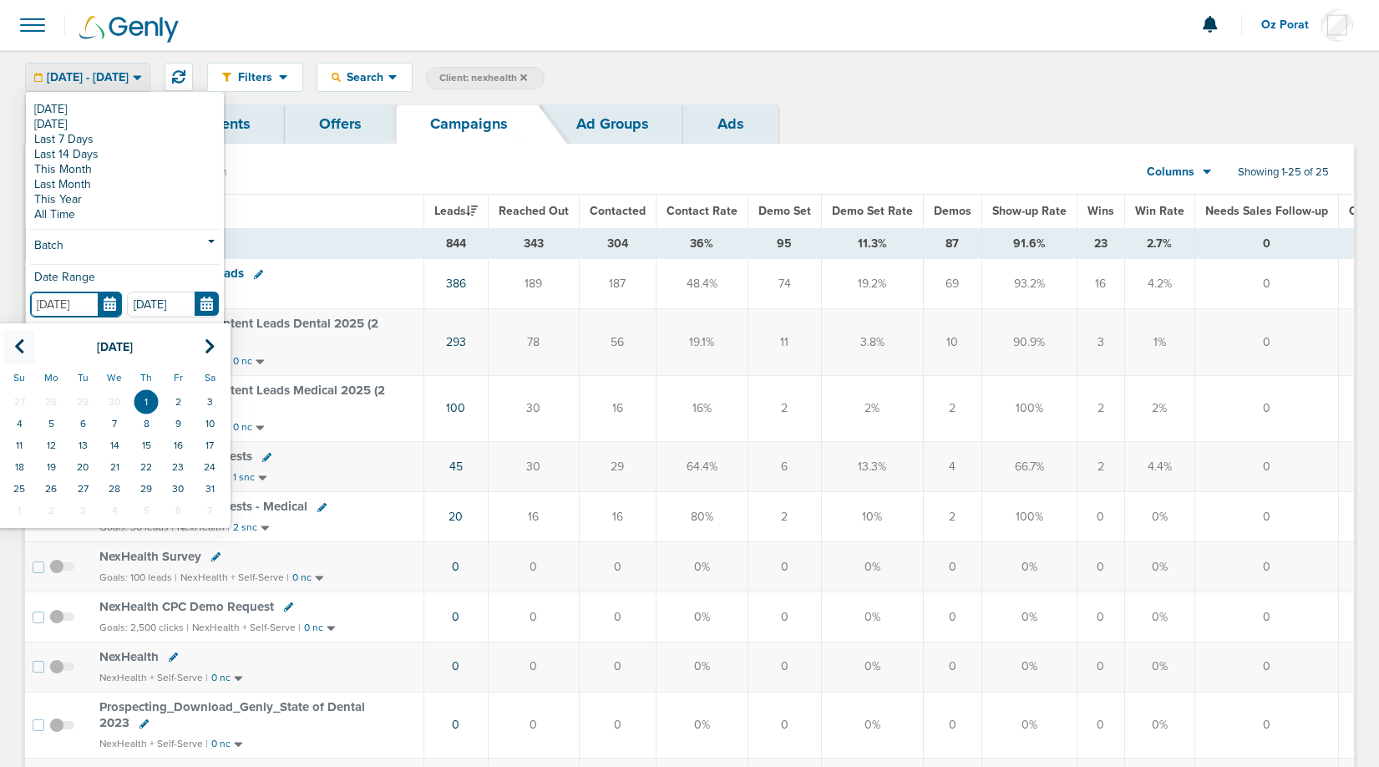
click at [19, 347] on icon at bounding box center [19, 346] width 11 height 17
click at [87, 398] on td "1" at bounding box center [83, 402] width 32 height 22
type input "04.01.2025"
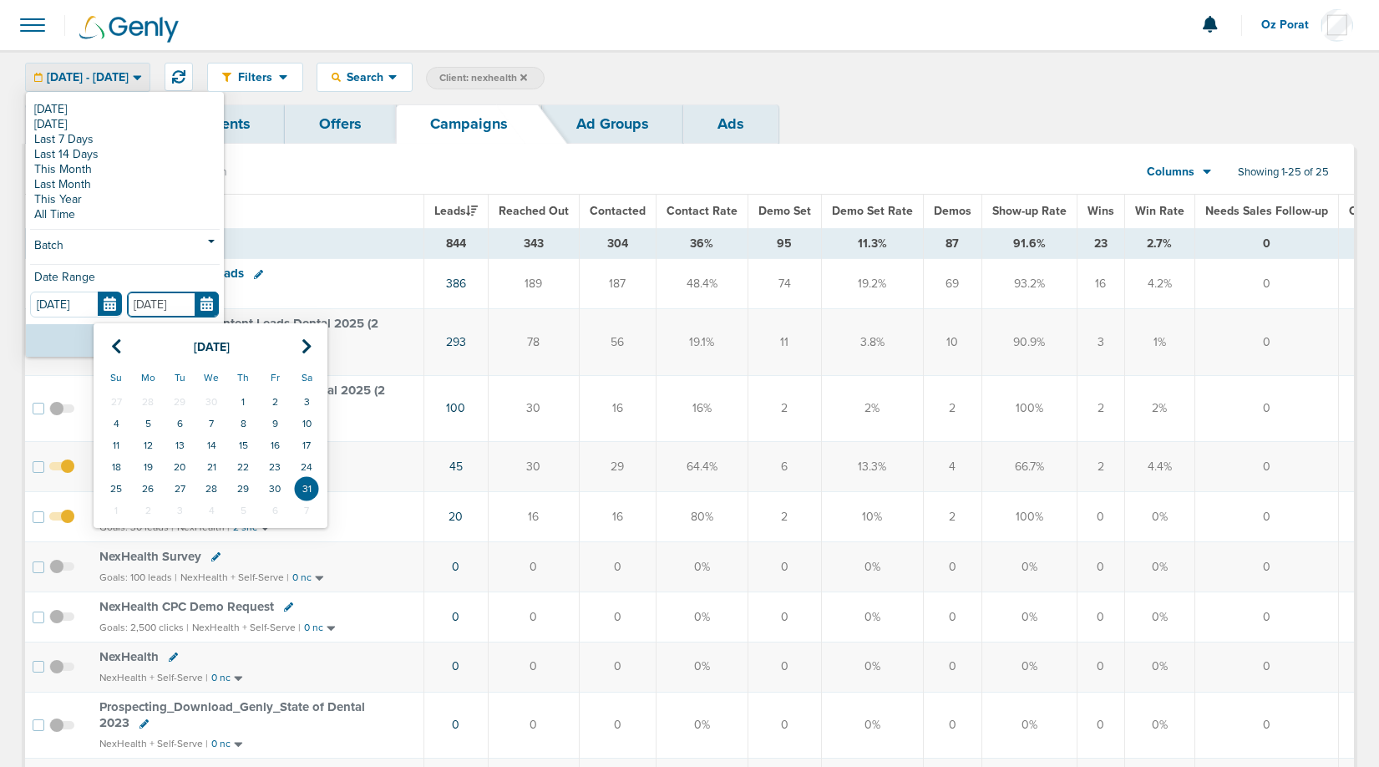
click at [210, 297] on input "05.31.2025" at bounding box center [173, 304] width 92 height 26
click at [120, 348] on icon at bounding box center [116, 346] width 11 height 17
drag, startPoint x: 216, startPoint y: 486, endPoint x: 185, endPoint y: 432, distance: 62.9
click at [216, 486] on td "30" at bounding box center [211, 489] width 32 height 22
type input "04.30.2025"
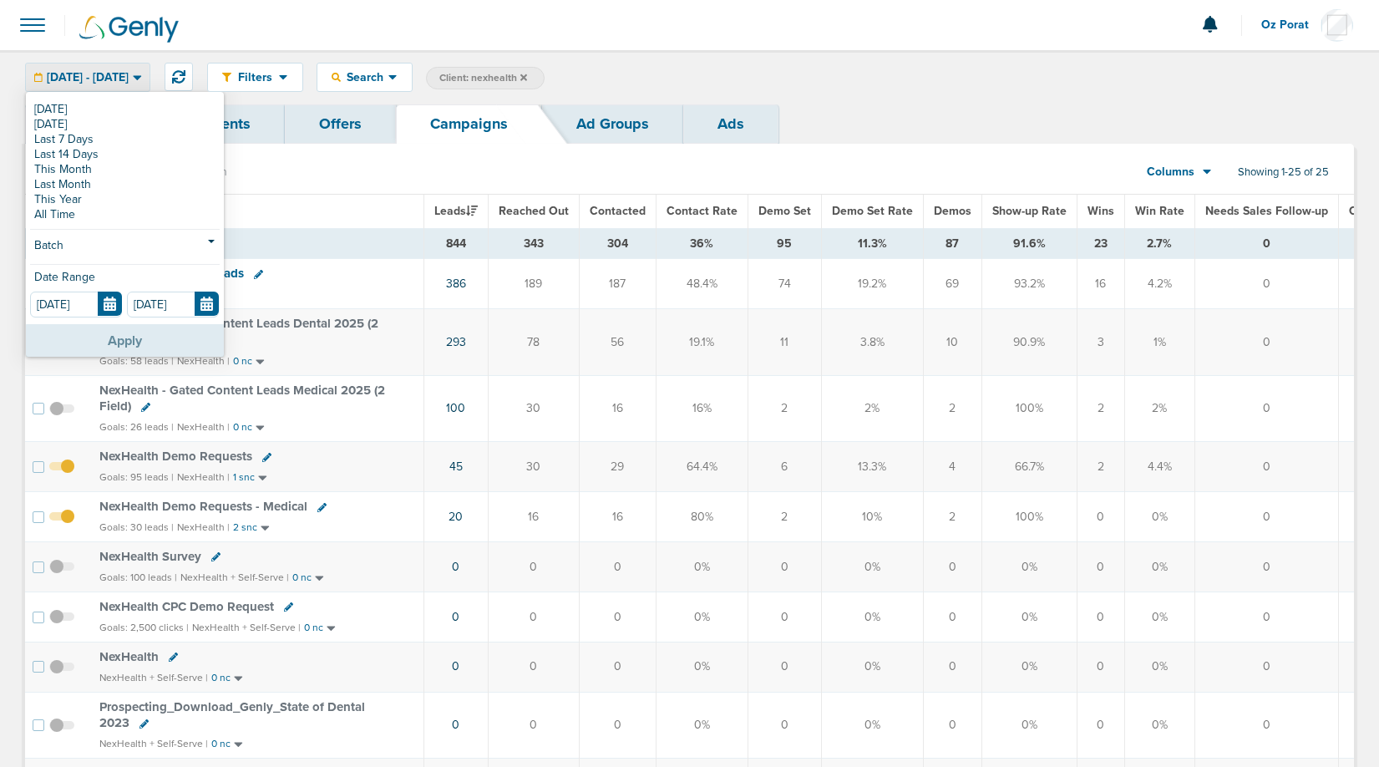
click at [131, 332] on button "Apply" at bounding box center [125, 340] width 198 height 33
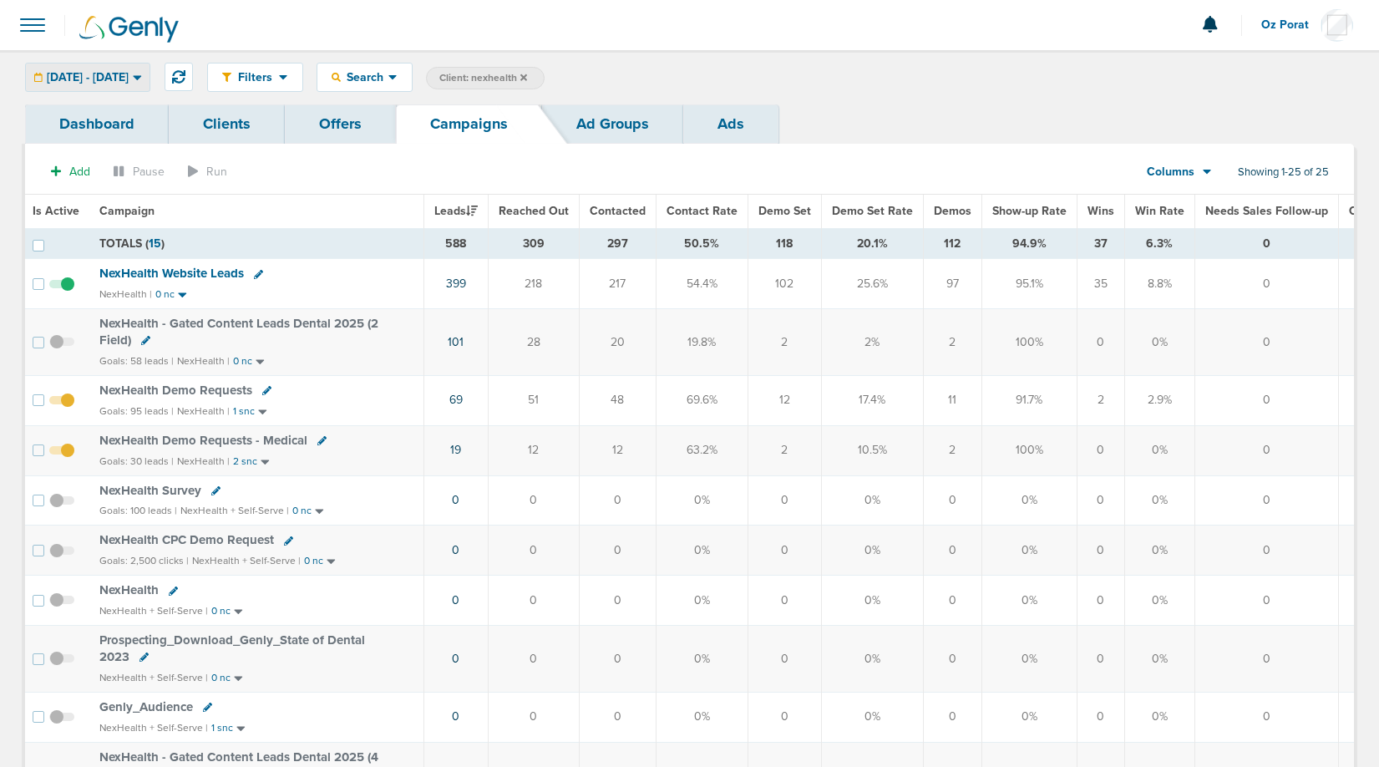
click at [129, 78] on span "04.01.2025 - 04.30.2025" at bounding box center [88, 78] width 82 height 12
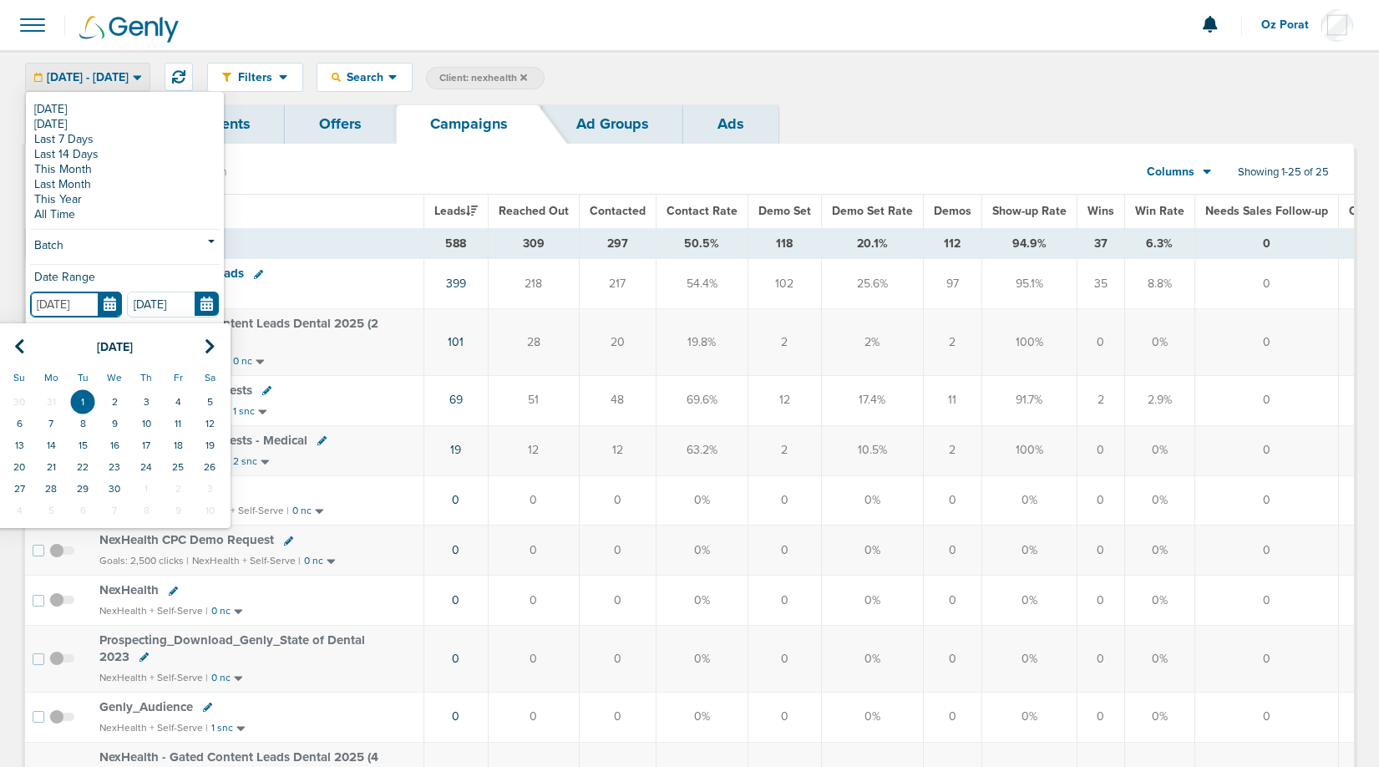
click at [111, 300] on input "04.01.2025" at bounding box center [76, 304] width 92 height 26
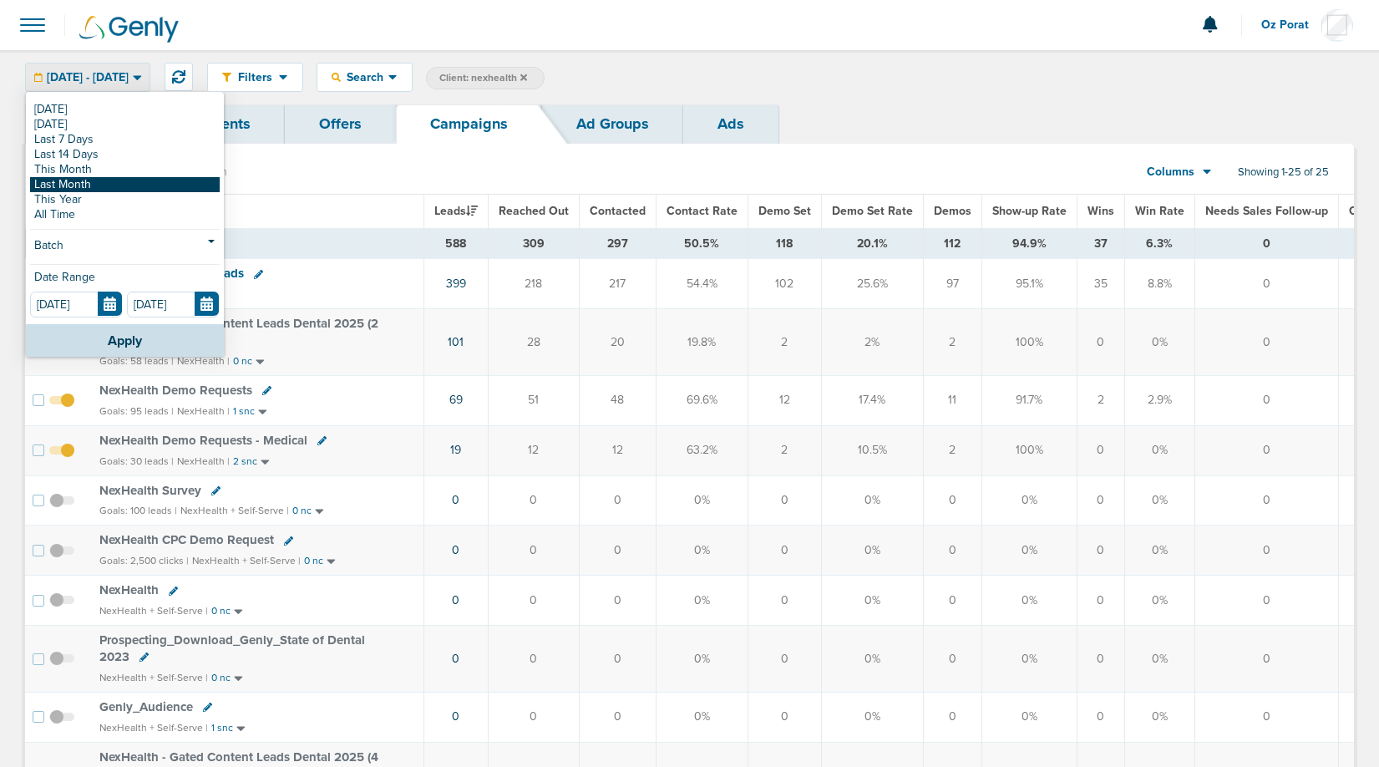
click at [119, 181] on link "Last Month" at bounding box center [125, 184] width 190 height 15
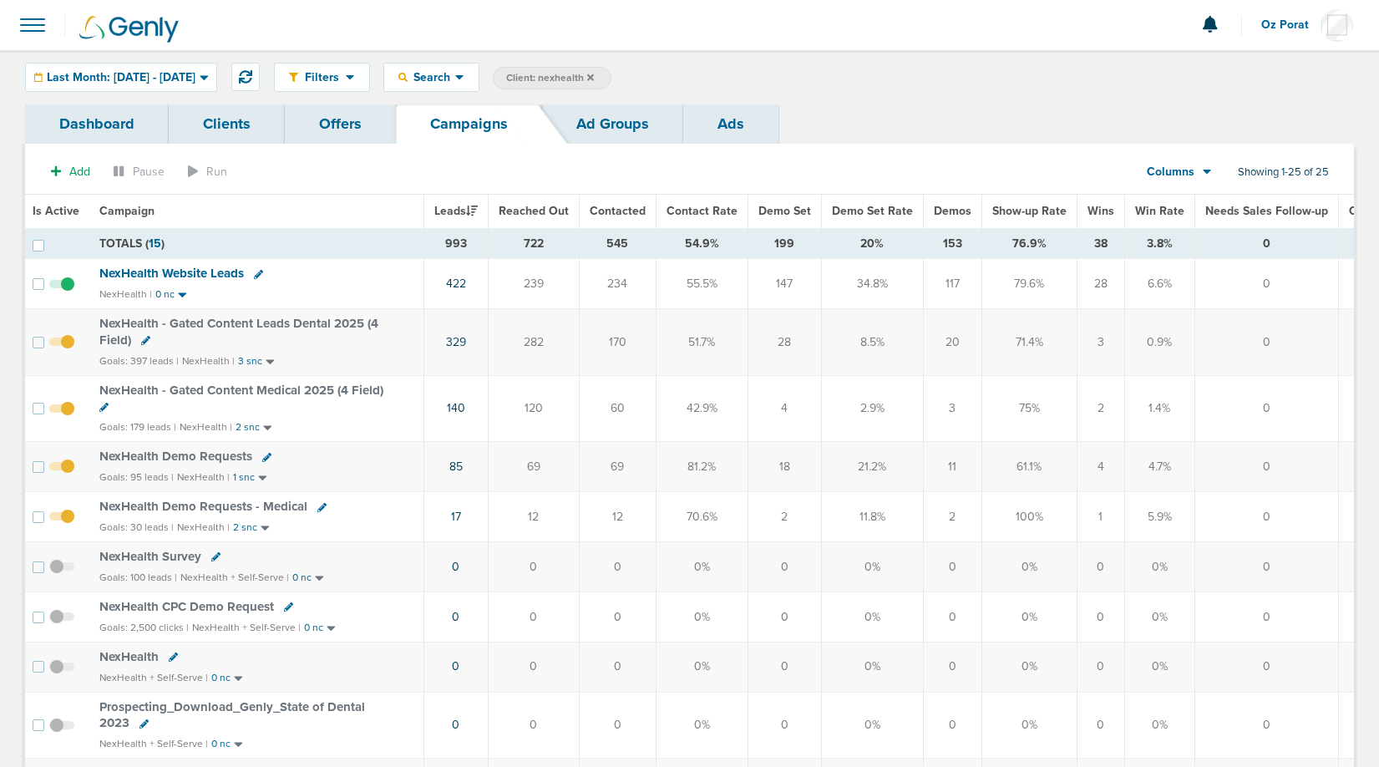
click at [167, 73] on span "Last Month: 08.01.2025 - 08.31.2025" at bounding box center [121, 78] width 149 height 12
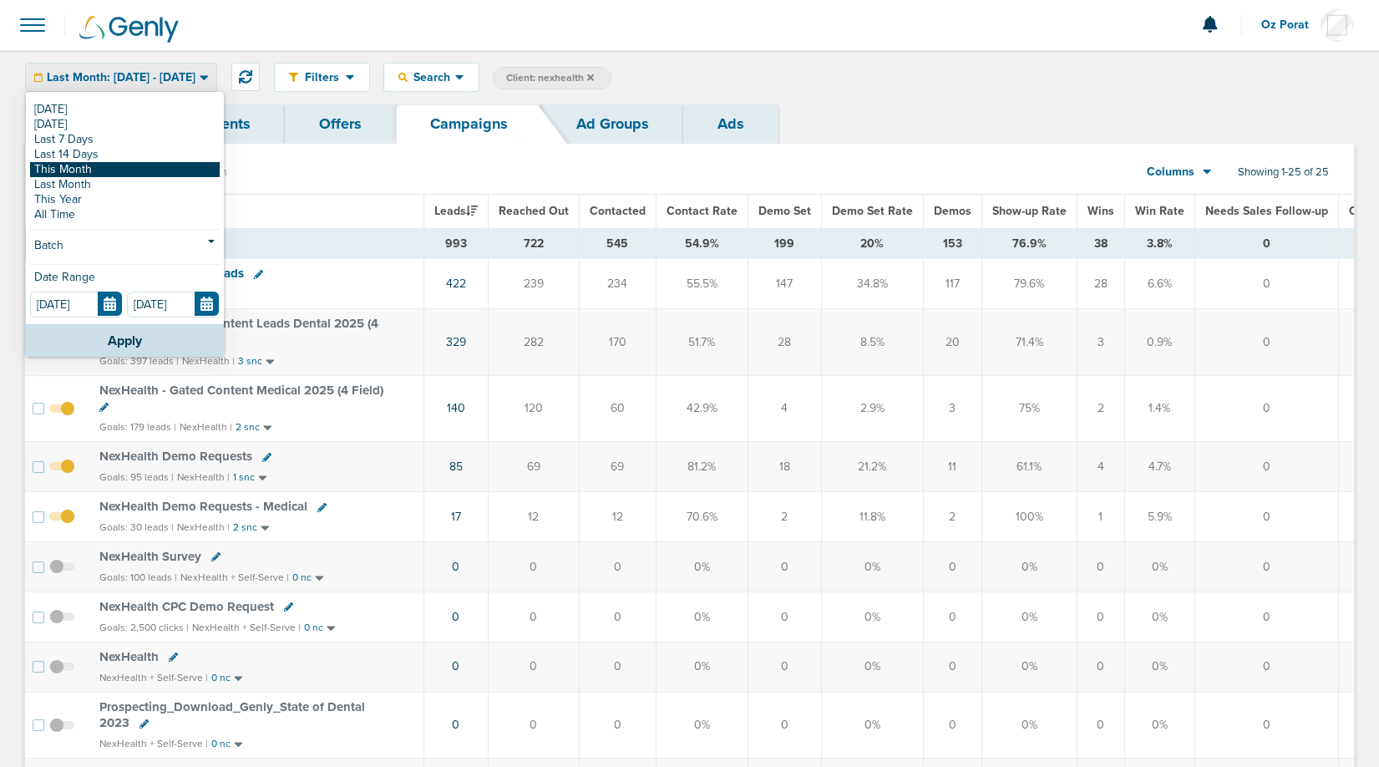
click at [101, 170] on link "This Month" at bounding box center [125, 169] width 190 height 15
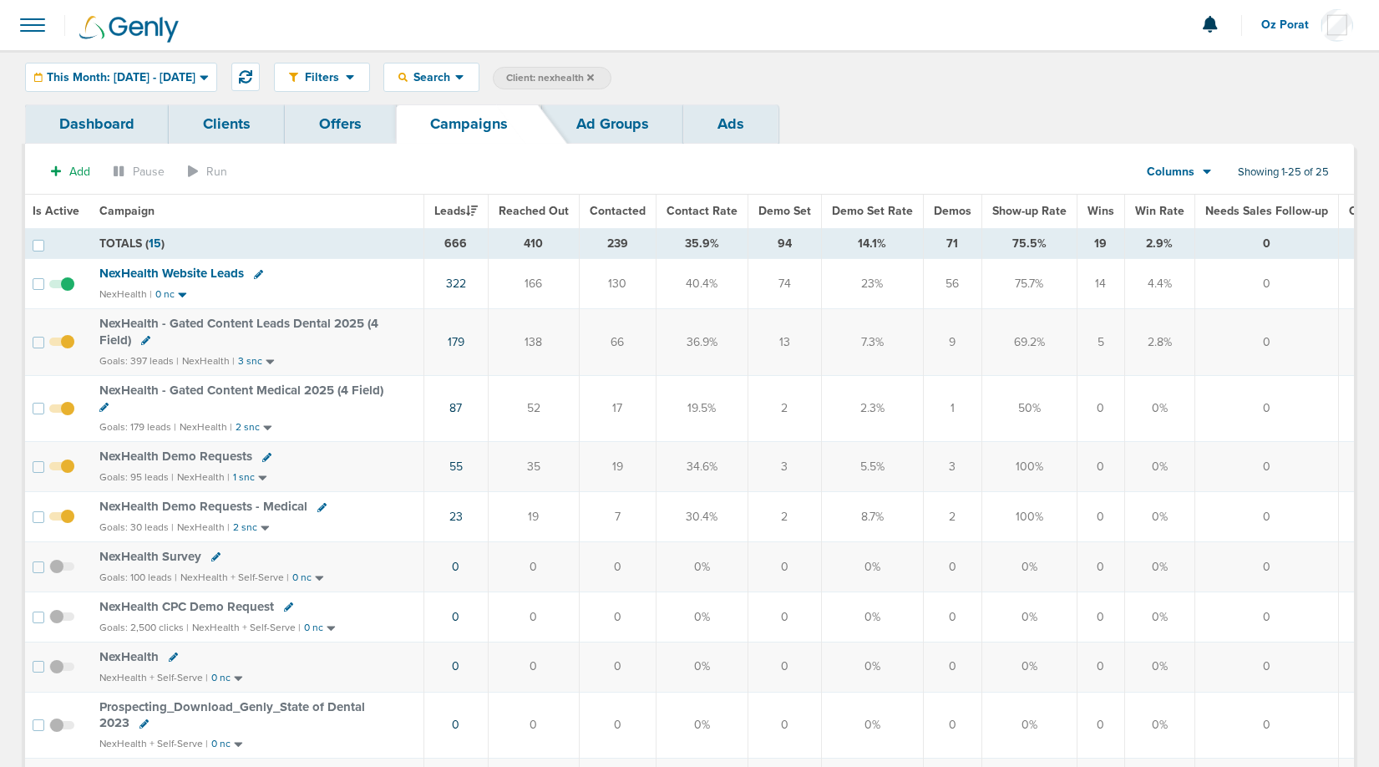
click at [216, 84] on div "This Month: [DATE] - [DATE]" at bounding box center [121, 77] width 190 height 28
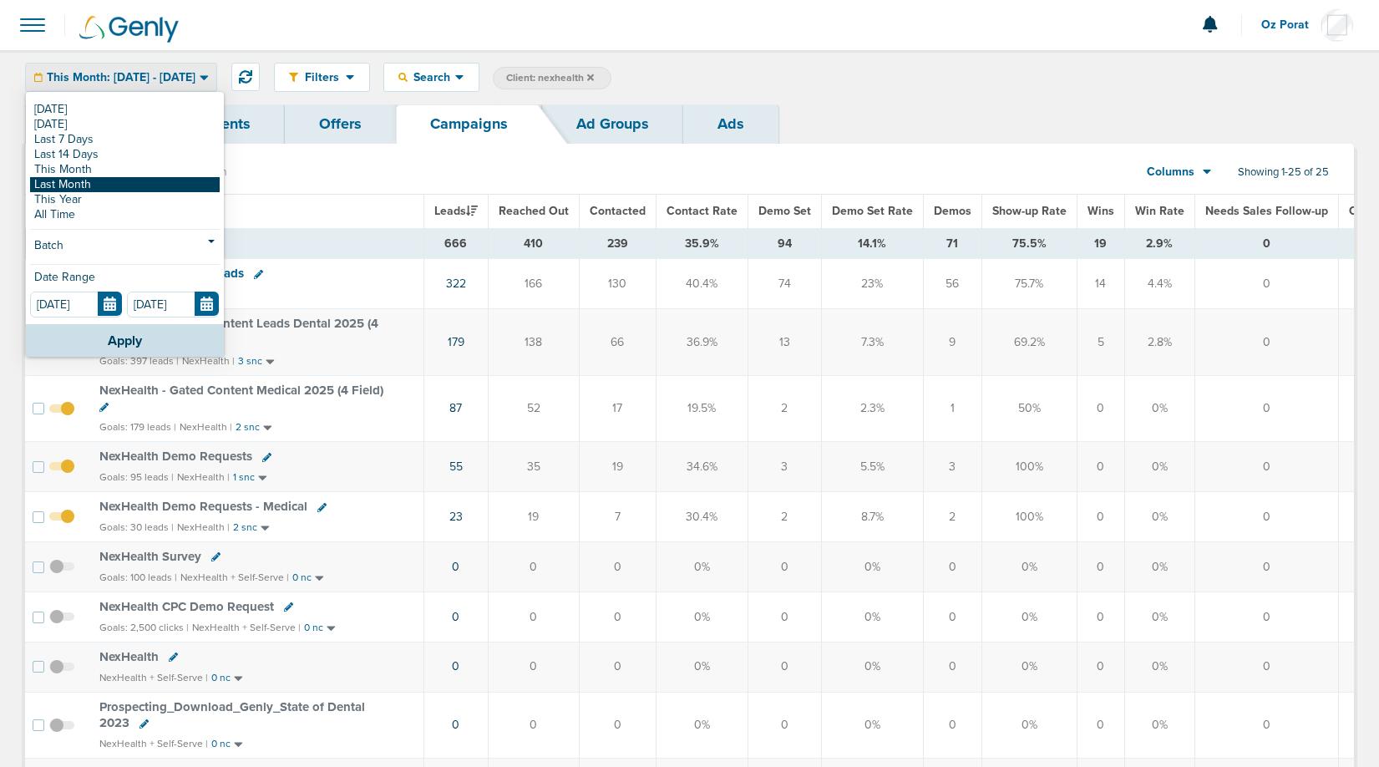
click at [124, 183] on link "Last Month" at bounding box center [125, 184] width 190 height 15
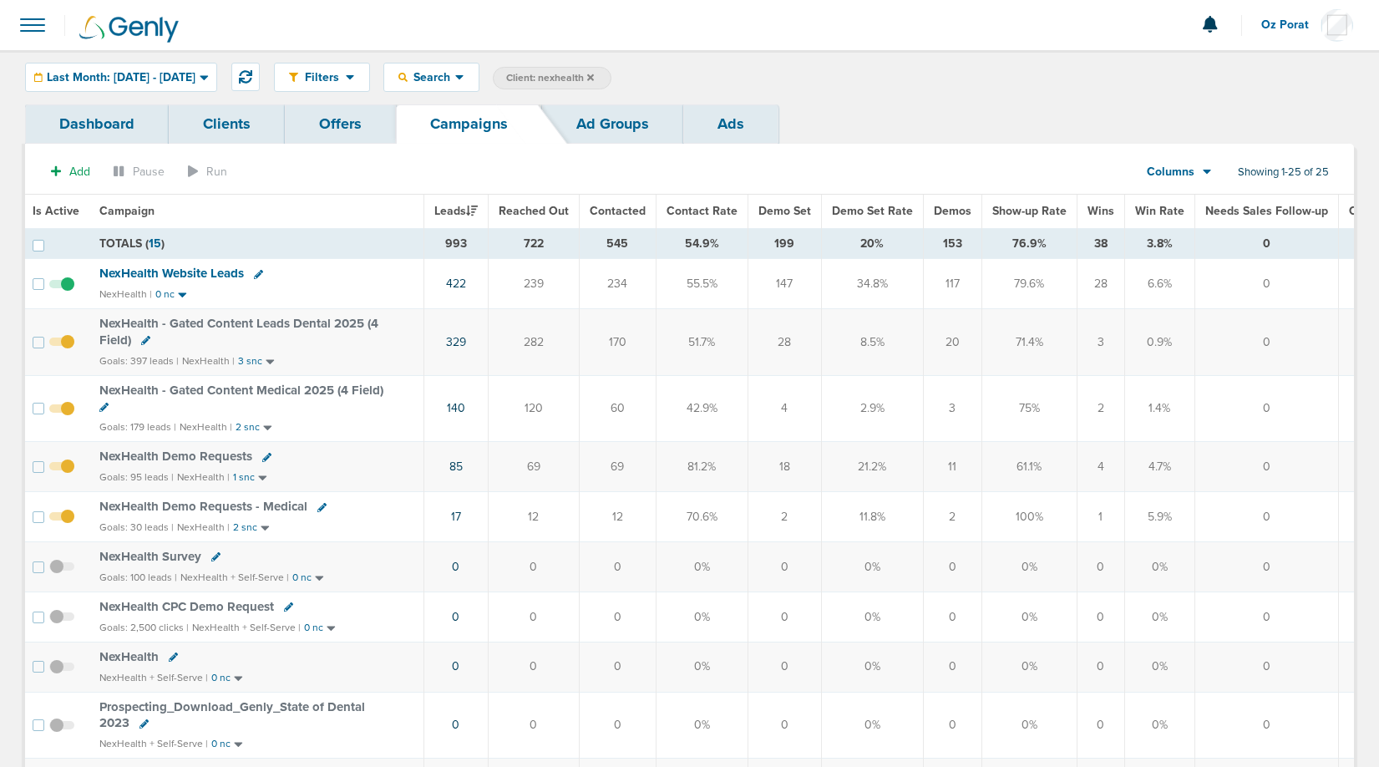
click at [195, 74] on span "Last Month: 08.01.2025 - 08.31.2025" at bounding box center [121, 78] width 149 height 12
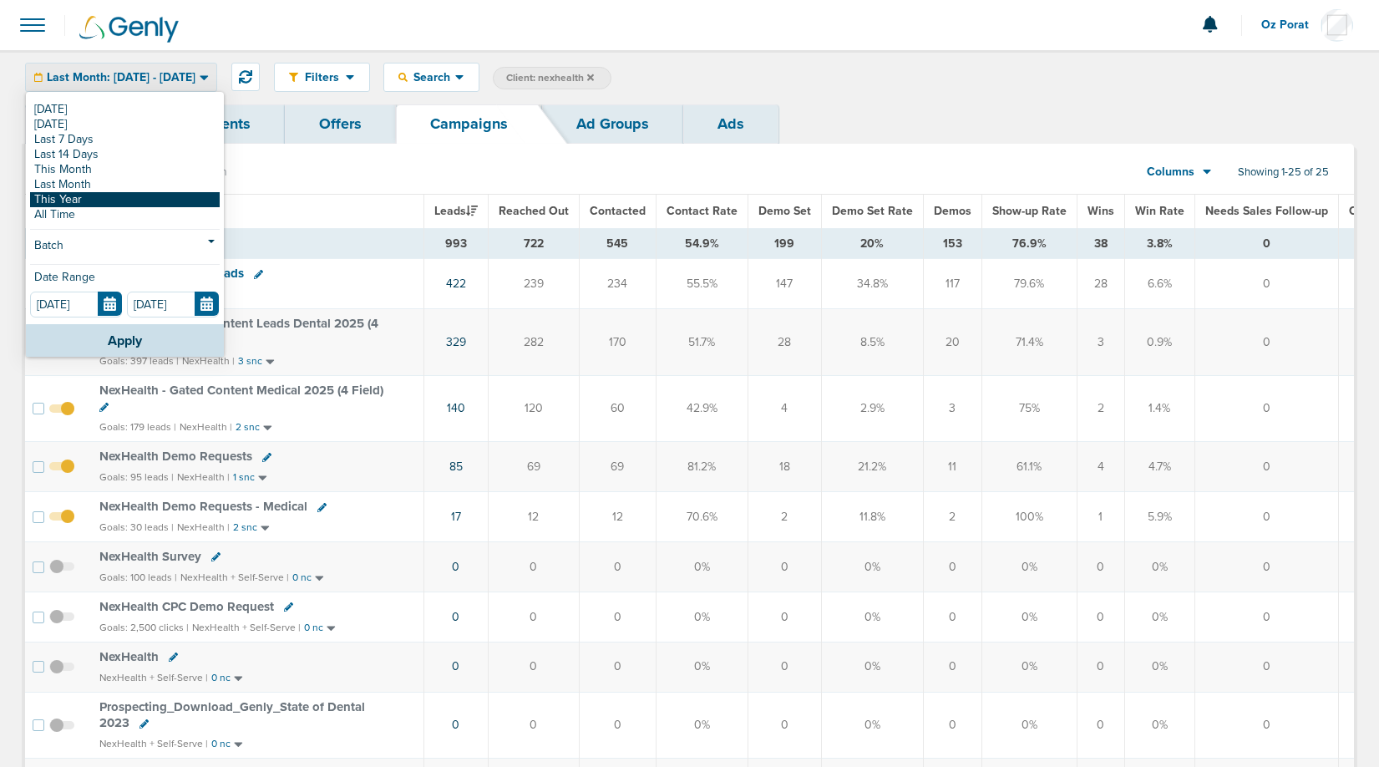
click at [99, 203] on link "This Year" at bounding box center [125, 199] width 190 height 15
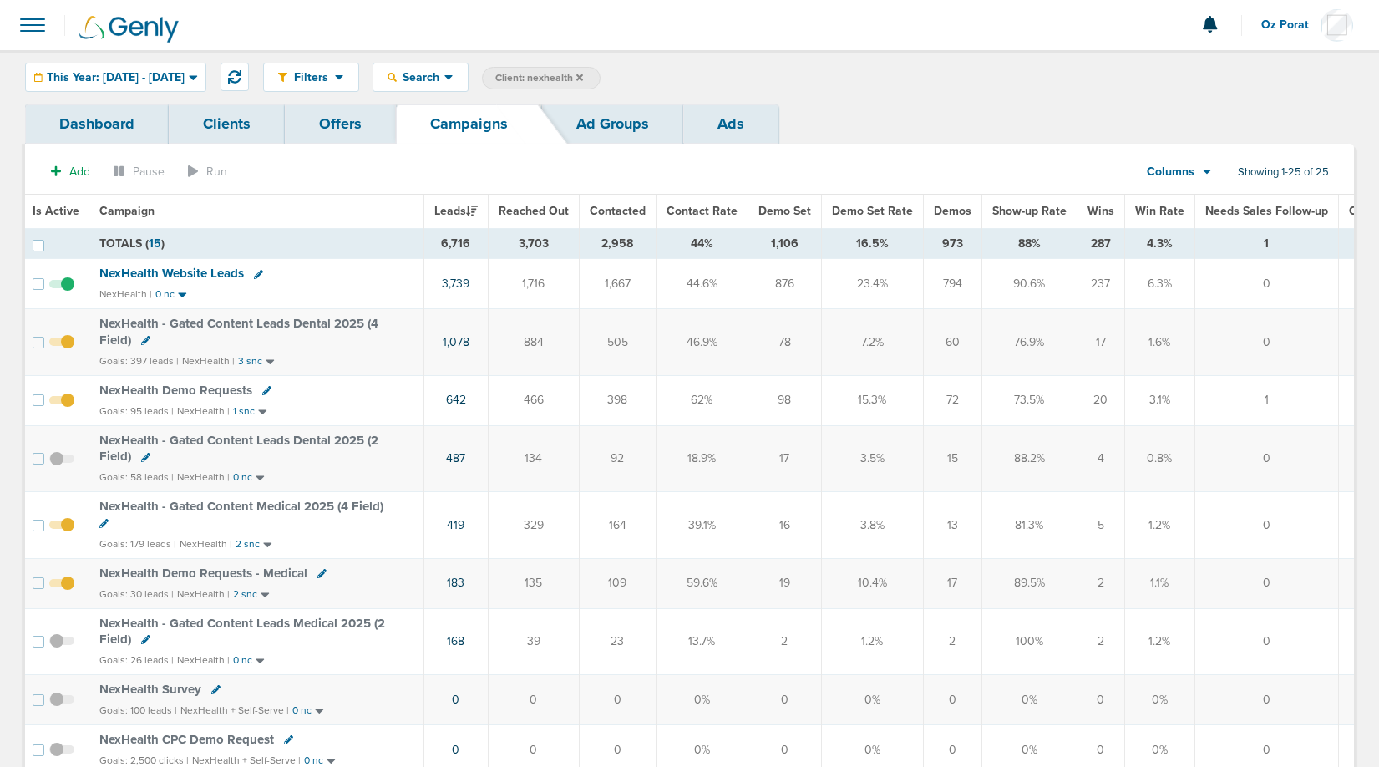
click at [1203, 175] on icon at bounding box center [1207, 172] width 9 height 14
click at [1194, 198] on link "Media Stats" at bounding box center [1216, 200] width 167 height 21
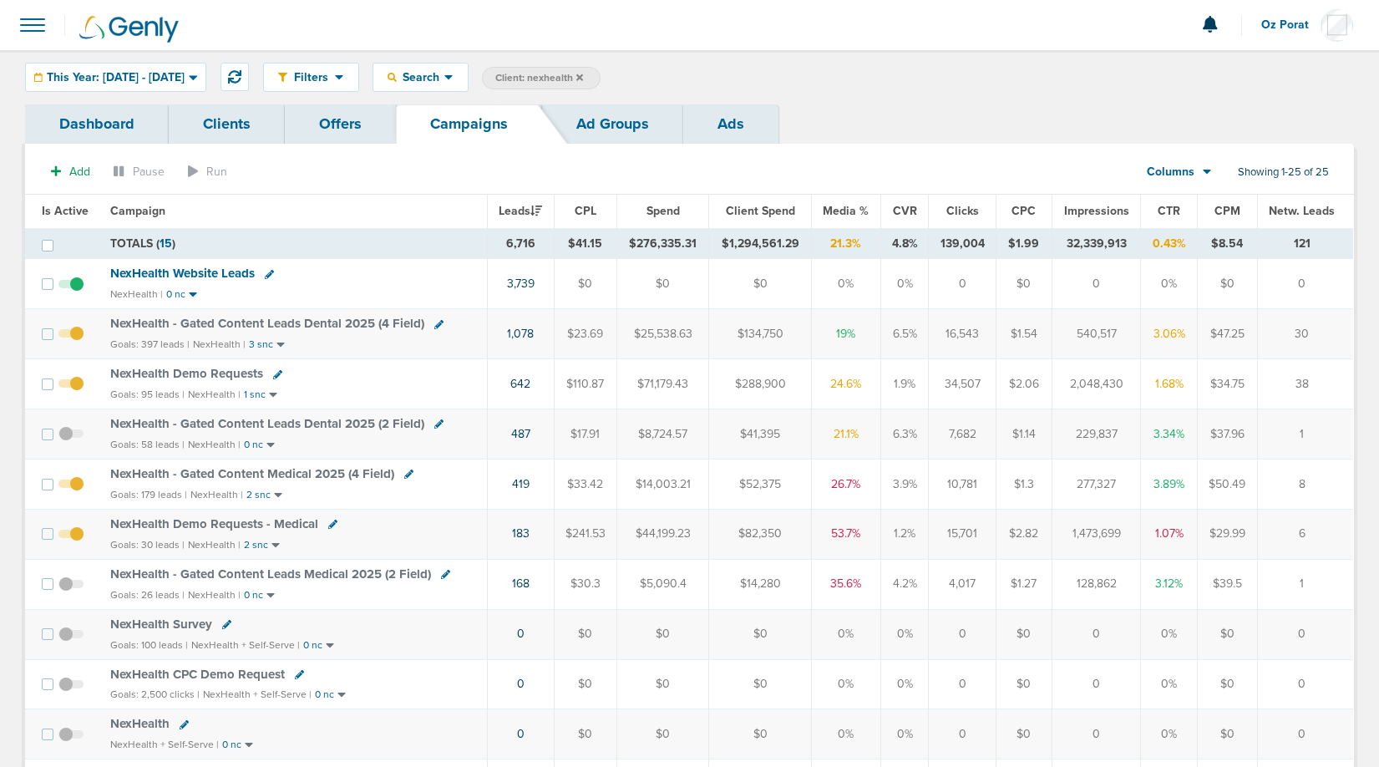
click at [1148, 174] on span "Columns" at bounding box center [1171, 172] width 48 height 17
click at [1171, 222] on link "Sales Performance" at bounding box center [1216, 221] width 167 height 21
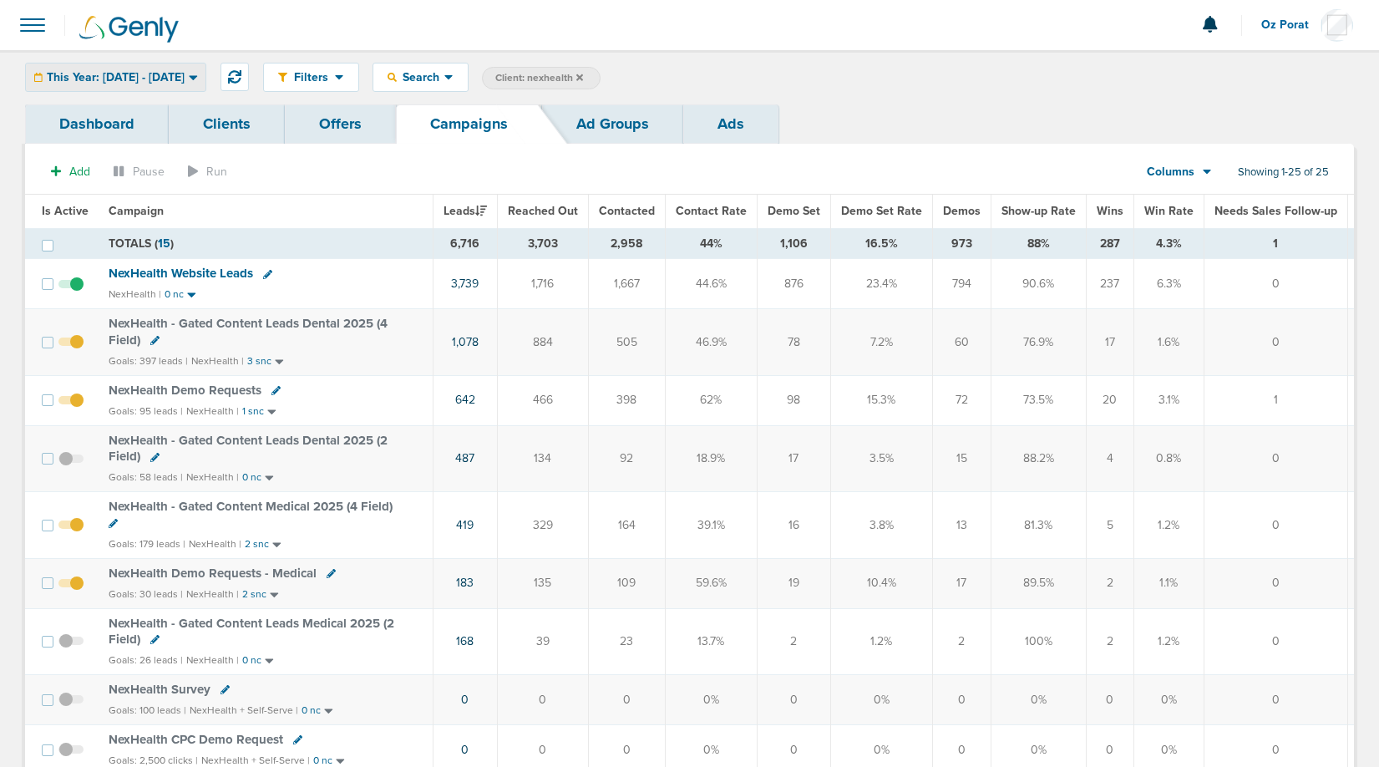
click at [185, 72] on span "This Year: [DATE] - [DATE]" at bounding box center [116, 78] width 138 height 12
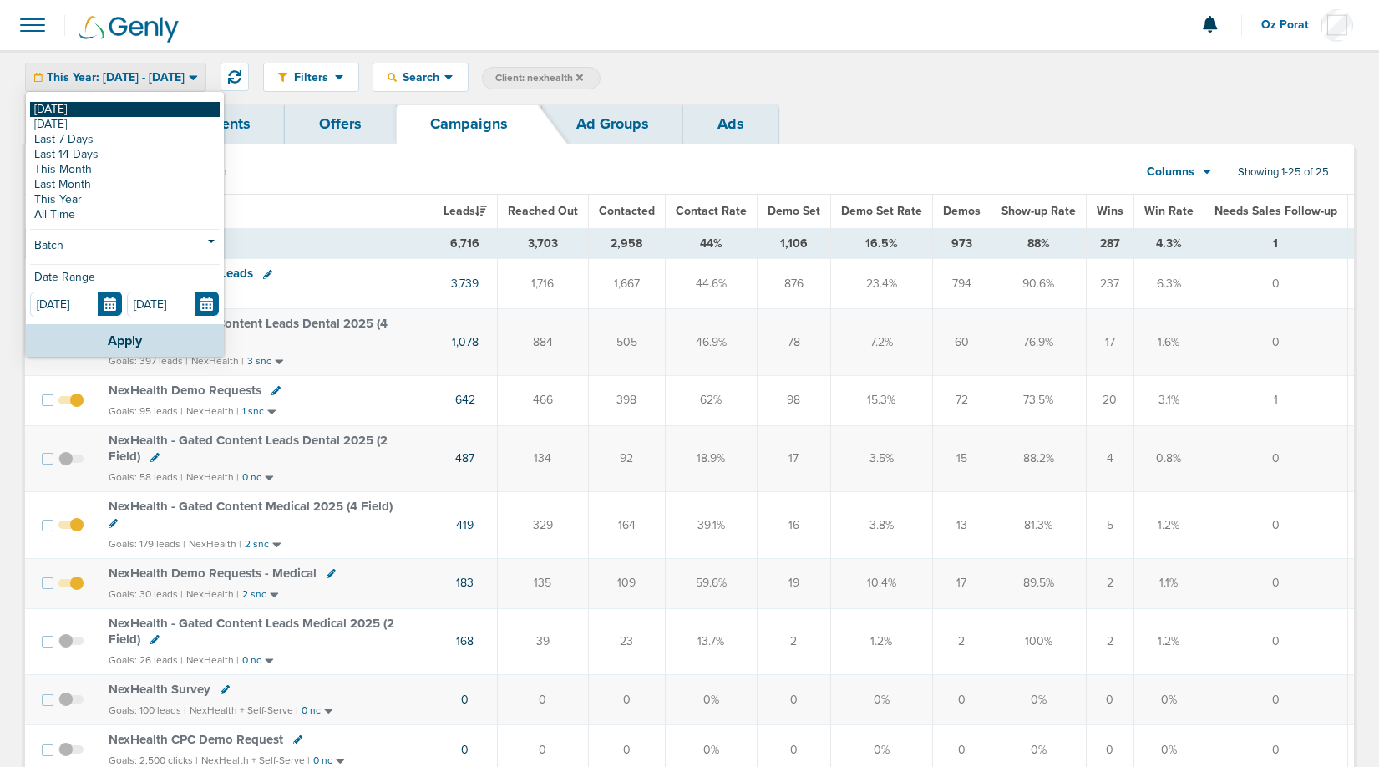
click at [99, 107] on link "[DATE]" at bounding box center [125, 109] width 190 height 15
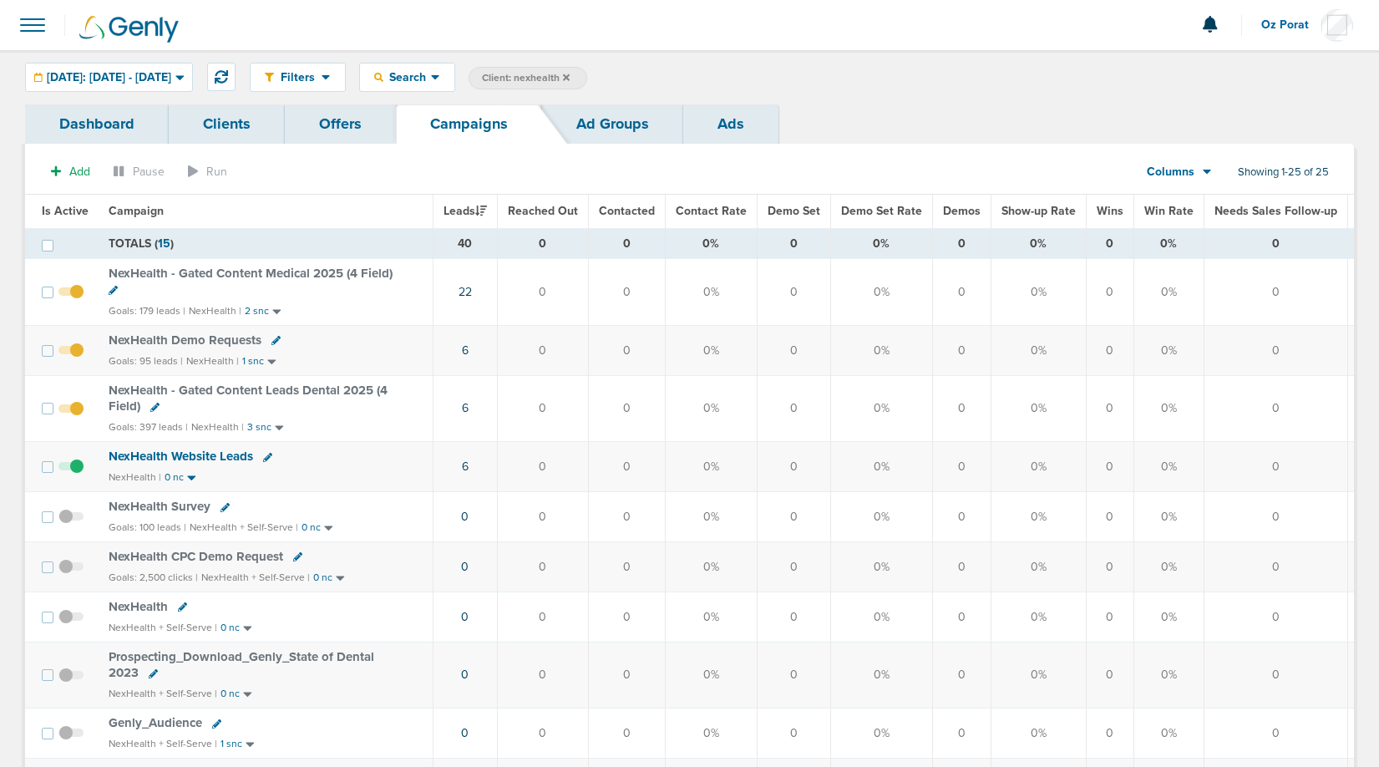
click at [570, 78] on icon at bounding box center [566, 76] width 7 height 7
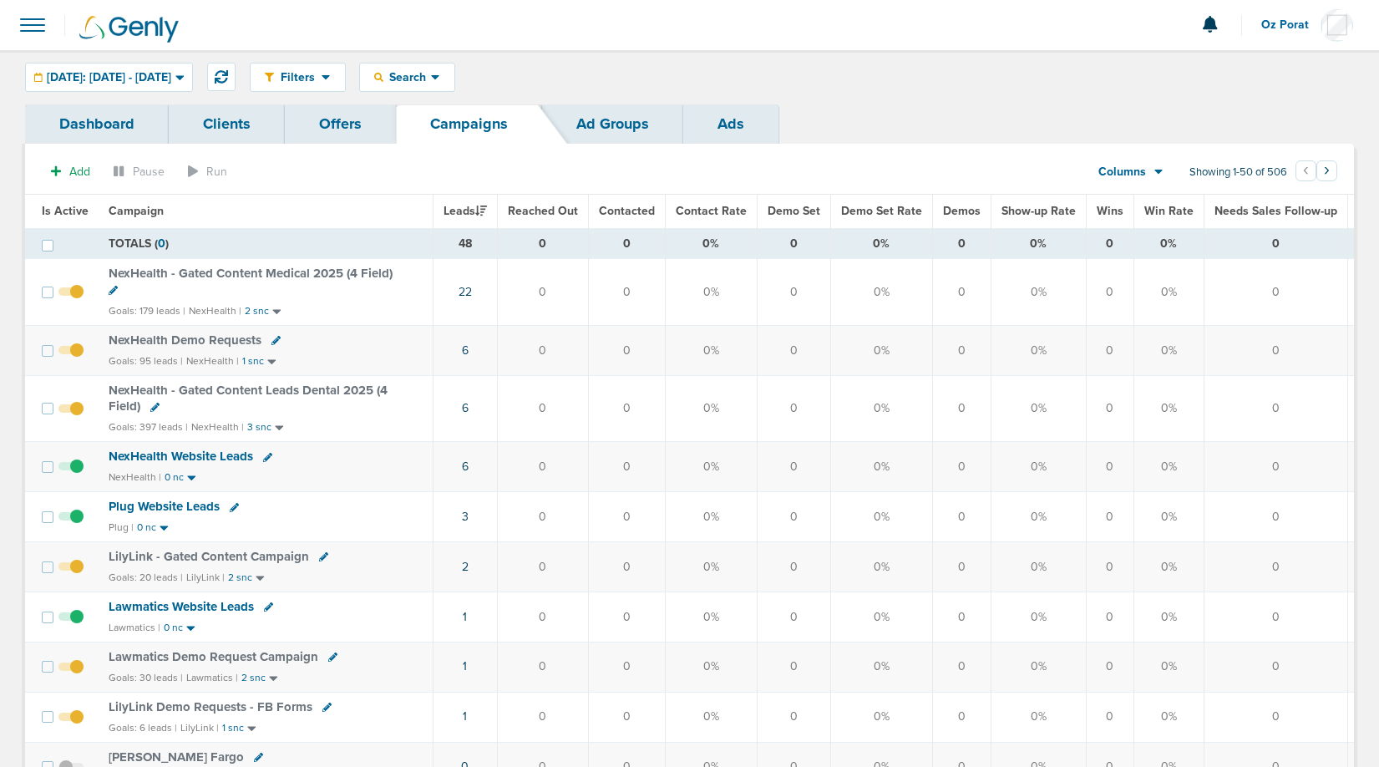
click at [150, 404] on icon at bounding box center [154, 407] width 9 height 9
select select
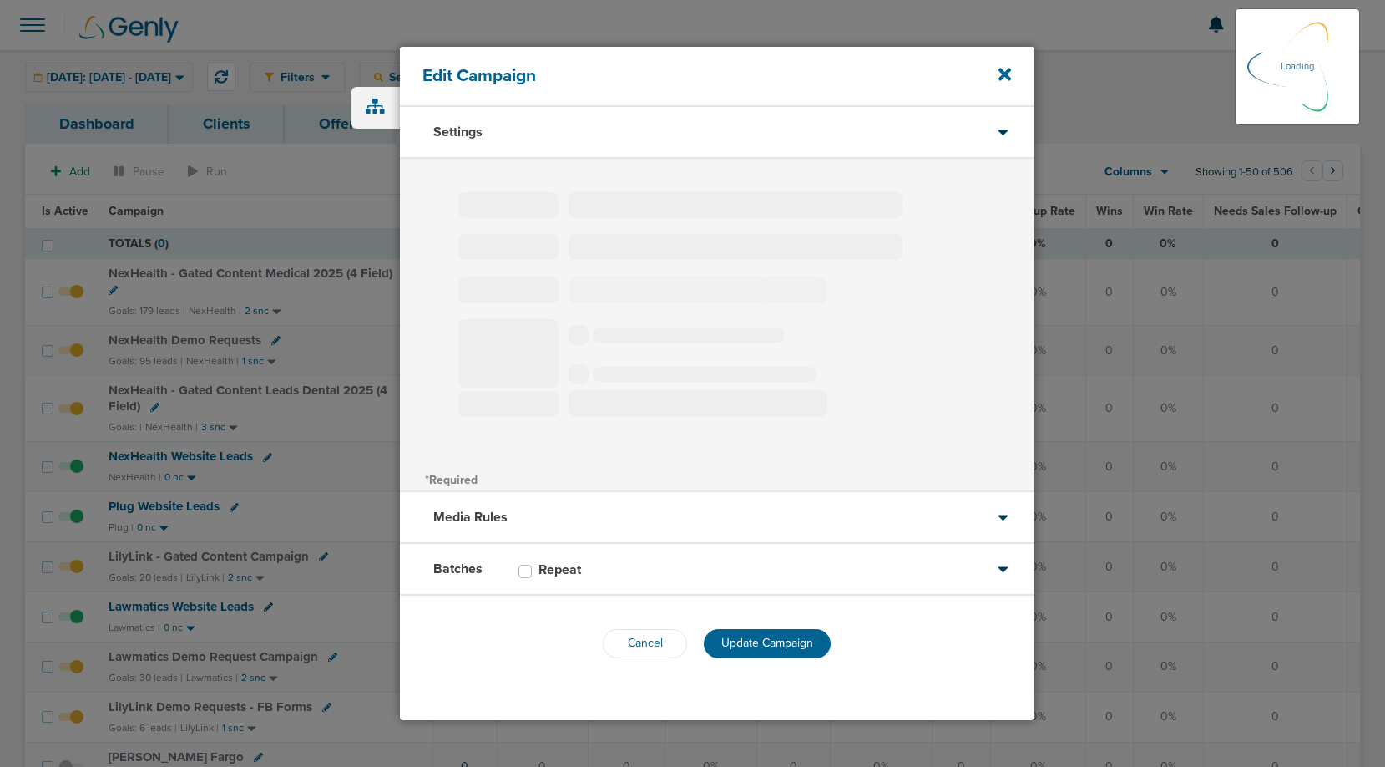
type input "NexHealth - Gated Content Leads Dental 2025 (4 Field)"
select select "Leads"
radio input "true"
select select "readWrite"
select select "1"
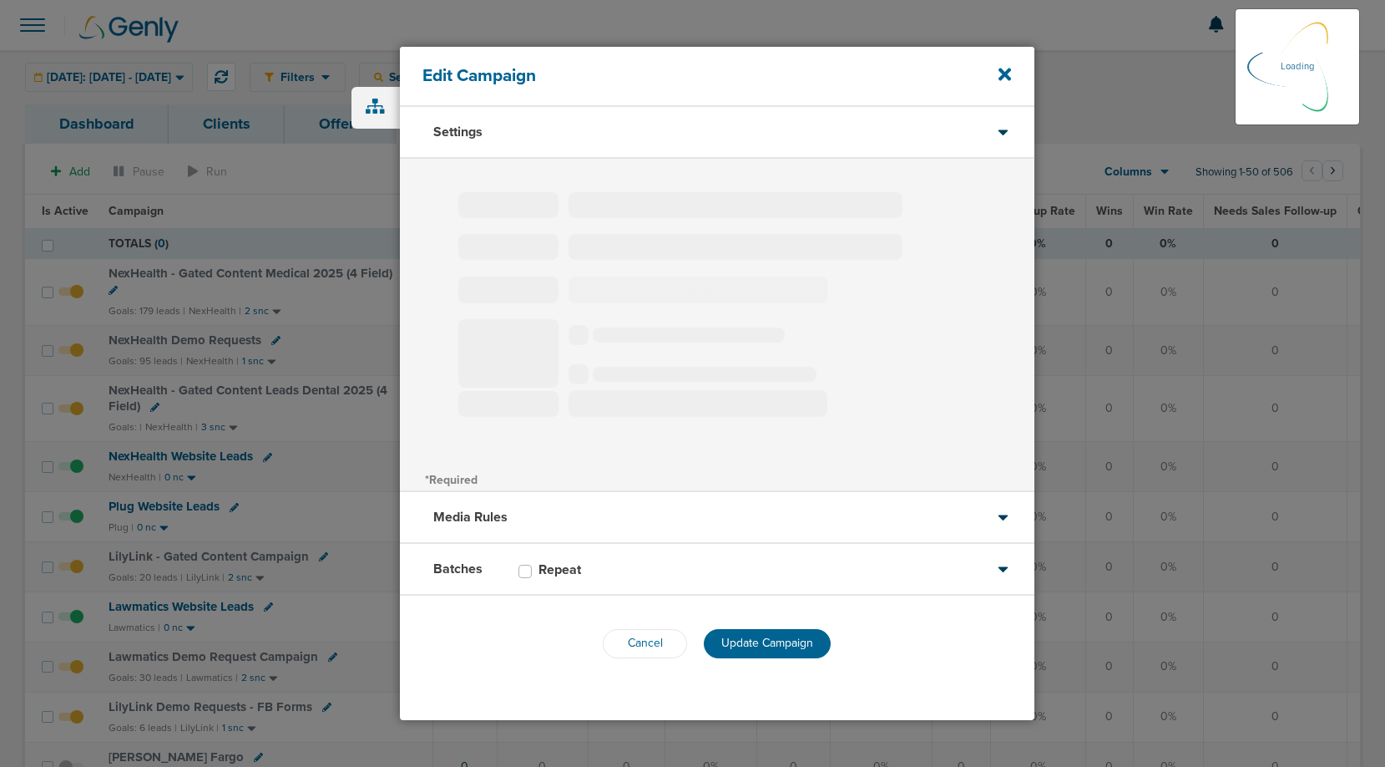
select select "1"
select select "2"
select select "3"
select select "4"
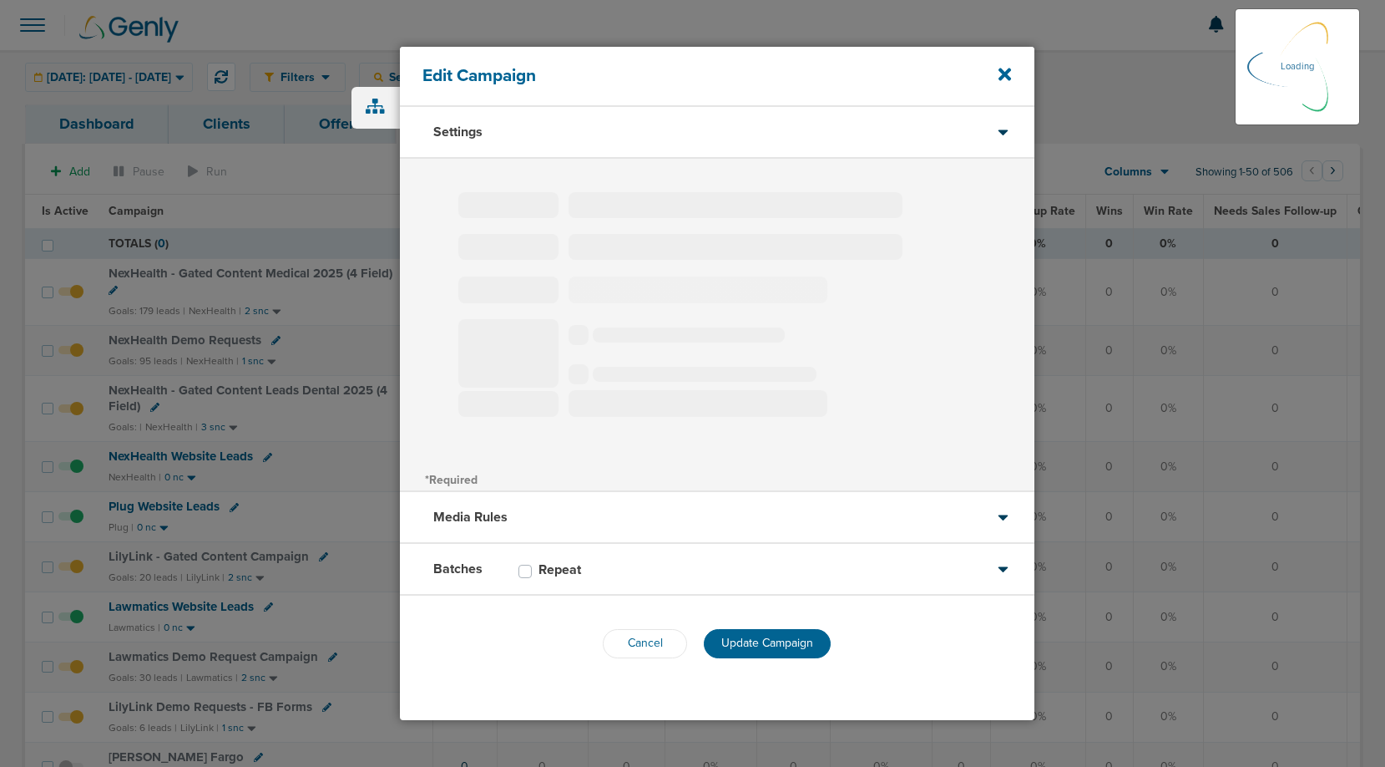
select select "6"
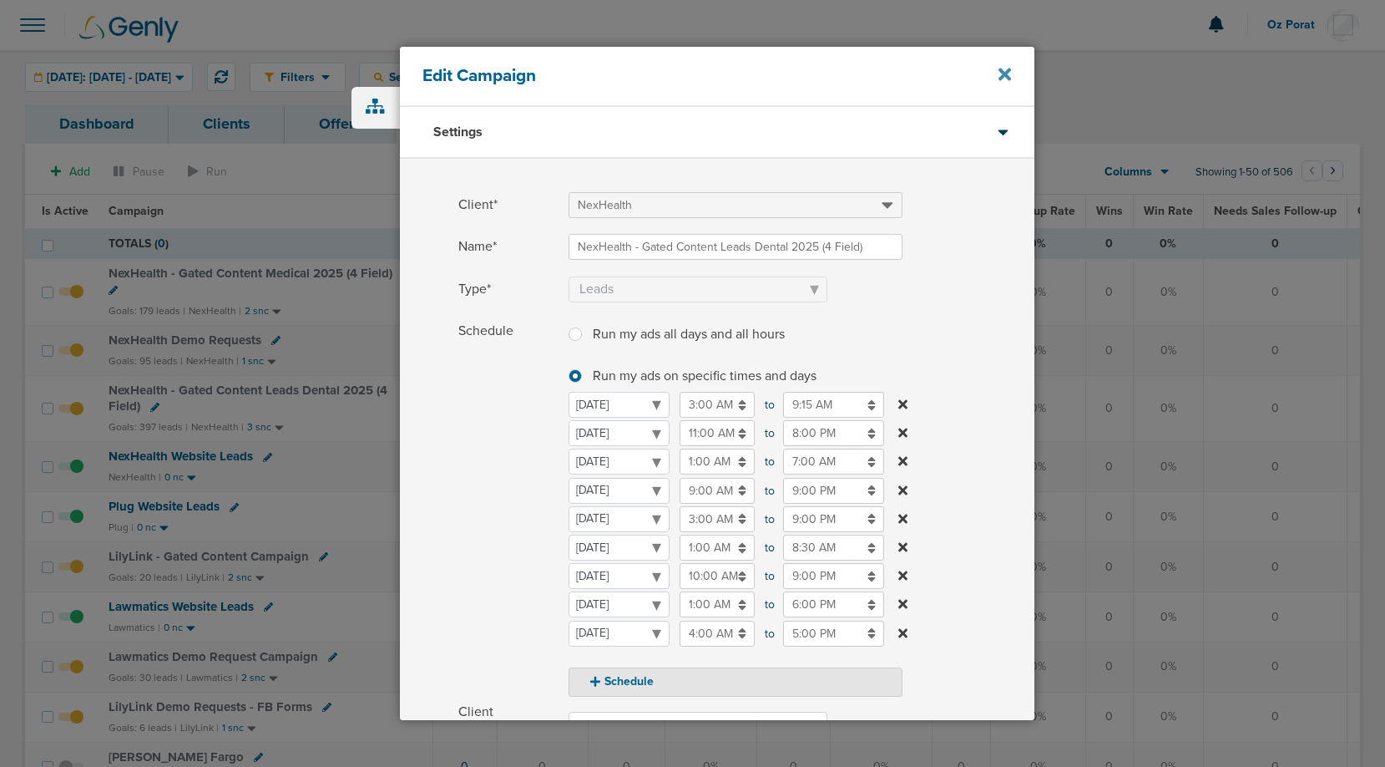
click at [1008, 74] on icon at bounding box center [1005, 74] width 13 height 18
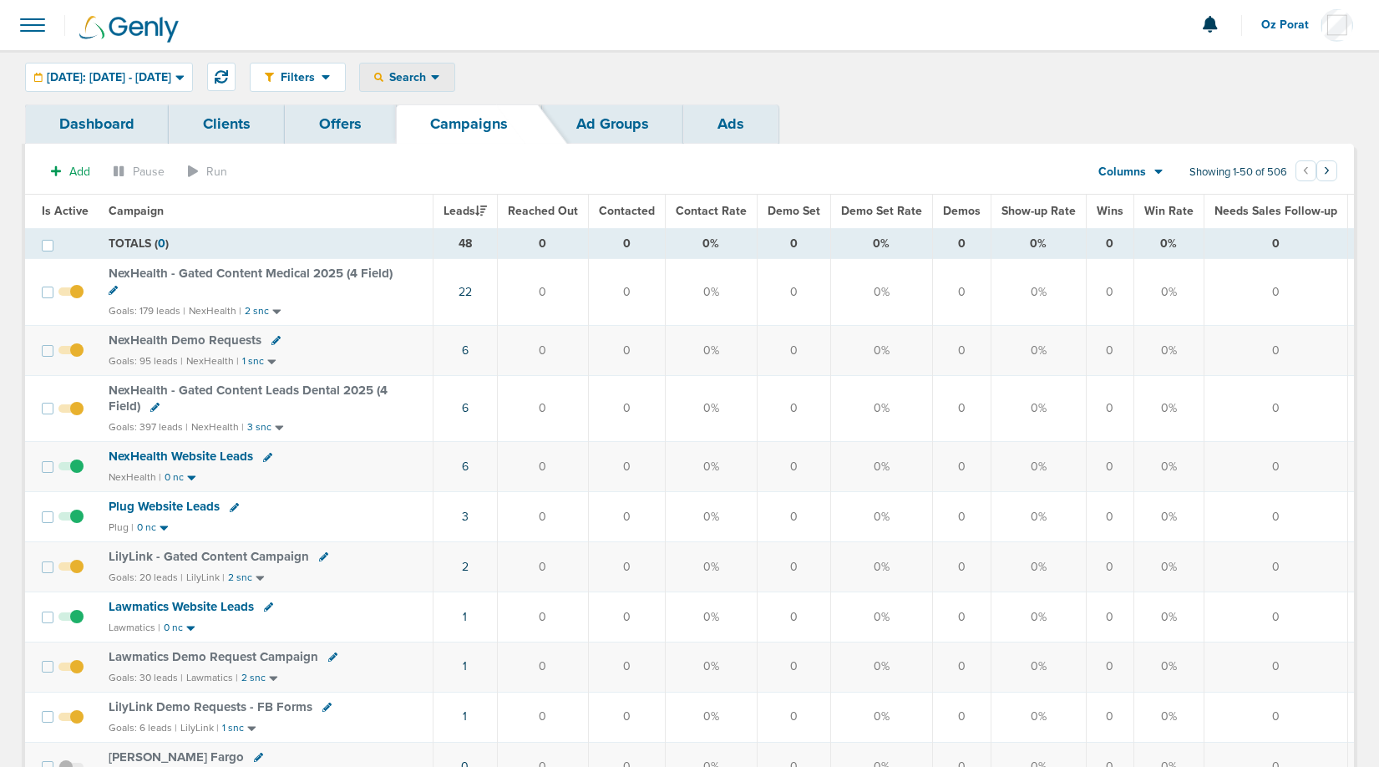
click at [431, 83] on span "Search" at bounding box center [407, 77] width 48 height 14
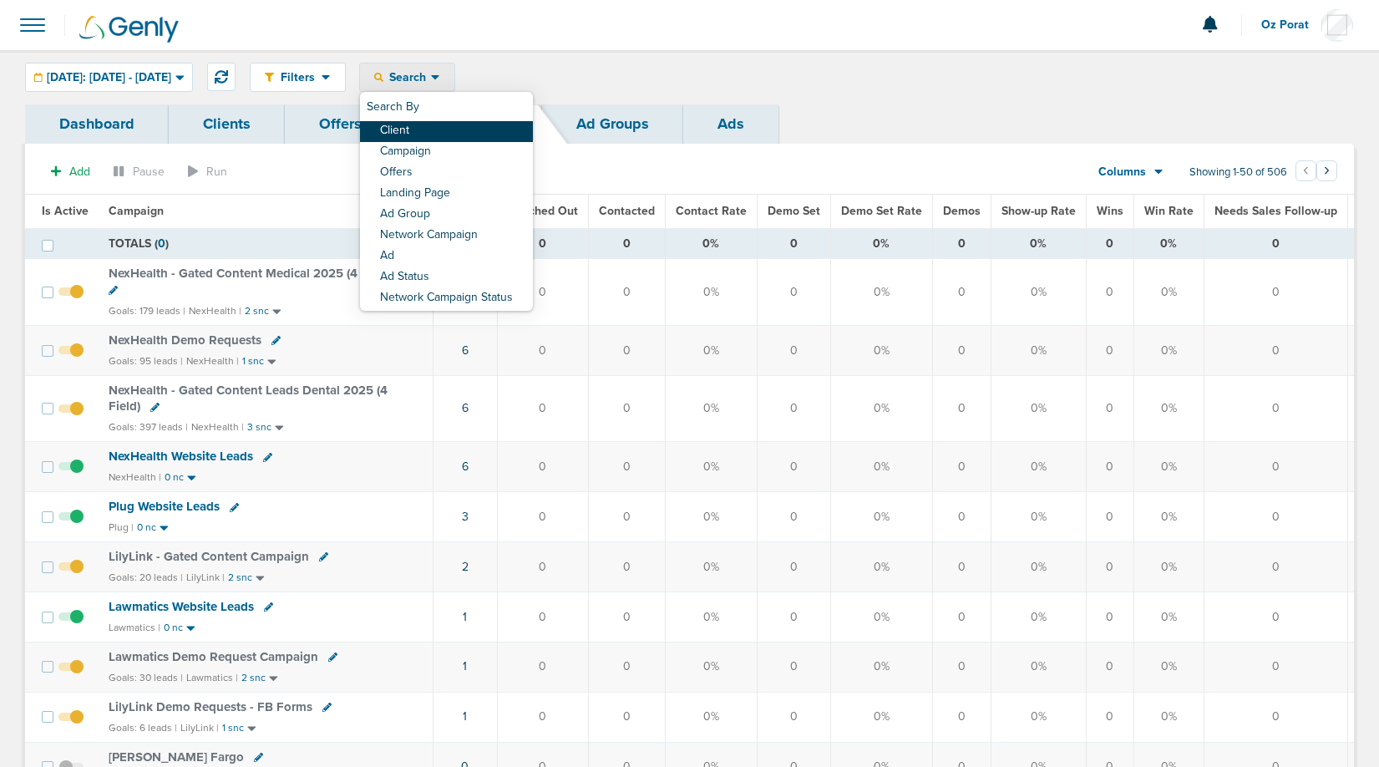
click at [449, 130] on link "Client" at bounding box center [446, 131] width 173 height 21
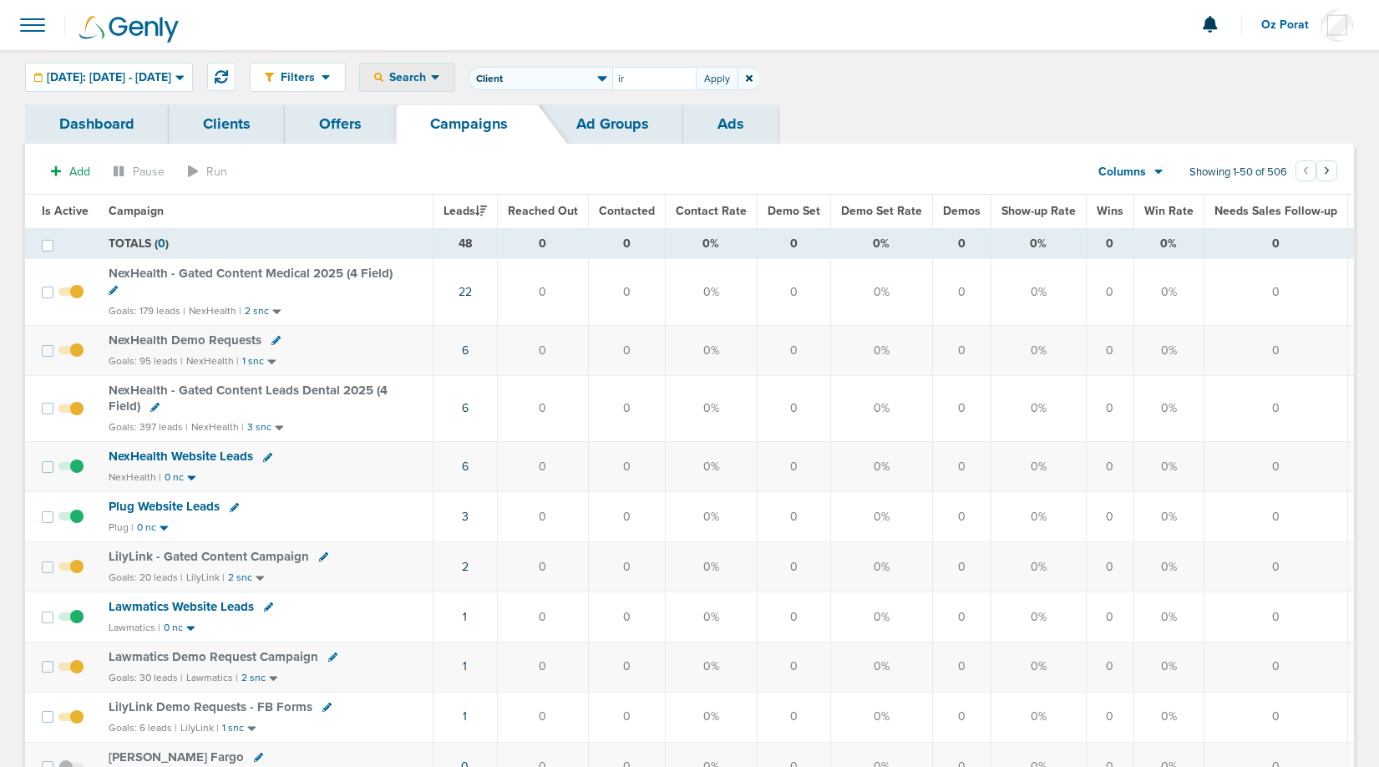
type input "i"
type input "orthofi"
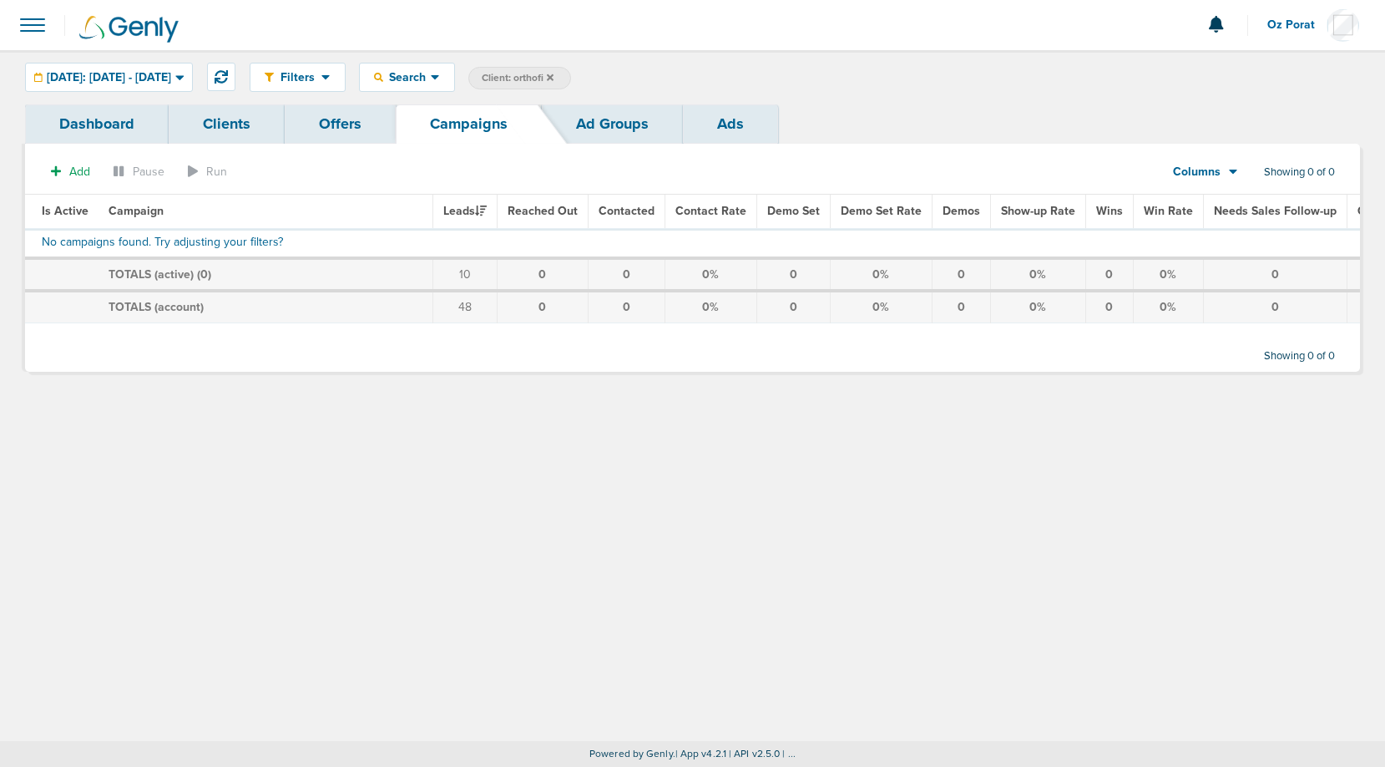
click at [554, 84] on span "Client: orthofi" at bounding box center [518, 78] width 72 height 14
click at [684, 74] on input "orthofi" at bounding box center [654, 78] width 84 height 23
type input "accept"
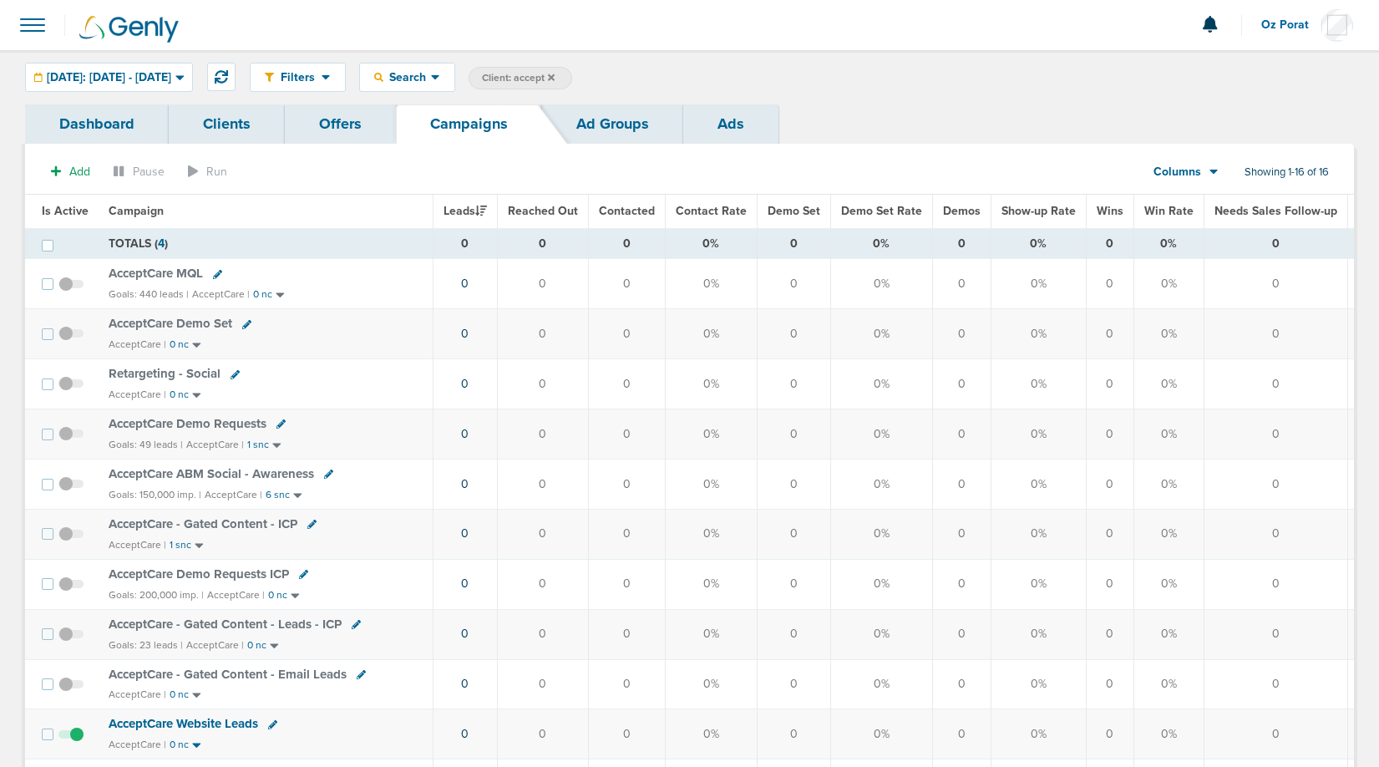
click at [174, 93] on div "Filters Active Only Settings Status Active Inactive Objectives MQL SQL Traffic …" at bounding box center [689, 77] width 1379 height 54
click at [174, 84] on div "[DATE]: [DATE] - [DATE]" at bounding box center [109, 77] width 166 height 28
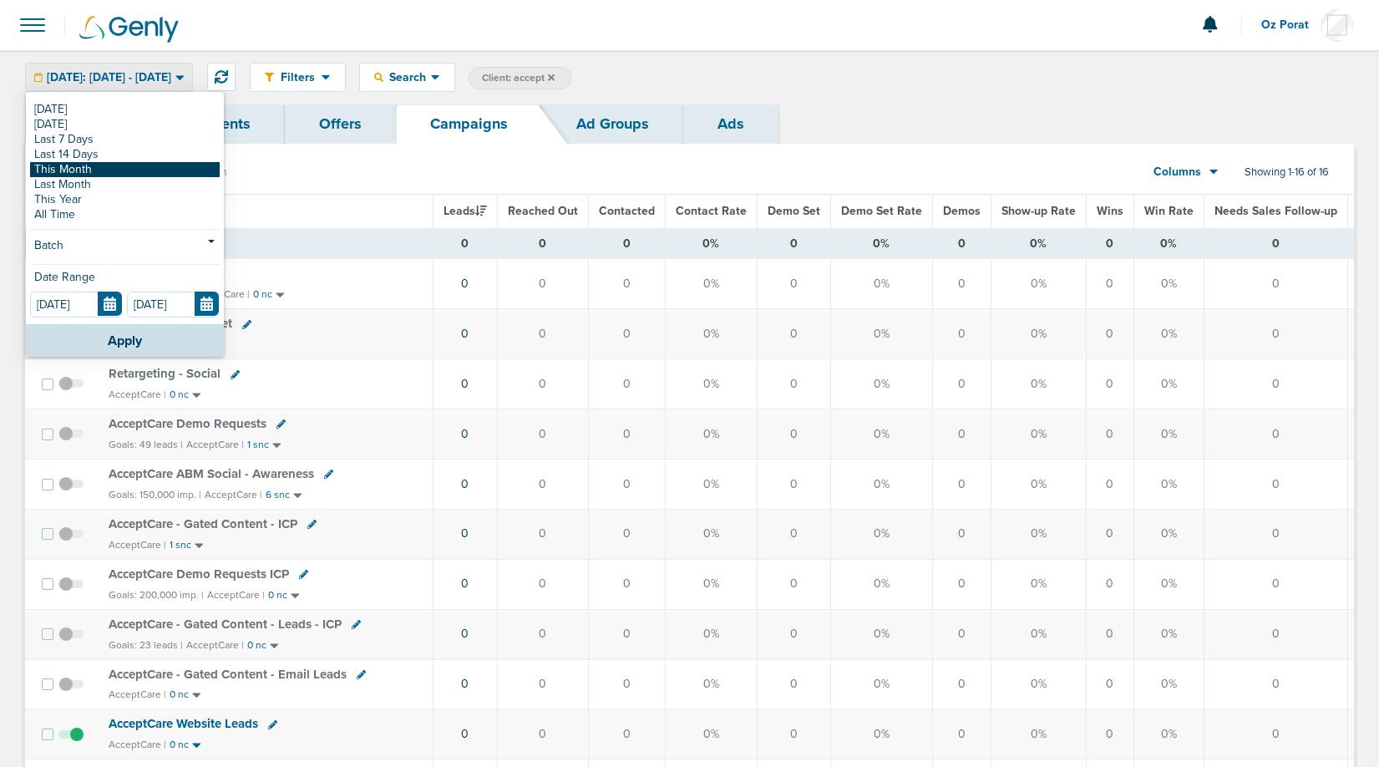
click at [143, 173] on link "This Month" at bounding box center [125, 169] width 190 height 15
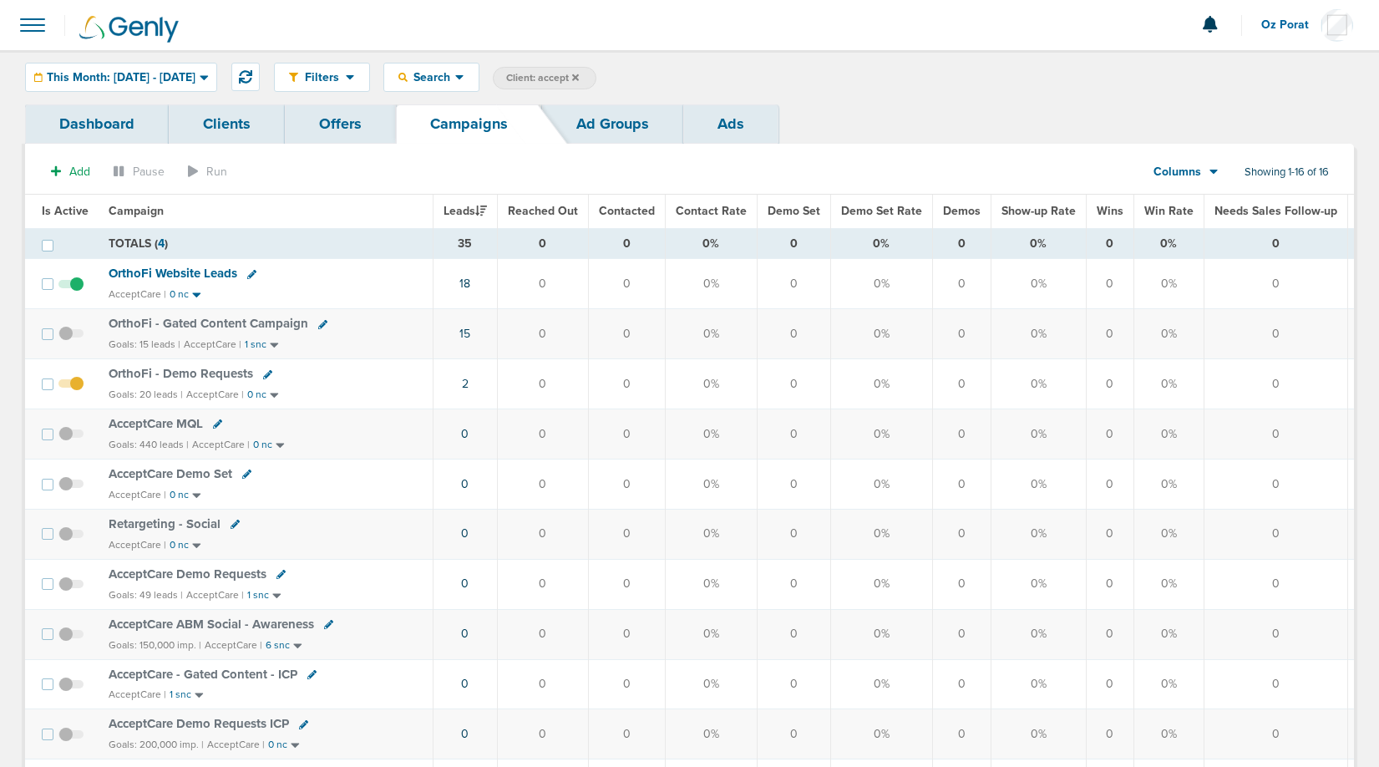
click at [1182, 173] on span "Columns" at bounding box center [1177, 172] width 48 height 17
click at [1180, 202] on link "Media Stats" at bounding box center [1223, 200] width 167 height 21
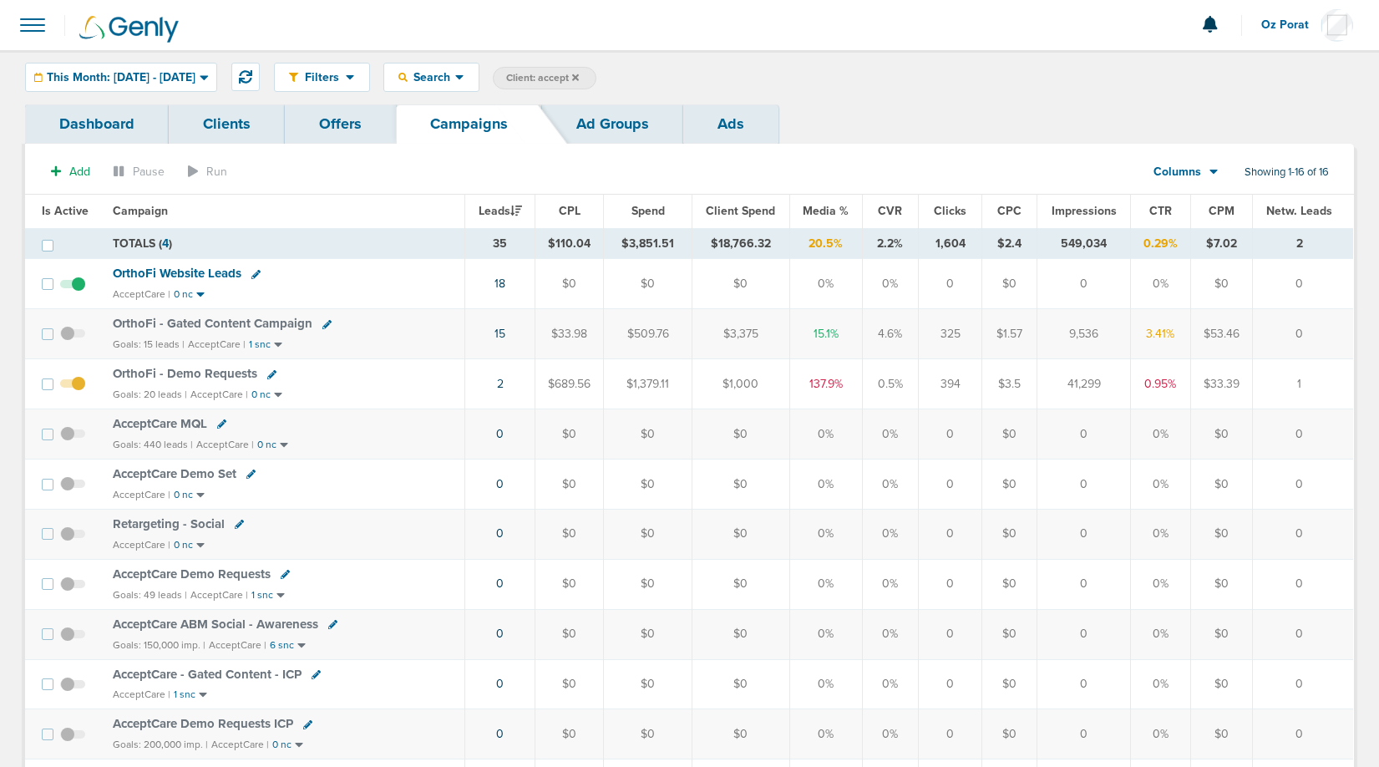
click at [187, 377] on span "OrthoFi - Demo Requests" at bounding box center [185, 373] width 144 height 15
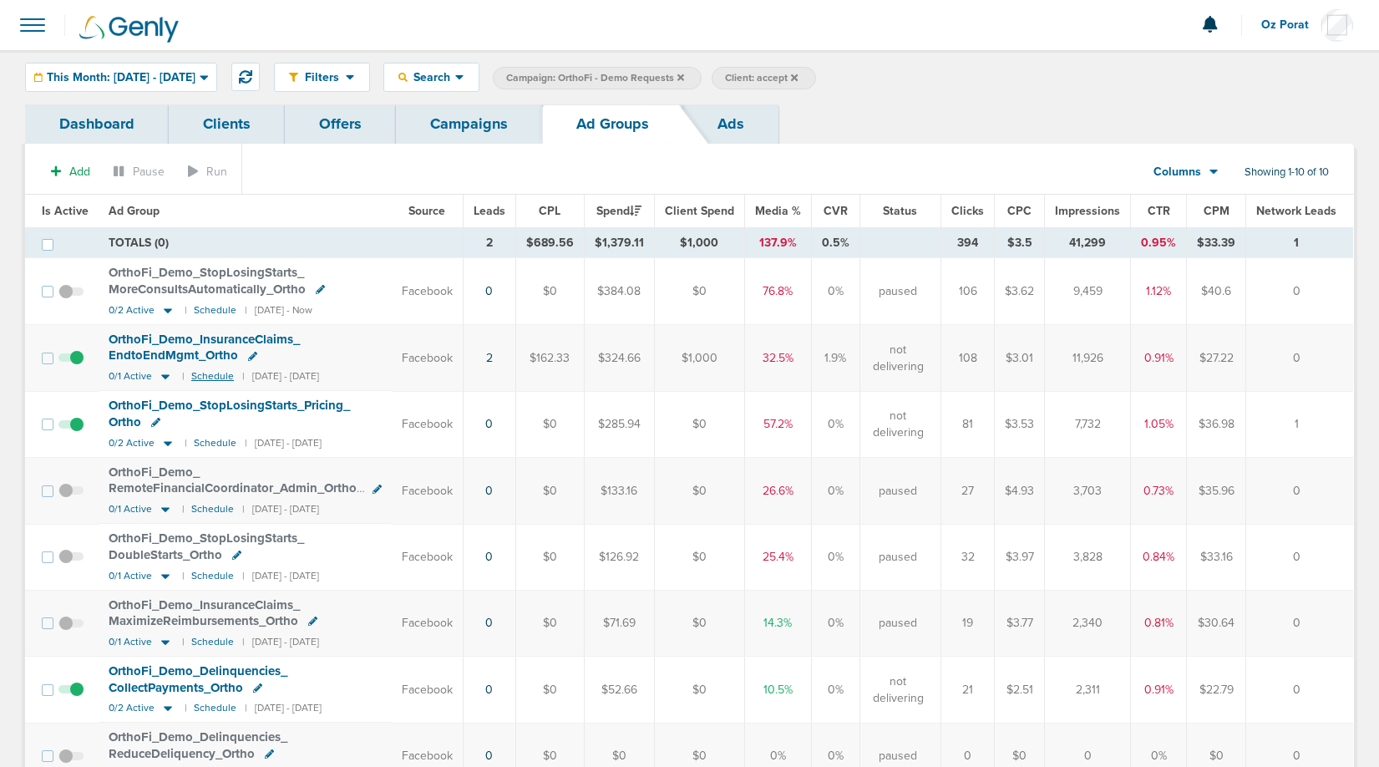
click at [200, 380] on small "Schedule" at bounding box center [212, 376] width 43 height 13
click at [497, 122] on link "Campaigns" at bounding box center [469, 123] width 146 height 39
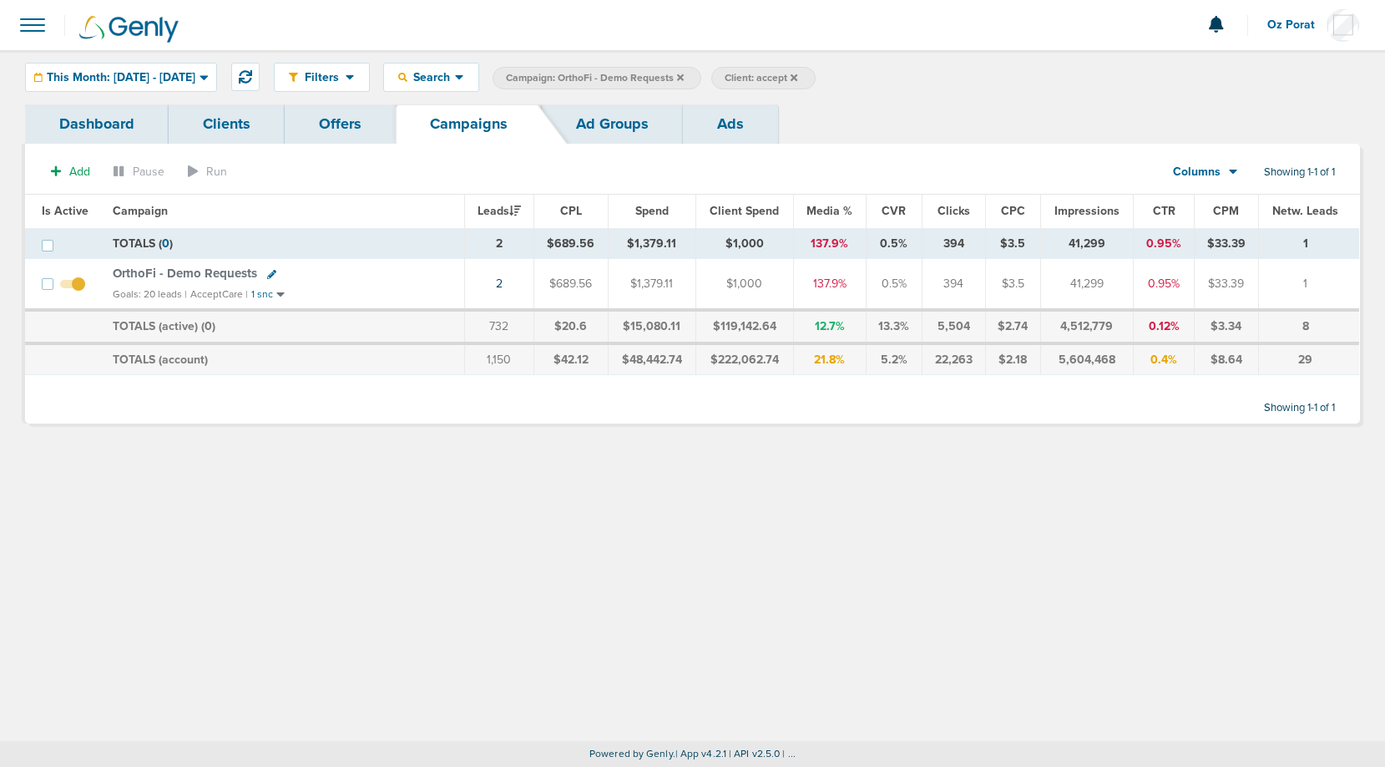
click at [269, 276] on icon at bounding box center [271, 274] width 9 height 9
select select
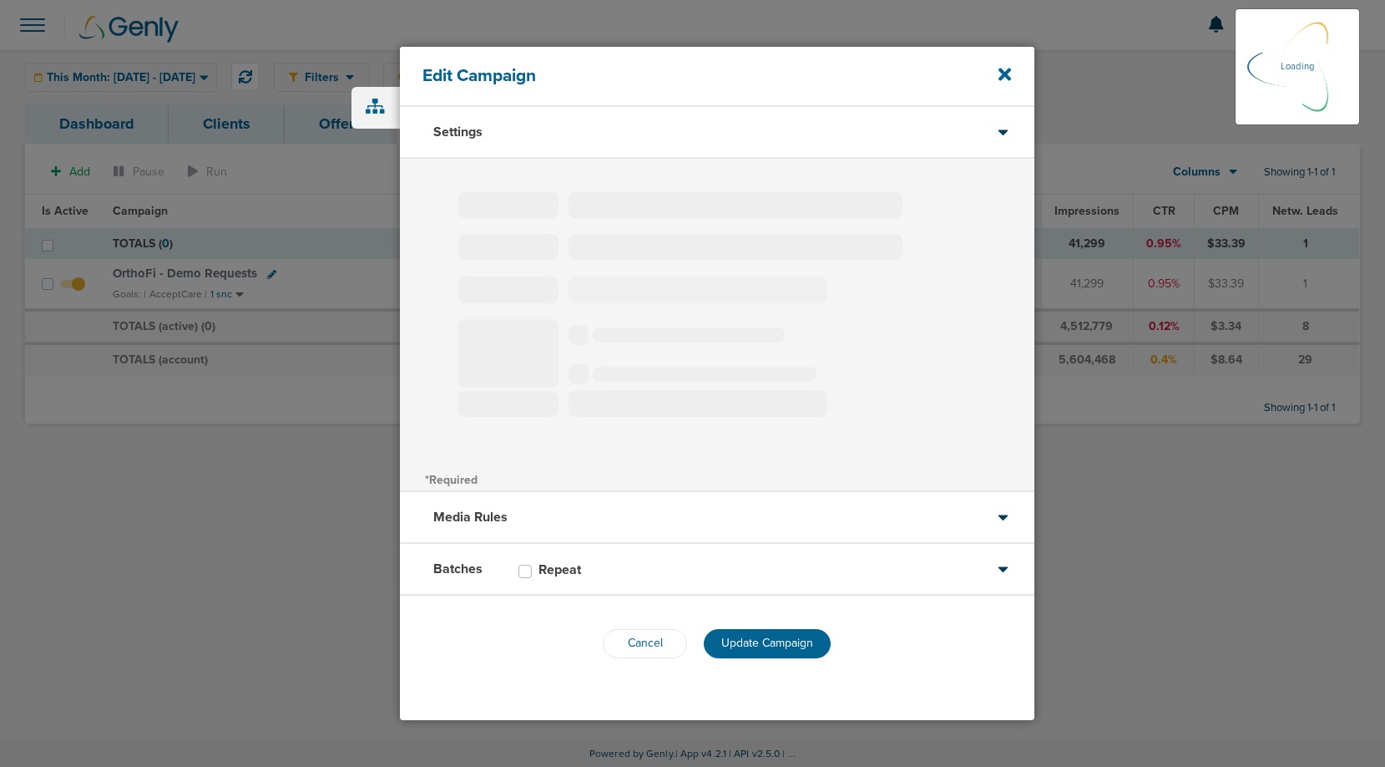
type input "OrthoFi - Demo Requests"
select select "Leads"
radio input "true"
select select "readOnly"
select select "1"
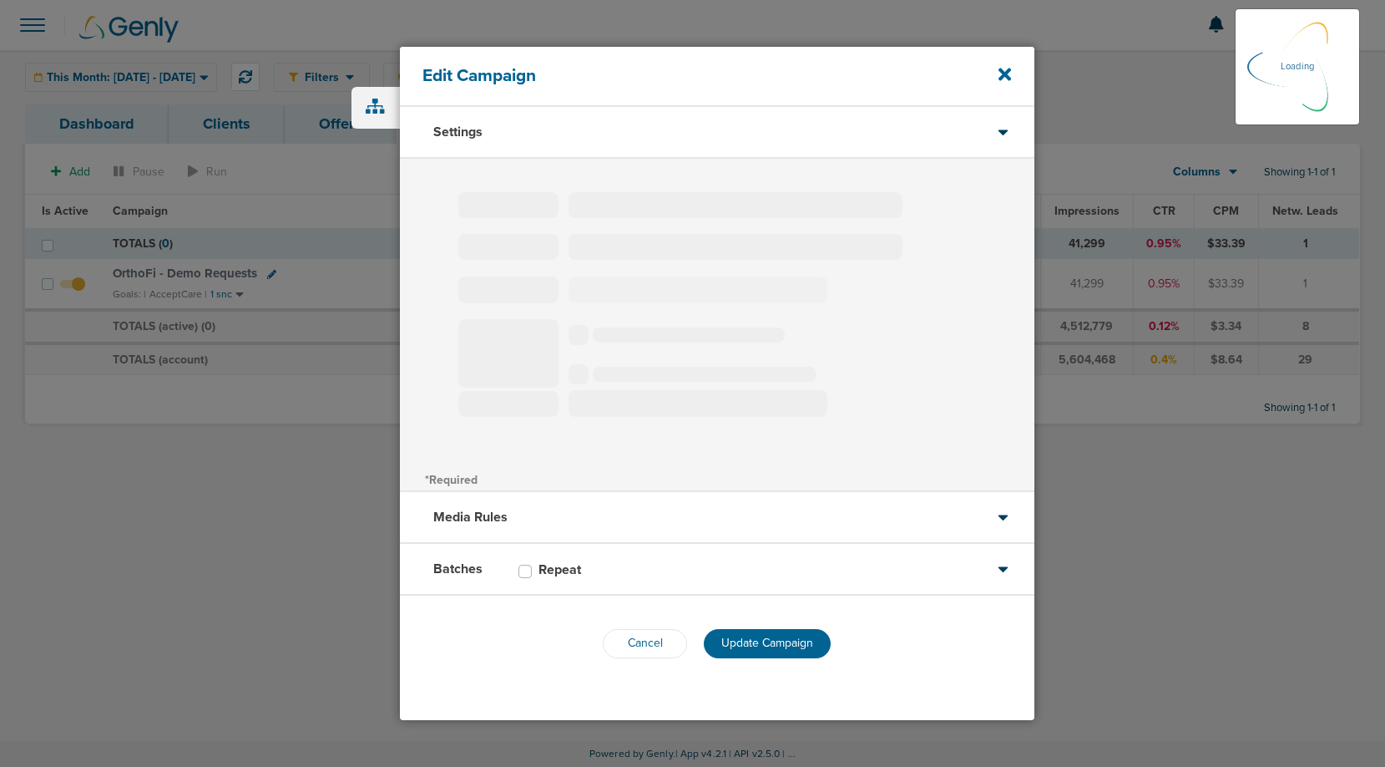
select select "2"
select select "3"
select select "4"
select select "6"
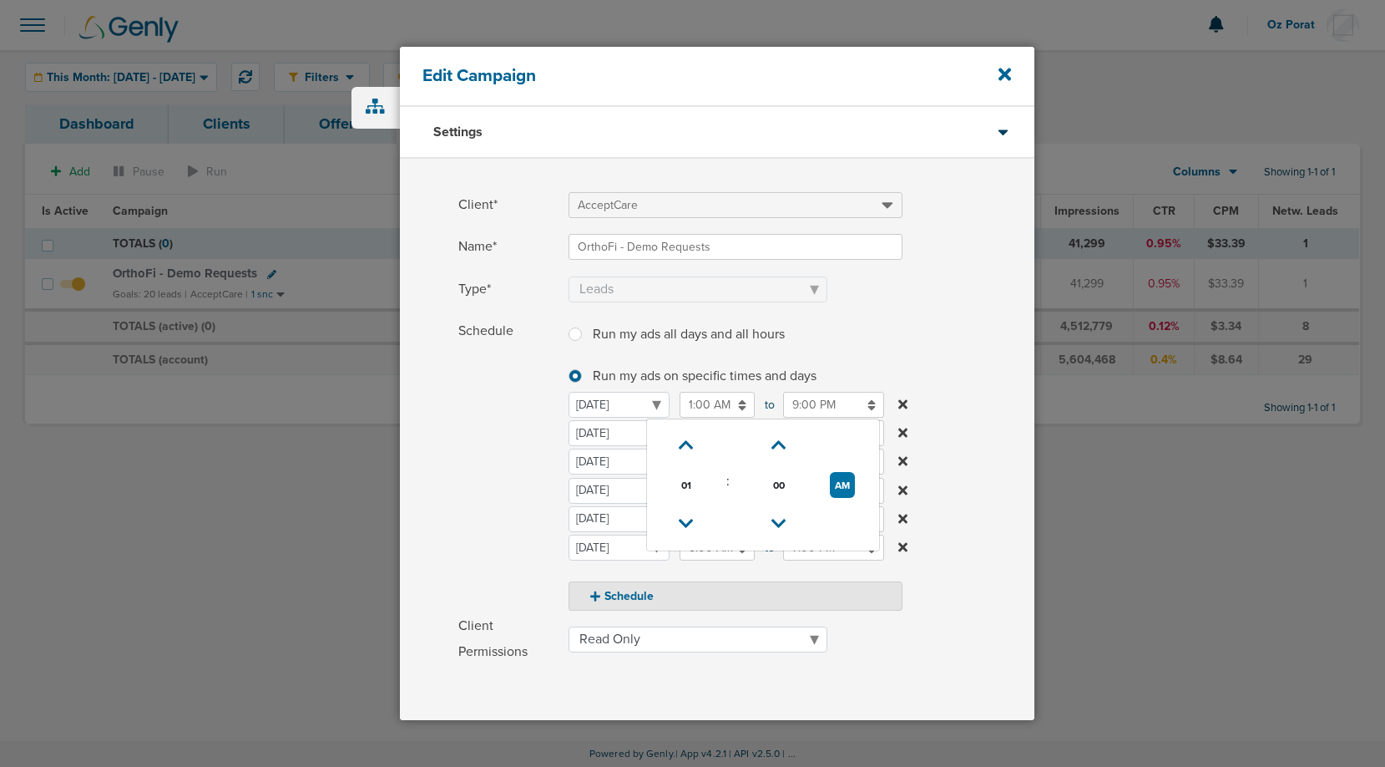
click at [709, 413] on input "1:00 AM" at bounding box center [717, 405] width 75 height 26
click at [682, 444] on icon at bounding box center [686, 445] width 15 height 10
type input "3:00 AM"
click at [915, 384] on label "Schedule Run my ads all days and all hours Run my ads all days and all hours Ru…" at bounding box center [746, 464] width 576 height 292
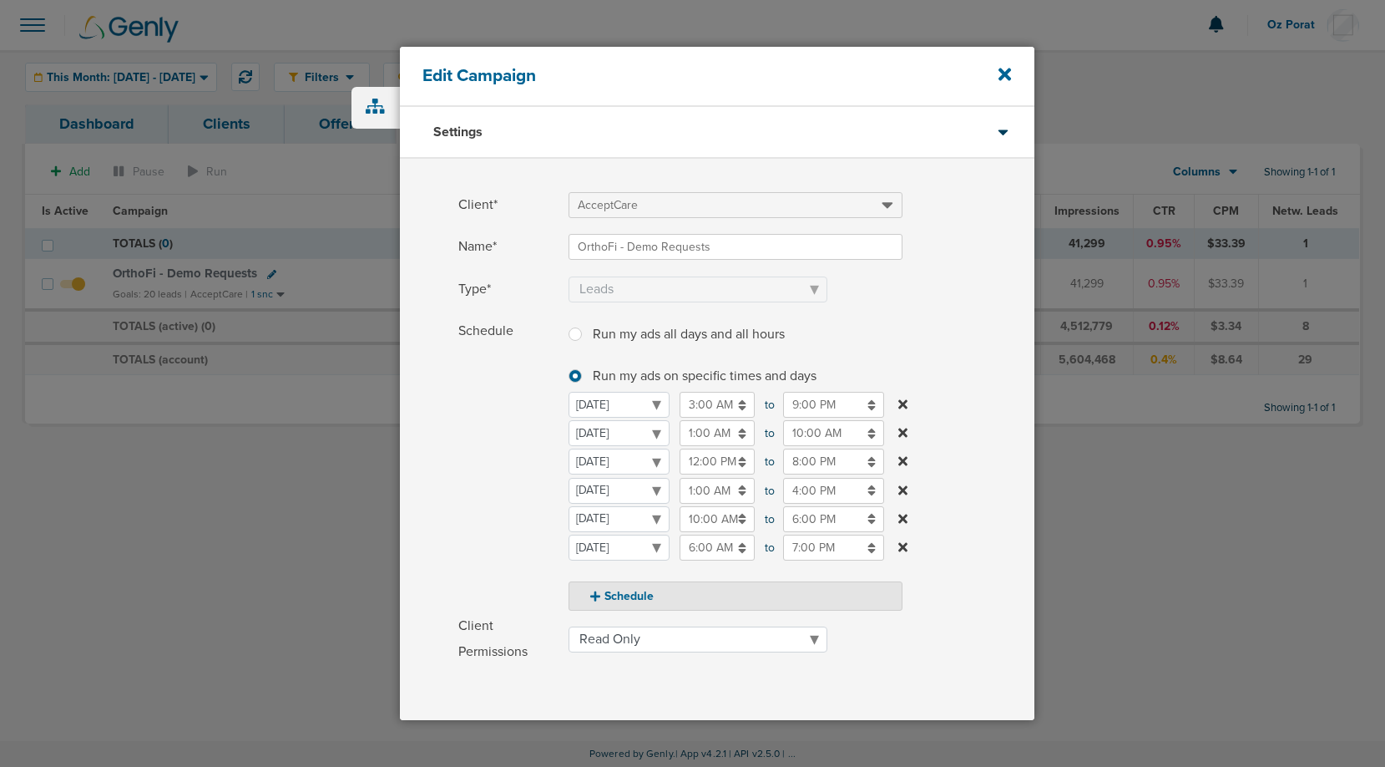
scroll to position [219, 0]
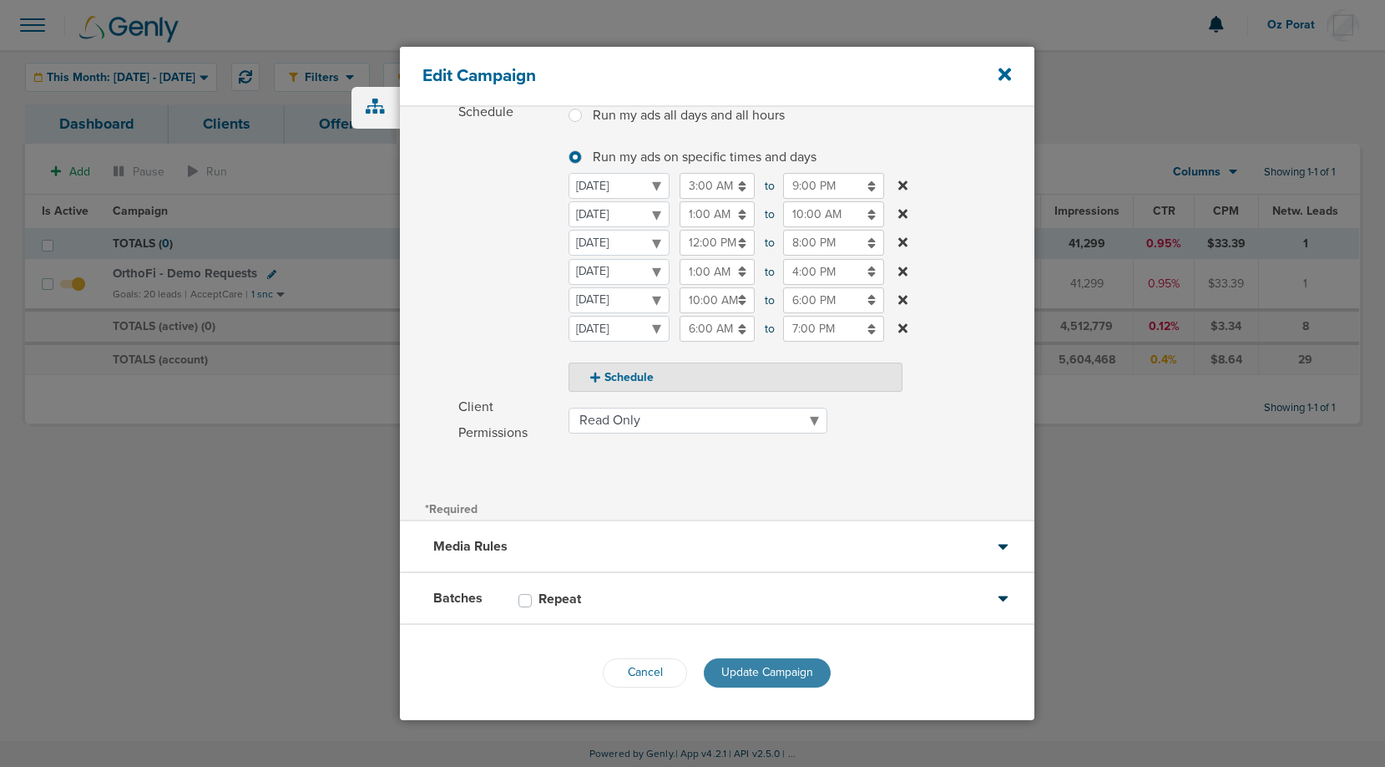
click at [786, 666] on span "Update Campaign" at bounding box center [768, 672] width 92 height 14
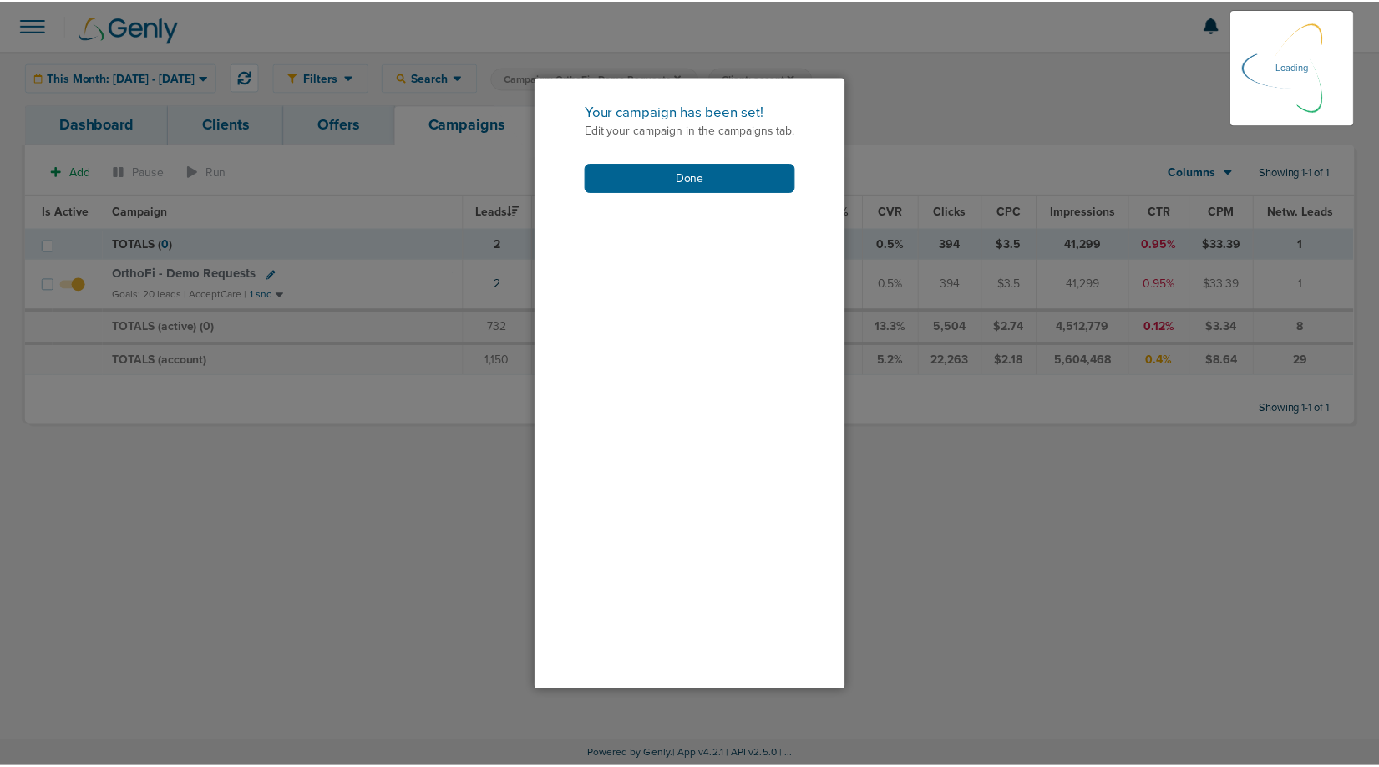
scroll to position [165, 0]
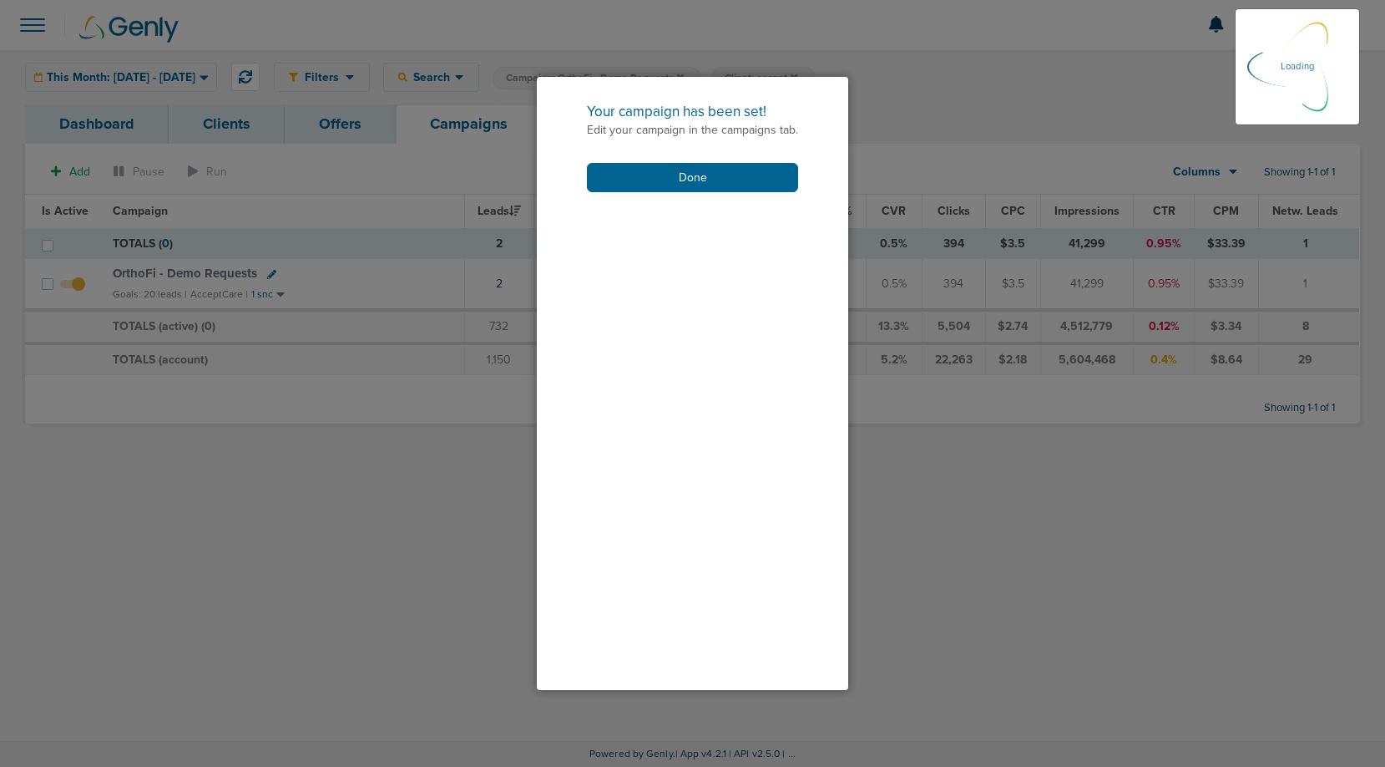
click at [725, 198] on div "Your campaign has been set! Edit your campaign in the campaigns tab. Done" at bounding box center [692, 147] width 311 height 140
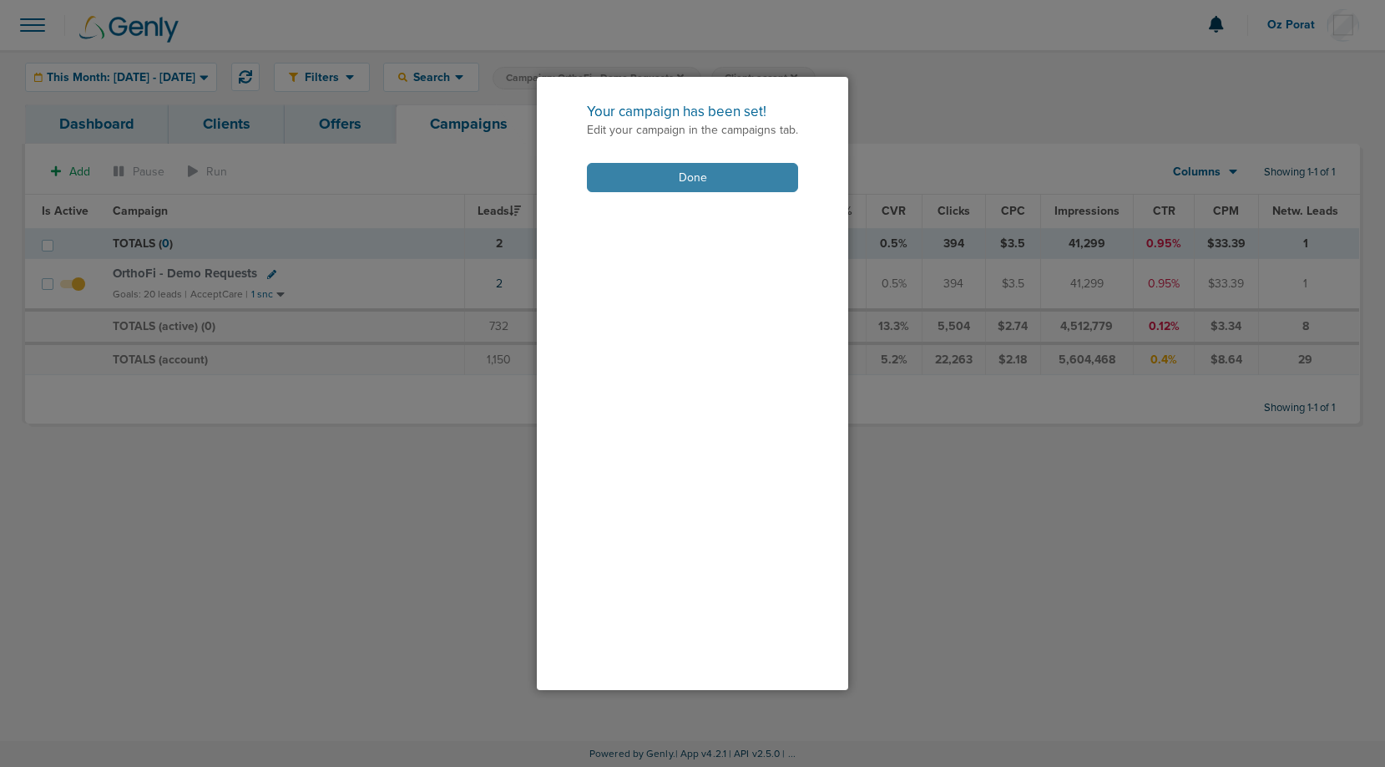
click at [725, 183] on button "Done" at bounding box center [692, 177] width 211 height 29
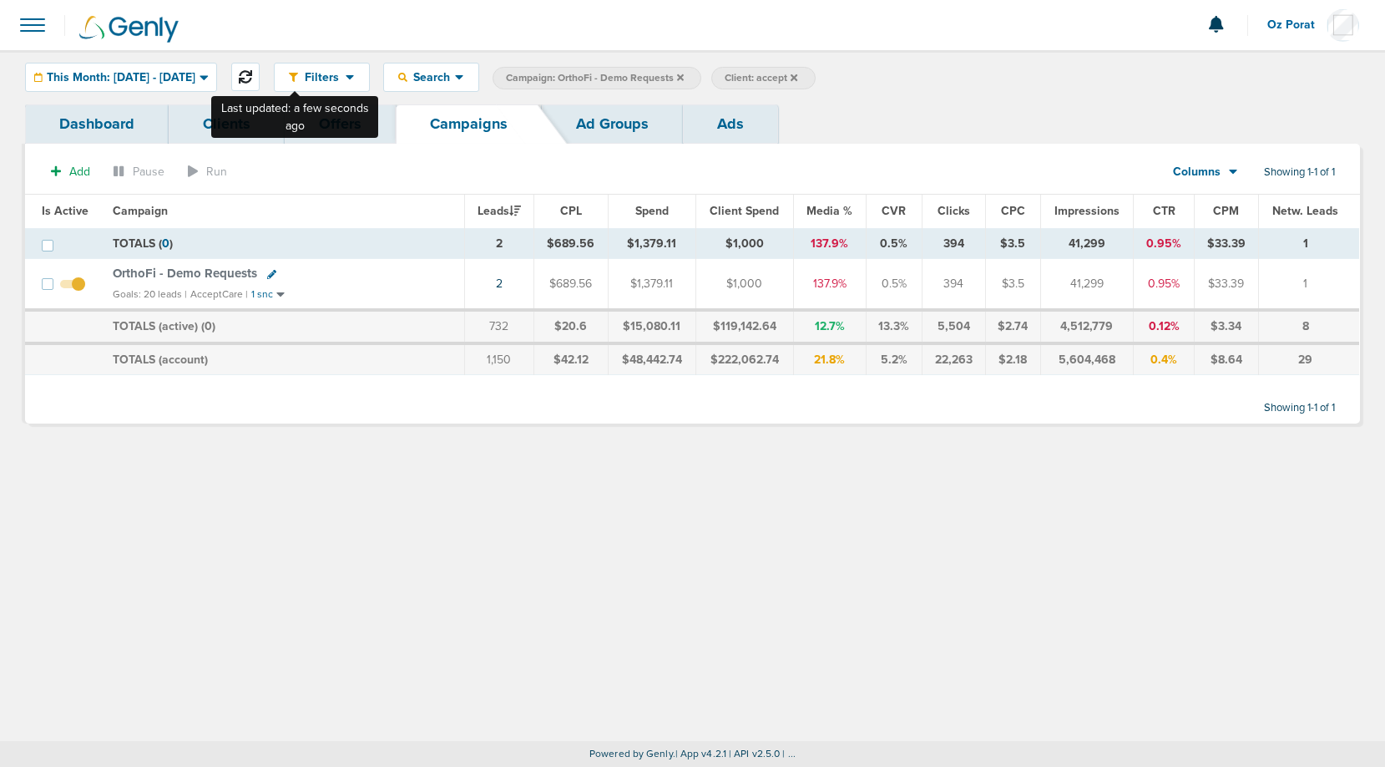
click at [252, 73] on icon at bounding box center [245, 76] width 13 height 13
click at [684, 74] on icon at bounding box center [680, 76] width 7 height 7
